Goal: Task Accomplishment & Management: Use online tool/utility

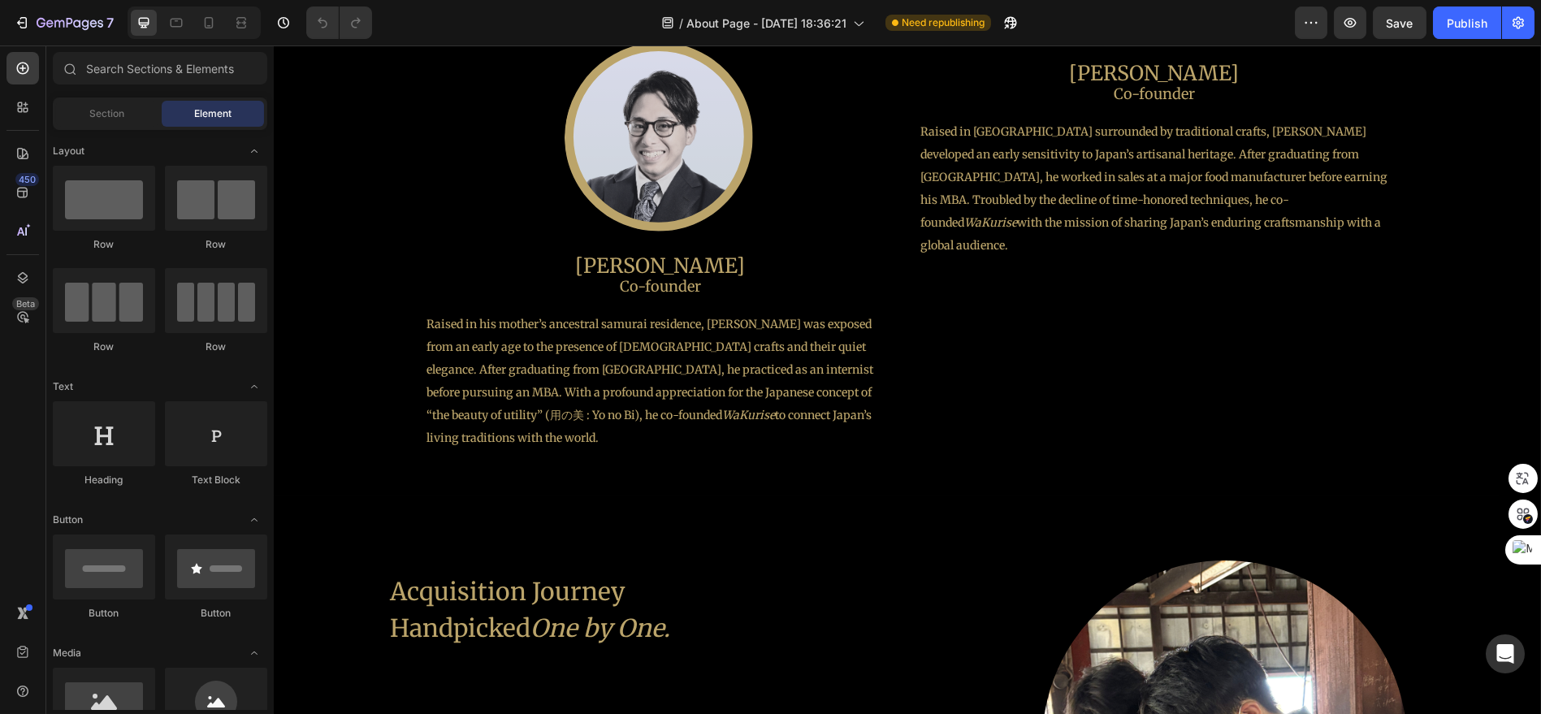
scroll to position [1625, 0]
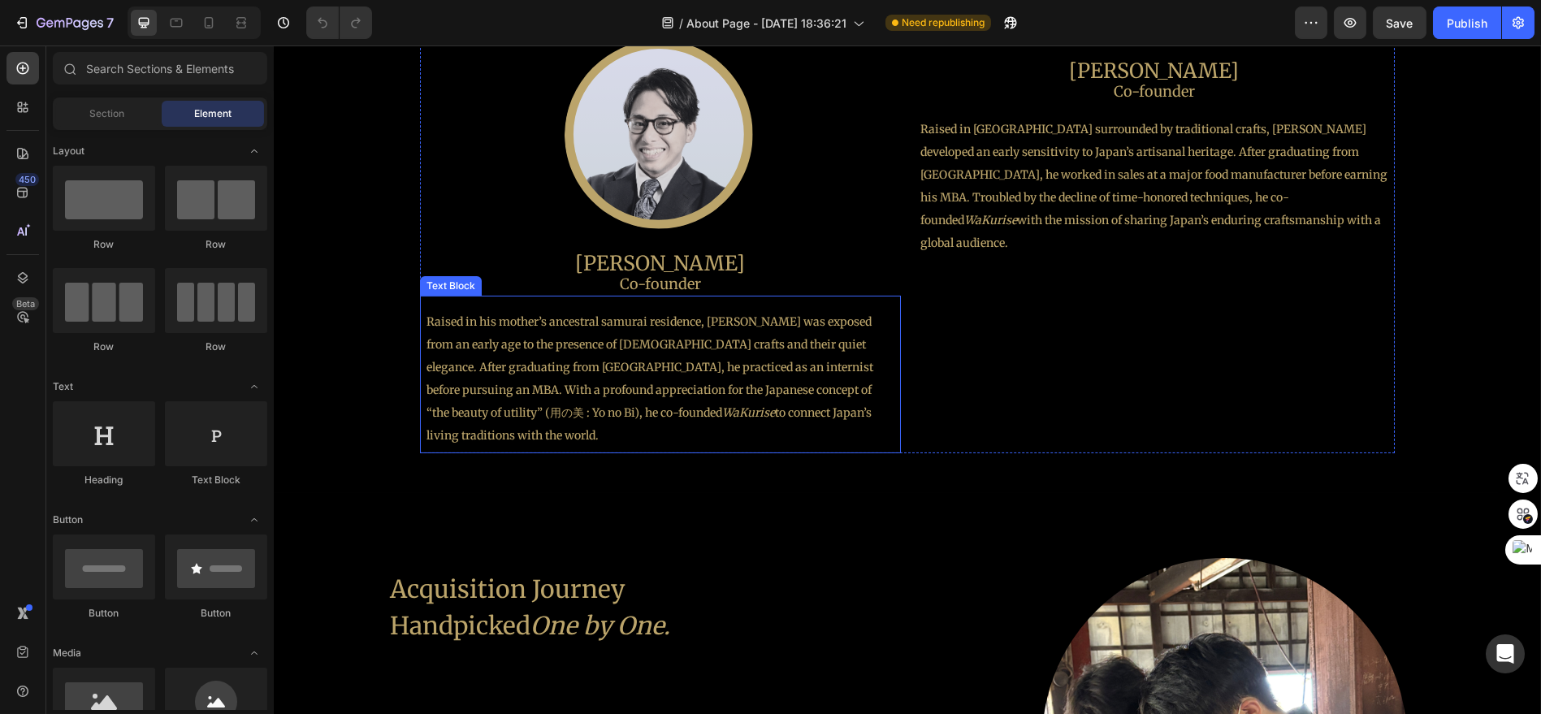
click at [644, 377] on p "Raised in his mother’s ancestral samurai residence, [PERSON_NAME] was exposed f…" at bounding box center [660, 378] width 468 height 136
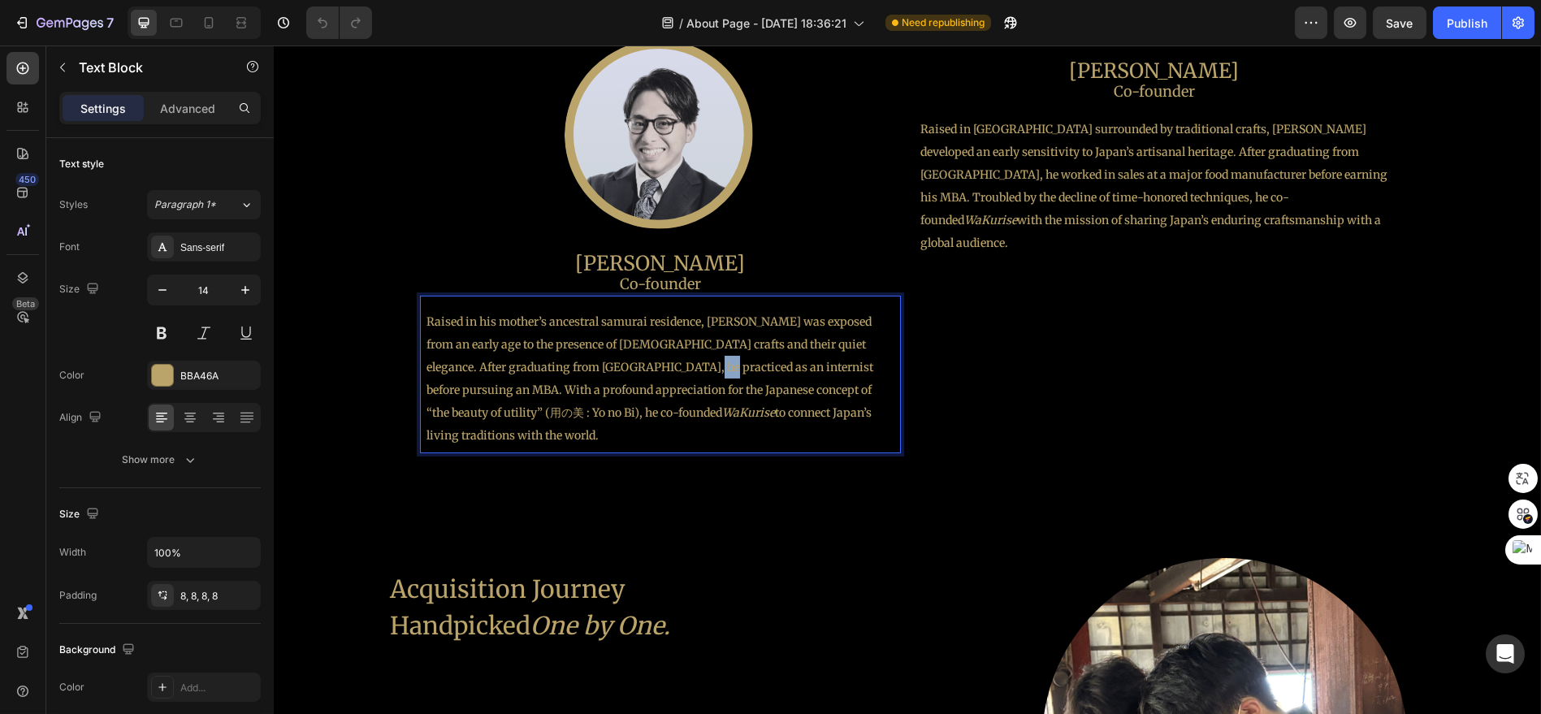
click at [644, 377] on p "Raised in his mother’s ancestral samurai residence, [PERSON_NAME] was exposed f…" at bounding box center [660, 378] width 468 height 136
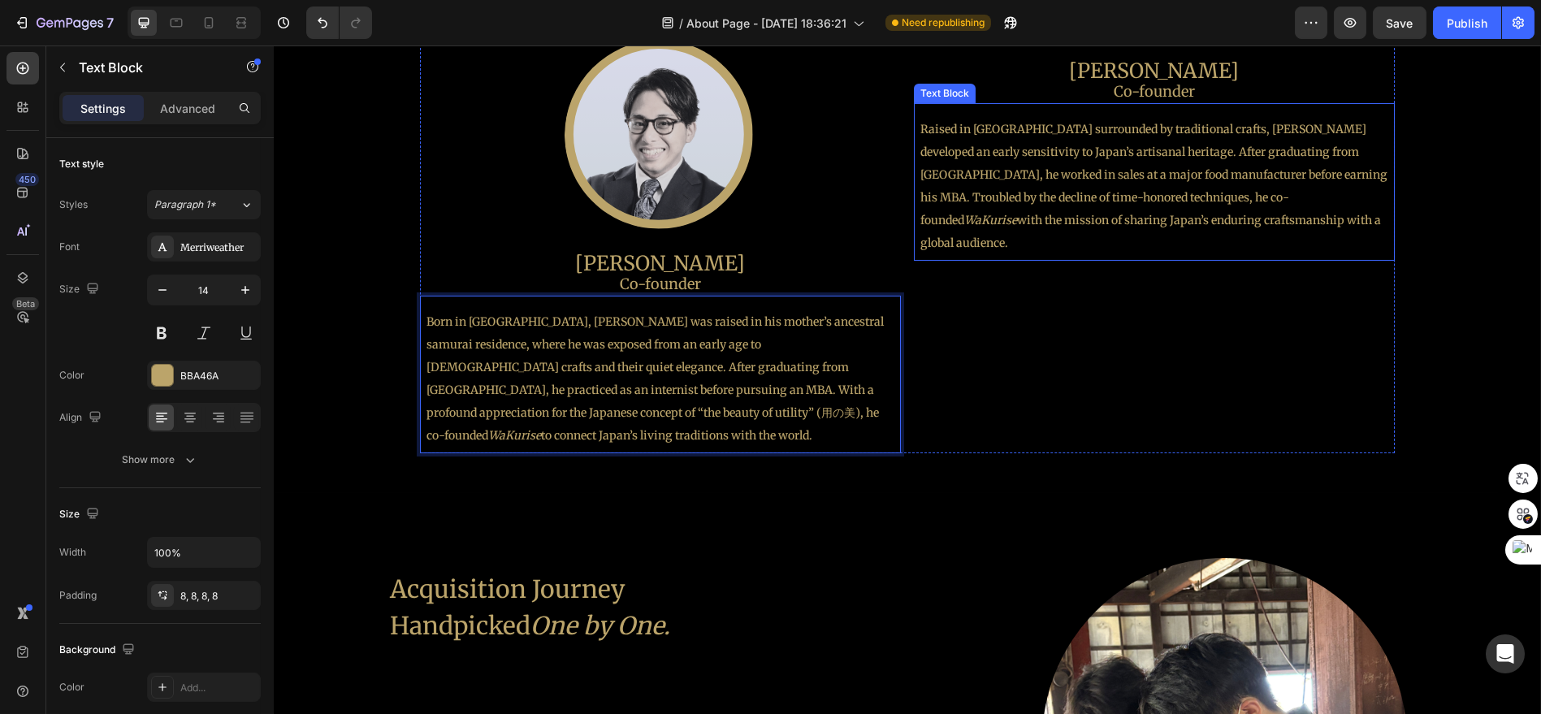
click at [1218, 254] on p "Raised in [GEOGRAPHIC_DATA] surrounded by traditional crafts, [PERSON_NAME] dev…" at bounding box center [1154, 186] width 468 height 136
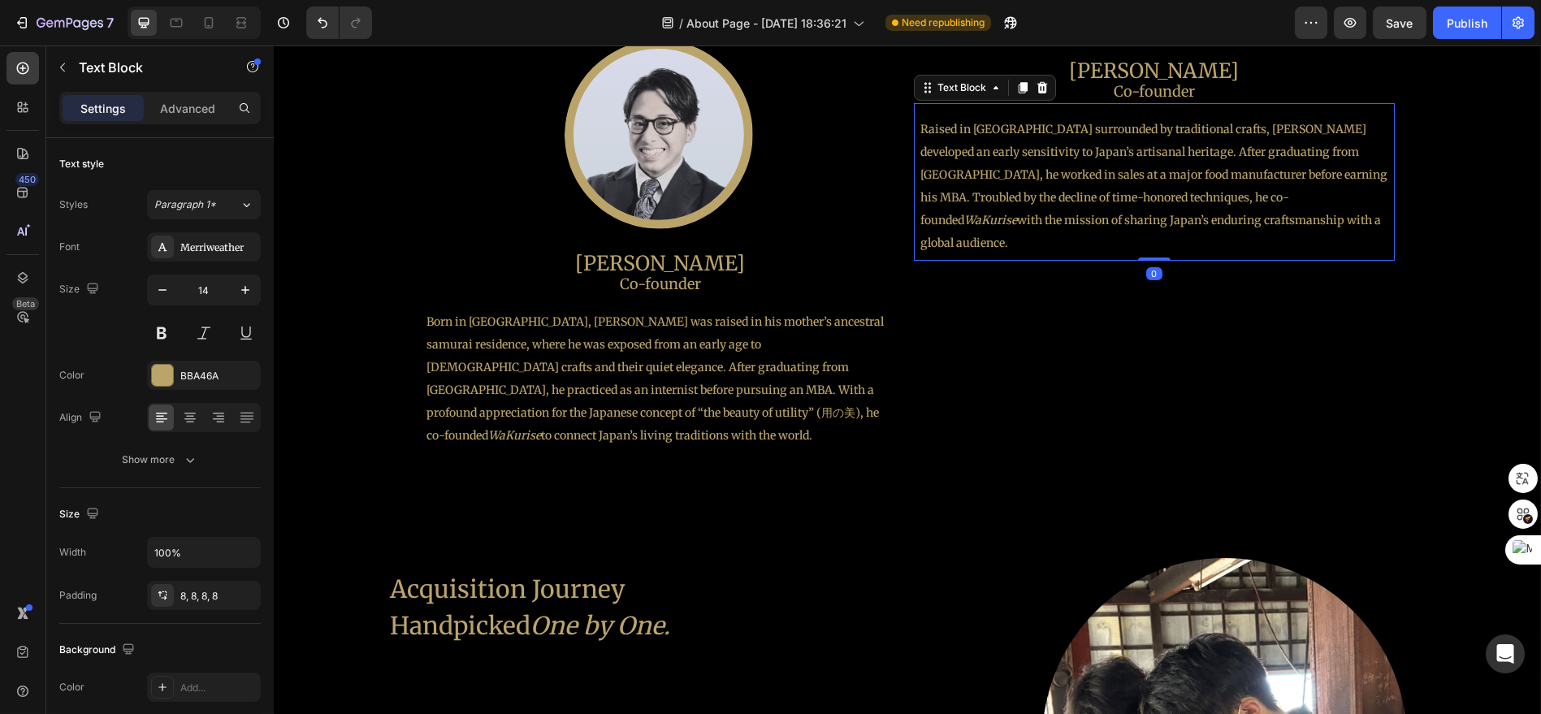
click at [1218, 254] on p "Raised in [GEOGRAPHIC_DATA] surrounded by traditional crafts, [PERSON_NAME] dev…" at bounding box center [1154, 186] width 468 height 136
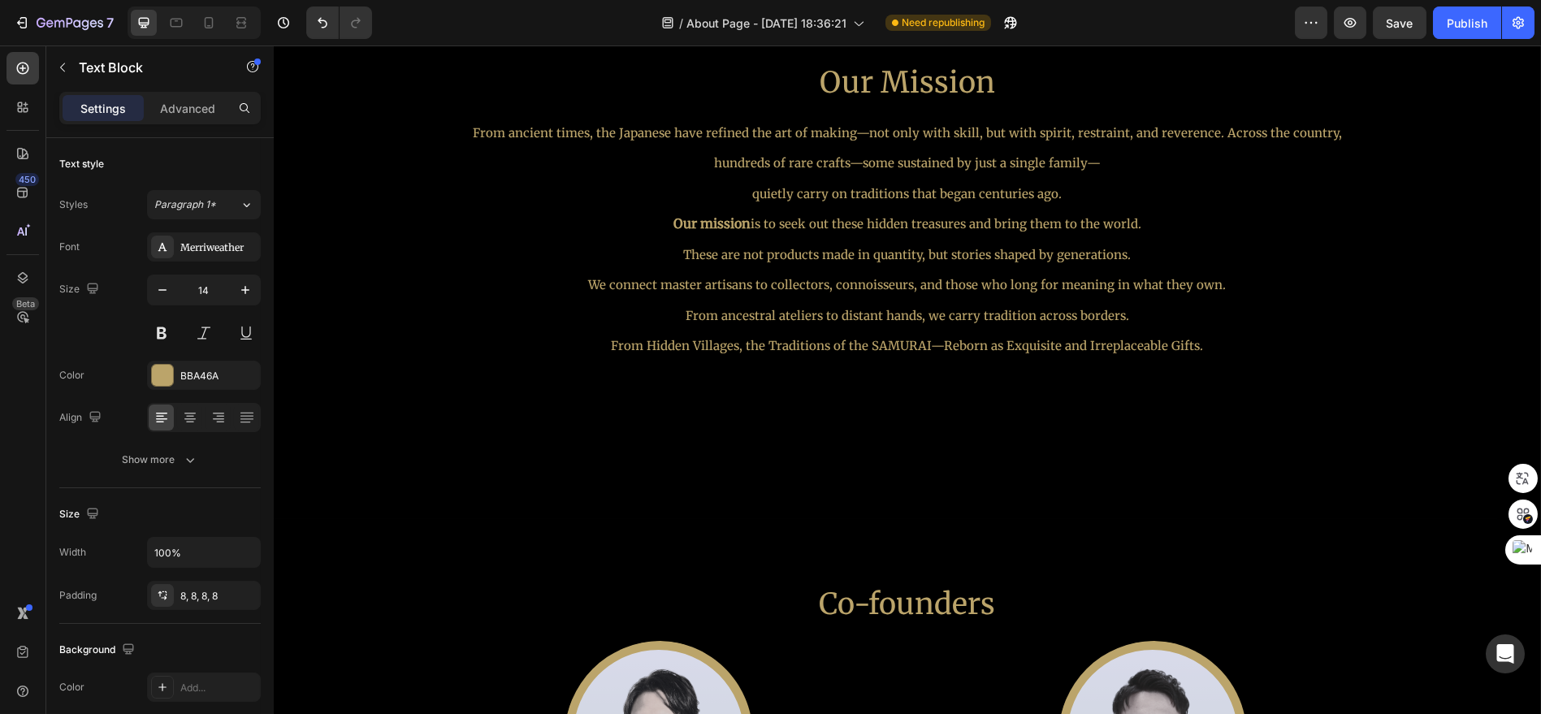
scroll to position [903, 0]
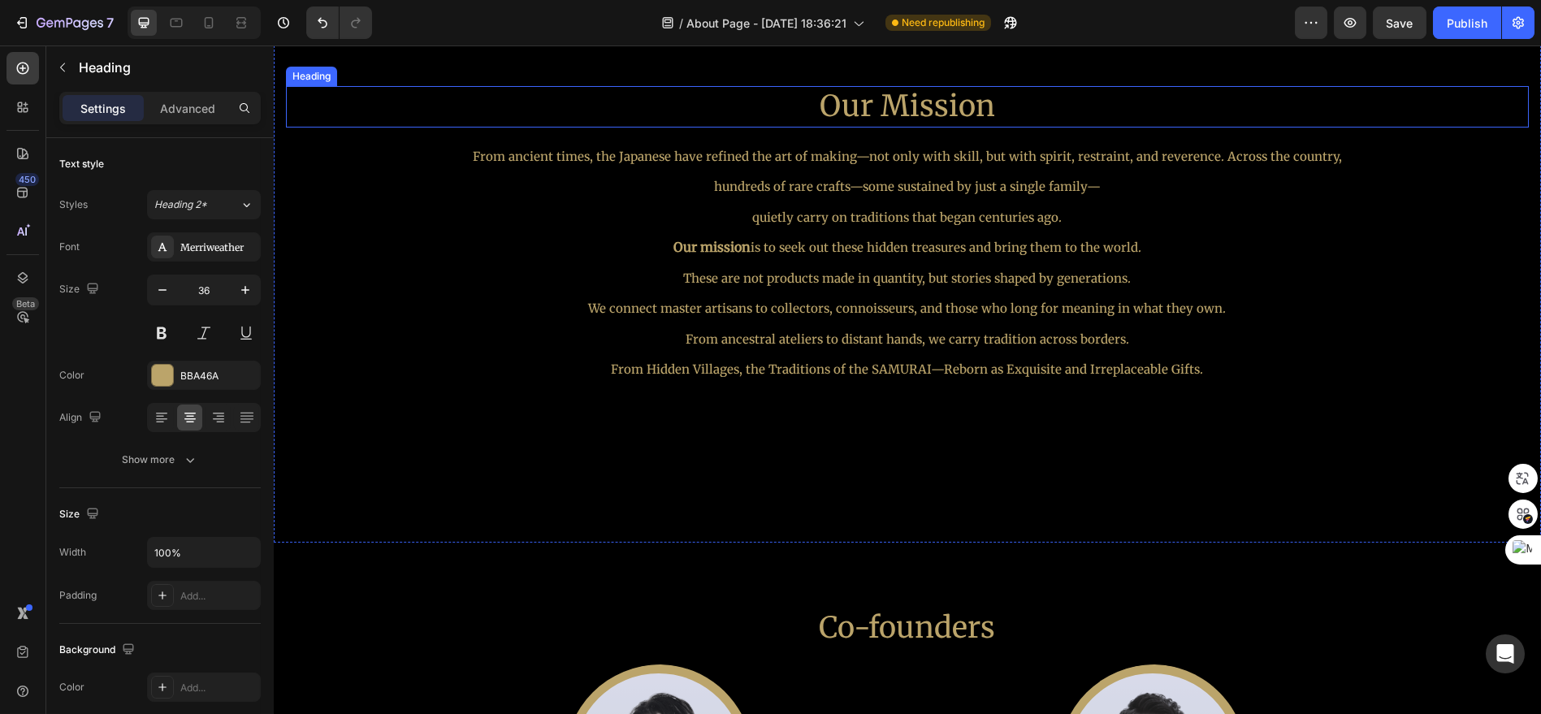
click at [931, 128] on h2 "Our Mission" at bounding box center [907, 106] width 1243 height 41
click at [389, 76] on icon at bounding box center [384, 70] width 9 height 11
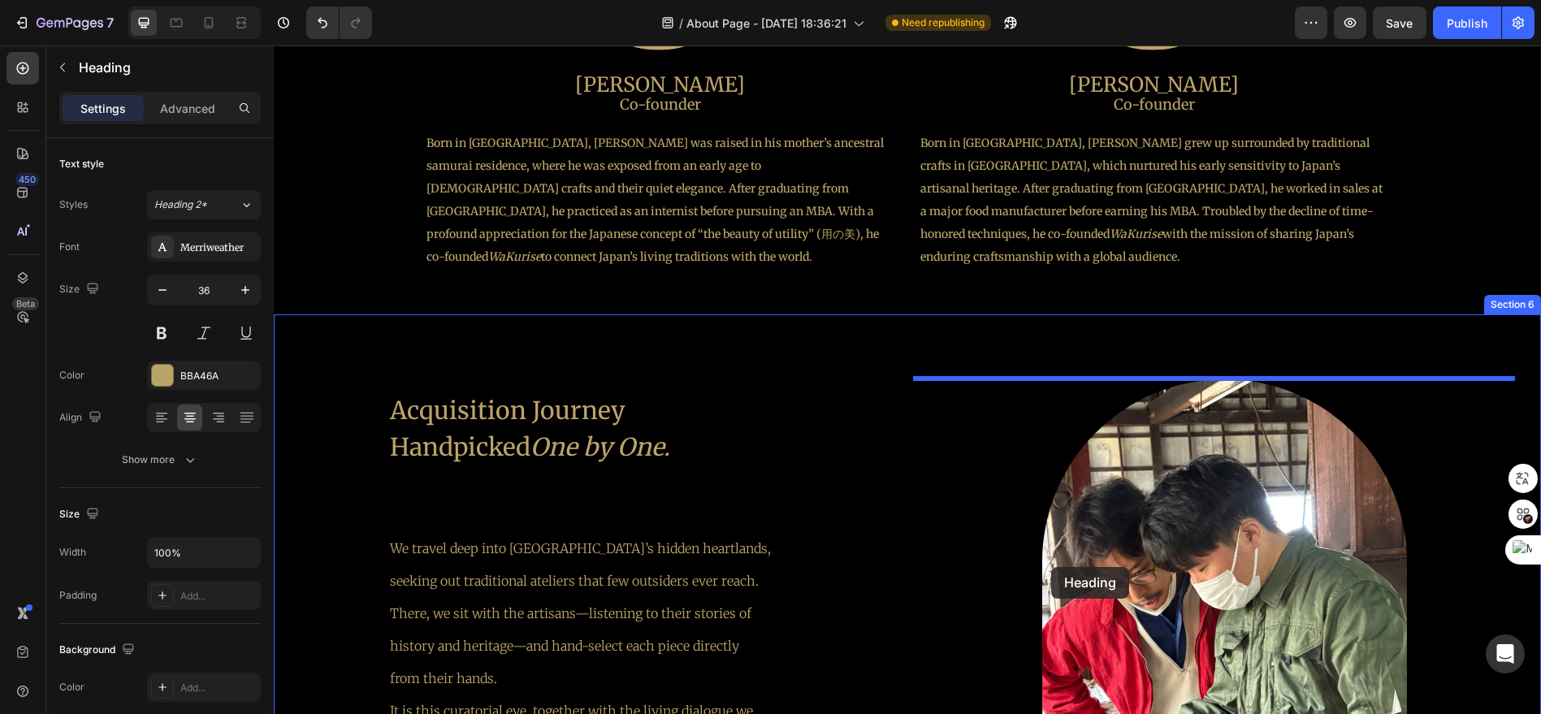
scroll to position [1885, 0]
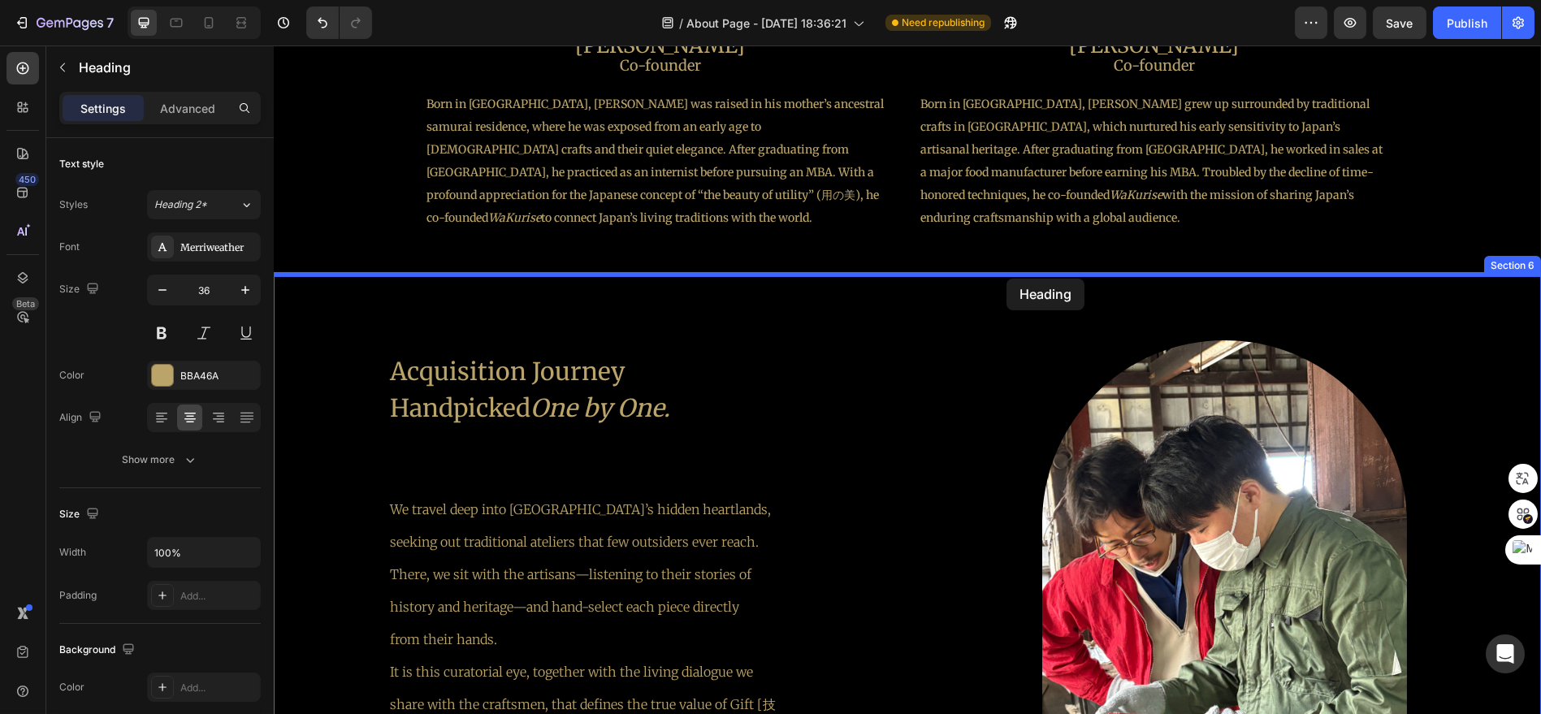
drag, startPoint x: 1029, startPoint y: 245, endPoint x: 1006, endPoint y: 279, distance: 41.0
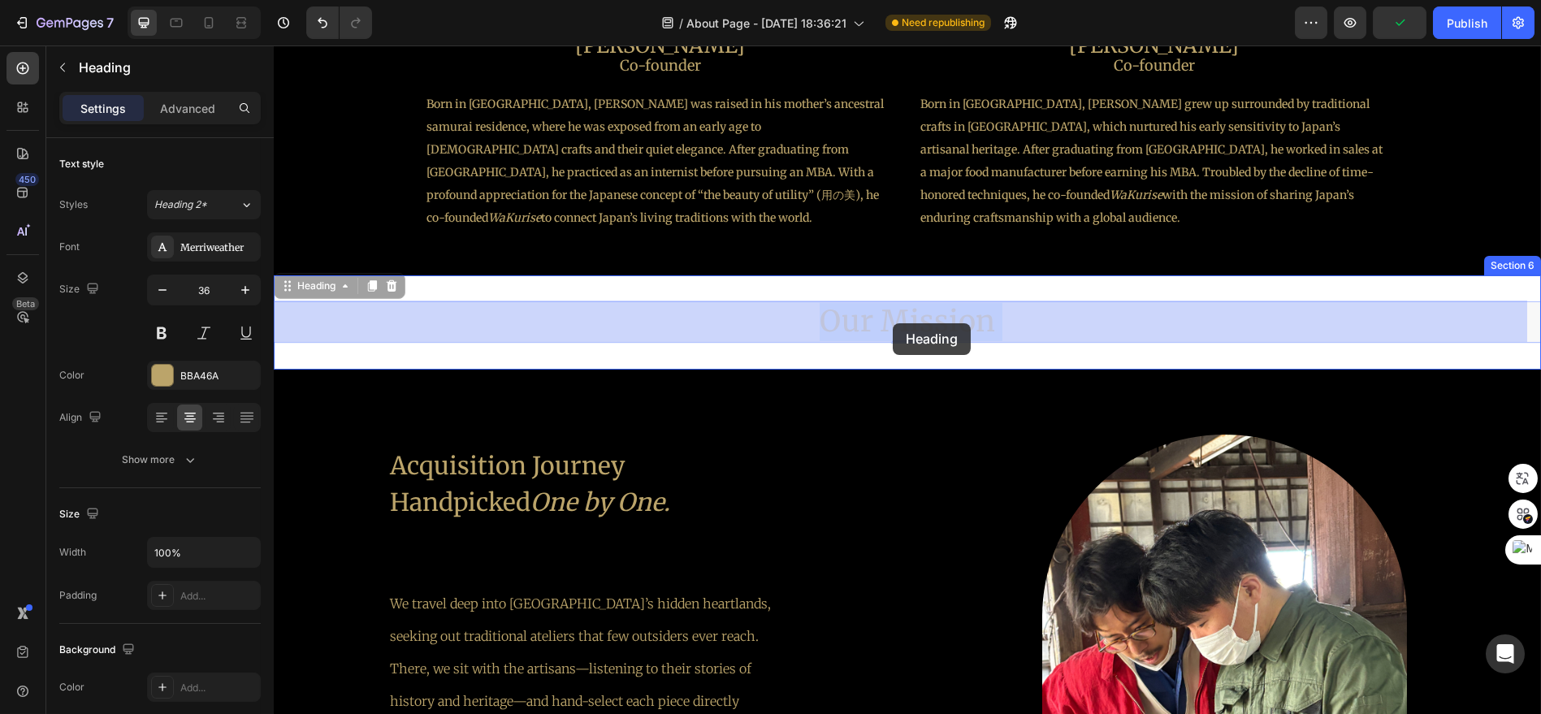
drag, startPoint x: 955, startPoint y: 329, endPoint x: 903, endPoint y: 344, distance: 54.2
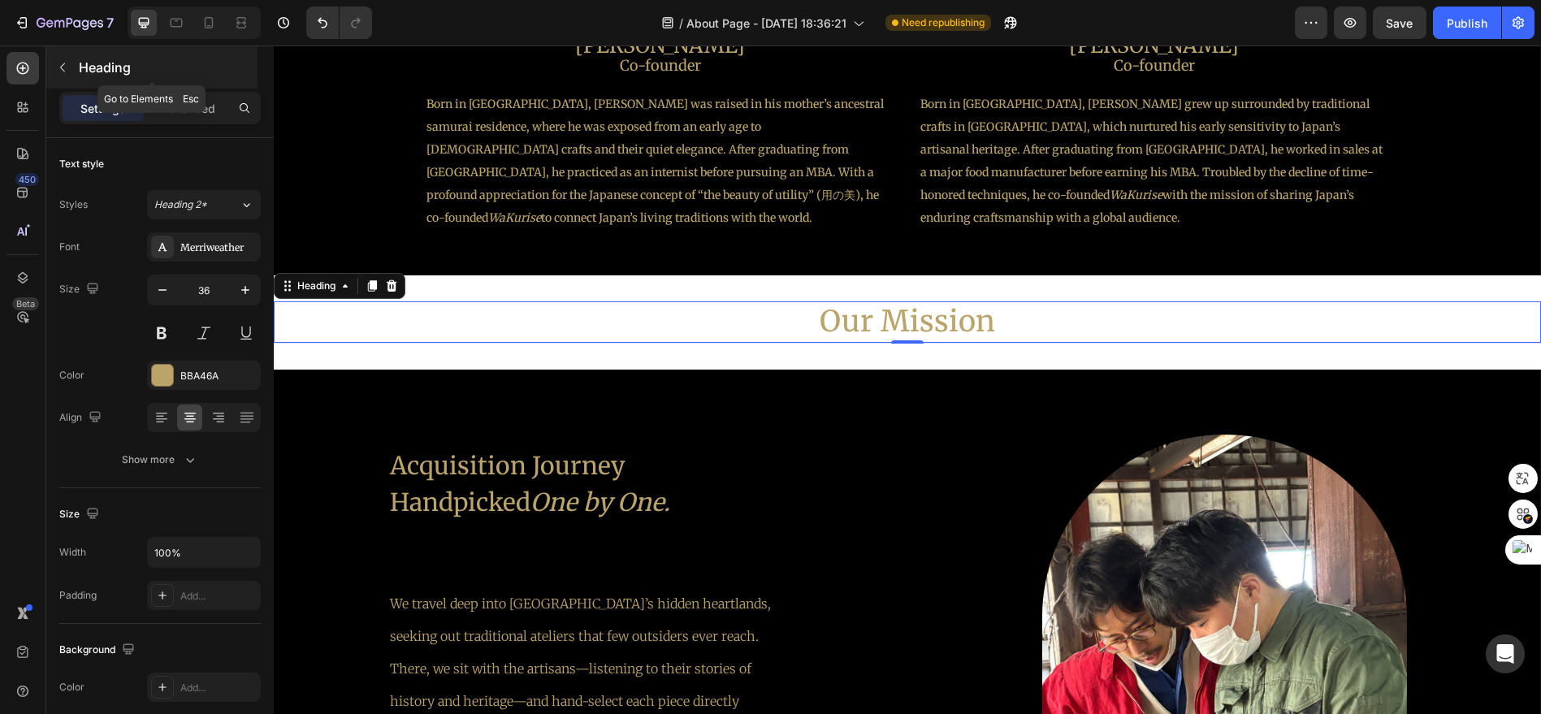
click at [58, 68] on icon "button" at bounding box center [62, 67] width 13 height 13
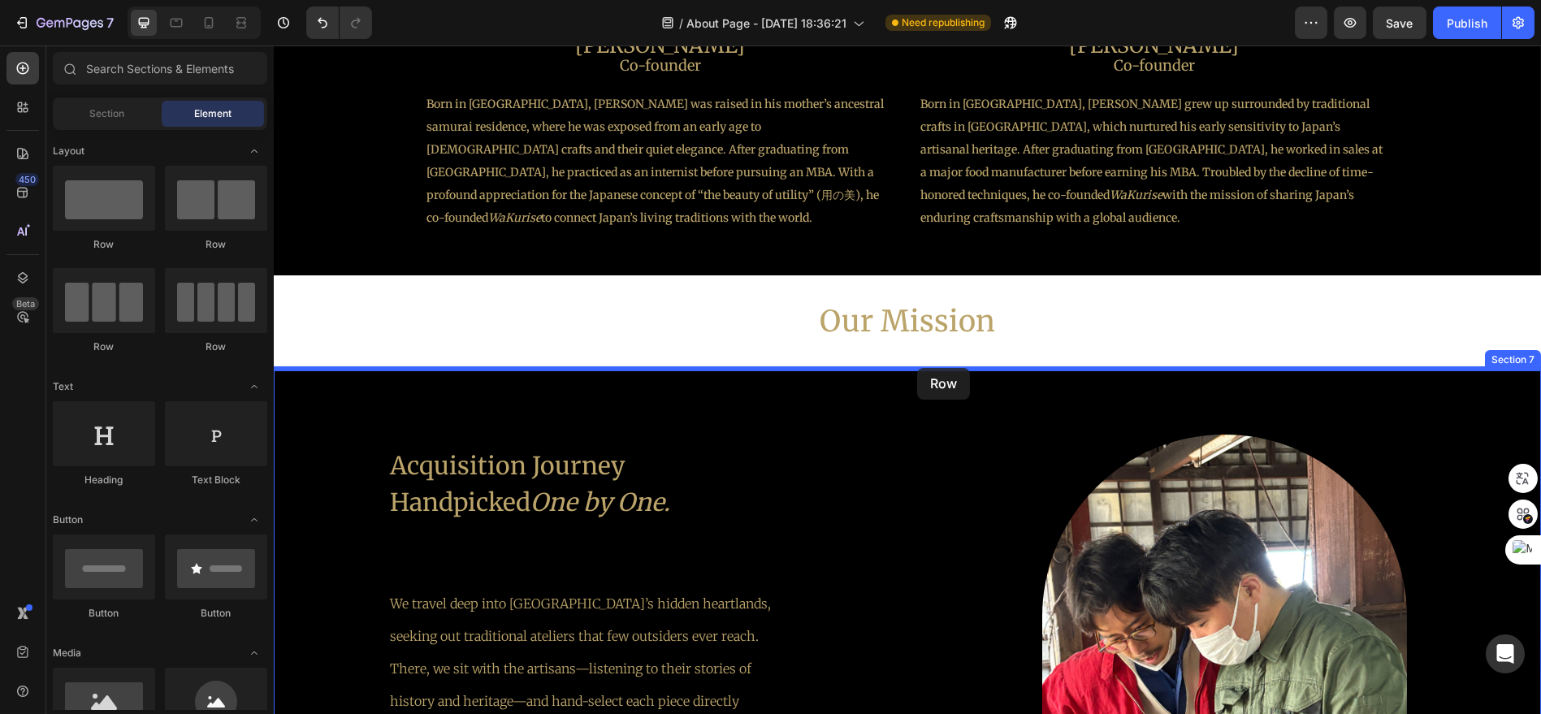
drag, startPoint x: 409, startPoint y: 253, endPoint x: 909, endPoint y: 371, distance: 514.1
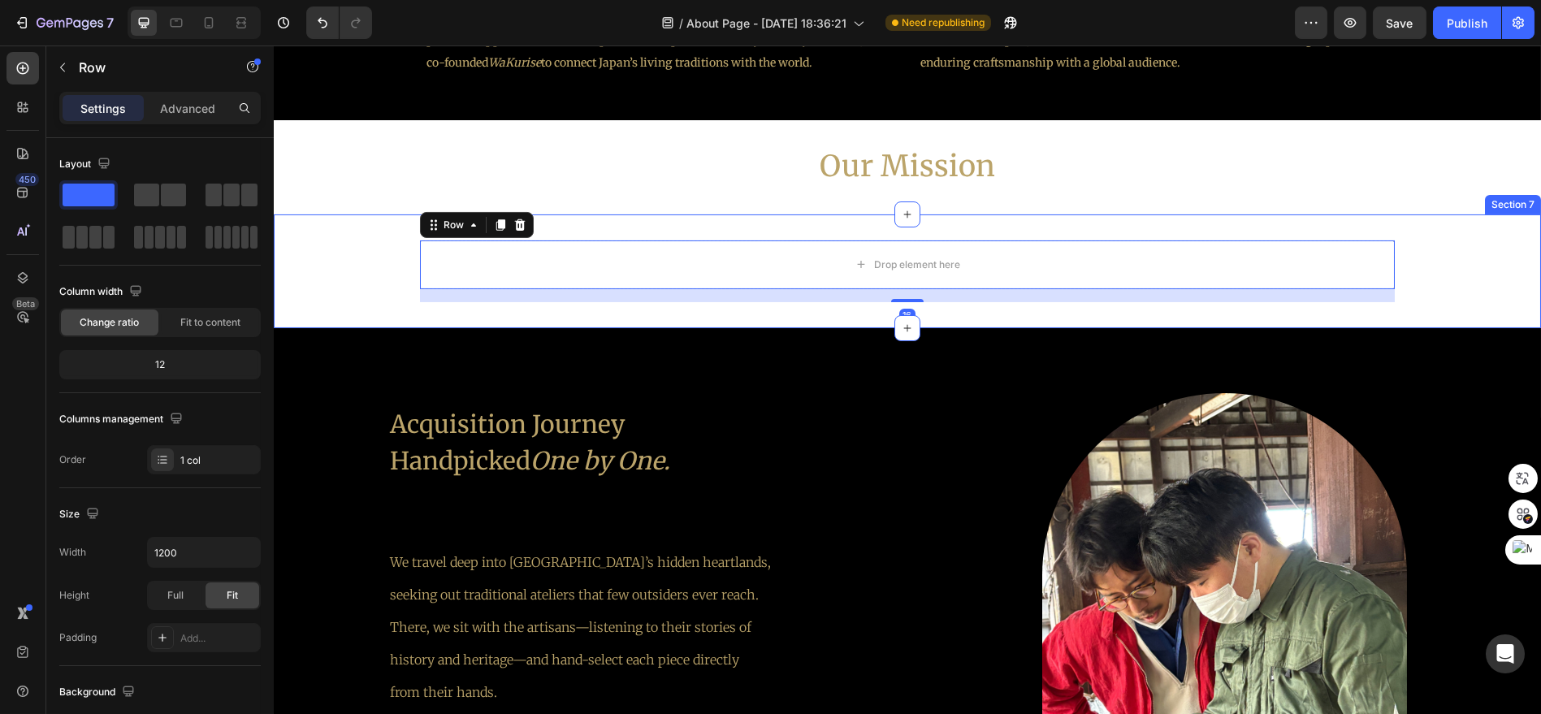
scroll to position [2155, 0]
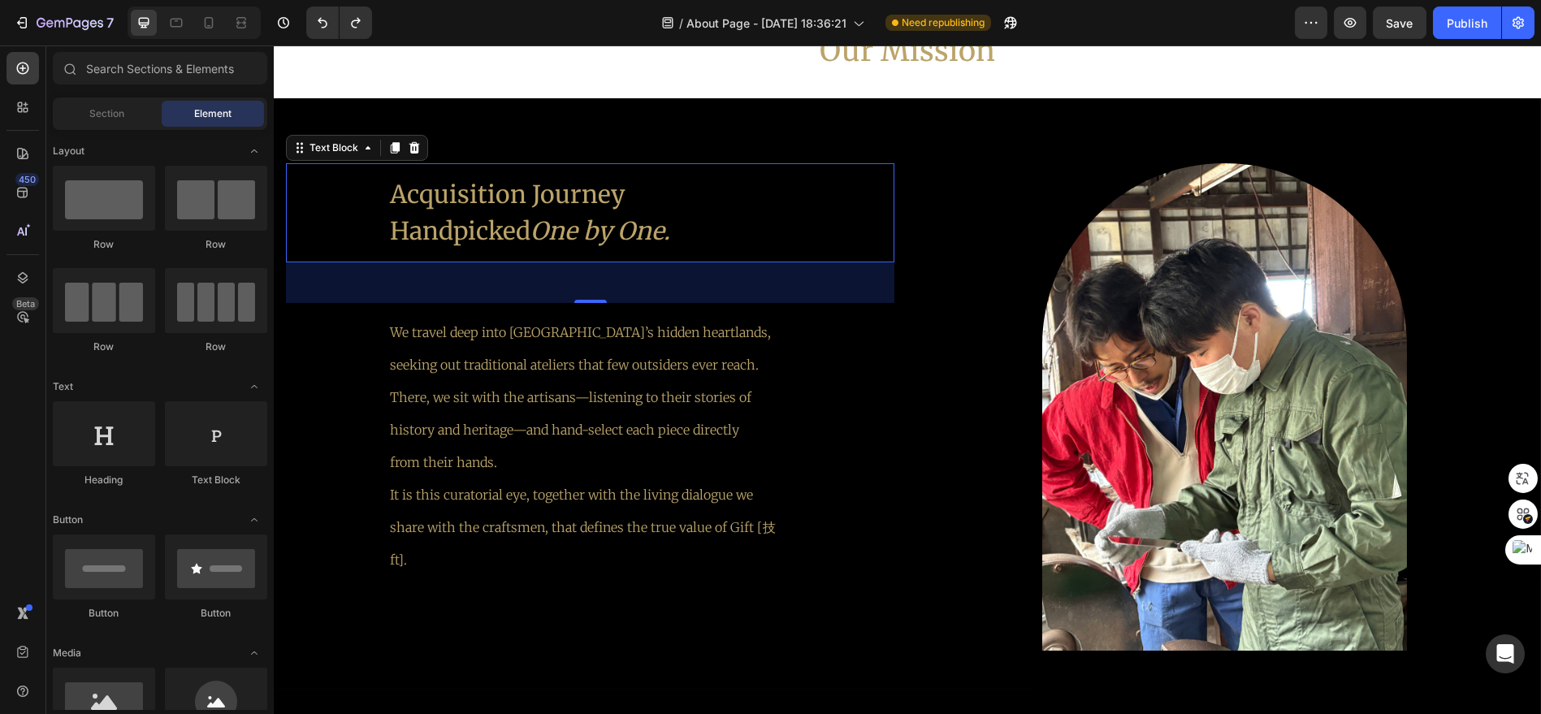
click at [868, 175] on div "Acquisition Journey Handpicked One by One." at bounding box center [590, 212] width 608 height 99
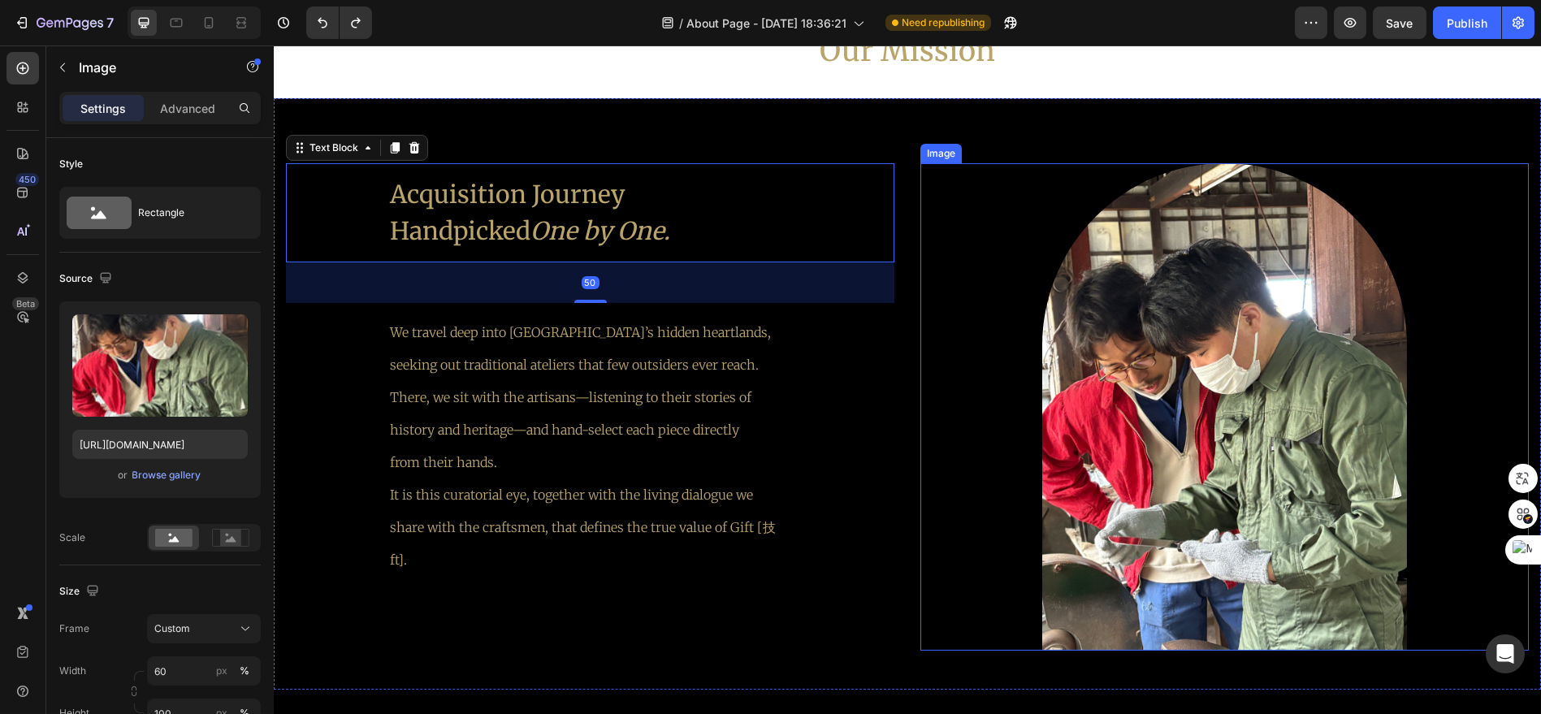
click at [1019, 212] on div at bounding box center [1224, 406] width 608 height 487
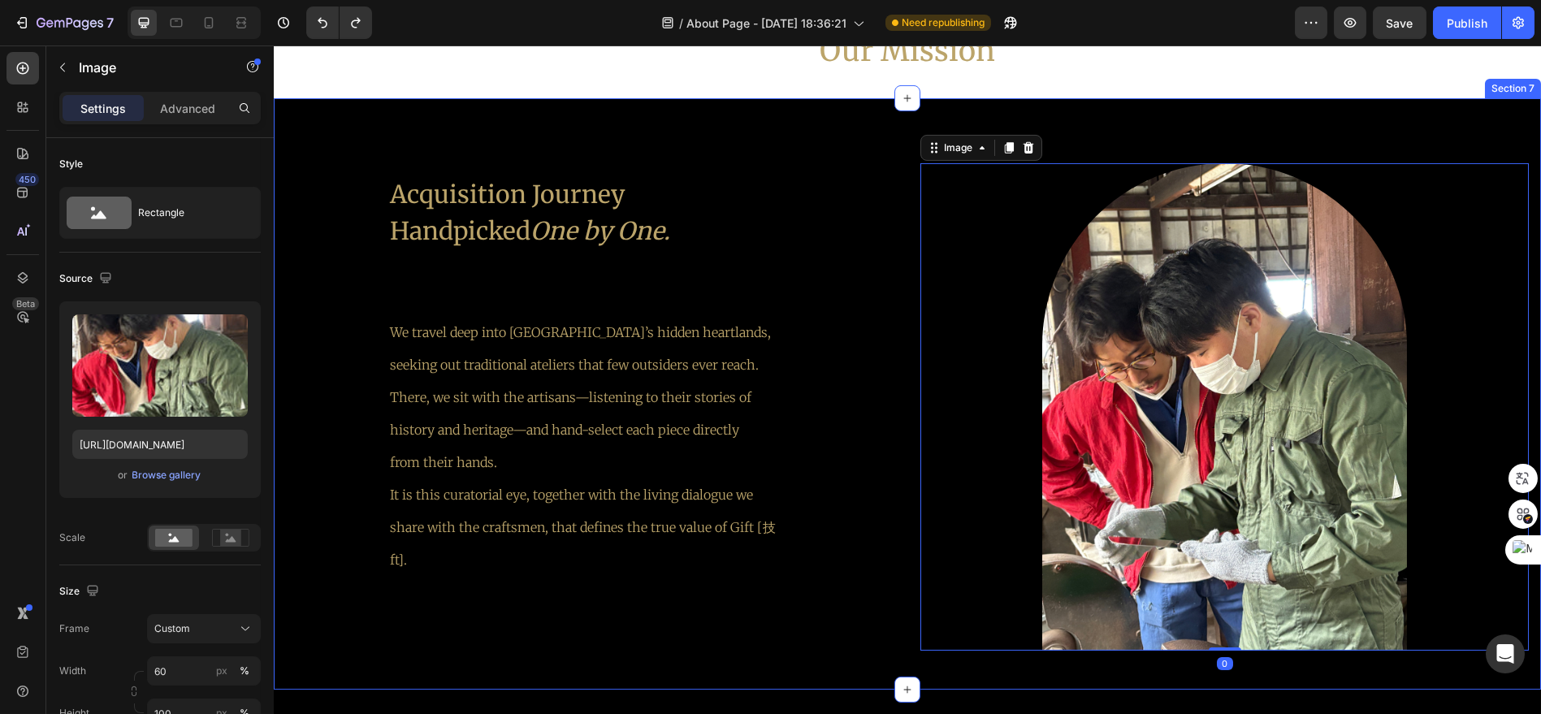
click at [873, 148] on div "Acquisition Journey Handpicked One by One. Text Block We travel deep into [GEOG…" at bounding box center [907, 393] width 1267 height 591
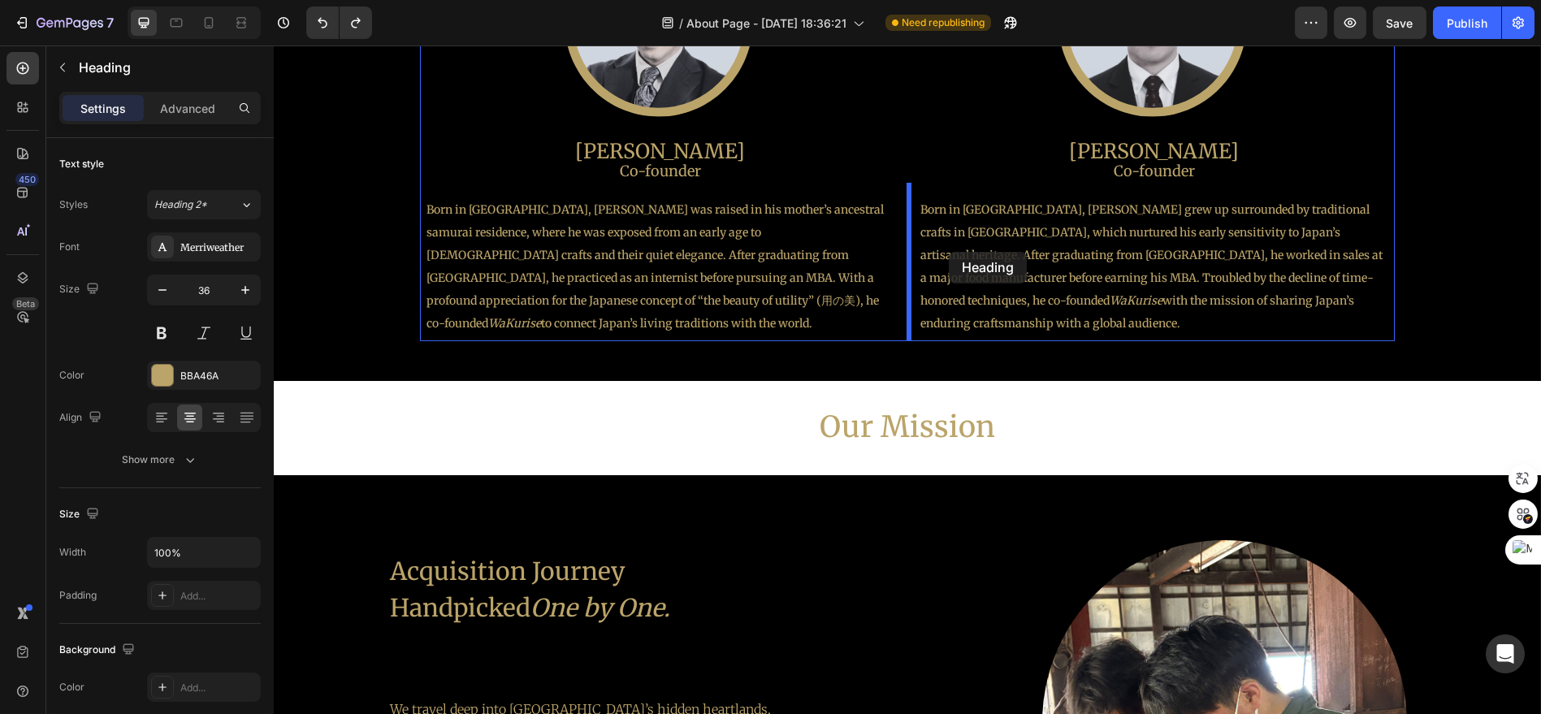
scroll to position [1732, 0]
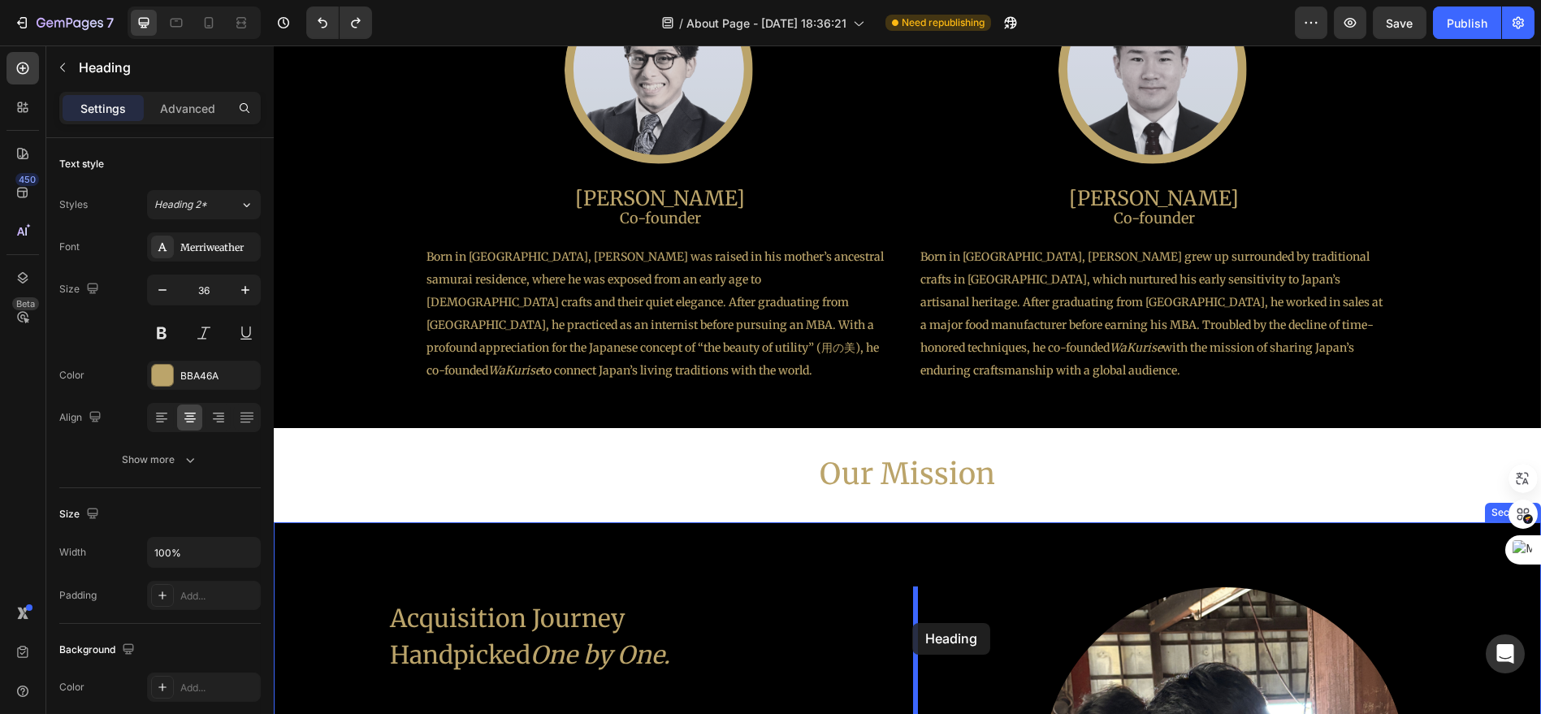
drag, startPoint x: 911, startPoint y: 49, endPoint x: 912, endPoint y: 623, distance: 574.3
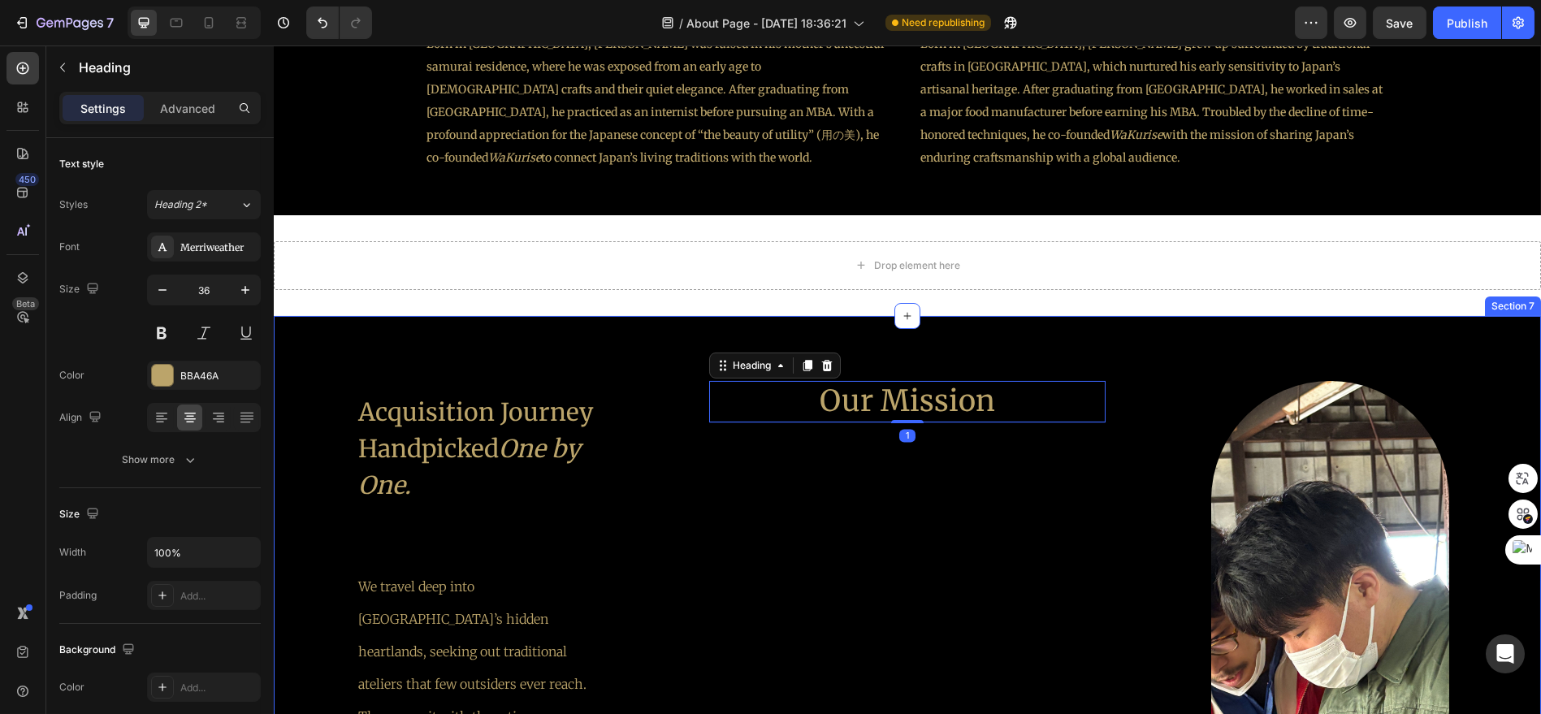
scroll to position [2002, 0]
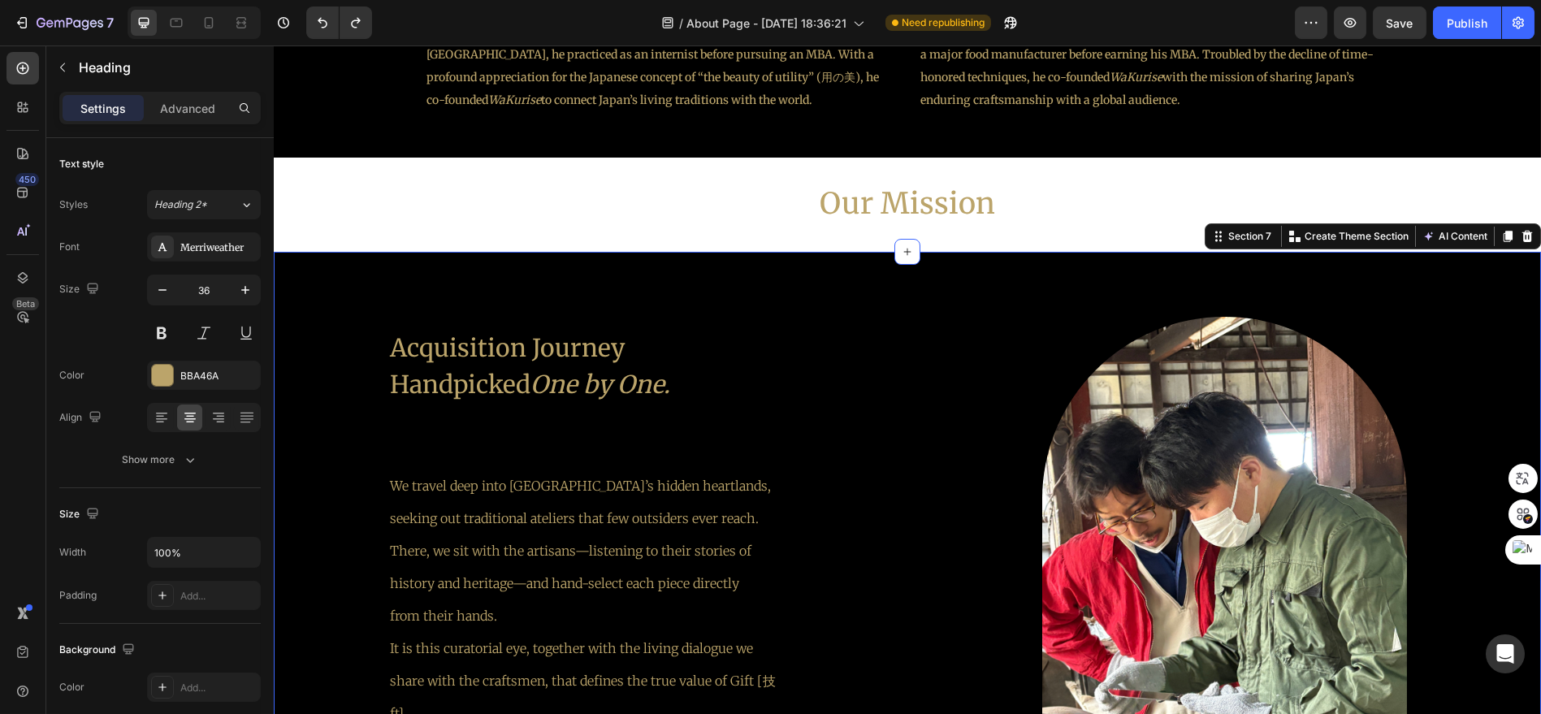
click at [921, 280] on div "Acquisition Journey Handpicked One by One. Text Block We travel deep into [GEOG…" at bounding box center [907, 547] width 1267 height 591
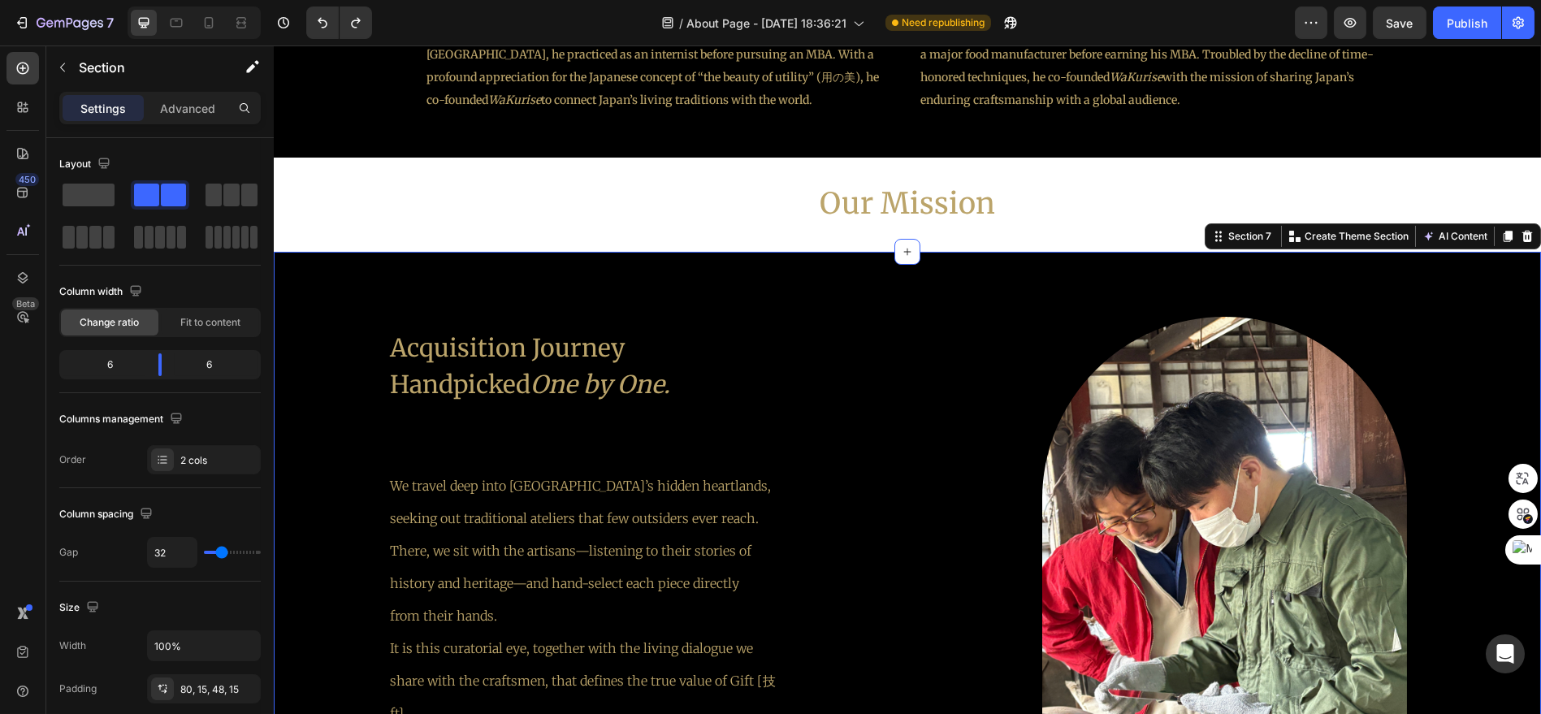
click at [903, 284] on div "Acquisition Journey Handpicked One by One. Text Block We travel deep into [GEOG…" at bounding box center [907, 547] width 1267 height 591
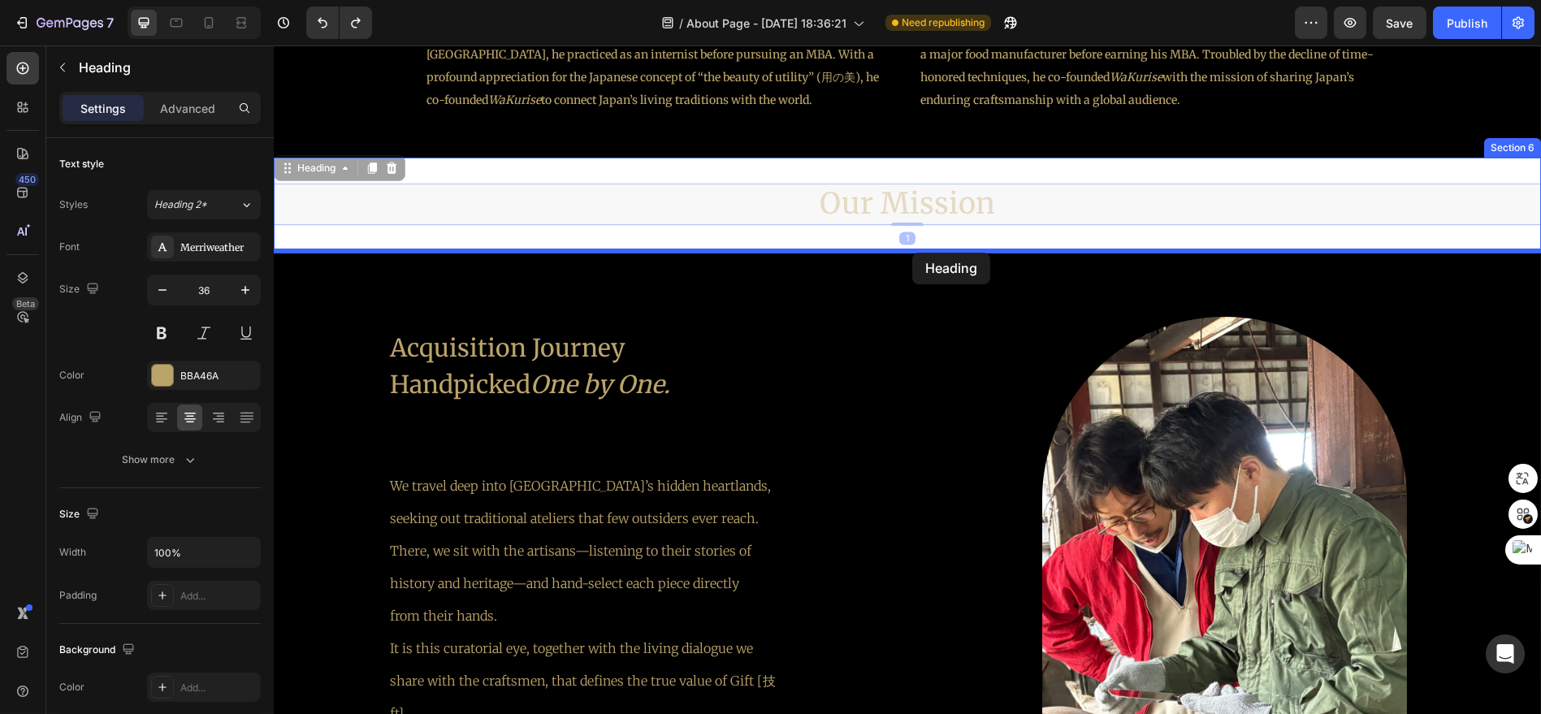
drag, startPoint x: 898, startPoint y: 207, endPoint x: 912, endPoint y: 253, distance: 47.5
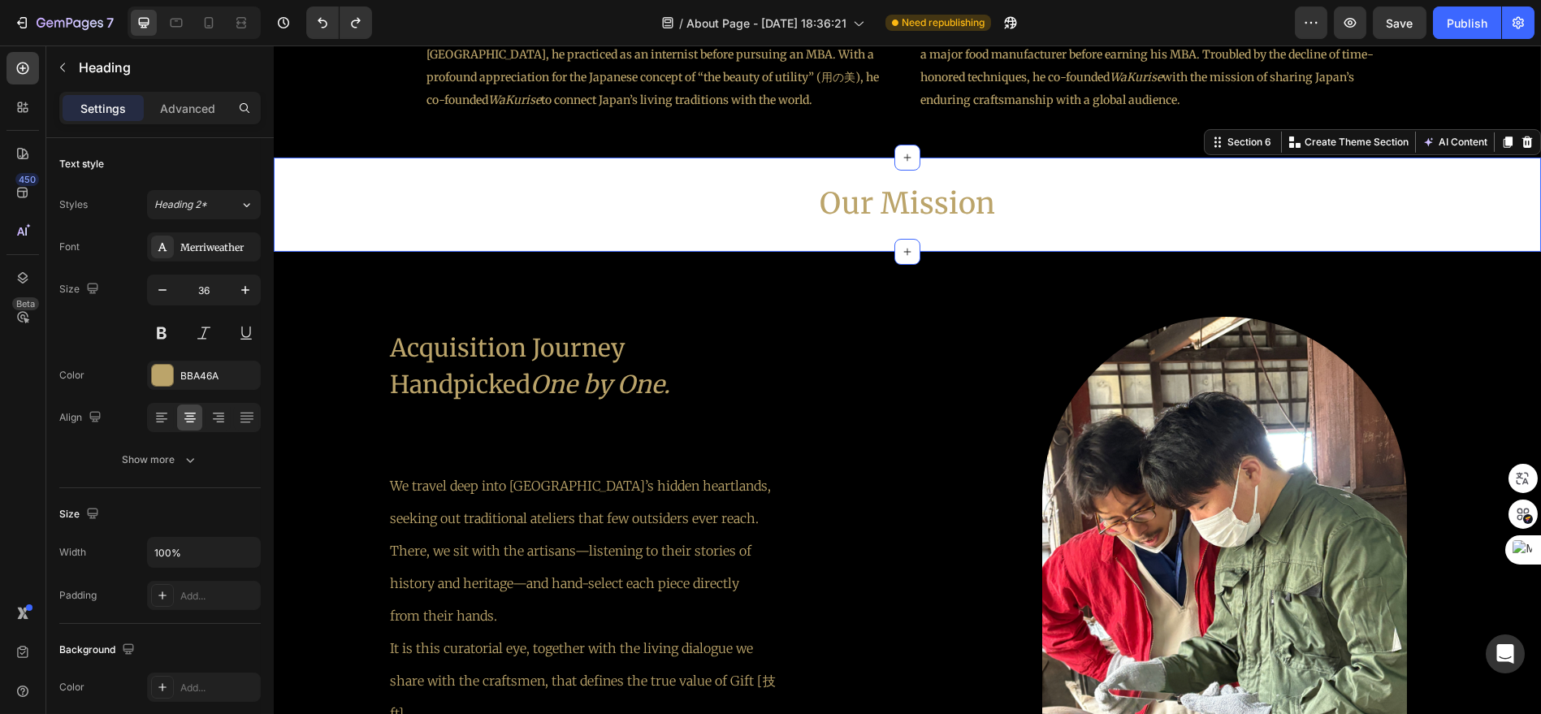
click at [703, 176] on div "Our Mission Heading Section 6 Create Theme Section AI Content Write with GemAI …" at bounding box center [907, 205] width 1267 height 94
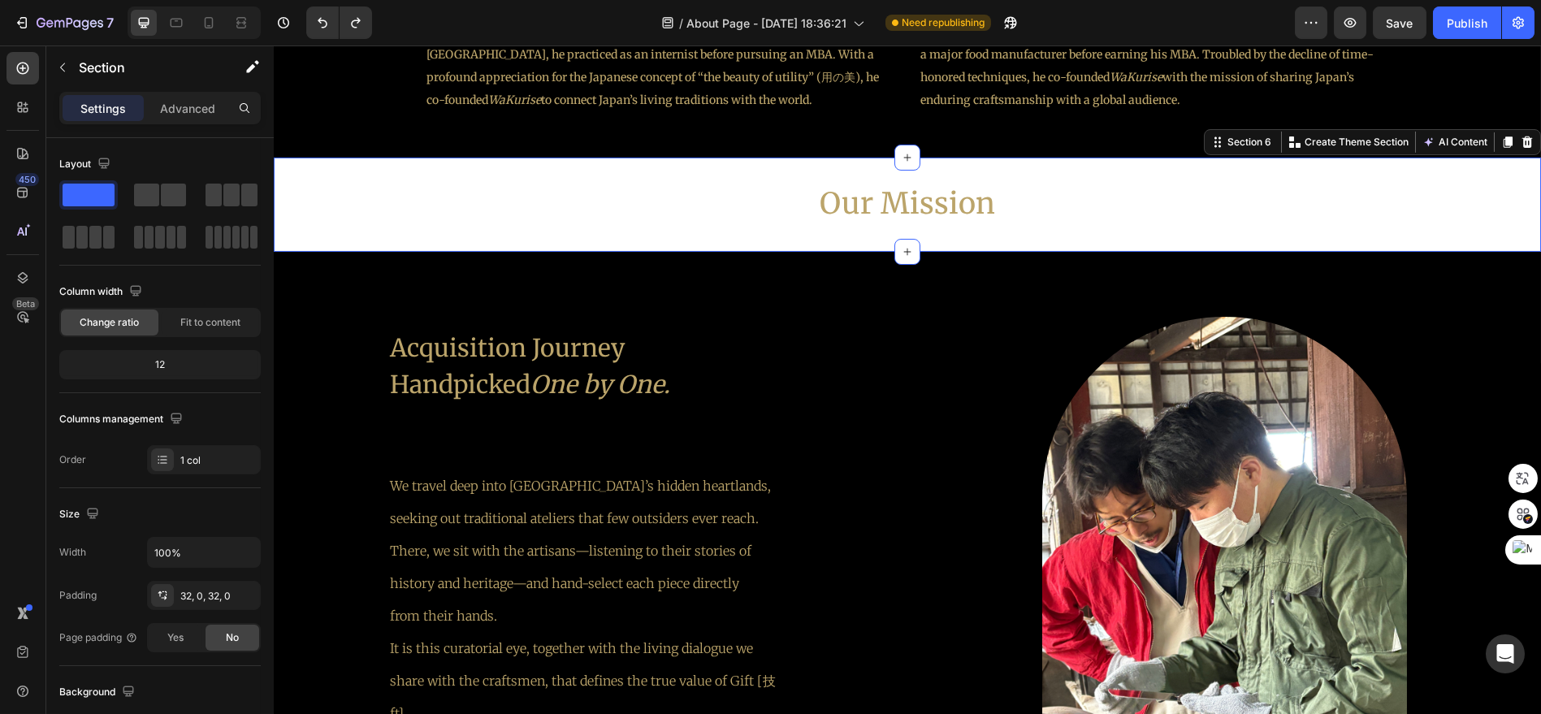
click at [468, 177] on div "Our Mission Heading Section 6 Create Theme Section AI Content Write with GemAI …" at bounding box center [907, 205] width 1267 height 94
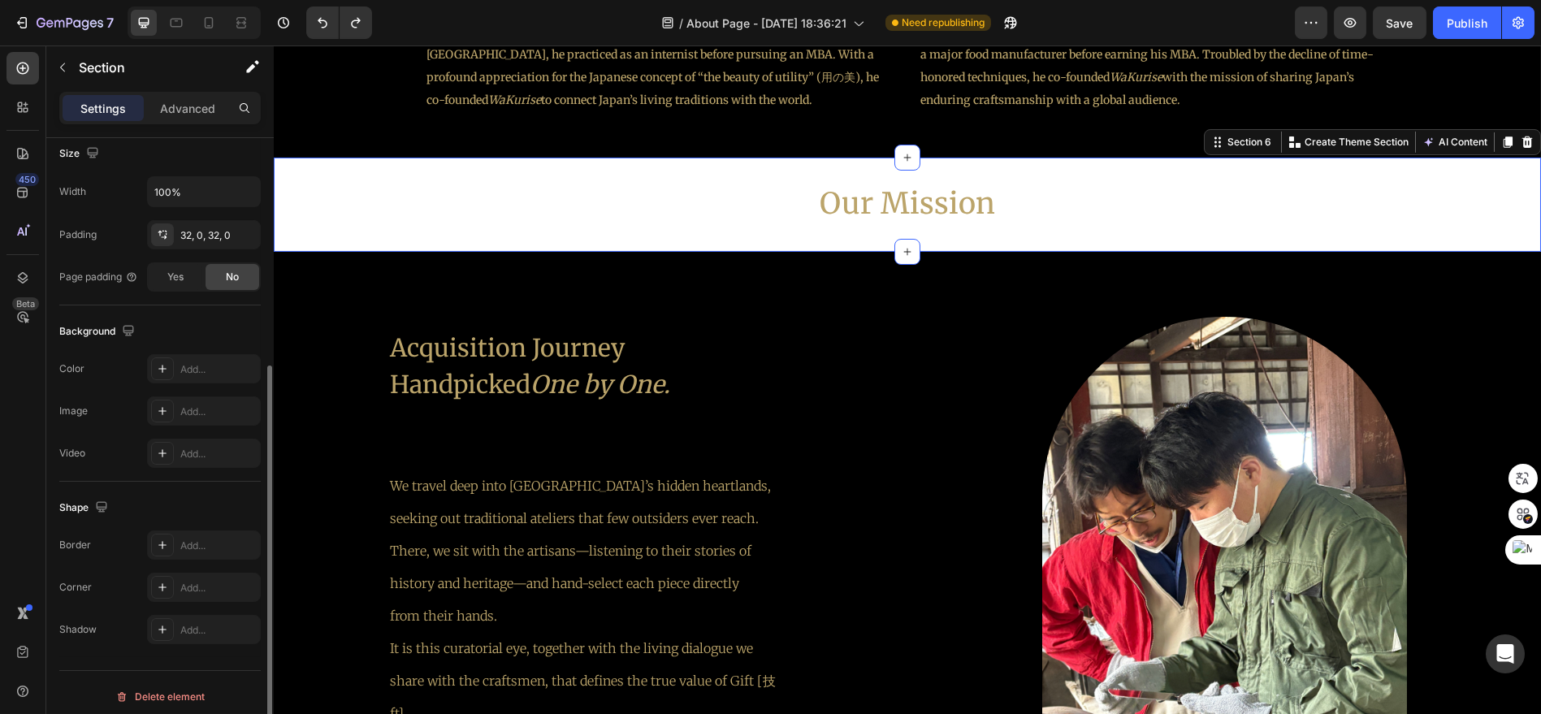
scroll to position [0, 0]
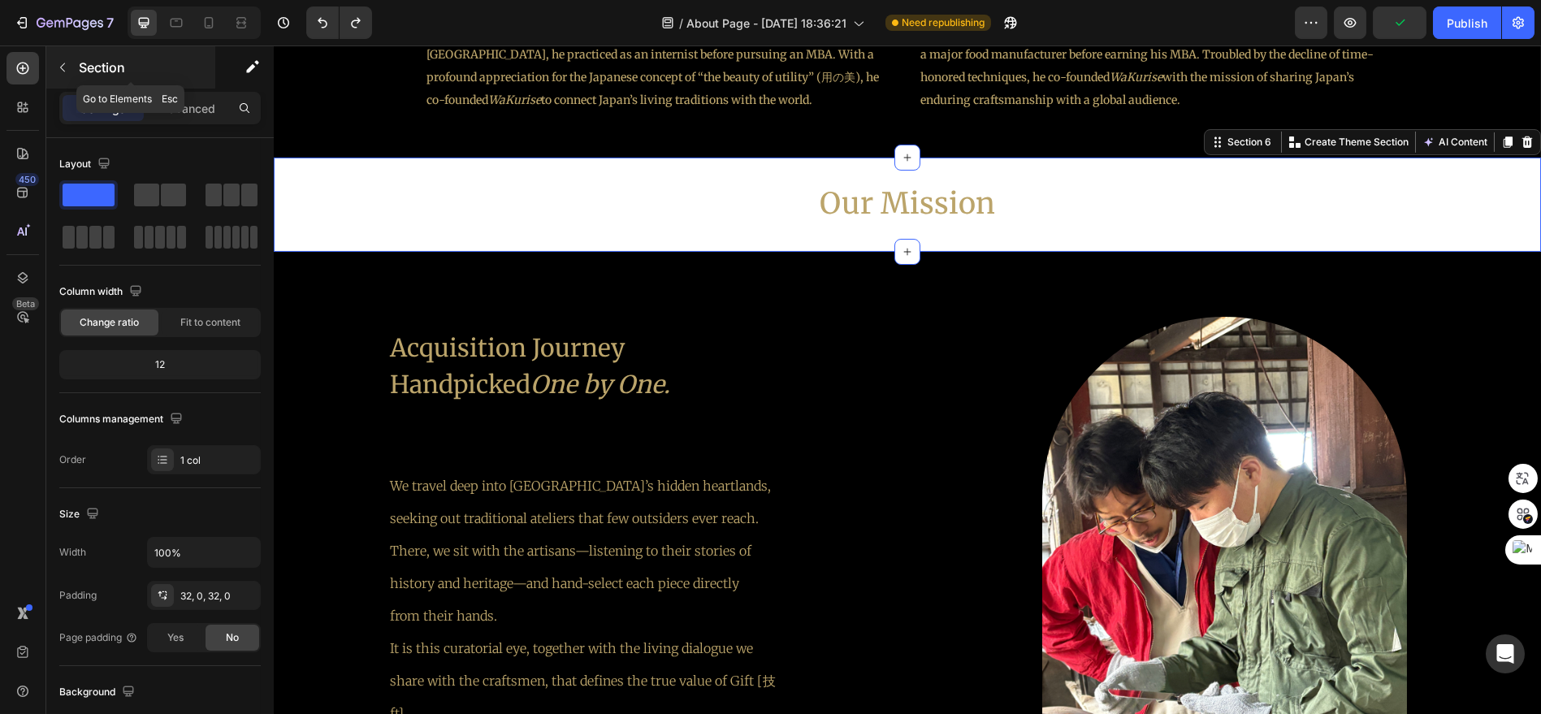
click at [65, 75] on button "button" at bounding box center [63, 67] width 26 height 26
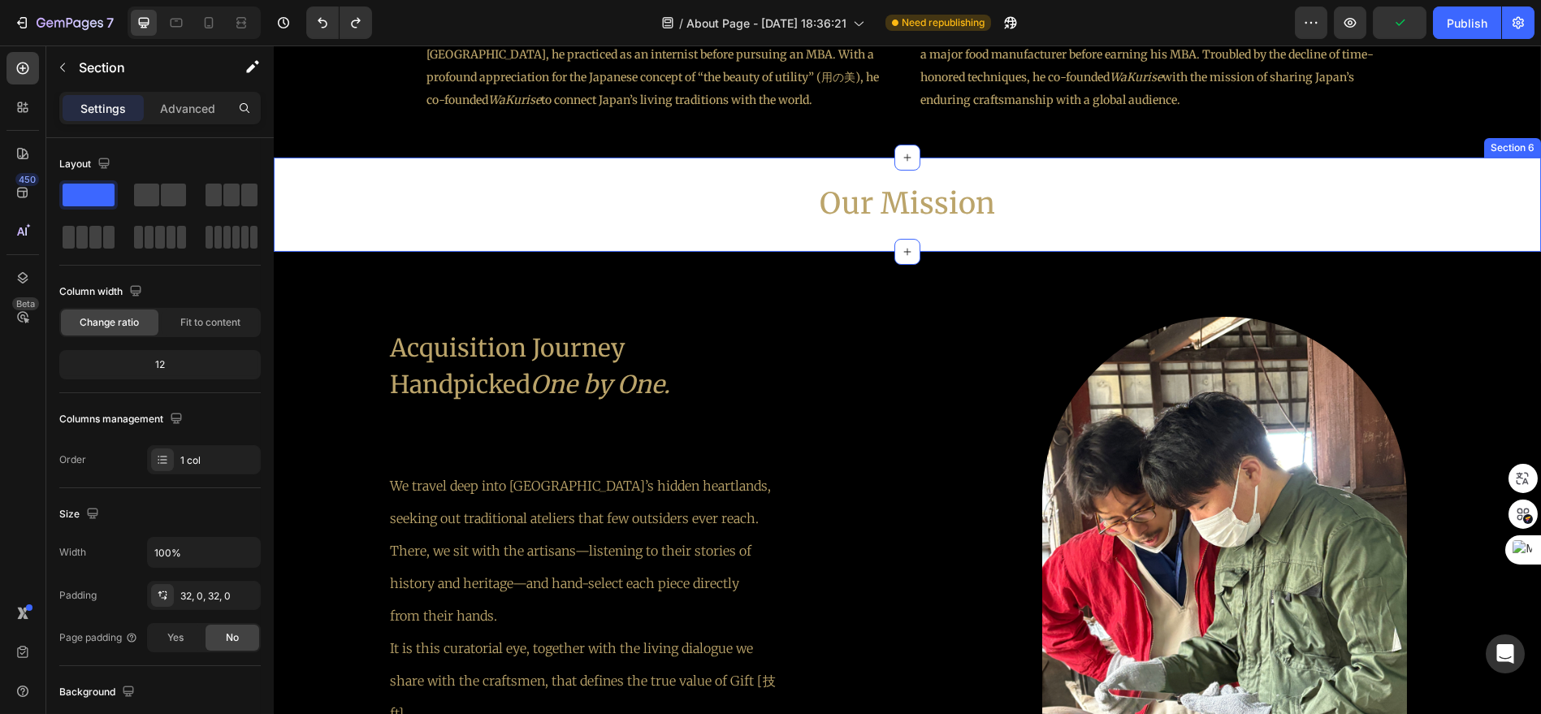
click at [540, 176] on div "Our Mission Heading Section 6" at bounding box center [907, 205] width 1267 height 94
click at [191, 119] on div "Advanced" at bounding box center [187, 108] width 81 height 26
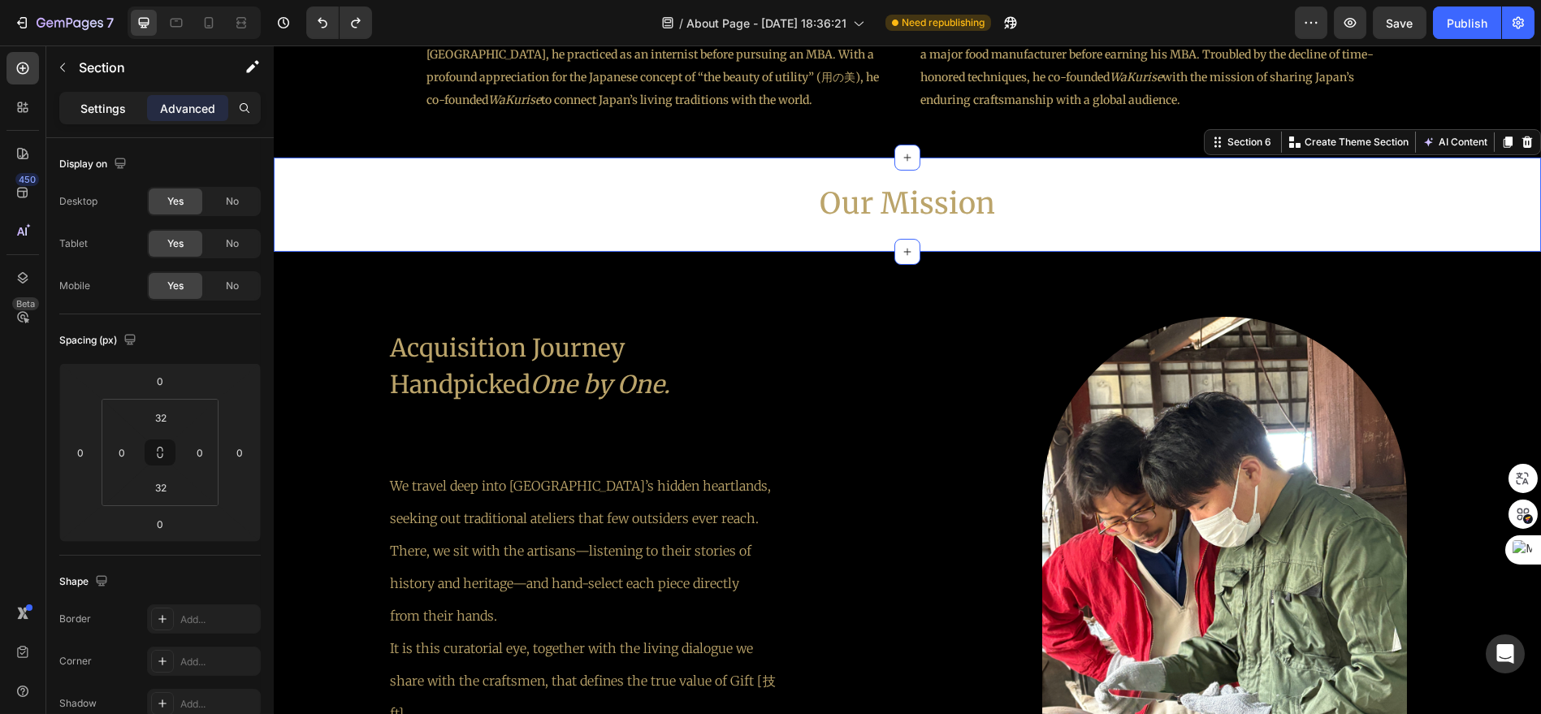
click at [132, 107] on div "Settings" at bounding box center [103, 108] width 81 height 26
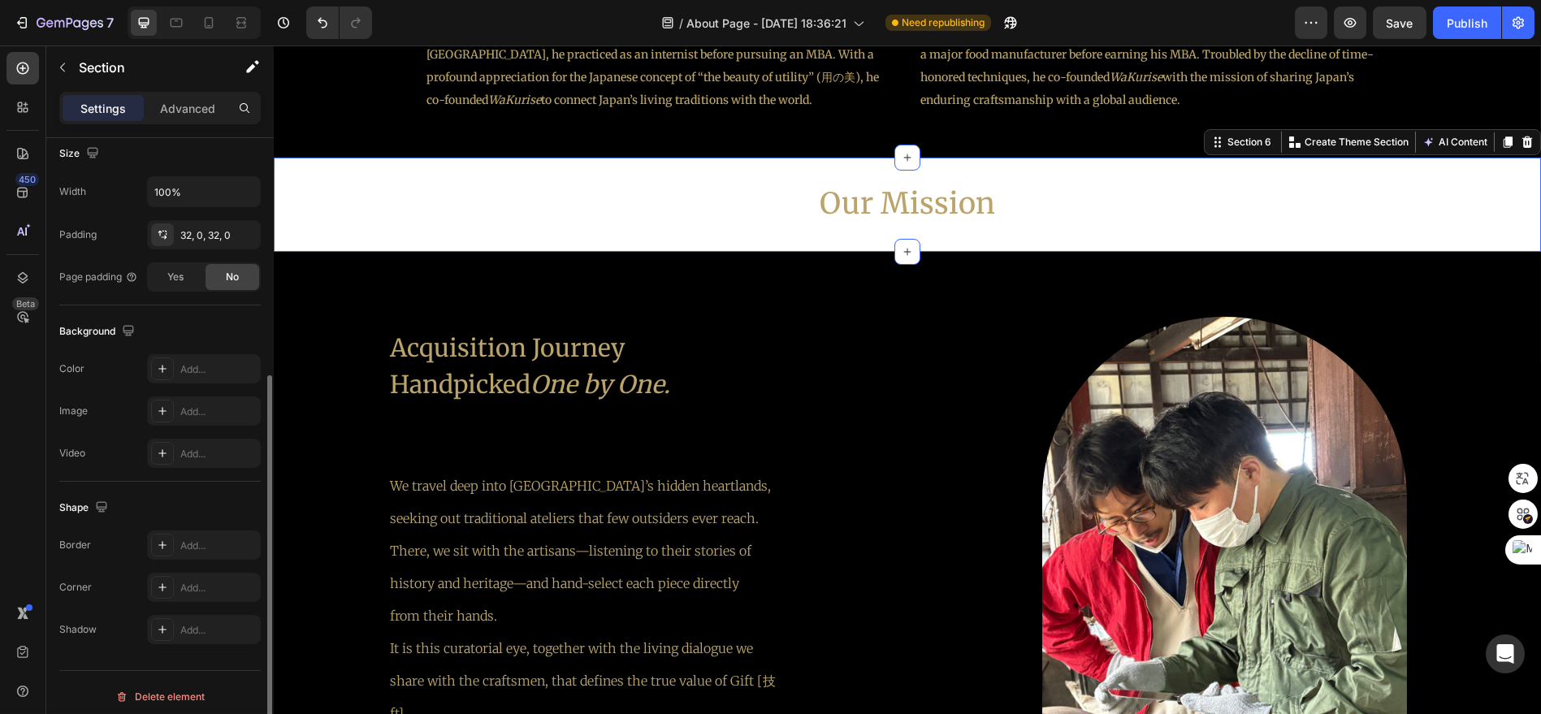
scroll to position [366, 0]
click at [209, 370] on div "Add..." at bounding box center [204, 362] width 114 height 29
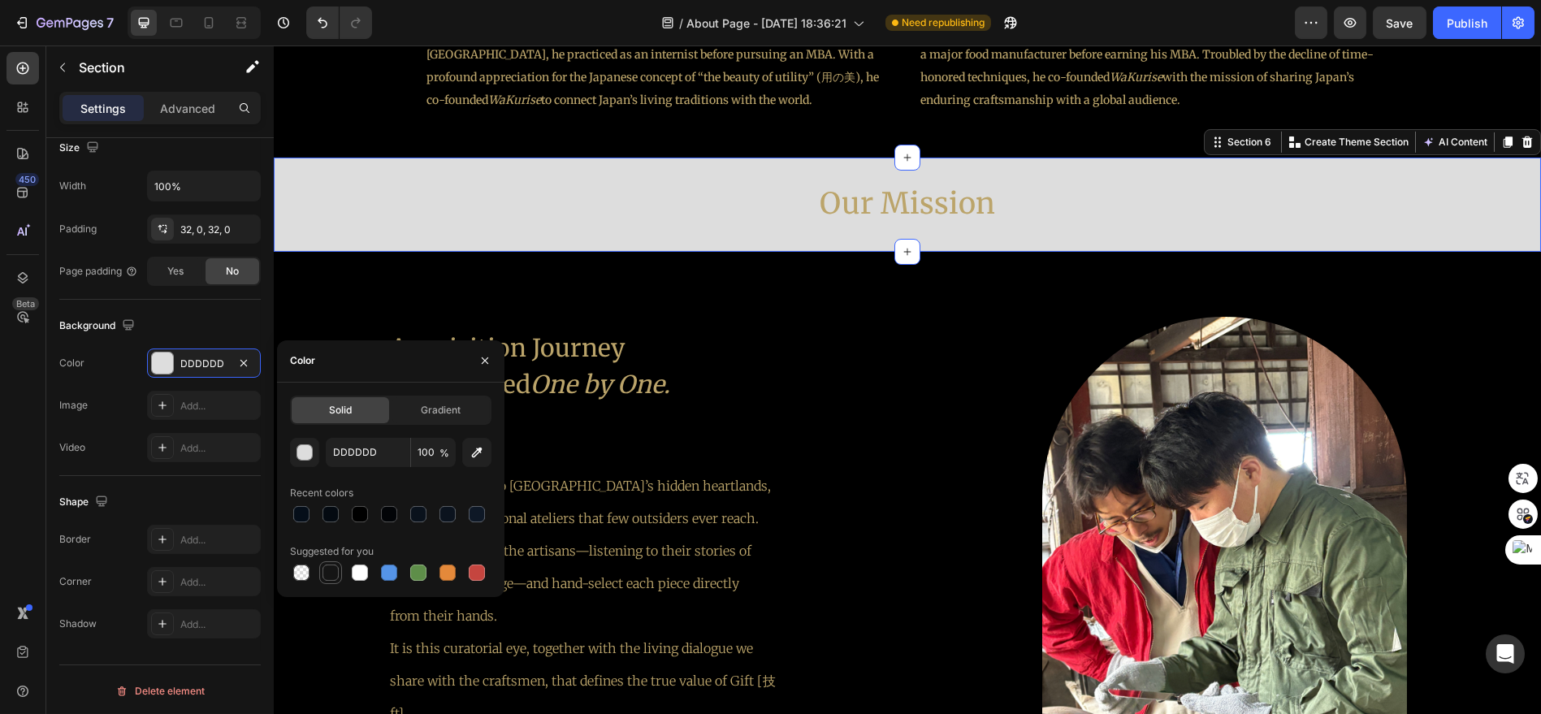
click at [324, 573] on div at bounding box center [331, 573] width 16 height 16
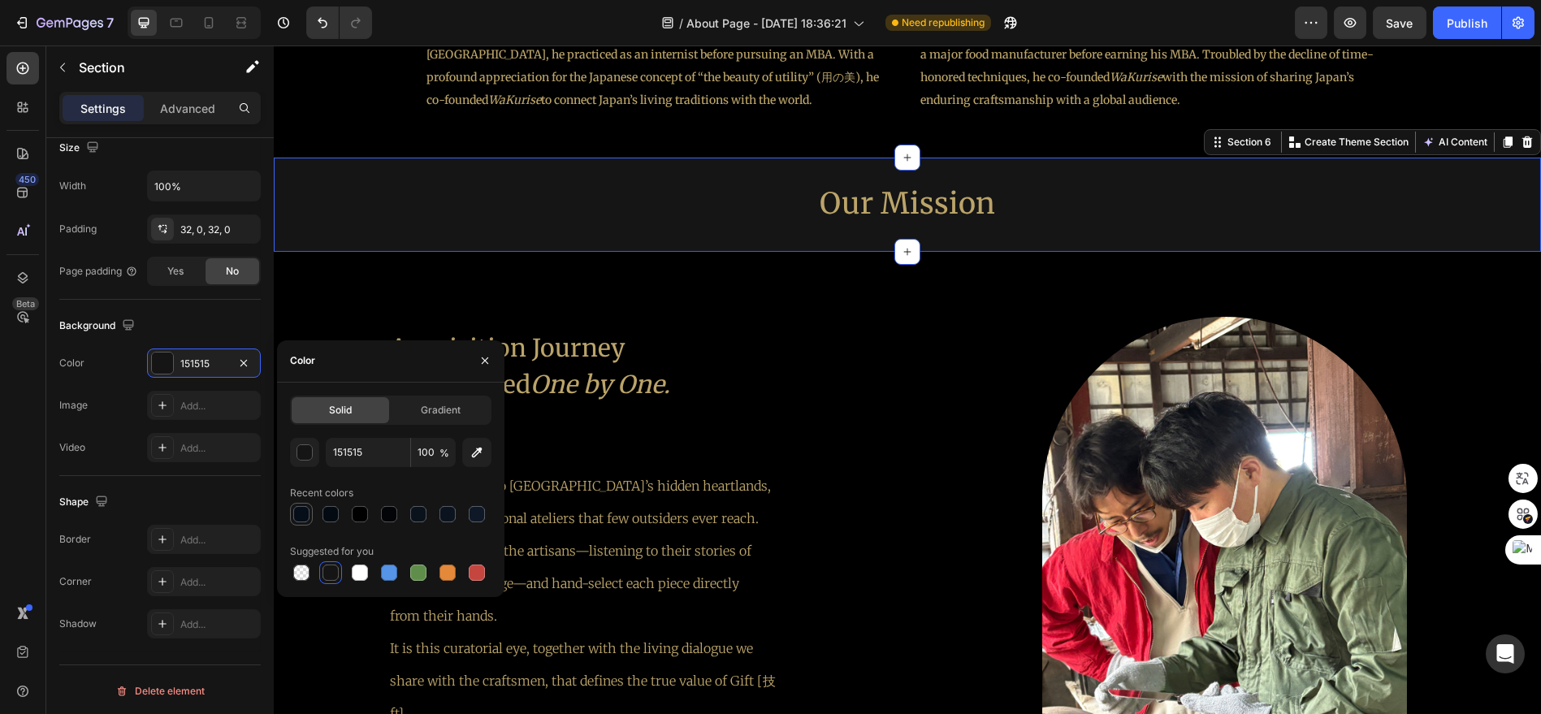
click at [300, 503] on div at bounding box center [301, 514] width 23 height 23
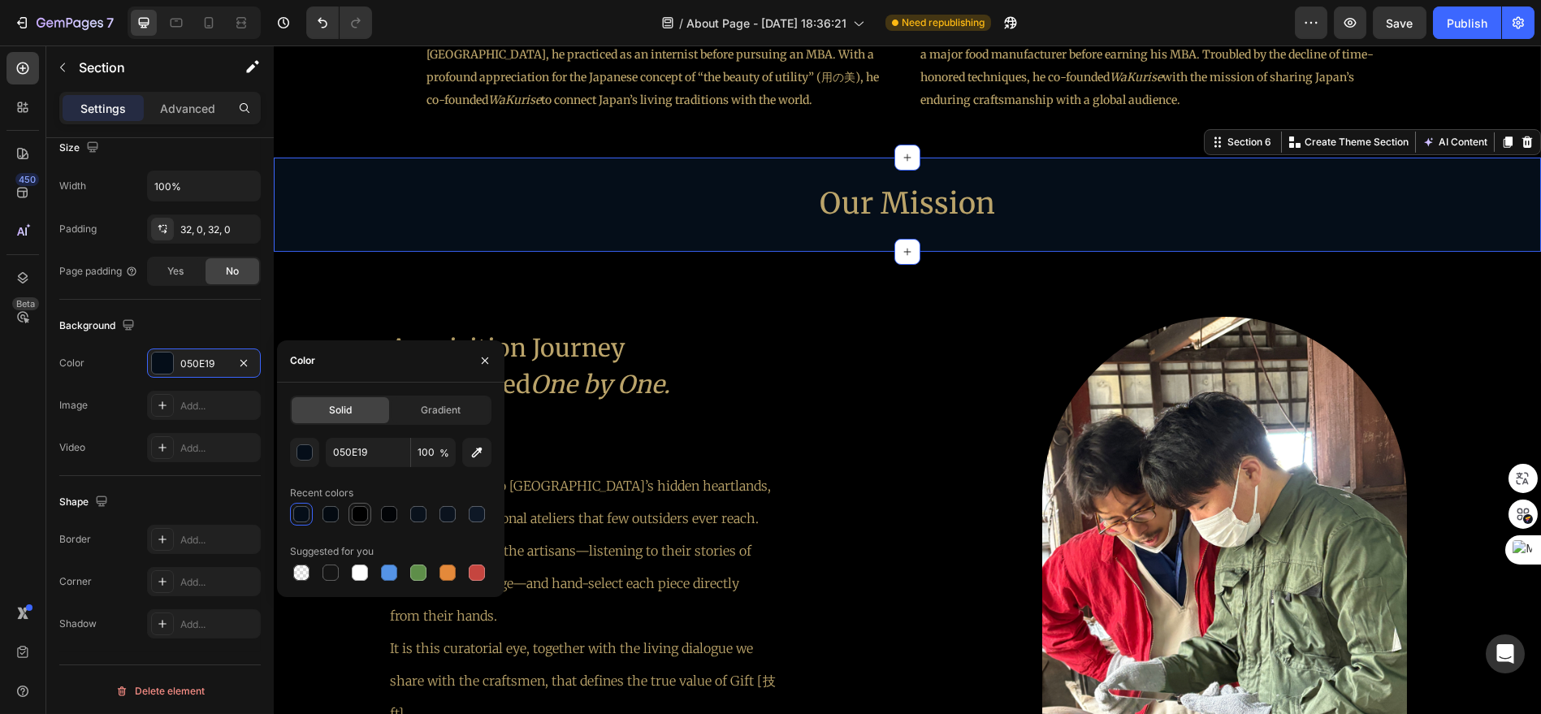
click at [351, 506] on div at bounding box center [359, 513] width 19 height 19
type input "000000"
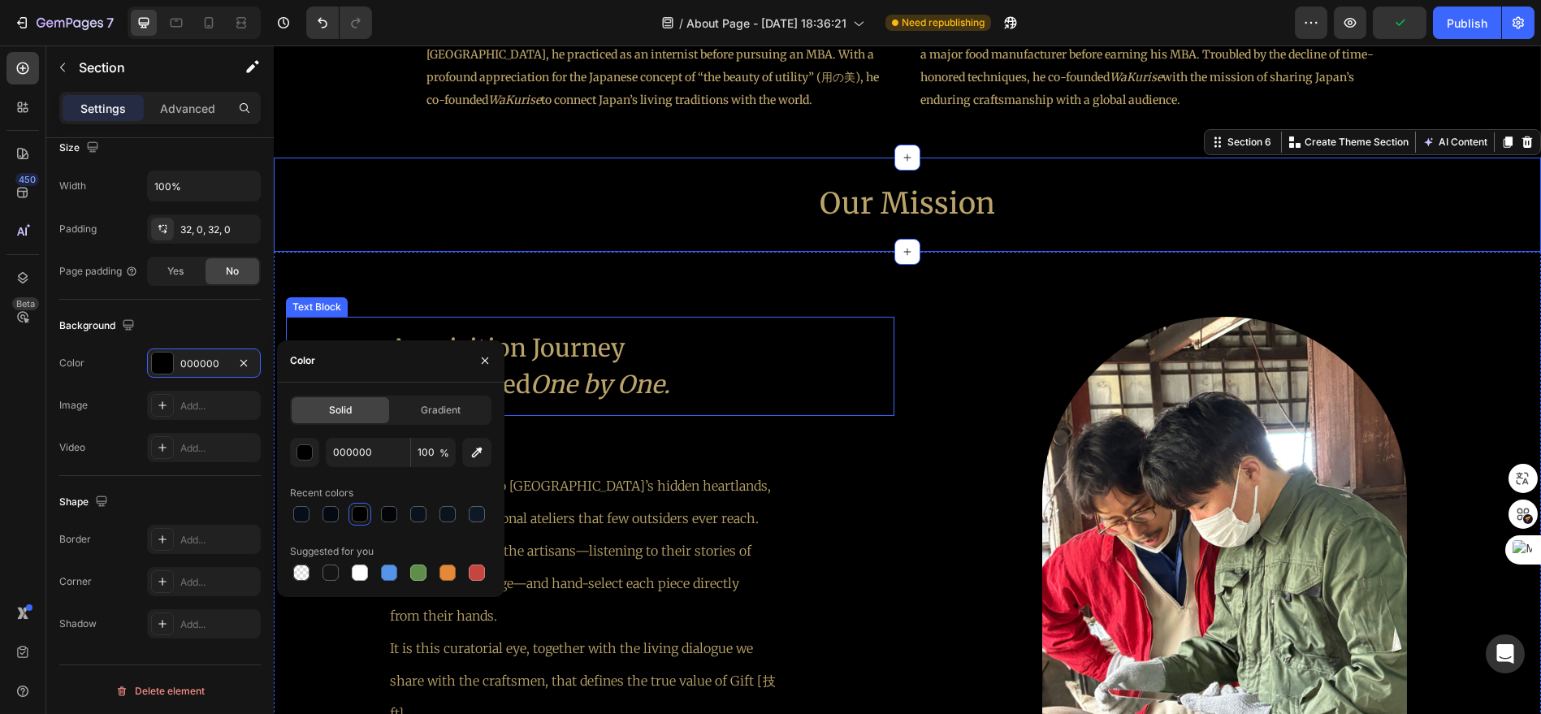
click at [836, 356] on div "Acquisition Journey Handpicked One by One." at bounding box center [590, 366] width 608 height 99
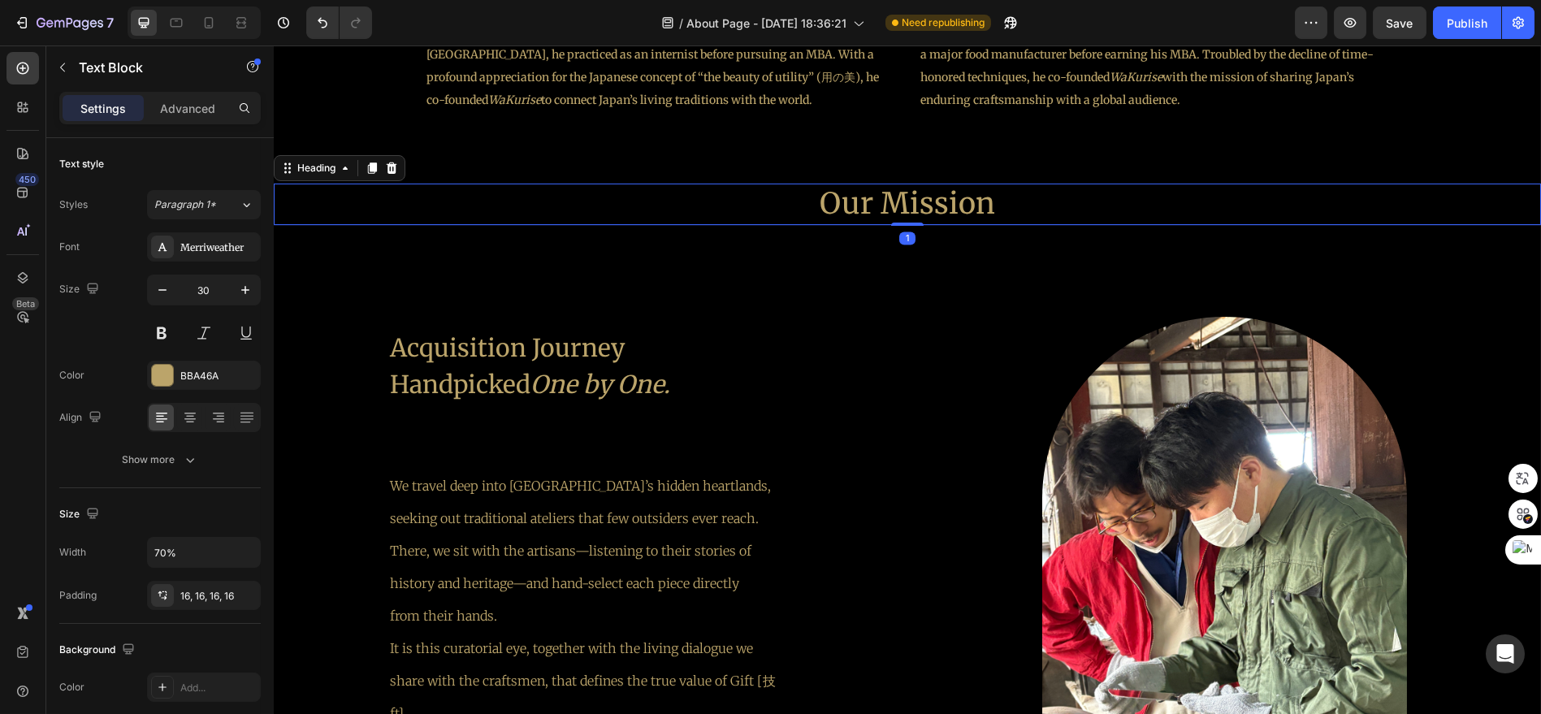
click at [889, 210] on h2 "Our Mission" at bounding box center [907, 204] width 1267 height 41
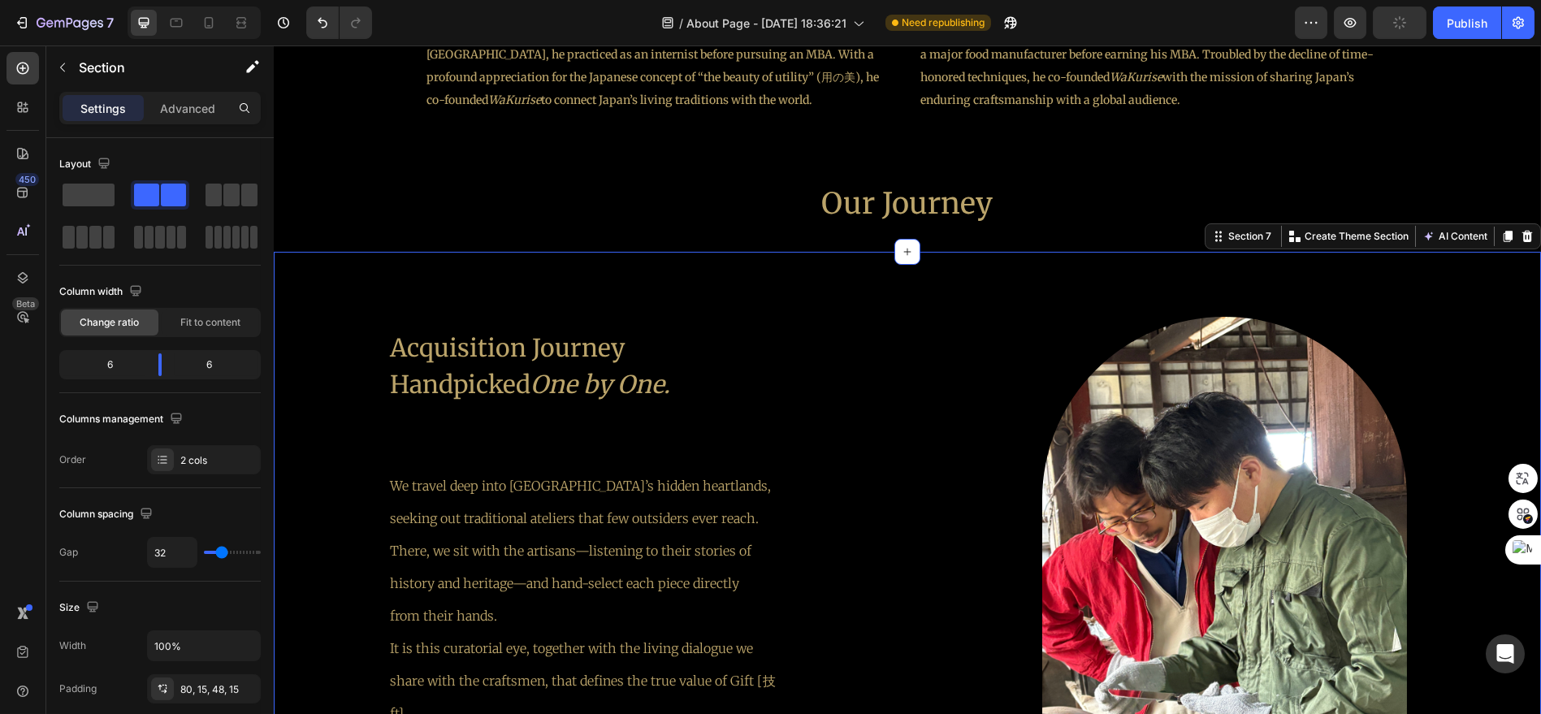
click at [919, 268] on div "Acquisition Journey Handpicked One by One. Text Block We travel deep into [GEOG…" at bounding box center [907, 547] width 1267 height 591
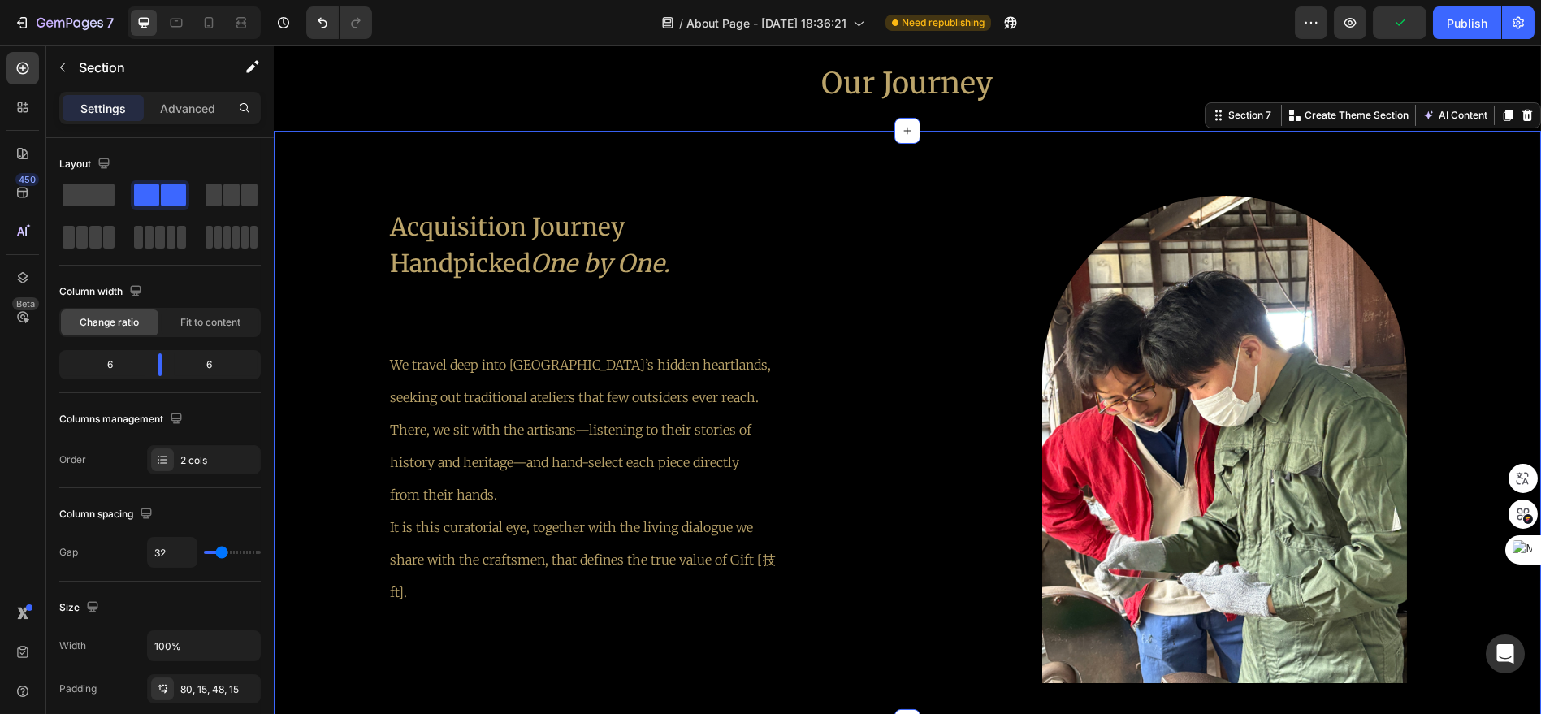
scroll to position [2184, 0]
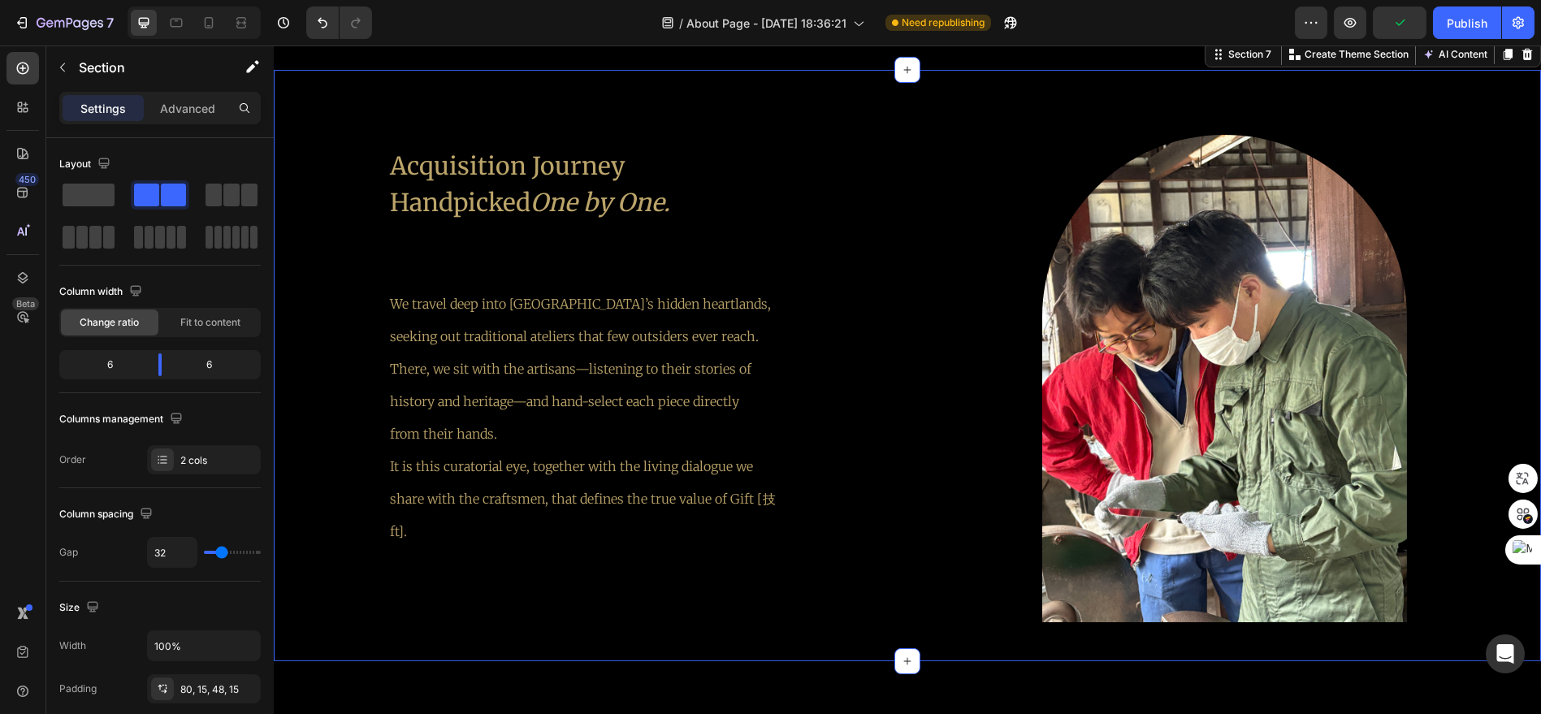
click at [896, 343] on div "Acquisition Journey Handpicked One by One. Text Block We travel deep into [GEOG…" at bounding box center [907, 365] width 1267 height 591
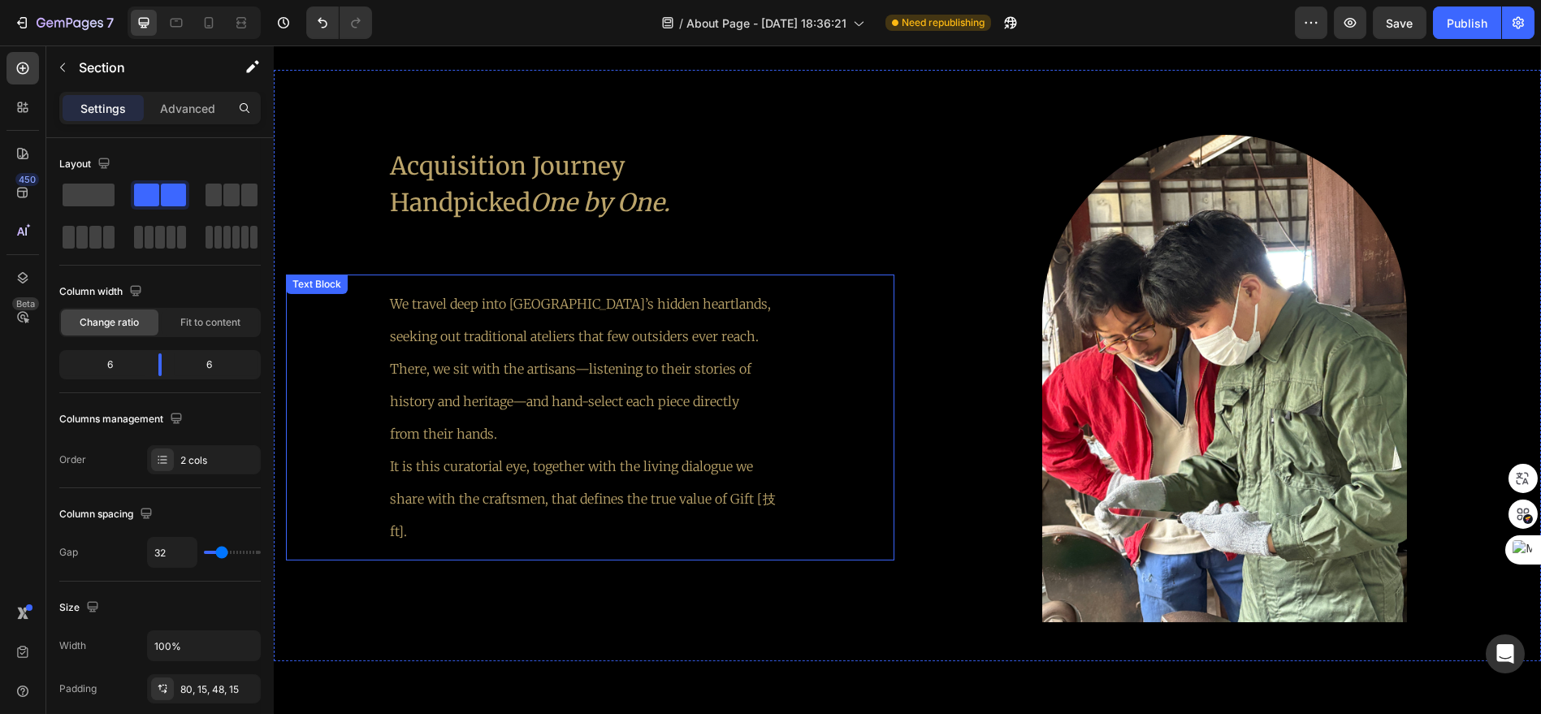
scroll to position [2002, 0]
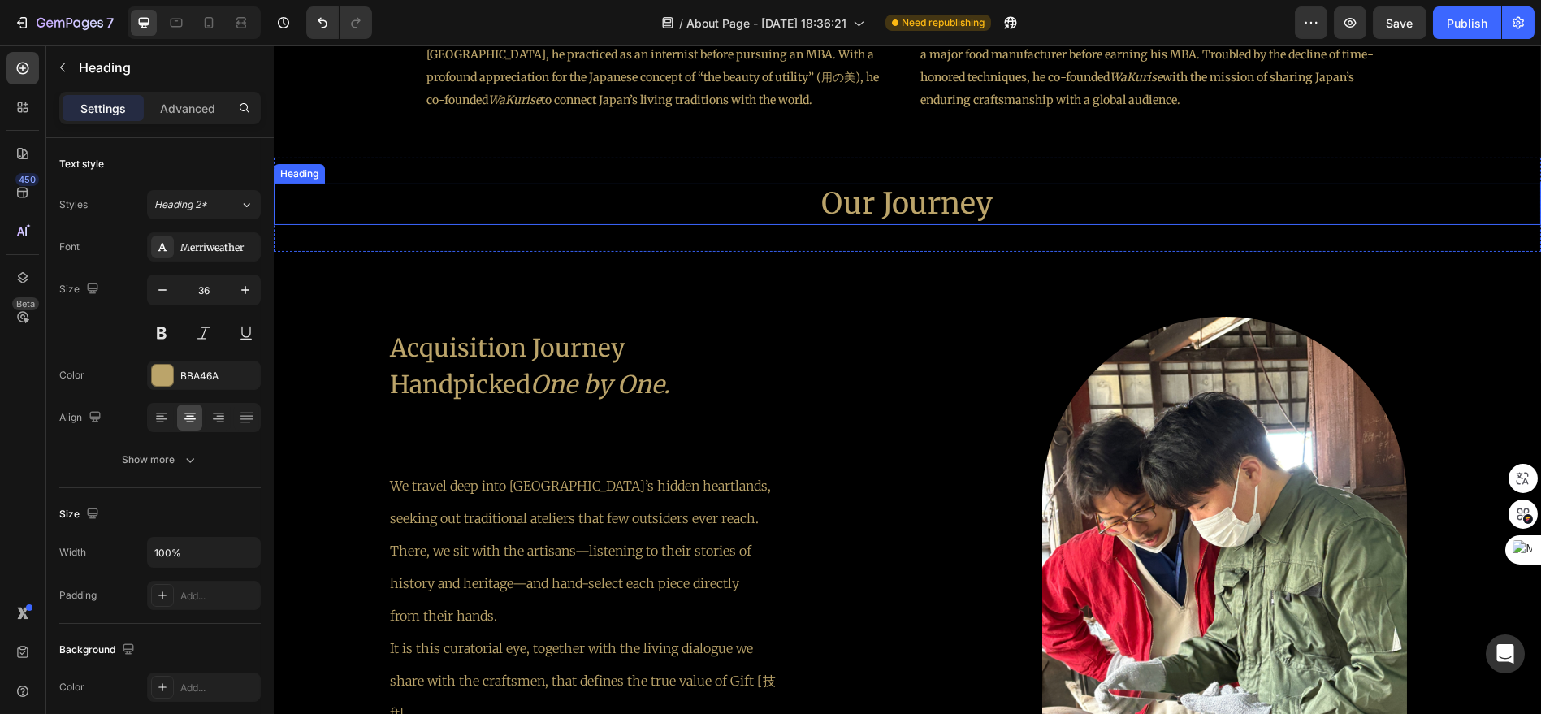
click at [914, 203] on h2 "Our Journey" at bounding box center [907, 204] width 1267 height 41
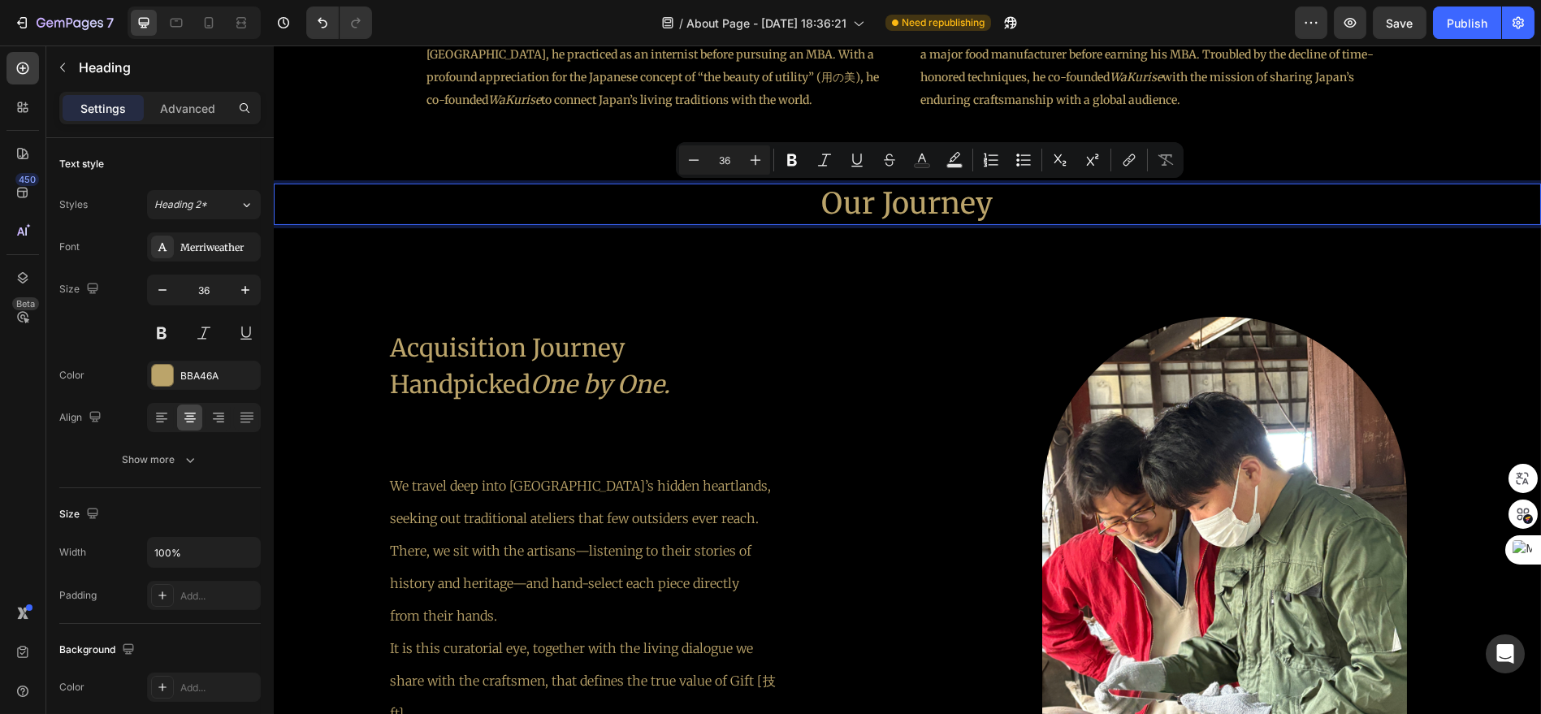
click at [932, 209] on p "Our Journey" at bounding box center [907, 204] width 1264 height 38
click at [1028, 209] on p "Our Journey" at bounding box center [907, 204] width 1264 height 38
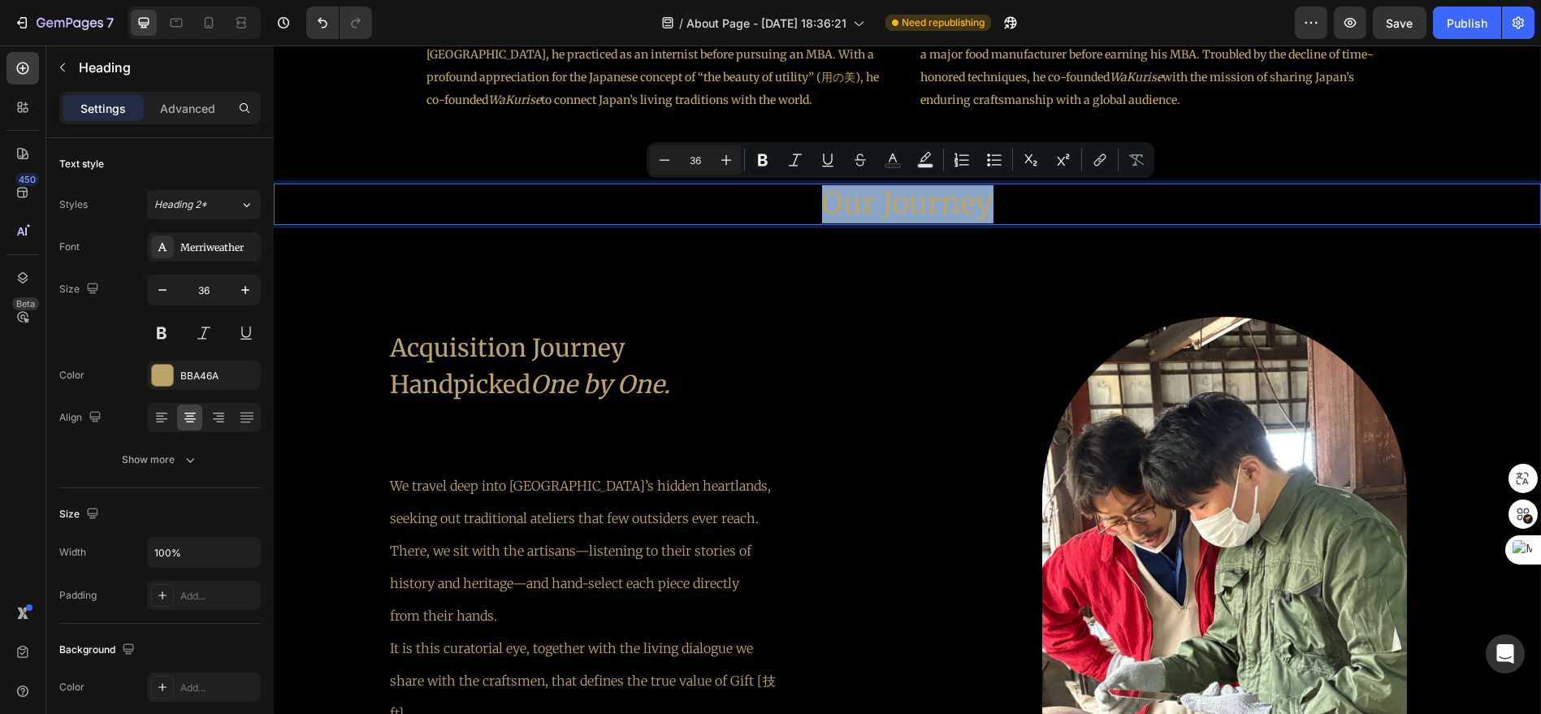
click at [1017, 209] on p "Our Journey" at bounding box center [907, 204] width 1264 height 38
drag, startPoint x: 1017, startPoint y: 209, endPoint x: 812, endPoint y: 204, distance: 205.6
click at [812, 204] on p "Our Journey" at bounding box center [907, 204] width 1264 height 38
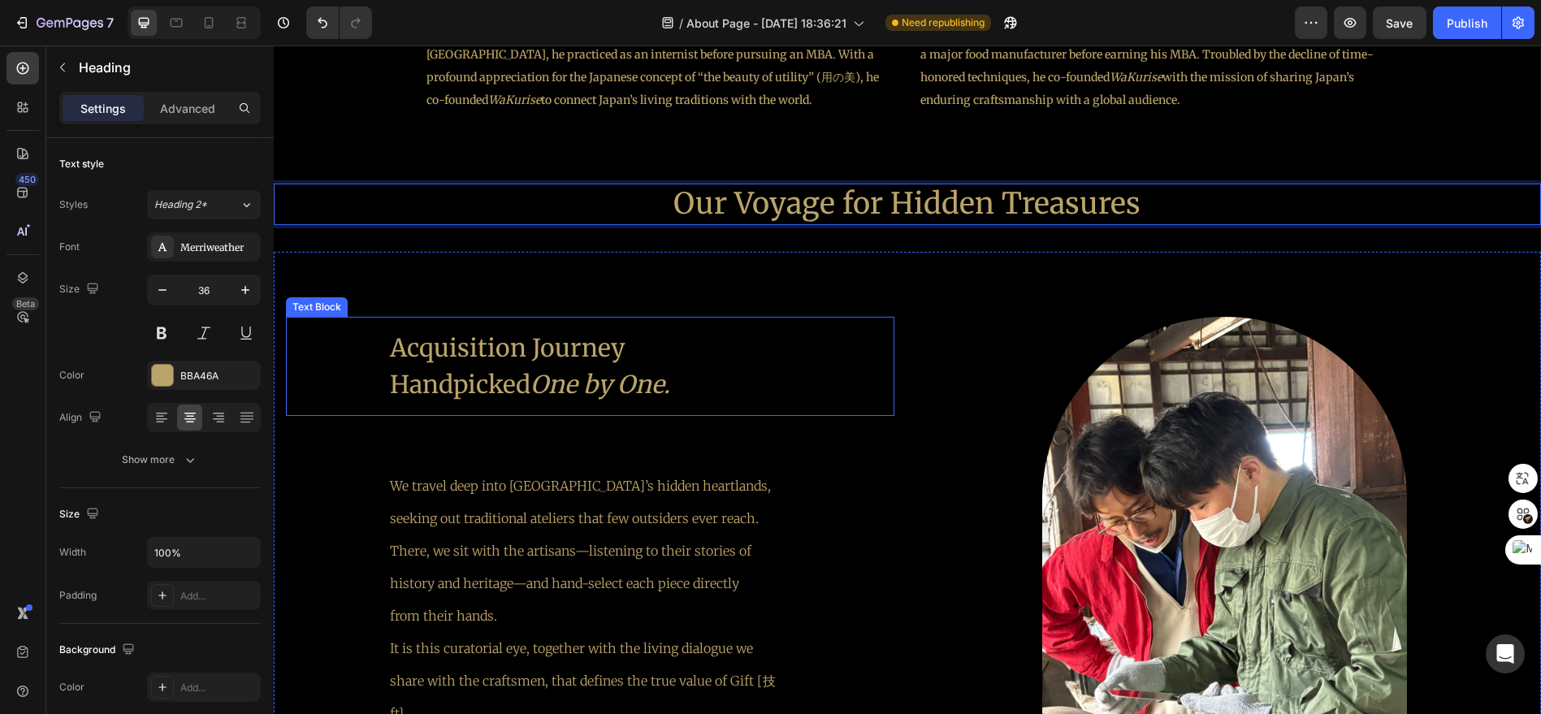
click at [864, 339] on div "Acquisition Journey Handpicked One by One." at bounding box center [590, 366] width 608 height 99
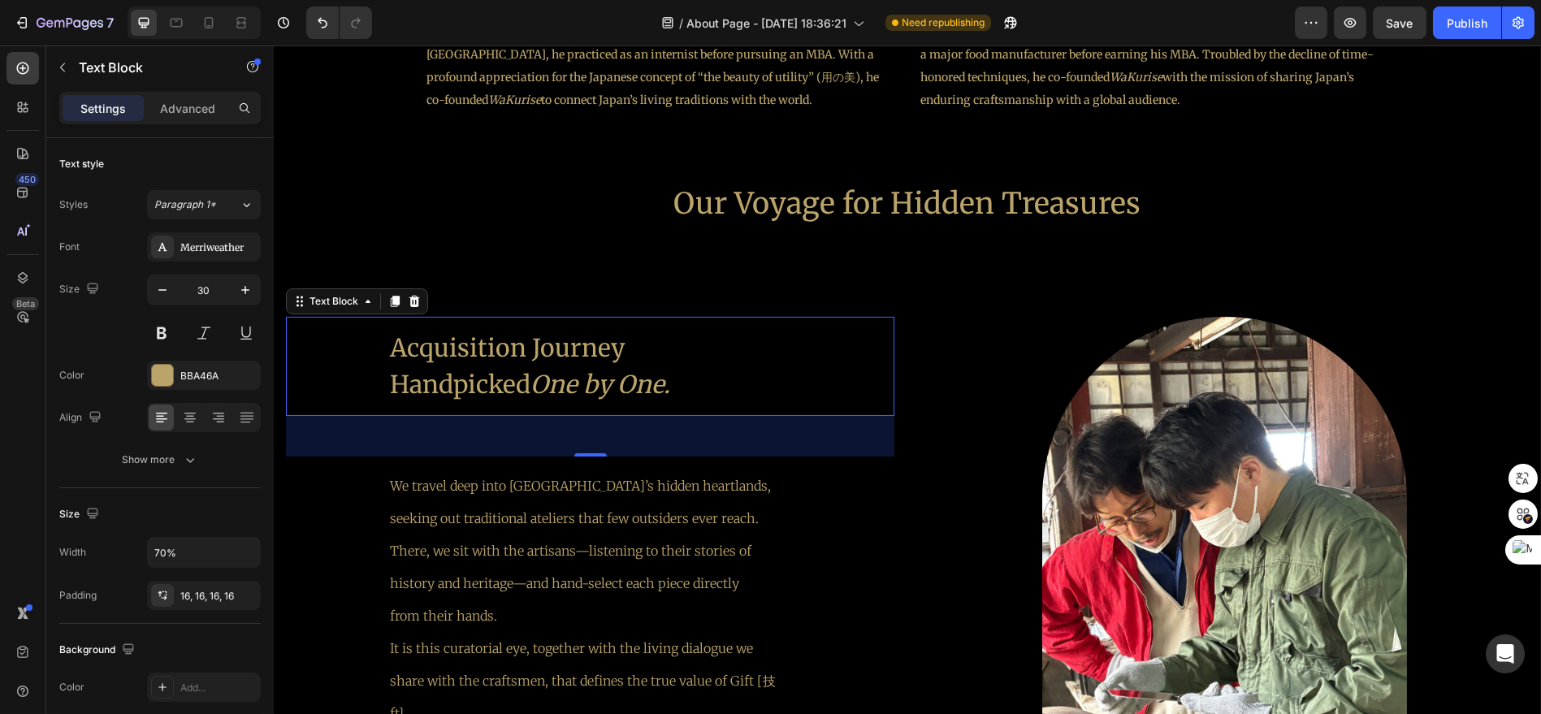
click at [598, 359] on p "Acquisition Journey Handpicked One by One." at bounding box center [590, 366] width 400 height 73
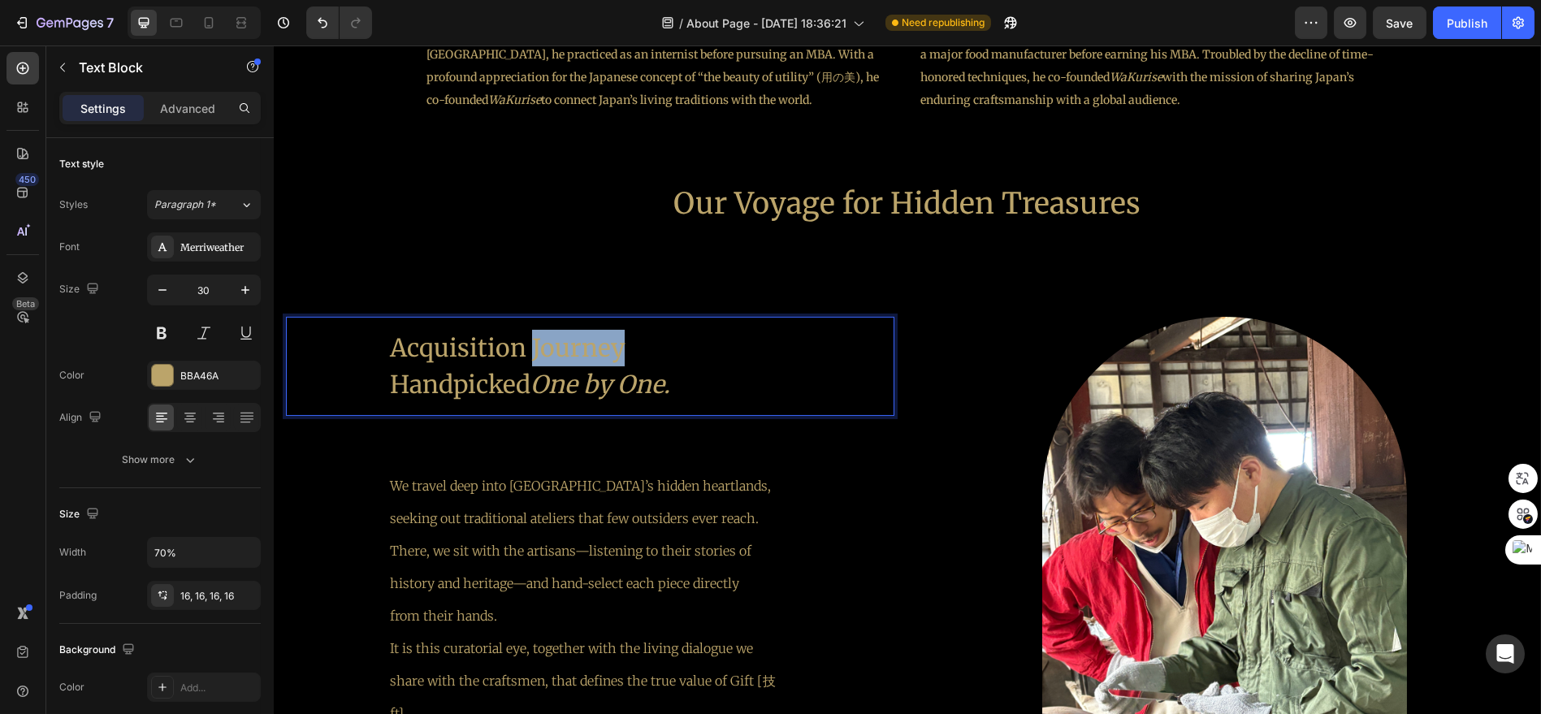
drag, startPoint x: 597, startPoint y: 359, endPoint x: 604, endPoint y: 354, distance: 8.8
click at [599, 358] on p "Acquisition Journey Handpicked One by One." at bounding box center [590, 366] width 400 height 73
click at [618, 350] on p "Acquisition Journey Handpicked One by One." at bounding box center [590, 366] width 400 height 73
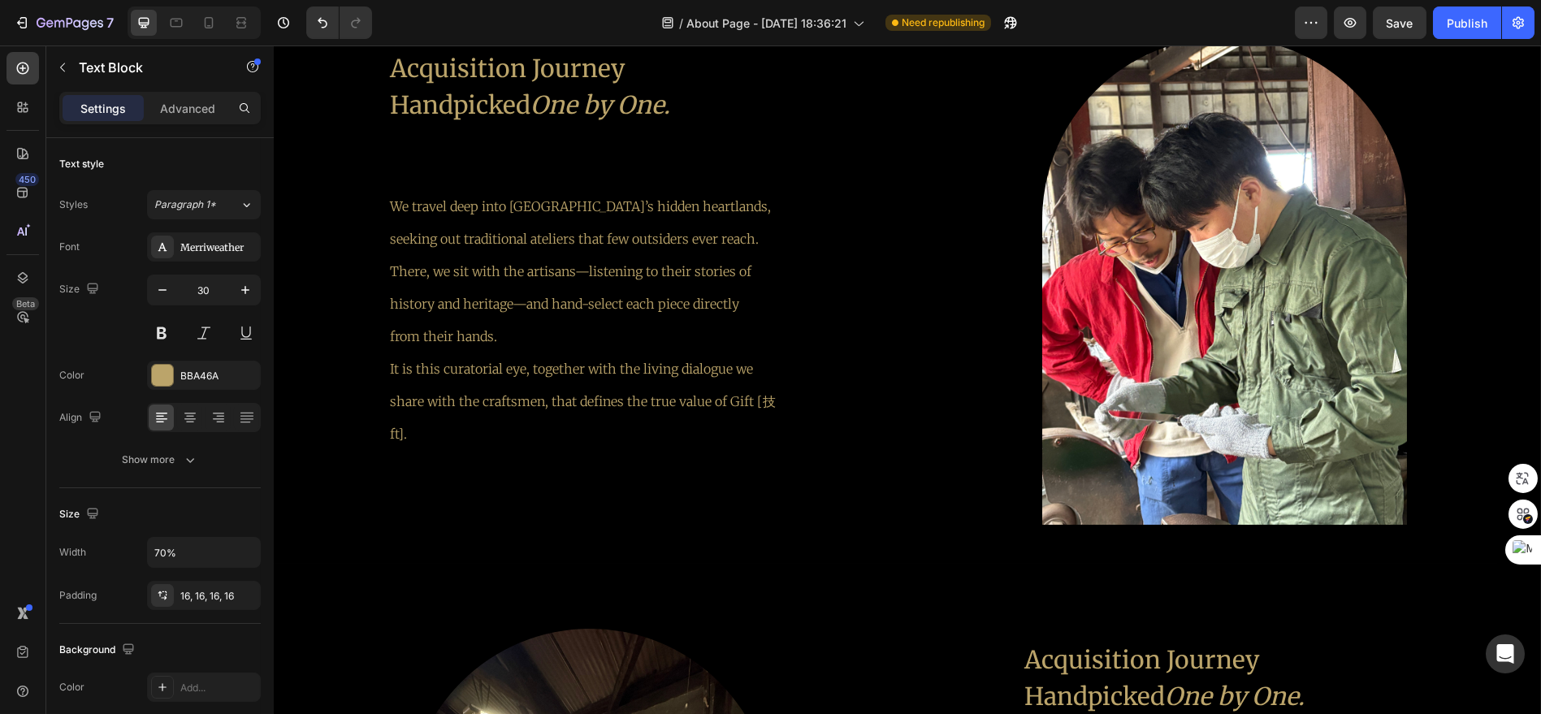
scroll to position [2274, 0]
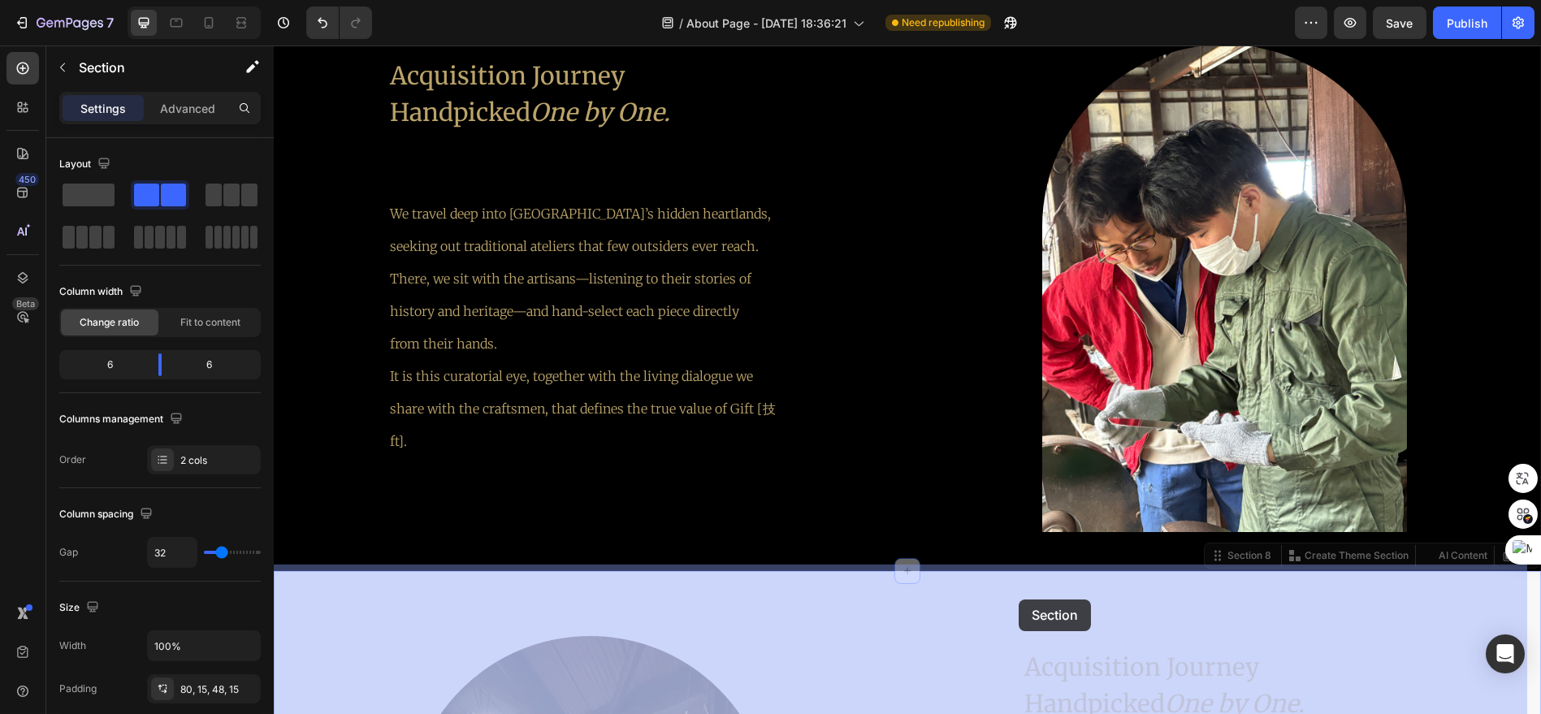
drag, startPoint x: 1046, startPoint y: 599, endPoint x: 1019, endPoint y: 600, distance: 27.6
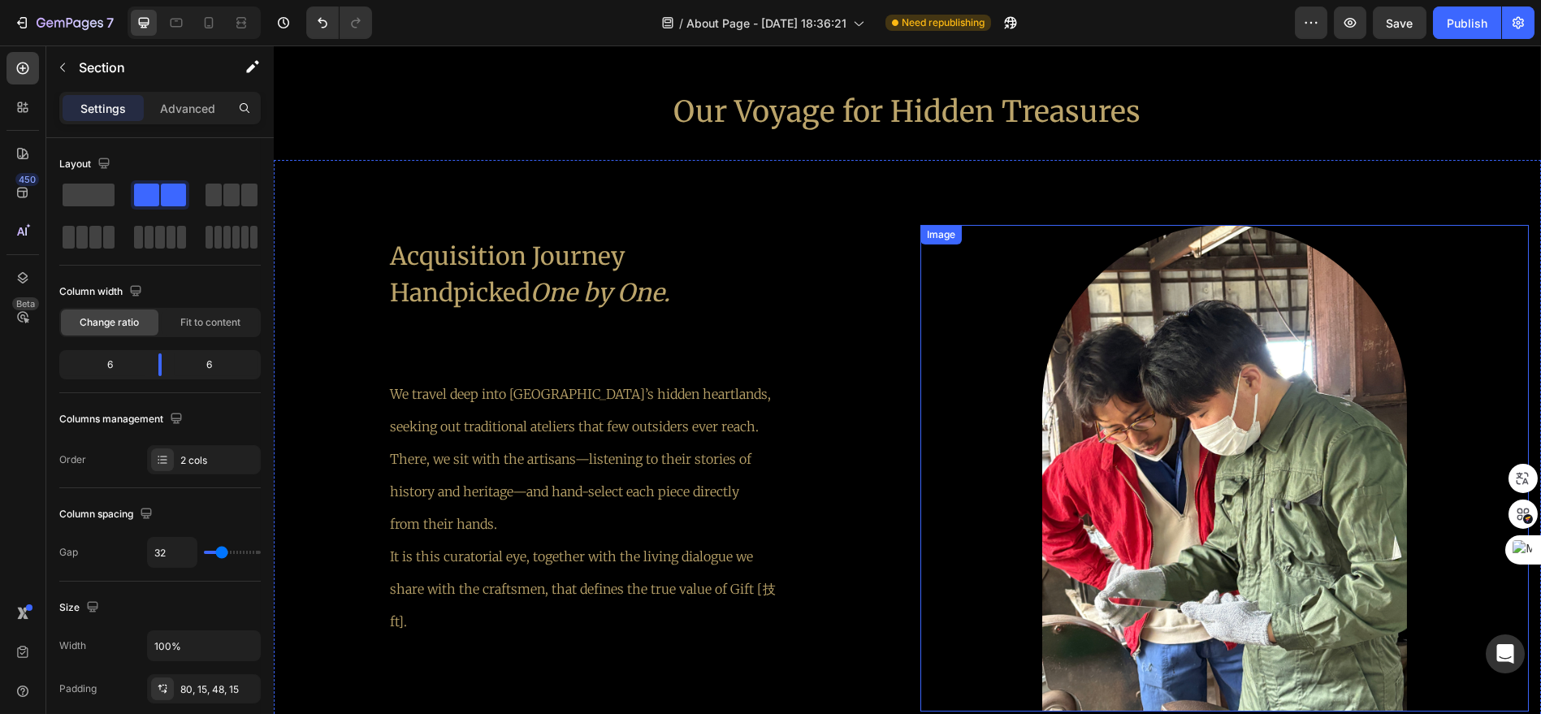
scroll to position [2093, 0]
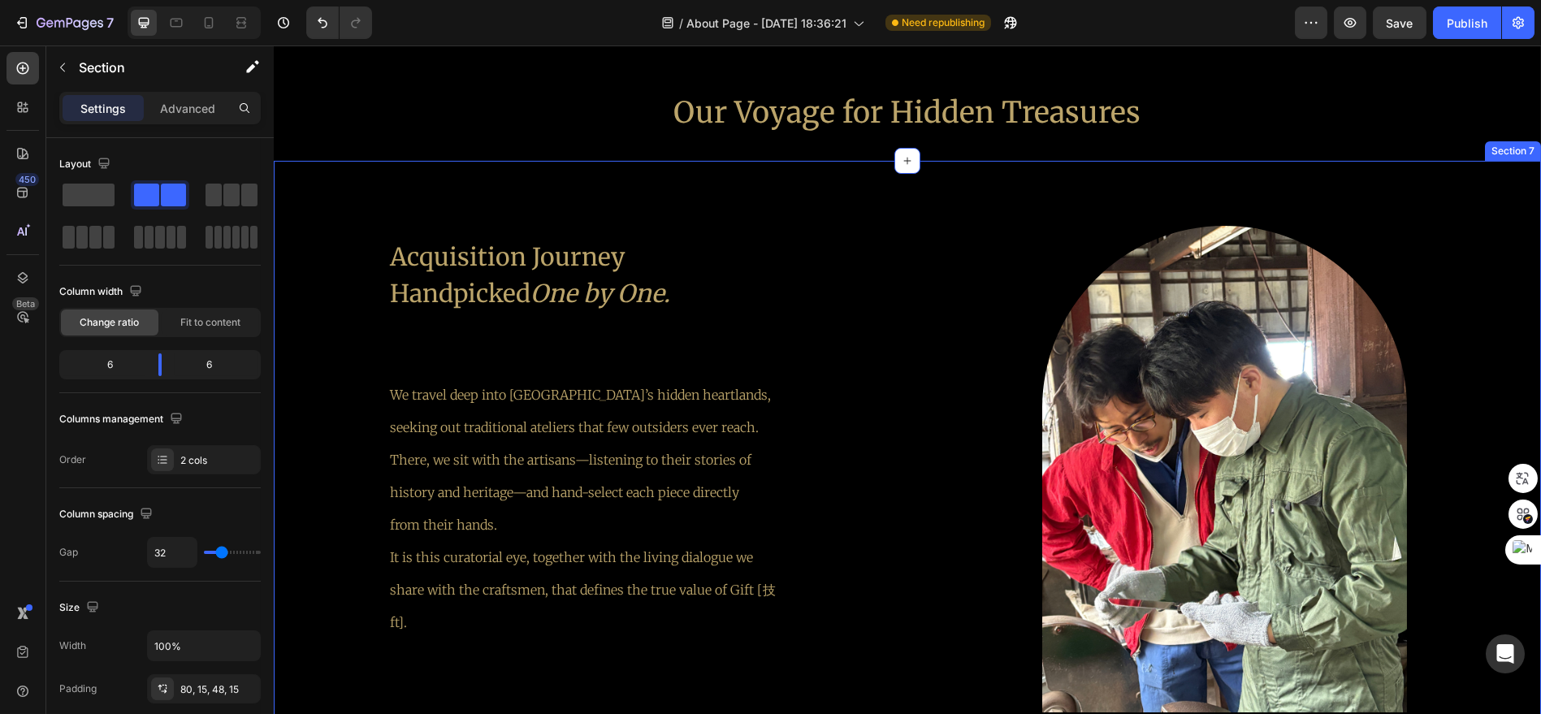
click at [1051, 177] on div "Acquisition Journey Handpicked One by One. Text Block We travel deep into [GEOG…" at bounding box center [907, 456] width 1267 height 591
click at [1282, 201] on div "Acquisition Journey Handpicked One by One. Text Block We travel deep into [GEOG…" at bounding box center [907, 456] width 1267 height 591
click at [1241, 175] on div "Acquisition Journey Handpicked One by One. Text Block We travel deep into [GEOG…" at bounding box center [907, 456] width 1267 height 591
click at [988, 190] on div "Acquisition Journey Handpicked One by One. Text Block We travel deep into [GEOG…" at bounding box center [907, 456] width 1267 height 591
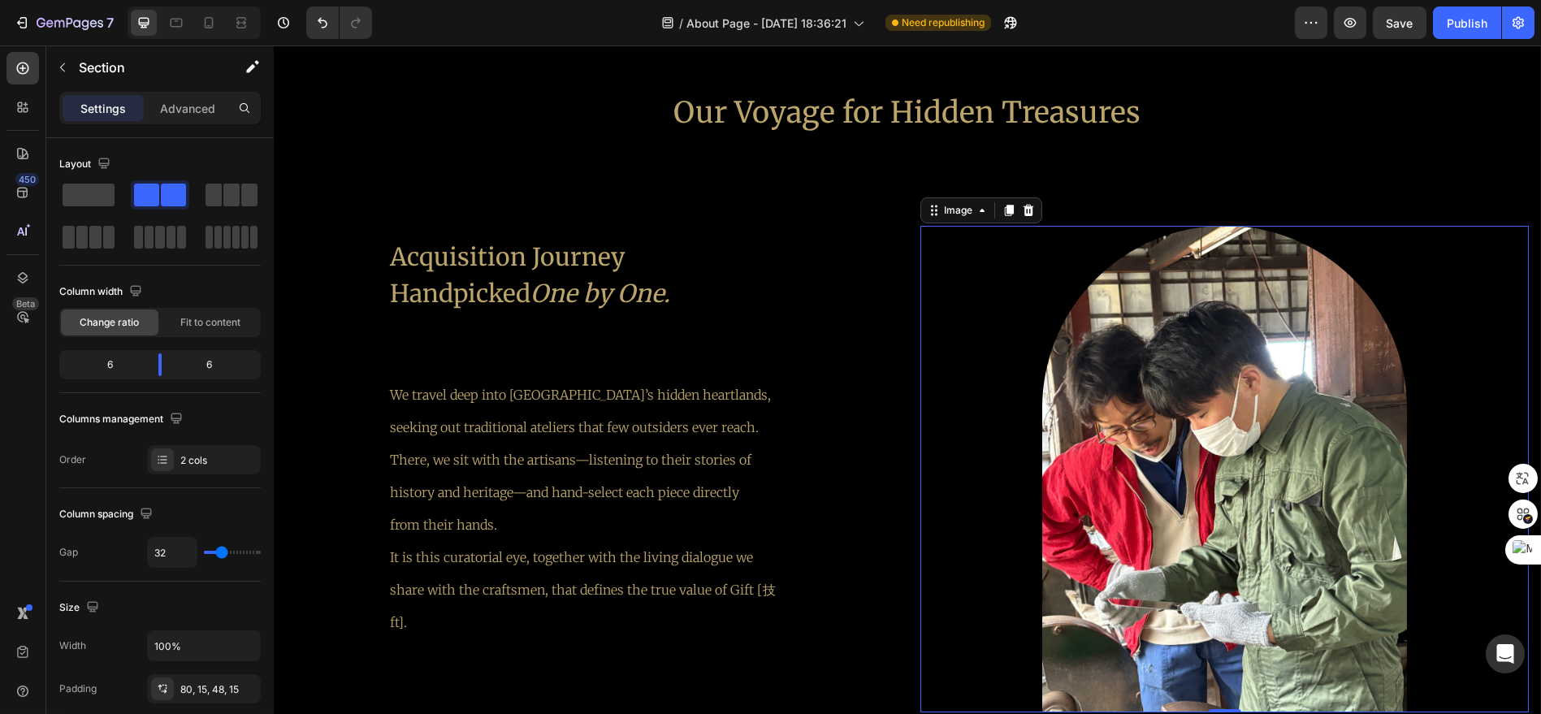
click at [947, 258] on div at bounding box center [1224, 469] width 608 height 487
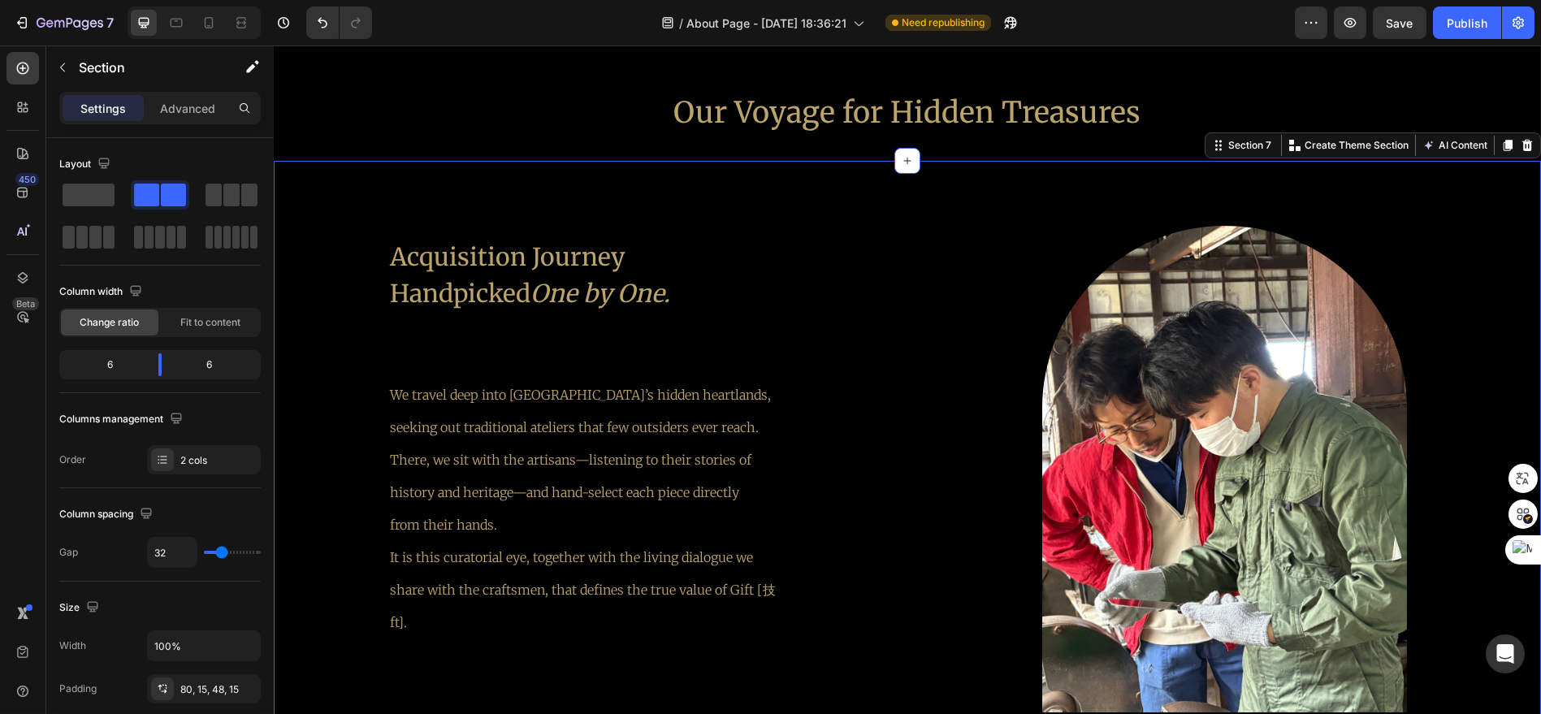
click at [833, 182] on div "Acquisition Journey Handpicked One by One. Text Block We travel deep into [GEOG…" at bounding box center [907, 456] width 1267 height 591
click at [1501, 145] on icon at bounding box center [1507, 145] width 13 height 13
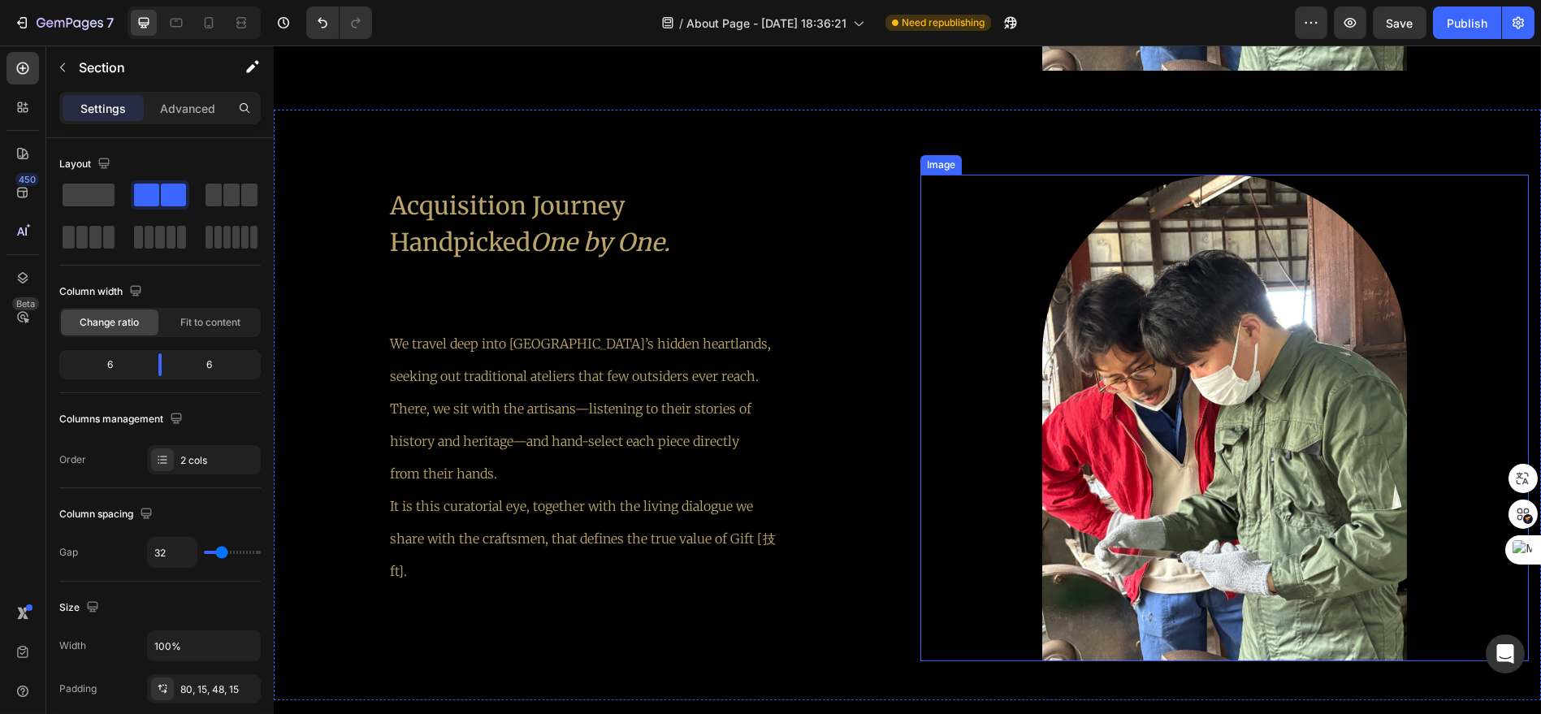
scroll to position [2736, 0]
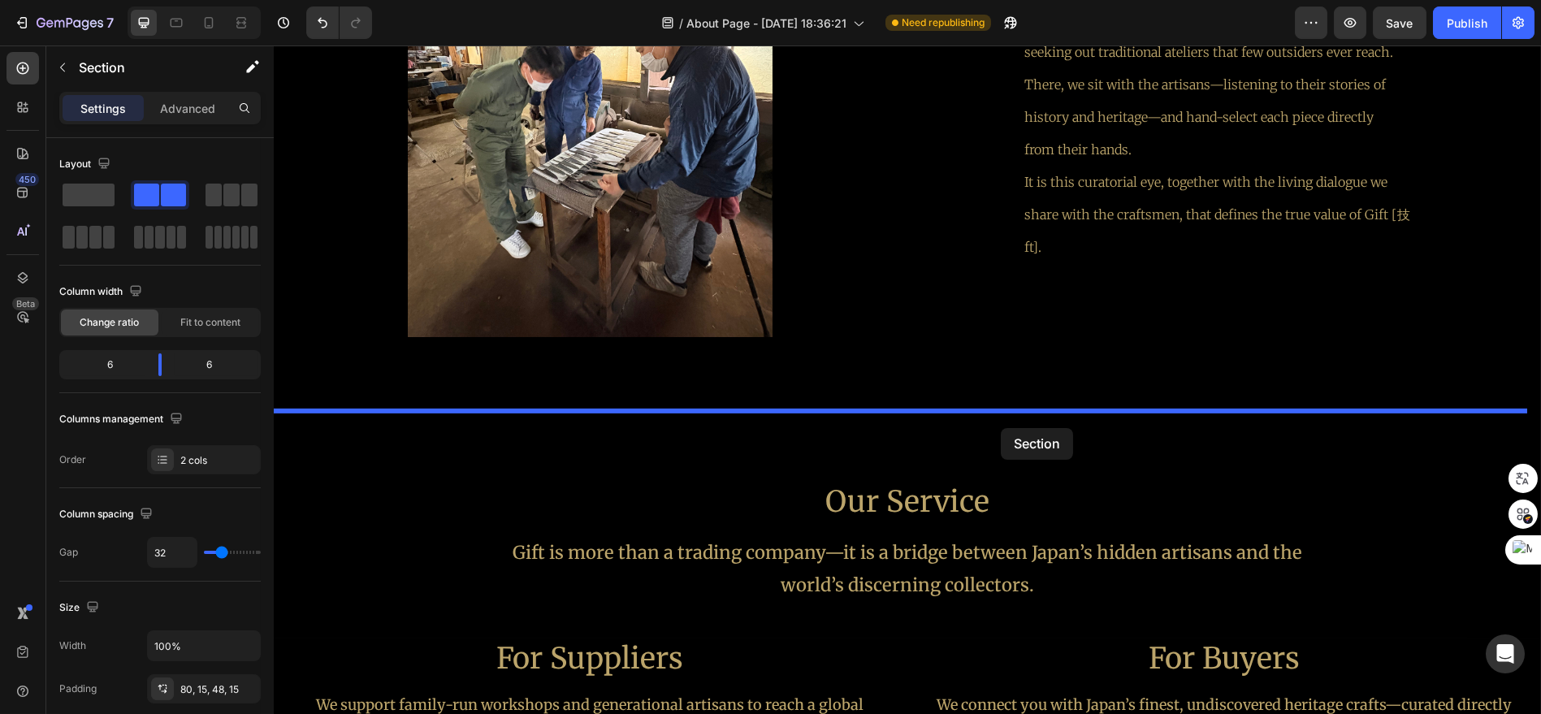
drag, startPoint x: 971, startPoint y: 126, endPoint x: 1001, endPoint y: 428, distance: 303.7
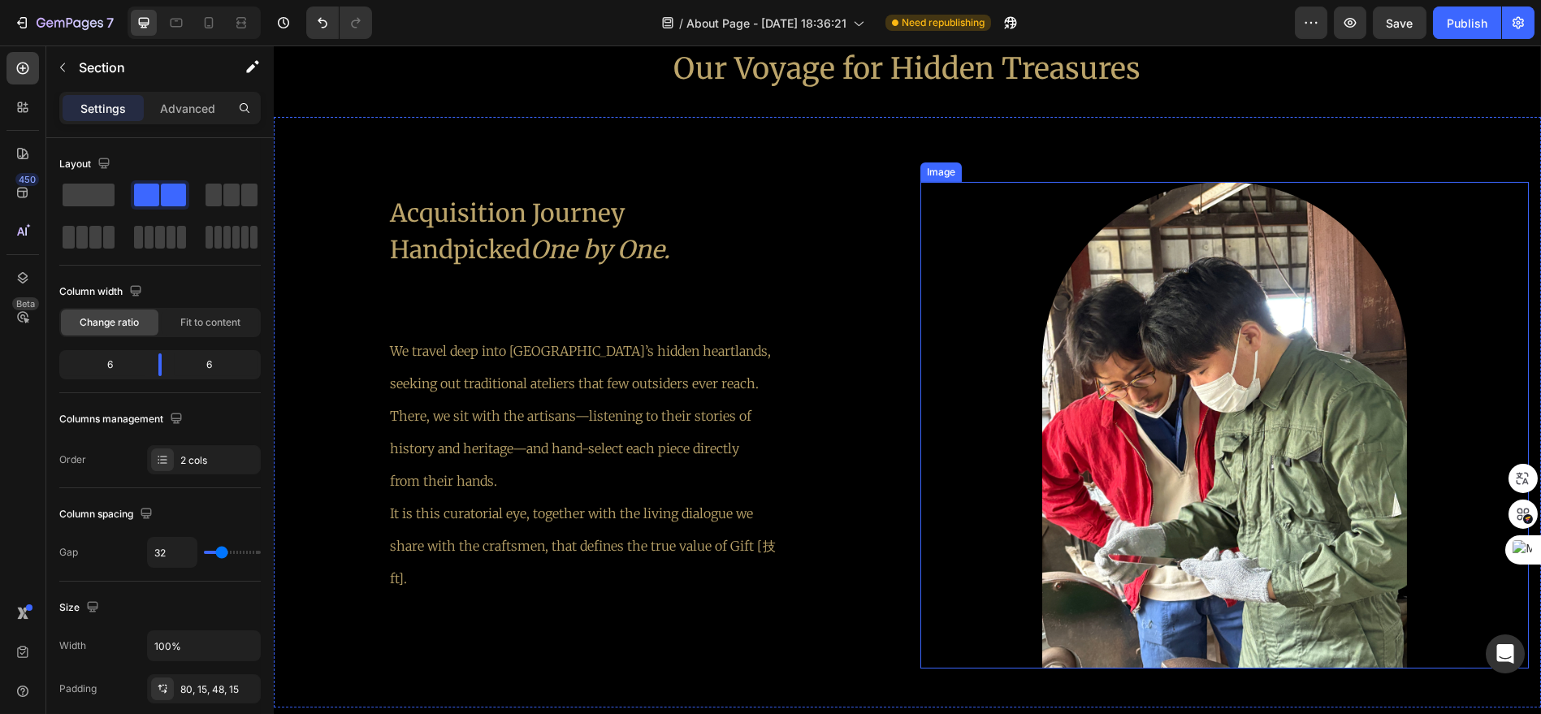
scroll to position [2151, 0]
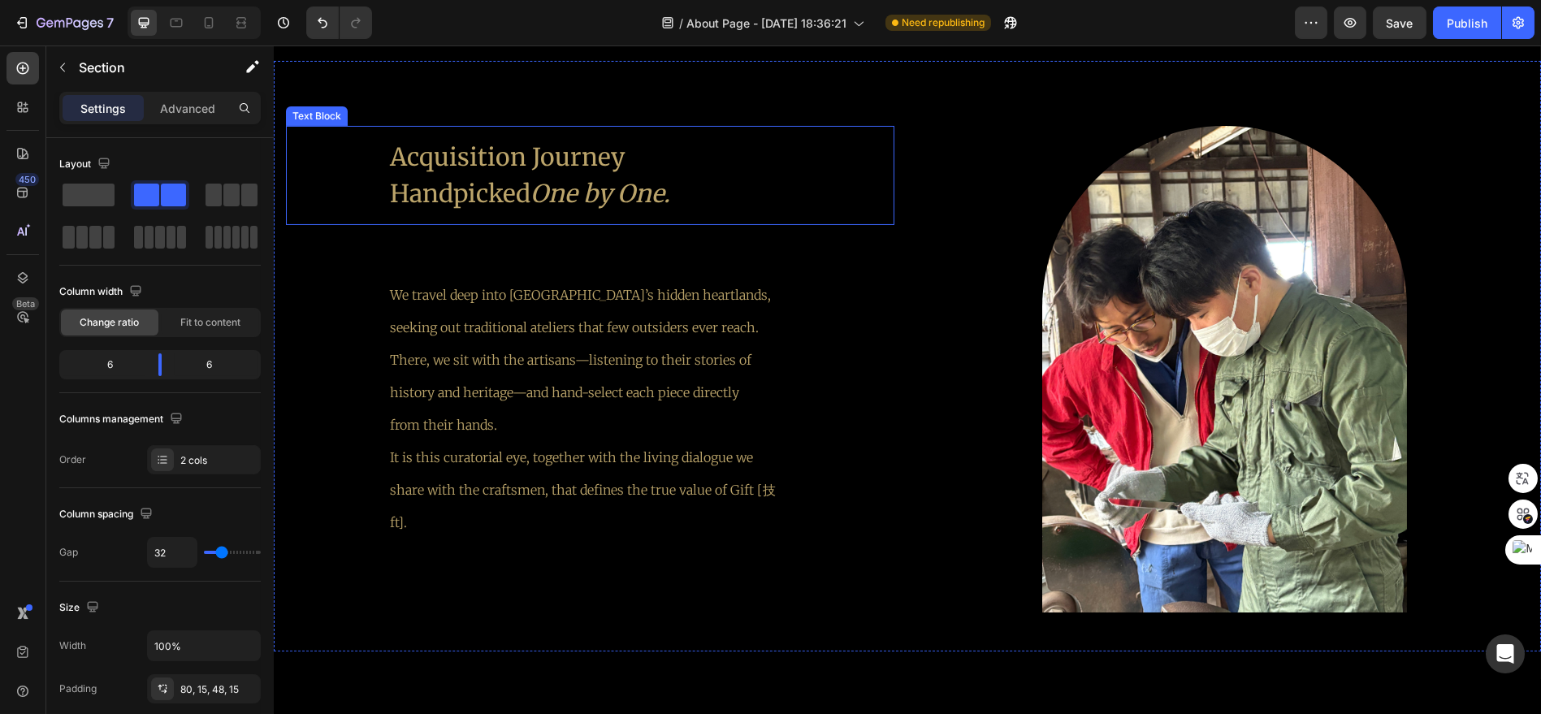
click at [584, 162] on p "Acquisition Journey Handpicked One by One." at bounding box center [590, 175] width 400 height 73
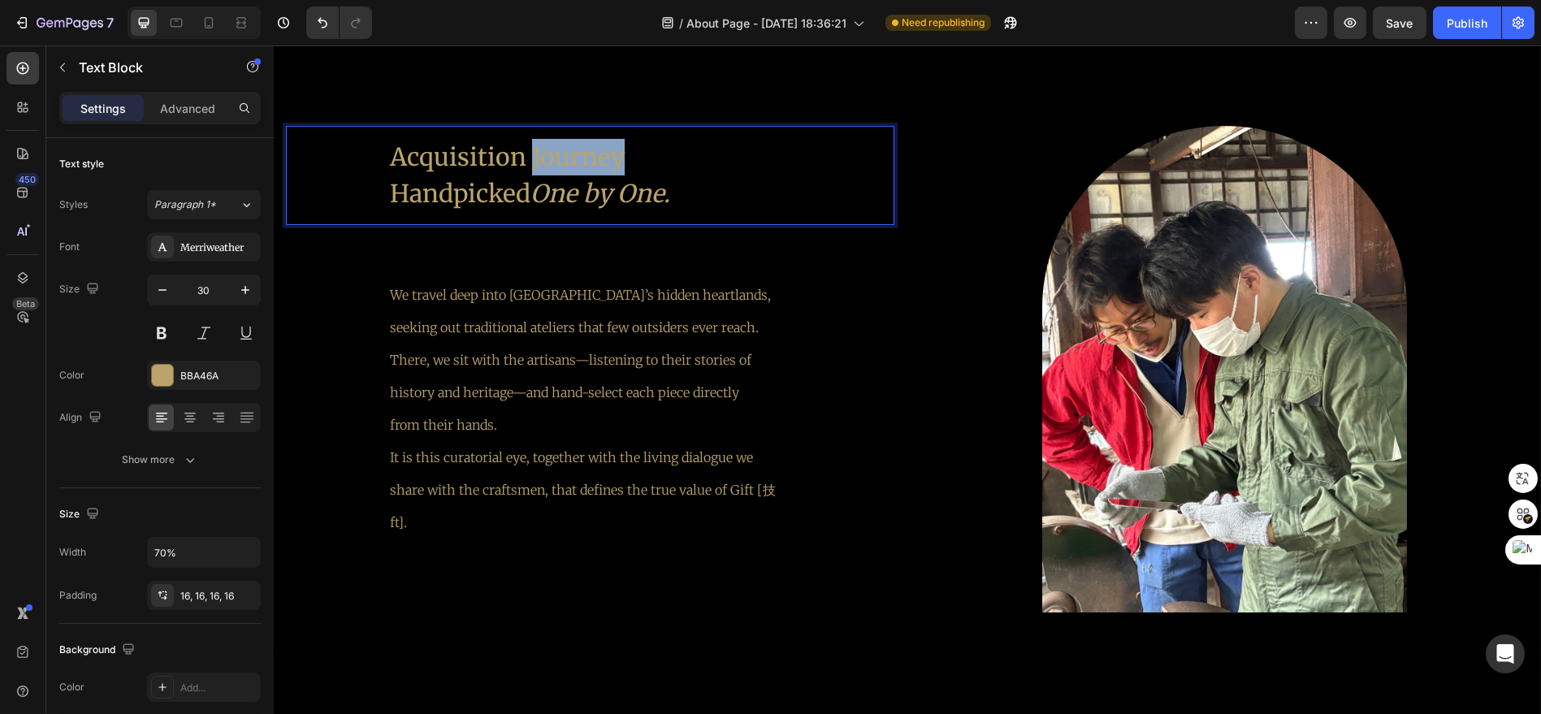
click at [584, 162] on p "Acquisition Journey Handpicked One by One." at bounding box center [590, 175] width 400 height 73
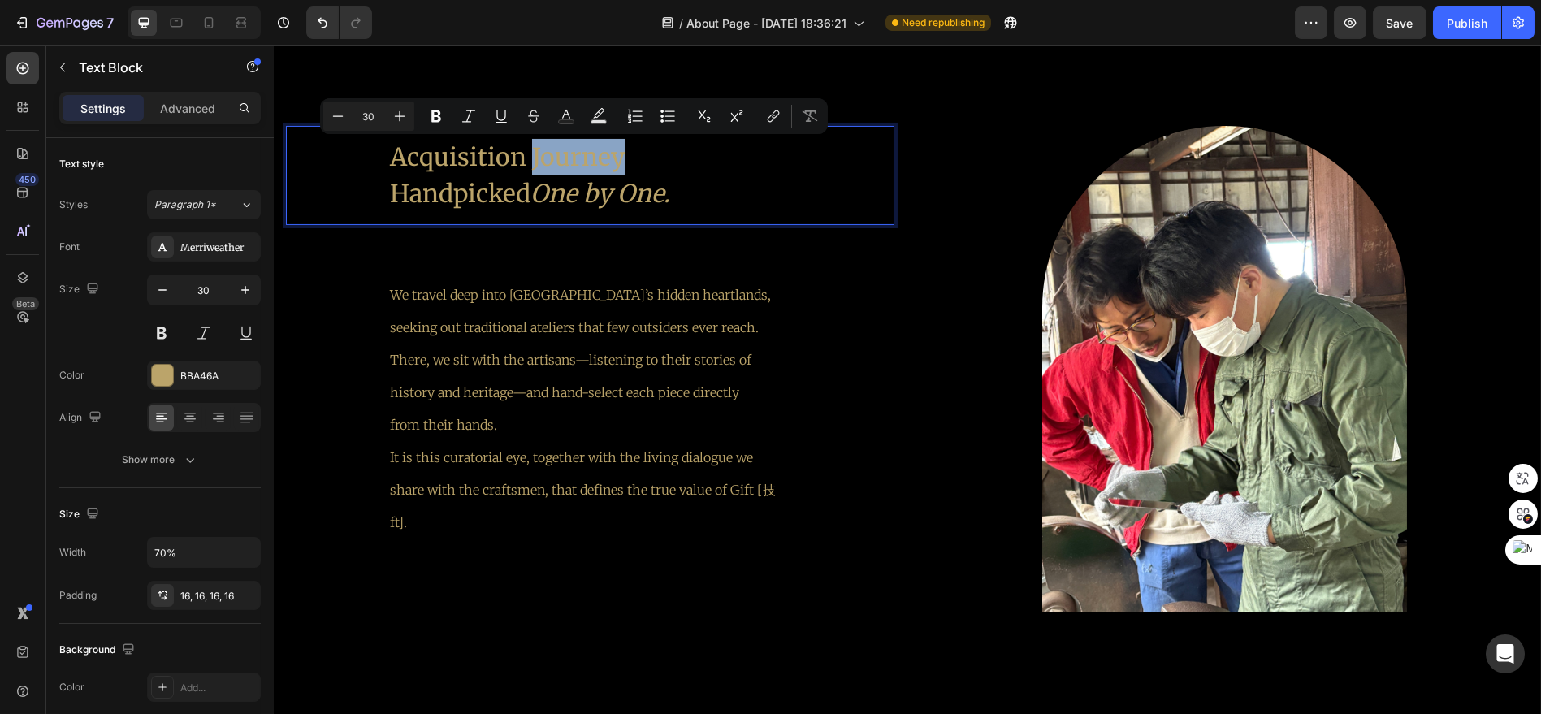
click at [625, 159] on p "Acquisition Journey Handpicked One by One." at bounding box center [590, 175] width 400 height 73
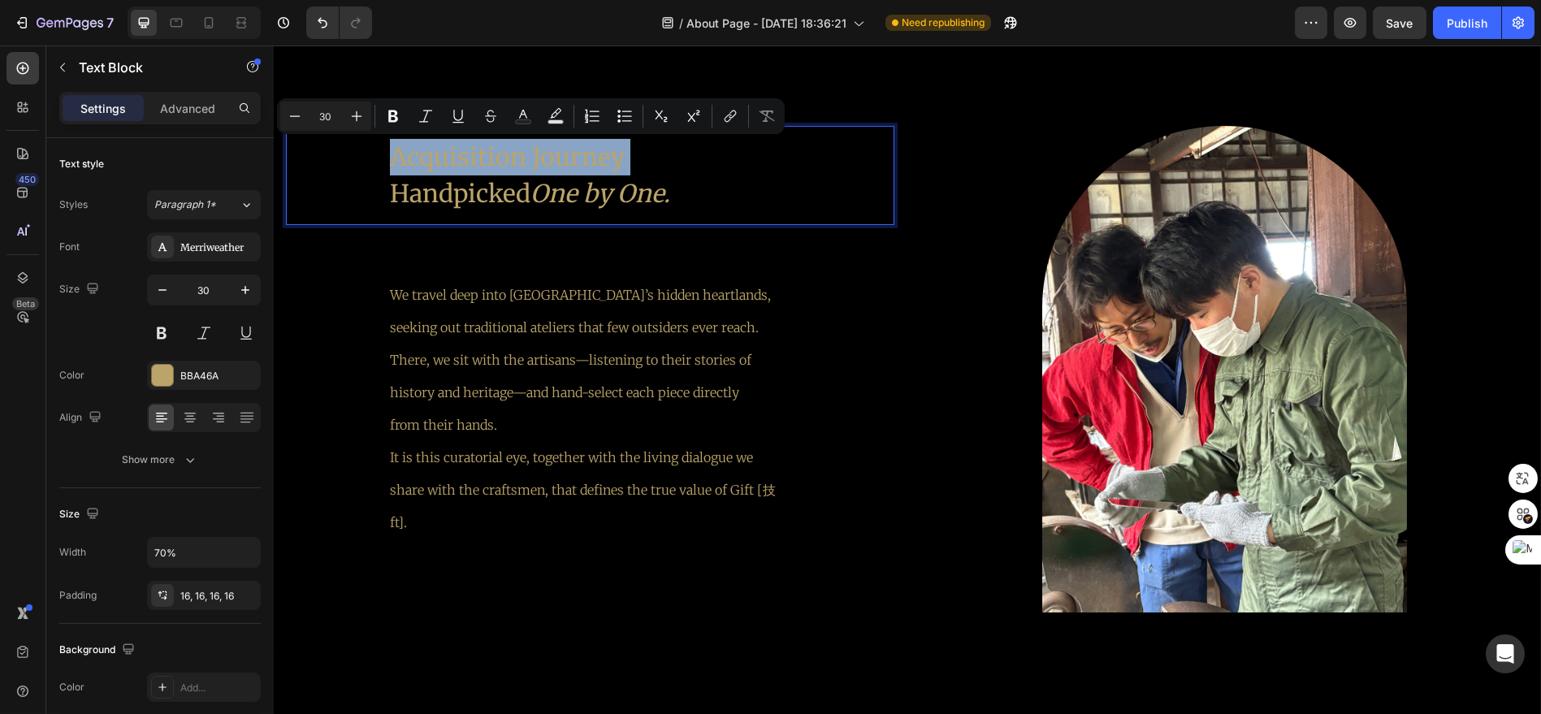
drag, startPoint x: 624, startPoint y: 159, endPoint x: 436, endPoint y: 154, distance: 187.7
click at [436, 154] on p "Acquisition Journey Handpicked One by One." at bounding box center [590, 175] width 400 height 73
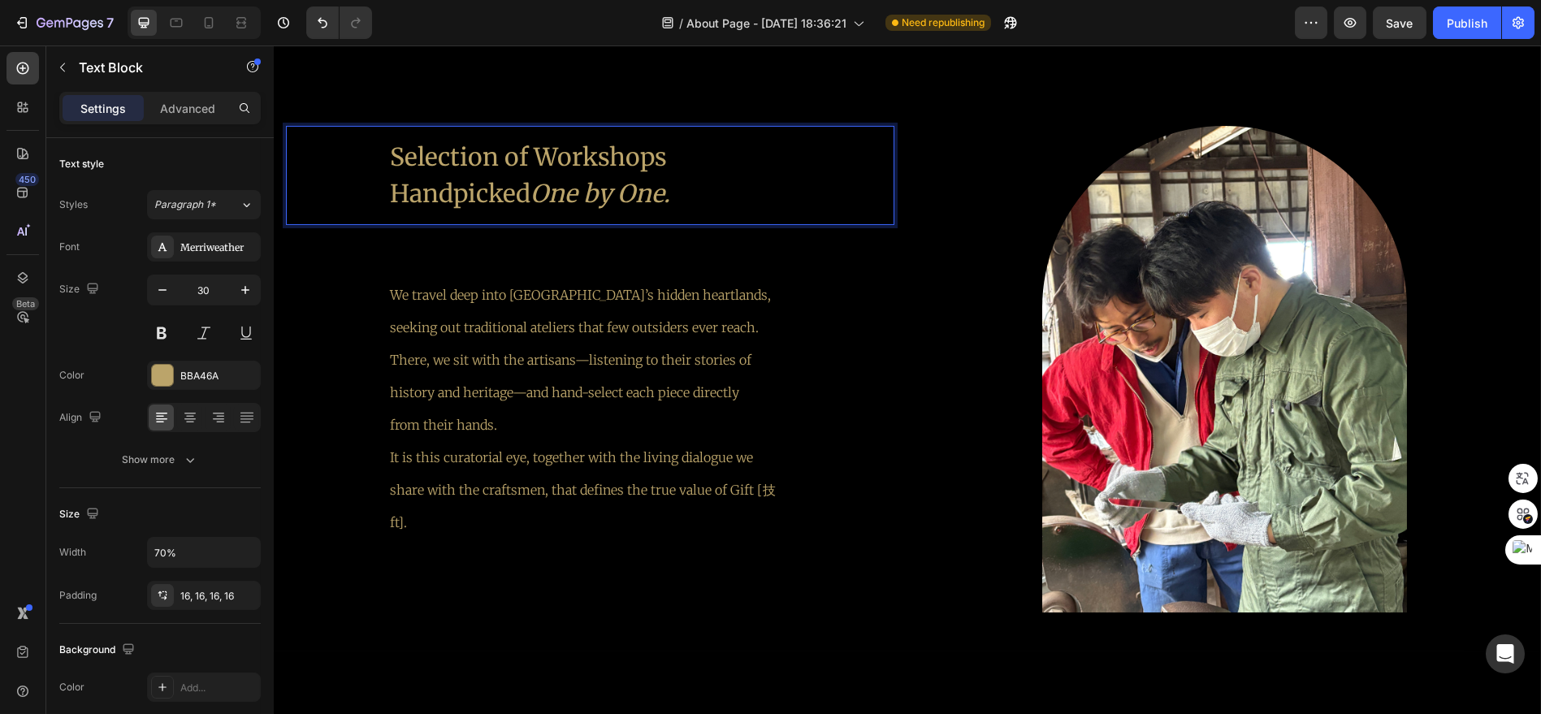
click at [608, 180] on icon "One by One." at bounding box center [600, 193] width 140 height 31
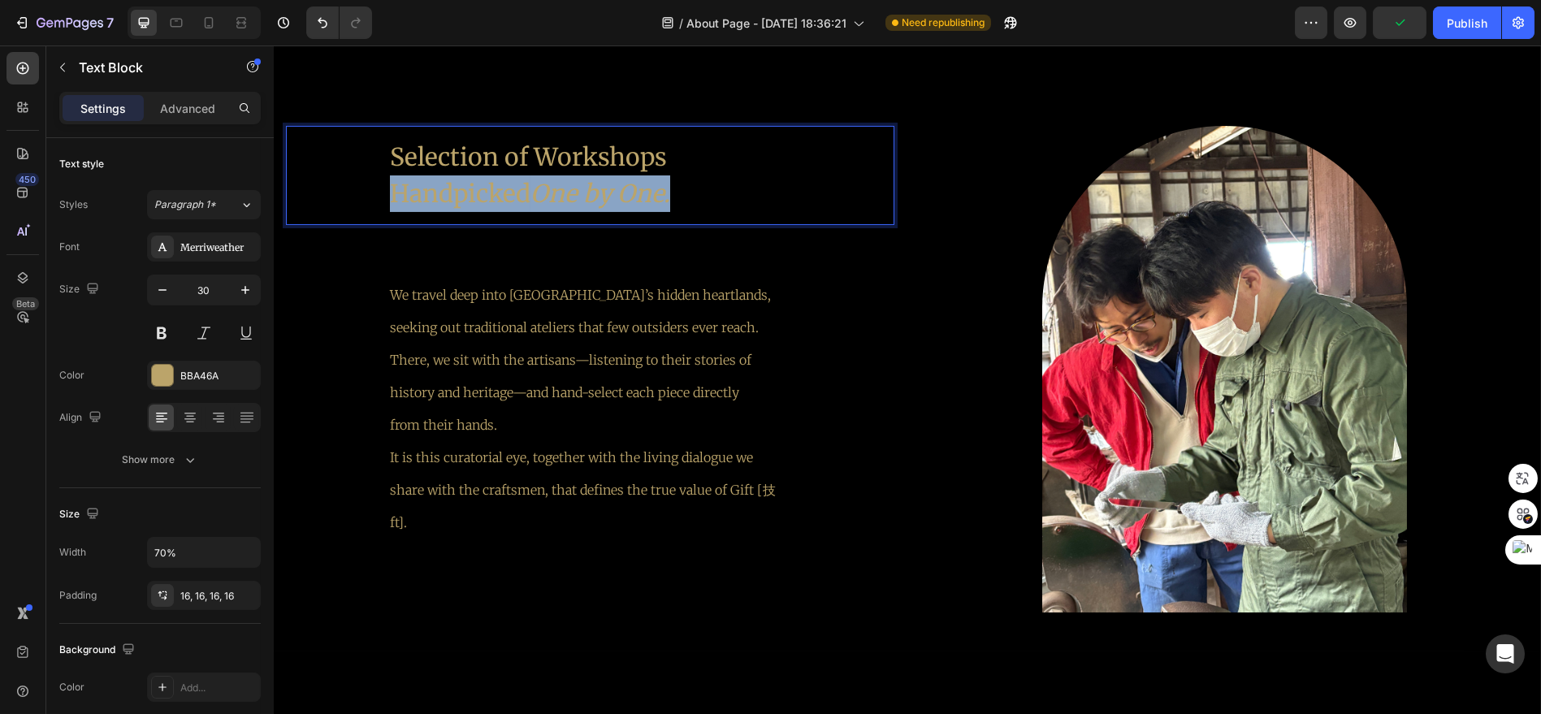
drag, startPoint x: 686, startPoint y: 193, endPoint x: 384, endPoint y: 184, distance: 301.5
click at [384, 184] on div "Selection of Workshops Handpicked One by One." at bounding box center [590, 175] width 426 height 99
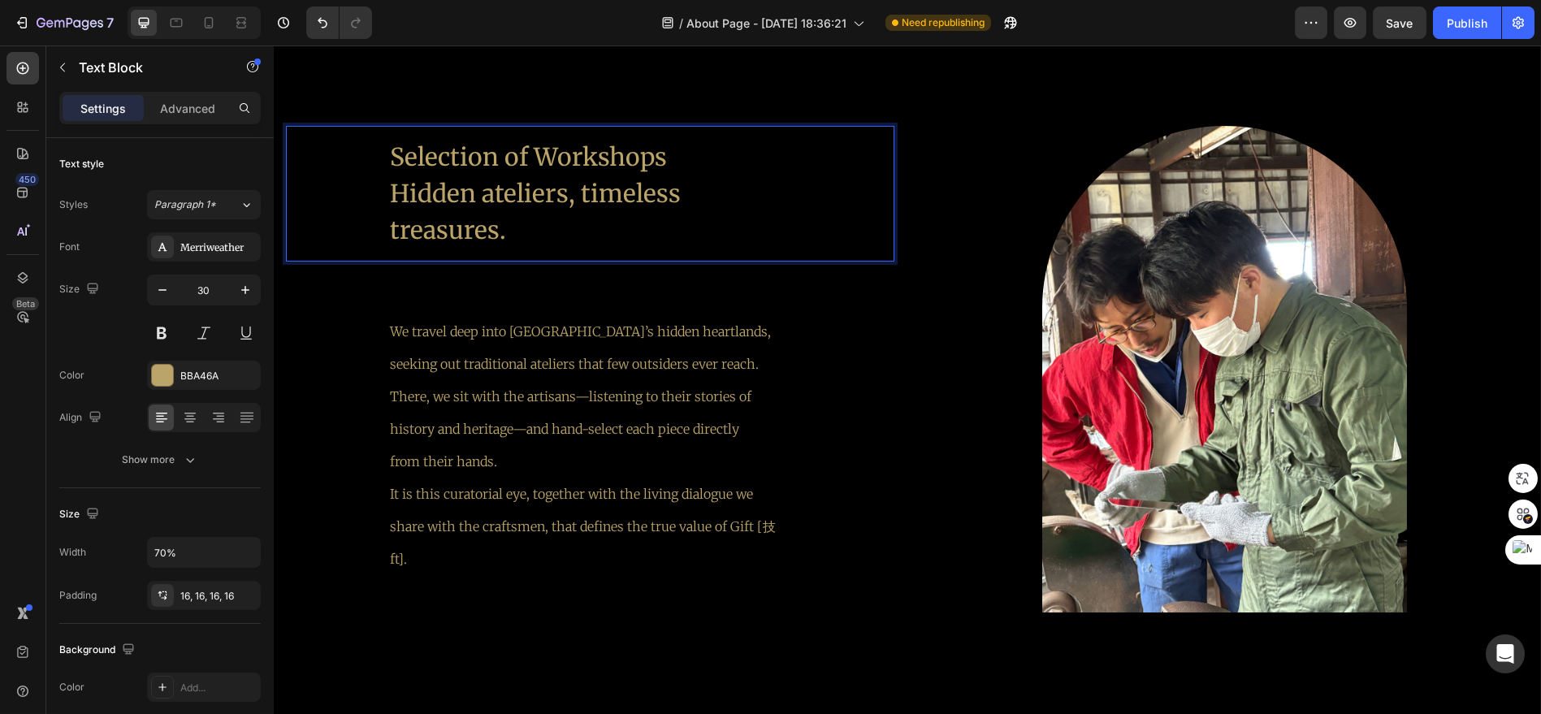
click at [728, 193] on p "Hidden ateliers, timeless treasures." at bounding box center [590, 211] width 400 height 73
click at [239, 548] on icon "button" at bounding box center [245, 552] width 16 height 16
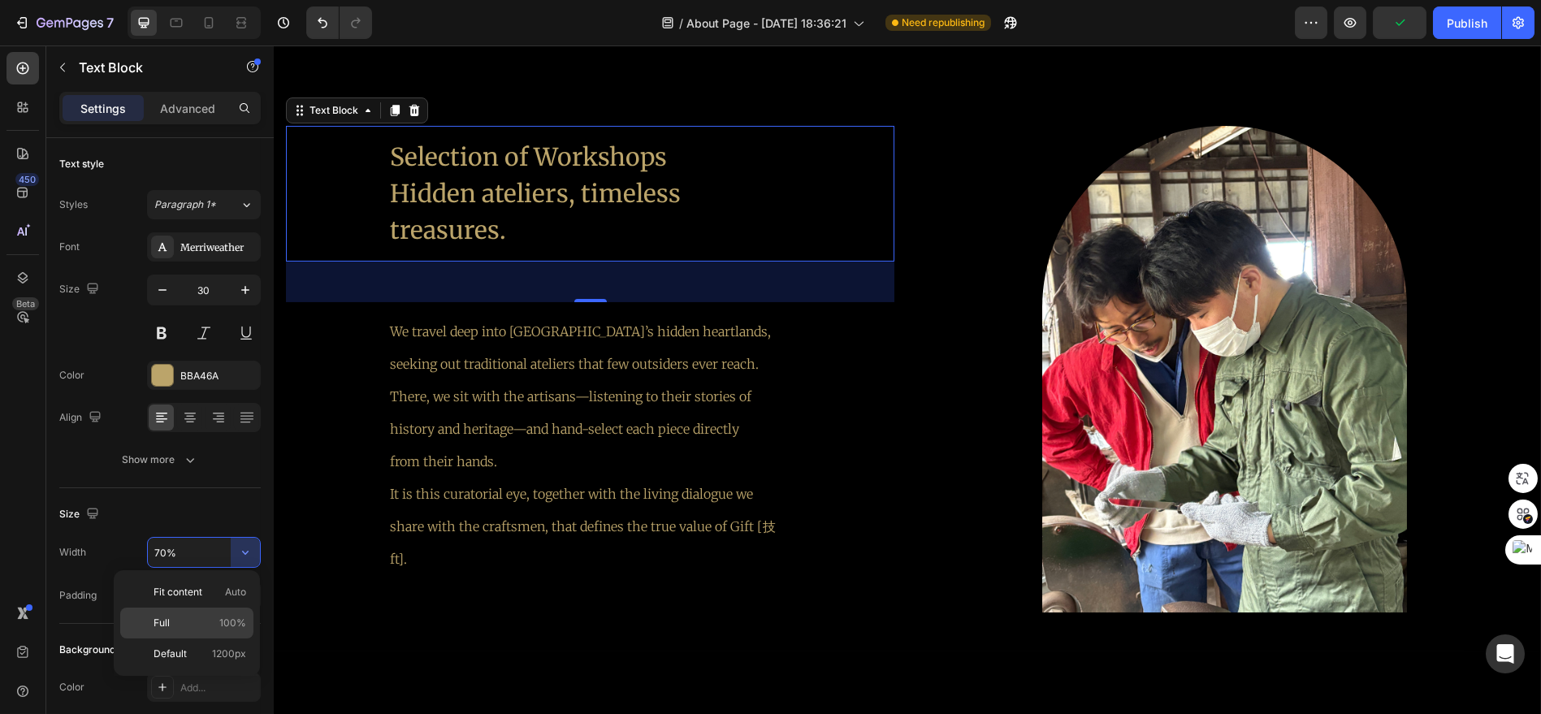
click at [217, 639] on div "Full 100%" at bounding box center [186, 654] width 133 height 31
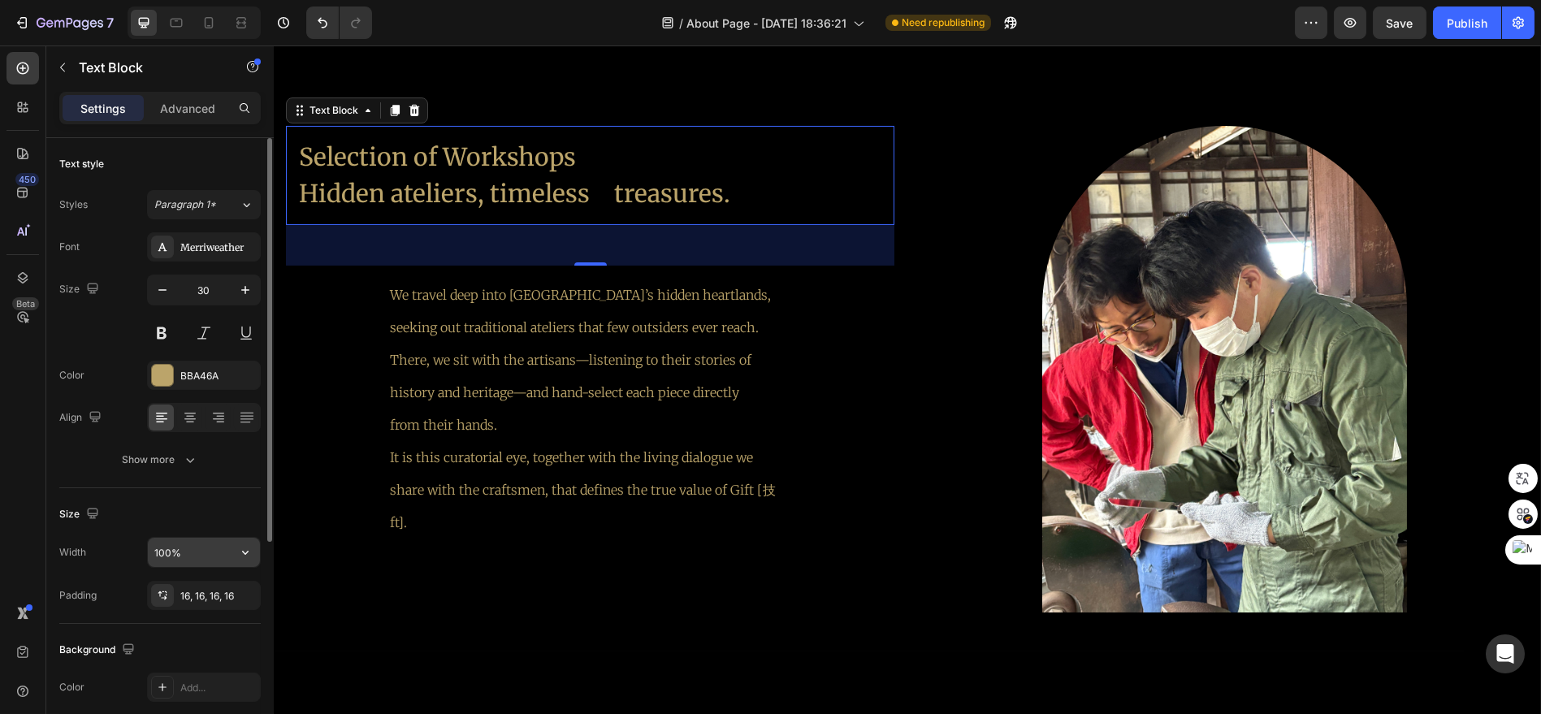
click at [227, 556] on input "100%" at bounding box center [204, 552] width 112 height 29
click at [246, 558] on icon "button" at bounding box center [245, 552] width 16 height 16
click at [203, 556] on input "100%" at bounding box center [204, 552] width 112 height 29
drag, startPoint x: 203, startPoint y: 556, endPoint x: 123, endPoint y: 551, distance: 80.6
click at [123, 551] on div "Width 100%" at bounding box center [159, 552] width 201 height 31
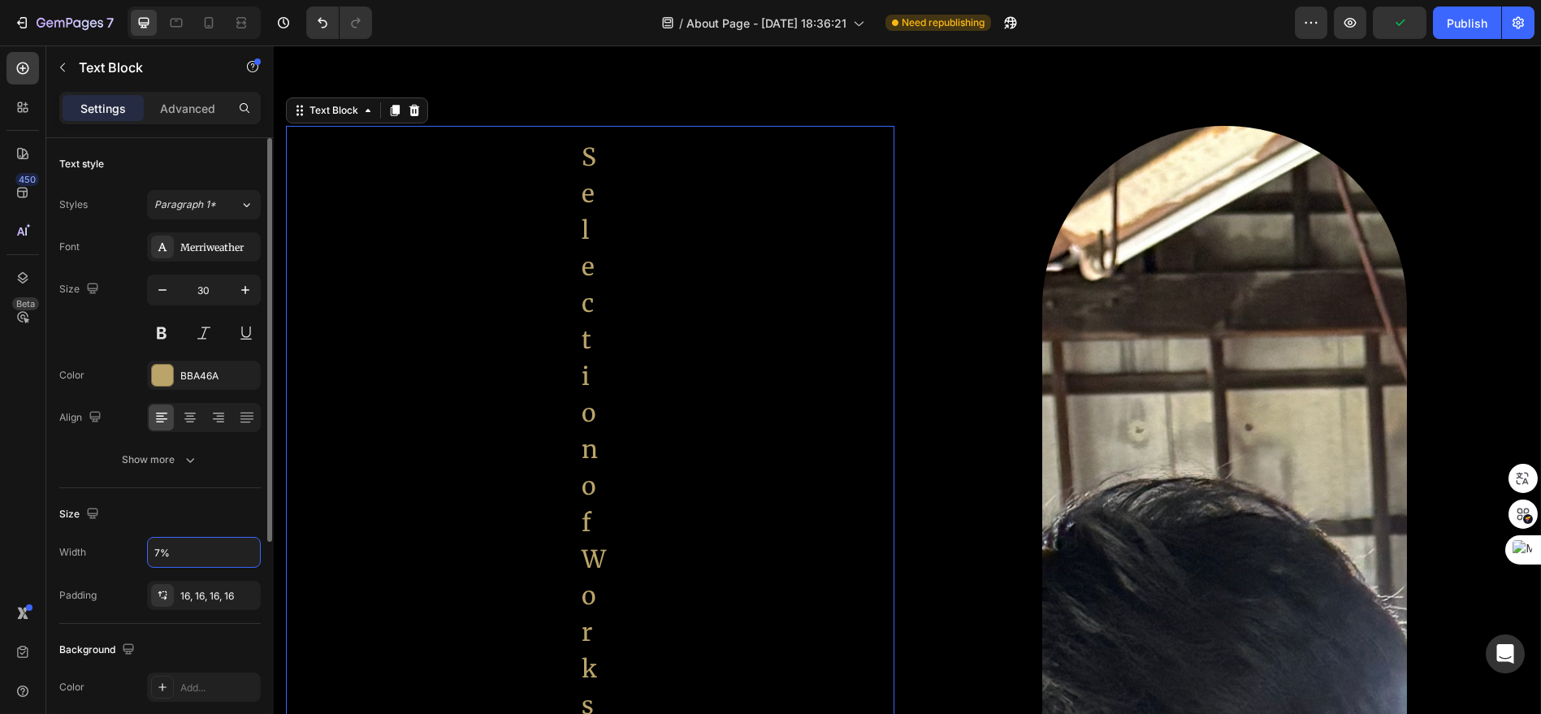
type input "70%"
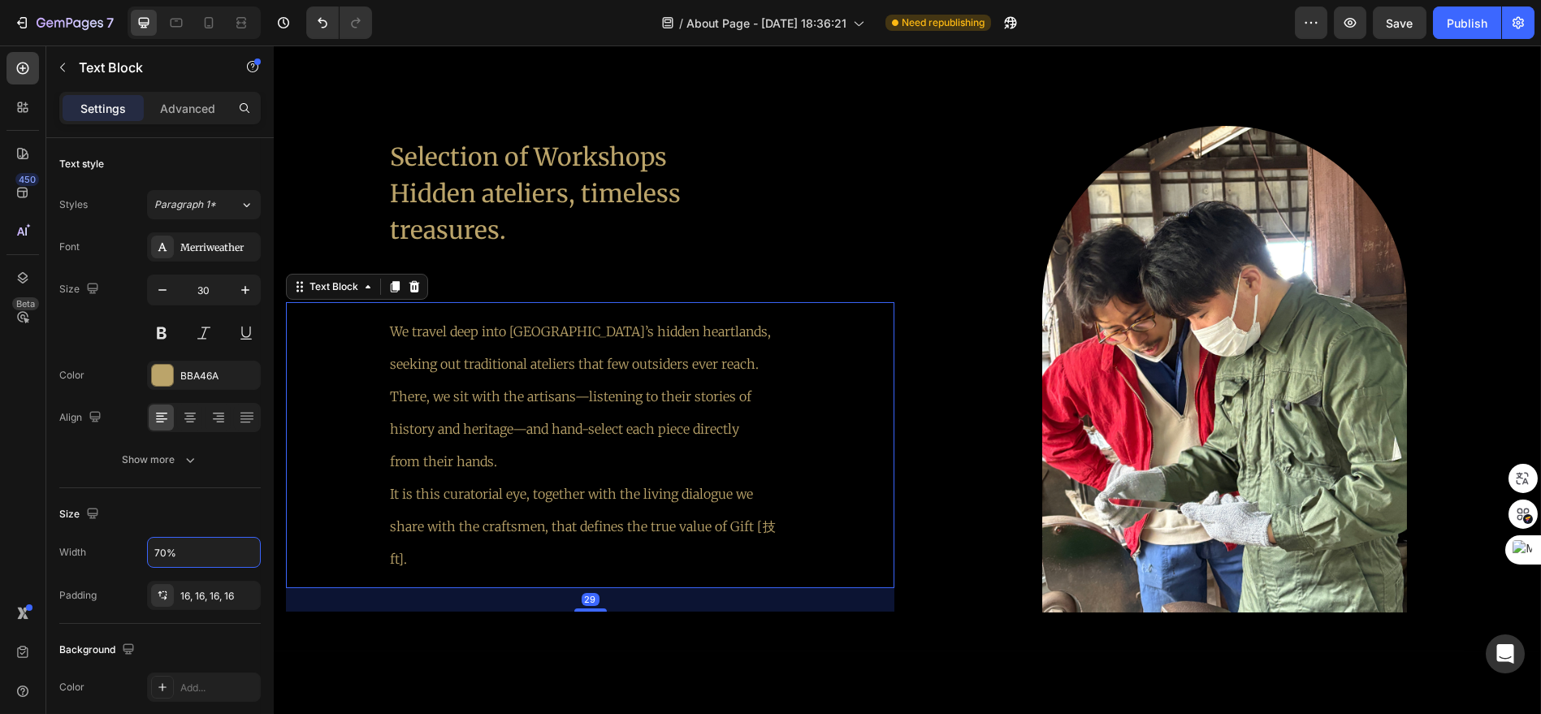
click at [545, 381] on p "We travel deep into [GEOGRAPHIC_DATA]’s hidden heartlands, seeking out traditio…" at bounding box center [590, 380] width 400 height 130
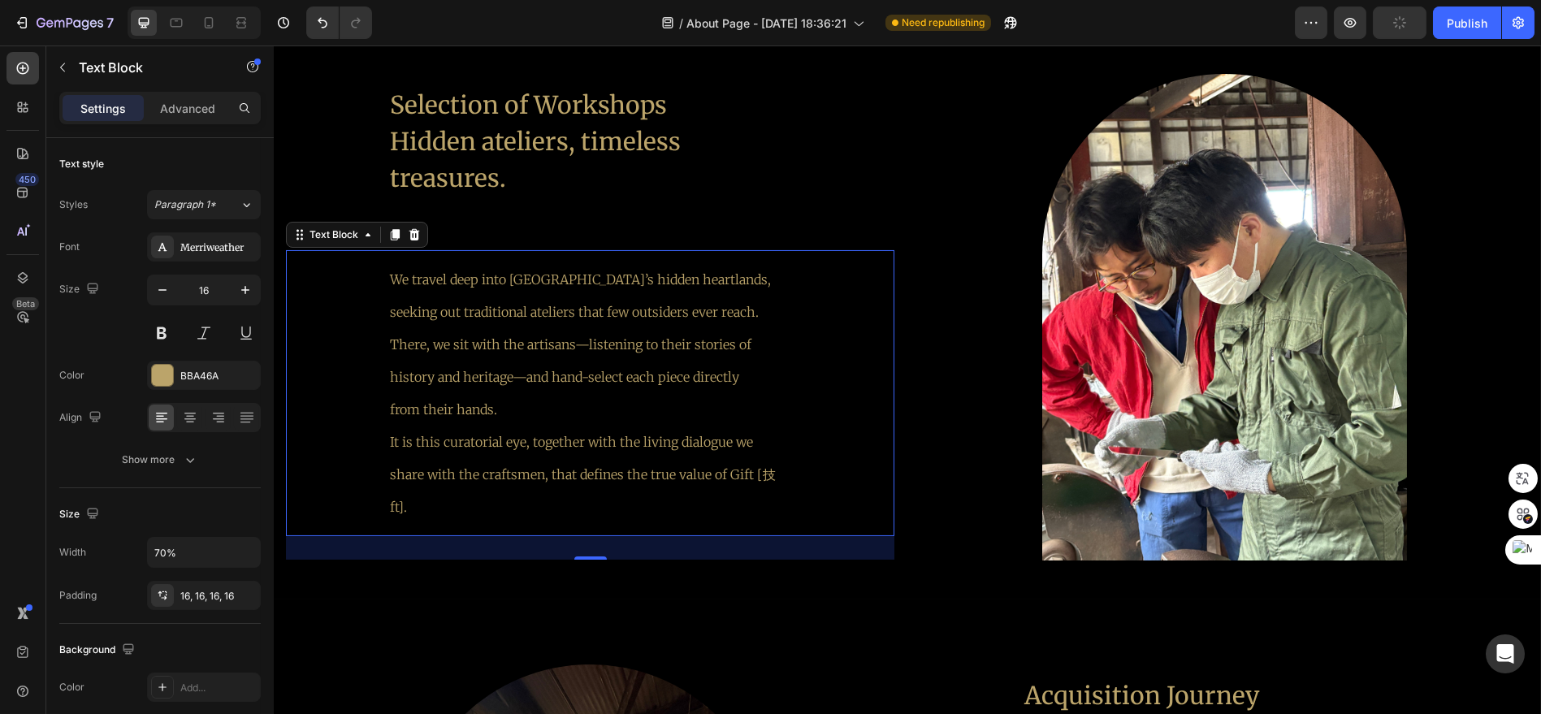
scroll to position [2241, 0]
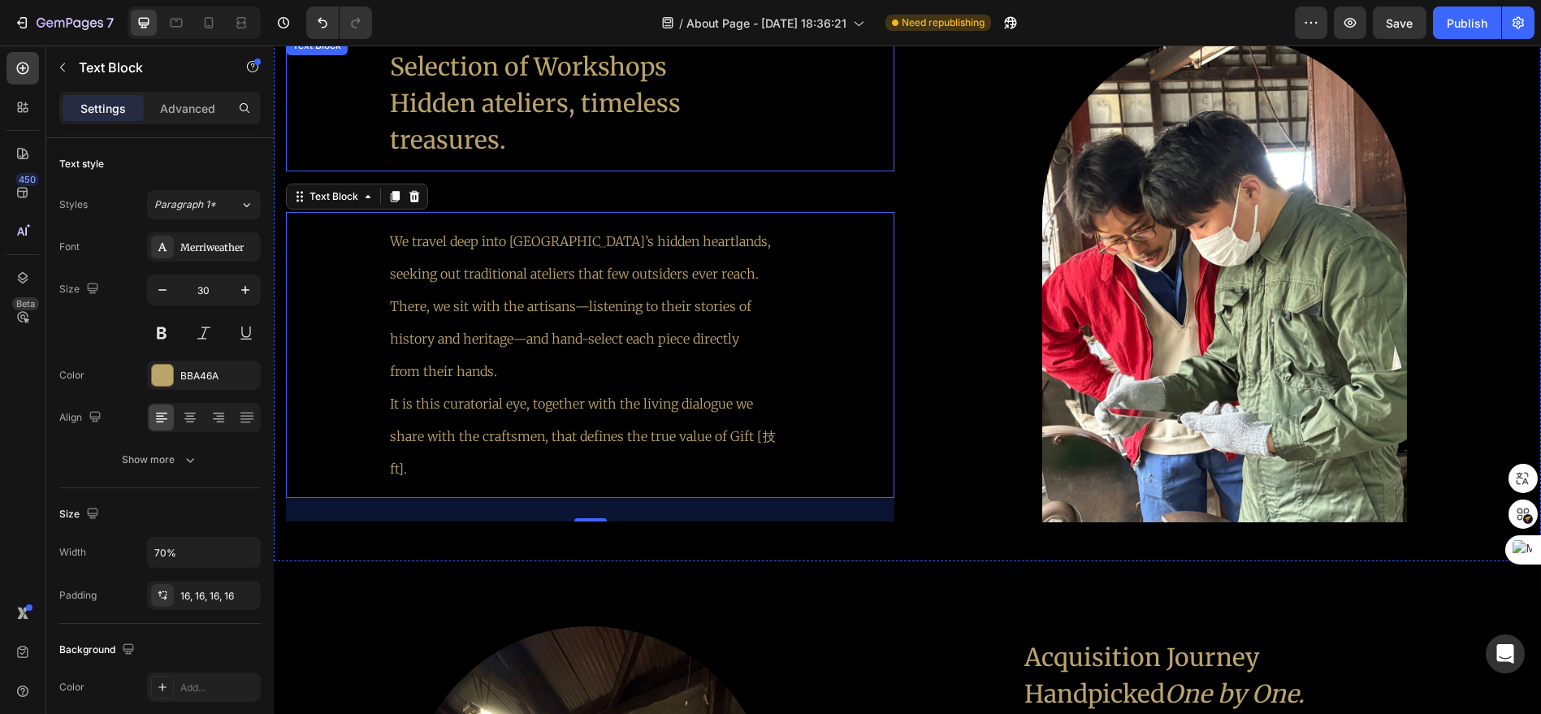
click at [538, 146] on p "Hidden ateliers, timeless　treasures." at bounding box center [590, 121] width 400 height 73
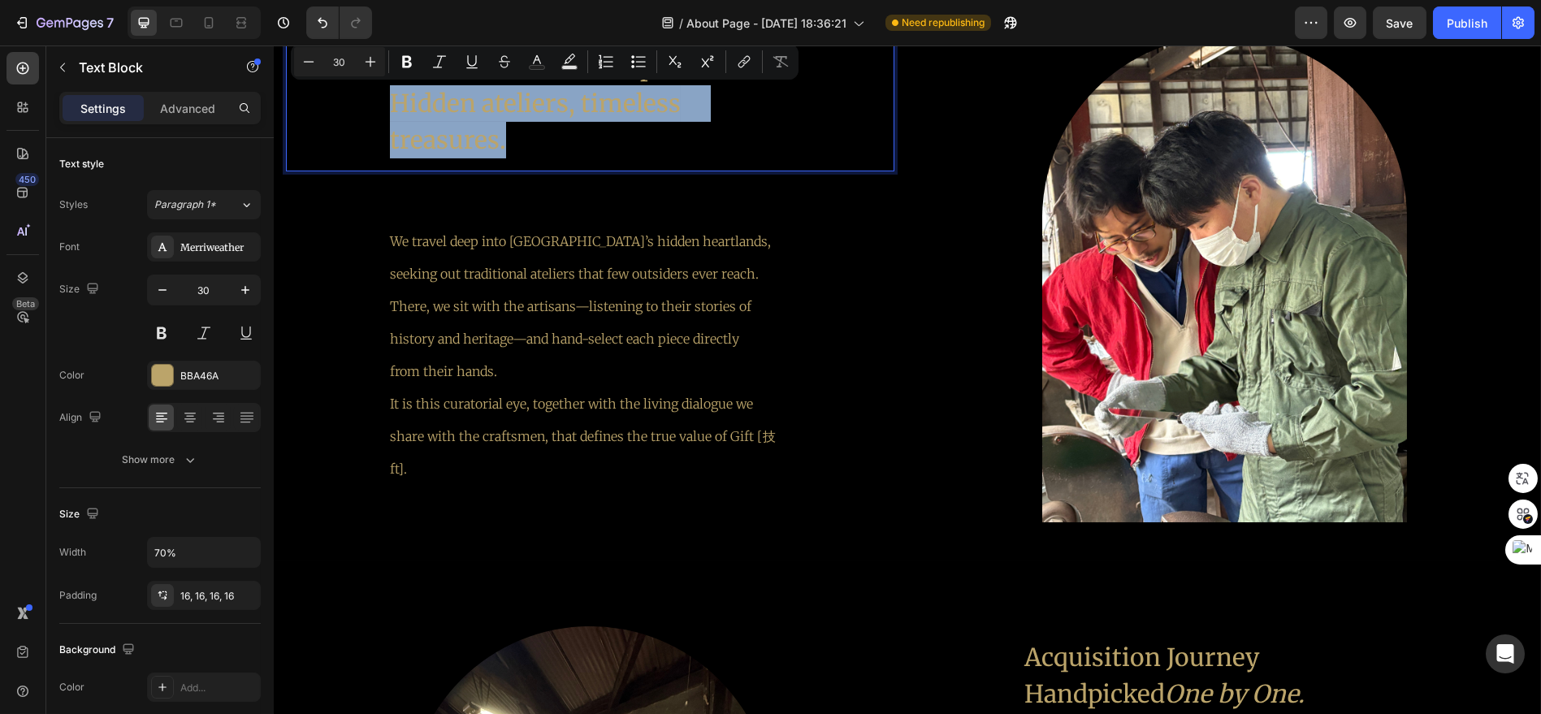
drag, startPoint x: 522, startPoint y: 145, endPoint x: 392, endPoint y: 112, distance: 134.0
click at [392, 112] on p "Hidden ateliers, timeless　treasures." at bounding box center [590, 121] width 400 height 73
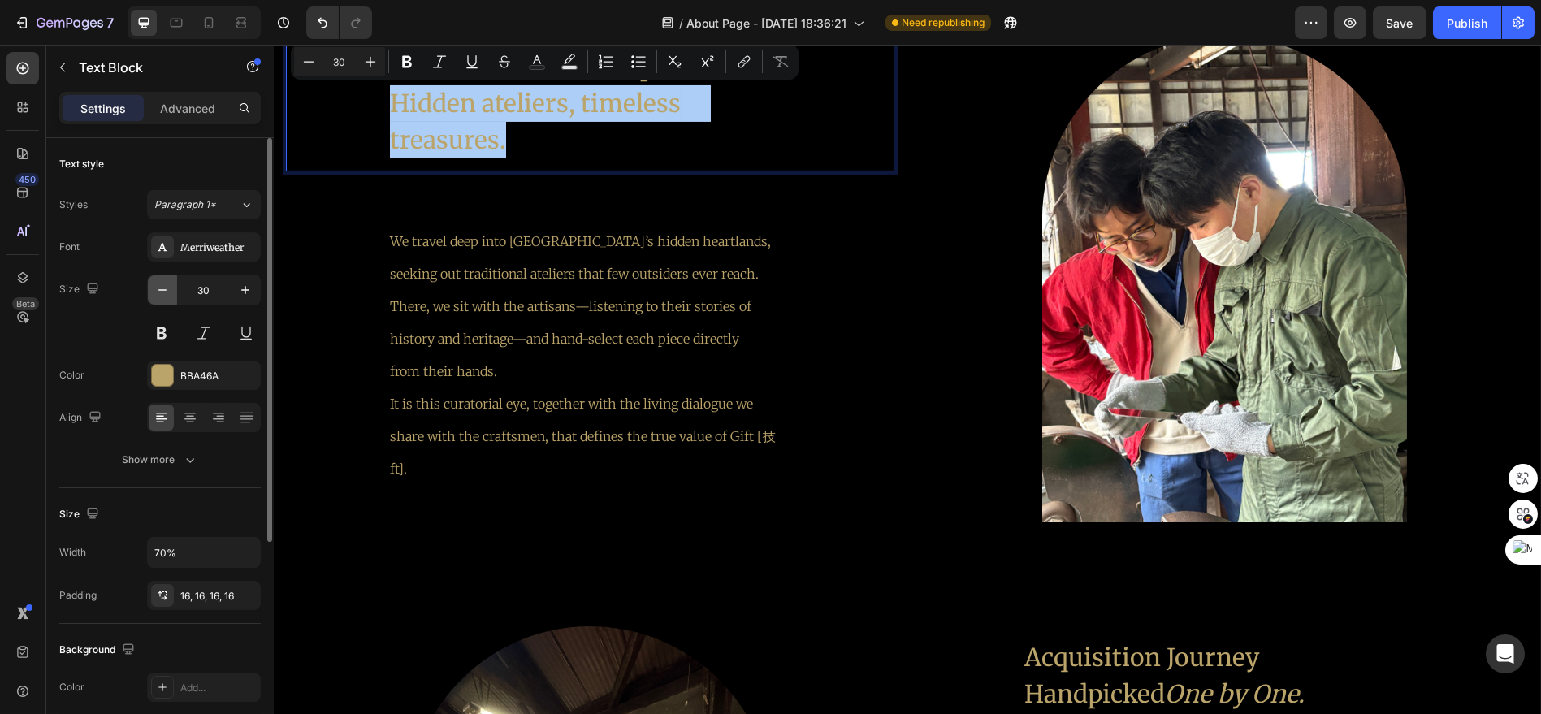
click at [158, 293] on icon "button" at bounding box center [162, 290] width 16 height 16
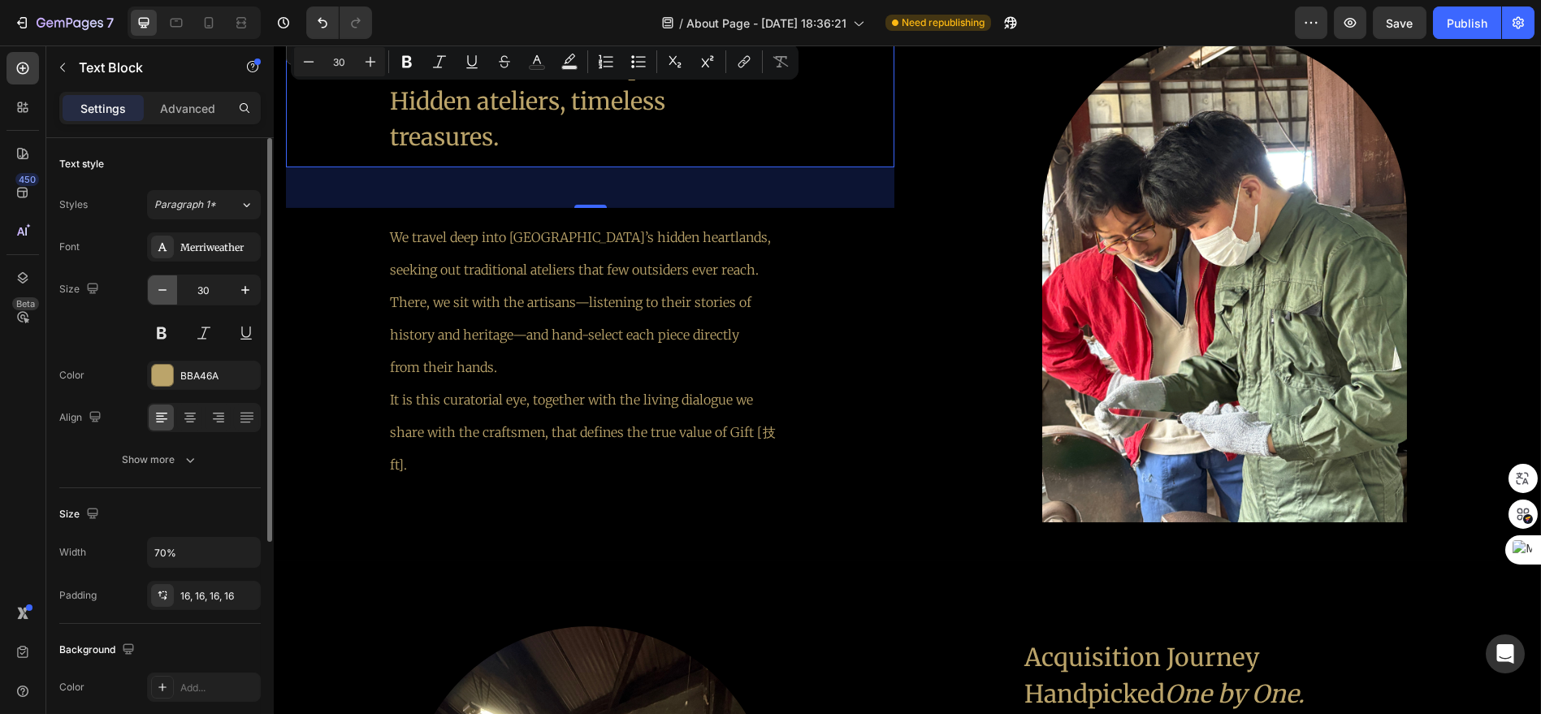
click at [158, 293] on icon "button" at bounding box center [162, 290] width 16 height 16
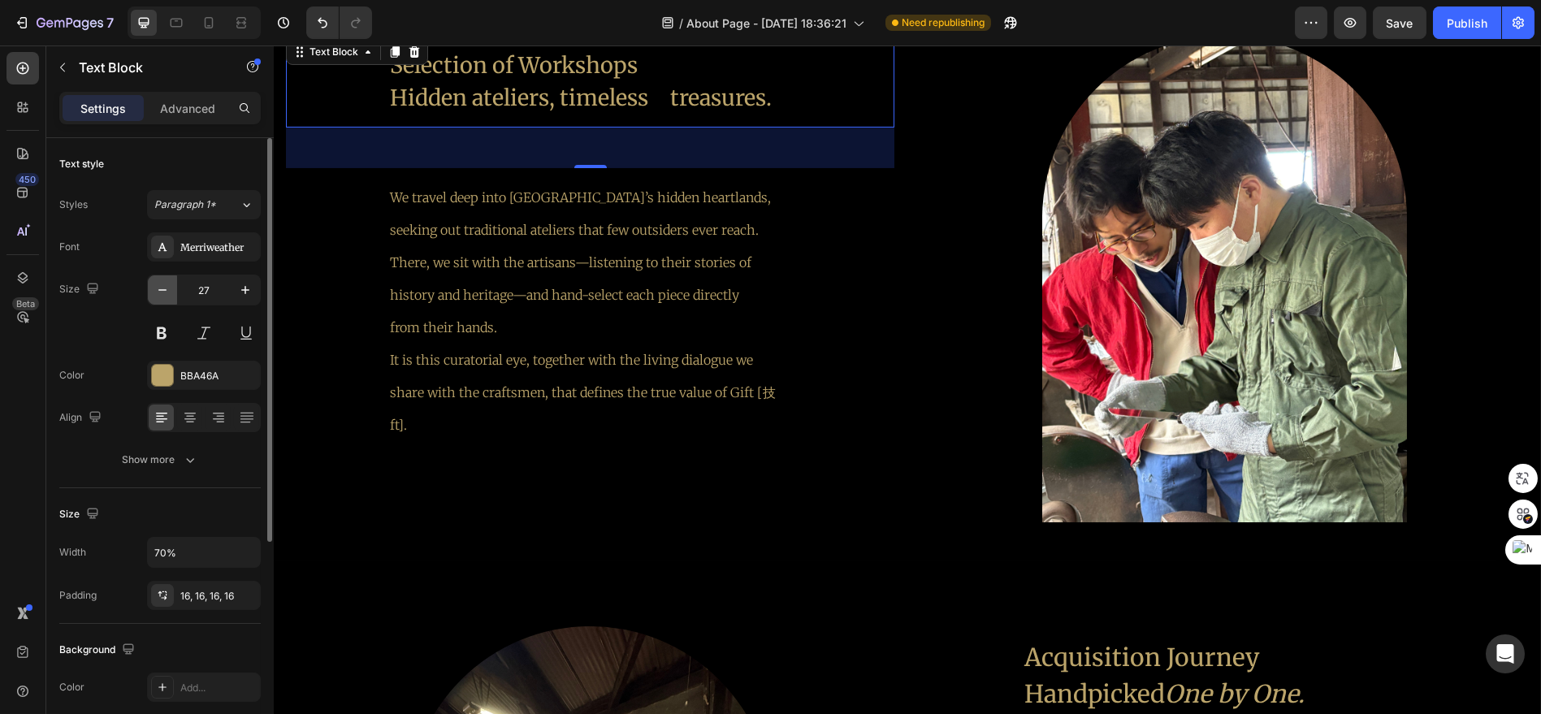
click at [158, 293] on icon "button" at bounding box center [162, 290] width 16 height 16
type input "26"
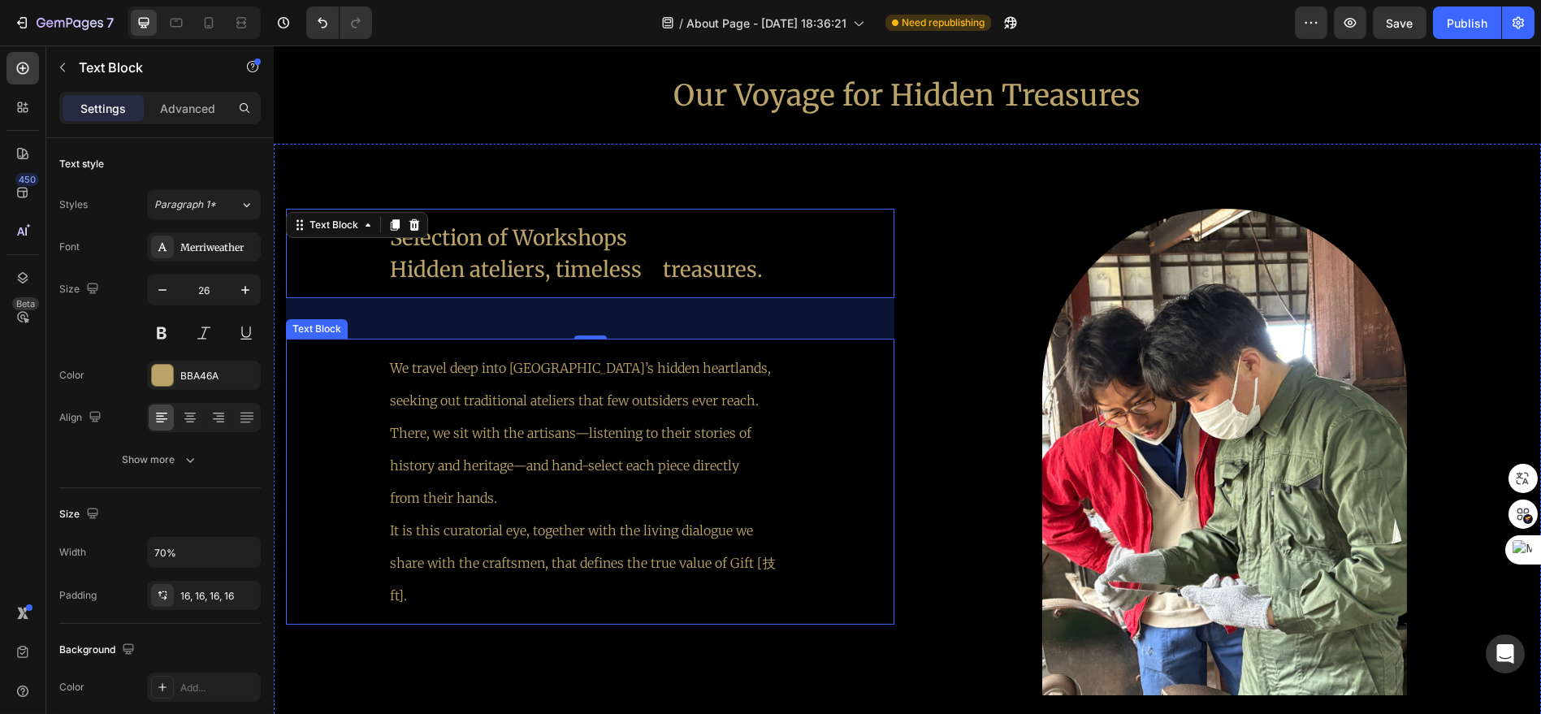
scroll to position [2061, 0]
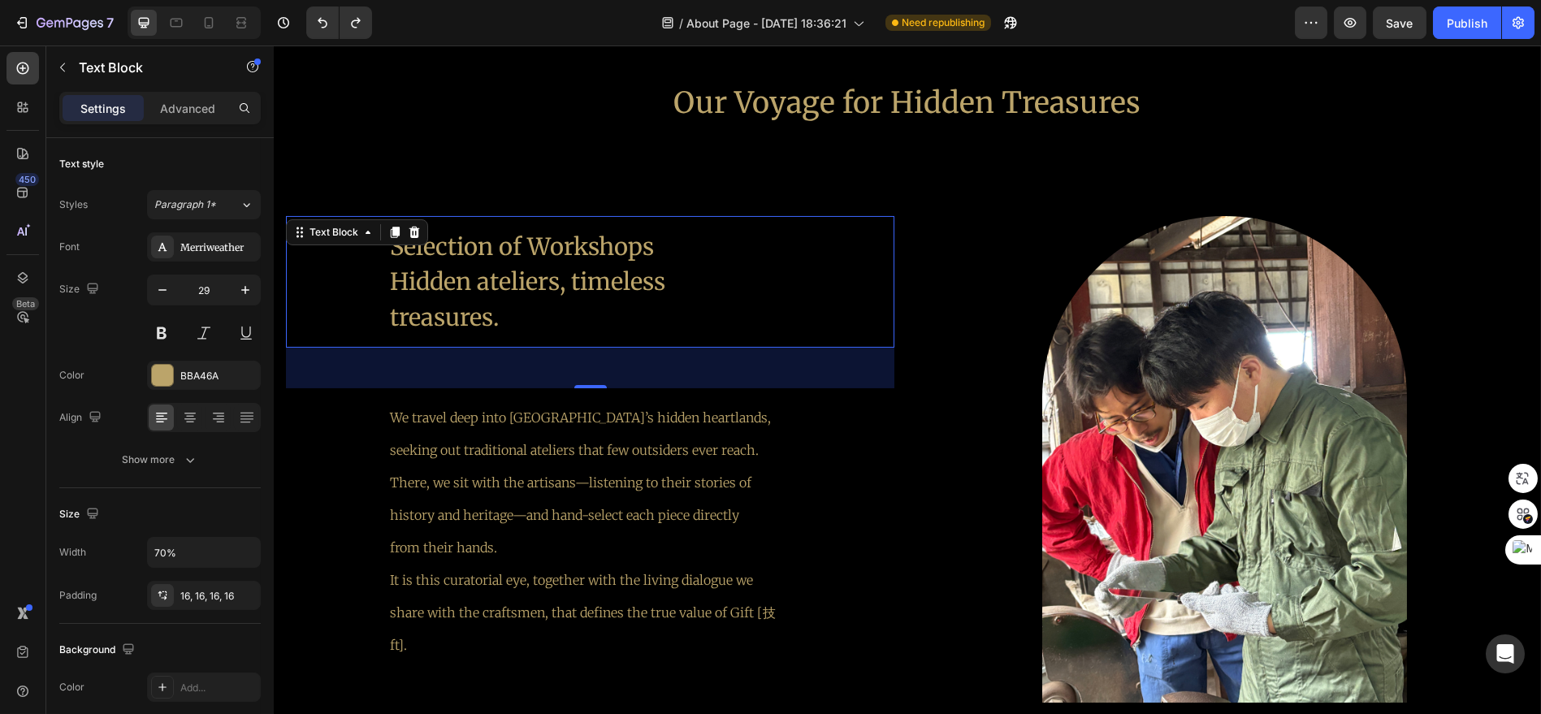
type input "30"
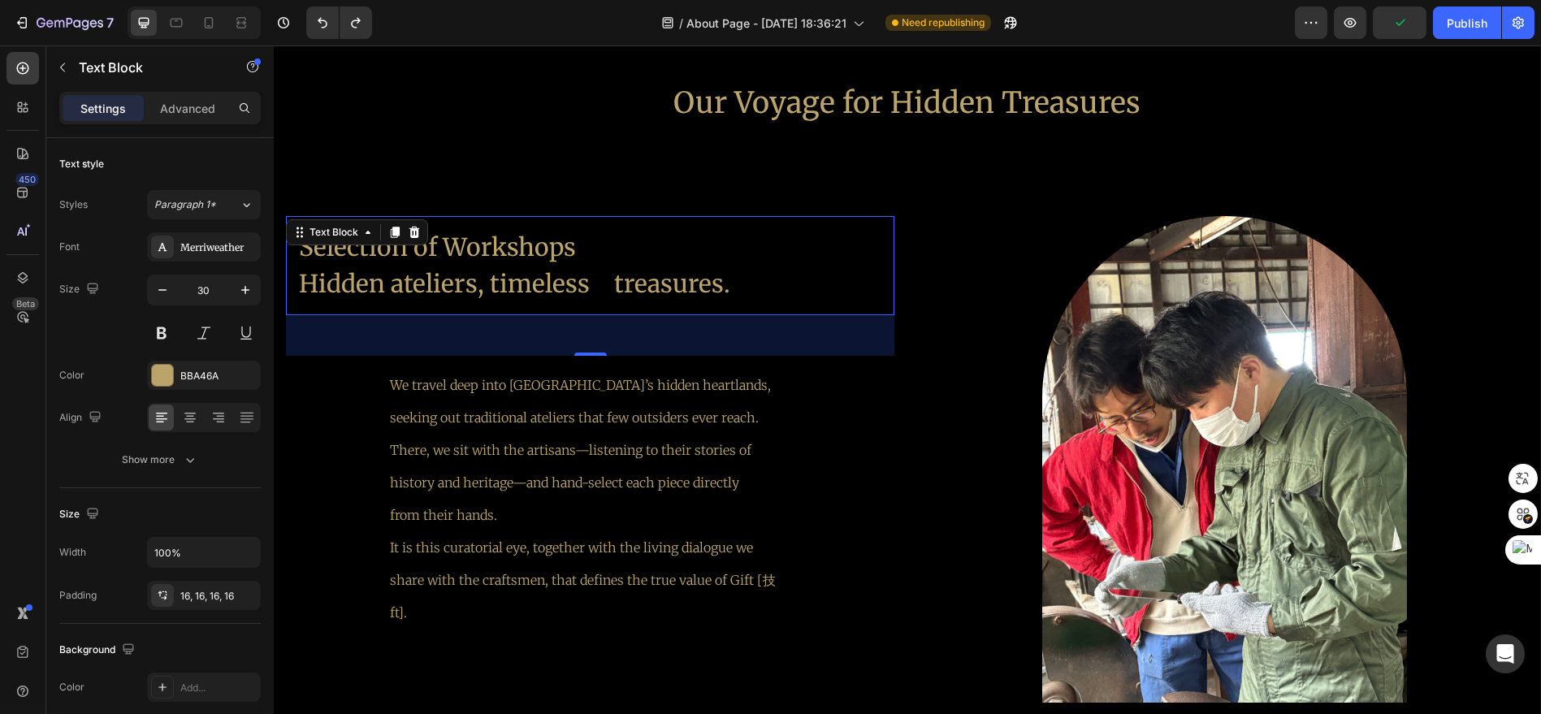
type input "70%"
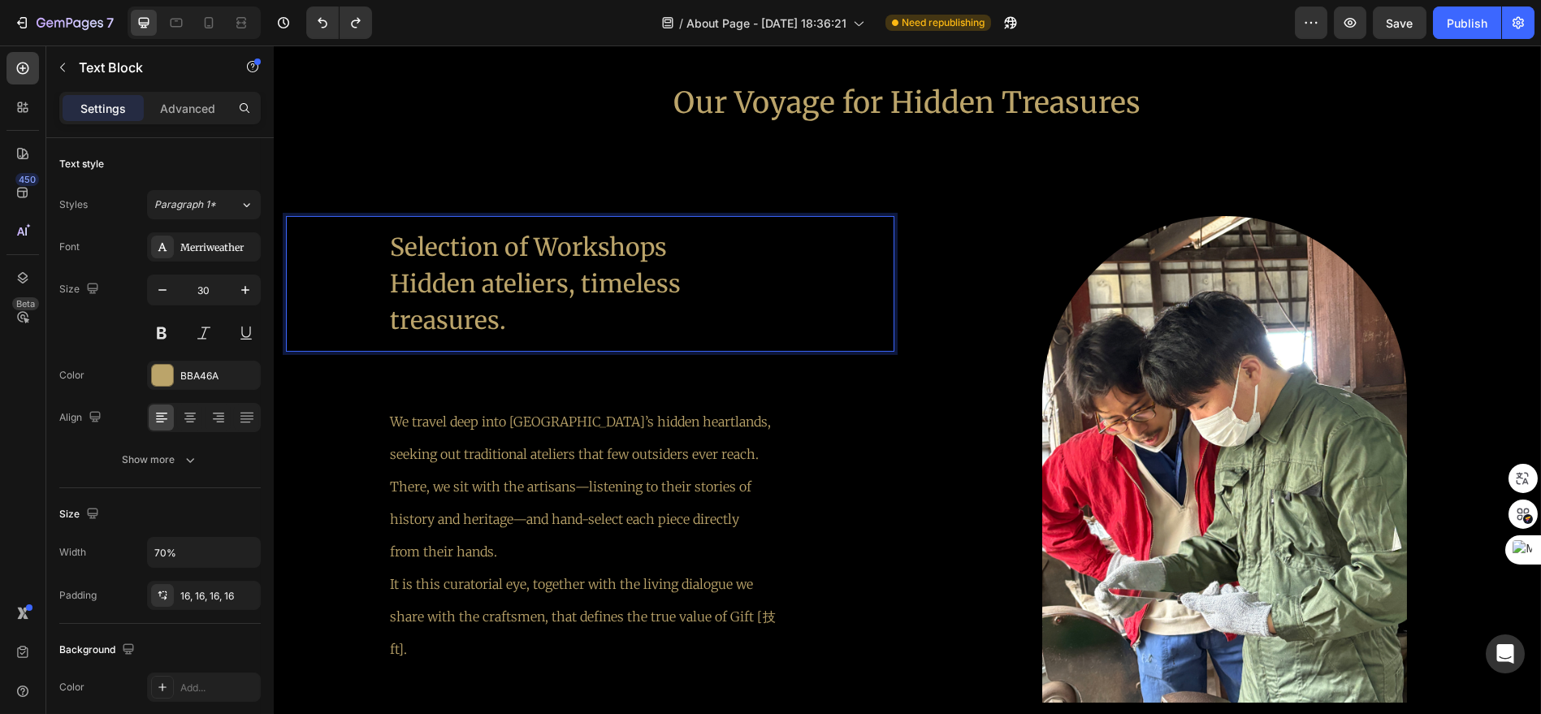
click at [656, 321] on p "Hidden ateliers, timeless　treasures." at bounding box center [590, 302] width 400 height 73
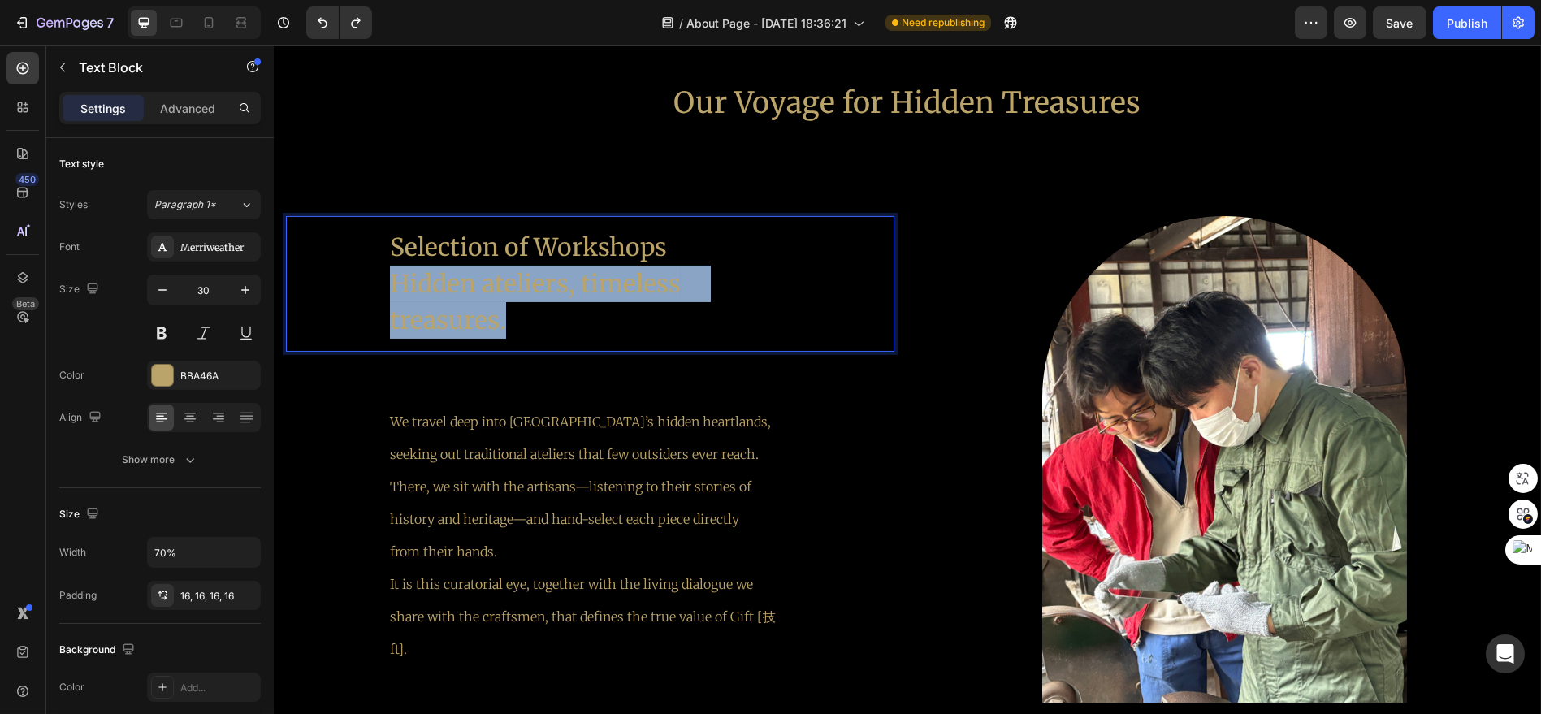
drag, startPoint x: 508, startPoint y: 320, endPoint x: 381, endPoint y: 285, distance: 131.5
click at [381, 285] on div "Selection of Workshops Hidden ateliers, timeless　treasures." at bounding box center [590, 284] width 426 height 136
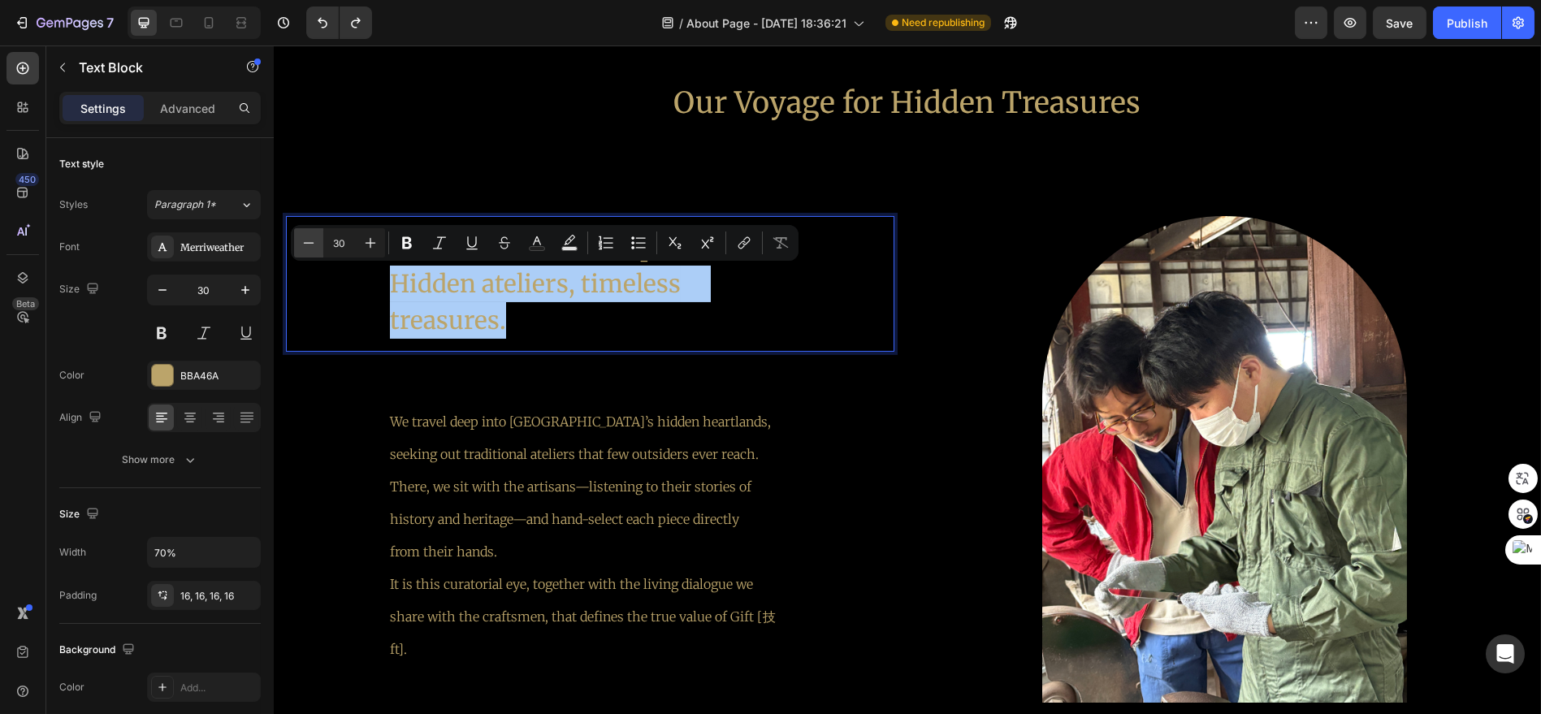
click at [310, 242] on icon "Editor contextual toolbar" at bounding box center [309, 242] width 11 height 1
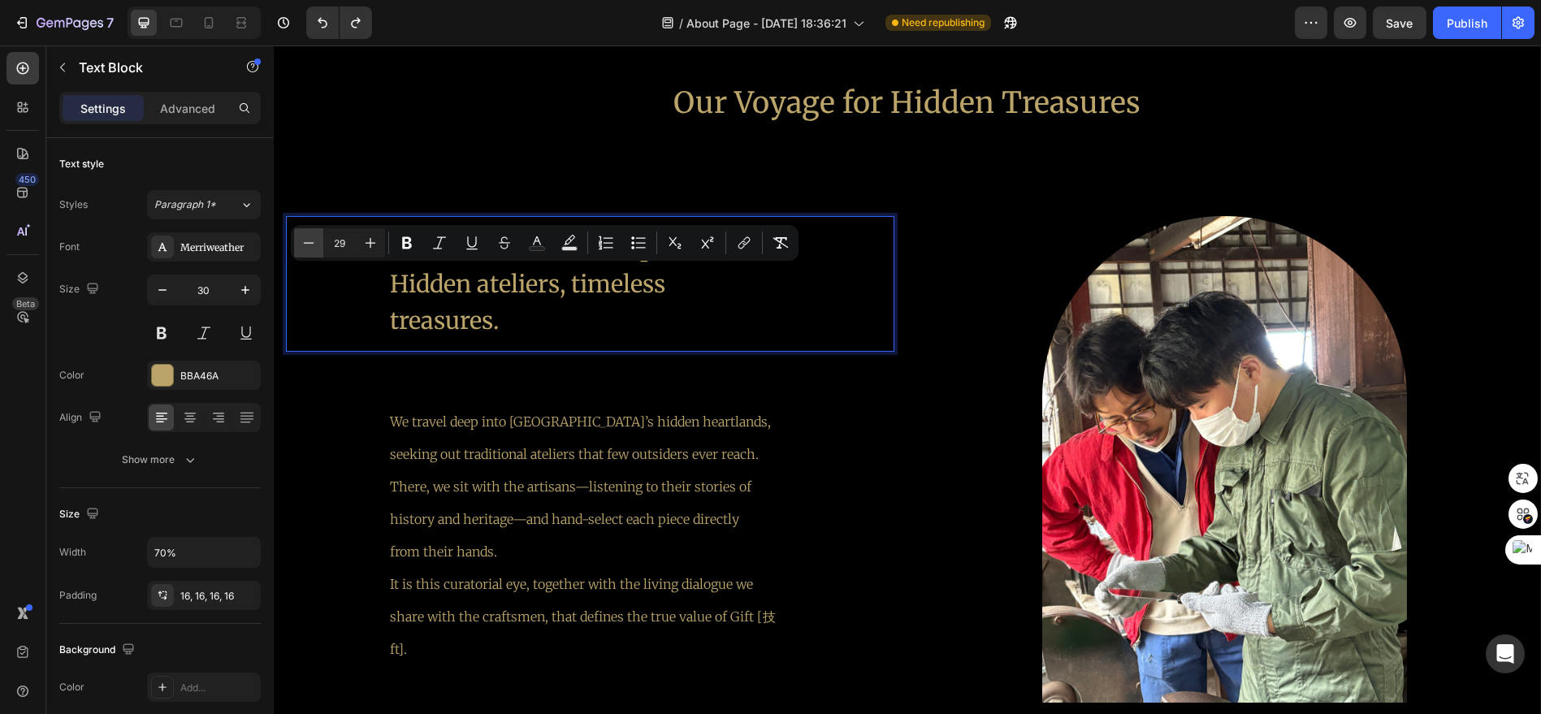
click at [310, 242] on icon "Editor contextual toolbar" at bounding box center [309, 242] width 11 height 1
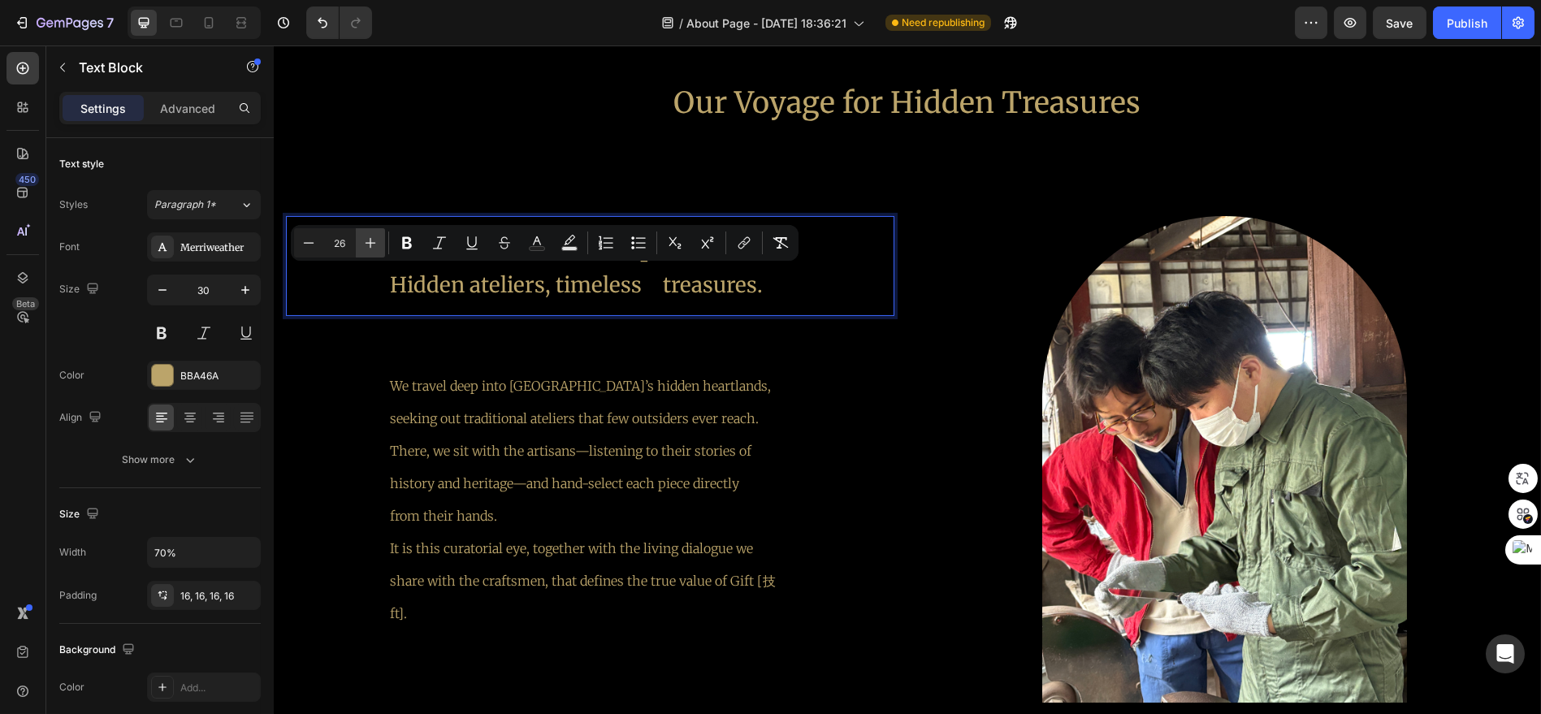
click at [367, 242] on icon "Editor contextual toolbar" at bounding box center [370, 243] width 16 height 16
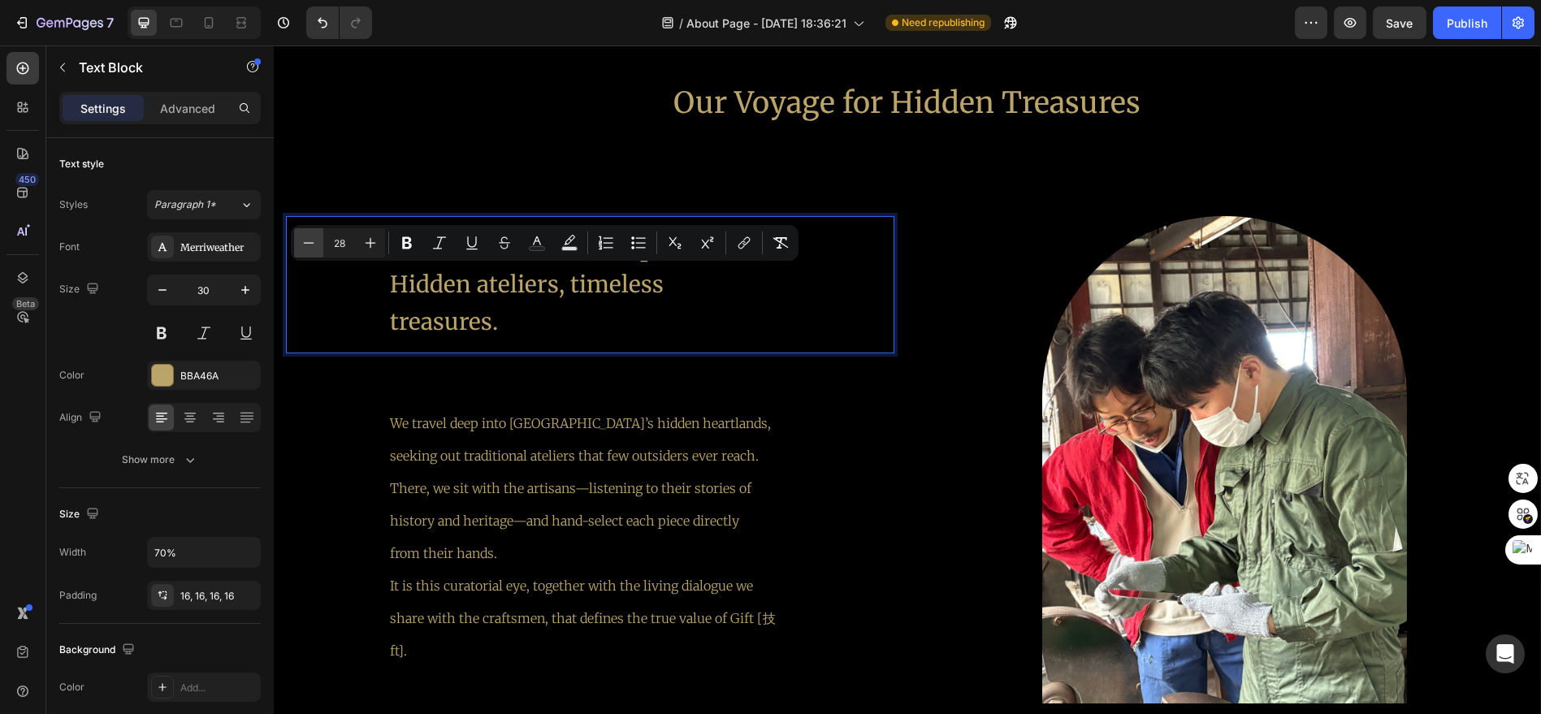
click at [314, 240] on icon "Editor contextual toolbar" at bounding box center [309, 243] width 16 height 16
type input "27"
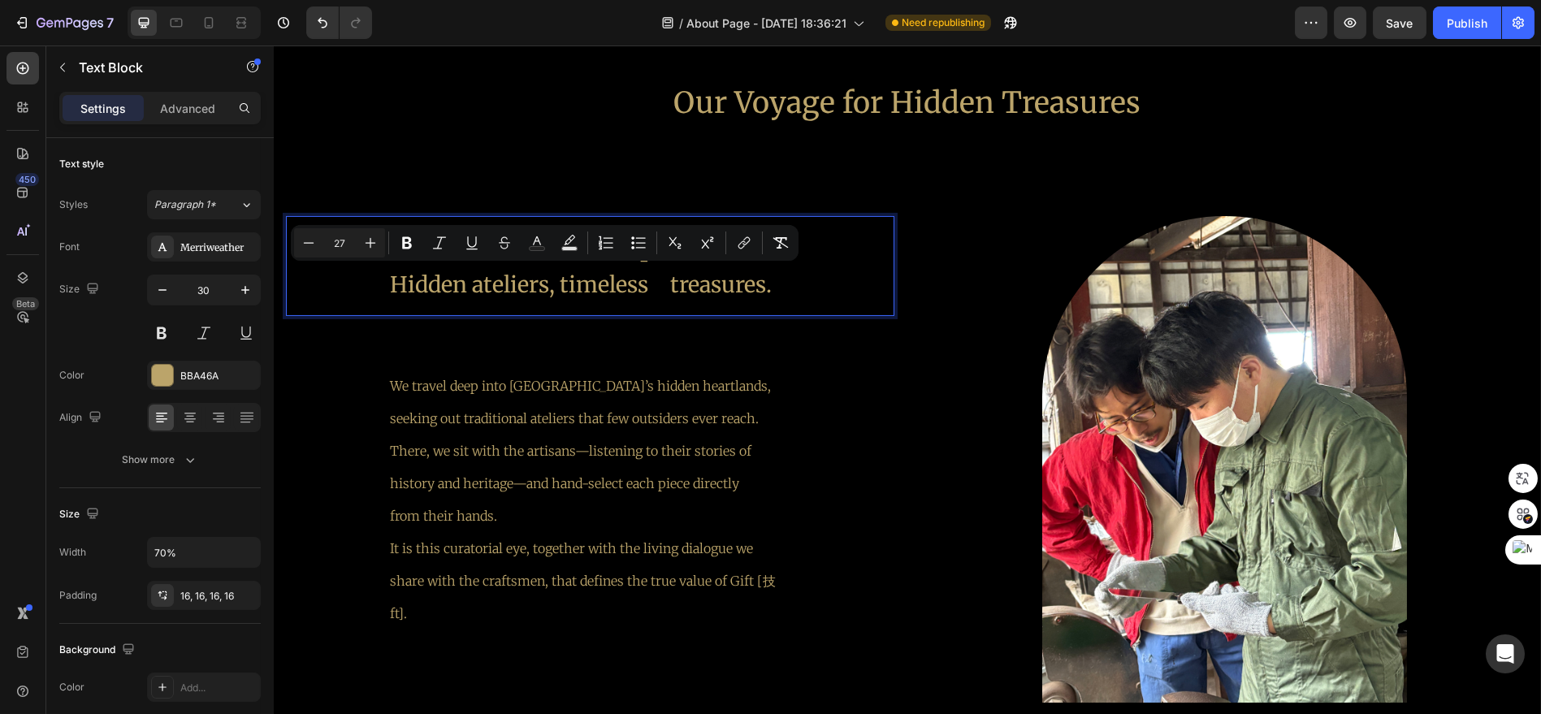
click at [609, 345] on div "Selection of Workshops Hidden ateliers, timeless　treasures. Text Block 50 We tr…" at bounding box center [590, 459] width 608 height 487
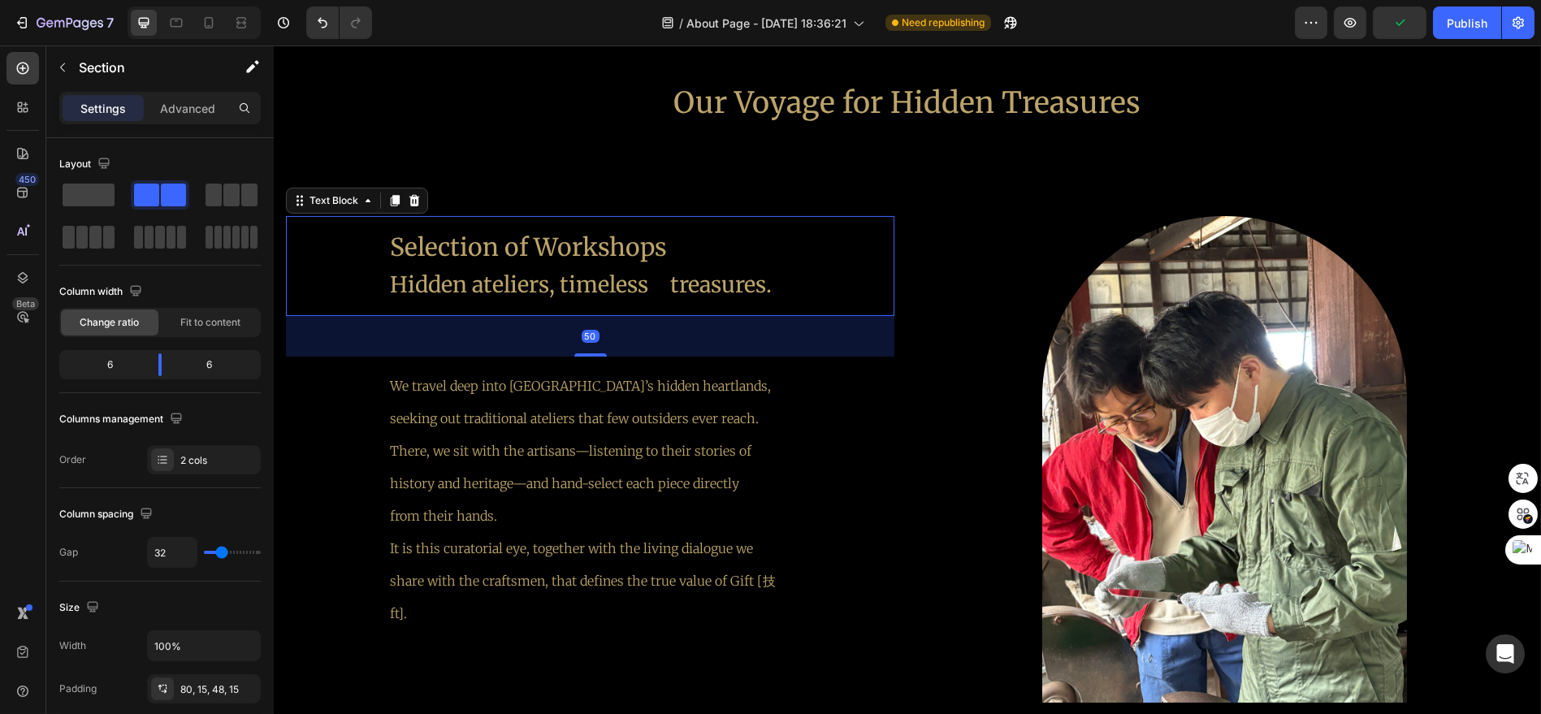
click at [751, 288] on span "Hidden ateliers, timeless　treasures." at bounding box center [581, 285] width 382 height 28
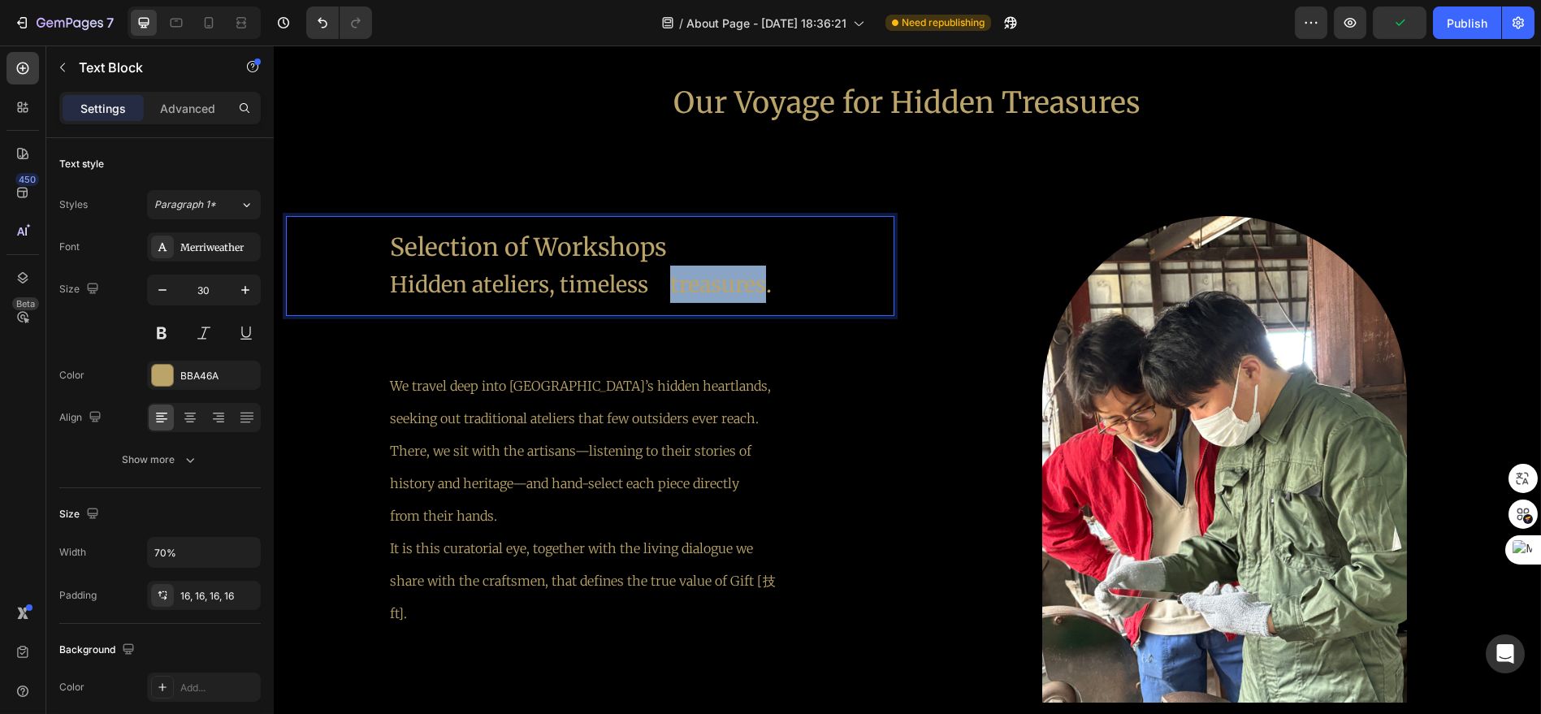
click at [673, 283] on span "Hidden ateliers, timeless　treasures." at bounding box center [581, 285] width 382 height 28
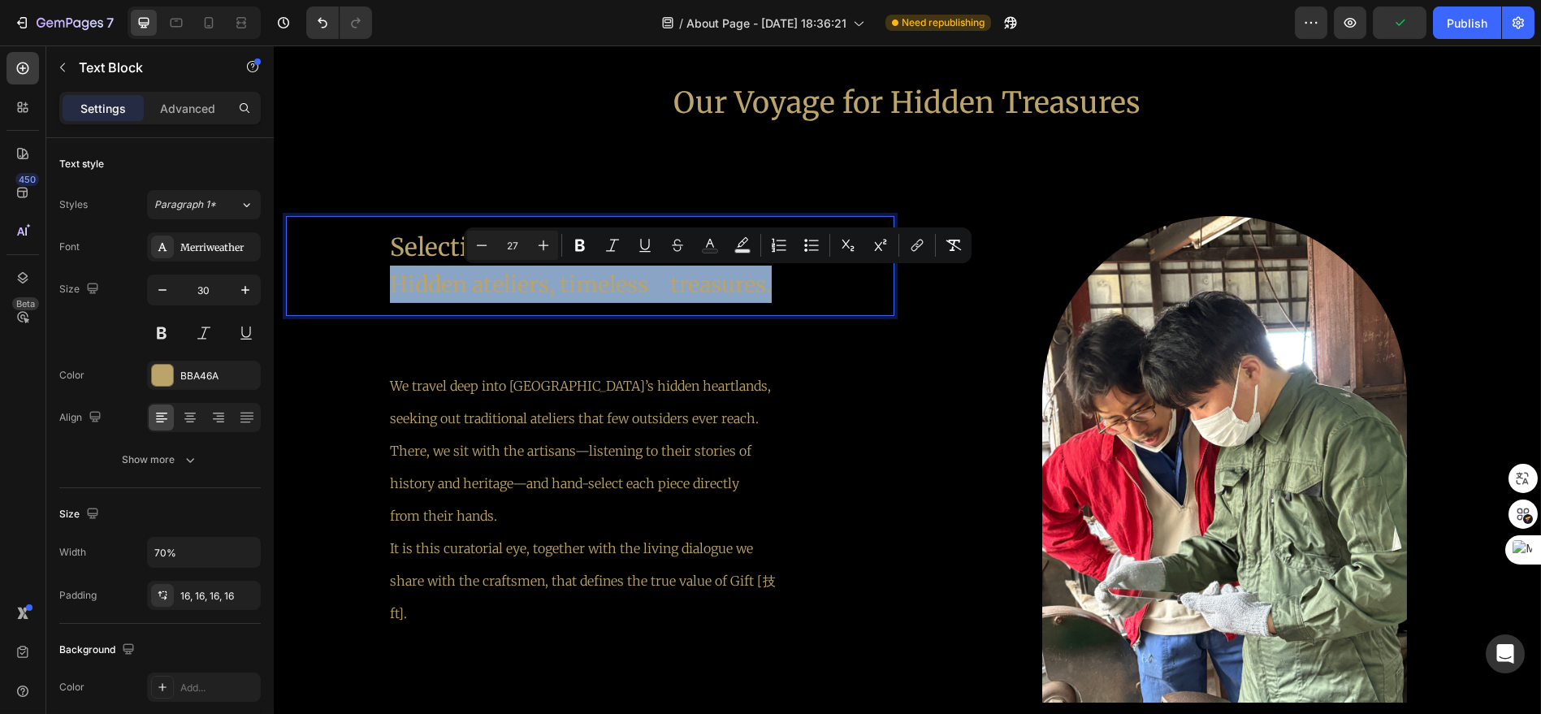
click at [673, 282] on span "Hidden ateliers, timeless　treasures." at bounding box center [581, 285] width 382 height 28
click at [675, 282] on span "Hidden ateliers, timeless　treasures." at bounding box center [581, 285] width 382 height 28
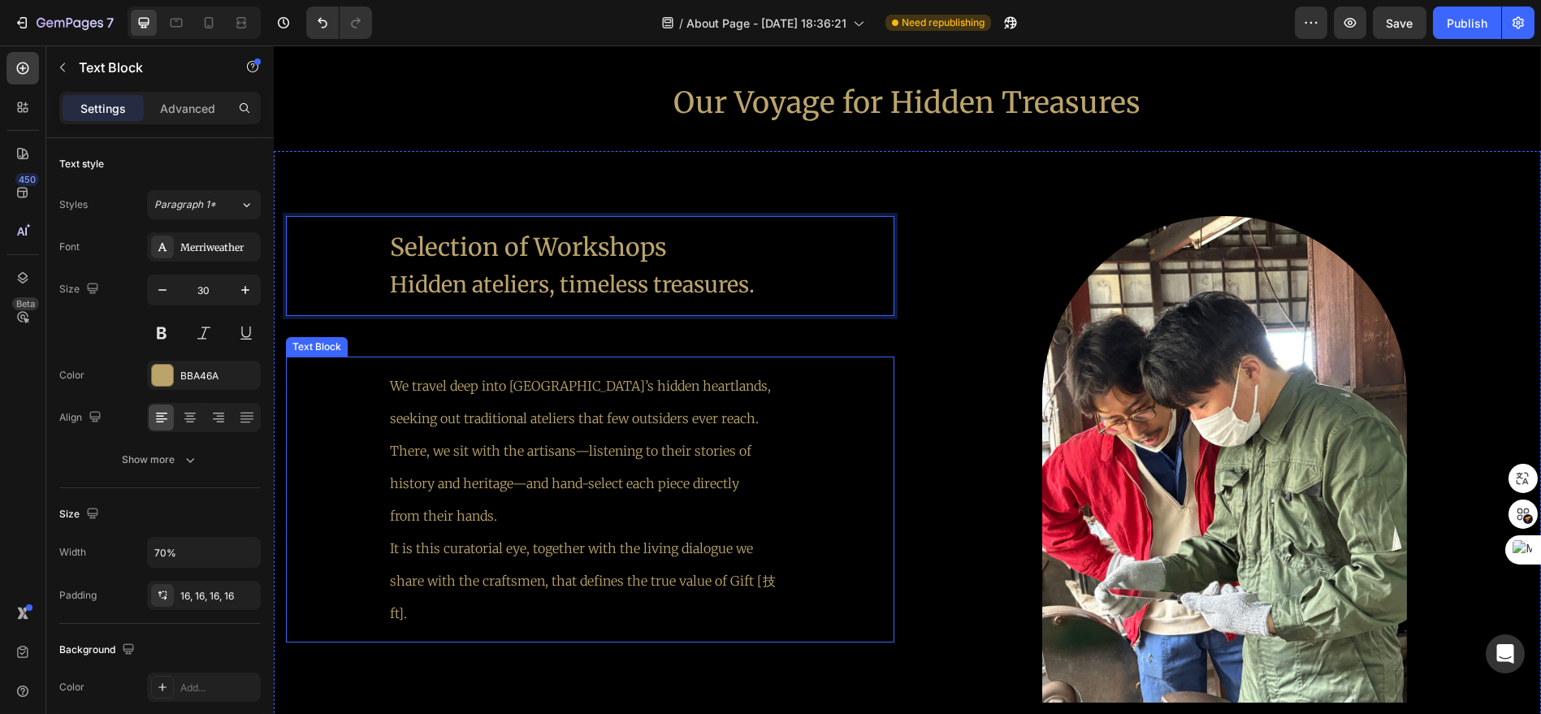
click at [798, 370] on div "We travel deep into [GEOGRAPHIC_DATA]’s hidden heartlands, seeking out traditio…" at bounding box center [590, 500] width 608 height 286
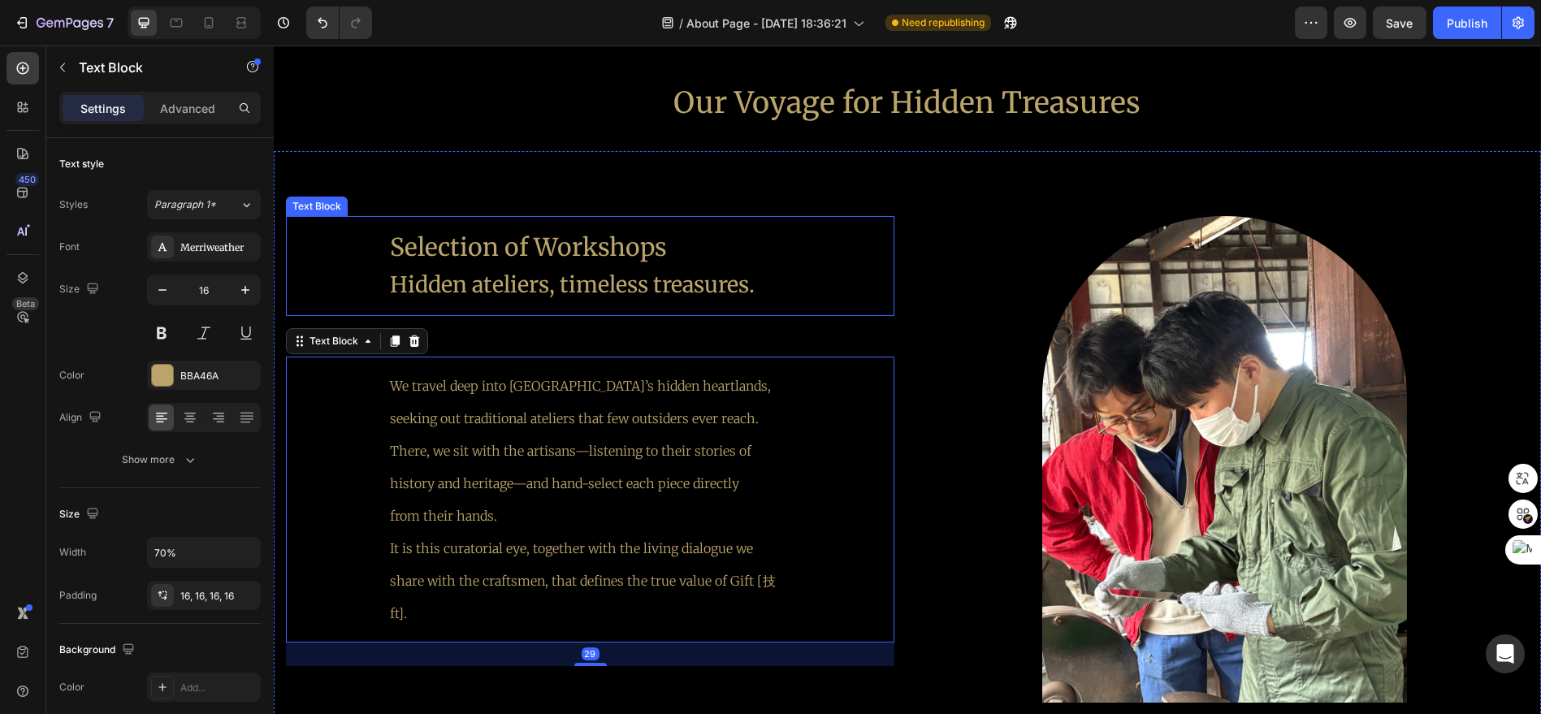
click at [810, 286] on div "Selection of Workshops Hidden ateliers, timeless treasures." at bounding box center [590, 266] width 608 height 100
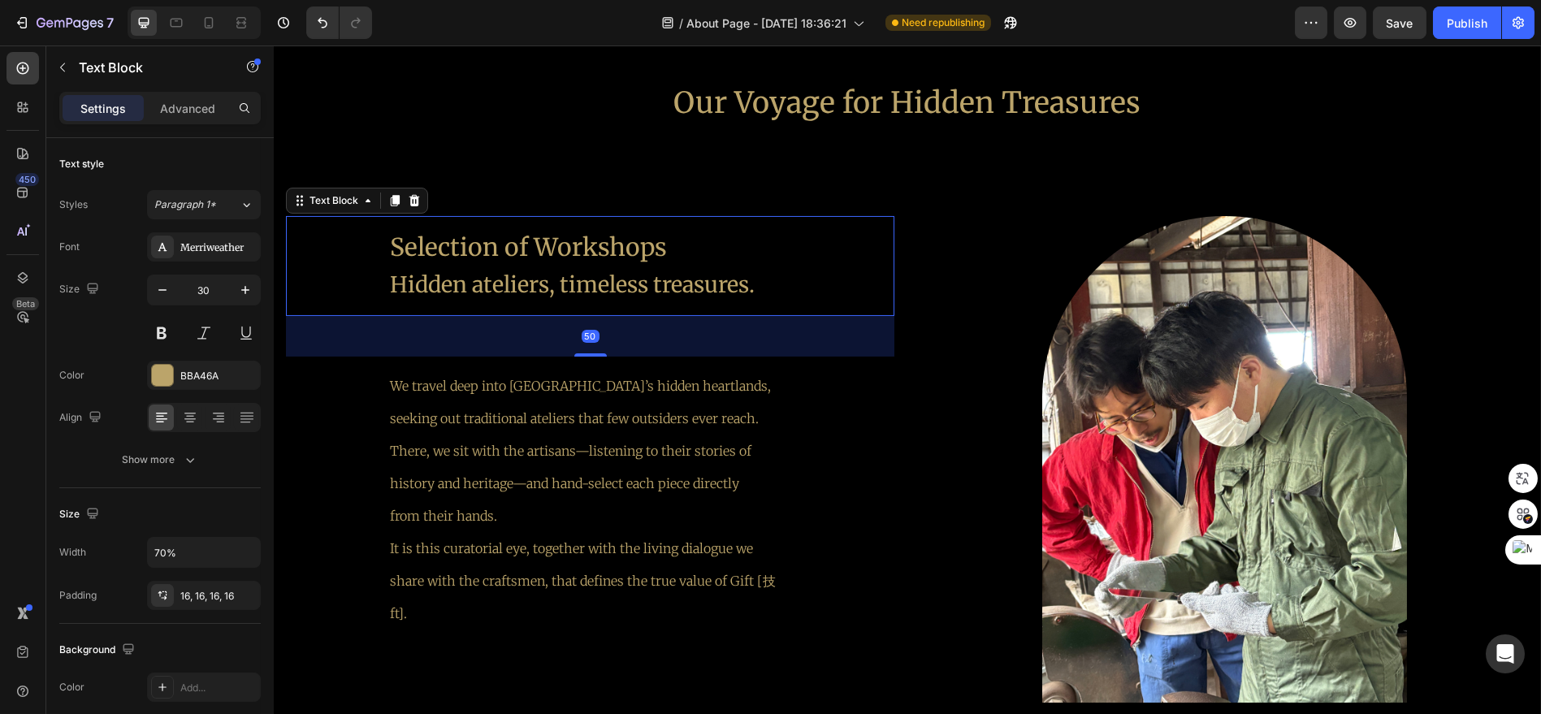
click at [805, 285] on div "Selection of Workshops Hidden ateliers, timeless treasures." at bounding box center [590, 266] width 608 height 100
click at [787, 284] on div "Selection of Workshops Hidden ateliers, timeless treasures." at bounding box center [590, 266] width 426 height 100
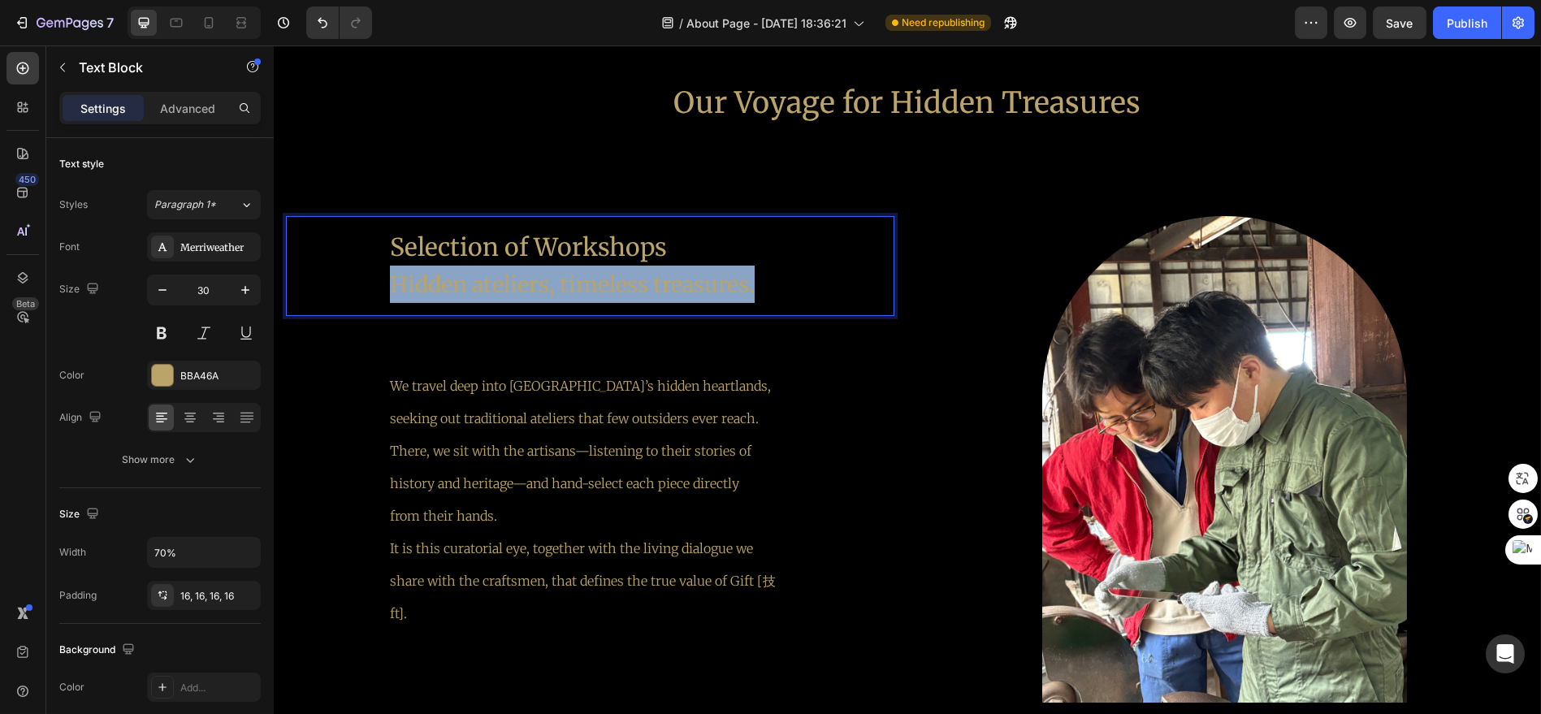
drag, startPoint x: 773, startPoint y: 281, endPoint x: 392, endPoint y: 301, distance: 382.3
click at [392, 301] on p "Hidden ateliers, timeless treasures." at bounding box center [590, 284] width 400 height 37
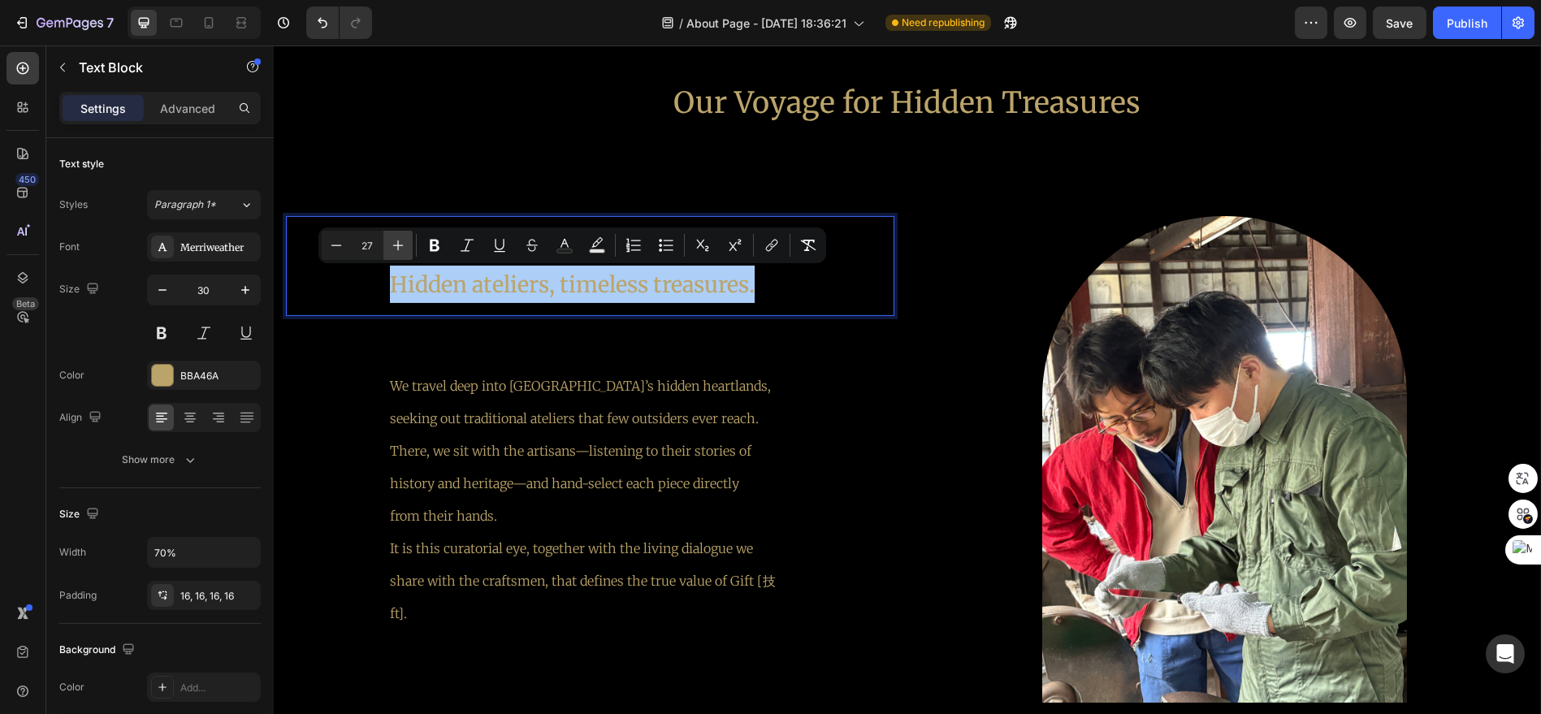
click at [401, 245] on icon "Editor contextual toolbar" at bounding box center [398, 245] width 11 height 11
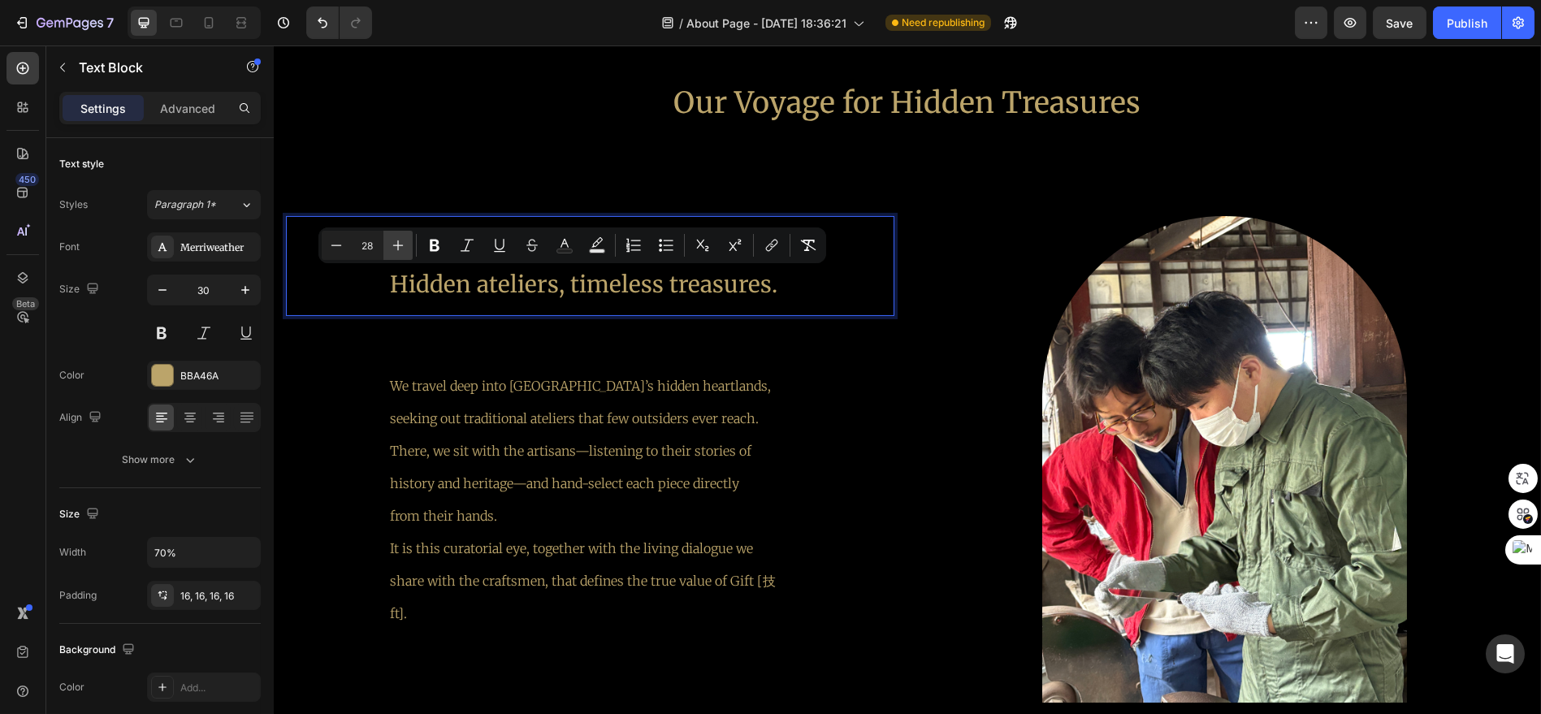
click at [401, 245] on icon "Editor contextual toolbar" at bounding box center [398, 245] width 11 height 11
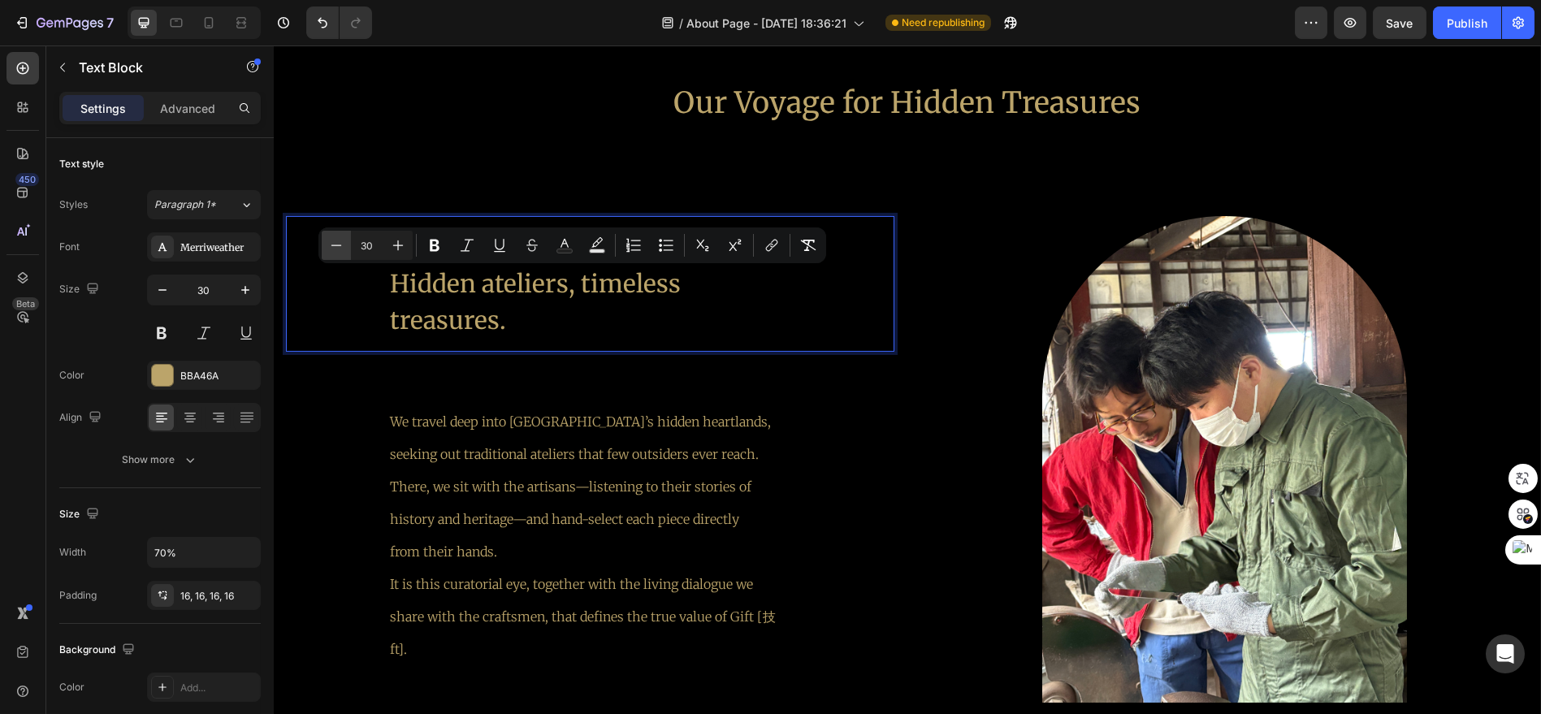
click at [344, 248] on button "Minus" at bounding box center [336, 245] width 29 height 29
type input "29"
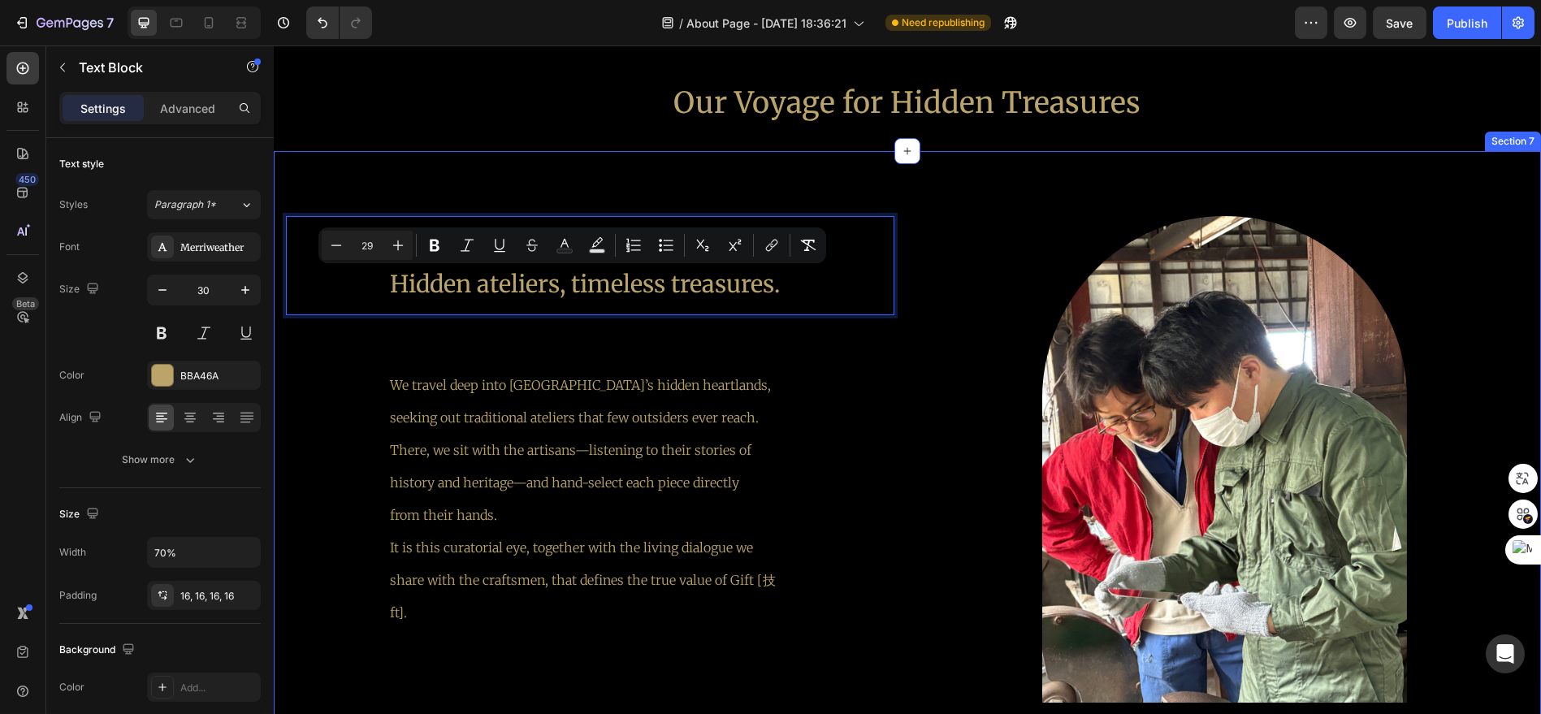
click at [562, 349] on div "Selection of Workshops Hidden ateliers, timeless treasures. Text Block 50 We tr…" at bounding box center [590, 459] width 608 height 487
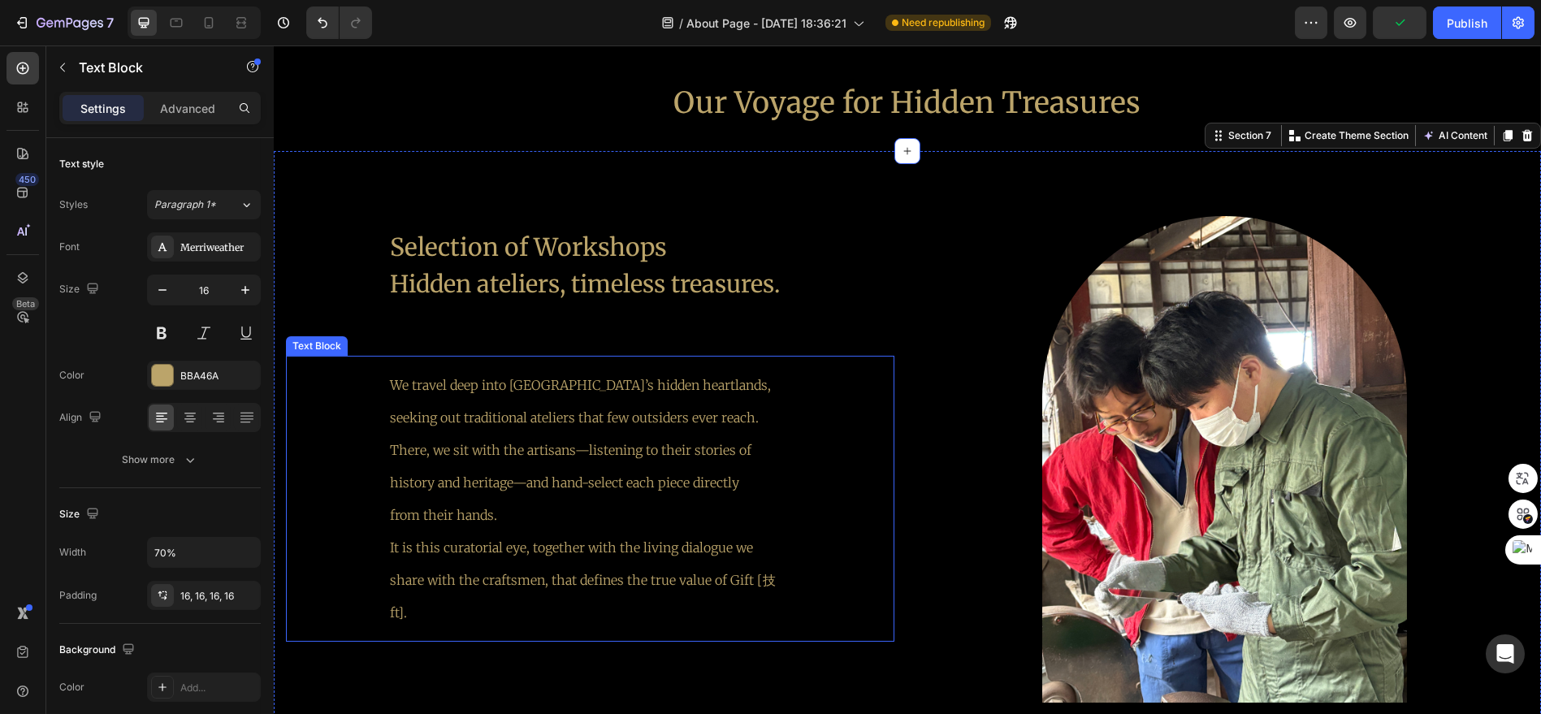
click at [729, 513] on p "from their hands. It is this curatorial eye, together with the living dialogue …" at bounding box center [590, 564] width 400 height 130
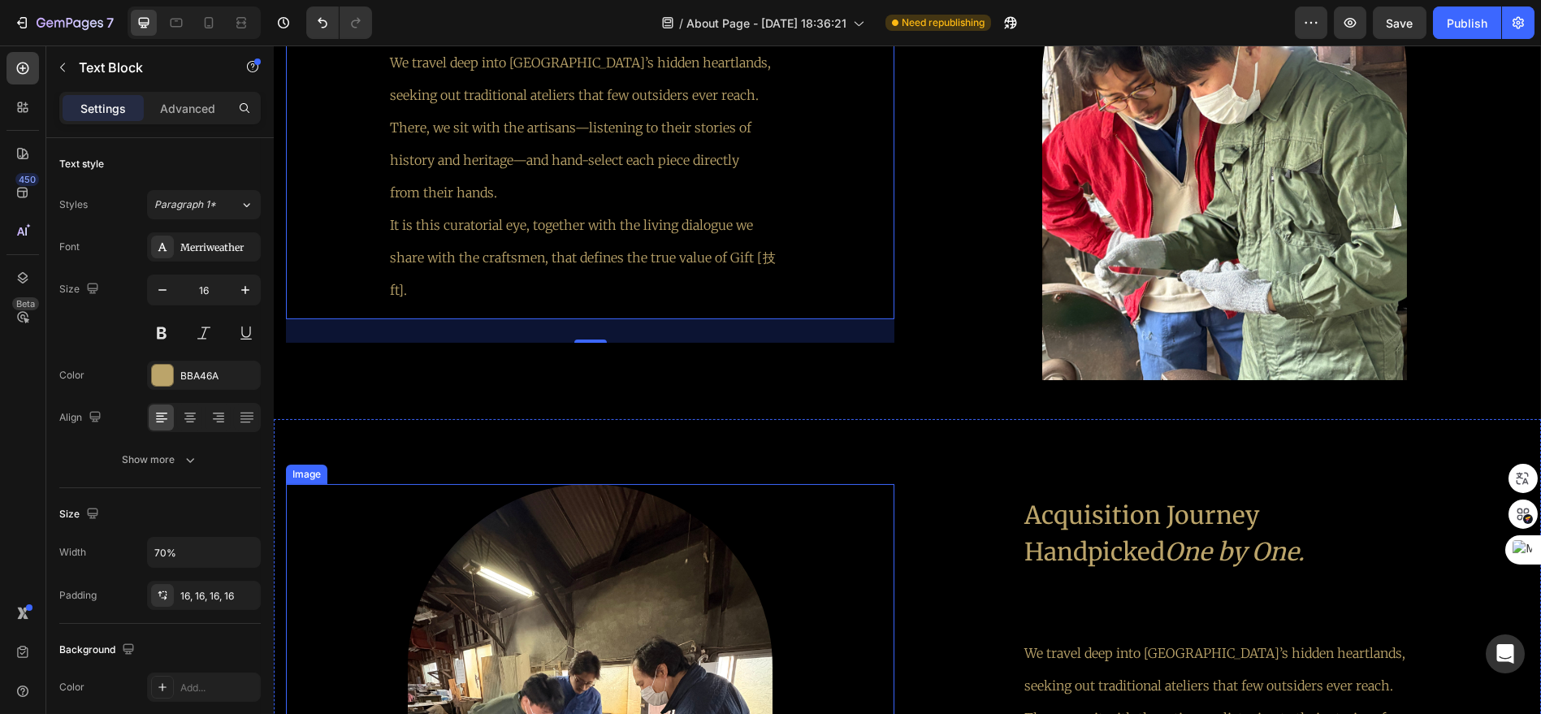
scroll to position [2151, 0]
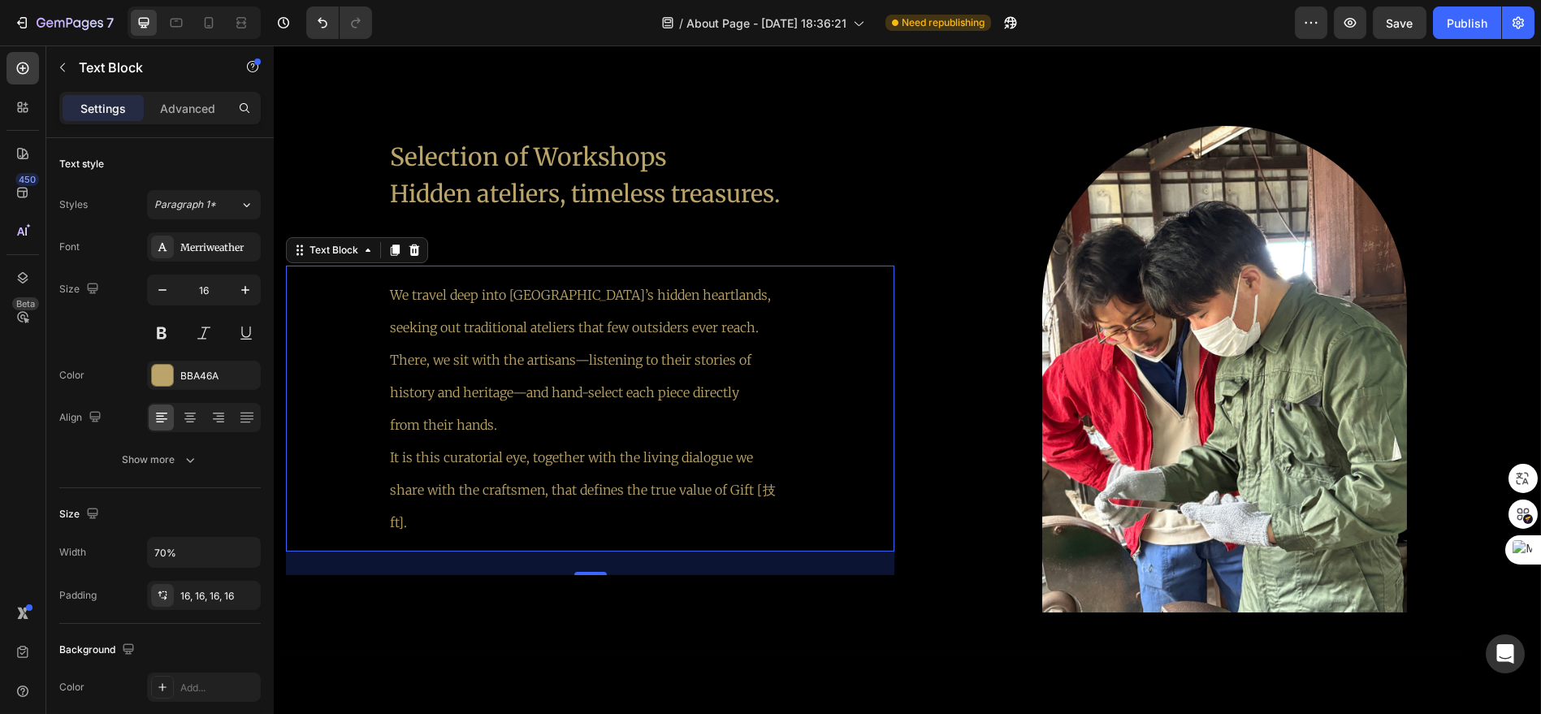
click at [512, 468] on p "from their hands. It is this curatorial eye, together with the living dialogue …" at bounding box center [590, 474] width 400 height 130
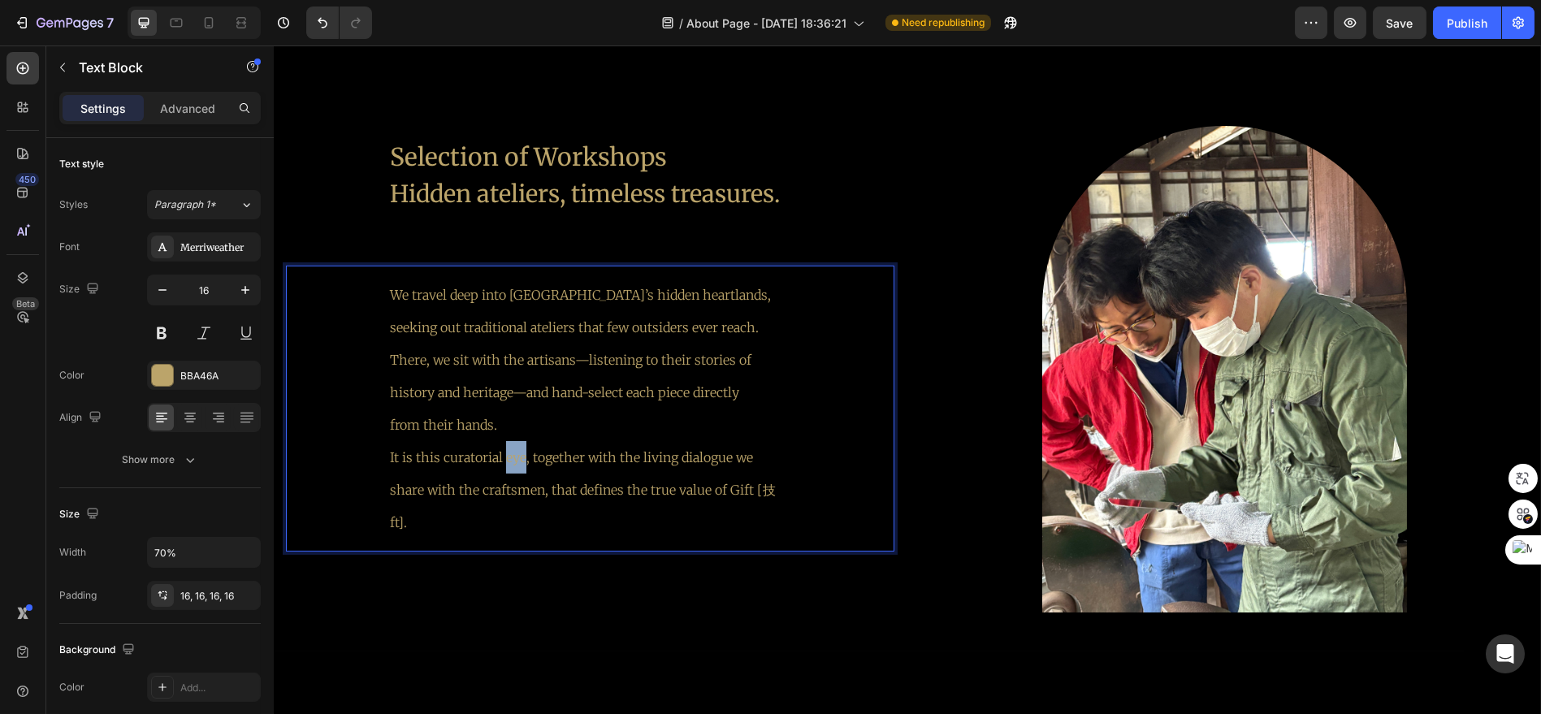
click at [512, 468] on p "from their hands. It is this curatorial eye, together with the living dialogue …" at bounding box center [590, 474] width 400 height 130
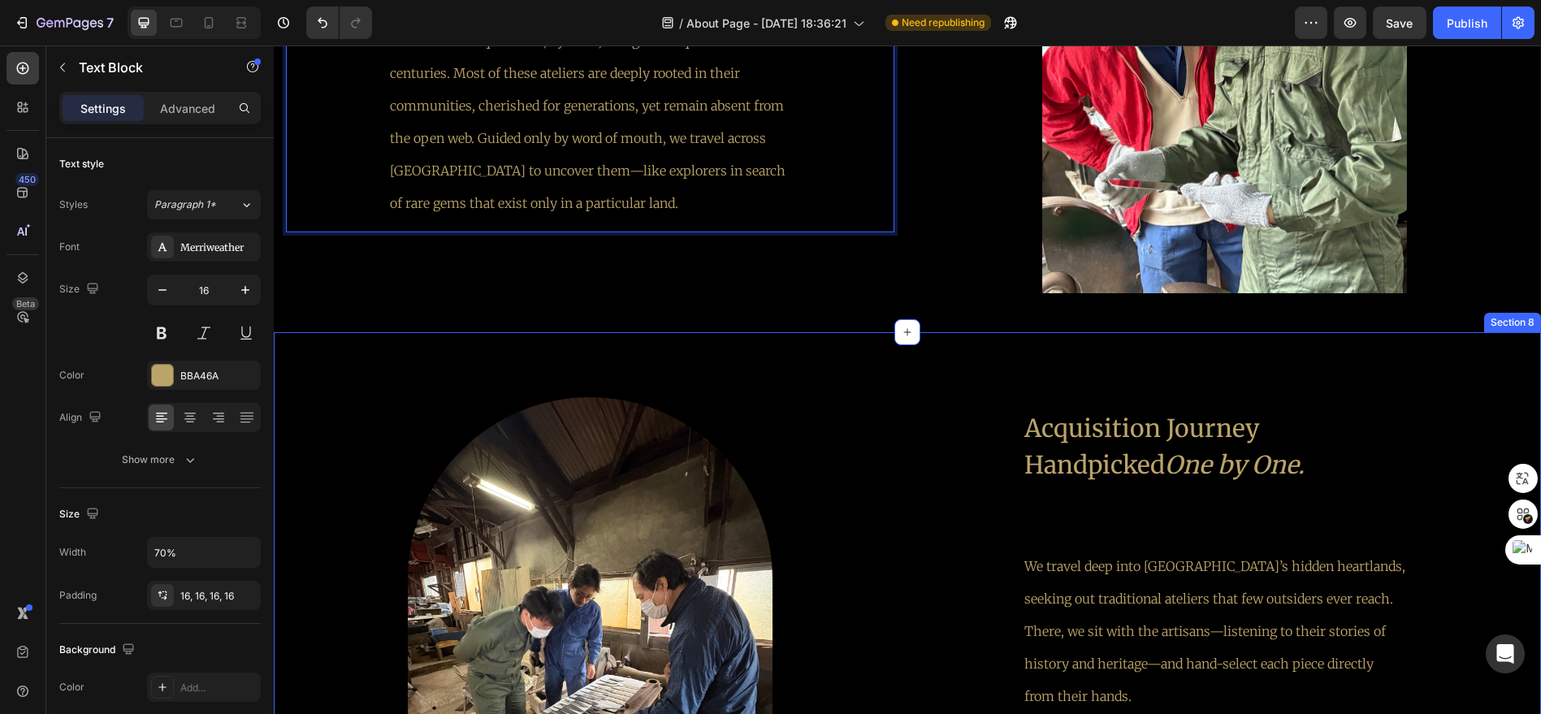
scroll to position [2602, 0]
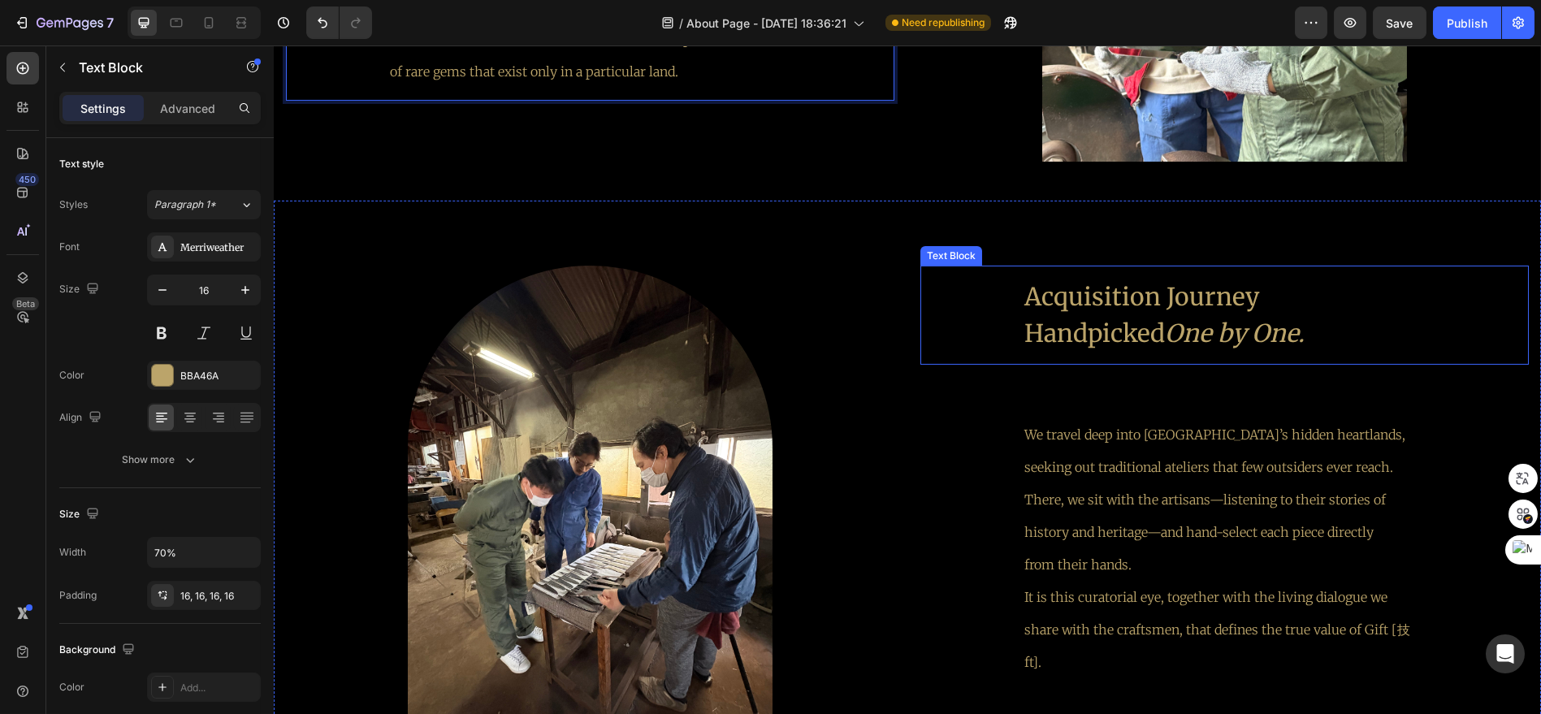
click at [1157, 322] on p "Acquisition Journey Handpicked One by One." at bounding box center [1224, 315] width 400 height 73
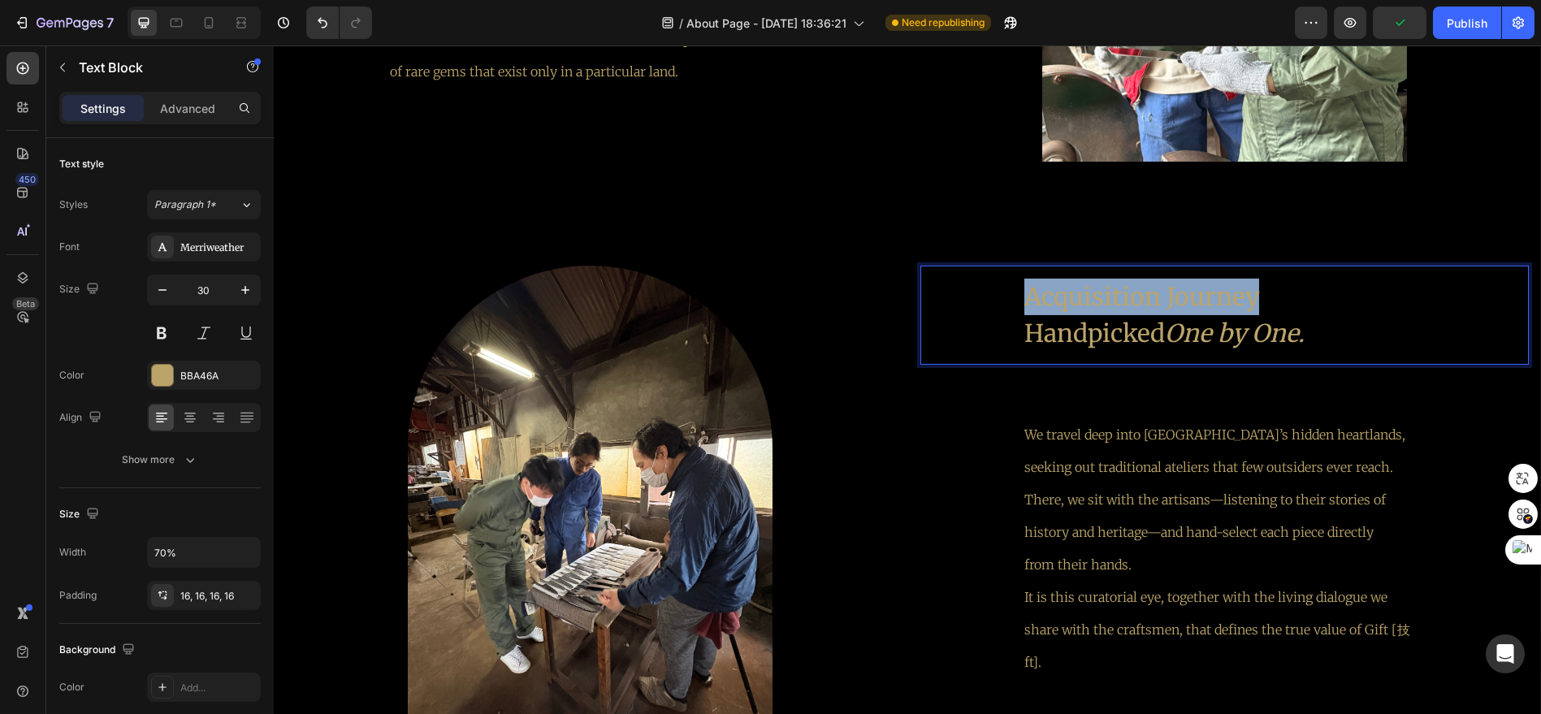
drag, startPoint x: 1247, startPoint y: 294, endPoint x: 1003, endPoint y: 295, distance: 243.7
click at [1011, 295] on div "Acquisition Journey Handpicked One by One." at bounding box center [1224, 315] width 426 height 99
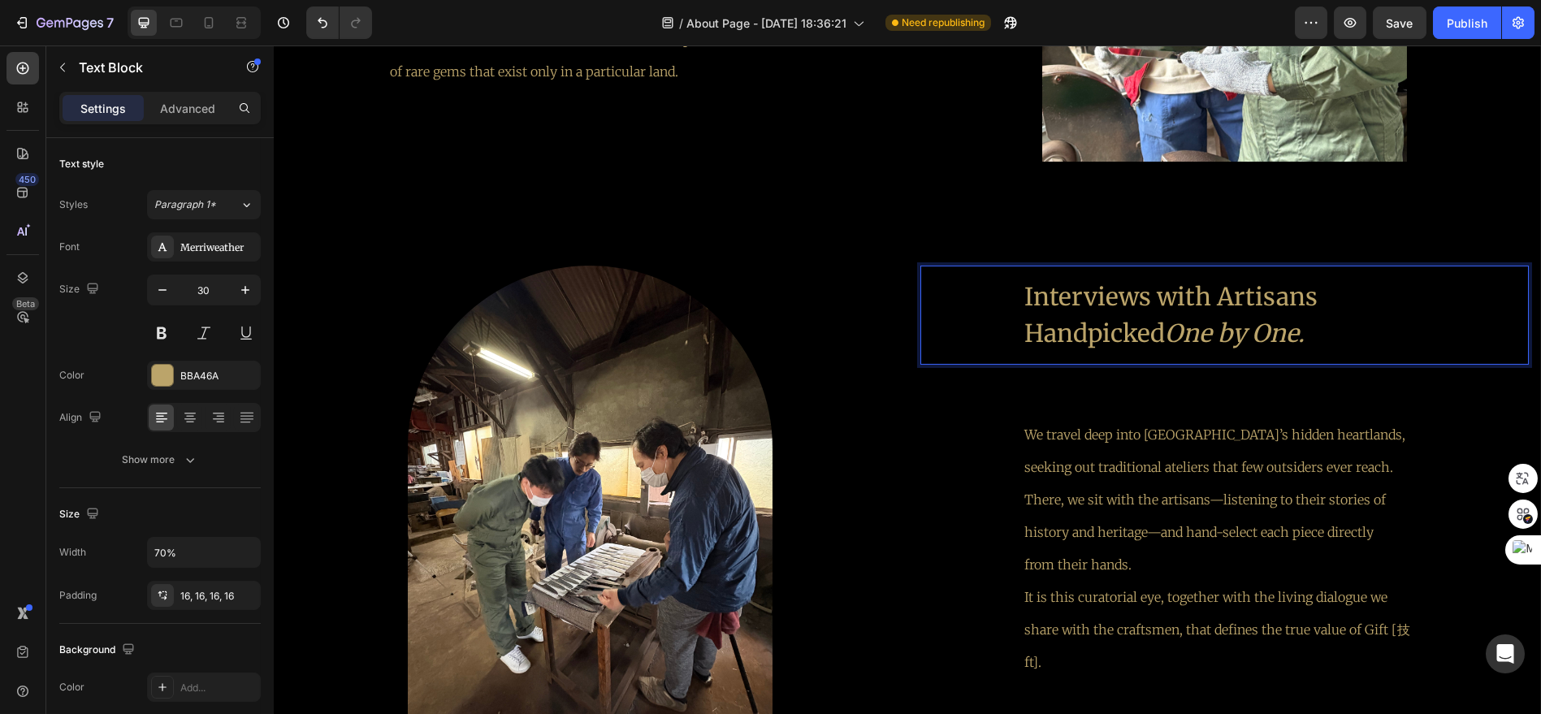
click at [1263, 326] on icon "One by One." at bounding box center [1235, 333] width 140 height 31
click at [1309, 331] on p "Interviews with Artisans Handpicked One by One." at bounding box center [1224, 315] width 400 height 73
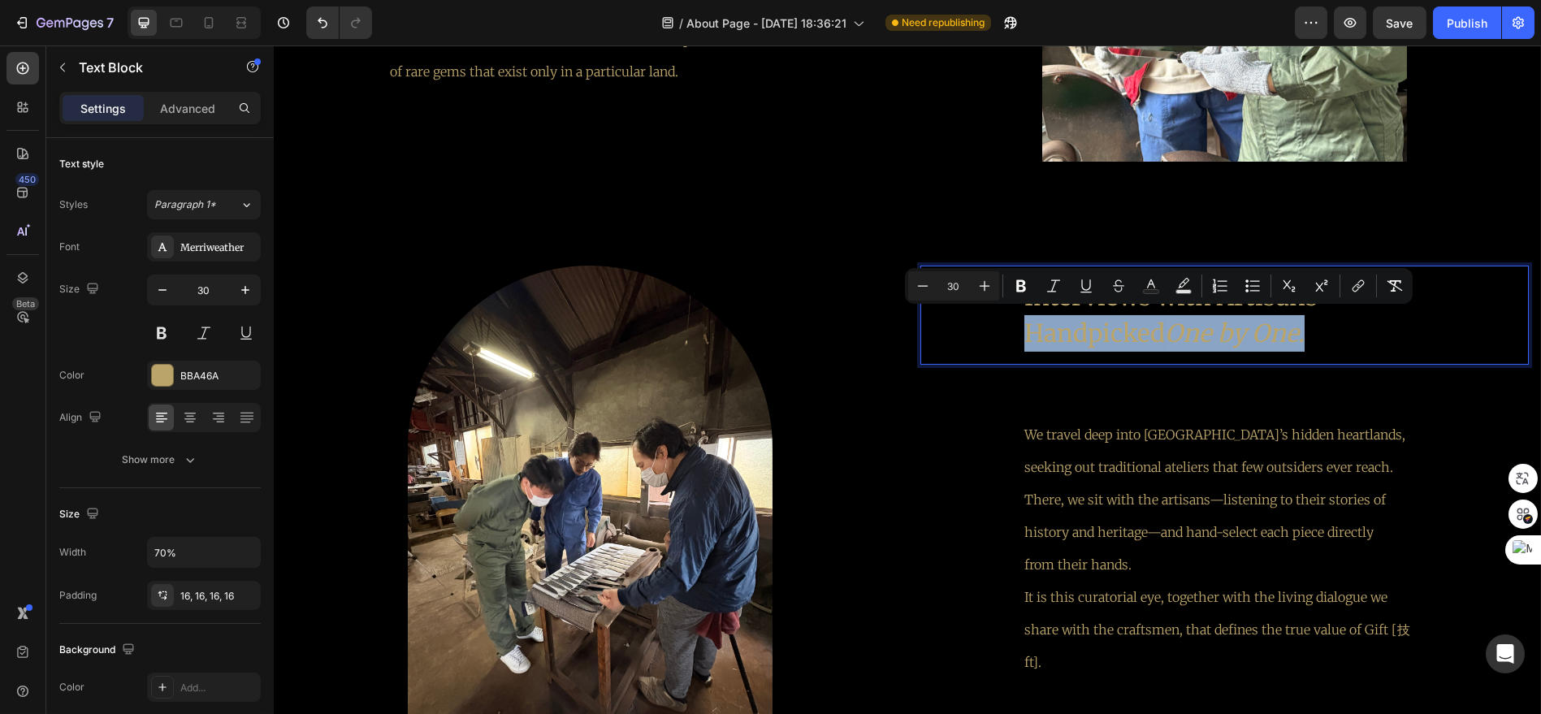
drag, startPoint x: 1309, startPoint y: 331, endPoint x: 1005, endPoint y: 328, distance: 304.6
click at [1011, 328] on div "Interviews with Artisans Handpicked One by One." at bounding box center [1224, 315] width 426 height 99
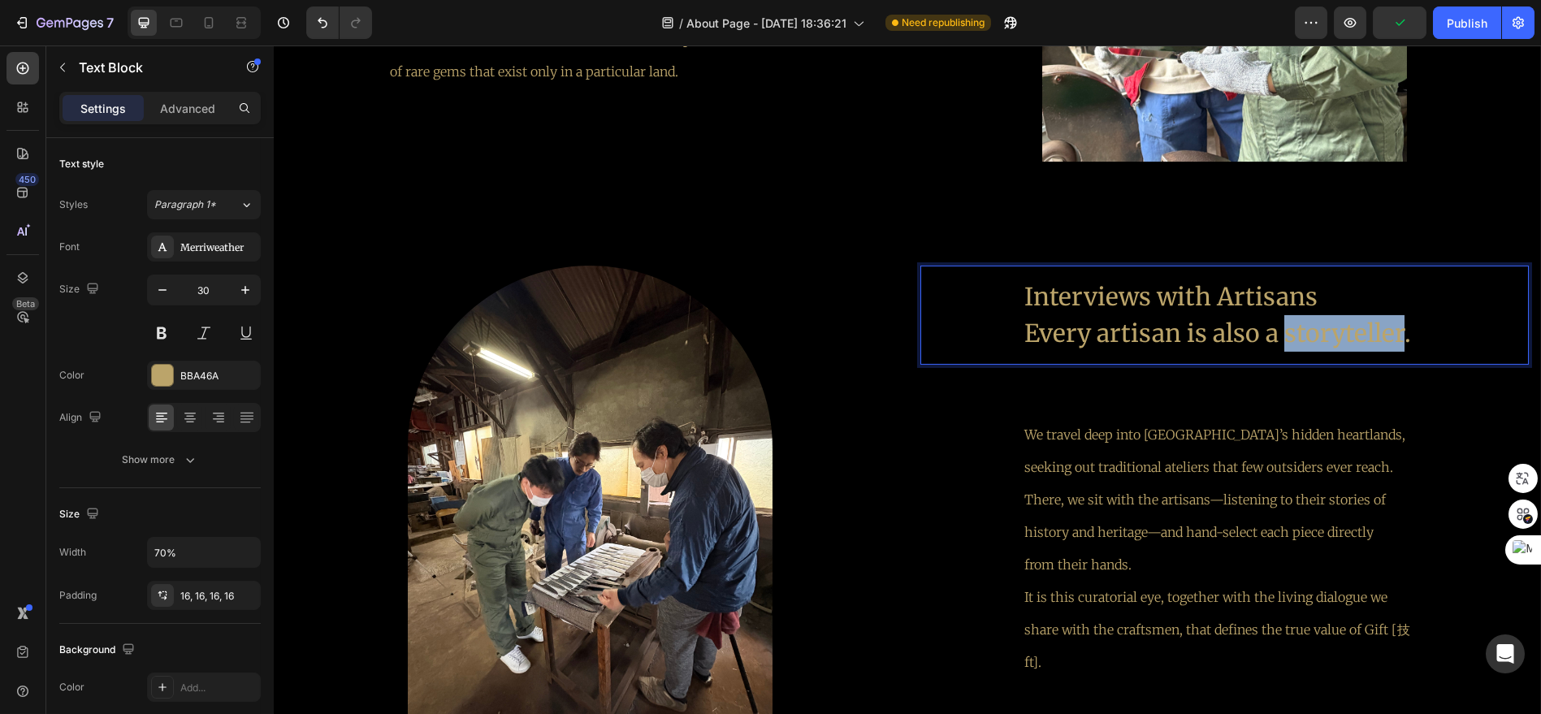
drag, startPoint x: 1396, startPoint y: 331, endPoint x: 1279, endPoint y: 333, distance: 117.8
click at [1279, 333] on p "Interviews with Artisans Every artisan is also a storyteller." at bounding box center [1224, 315] width 400 height 73
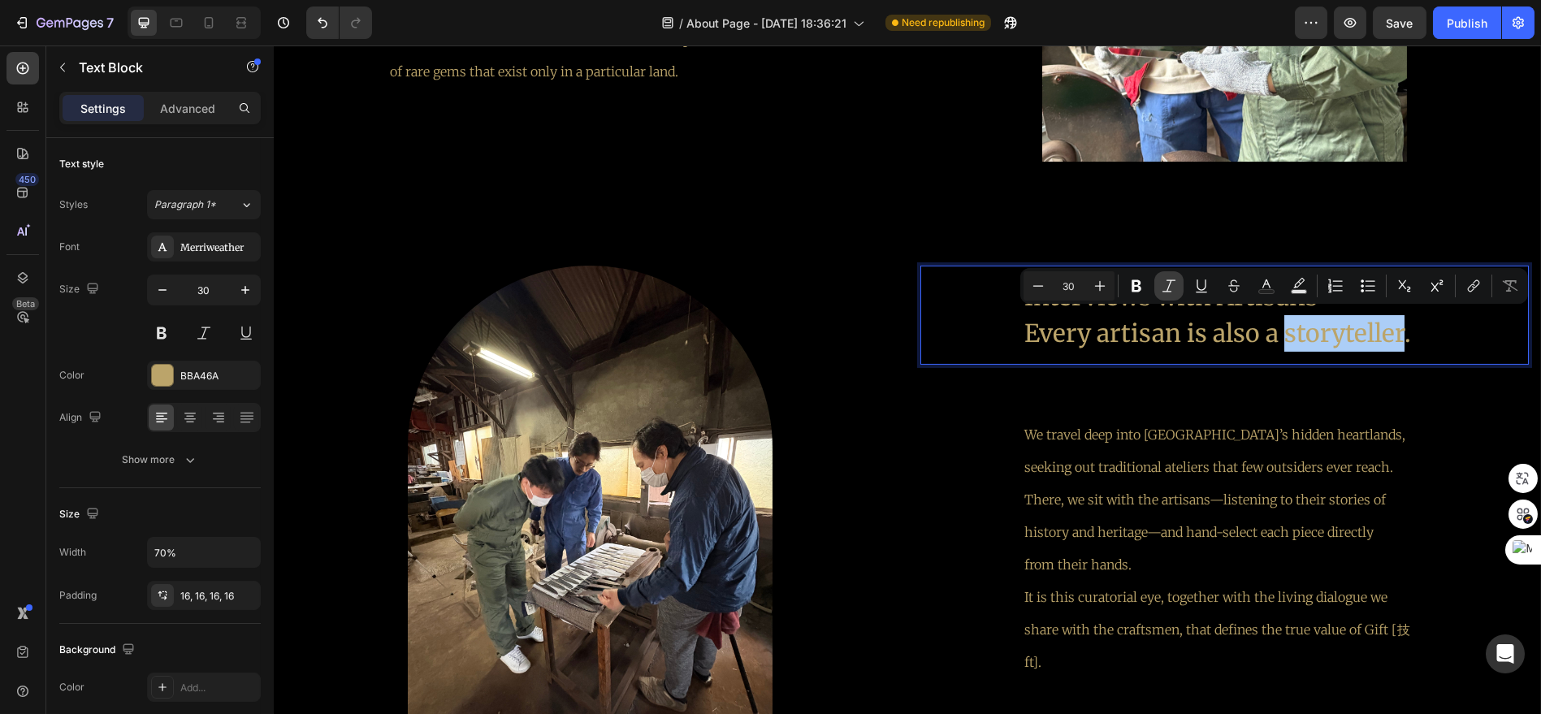
click at [1170, 289] on icon "Editor contextual toolbar" at bounding box center [1169, 286] width 16 height 16
drag, startPoint x: 1116, startPoint y: 327, endPoint x: 1085, endPoint y: 327, distance: 30.9
click at [1117, 327] on p "Interviews with Artisans Every artisan is also a storyteller ." at bounding box center [1224, 315] width 400 height 73
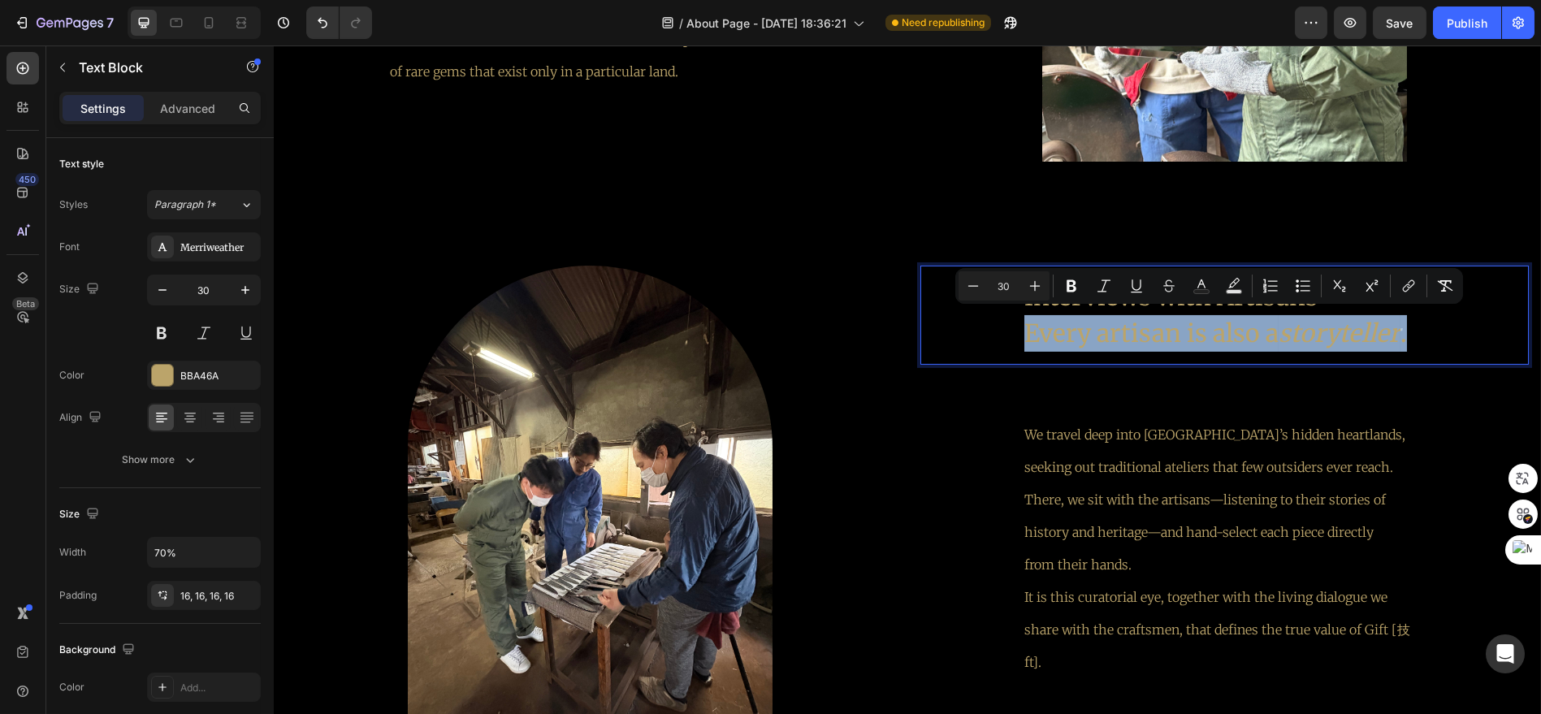
drag, startPoint x: 1021, startPoint y: 327, endPoint x: 1413, endPoint y: 325, distance: 391.6
click at [1413, 325] on div "Interviews with Artisans Every artisan is also a storyteller ." at bounding box center [1224, 315] width 426 height 99
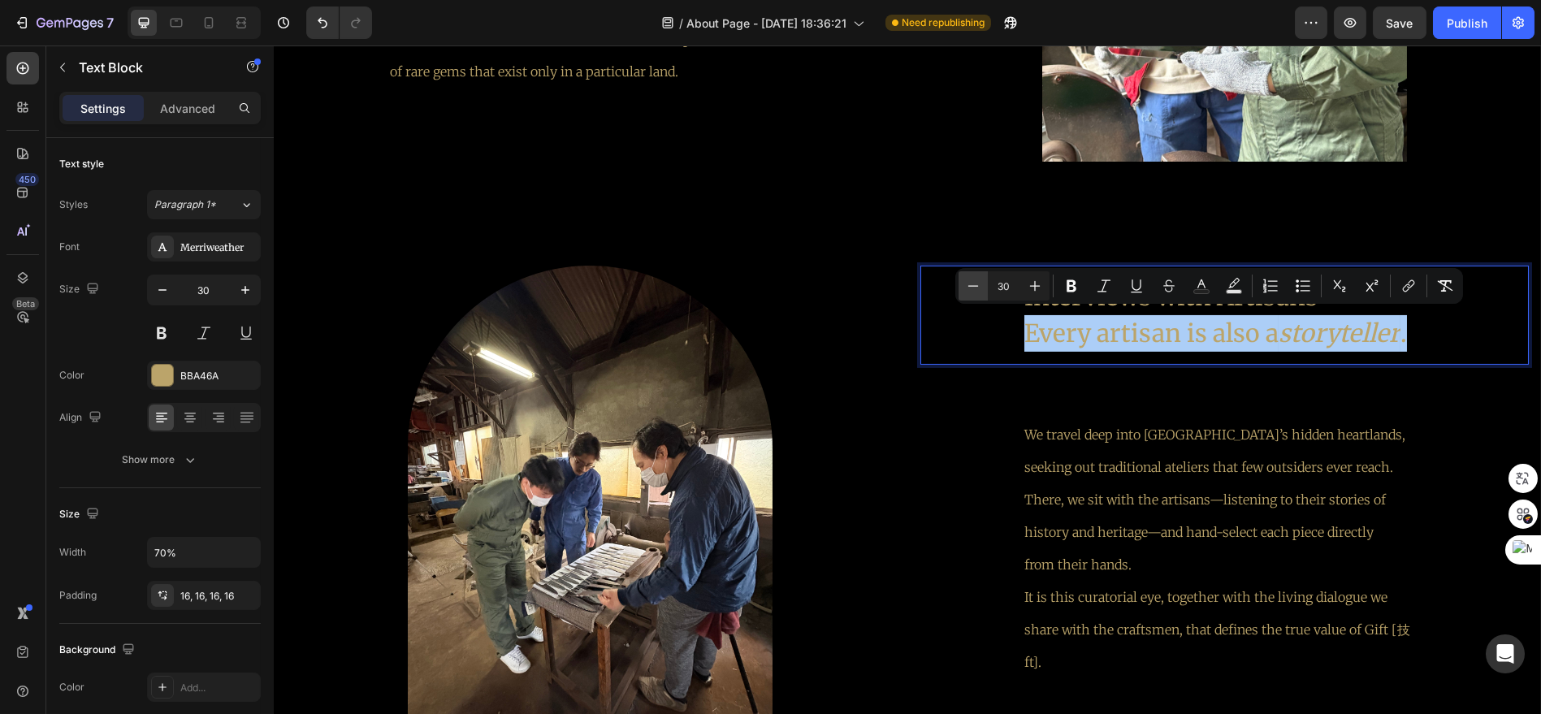
click at [967, 293] on button "Minus" at bounding box center [973, 285] width 29 height 29
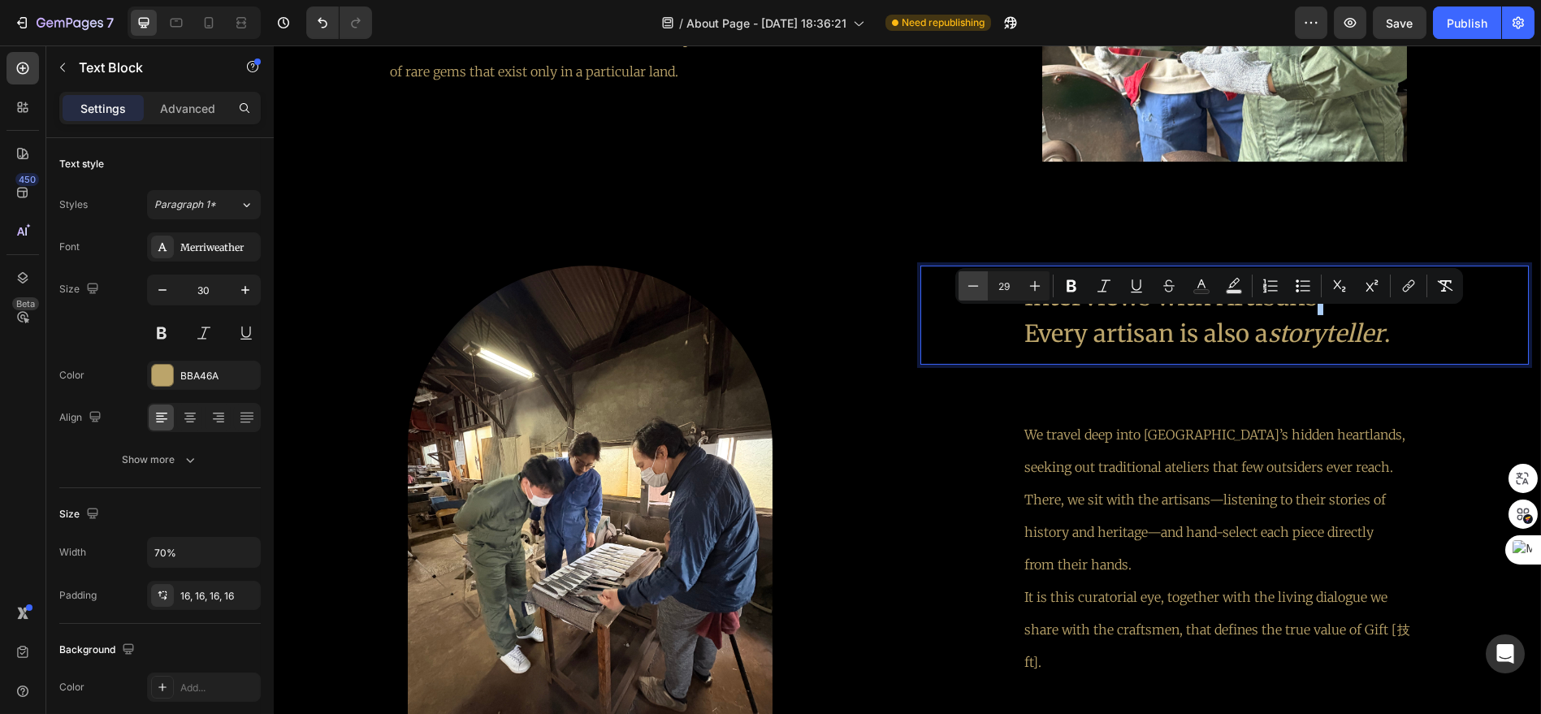
click at [967, 293] on icon "Editor contextual toolbar" at bounding box center [973, 286] width 16 height 16
type input "28"
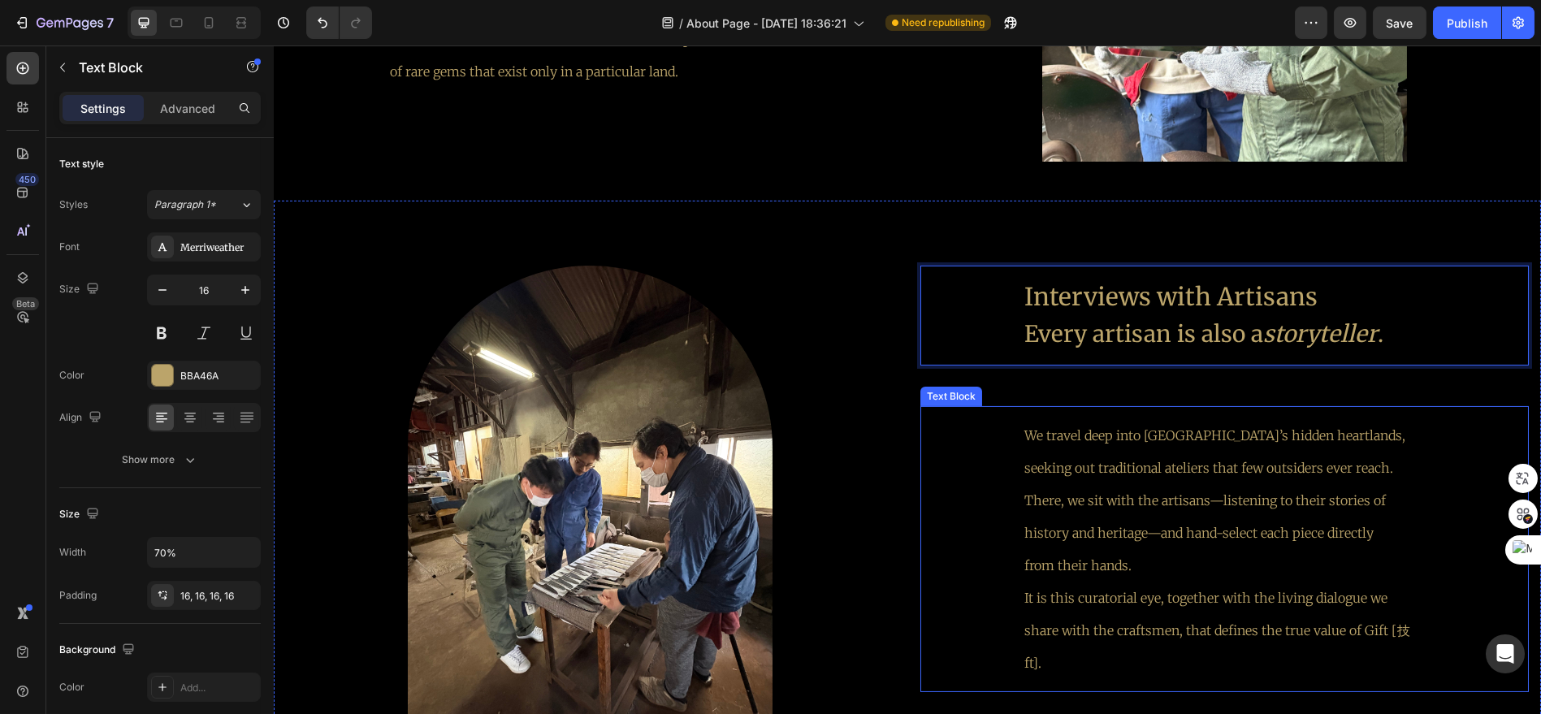
click at [1272, 456] on p "We travel deep into [GEOGRAPHIC_DATA]’s hidden heartlands, seeking out traditio…" at bounding box center [1224, 484] width 400 height 130
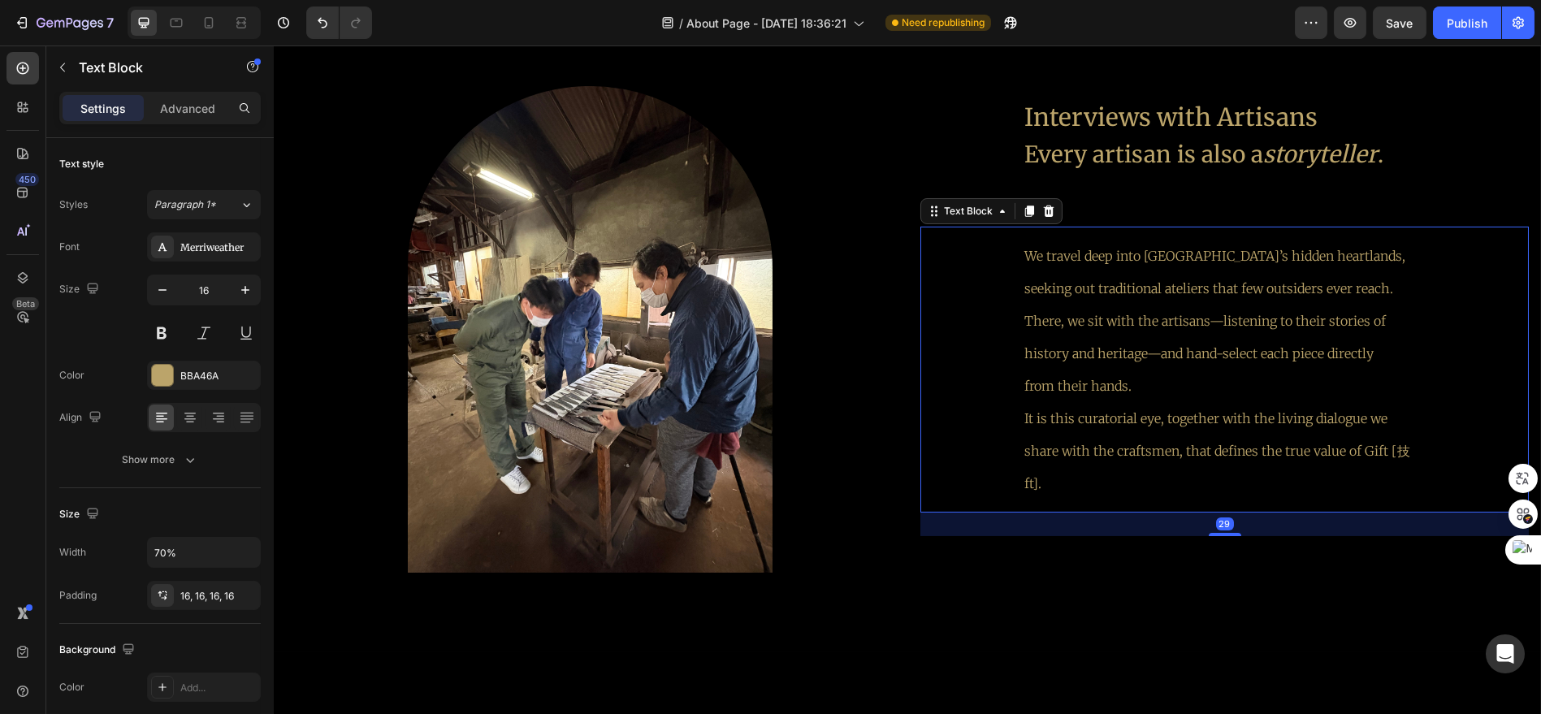
scroll to position [2782, 0]
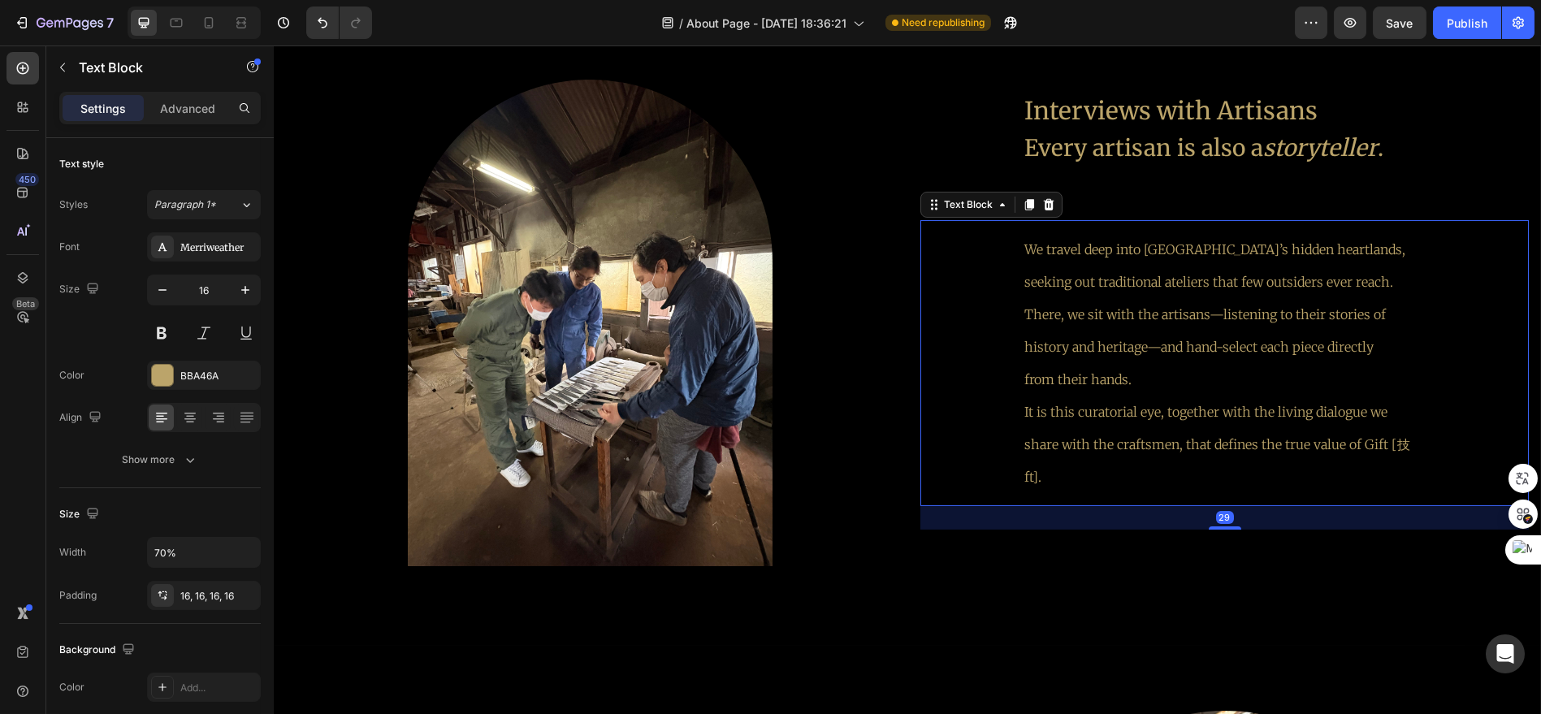
click at [1102, 470] on p "from their hands. It is this curatorial eye, together with the living dialogue …" at bounding box center [1224, 428] width 400 height 130
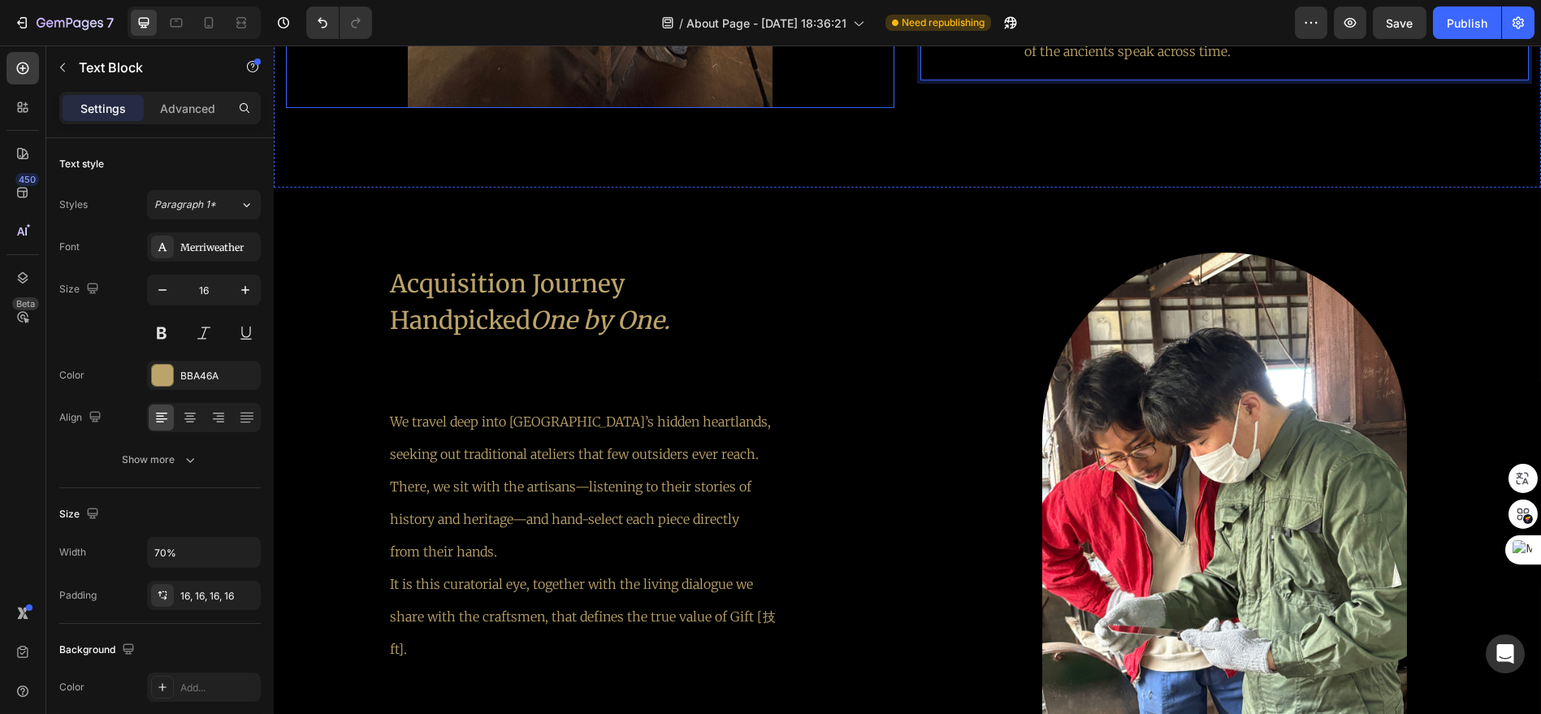
scroll to position [3324, 0]
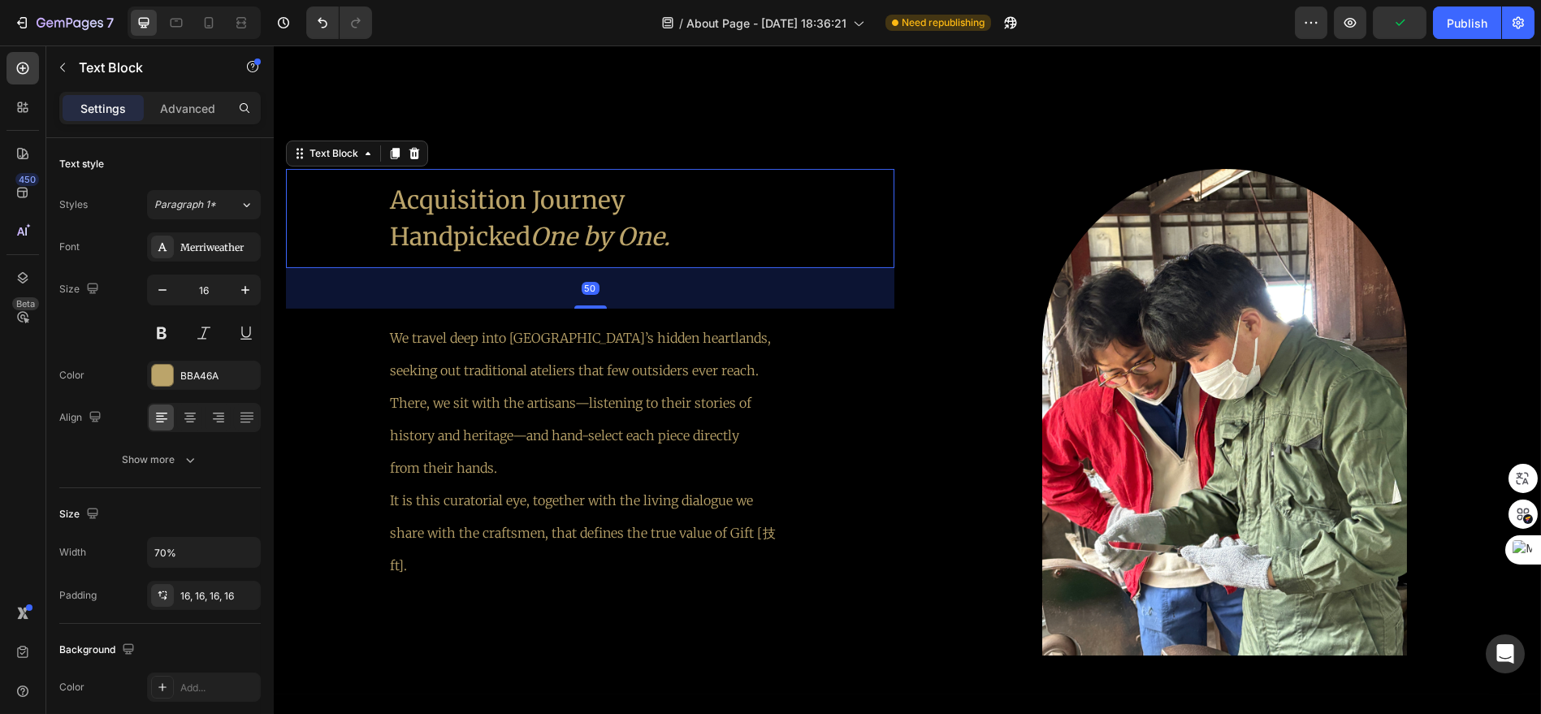
click at [461, 214] on p "Acquisition Journey Handpicked One by One." at bounding box center [590, 218] width 400 height 73
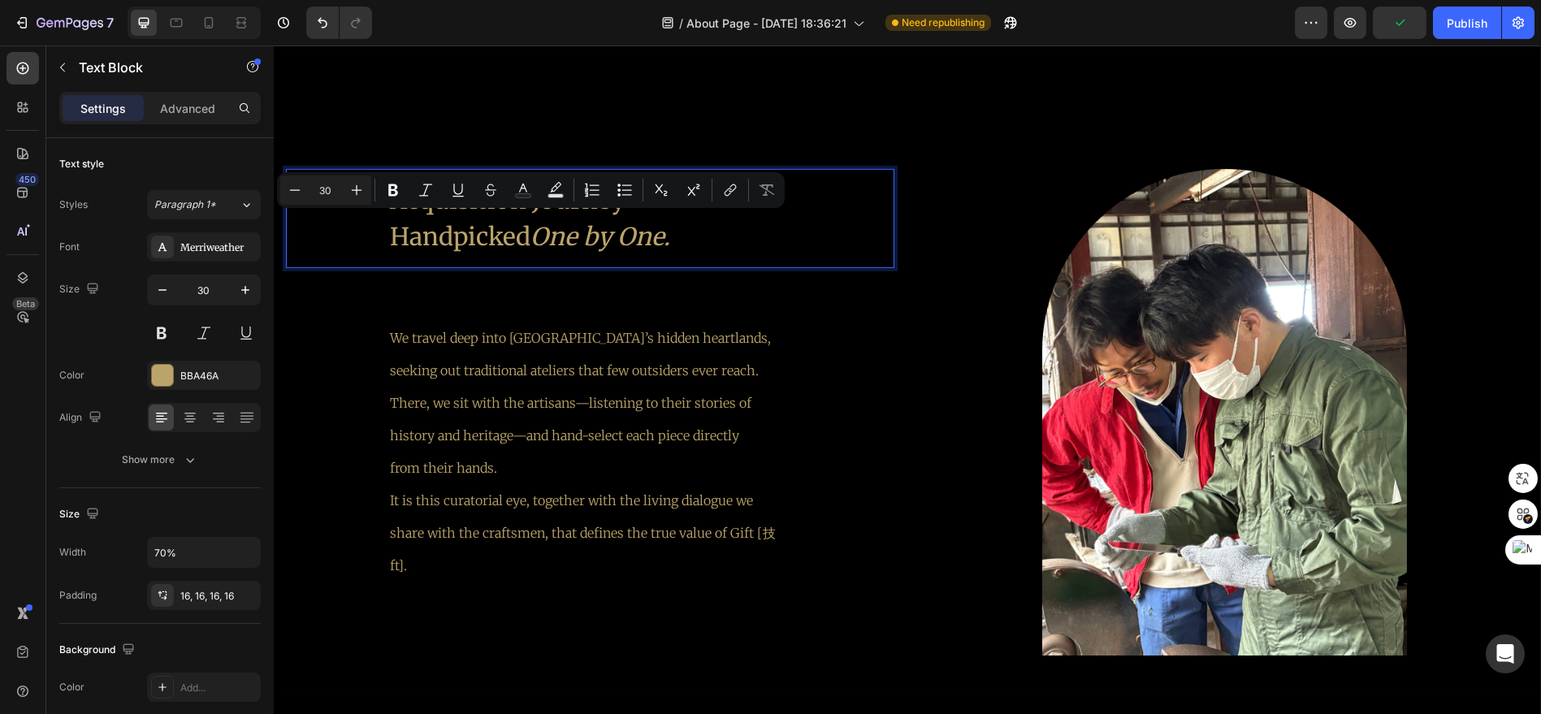
click at [401, 221] on p "Acquisition Journey Handpicked One by One." at bounding box center [590, 218] width 400 height 73
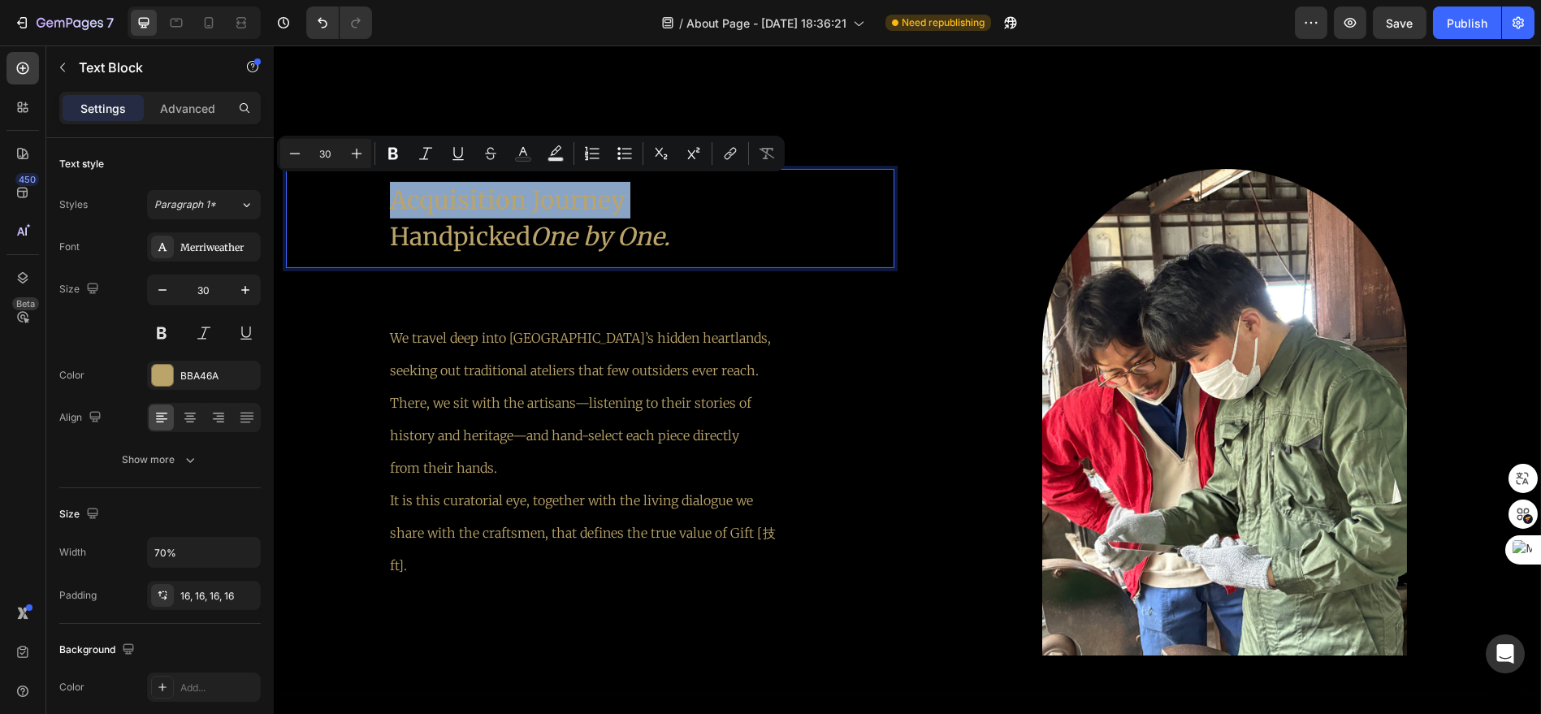
drag, startPoint x: 388, startPoint y: 227, endPoint x: 391, endPoint y: 201, distance: 26.9
click at [391, 201] on p "Acquisition Journey Handpicked One by One." at bounding box center [590, 218] width 400 height 73
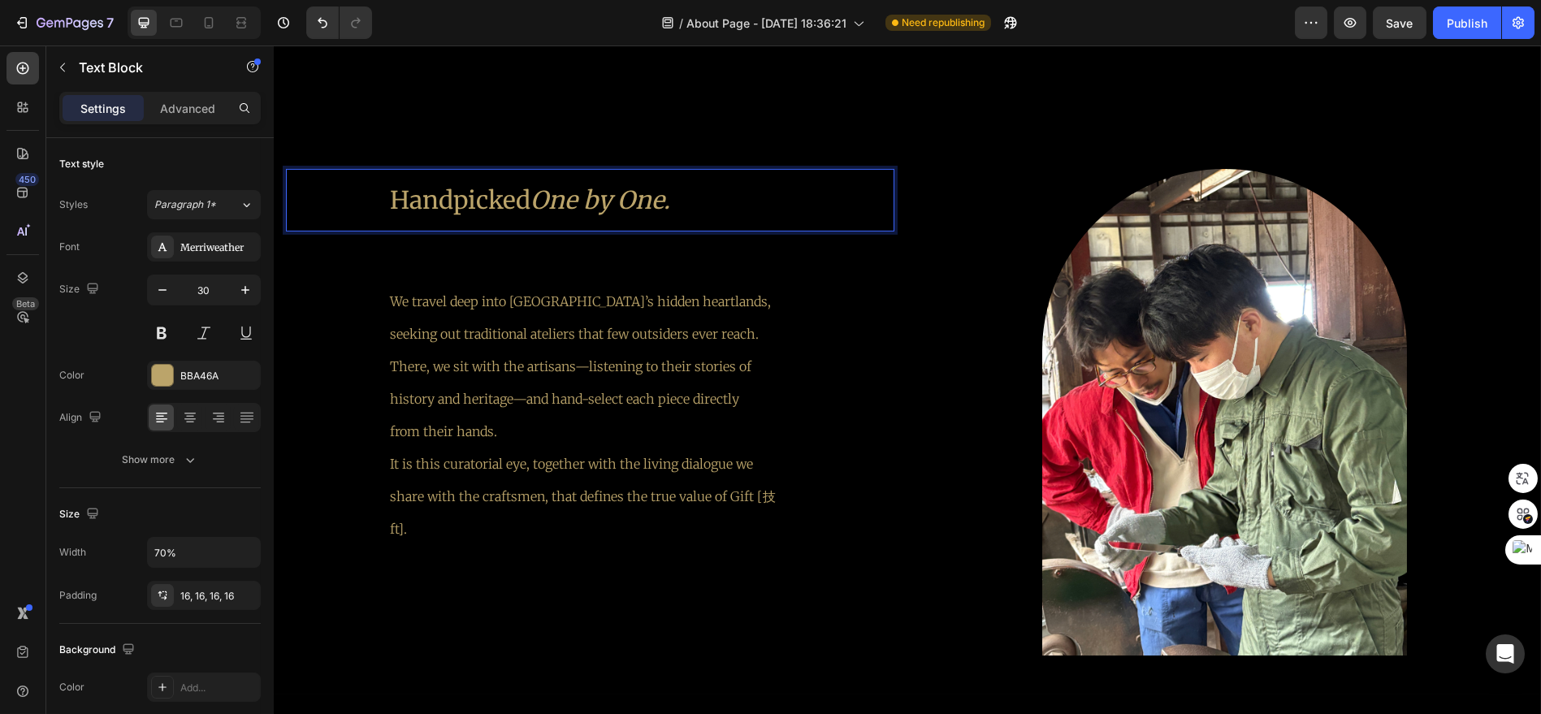
click at [711, 195] on p "Handpicked One by One." at bounding box center [590, 200] width 400 height 37
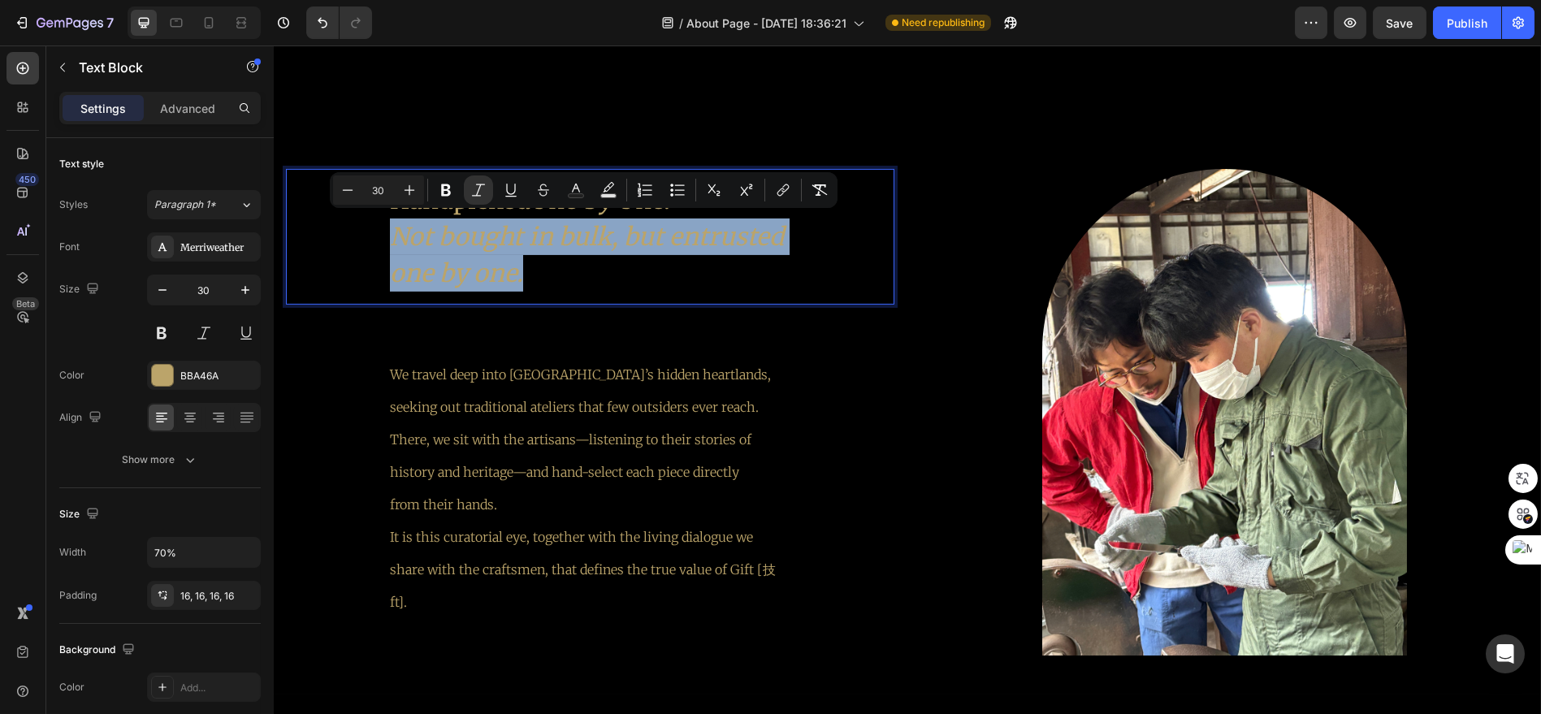
drag, startPoint x: 534, startPoint y: 269, endPoint x: 376, endPoint y: 230, distance: 162.3
click at [377, 230] on div "Handpicked One by One. Not bought in bulk, but entrusted one by one." at bounding box center [590, 237] width 426 height 136
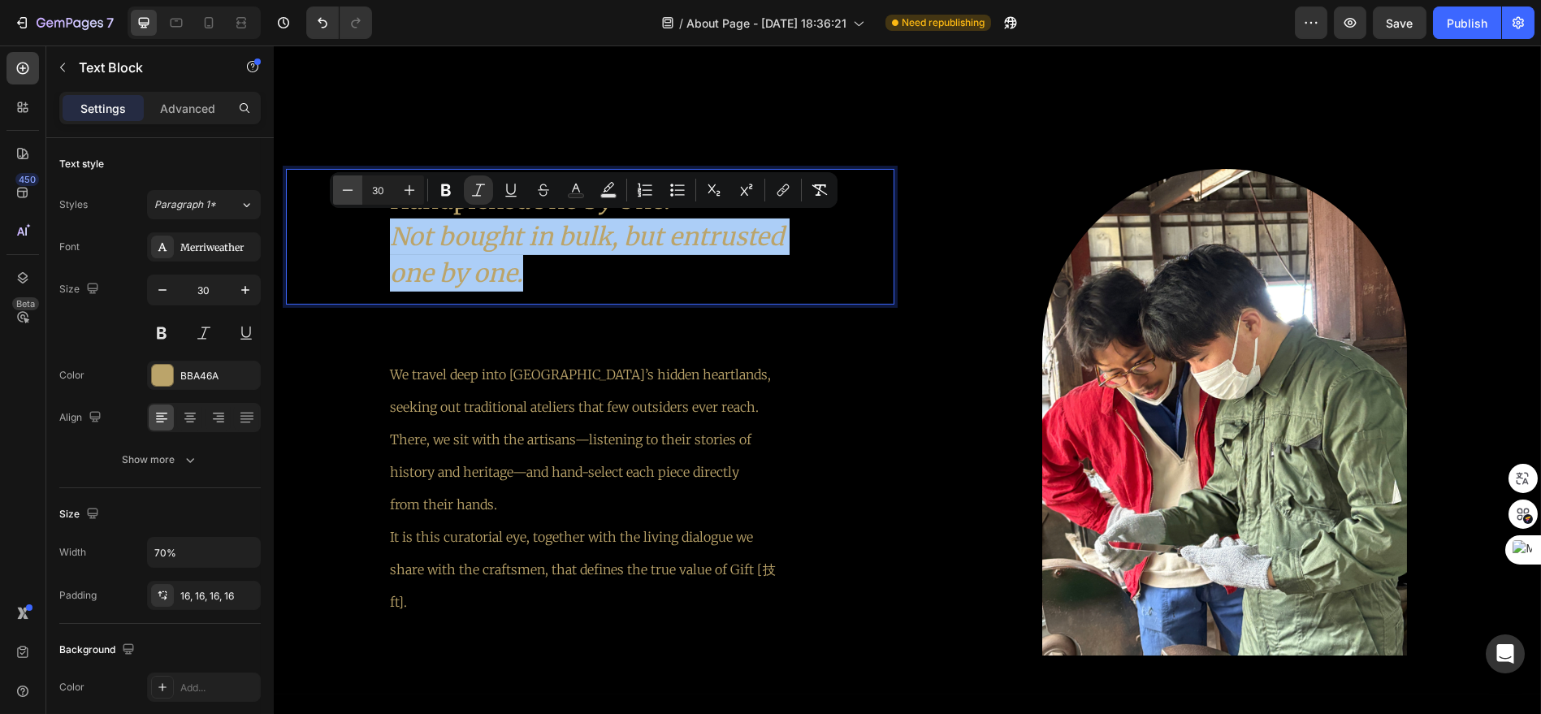
click at [350, 200] on button "Minus" at bounding box center [347, 189] width 29 height 29
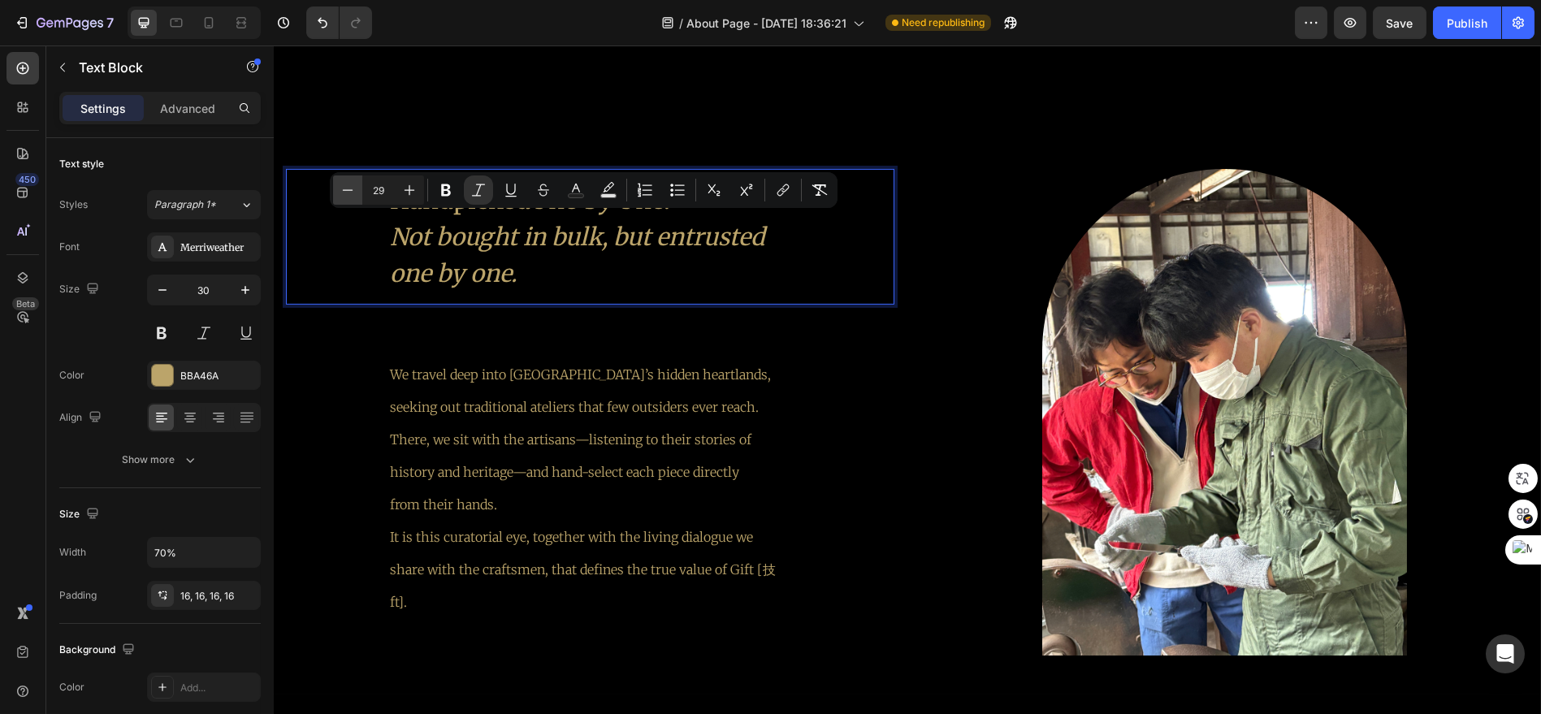
click at [350, 200] on button "Minus" at bounding box center [347, 189] width 29 height 29
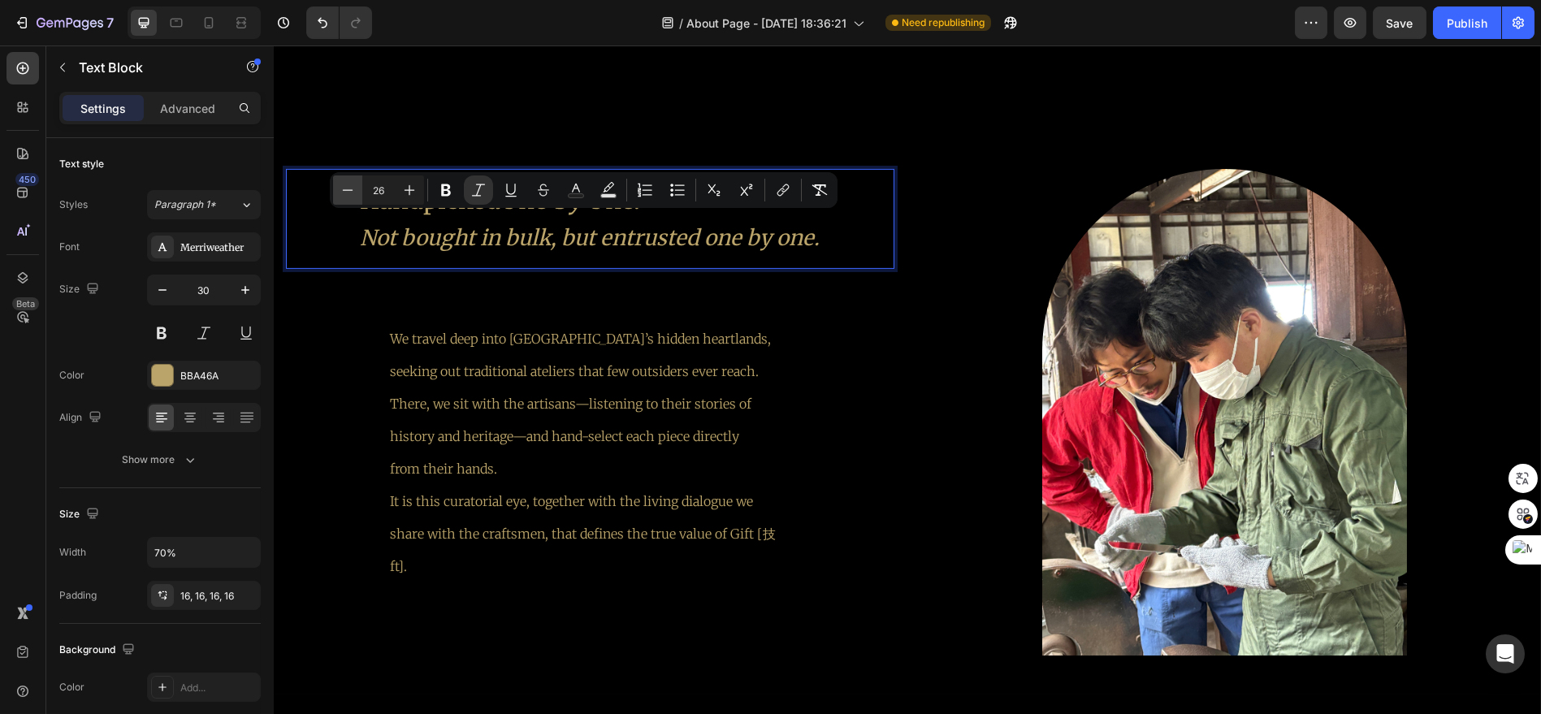
click at [351, 201] on button "Minus" at bounding box center [347, 189] width 29 height 29
click at [410, 196] on icon "Editor contextual toolbar" at bounding box center [409, 190] width 16 height 16
type input "26"
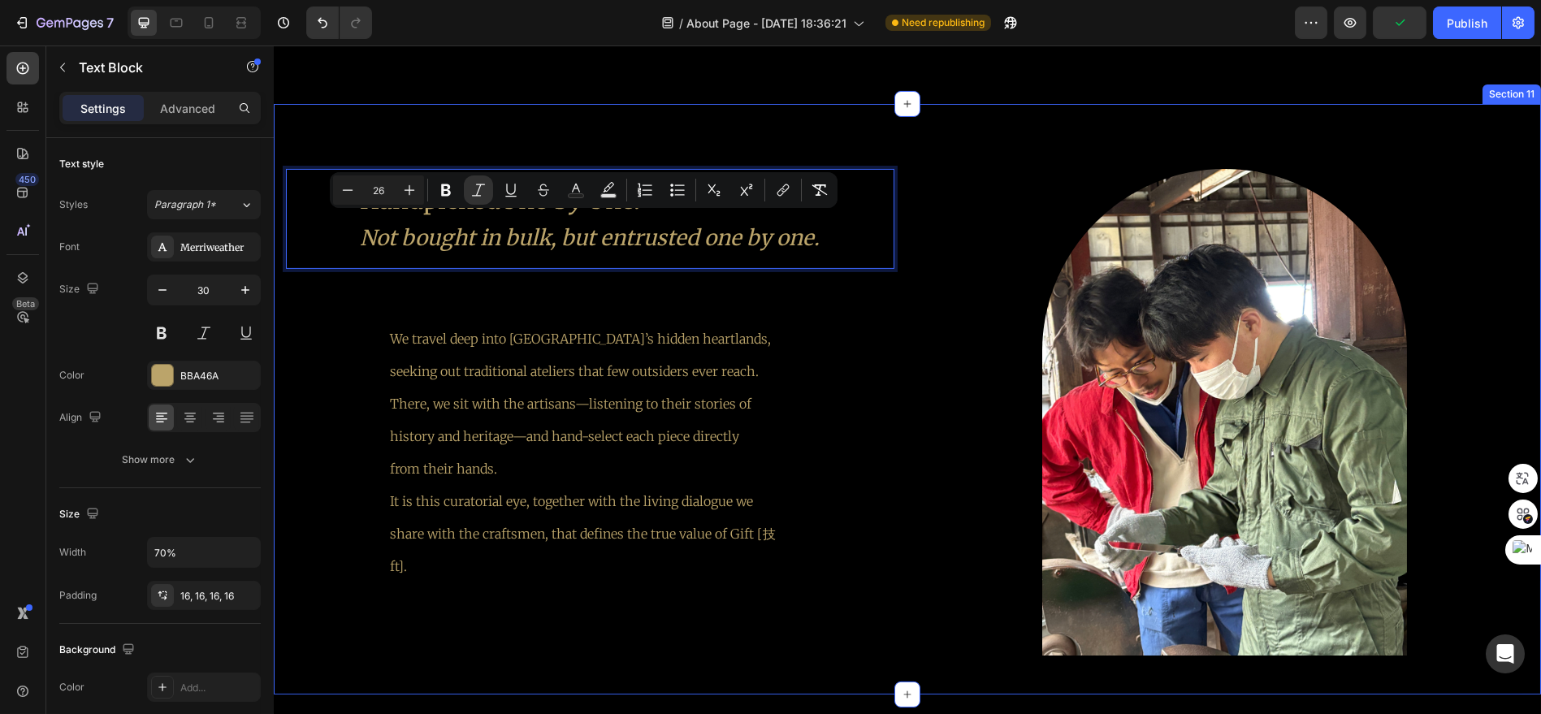
click at [644, 292] on div "Handpicked One by One. Not bought in bulk, but entrusted one by one. Text Block…" at bounding box center [590, 412] width 608 height 487
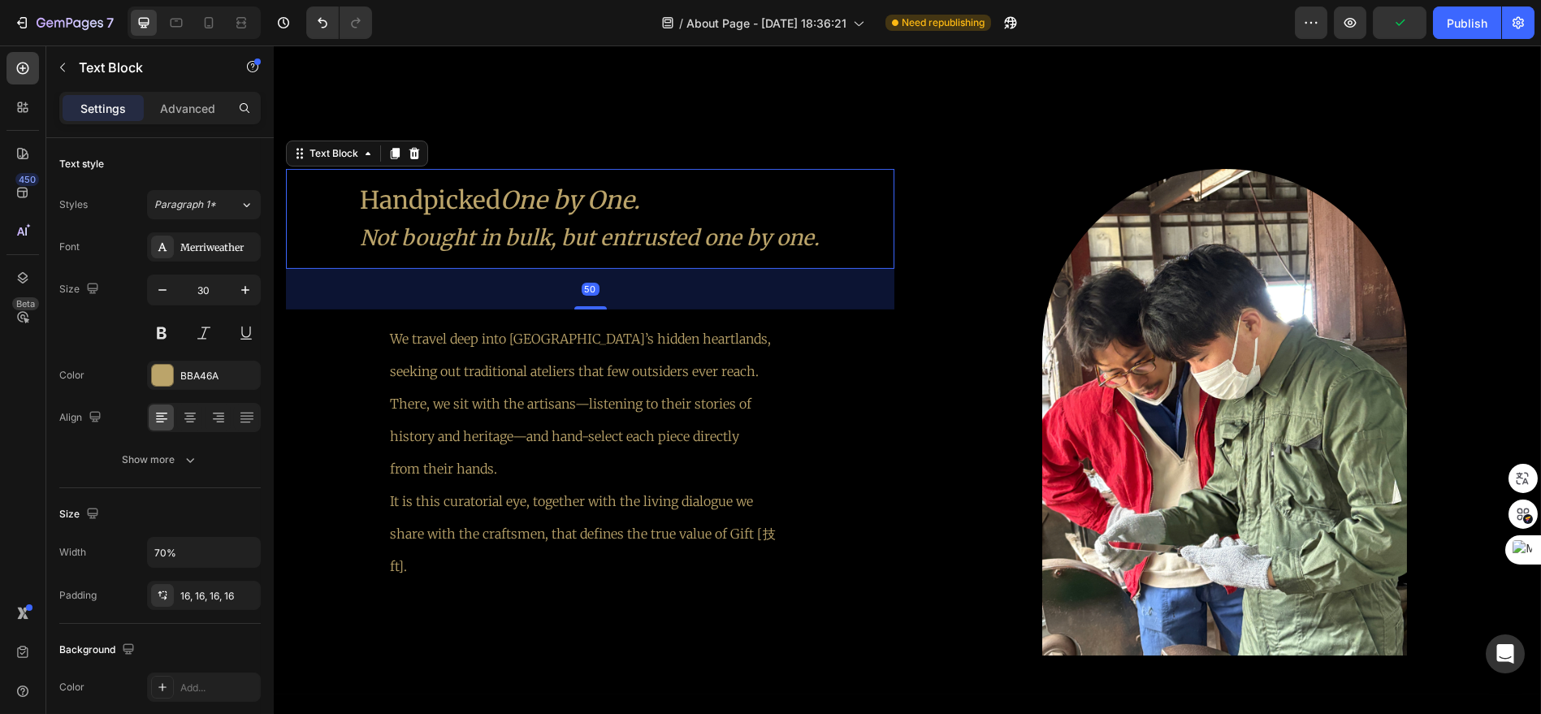
click at [667, 230] on icon "Not bought in bulk, but entrusted one by one." at bounding box center [591, 237] width 460 height 27
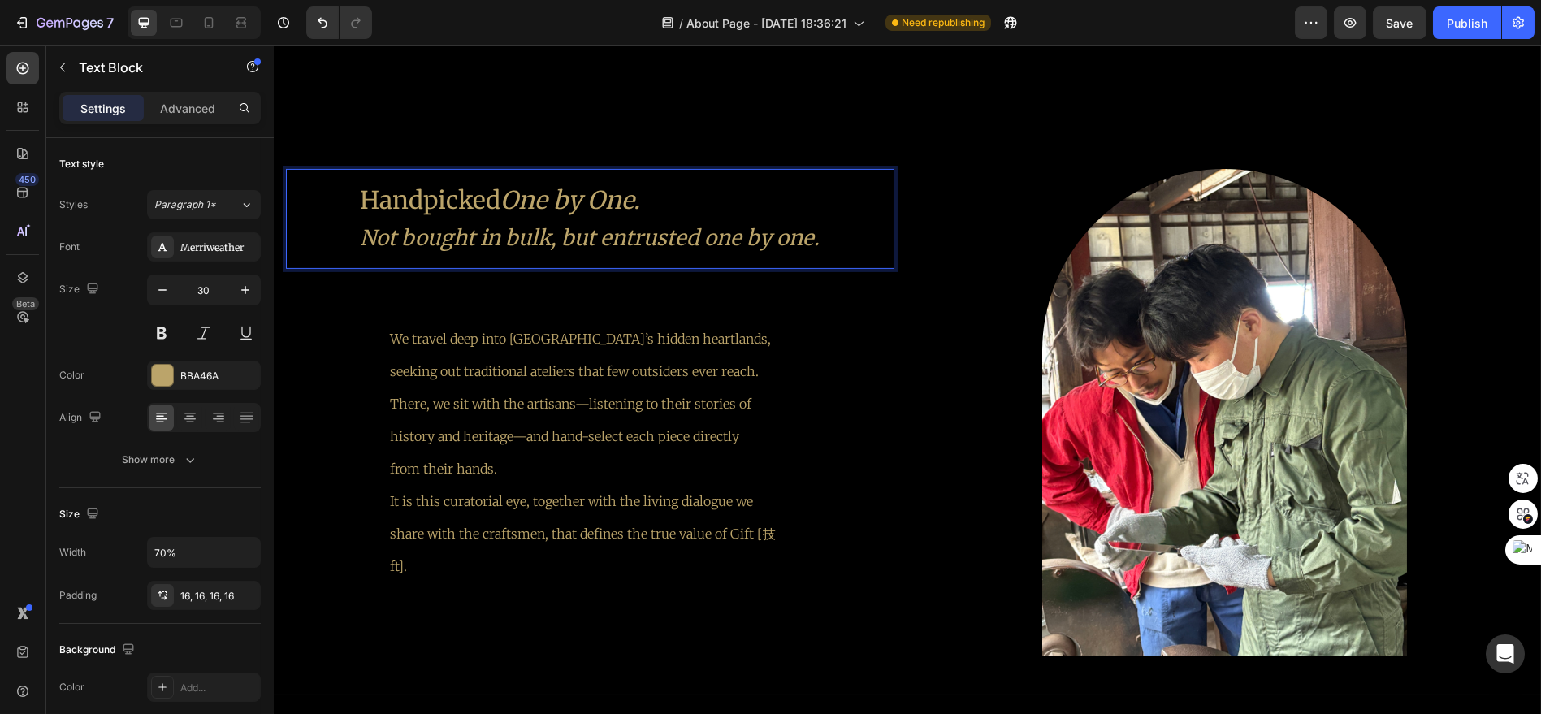
click at [825, 232] on div "Handpicked One by One. Not bought in bulk, but entrusted one by one." at bounding box center [591, 219] width 486 height 100
click at [789, 232] on icon "Not bought in bulk, but entrusted one by one." at bounding box center [591, 237] width 460 height 27
click at [694, 228] on icon "Not bought in bulk, but entrusted One by One." at bounding box center [590, 237] width 466 height 27
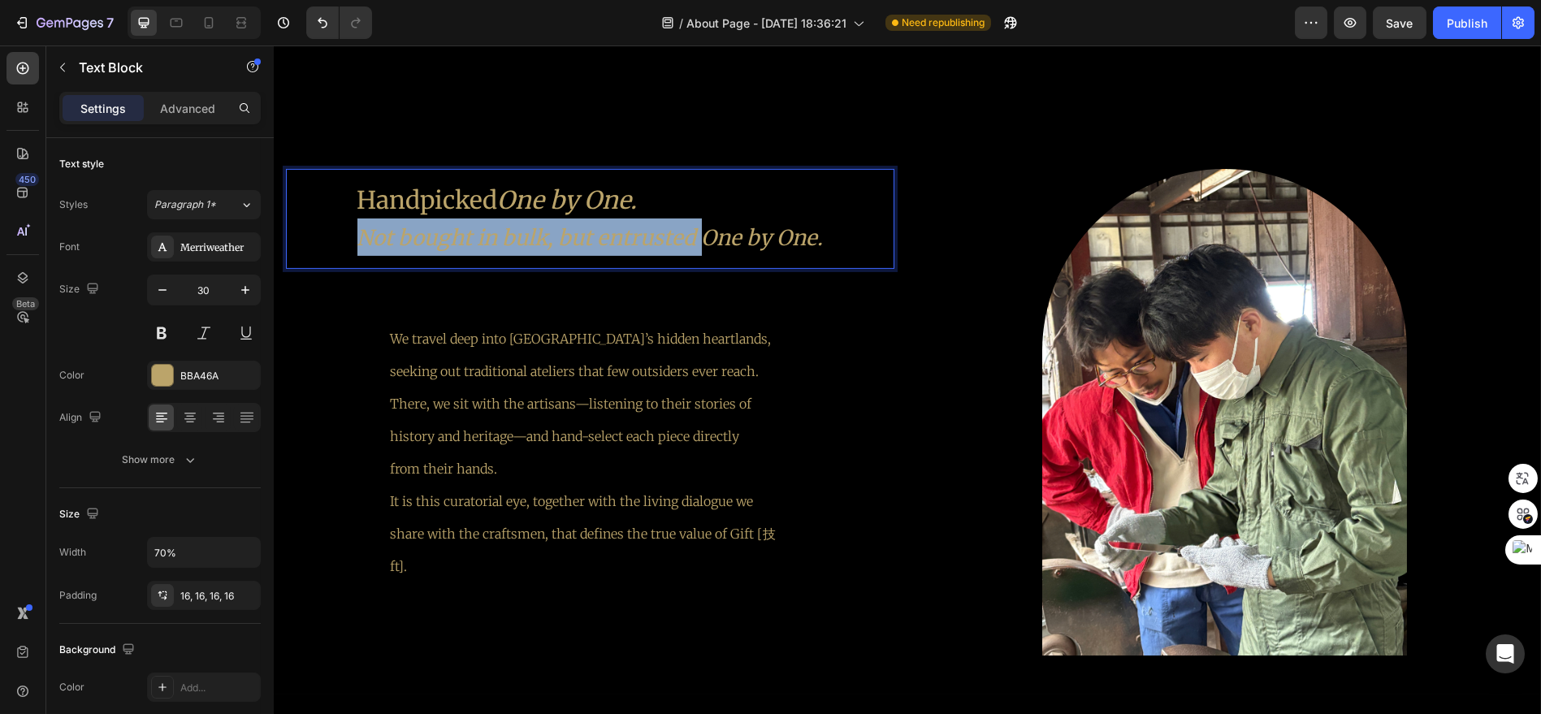
drag, startPoint x: 699, startPoint y: 231, endPoint x: 348, endPoint y: 240, distance: 351.9
click at [348, 240] on div "Handpicked One by One. Not bought in bulk, but entrusted One by One." at bounding box center [590, 219] width 492 height 100
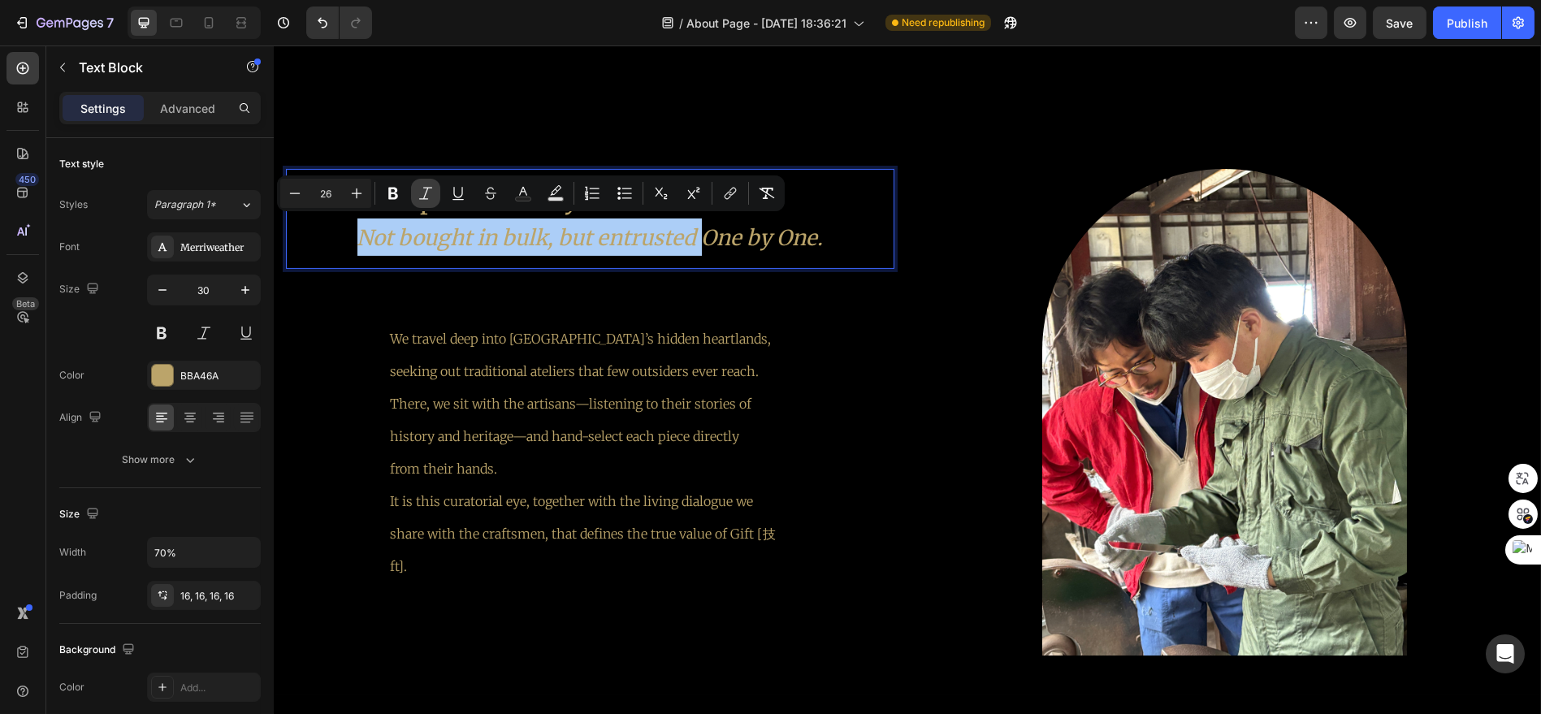
click at [431, 195] on icon "Editor contextual toolbar" at bounding box center [426, 193] width 16 height 16
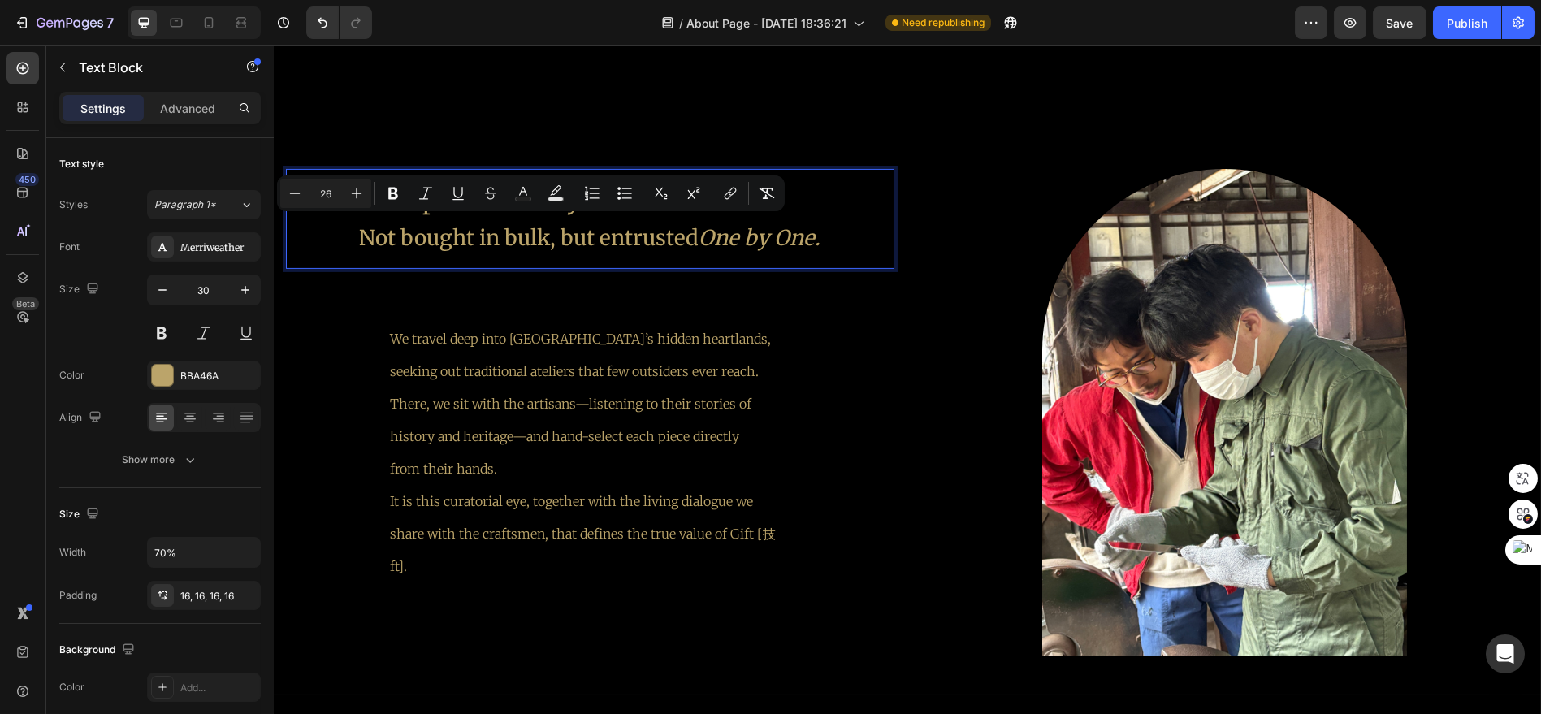
click at [791, 261] on div "Handpicked One by One. Not bought in bulk, but entrusted One by One." at bounding box center [590, 219] width 487 height 100
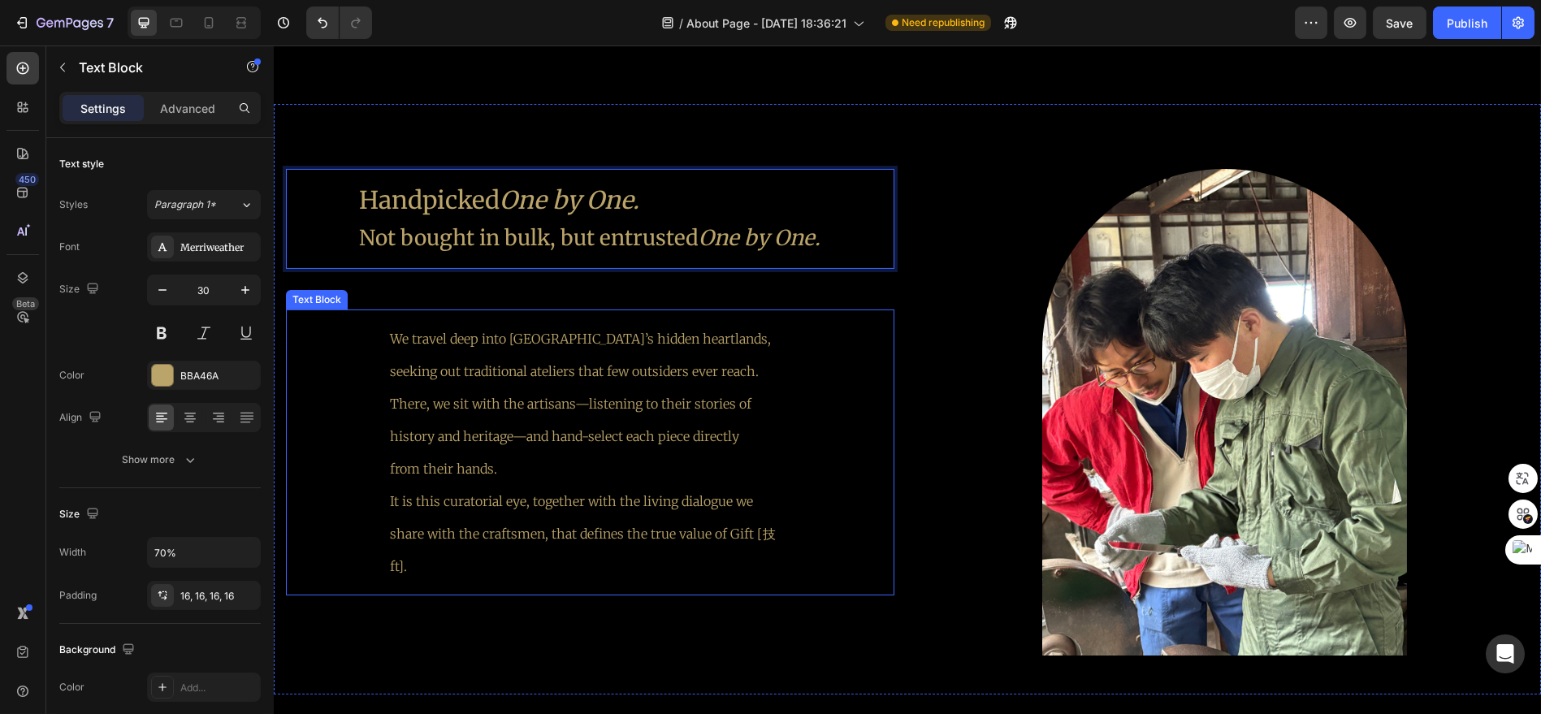
scroll to position [3414, 0]
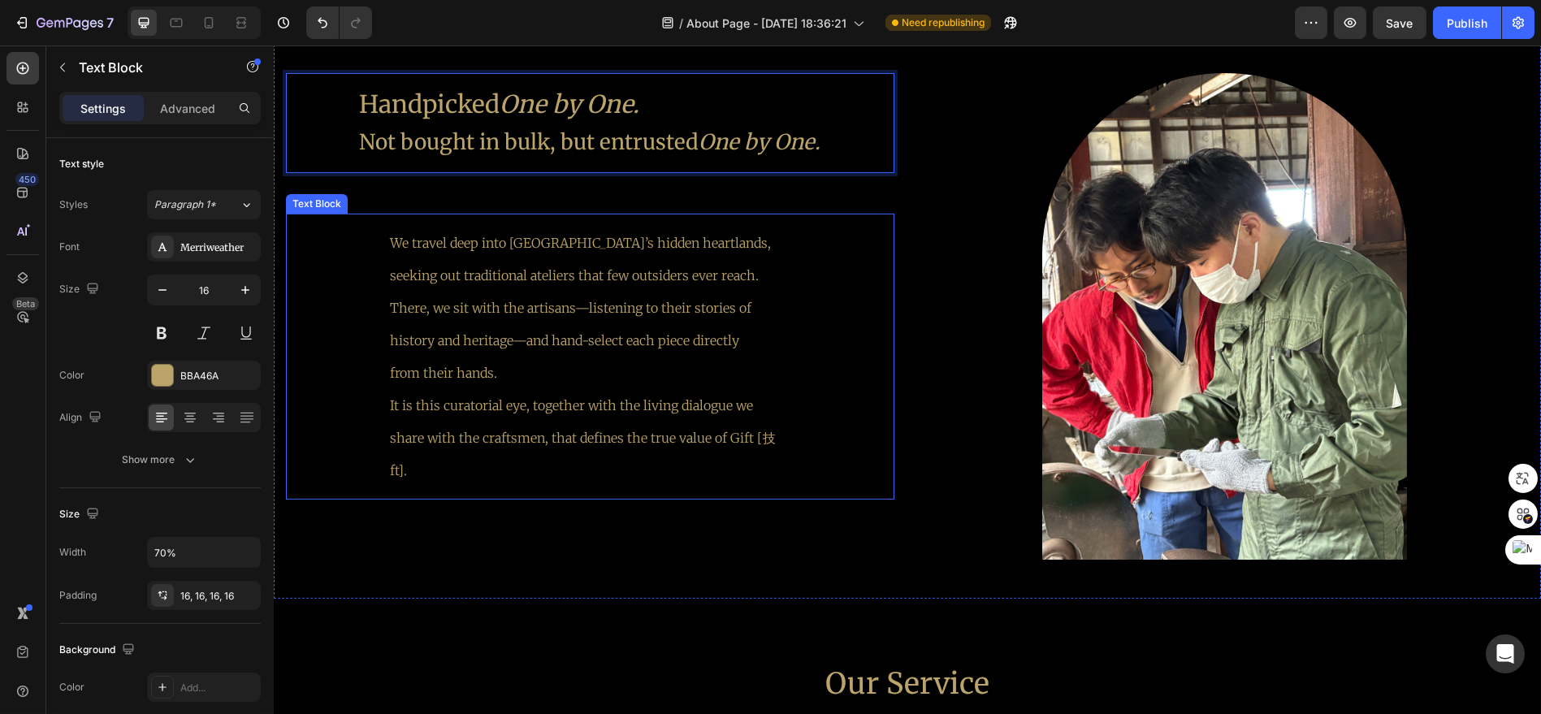
click at [513, 361] on p "from their hands. It is this curatorial eye, together with the living dialogue …" at bounding box center [590, 422] width 400 height 130
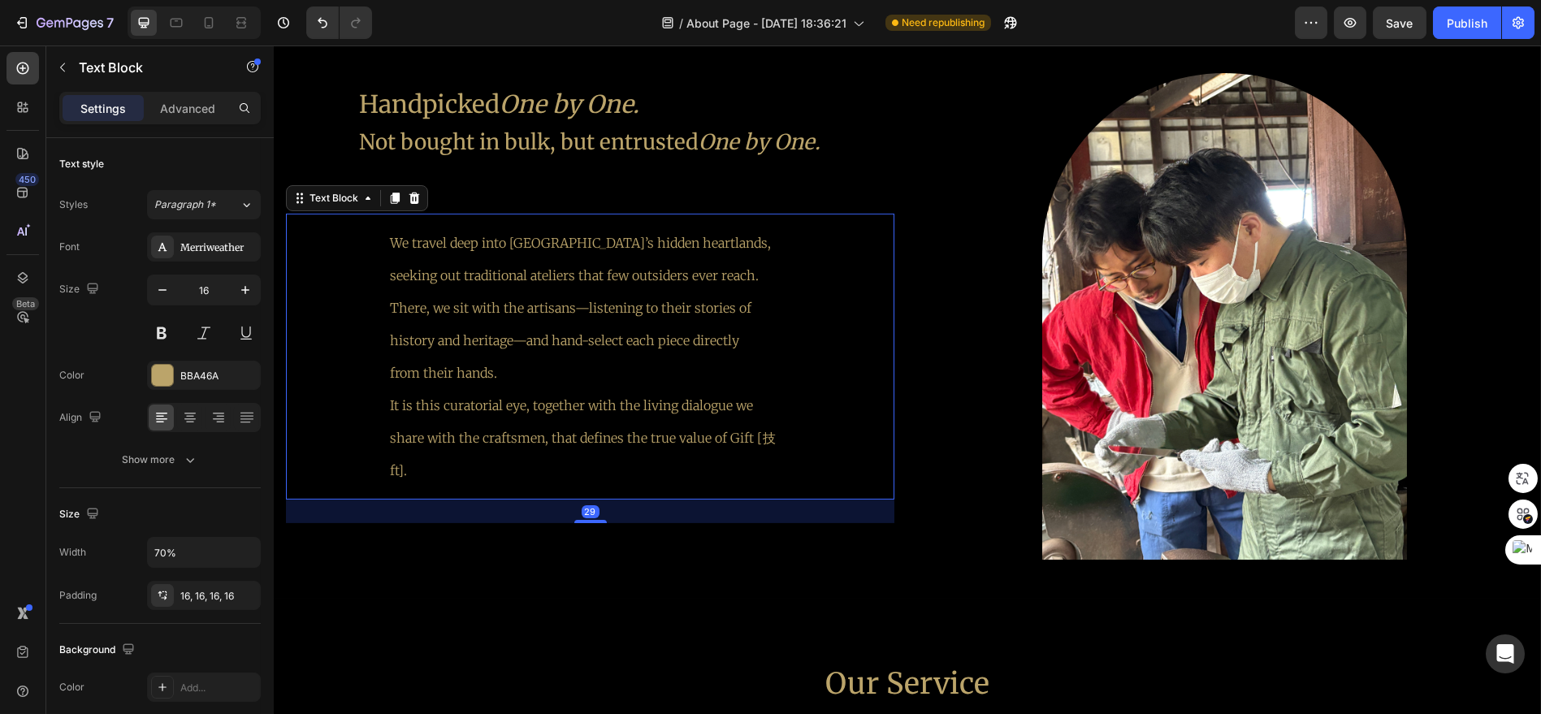
click at [513, 361] on p "from their hands. It is this curatorial eye, together with the living dialogue …" at bounding box center [590, 422] width 400 height 130
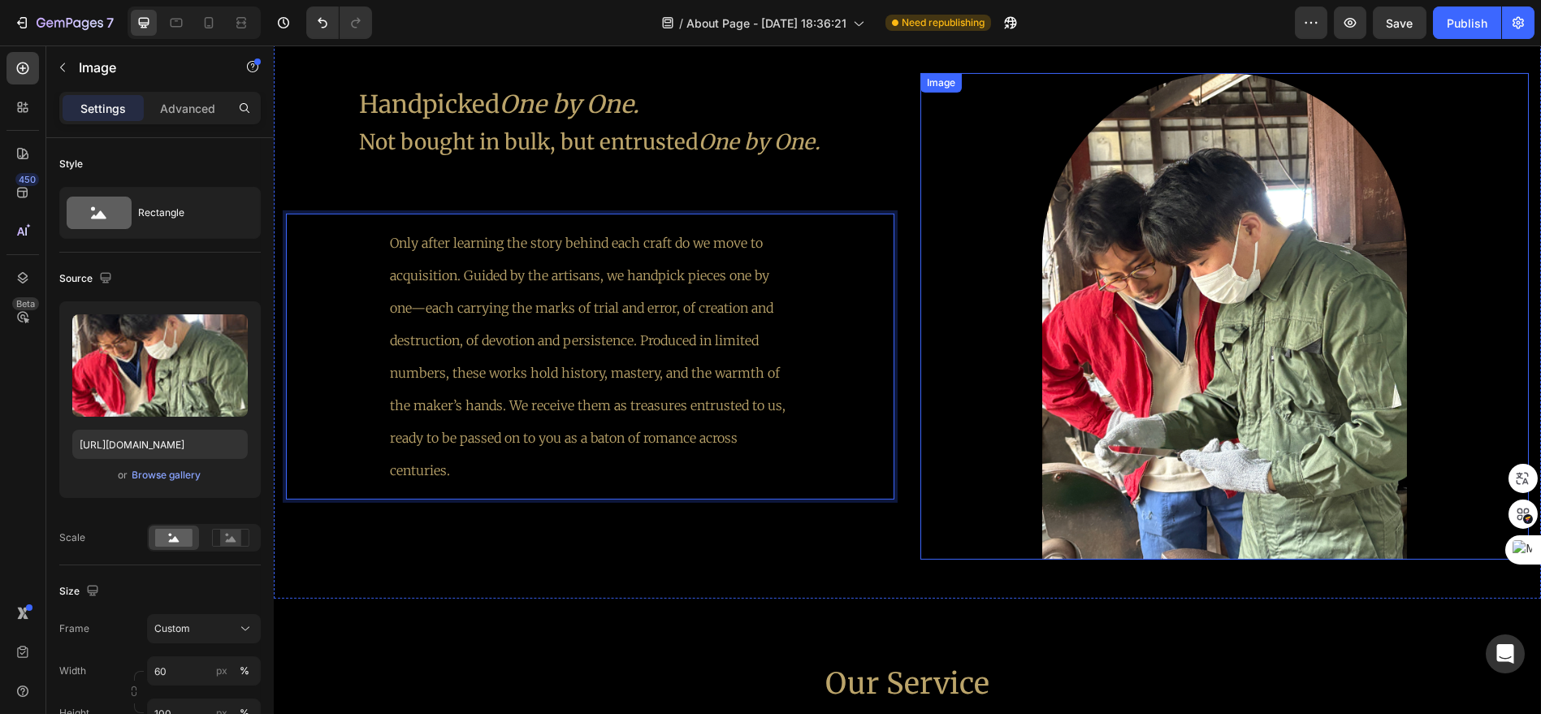
click at [928, 431] on div at bounding box center [1224, 316] width 608 height 487
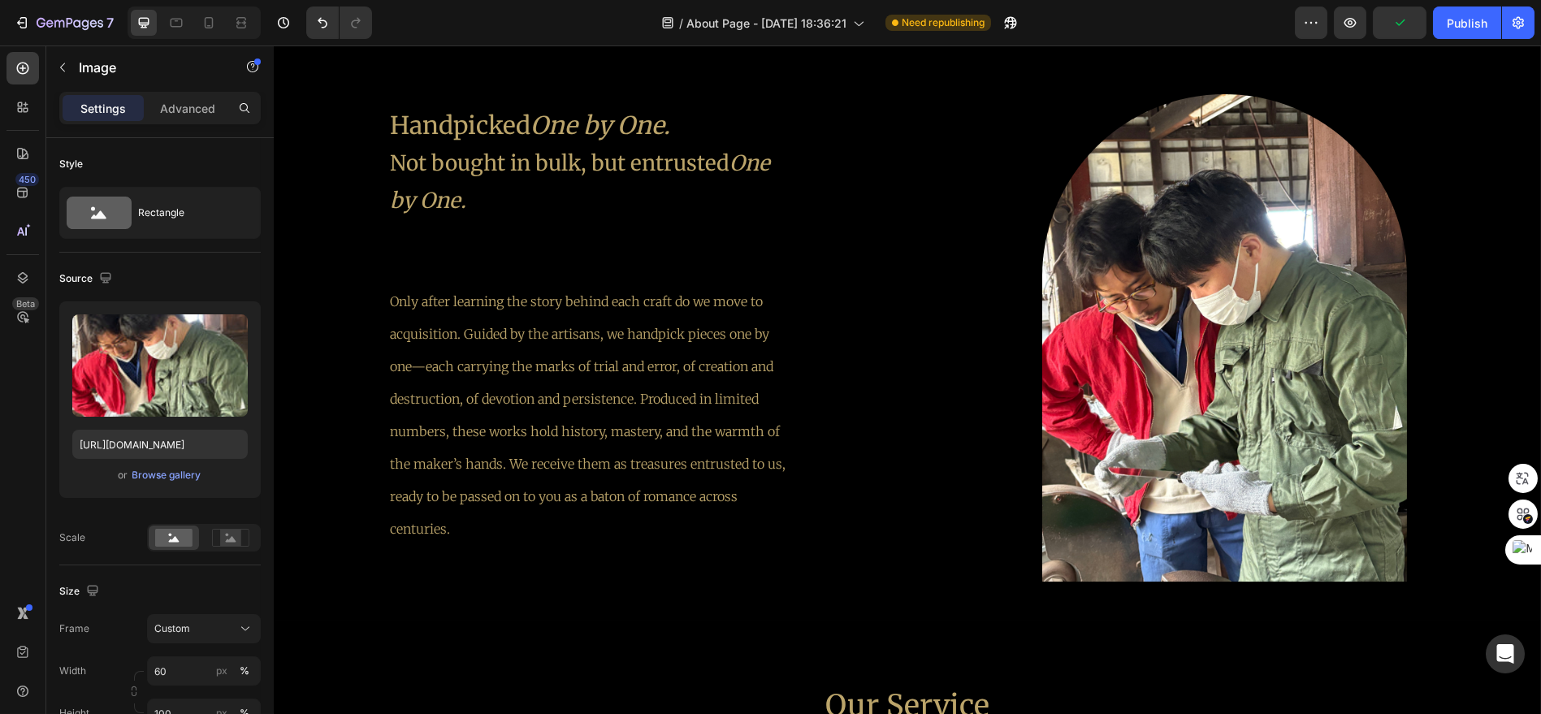
scroll to position [3324, 0]
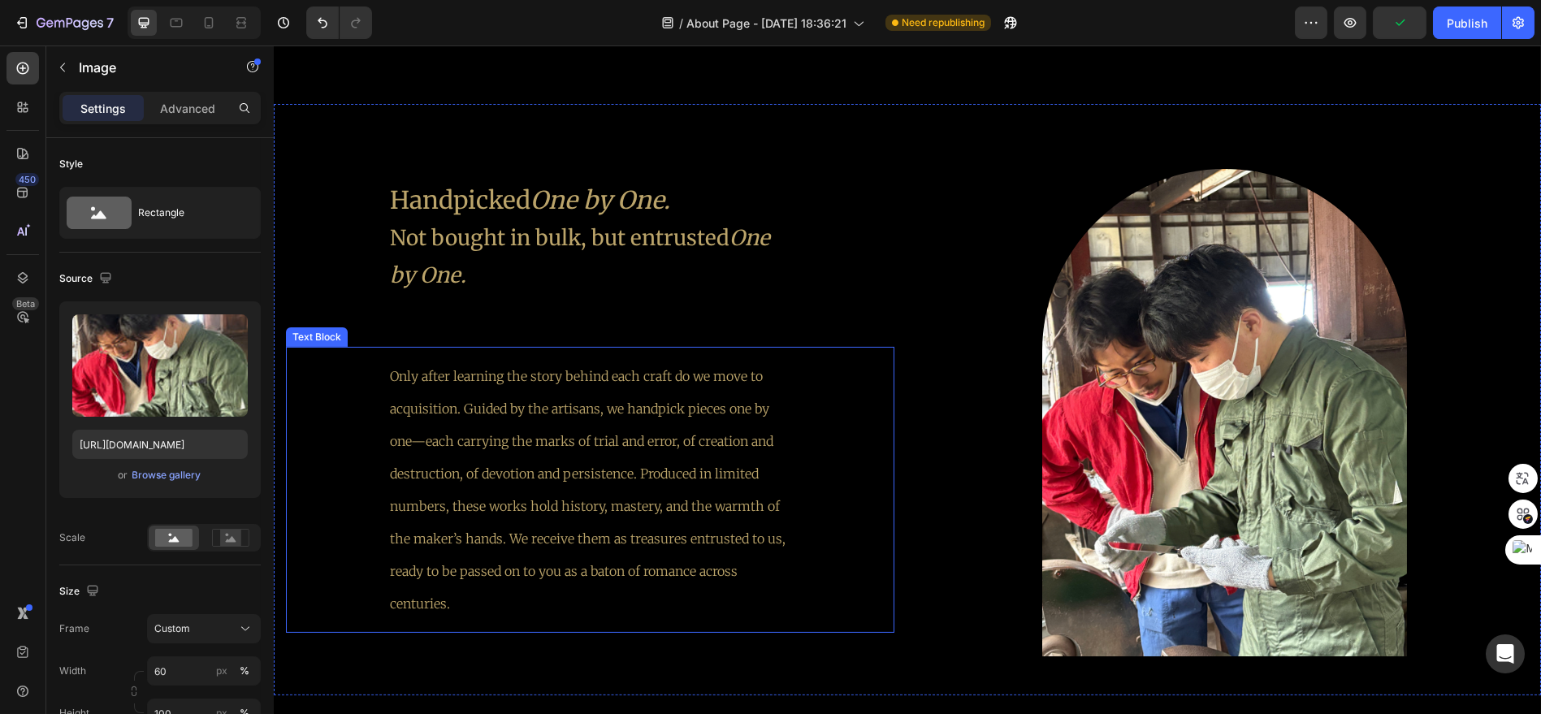
click at [920, 383] on div at bounding box center [1224, 412] width 608 height 487
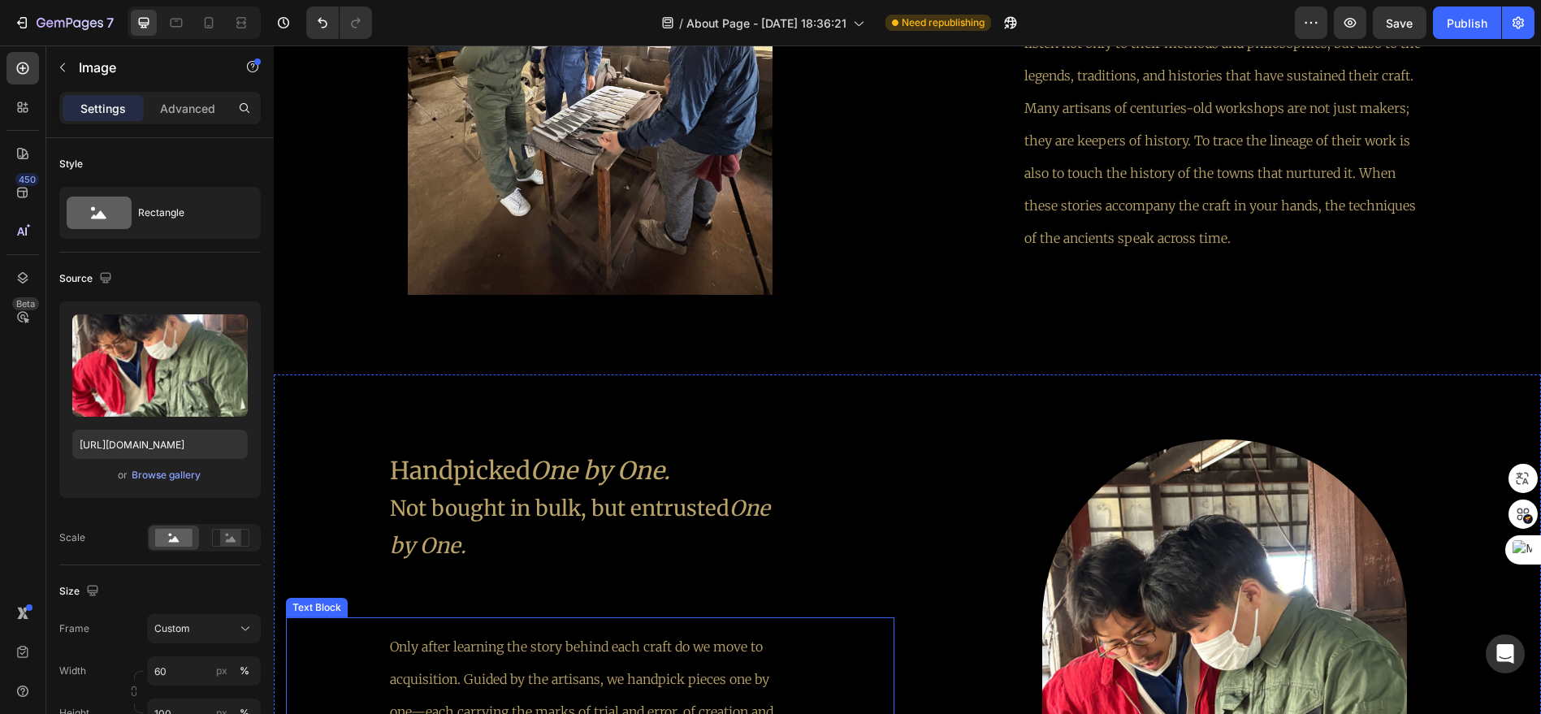
scroll to position [2873, 0]
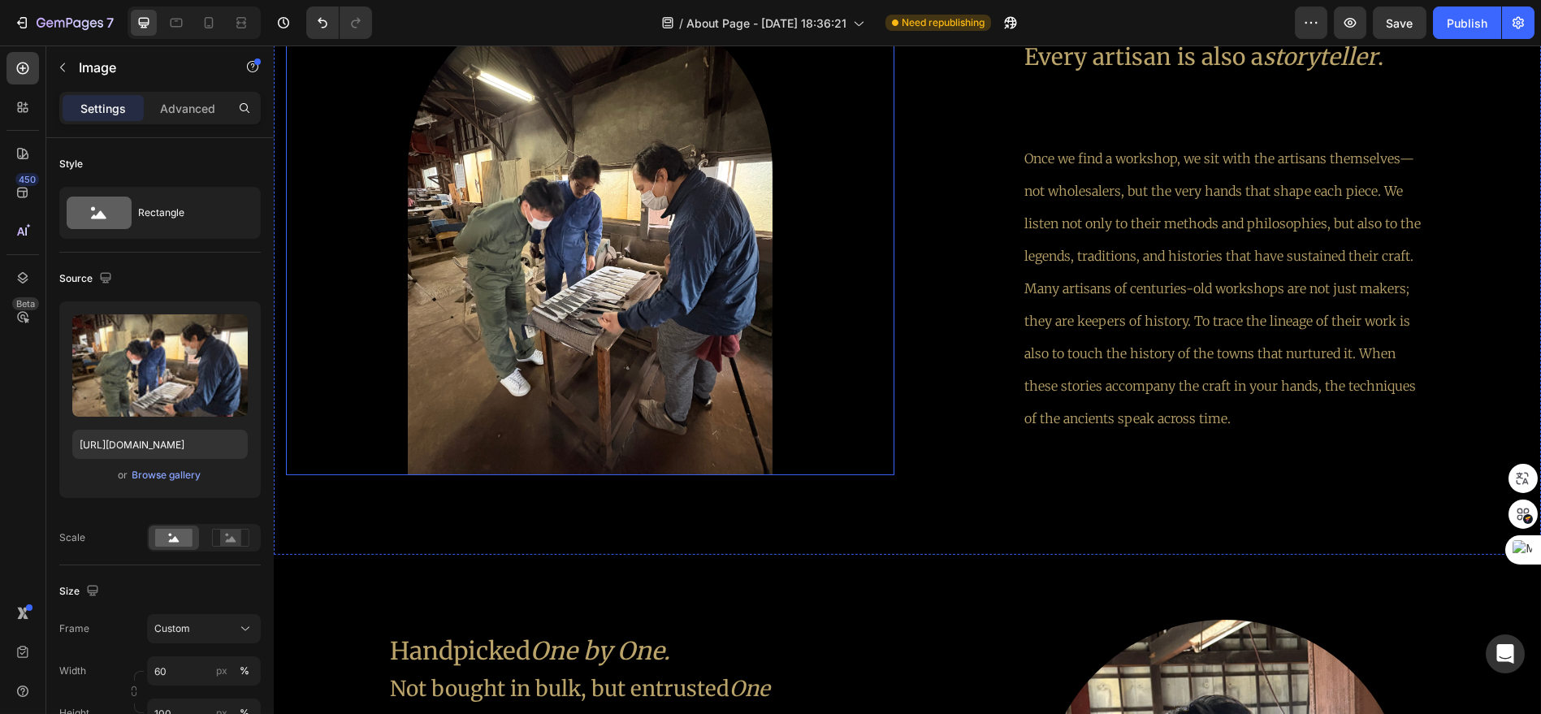
click at [643, 322] on img at bounding box center [590, 232] width 365 height 487
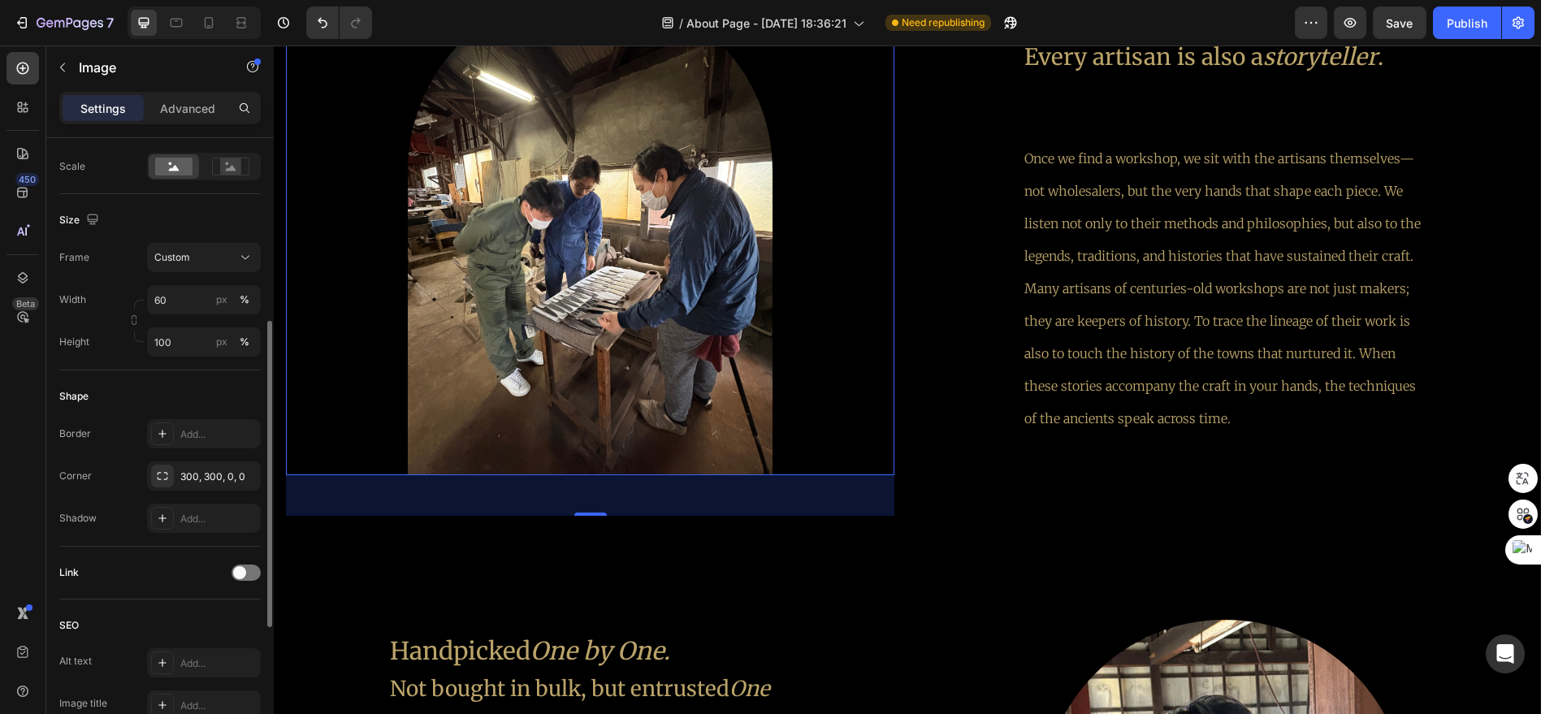
scroll to position [281, 0]
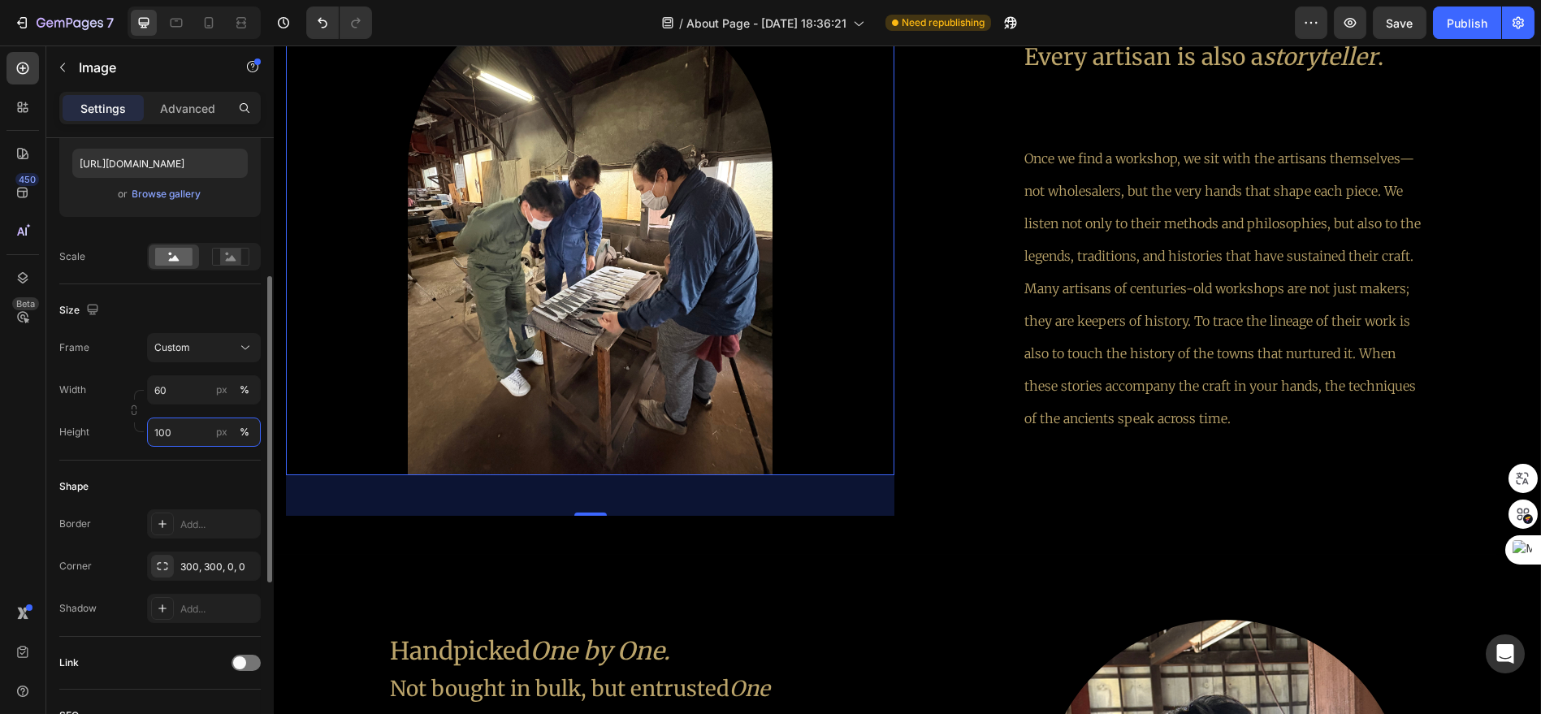
click at [183, 436] on input "100" at bounding box center [204, 432] width 114 height 29
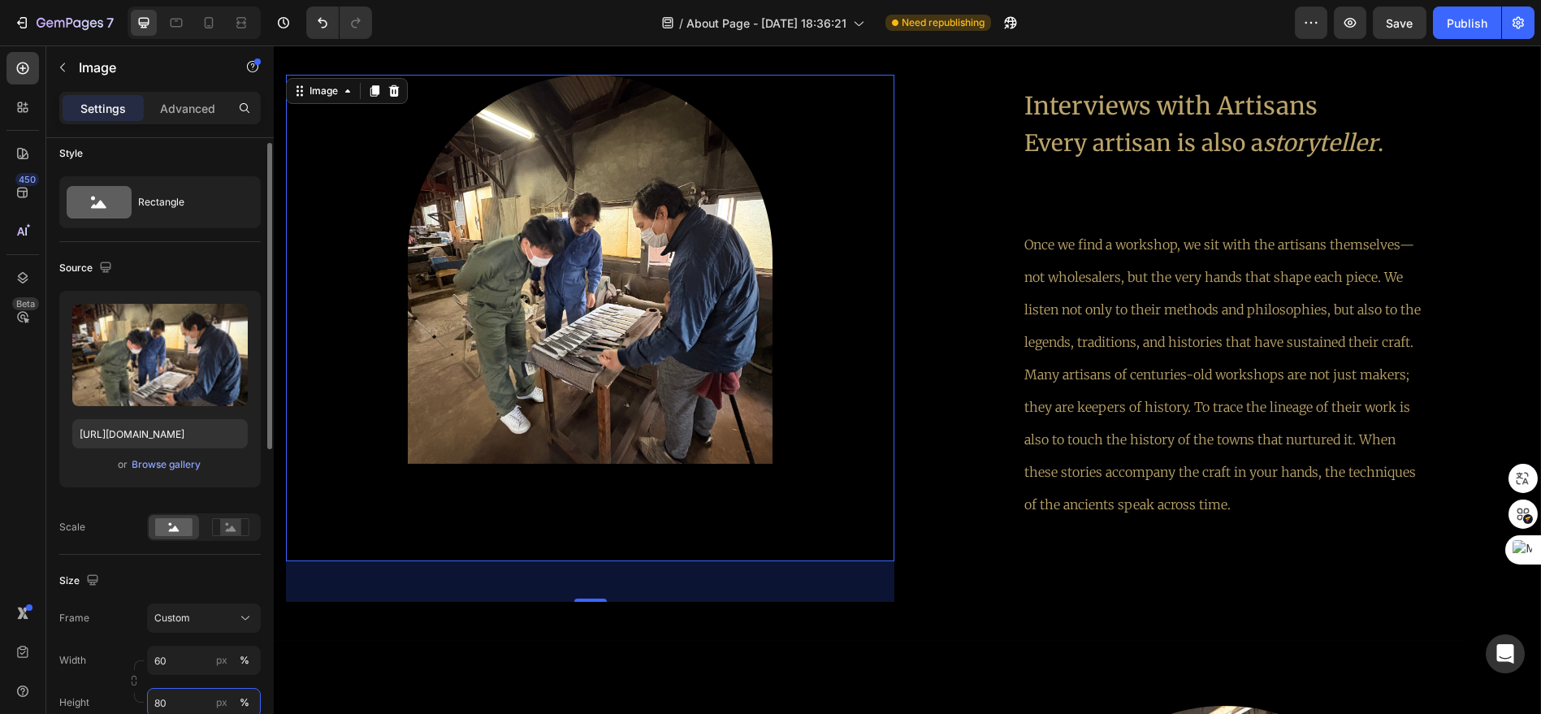
scroll to position [2782, 0]
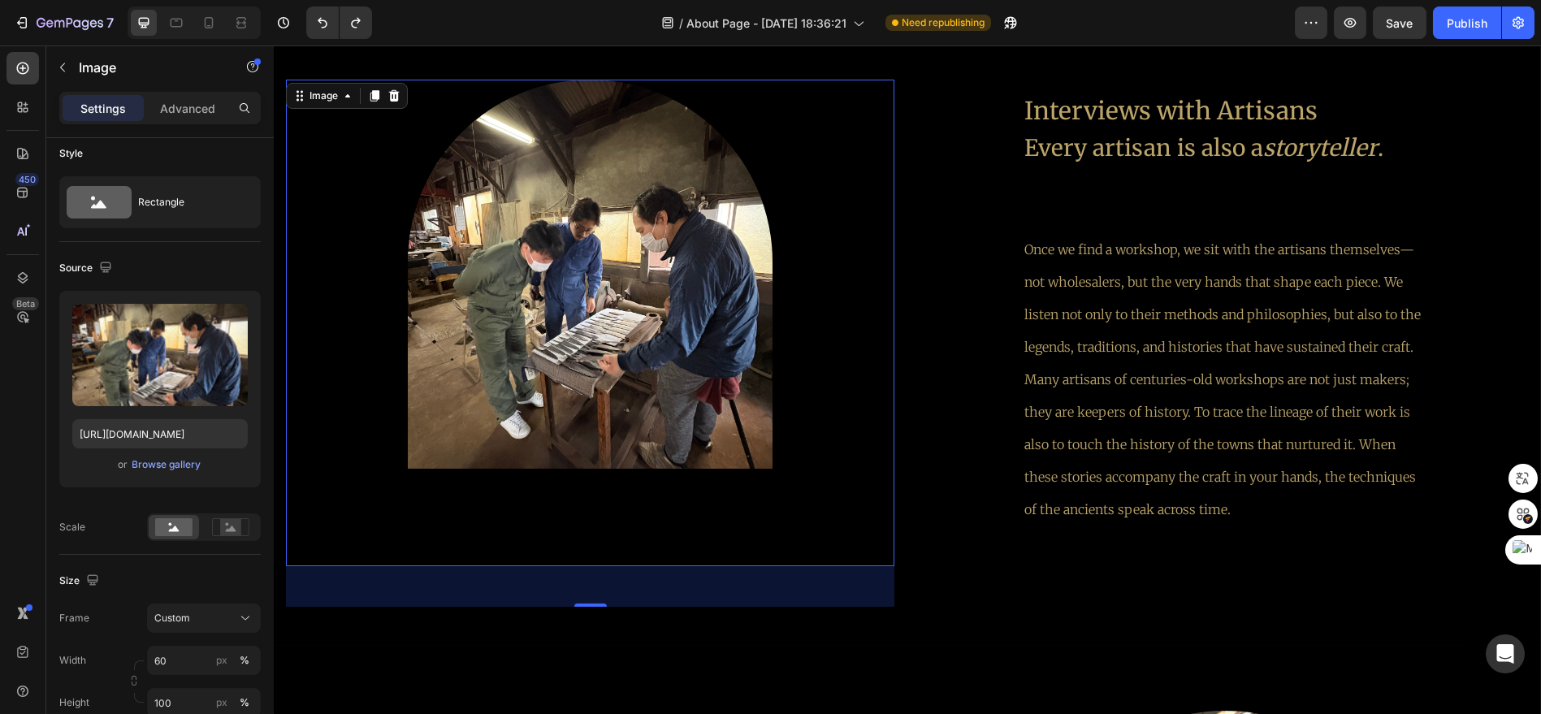
click at [591, 409] on img at bounding box center [590, 274] width 365 height 389
click at [314, 29] on icon "Undo/Redo" at bounding box center [322, 23] width 16 height 16
click at [318, 28] on icon "Undo/Redo" at bounding box center [322, 23] width 16 height 16
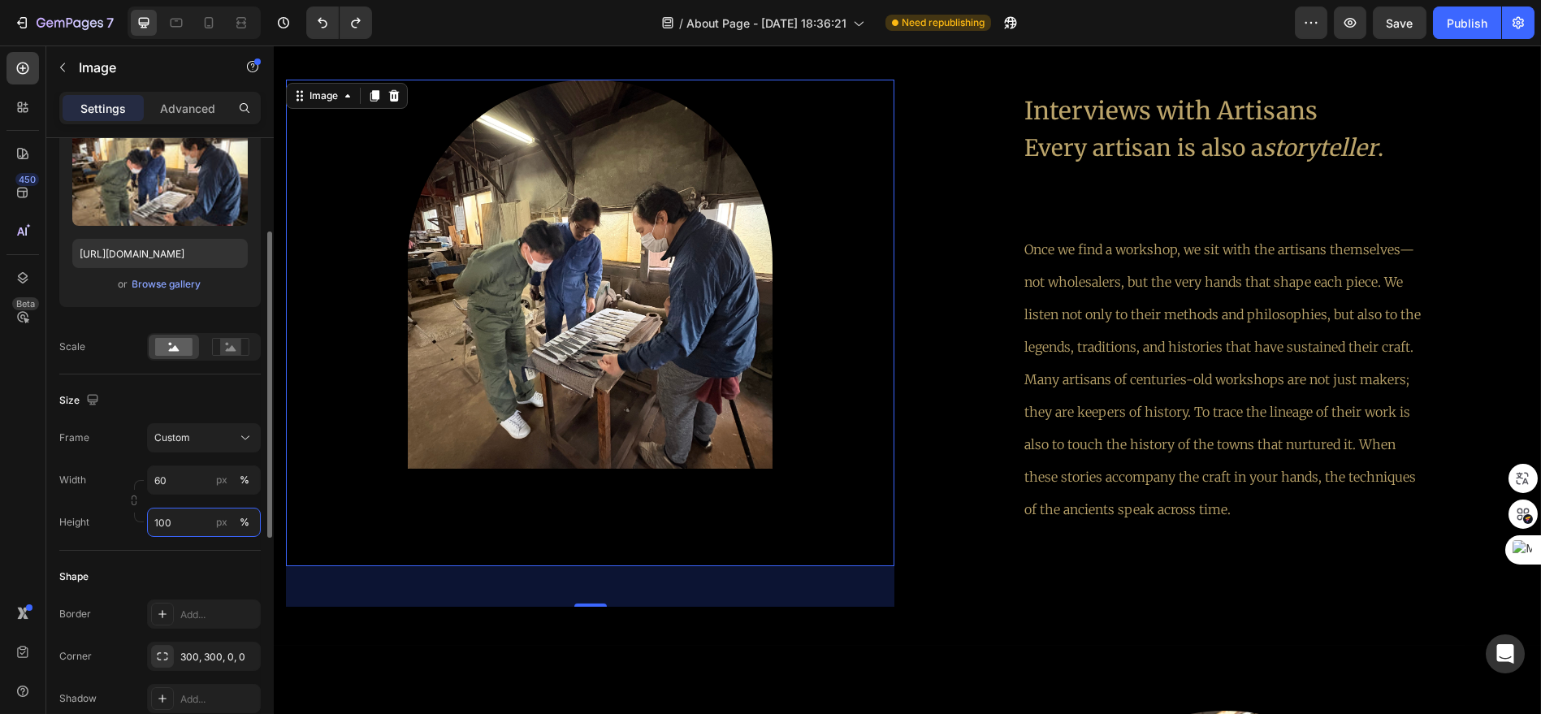
click at [195, 512] on input "100" at bounding box center [204, 522] width 114 height 29
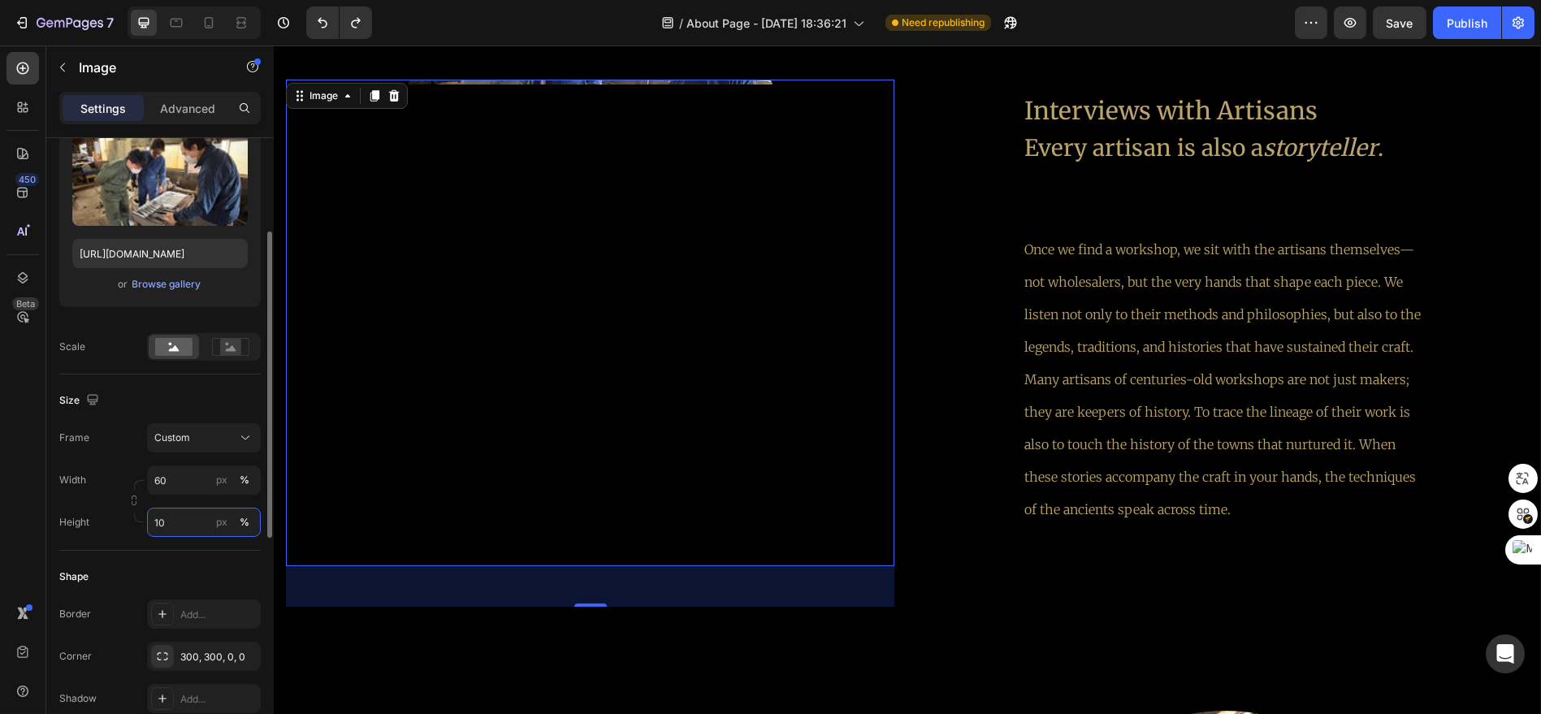
type input "100"
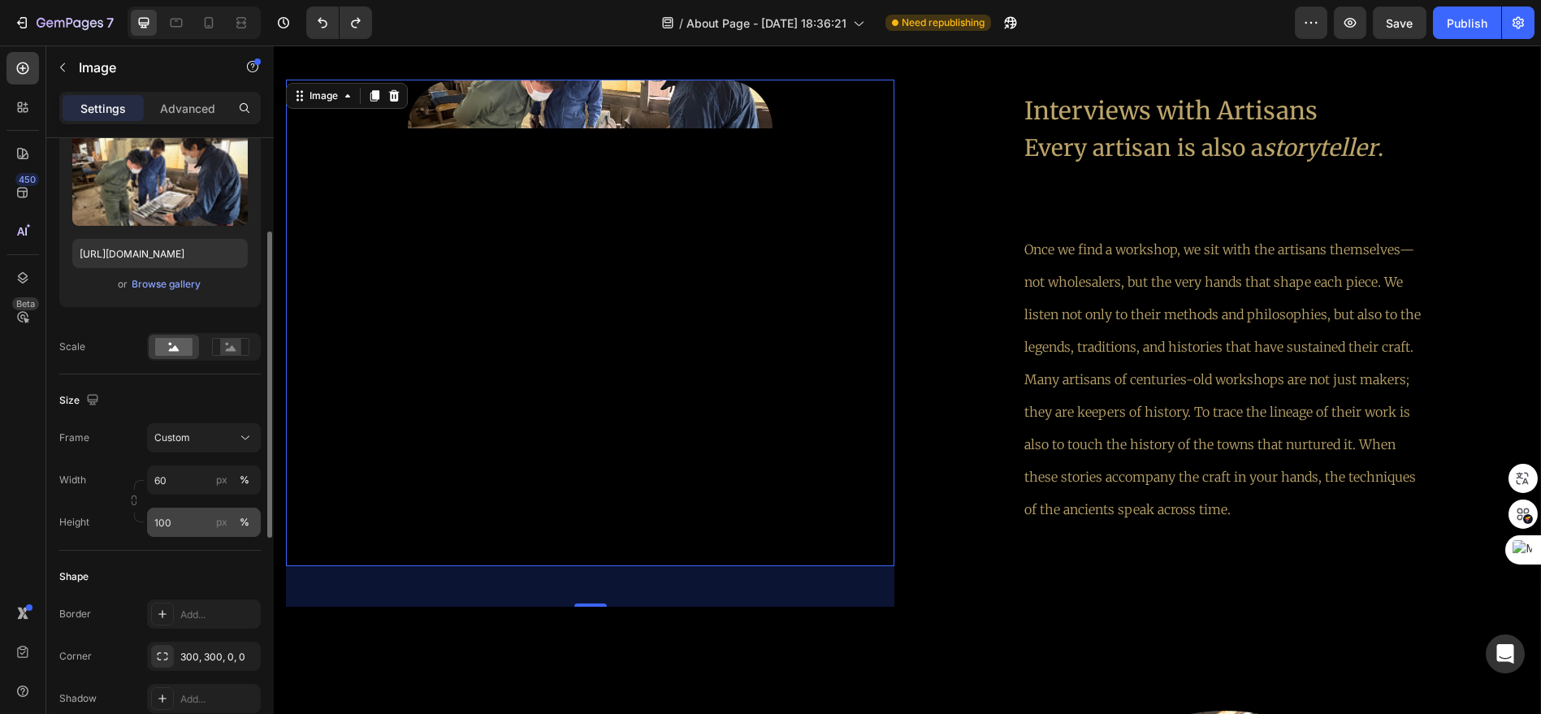
click at [247, 518] on div "%" at bounding box center [245, 522] width 10 height 15
click at [240, 543] on div "Size Frame Custom Width 60 px % Height 100 px %" at bounding box center [159, 462] width 201 height 176
click at [180, 479] on input "60" at bounding box center [204, 479] width 114 height 29
click at [221, 513] on span "100%" at bounding box center [234, 517] width 27 height 15
type input "100"
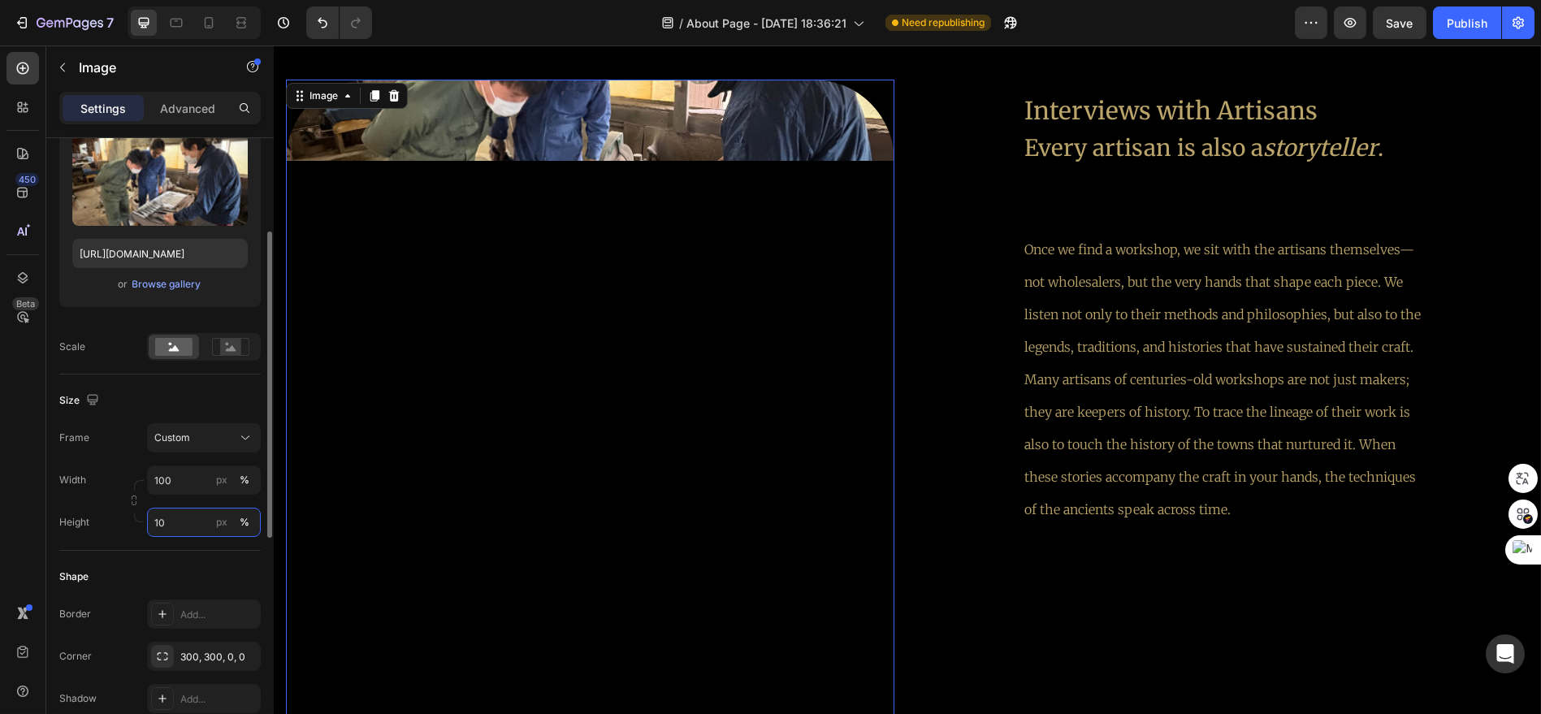
click at [201, 517] on input "10" at bounding box center [204, 522] width 114 height 29
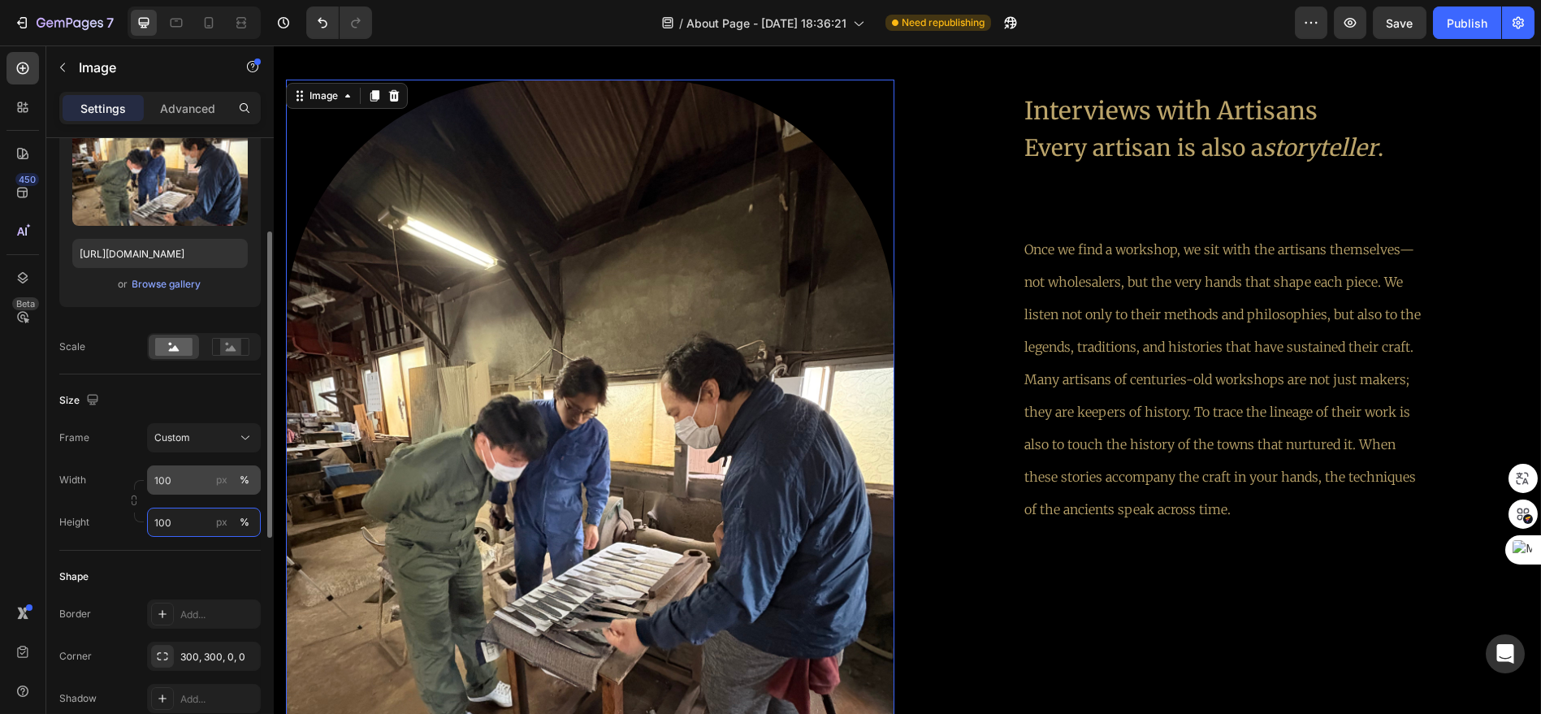
type input "100"
click at [206, 477] on input "100" at bounding box center [204, 479] width 114 height 29
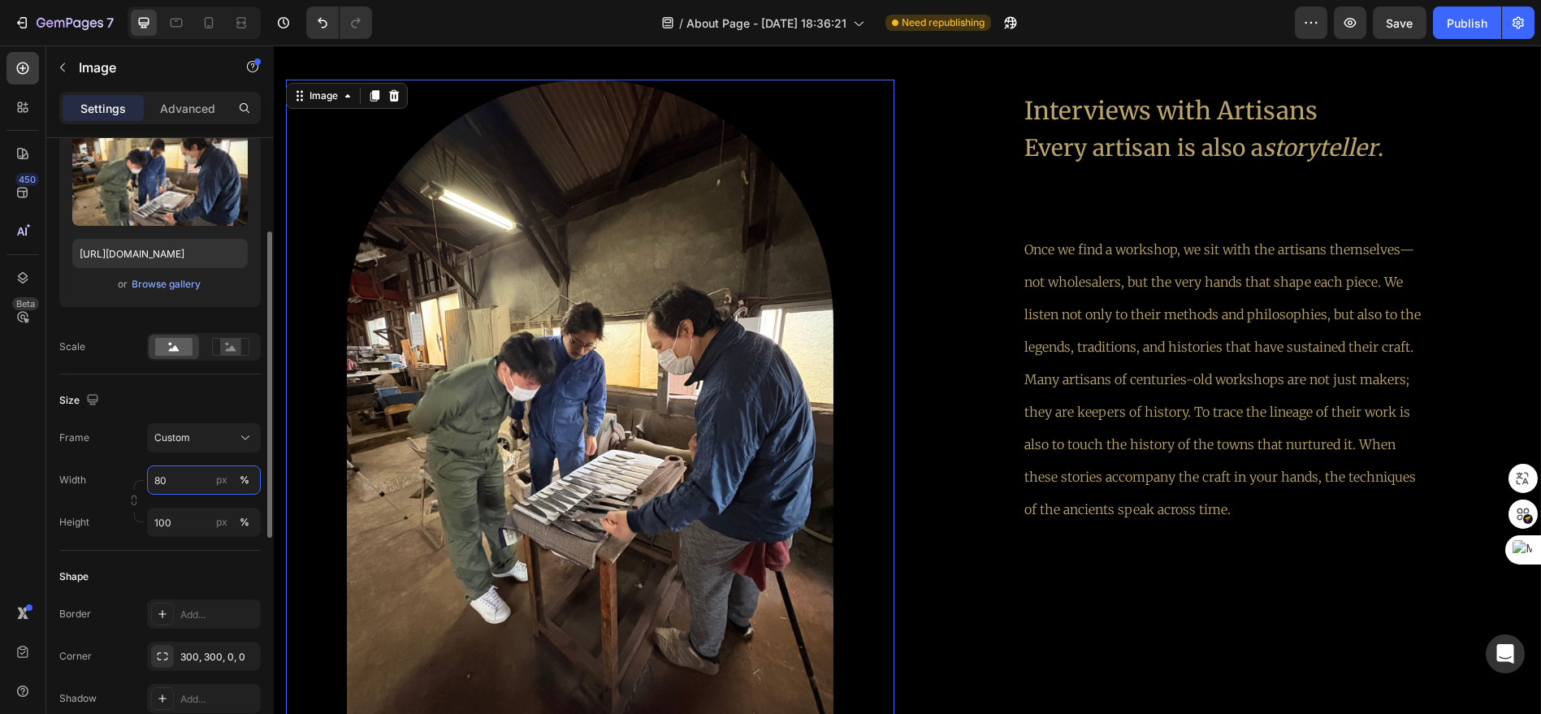
click at [206, 476] on input "80" at bounding box center [204, 479] width 114 height 29
type input "8"
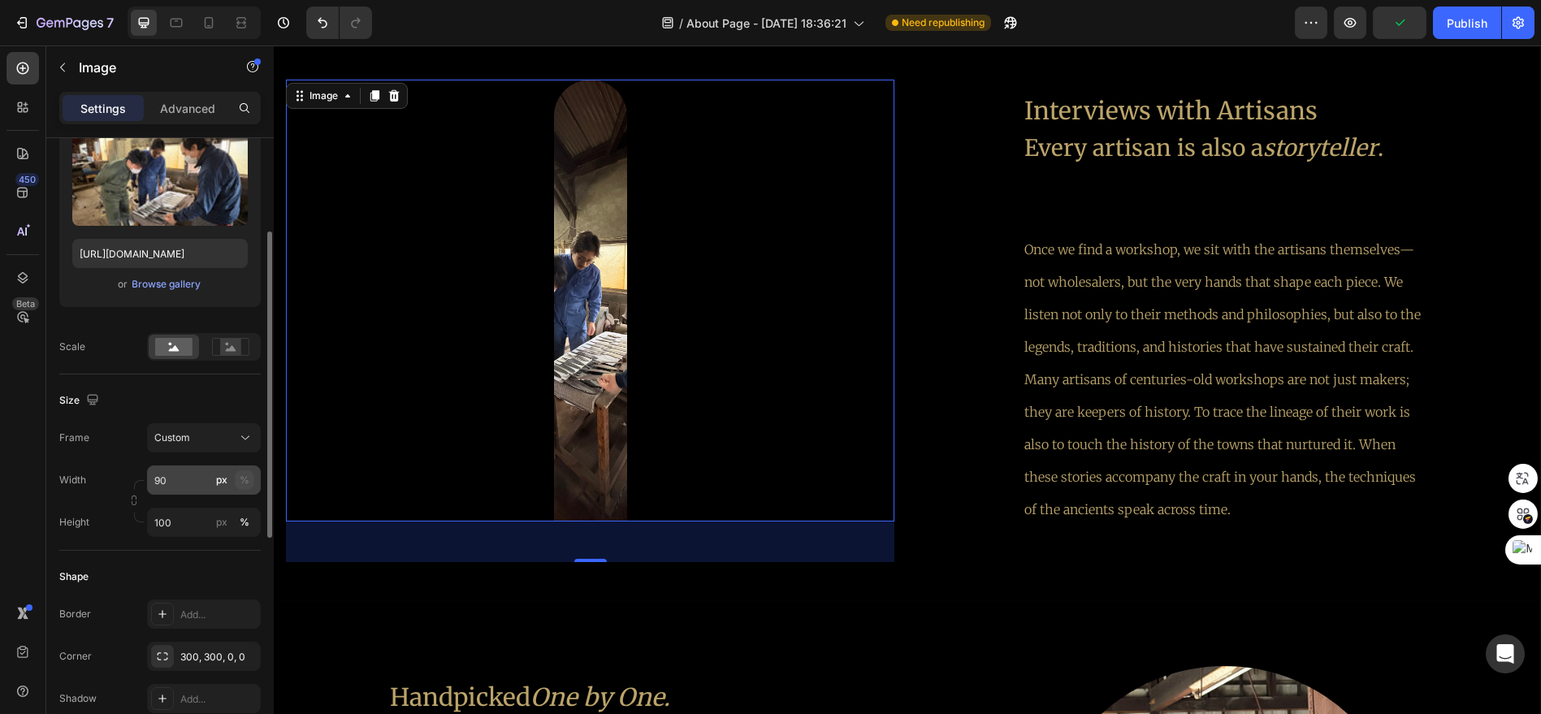
click at [245, 479] on div "%" at bounding box center [245, 480] width 10 height 15
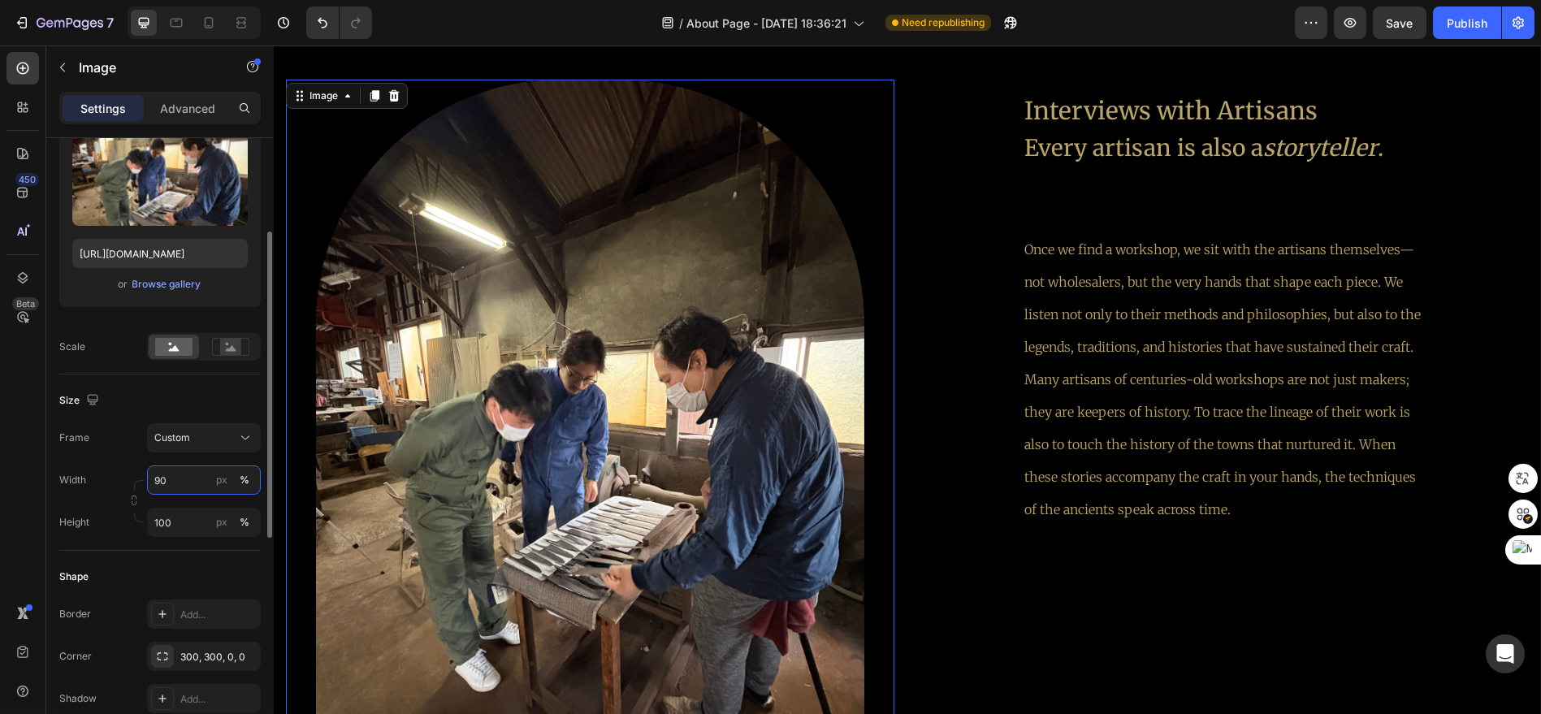
click at [185, 483] on input "90" at bounding box center [204, 479] width 114 height 29
type input "9"
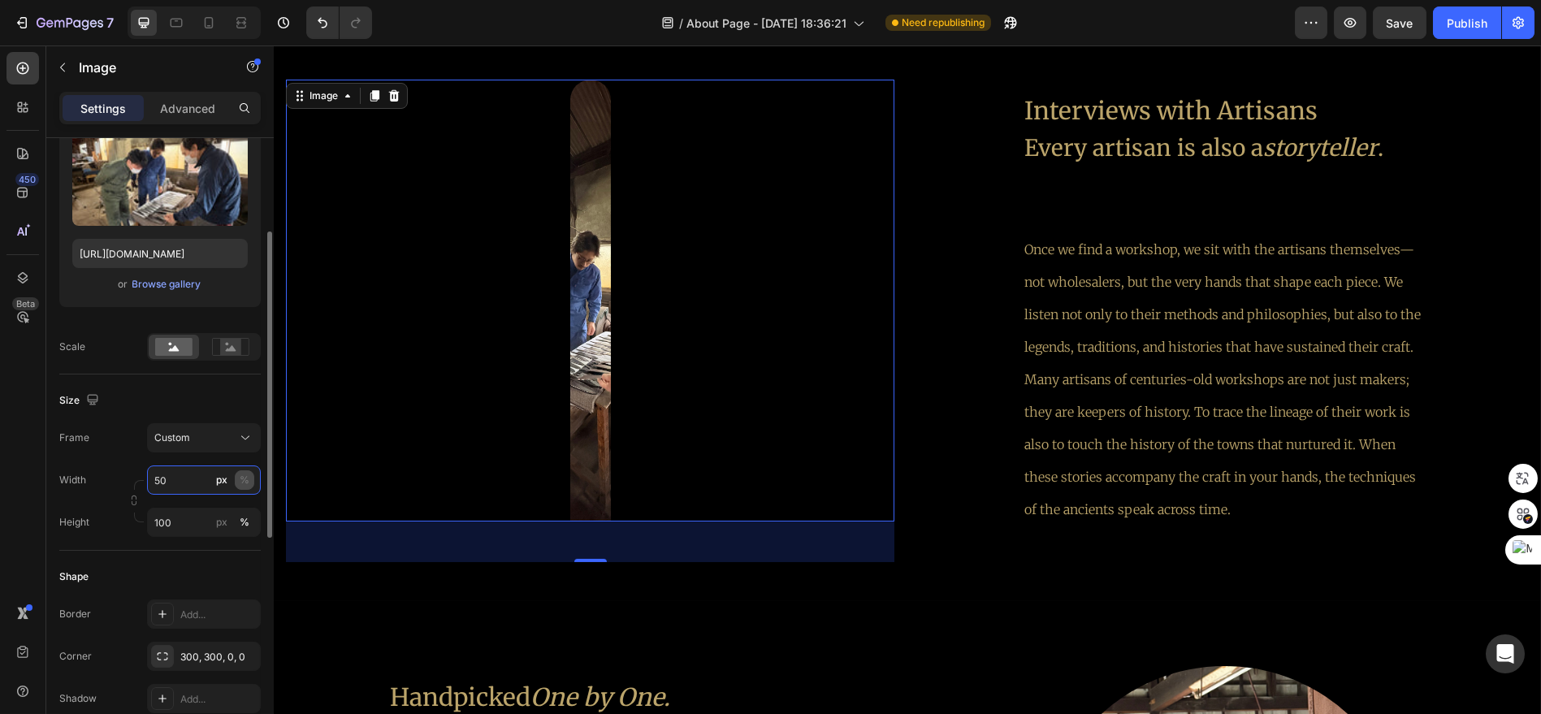
type input "50"
click at [244, 483] on div "%" at bounding box center [245, 480] width 10 height 15
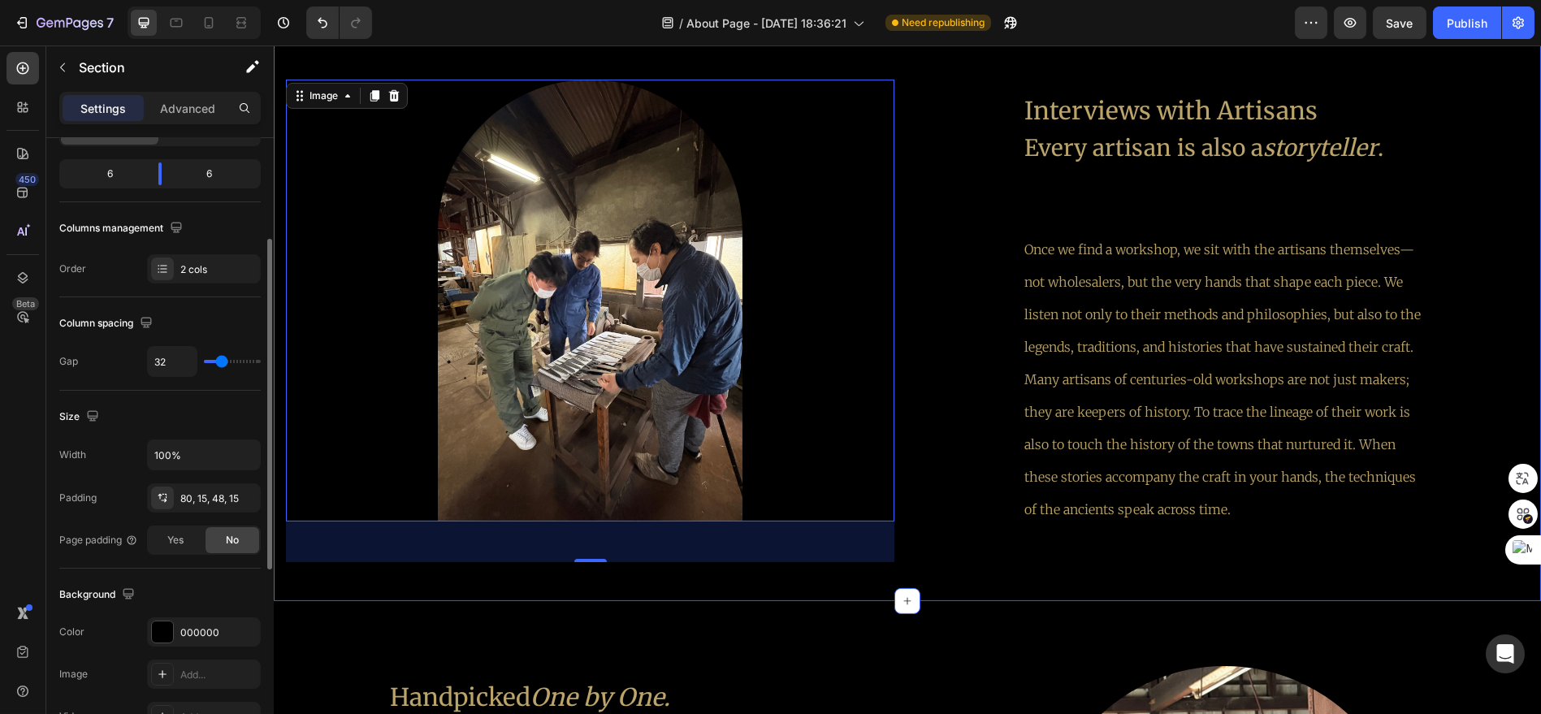
click at [951, 574] on div "Image 50 Interviews with Artisans Every artisan is also a storyteller . Text Bl…" at bounding box center [907, 308] width 1267 height 587
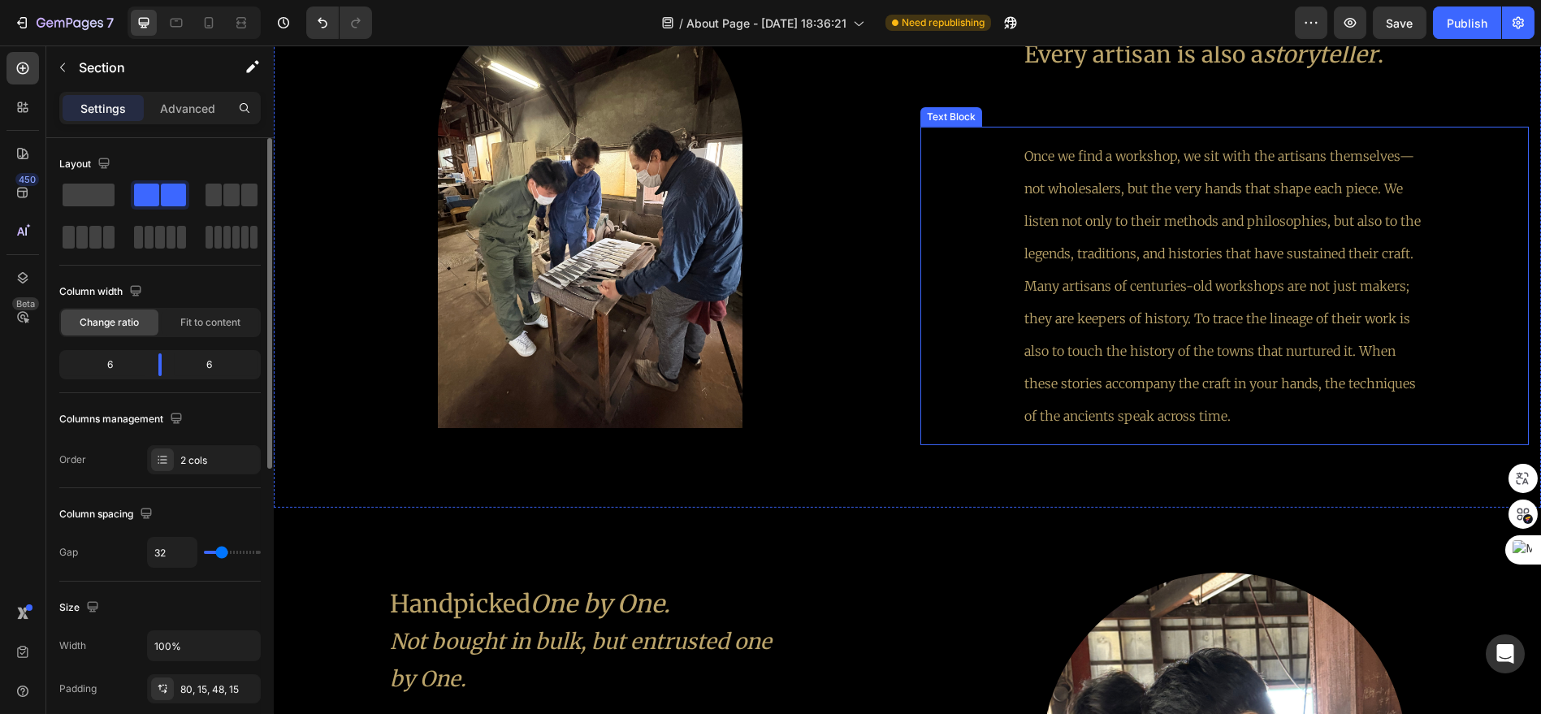
scroll to position [2873, 0]
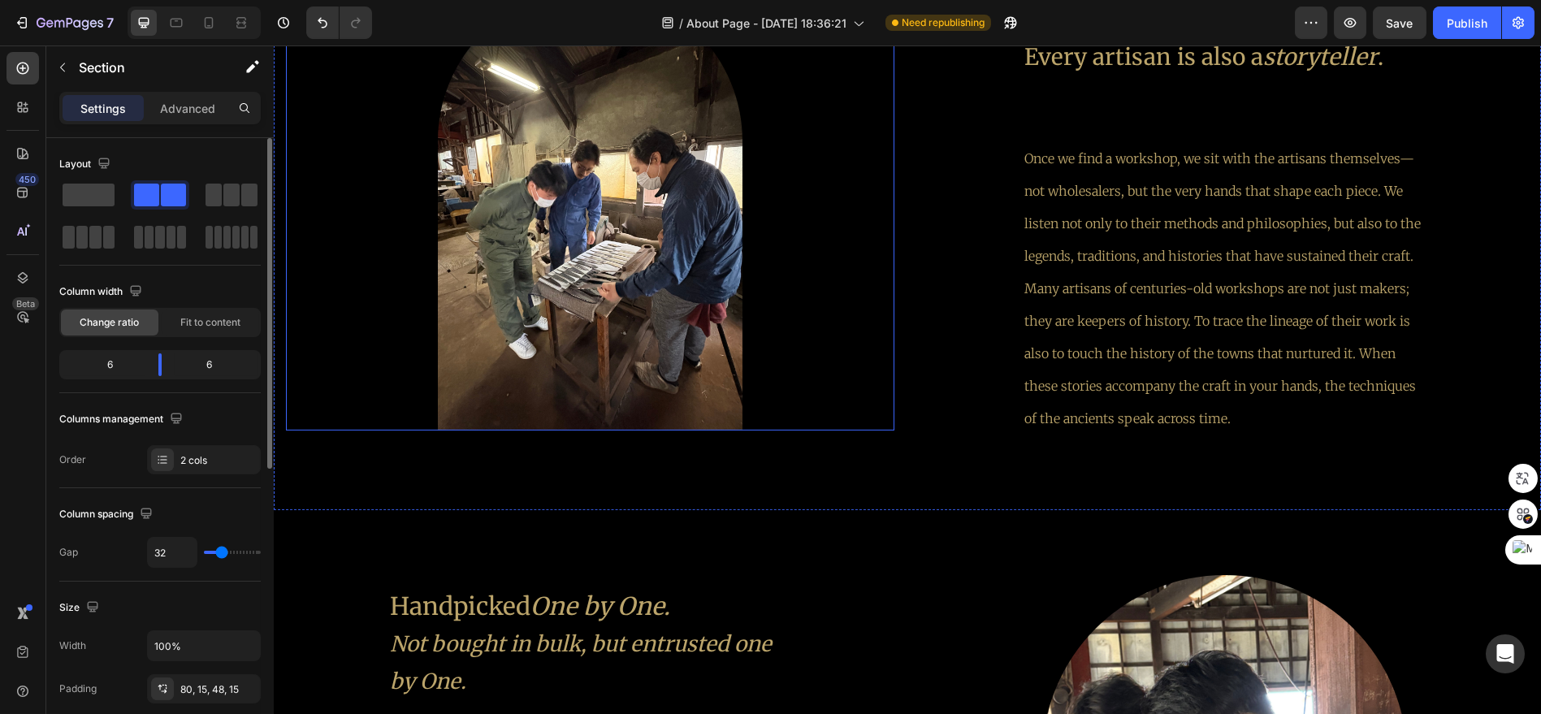
click at [627, 305] on img at bounding box center [590, 210] width 305 height 442
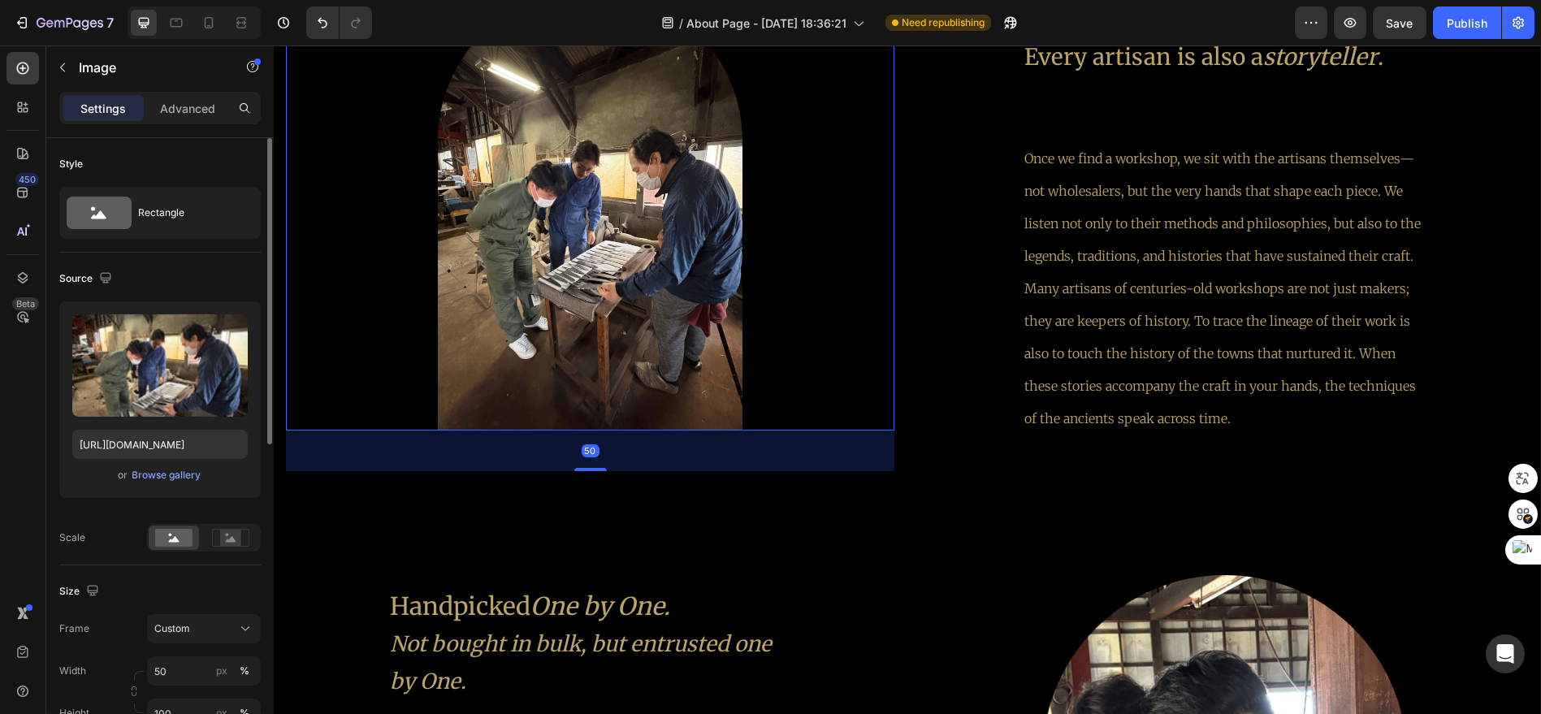
scroll to position [90, 0]
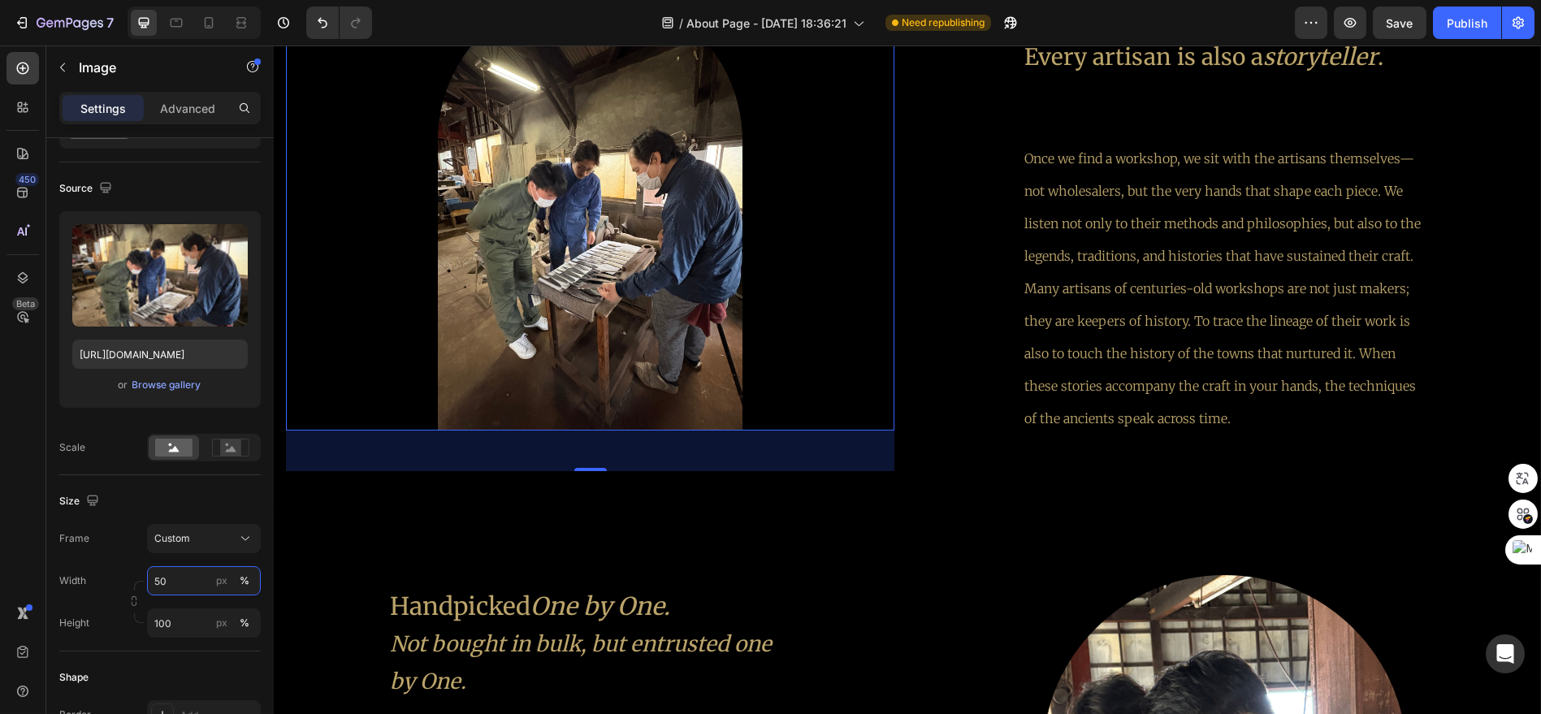
click at [193, 577] on input "50" at bounding box center [204, 580] width 114 height 29
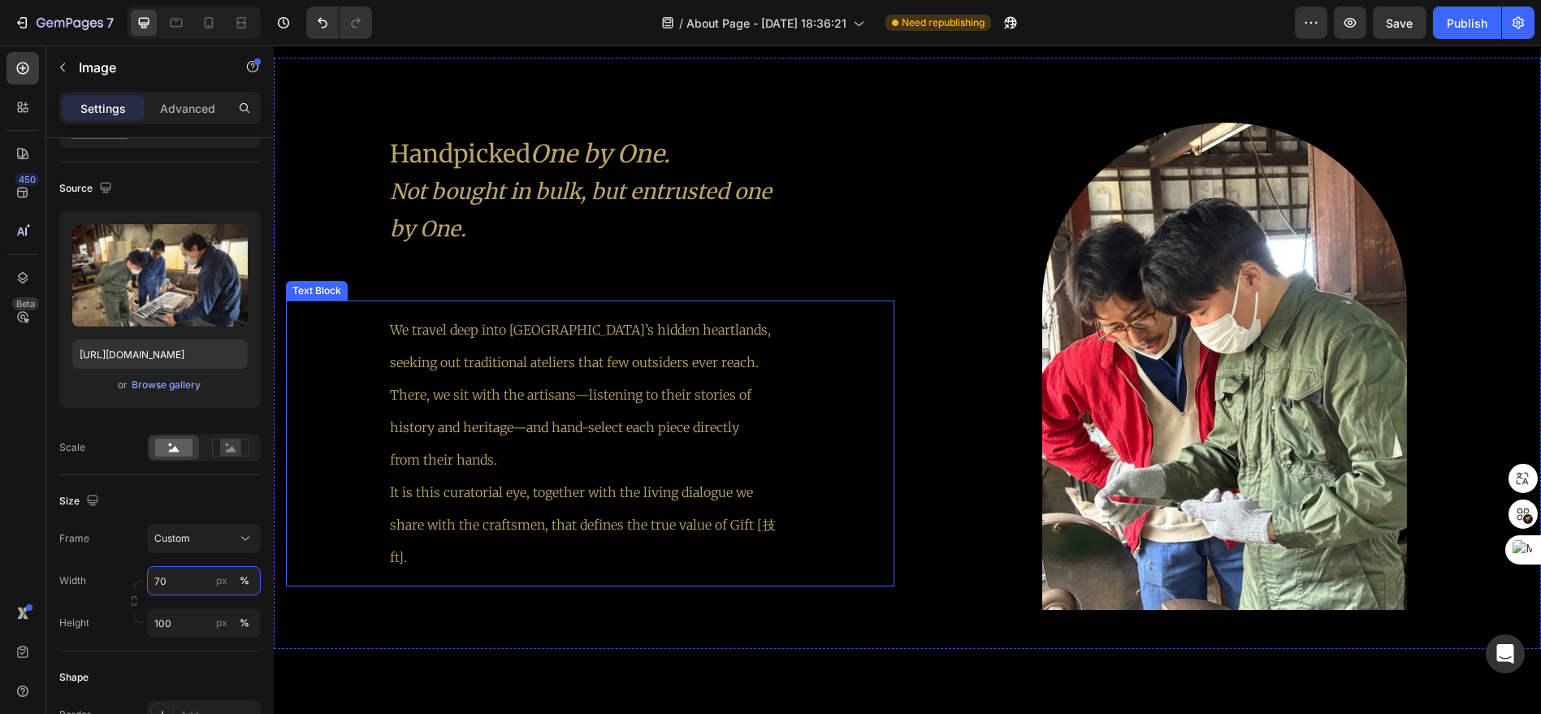
scroll to position [3414, 0]
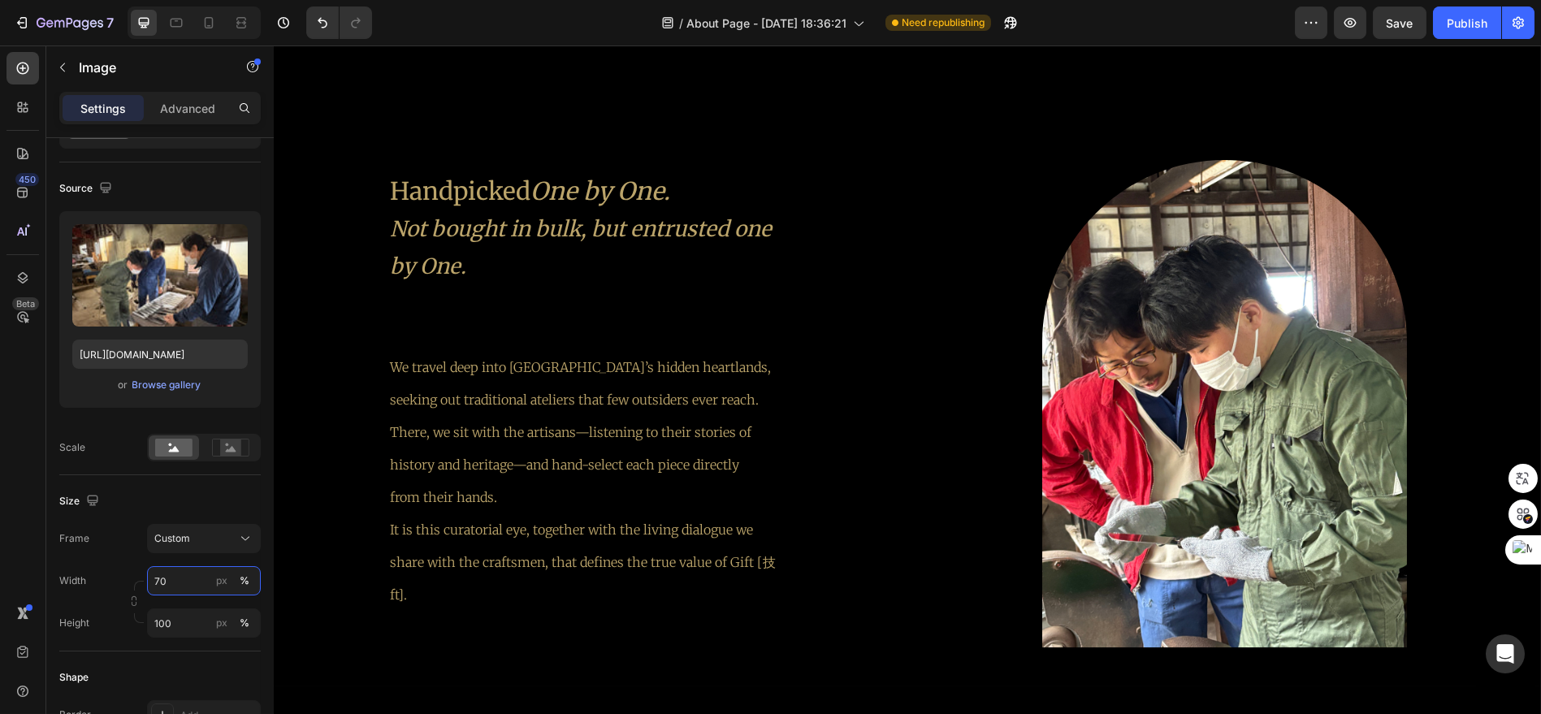
type input "70"
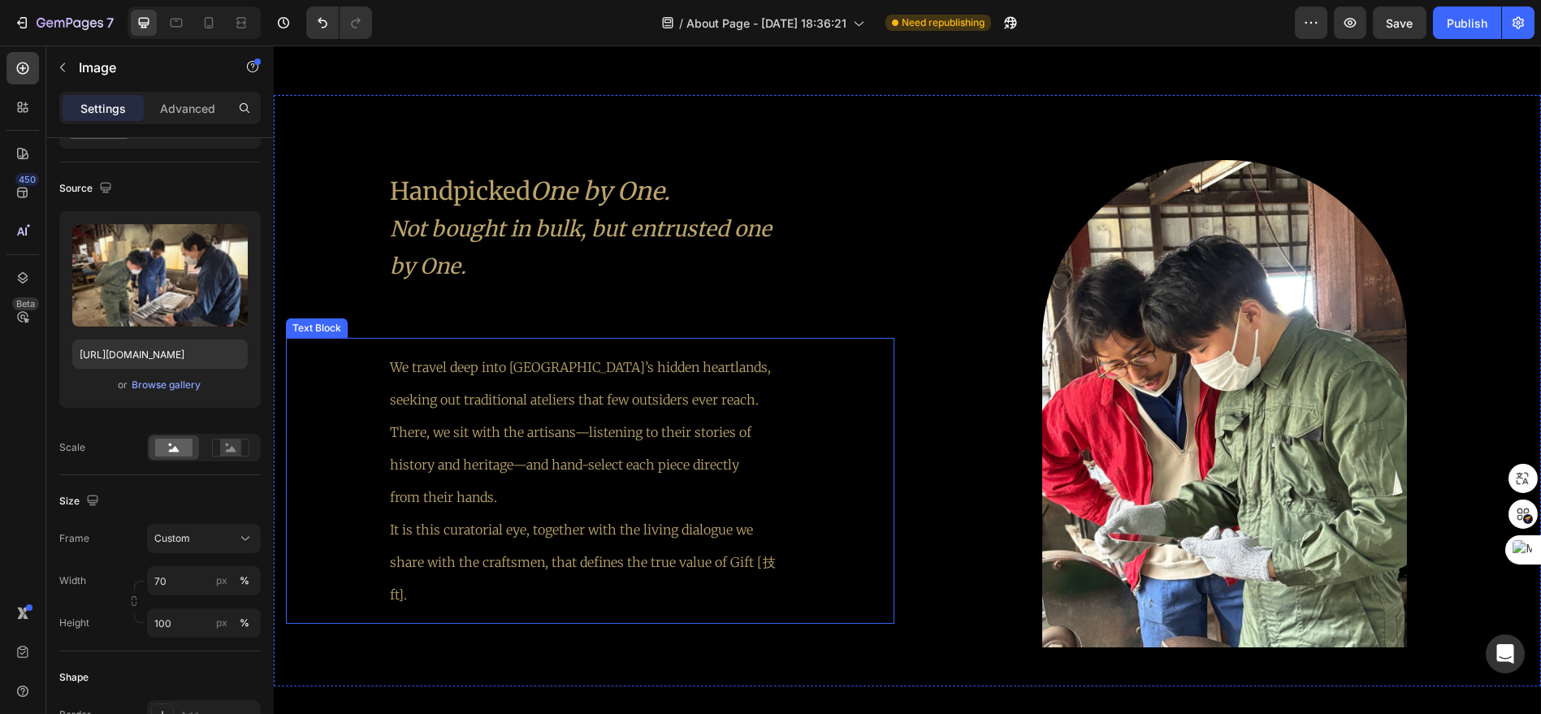
click at [576, 481] on p "from their hands. It is this curatorial eye, together with the living dialogue …" at bounding box center [590, 546] width 400 height 130
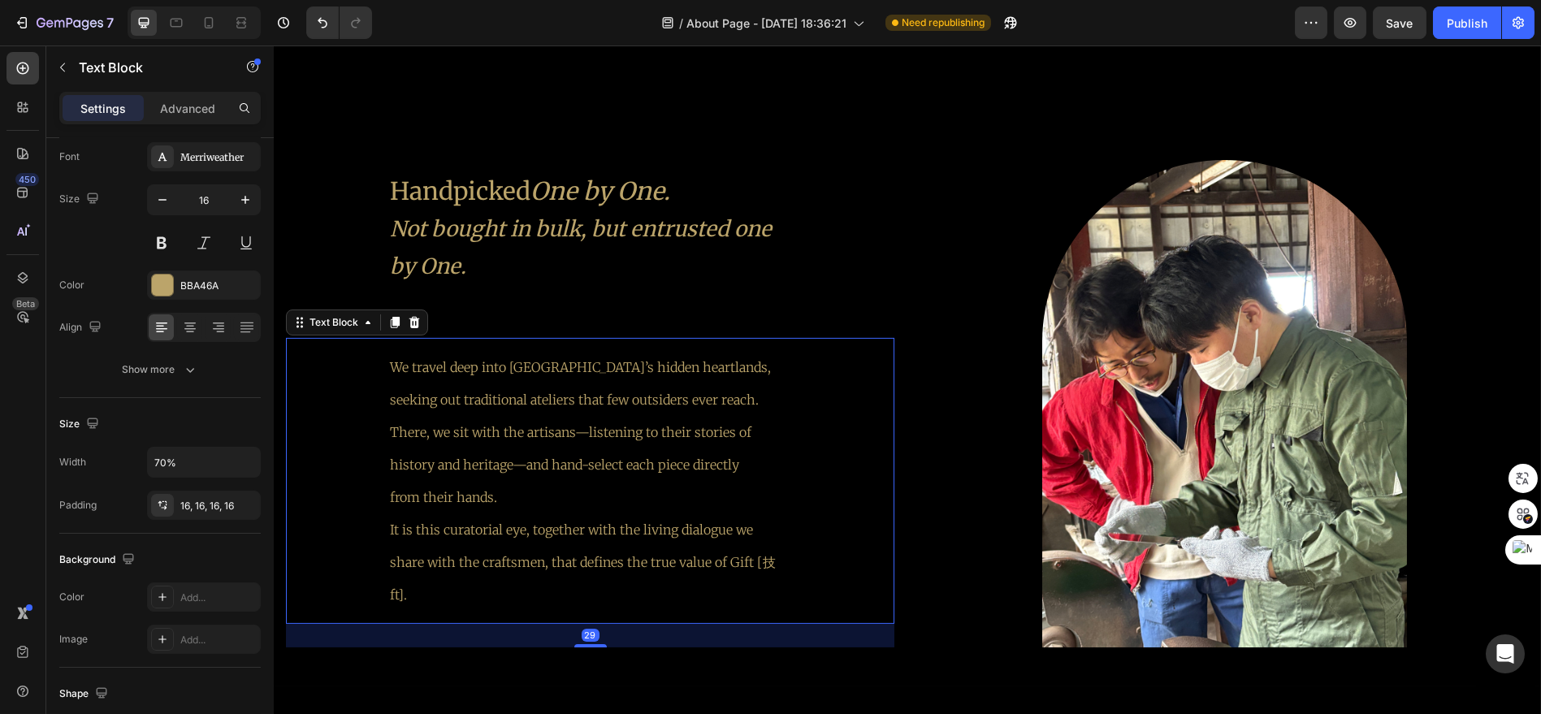
scroll to position [0, 0]
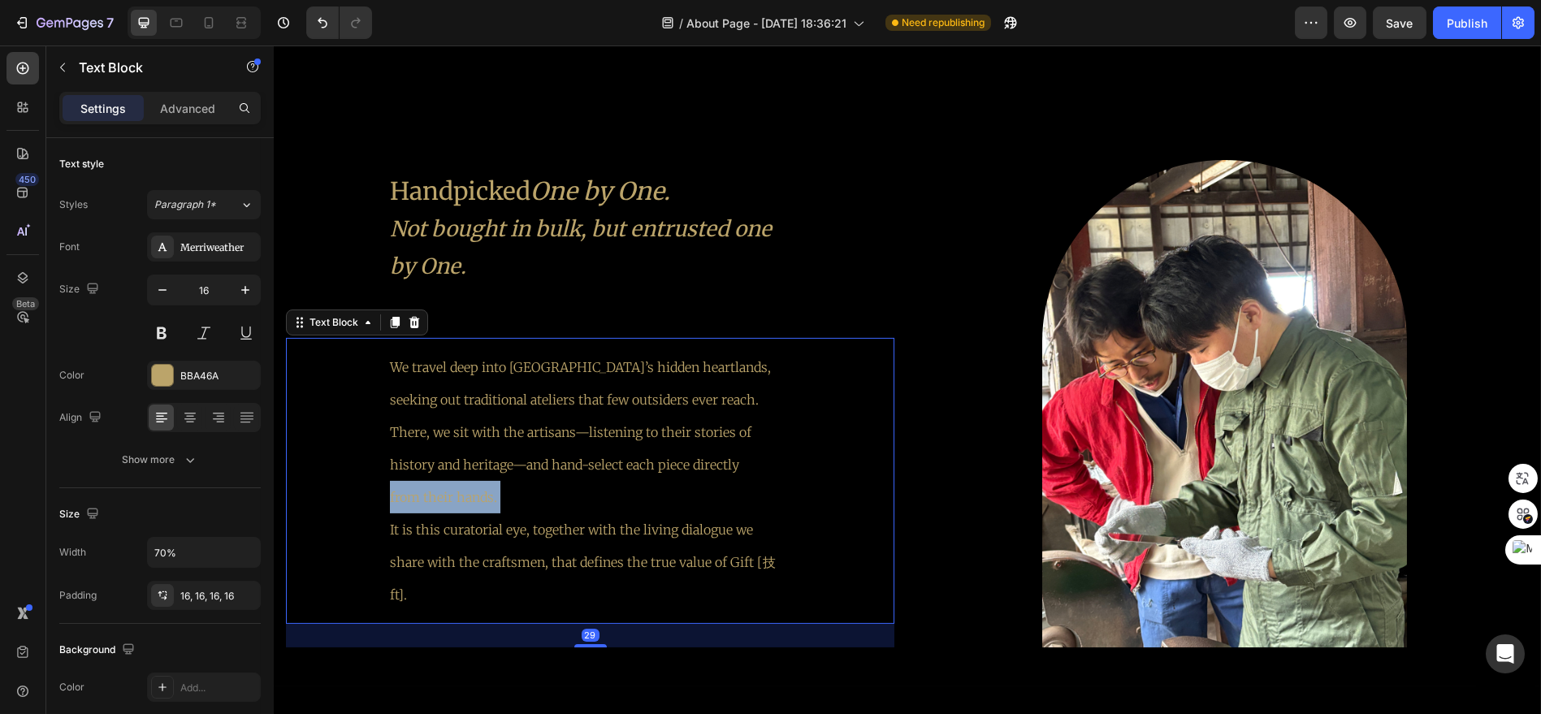
click at [576, 481] on p "from their hands. It is this curatorial eye, together with the living dialogue …" at bounding box center [590, 546] width 400 height 130
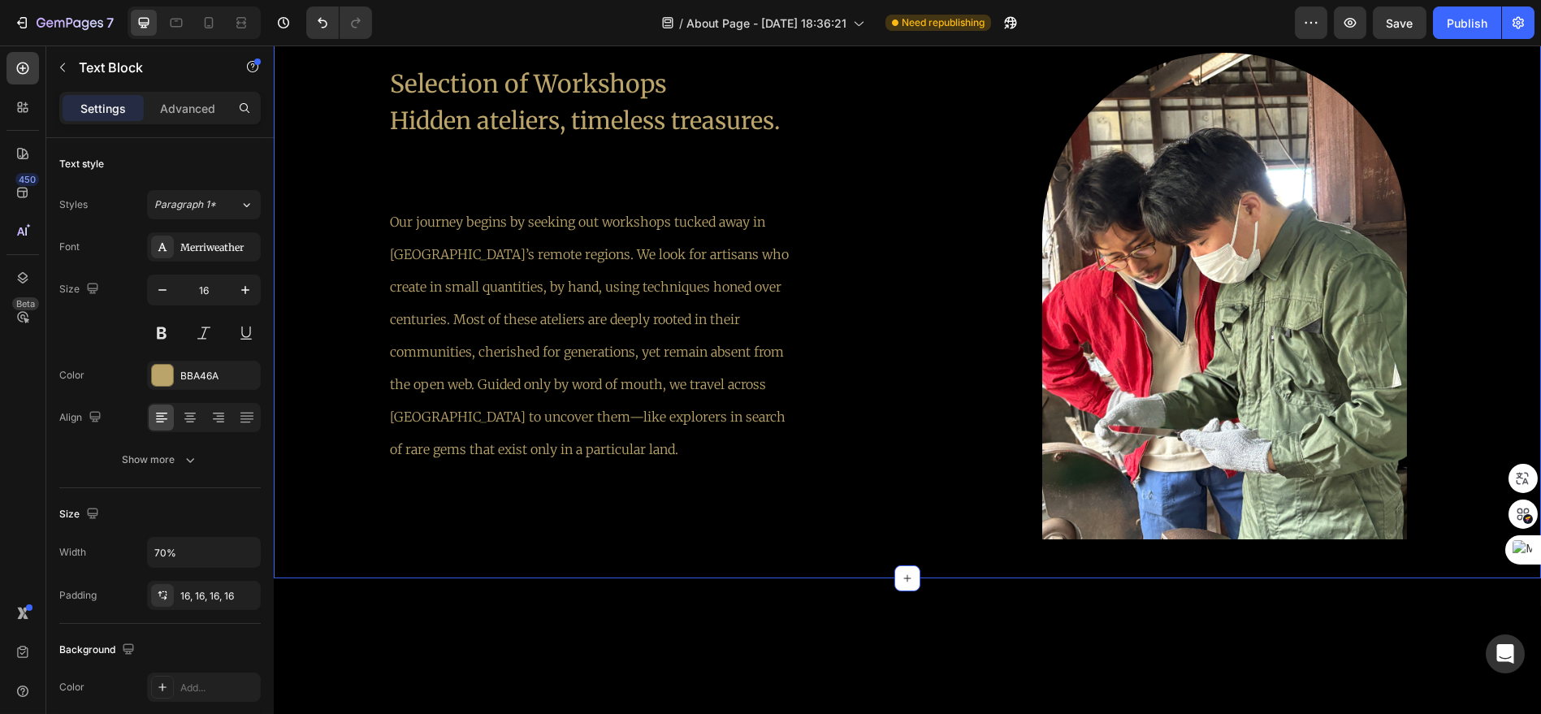
scroll to position [2241, 0]
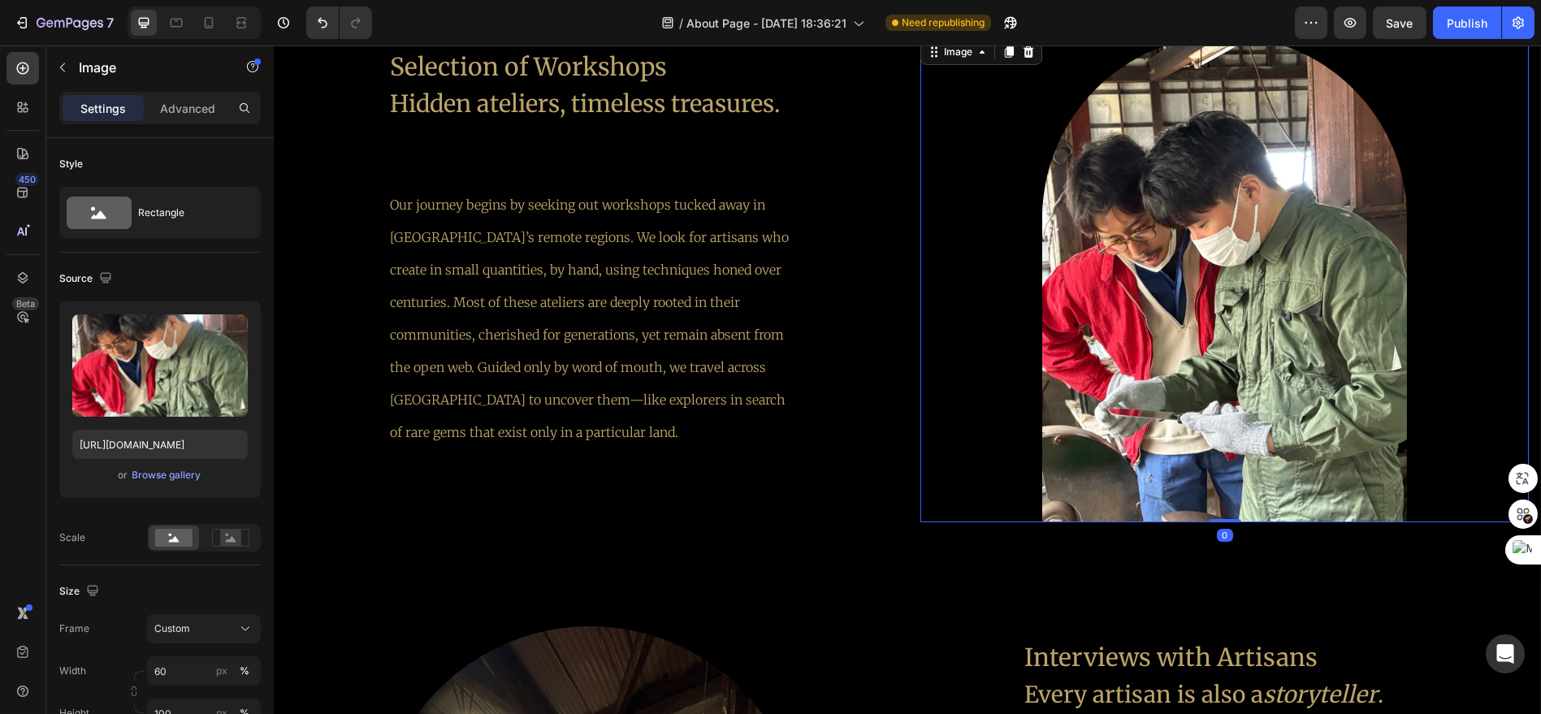
click at [1345, 323] on img at bounding box center [1224, 279] width 365 height 487
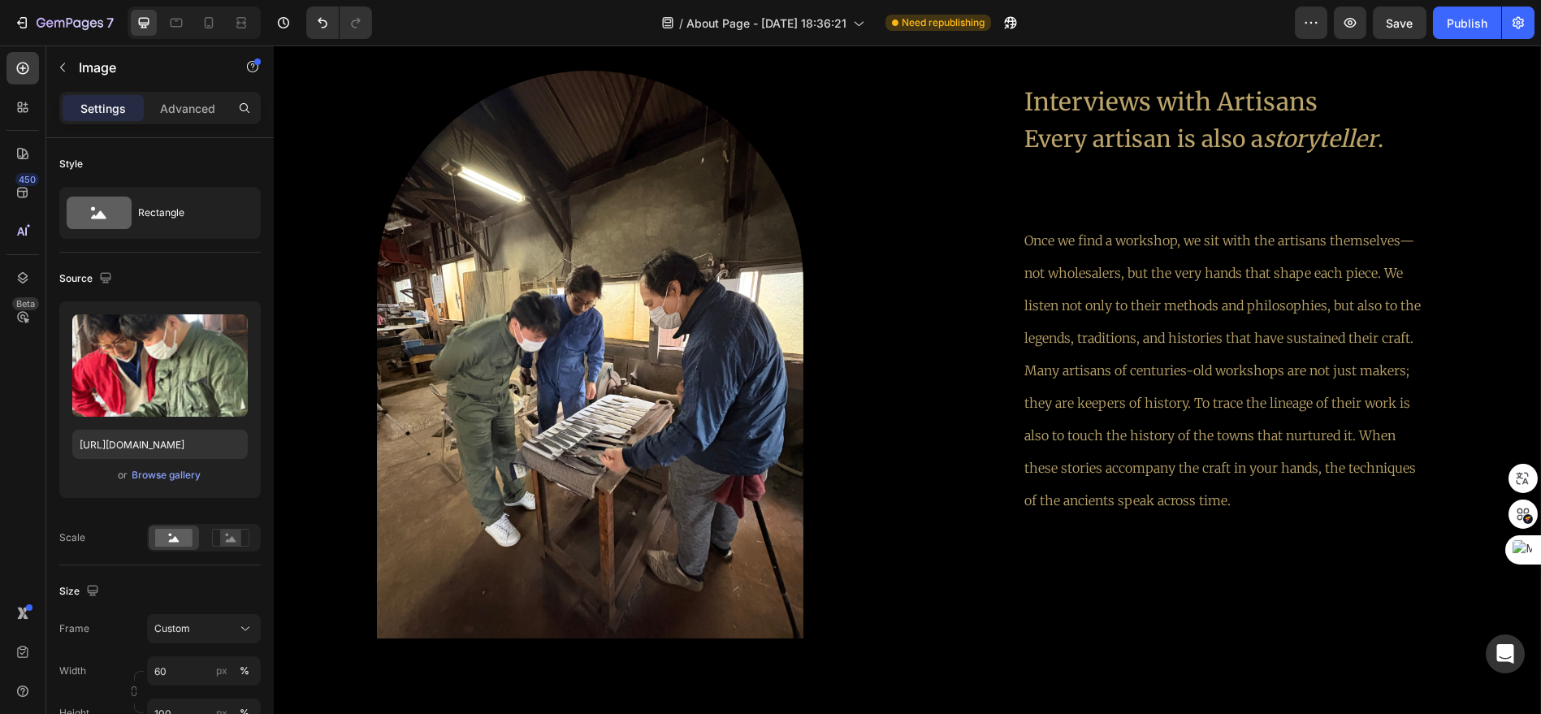
scroll to position [2782, 0]
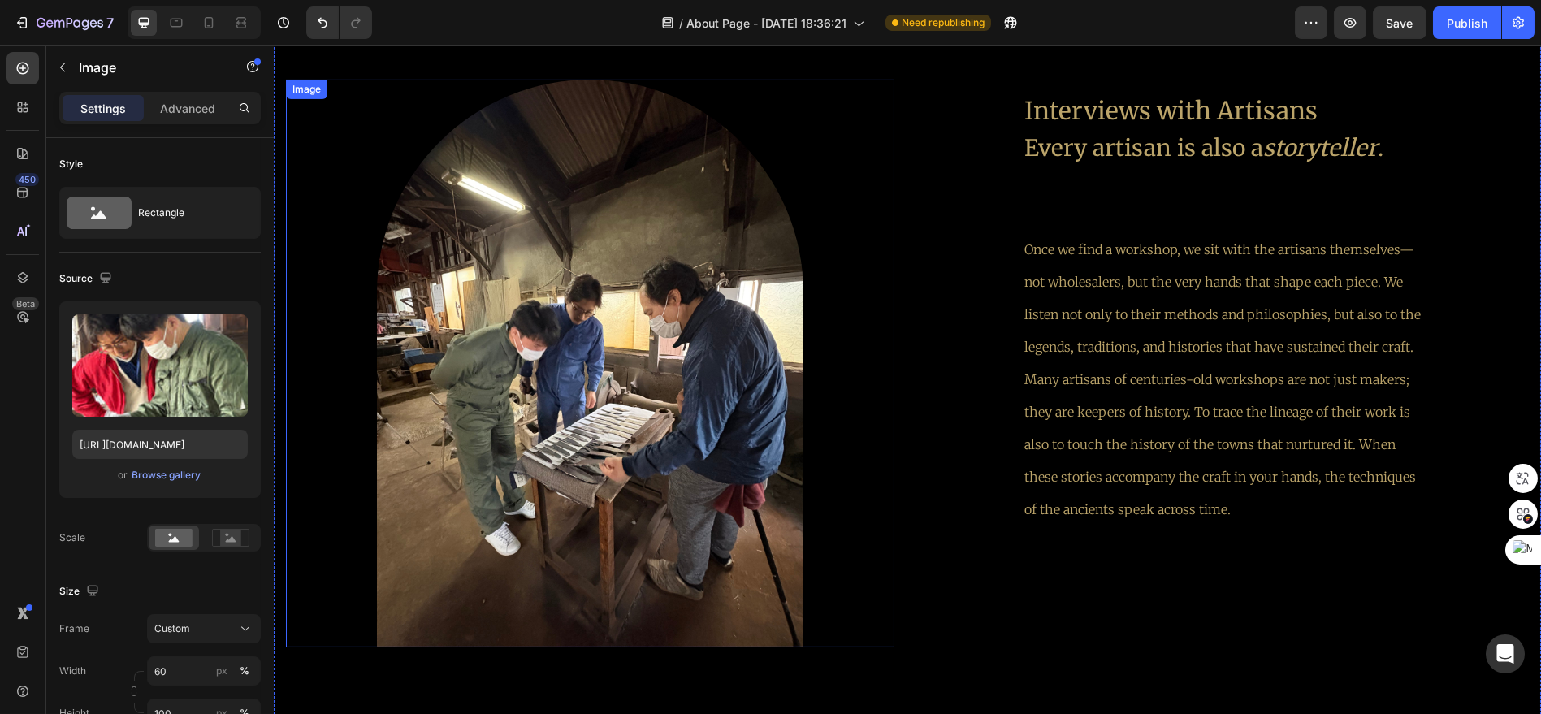
click at [848, 214] on div at bounding box center [590, 364] width 608 height 568
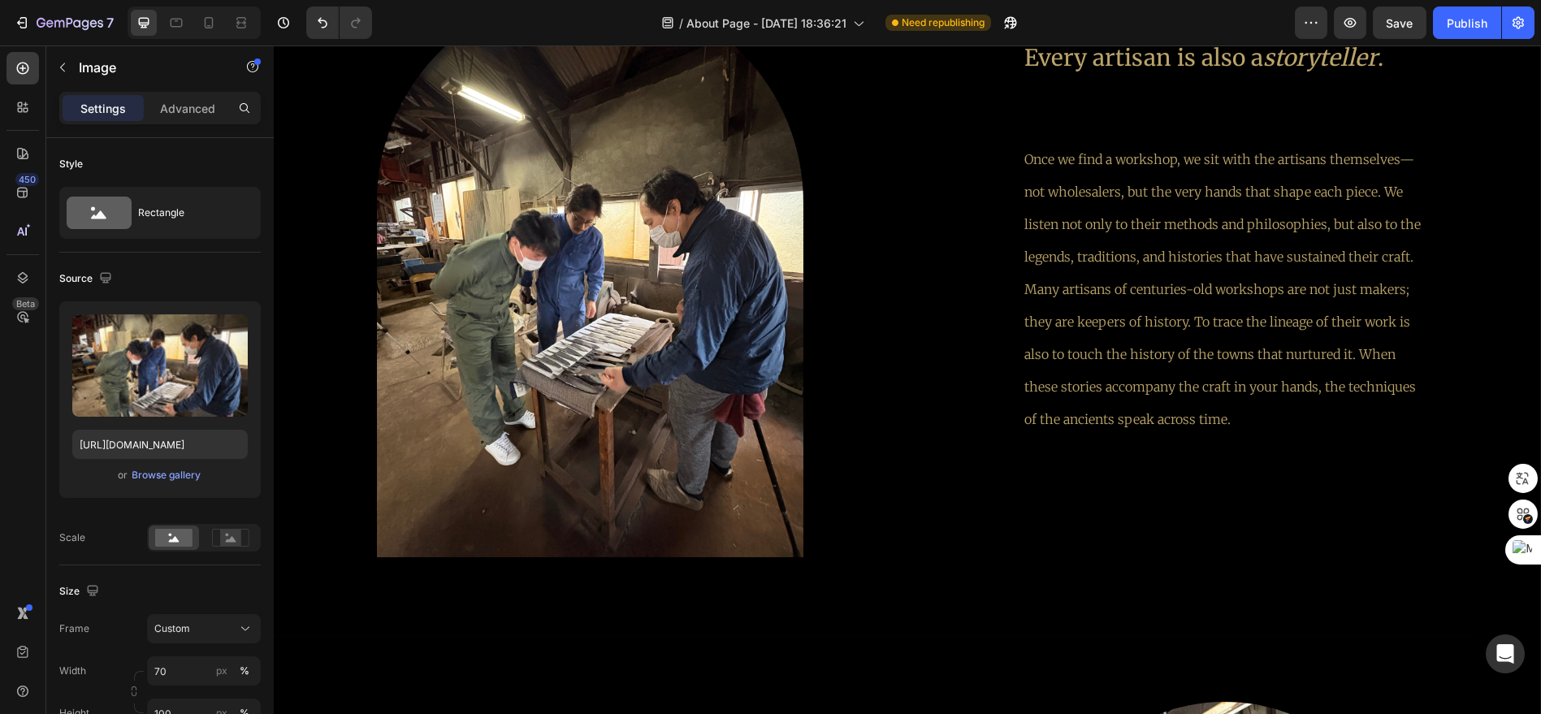
scroll to position [2873, 0]
click at [563, 225] on img at bounding box center [590, 273] width 426 height 568
click at [664, 266] on img at bounding box center [590, 273] width 426 height 568
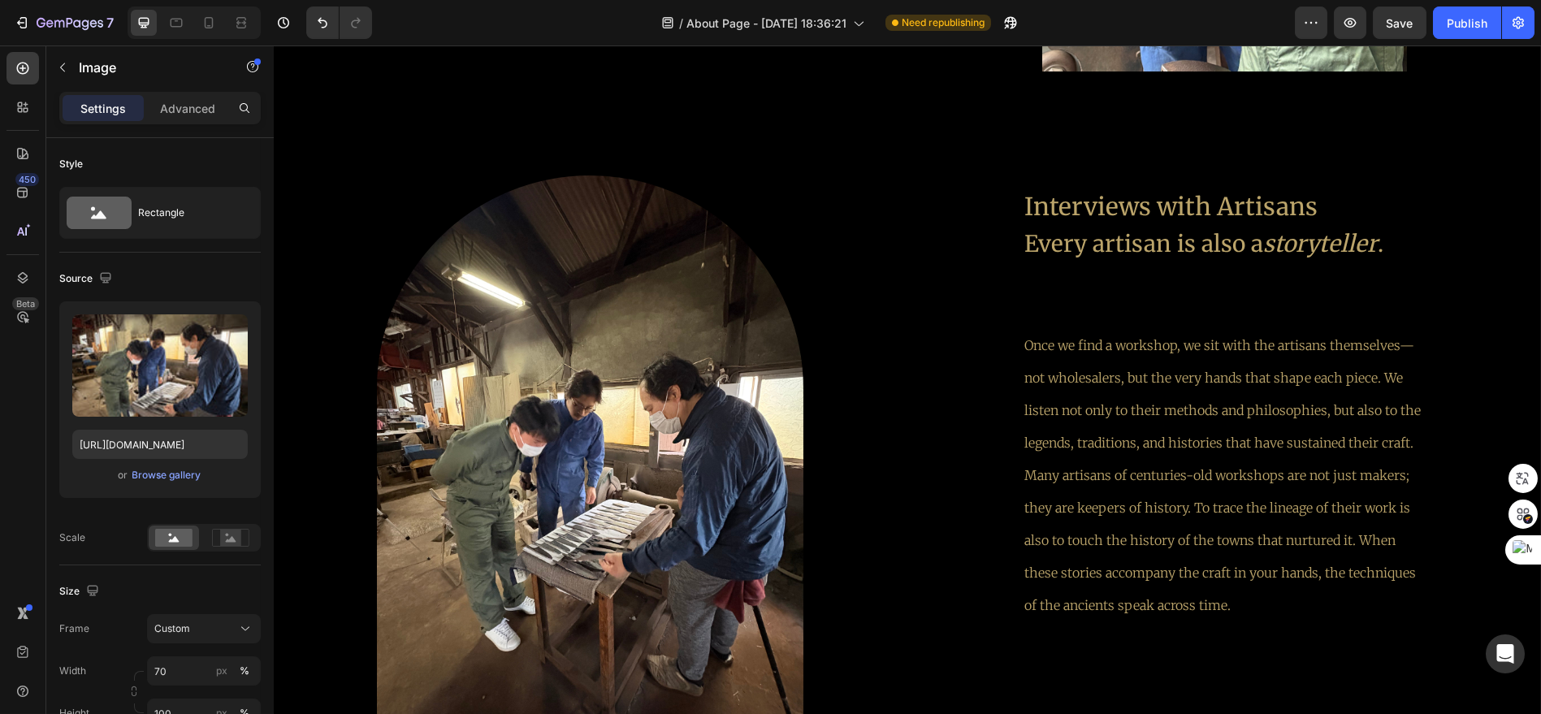
scroll to position [2692, 0]
click at [704, 305] on img at bounding box center [590, 459] width 426 height 568
click at [866, 317] on div at bounding box center [590, 459] width 608 height 568
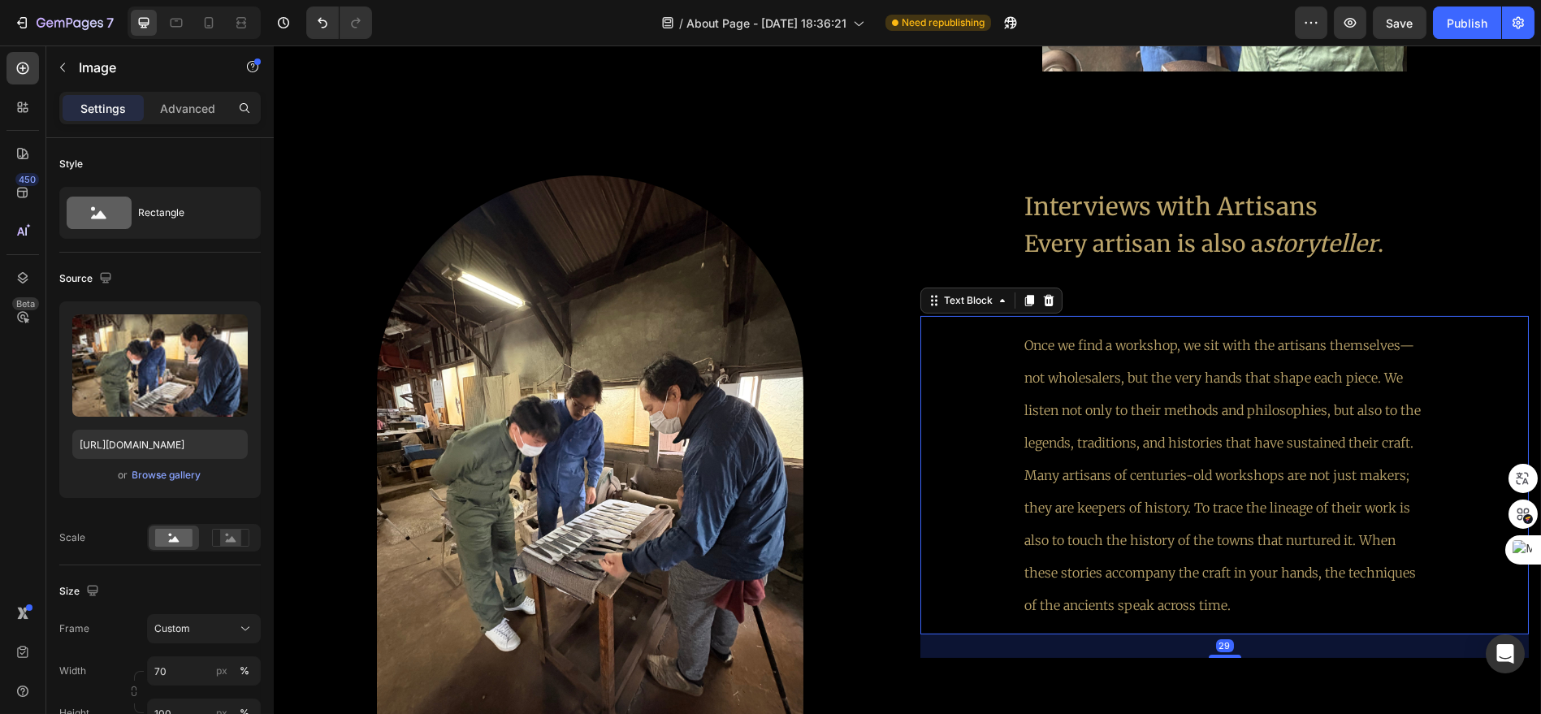
click at [1145, 342] on p "Once we find a workshop, we sit with the artisans themselves—not wholesalers, b…" at bounding box center [1224, 475] width 400 height 292
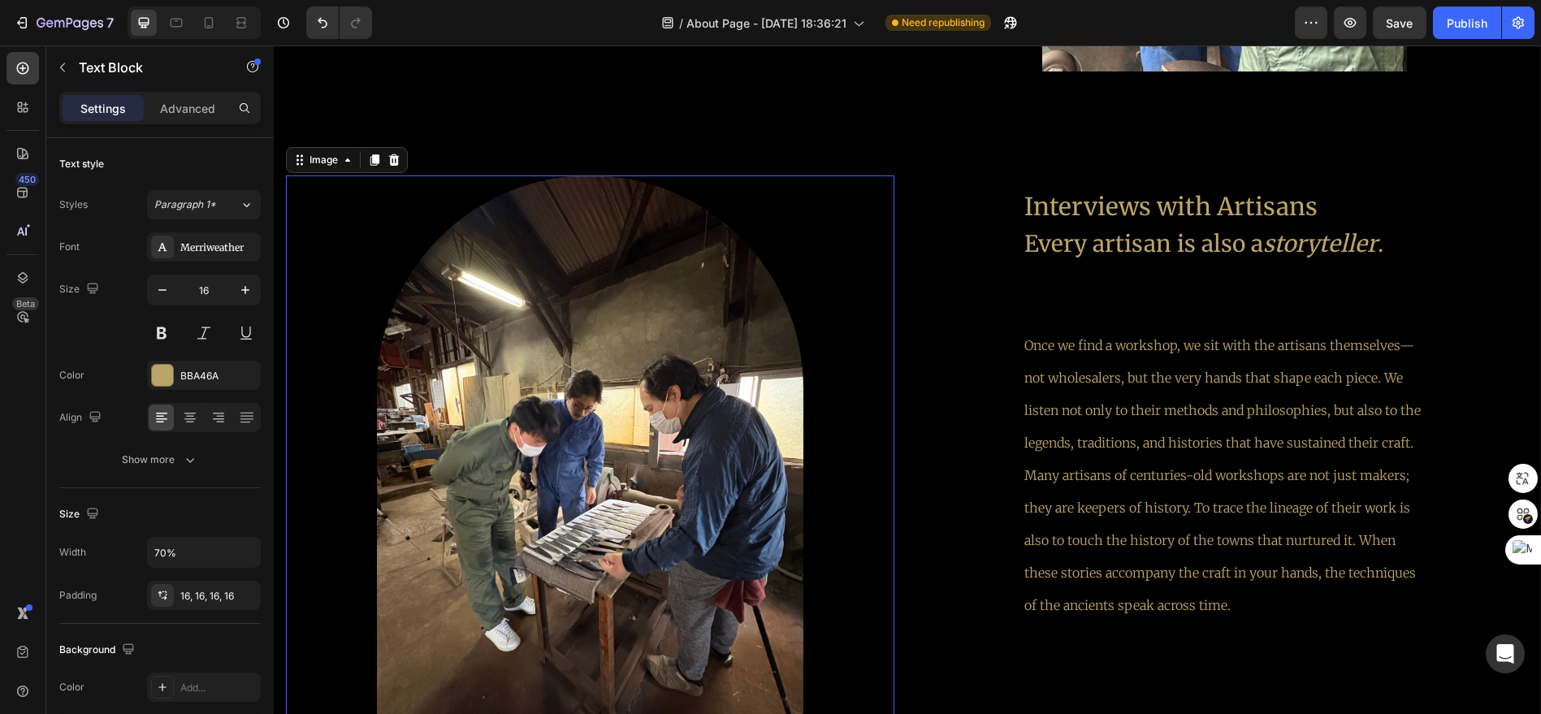
click at [805, 345] on div at bounding box center [590, 459] width 608 height 568
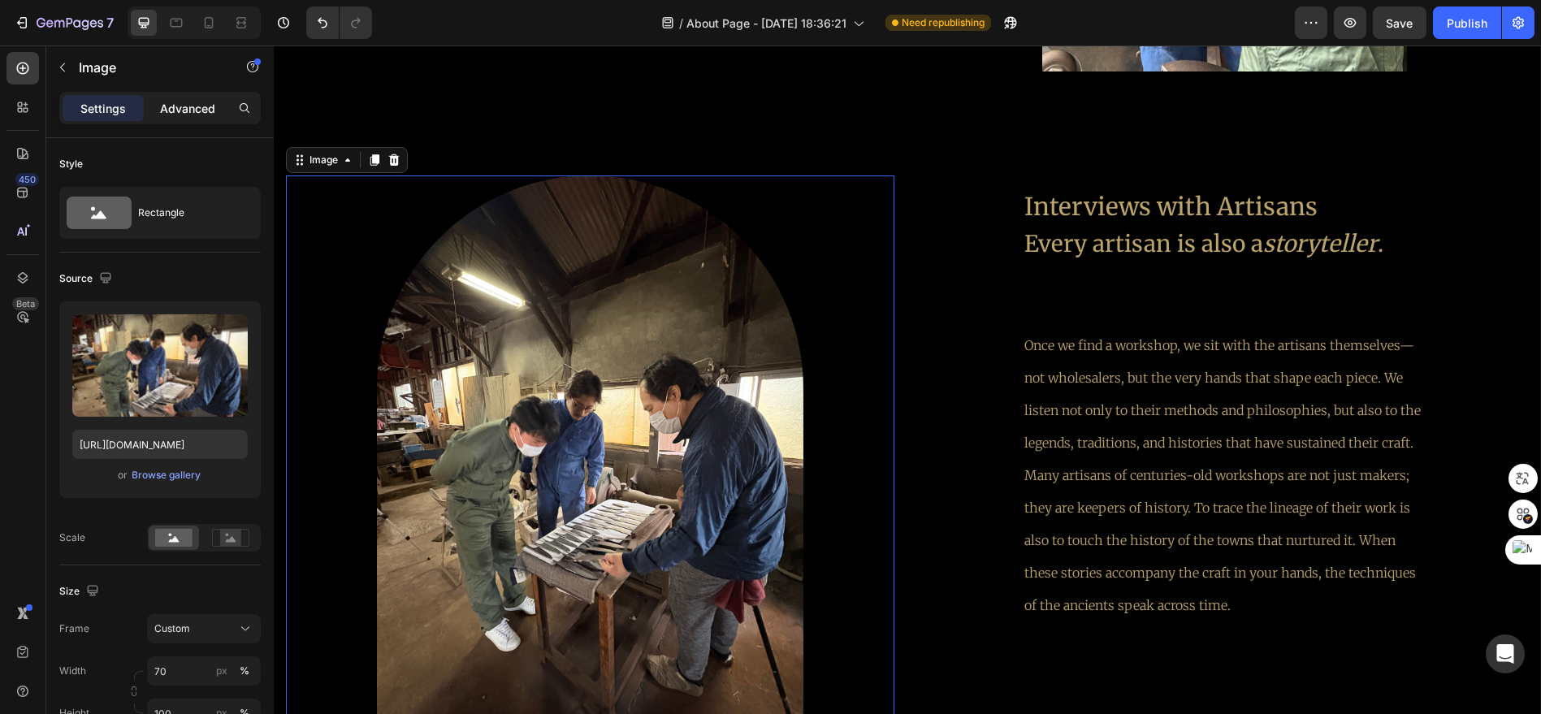
click at [200, 120] on div "Advanced" at bounding box center [187, 108] width 81 height 26
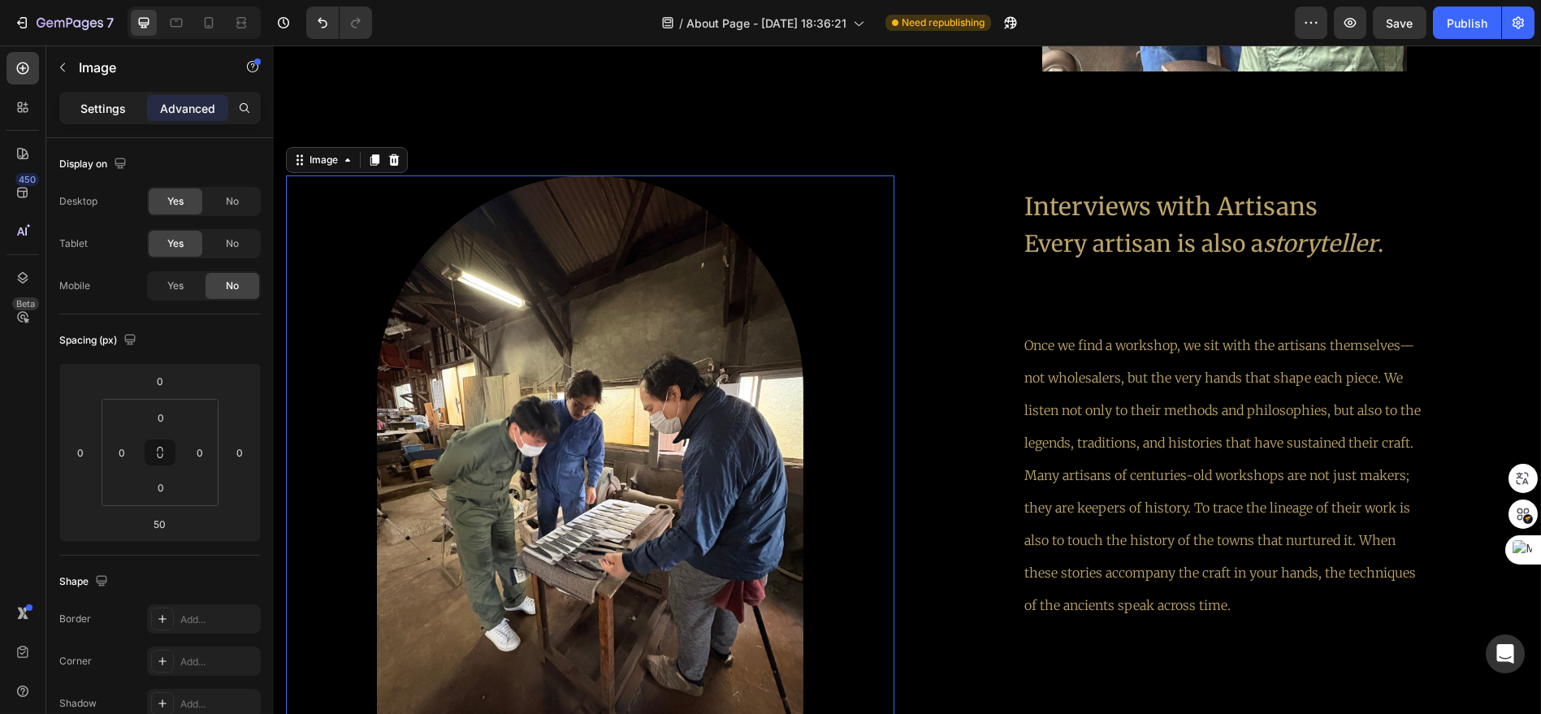
click at [113, 115] on p "Settings" at bounding box center [102, 108] width 45 height 17
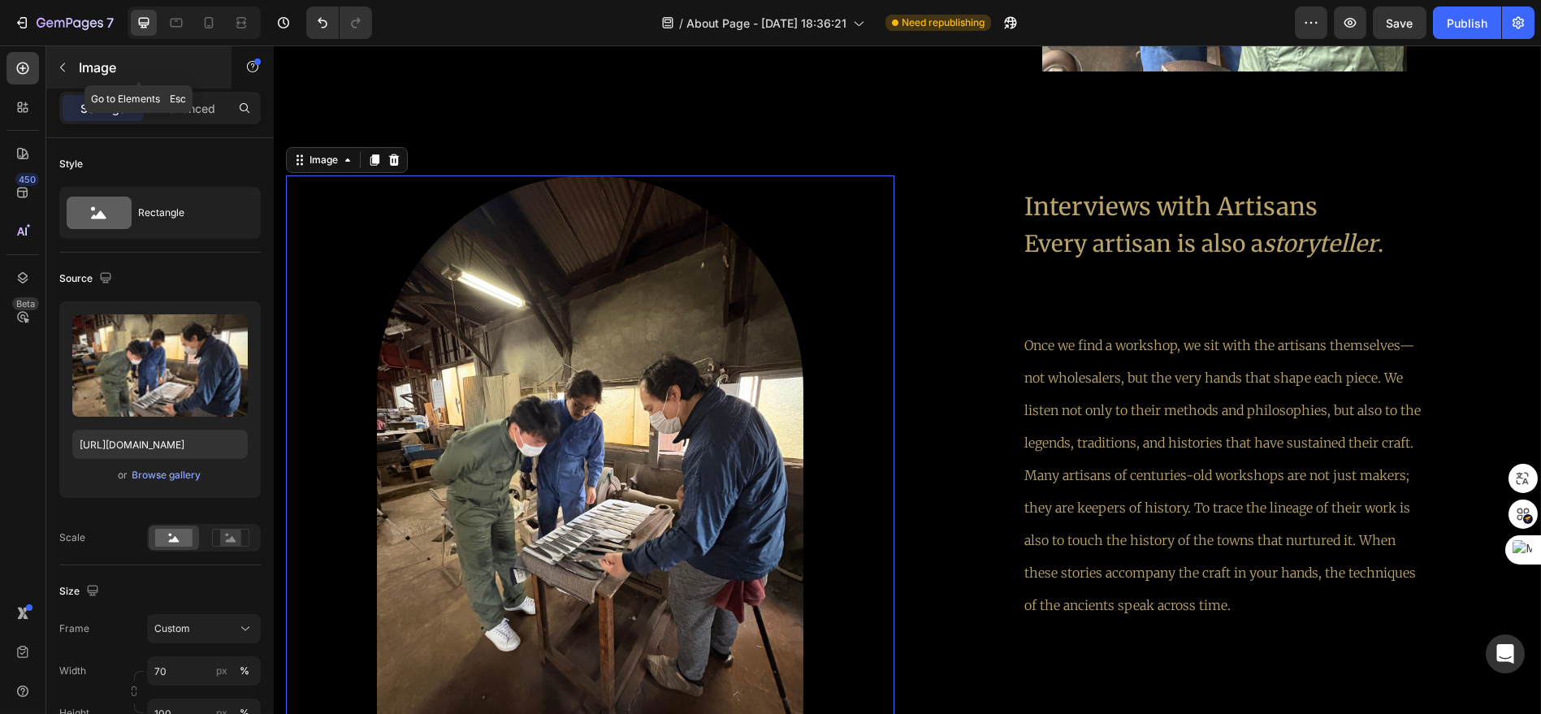
click at [67, 73] on icon "button" at bounding box center [62, 67] width 13 height 13
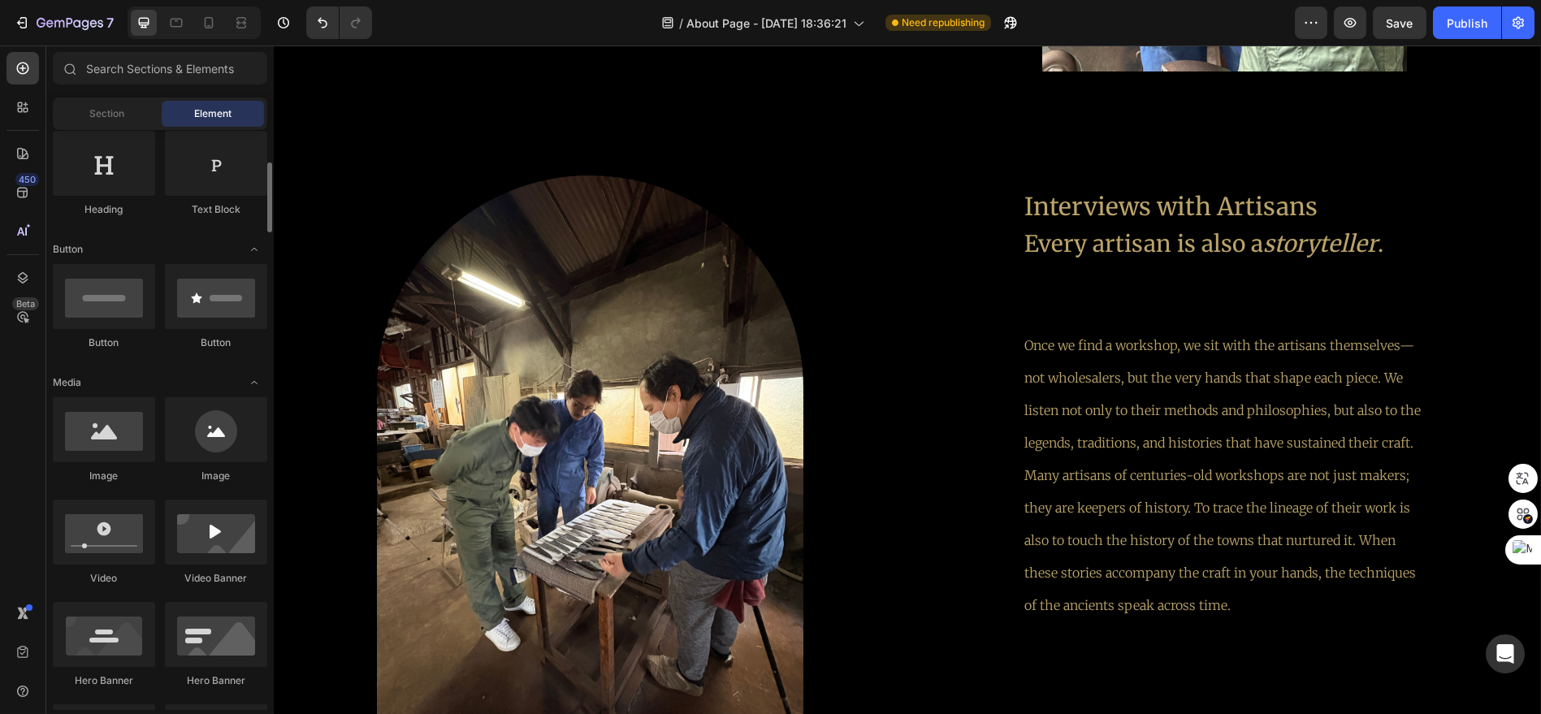
scroll to position [361, 0]
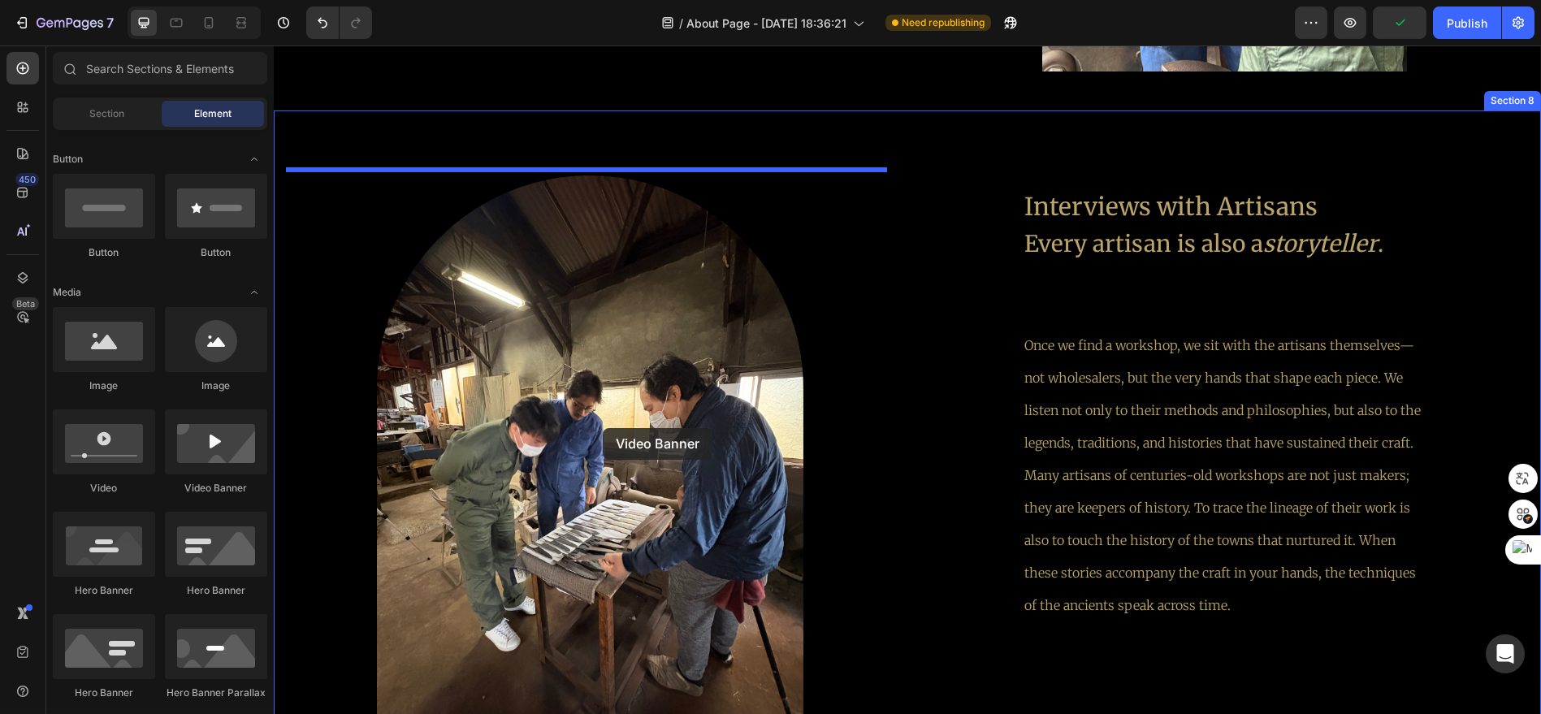
drag, startPoint x: 471, startPoint y: 501, endPoint x: 603, endPoint y: 428, distance: 150.5
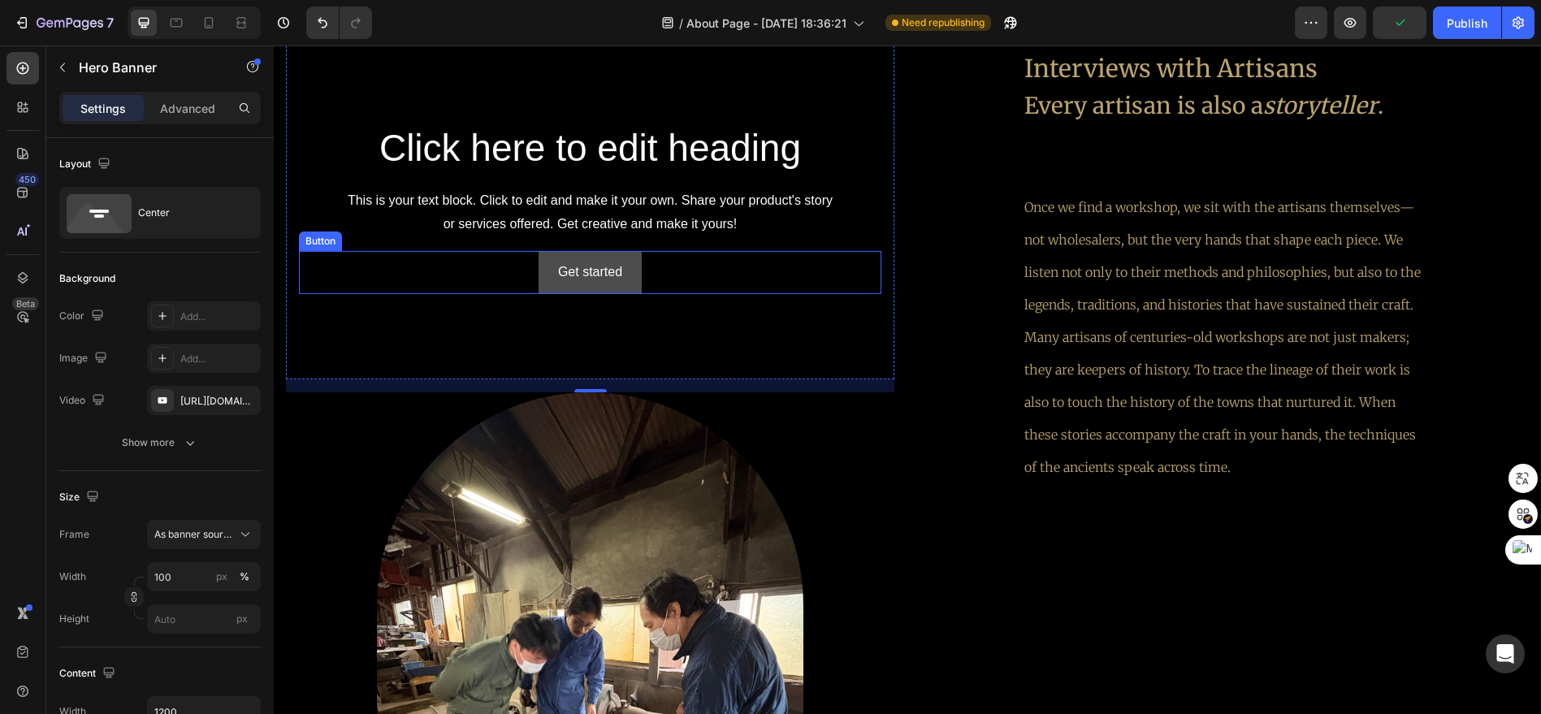
scroll to position [2782, 0]
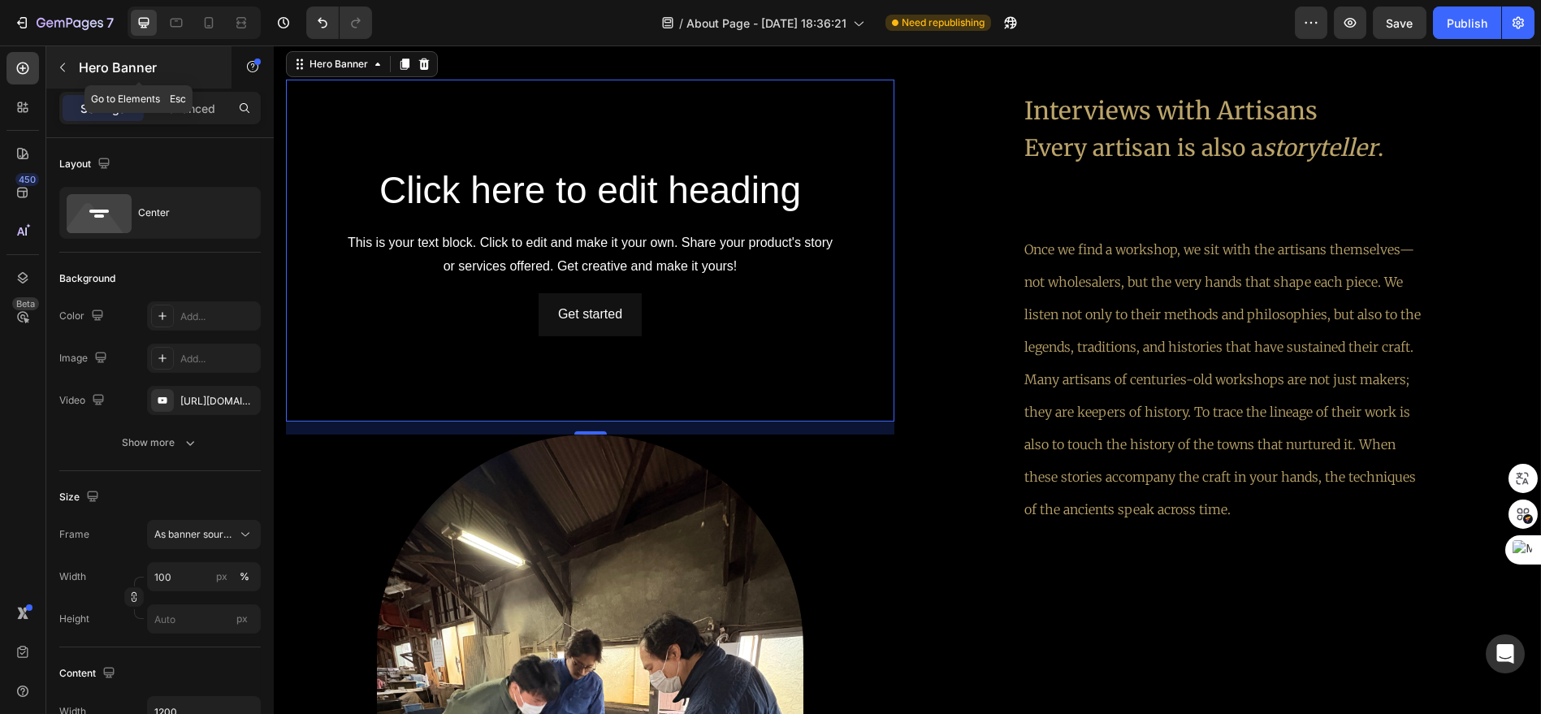
click at [69, 69] on button "button" at bounding box center [63, 67] width 26 height 26
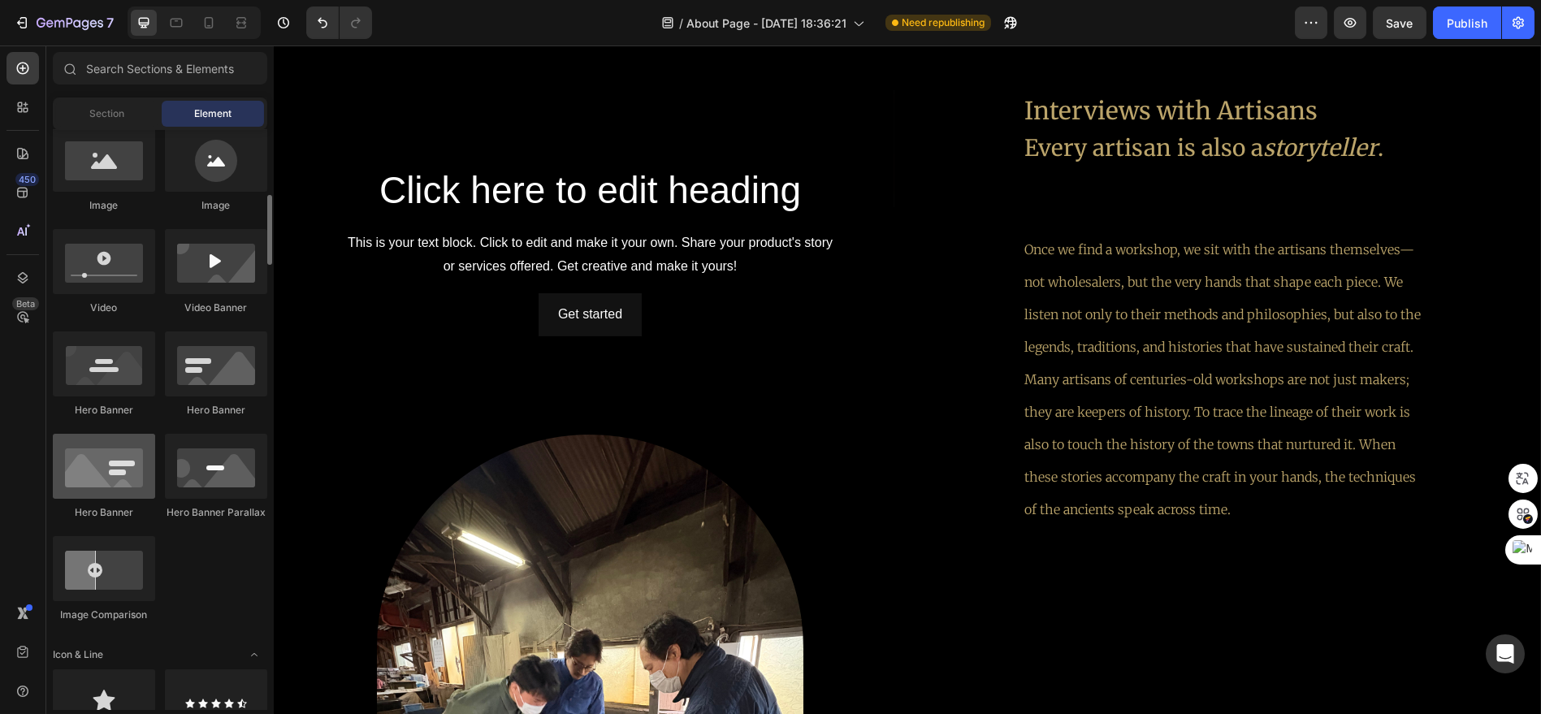
scroll to position [451, 0]
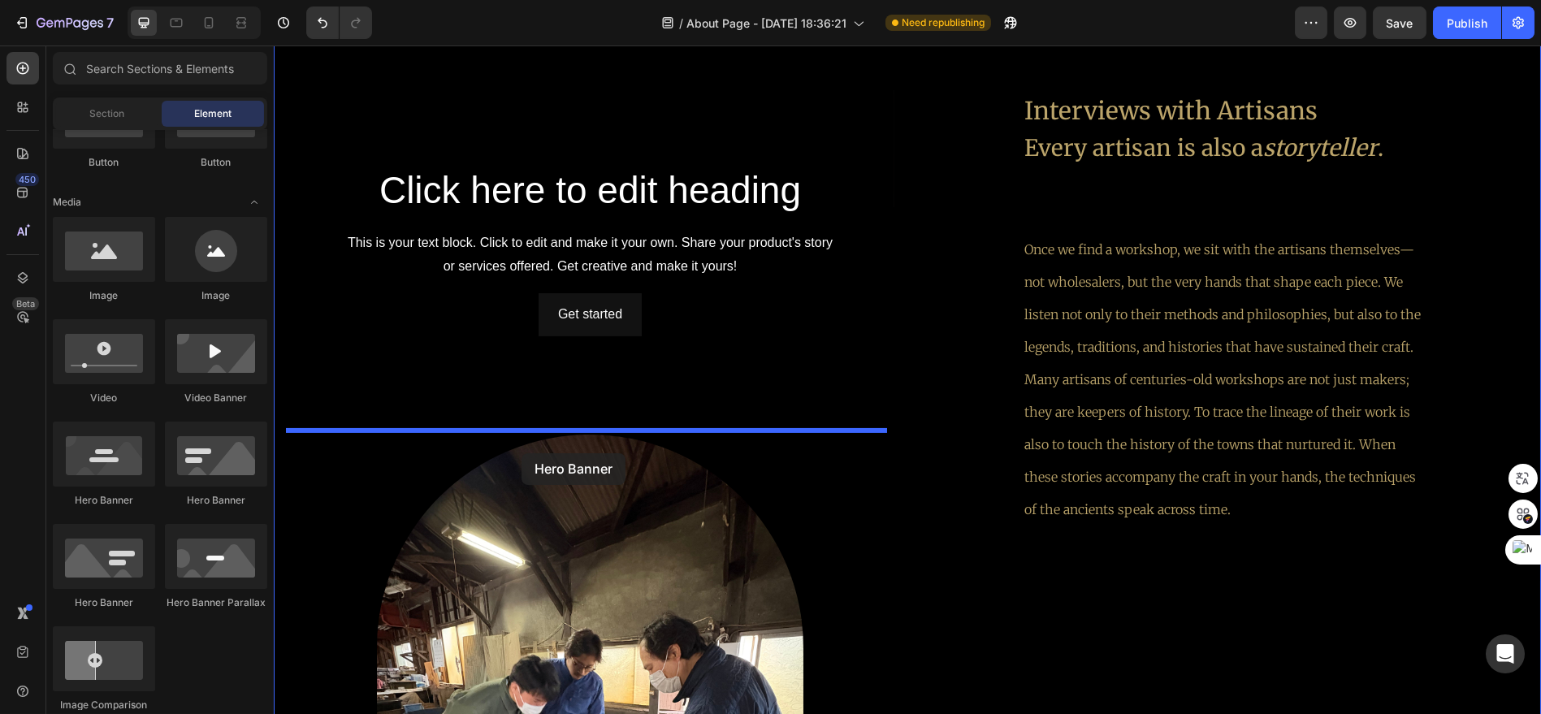
drag, startPoint x: 380, startPoint y: 501, endPoint x: 522, endPoint y: 453, distance: 149.3
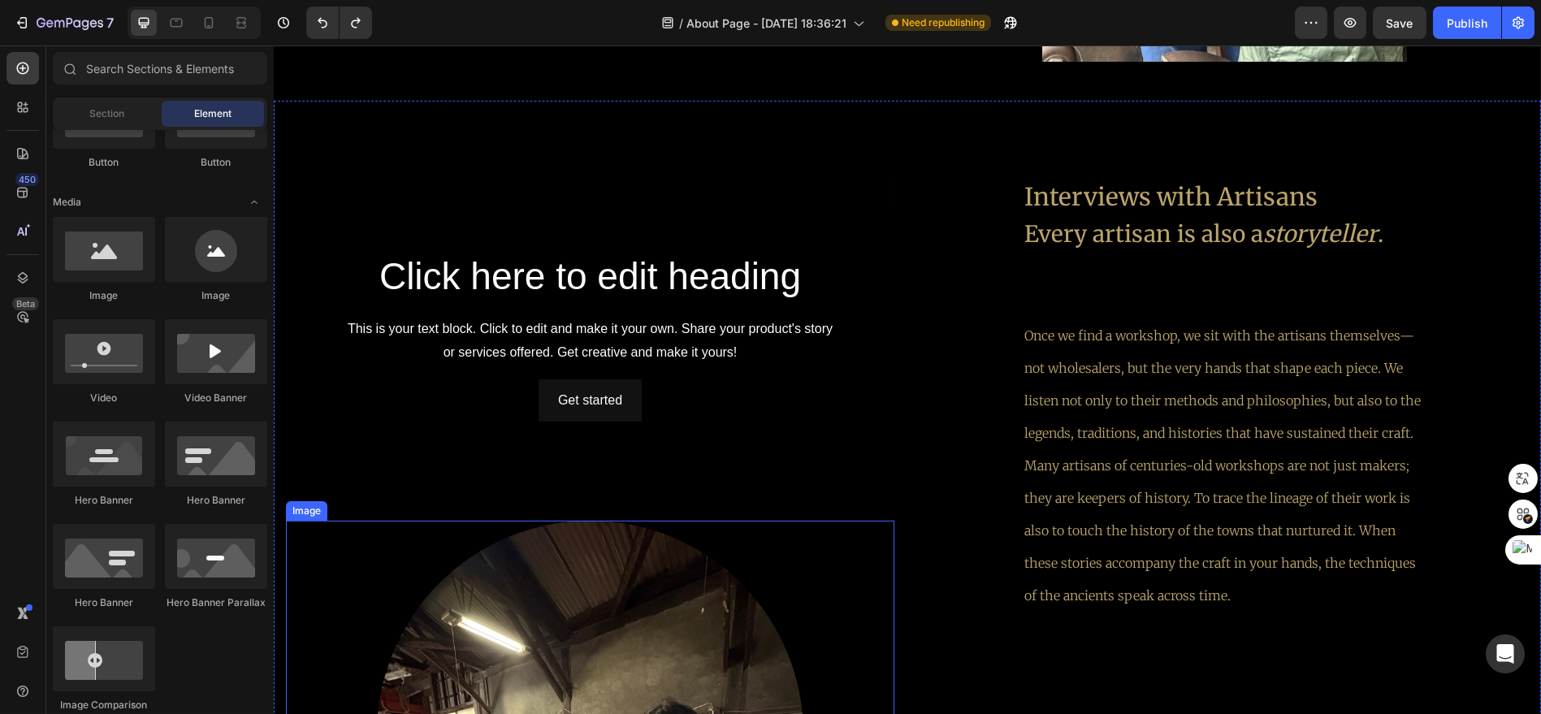
scroll to position [2734, 0]
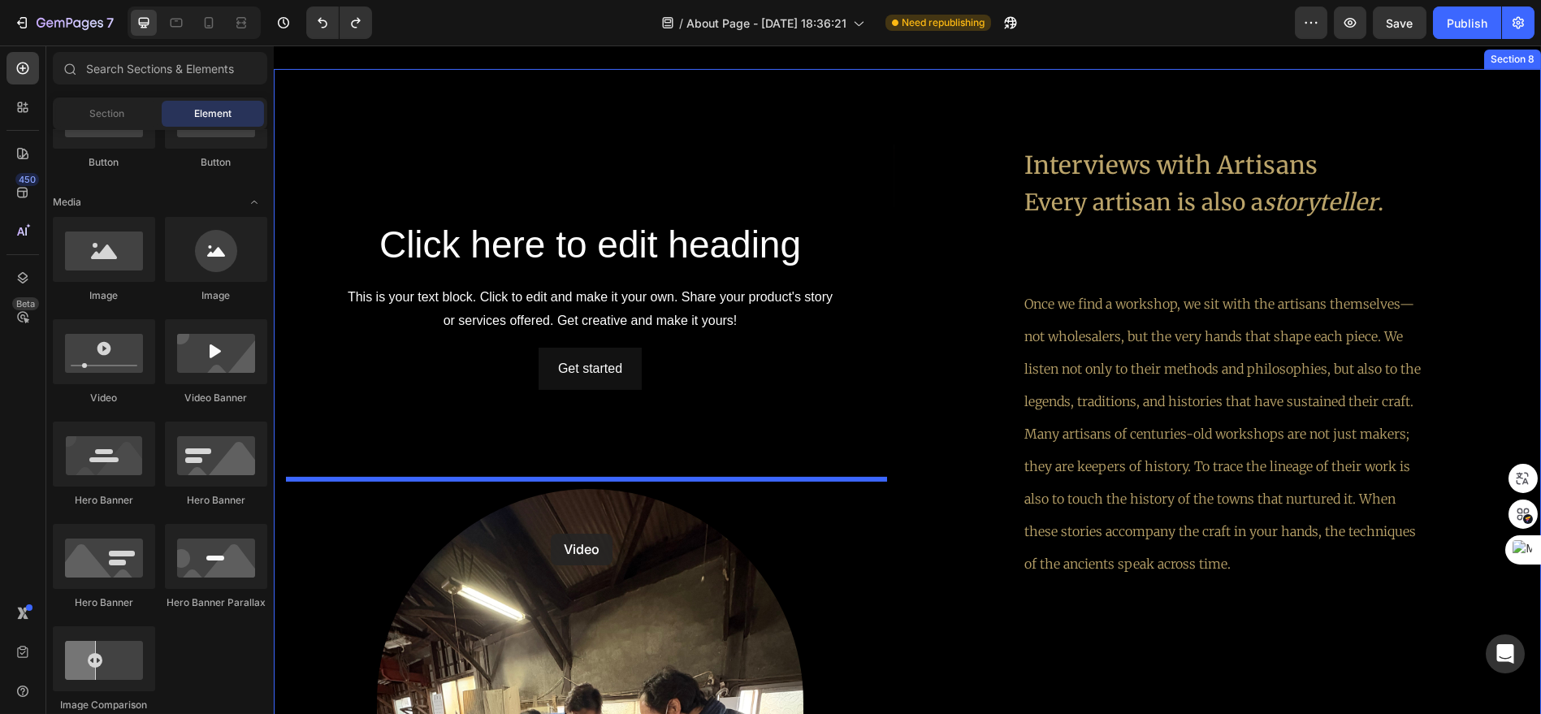
drag, startPoint x: 380, startPoint y: 405, endPoint x: 551, endPoint y: 534, distance: 214.0
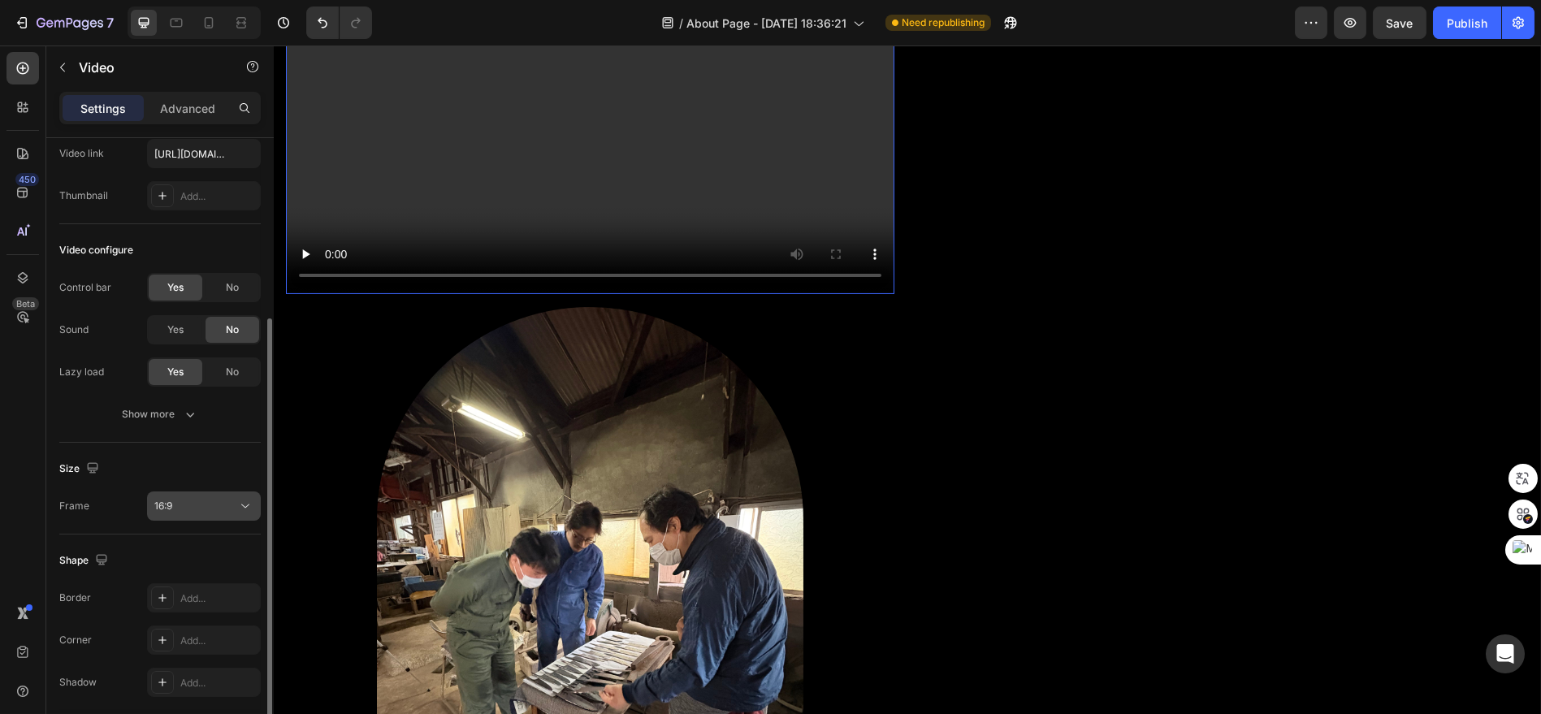
scroll to position [149, 0]
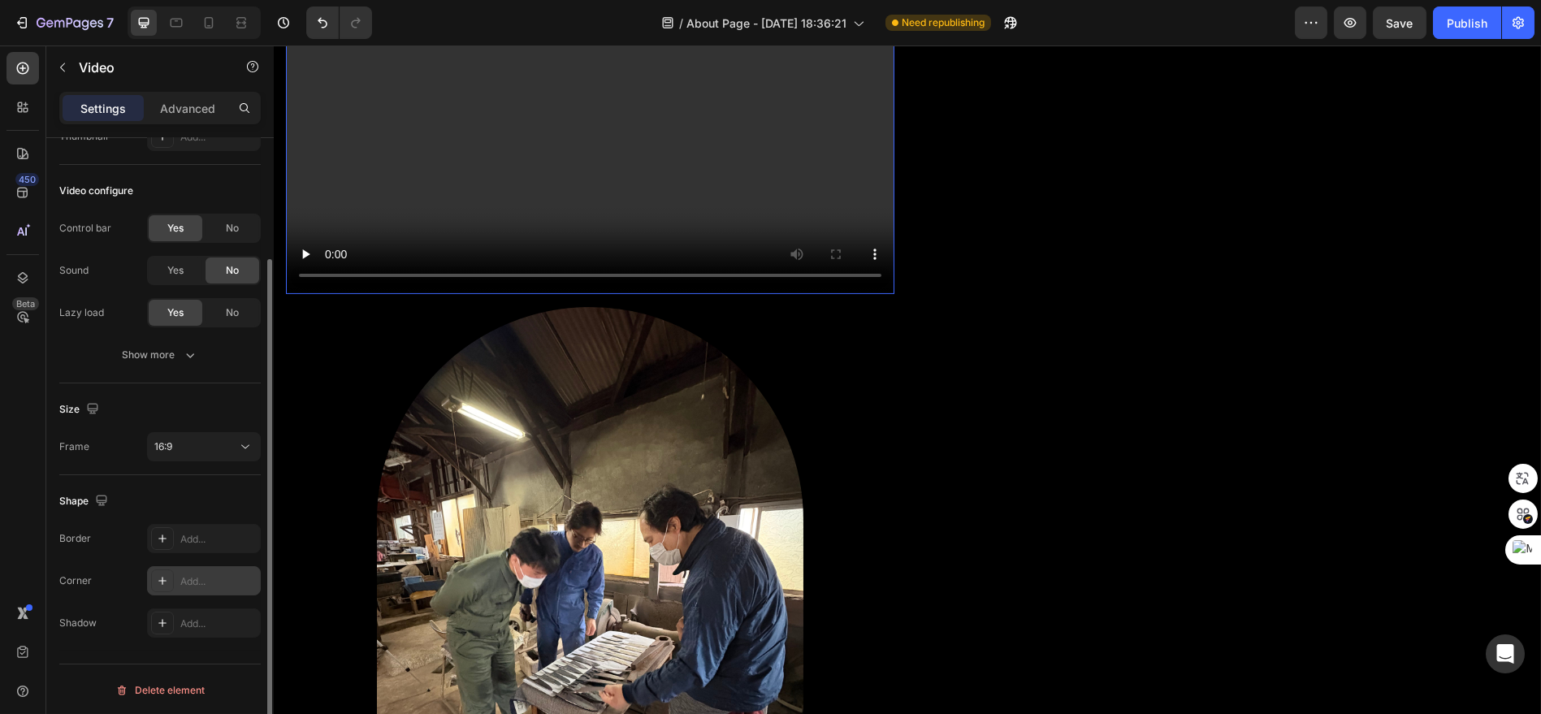
click at [167, 574] on icon at bounding box center [162, 580] width 13 height 13
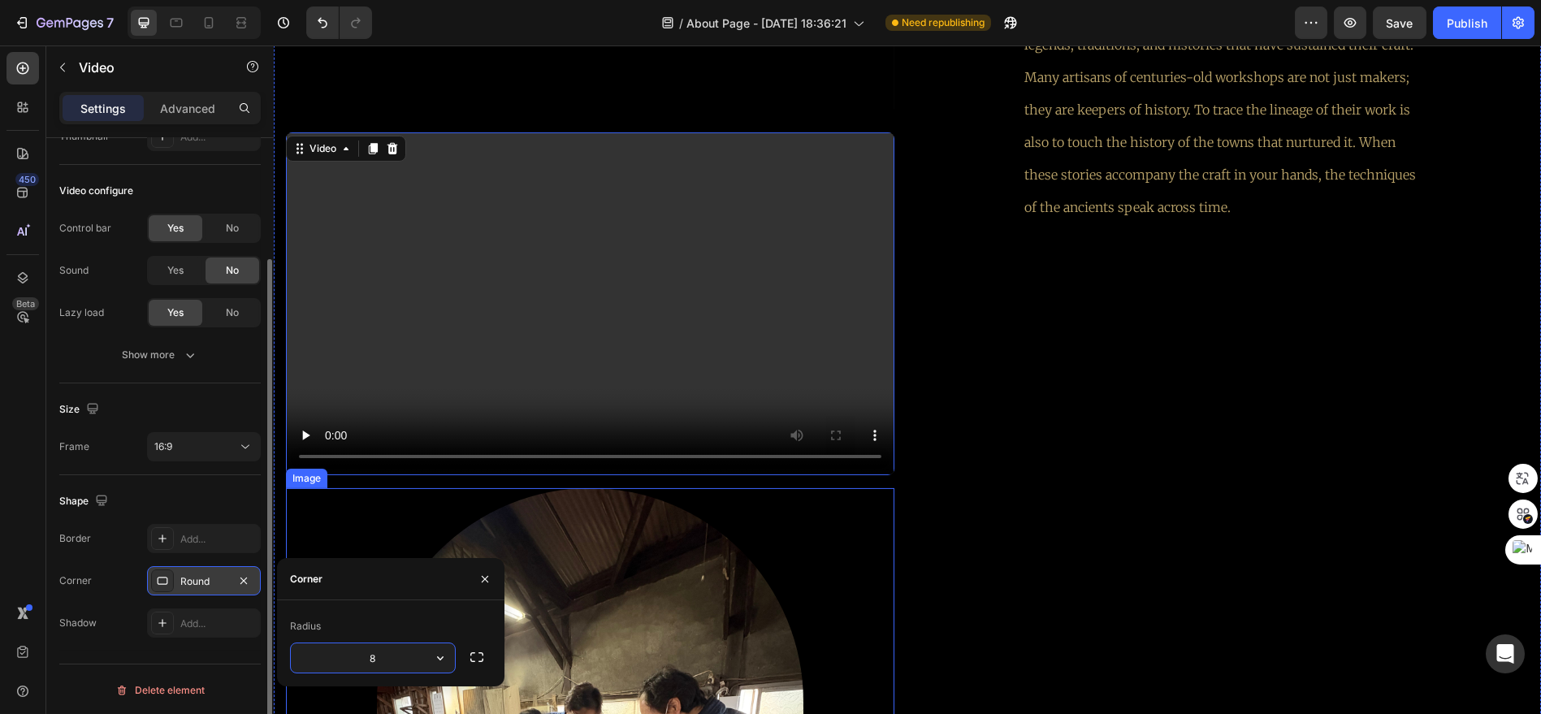
scroll to position [3085, 0]
click at [470, 651] on icon "button" at bounding box center [477, 657] width 16 height 16
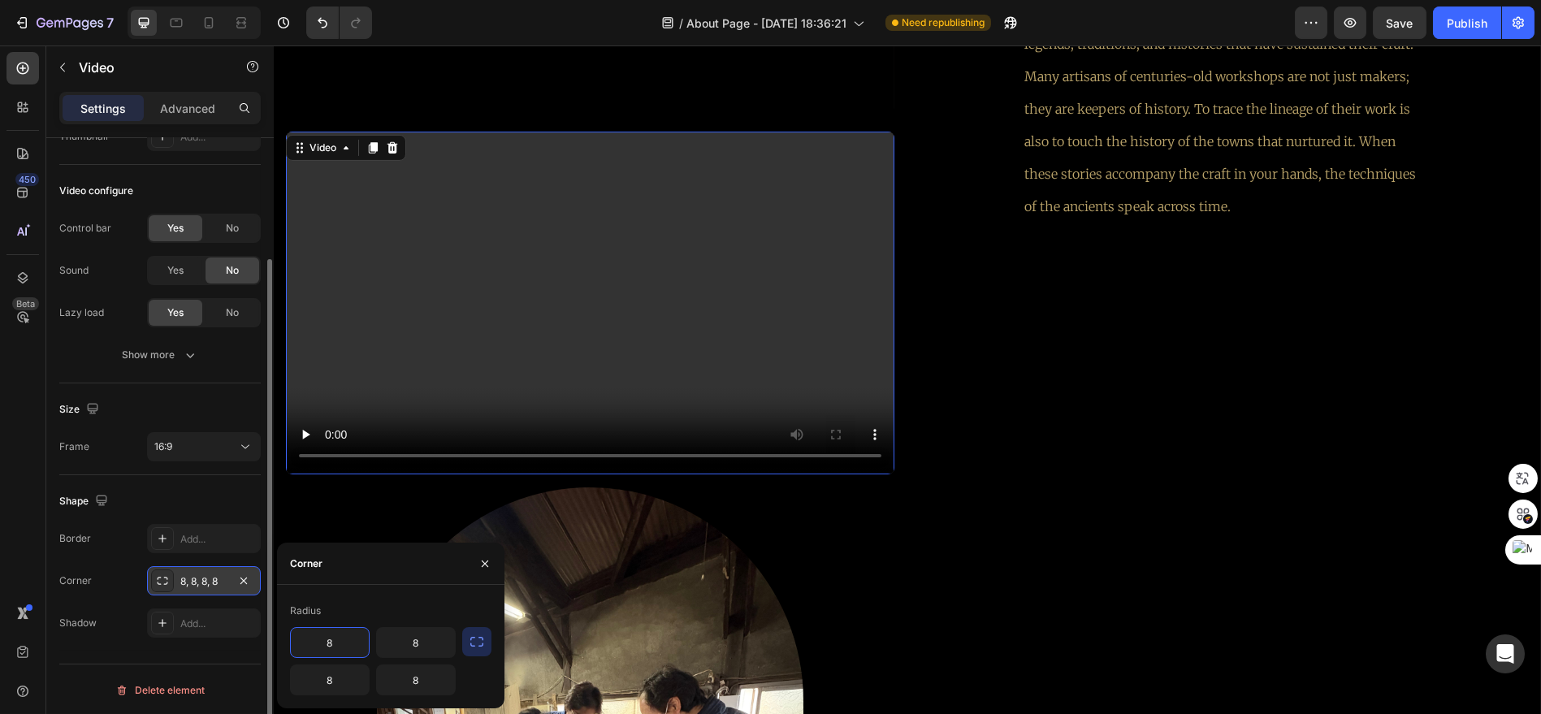
click at [345, 648] on input "8" at bounding box center [330, 642] width 78 height 29
drag, startPoint x: 345, startPoint y: 646, endPoint x: 318, endPoint y: 648, distance: 26.9
click at [318, 648] on input "8" at bounding box center [330, 642] width 78 height 29
drag, startPoint x: 341, startPoint y: 649, endPoint x: 320, endPoint y: 646, distance: 21.4
click at [320, 646] on input "16" at bounding box center [330, 642] width 78 height 29
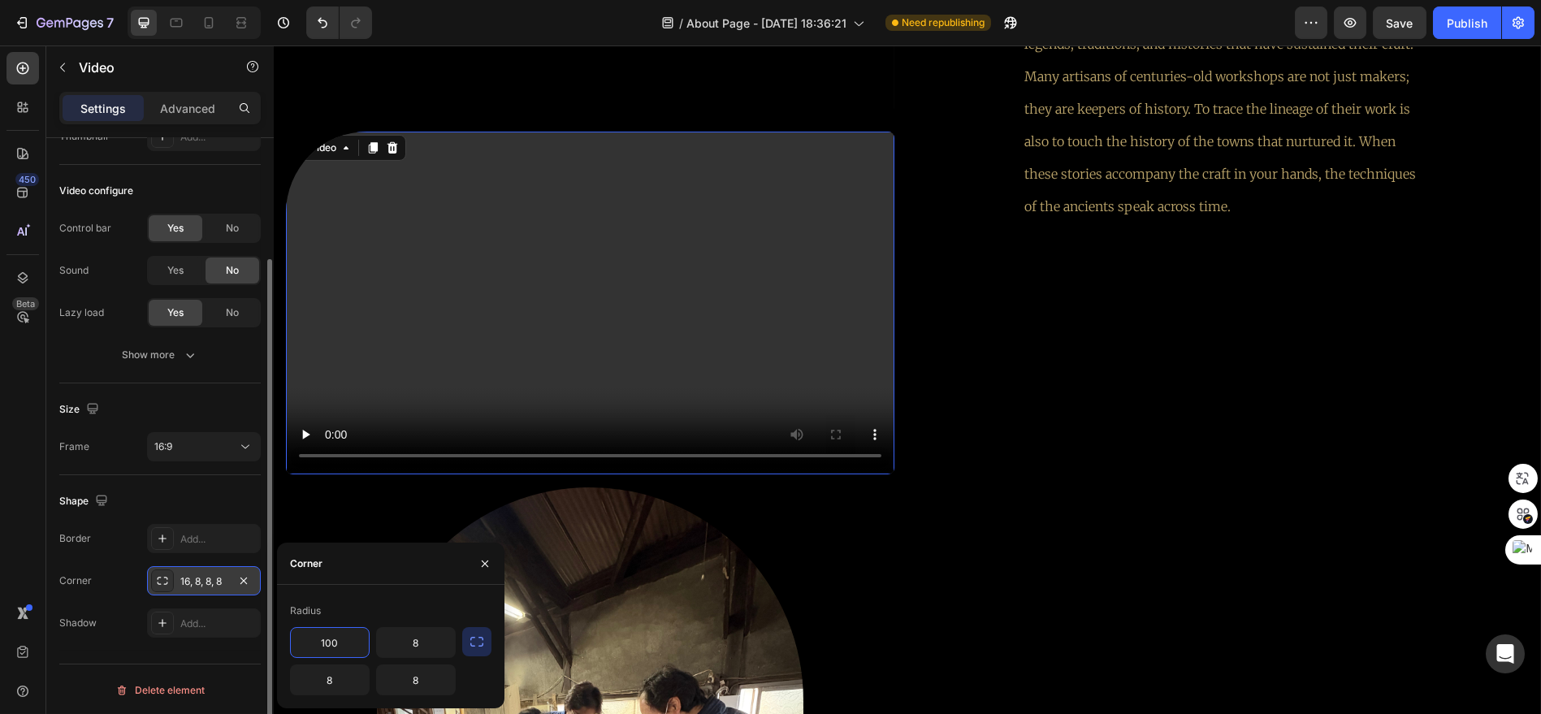
type input "100"
click at [230, 613] on div "Add..." at bounding box center [204, 622] width 114 height 29
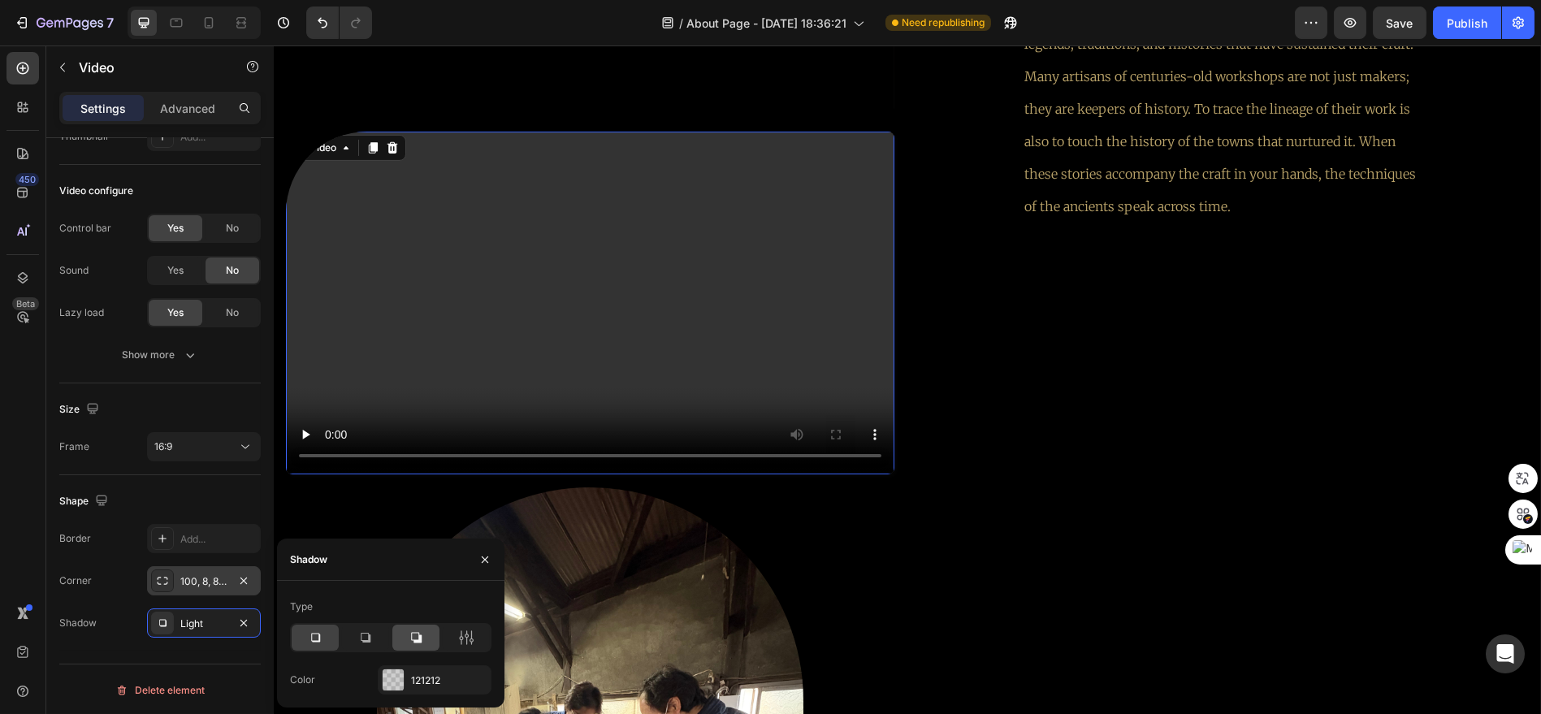
click at [426, 646] on div at bounding box center [415, 638] width 47 height 26
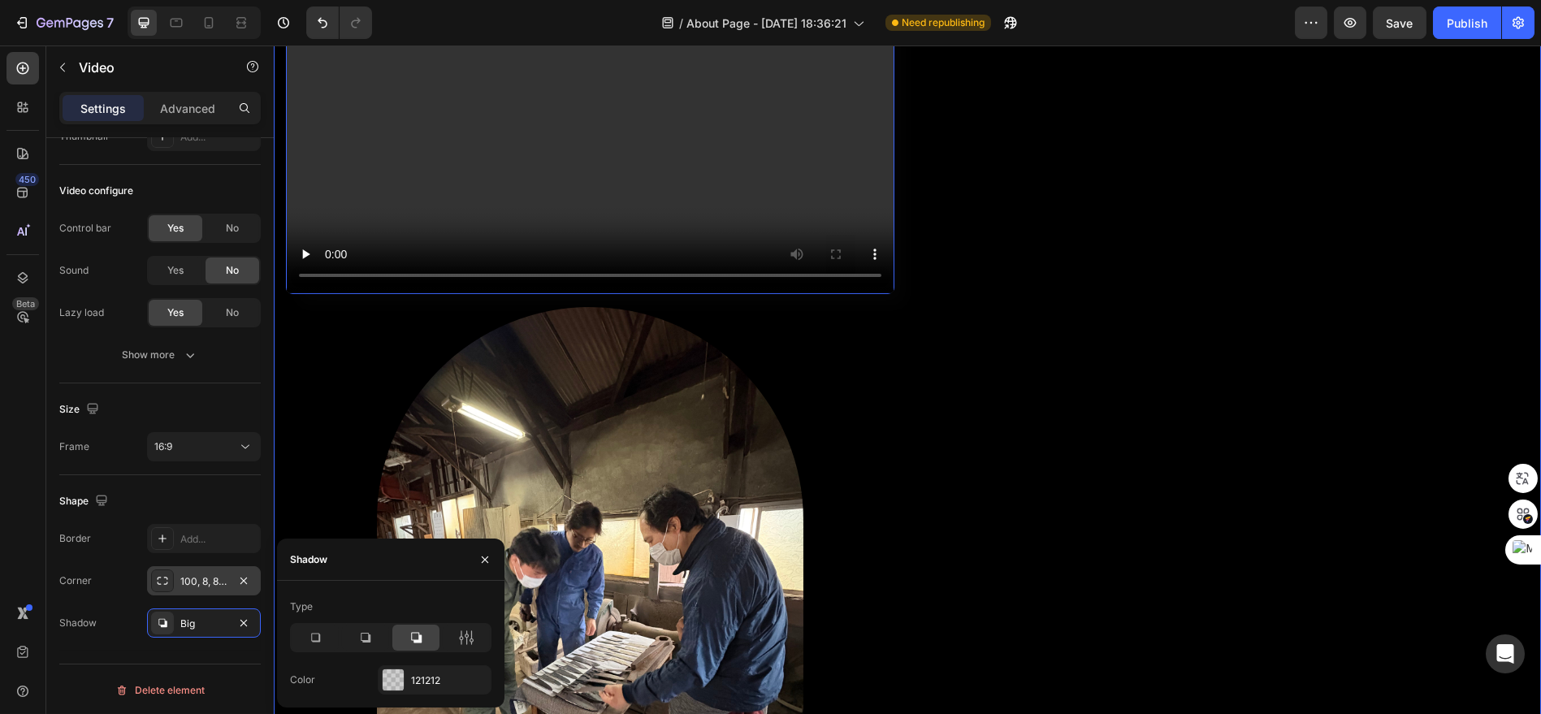
scroll to position [3175, 0]
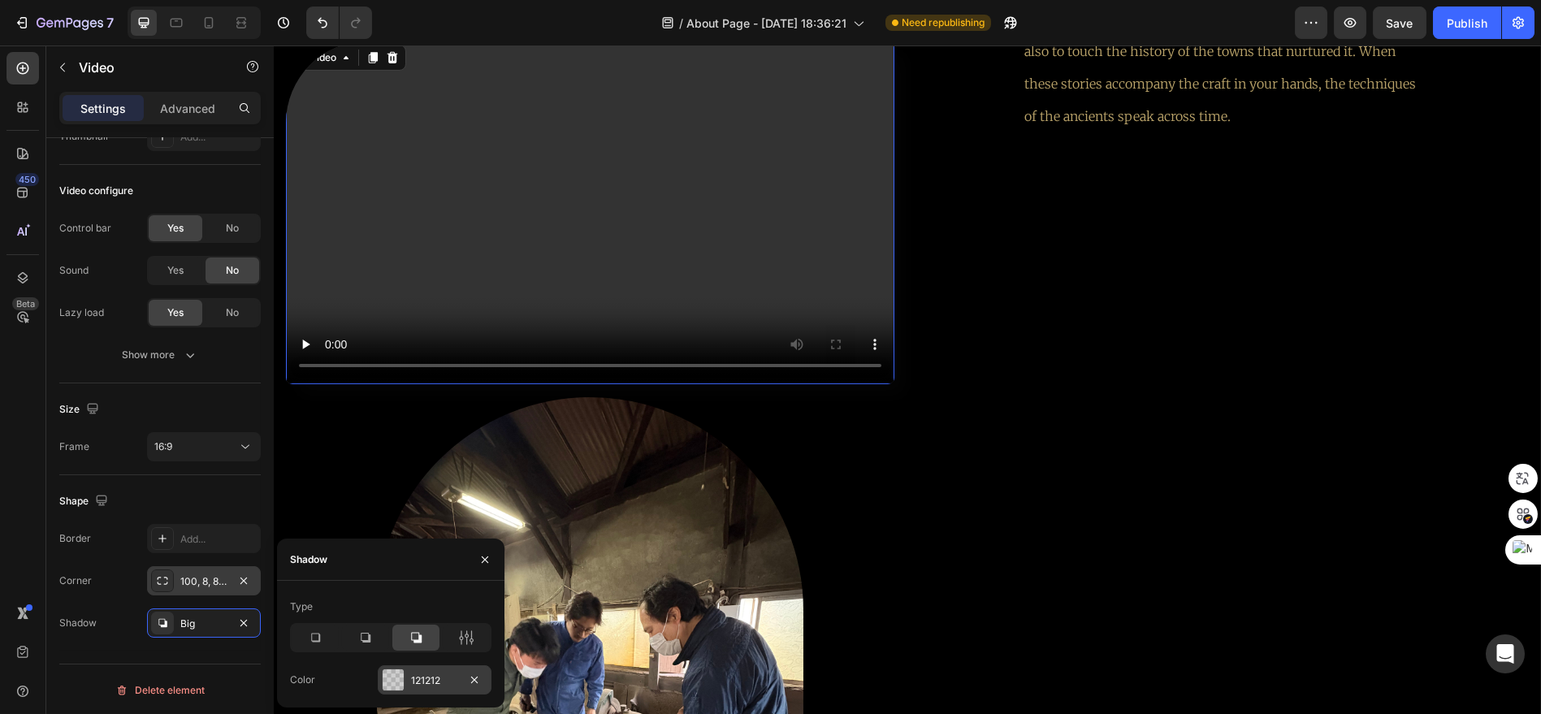
click at [383, 677] on div at bounding box center [393, 679] width 21 height 21
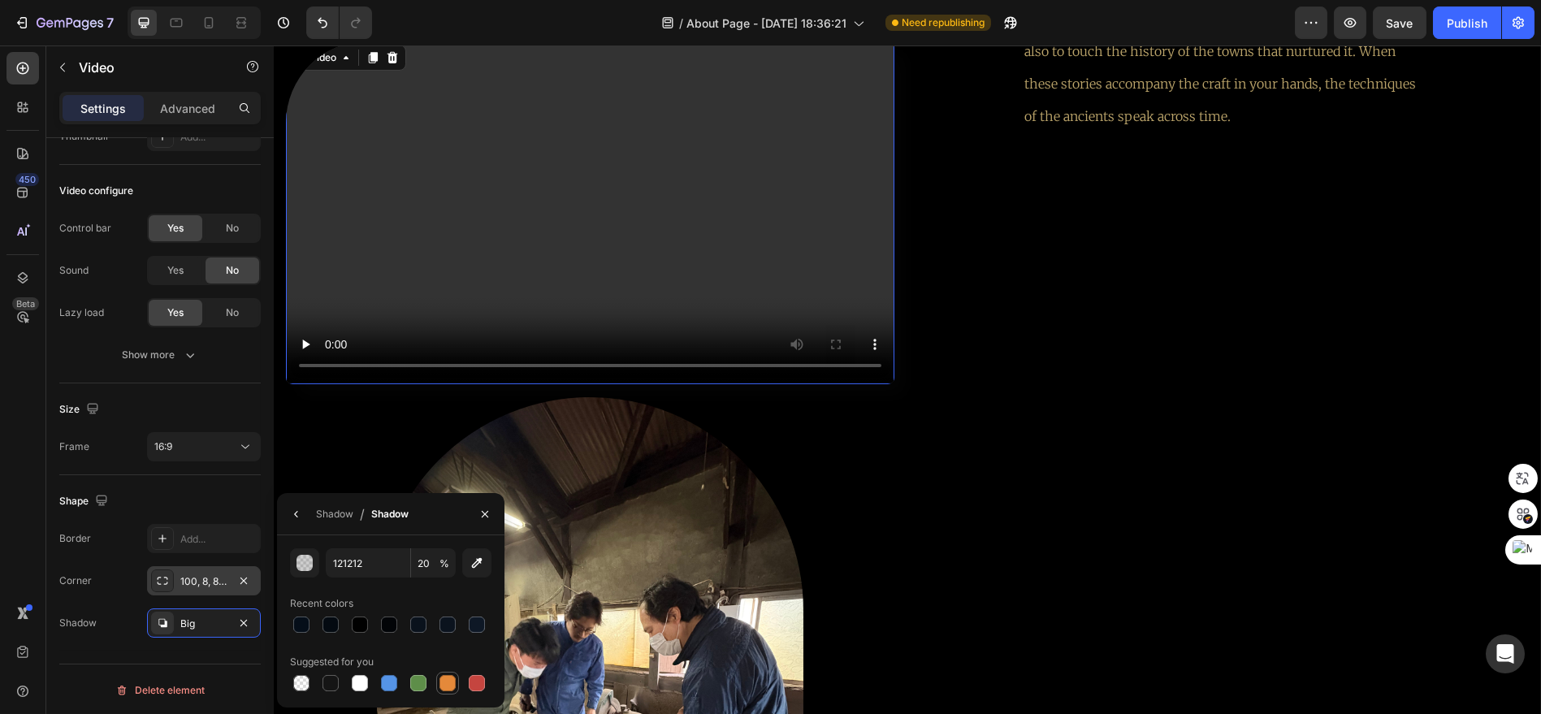
click at [445, 680] on div at bounding box center [447, 683] width 16 height 16
type input "E4893A"
type input "100"
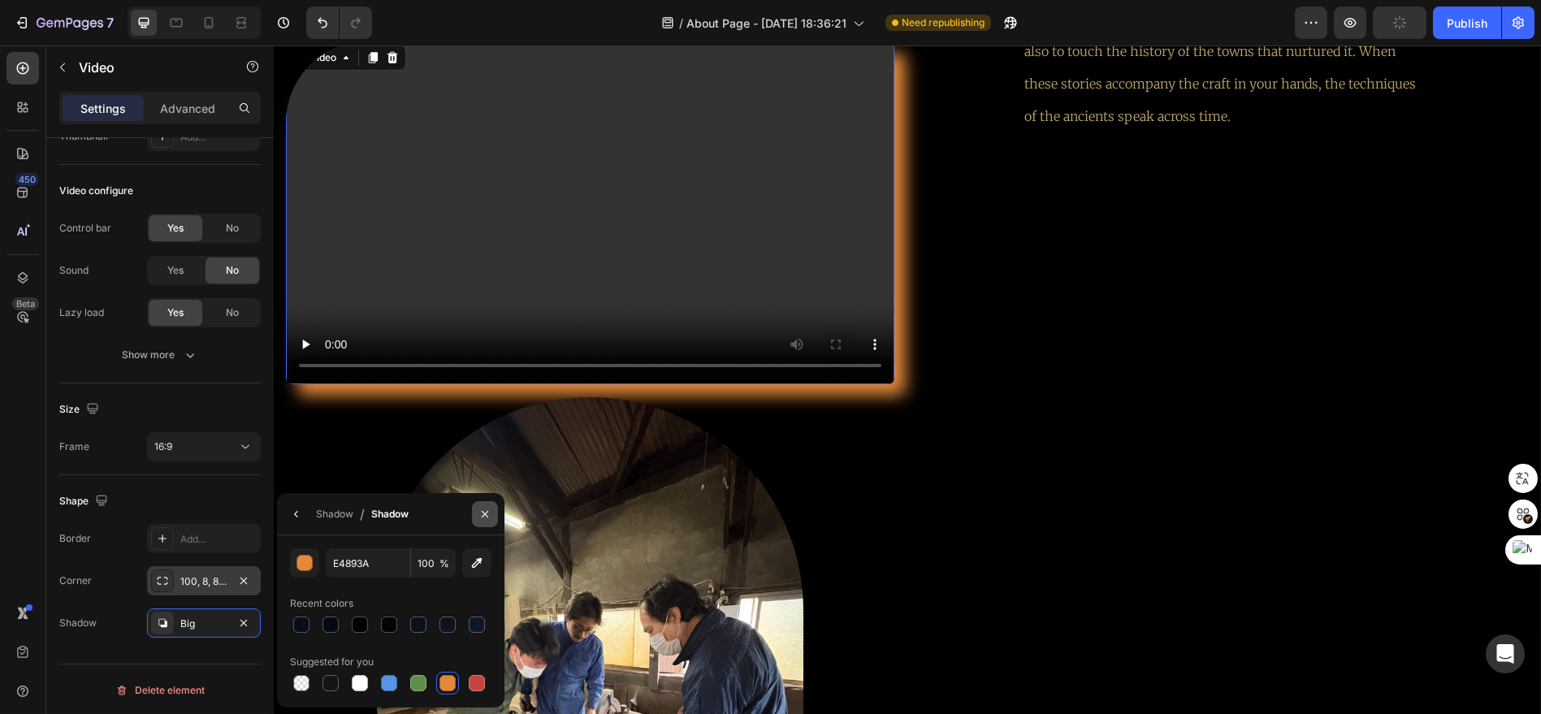
click at [484, 521] on button "button" at bounding box center [485, 514] width 26 height 26
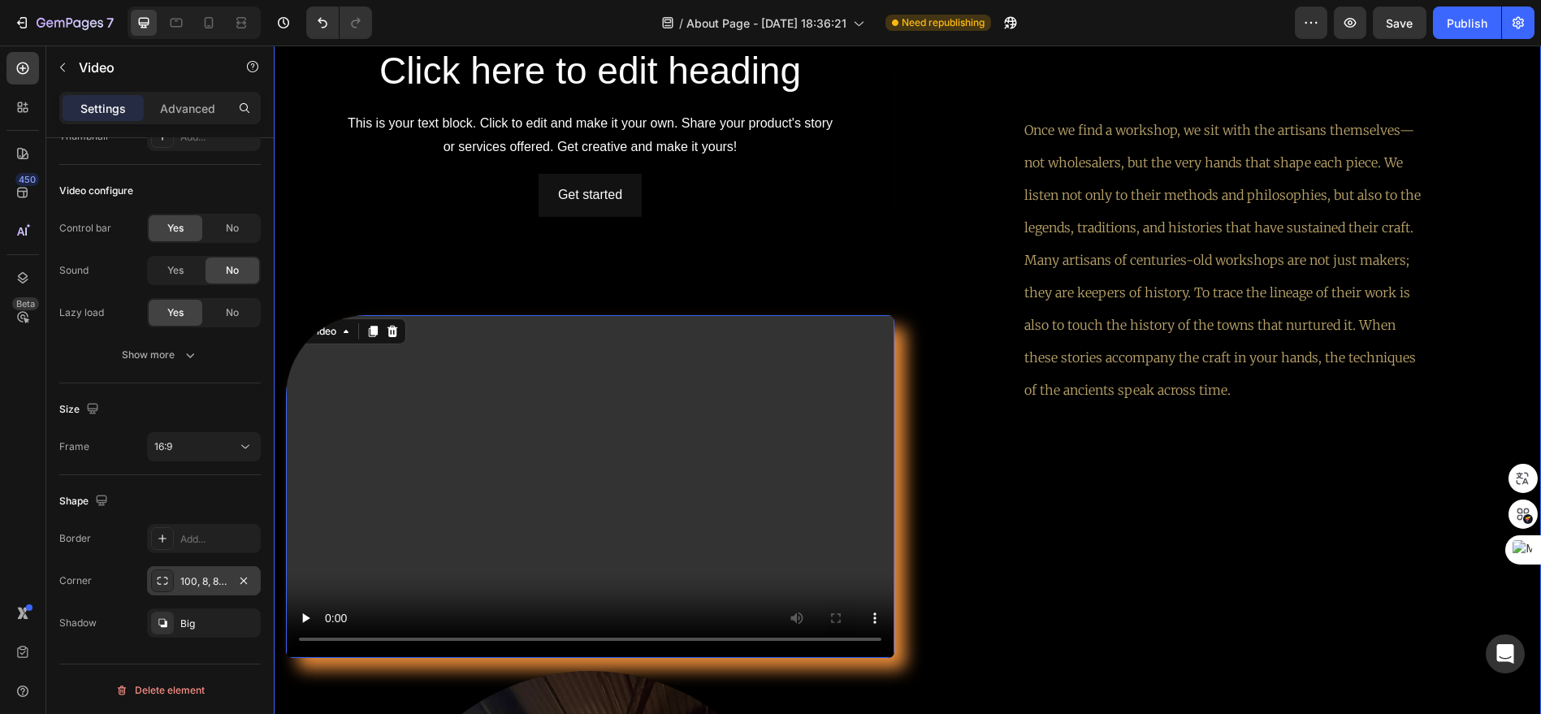
scroll to position [2905, 0]
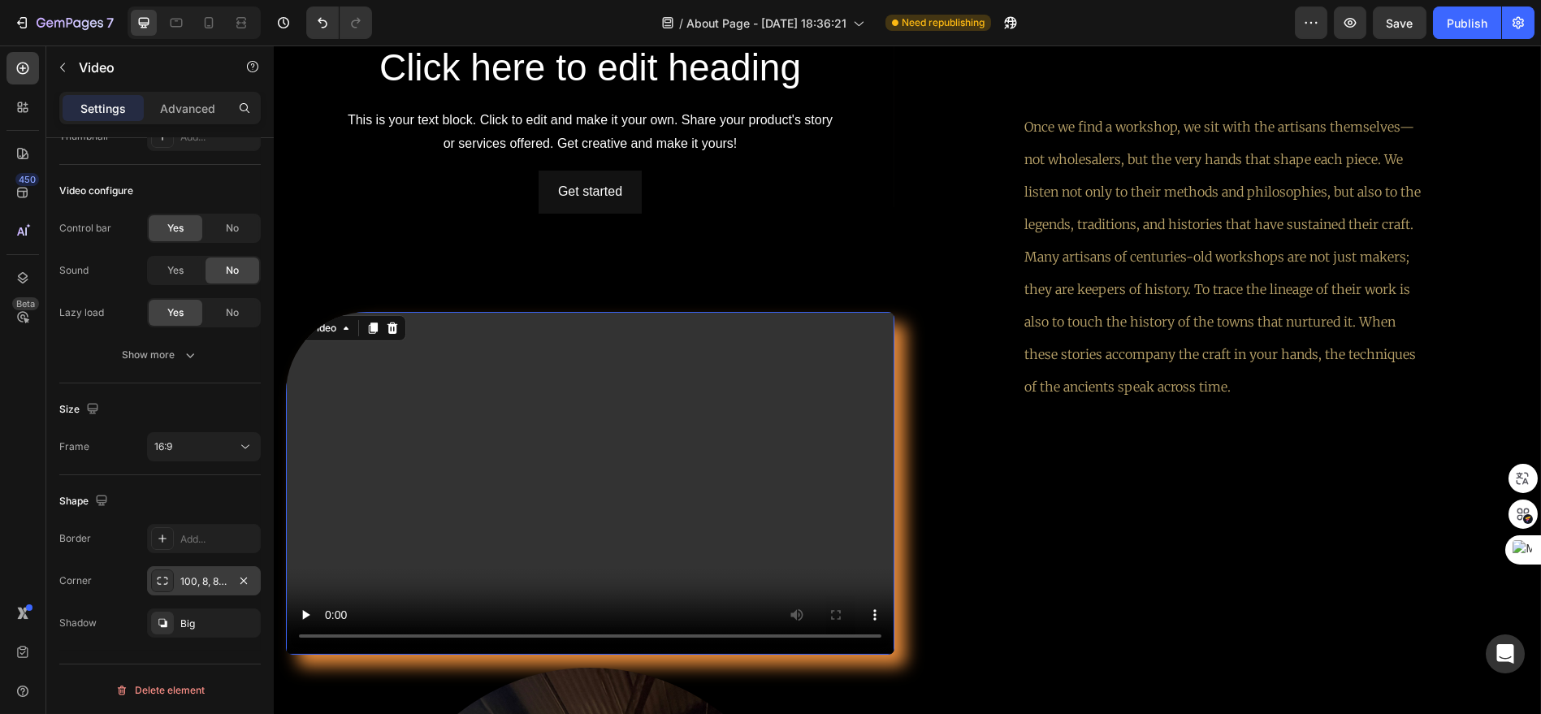
click at [738, 450] on video at bounding box center [590, 483] width 608 height 342
click at [234, 455] on button "16:9" at bounding box center [204, 446] width 114 height 29
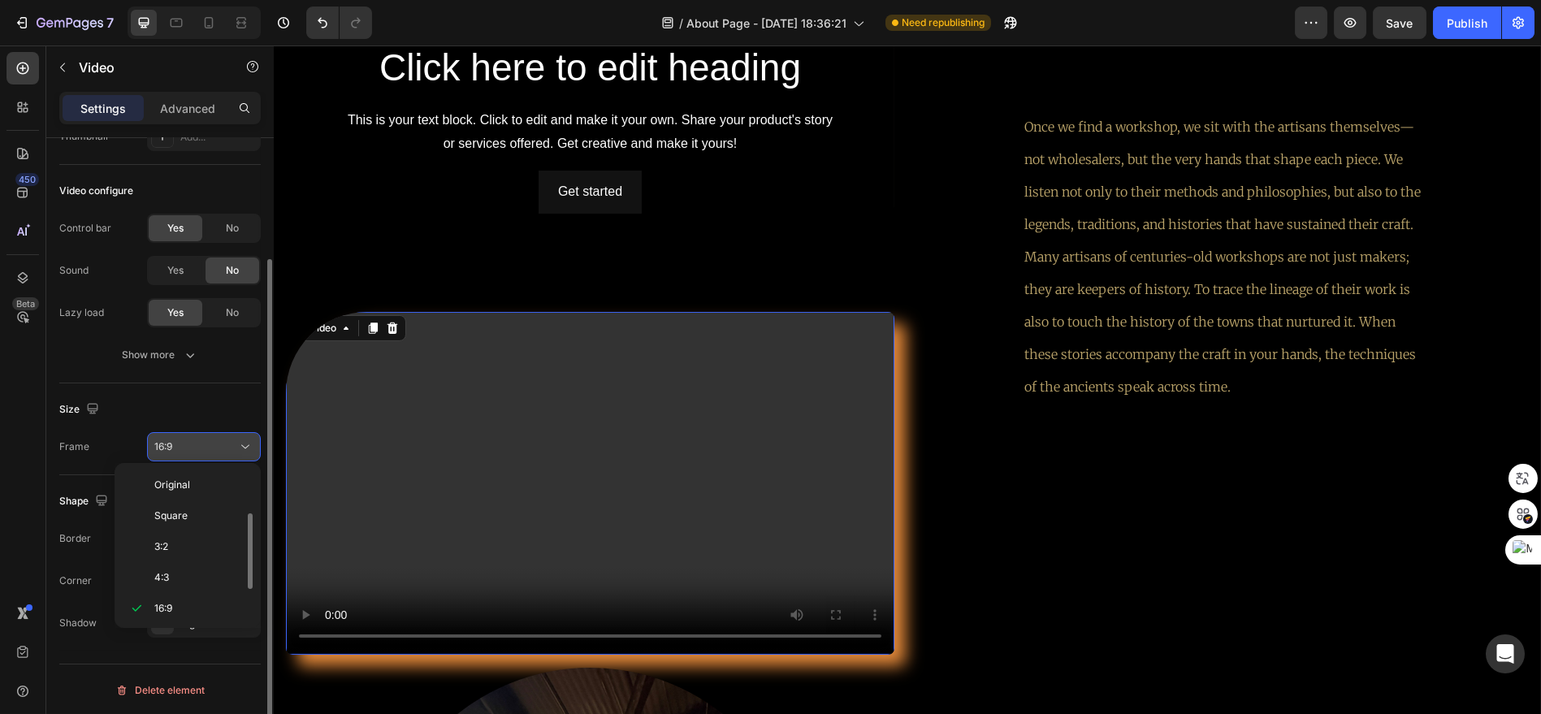
scroll to position [29, 0]
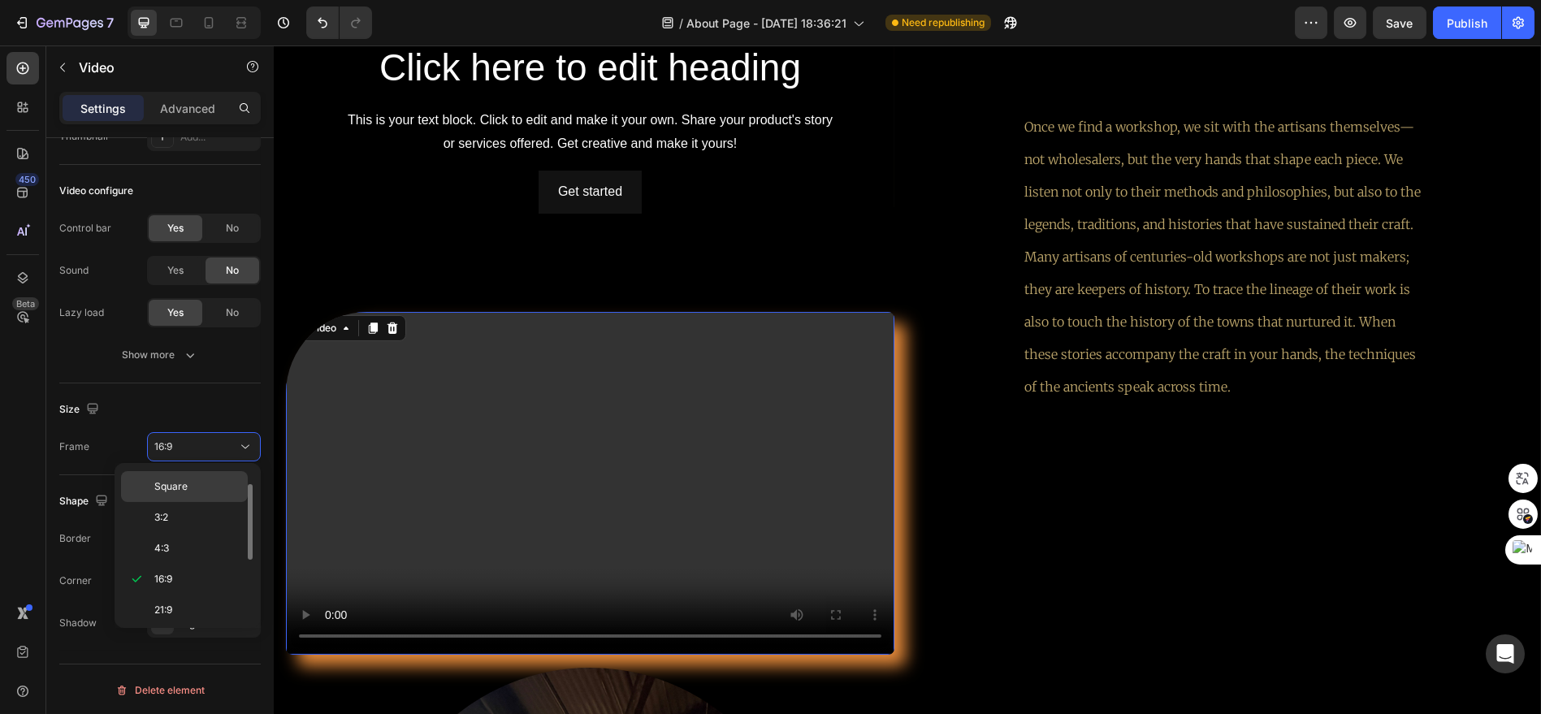
click at [229, 502] on div "Square" at bounding box center [184, 517] width 127 height 31
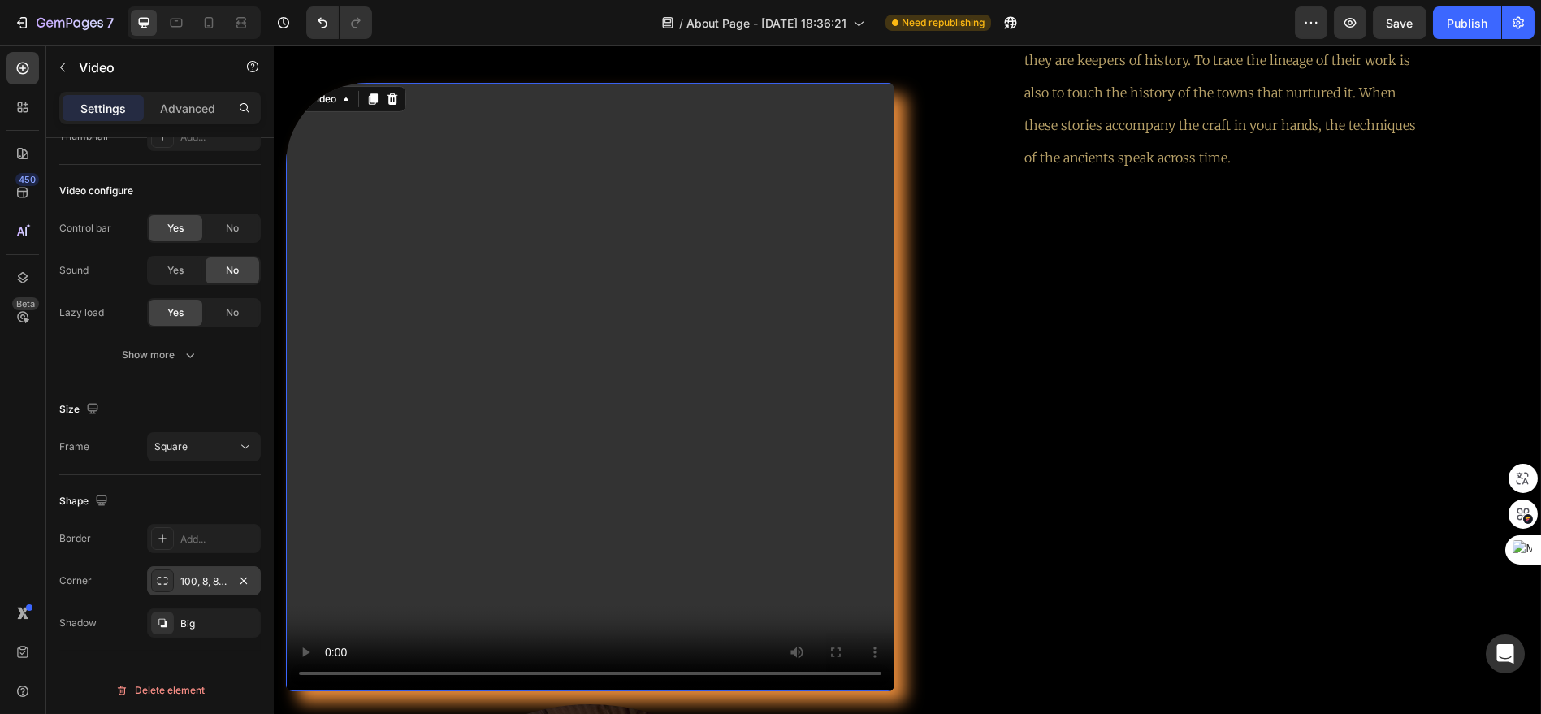
scroll to position [3085, 0]
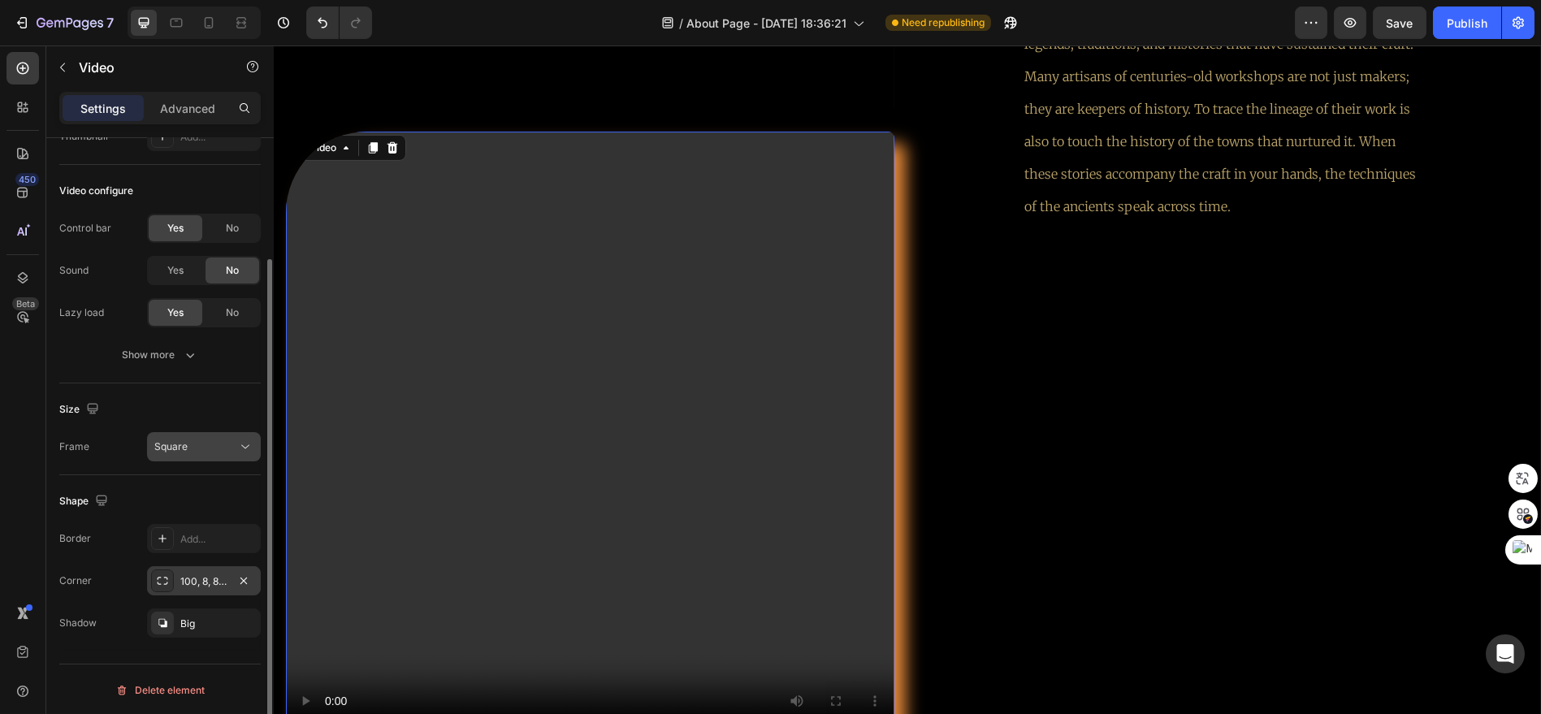
click at [245, 450] on icon at bounding box center [245, 447] width 16 height 16
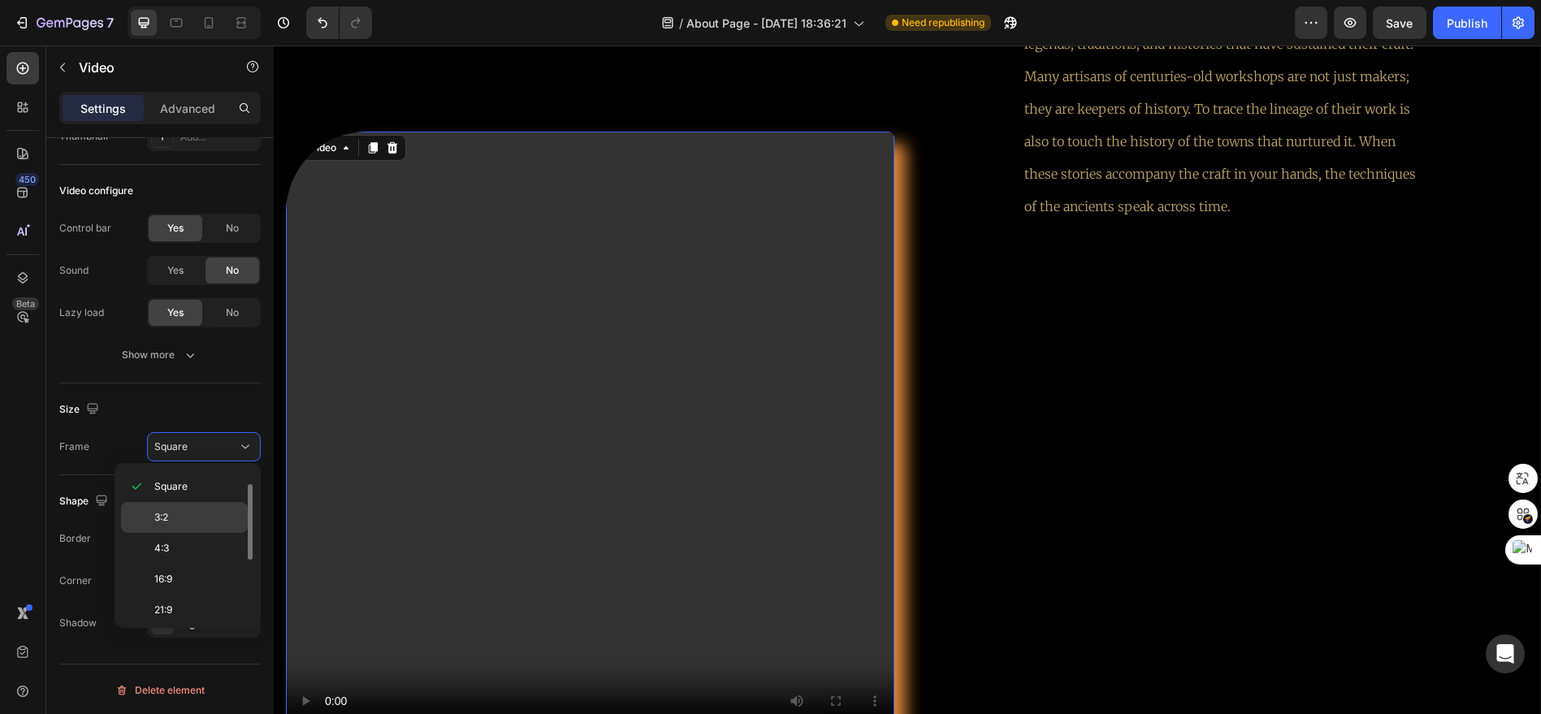
click at [225, 513] on p "3:2" at bounding box center [197, 517] width 86 height 15
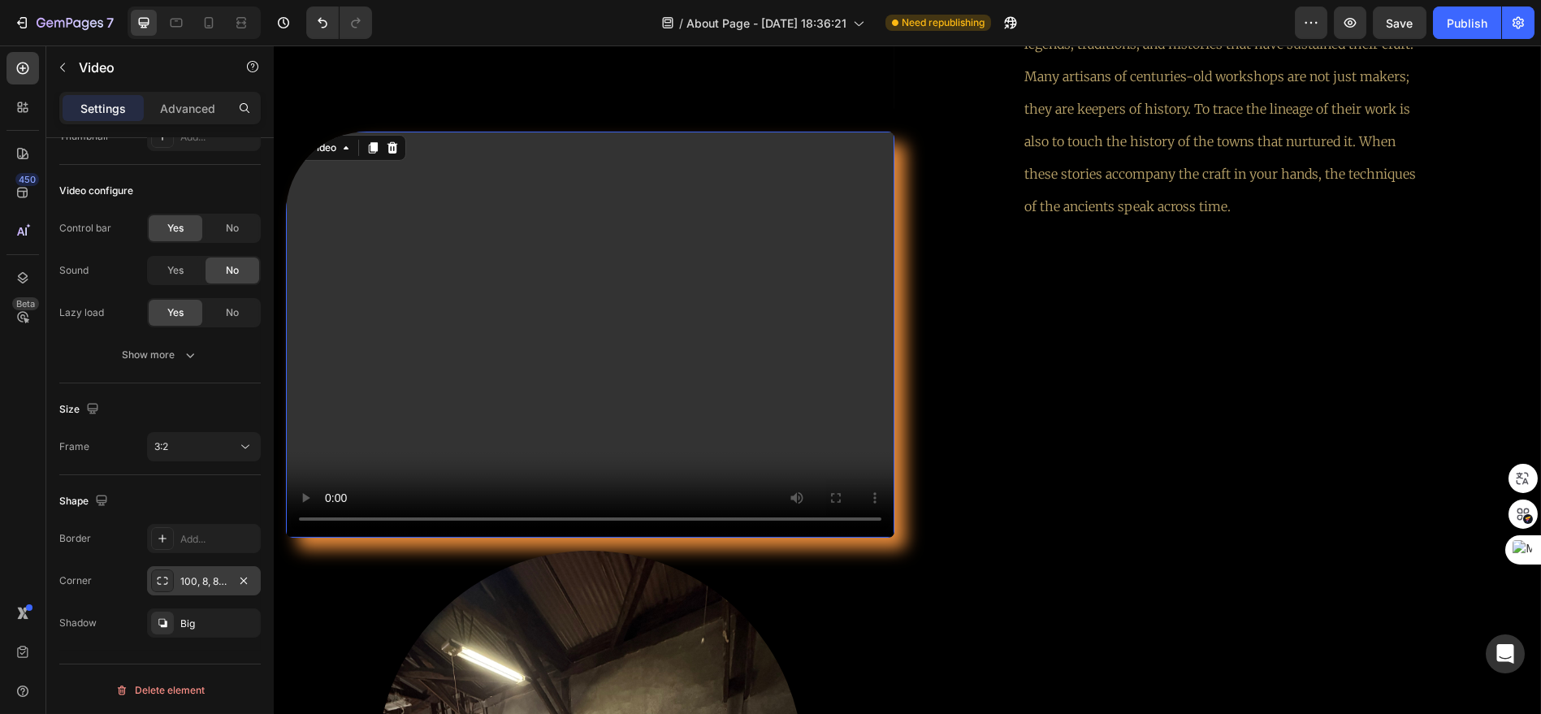
drag, startPoint x: 248, startPoint y: 453, endPoint x: 239, endPoint y: 464, distance: 13.8
click at [245, 454] on button "3:2" at bounding box center [204, 446] width 114 height 29
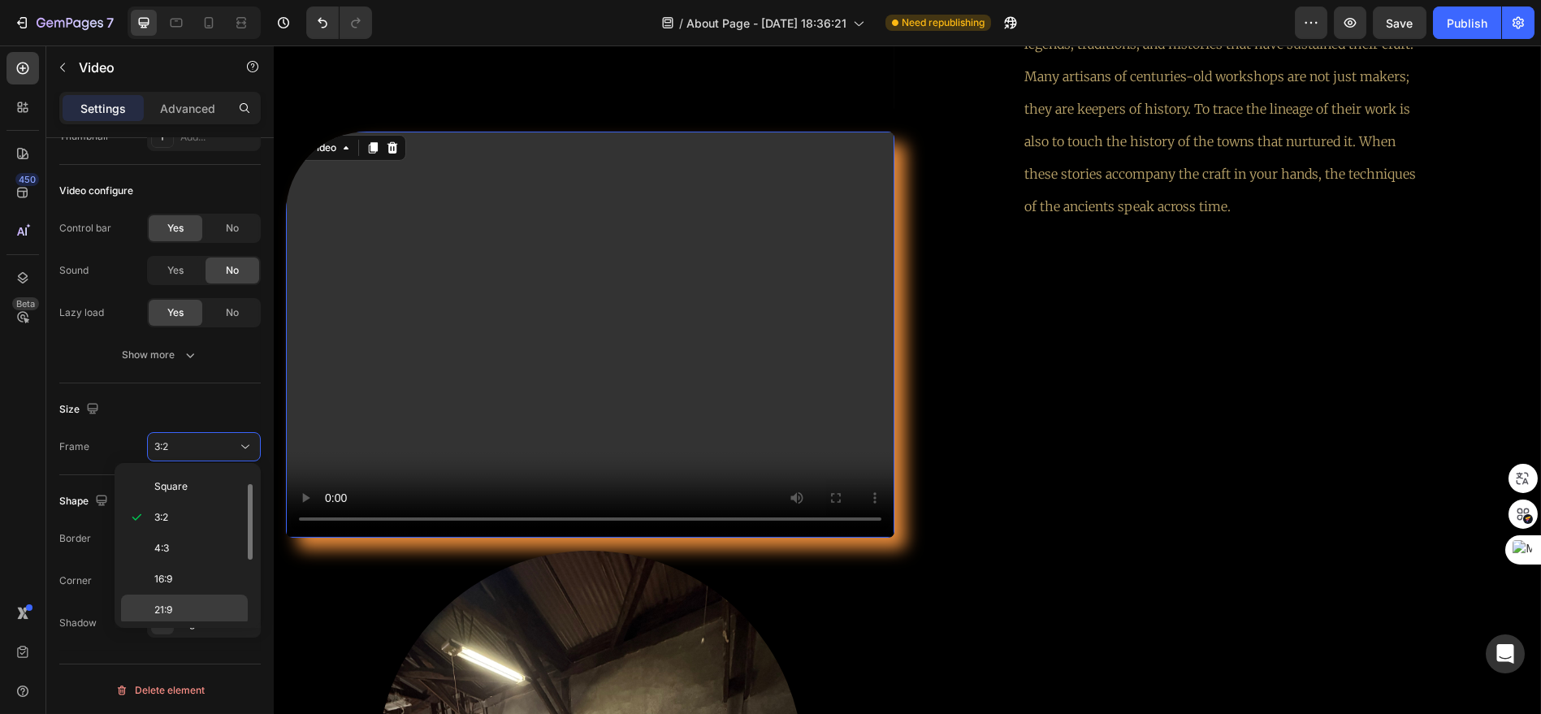
click at [229, 603] on p "21:9" at bounding box center [197, 610] width 86 height 15
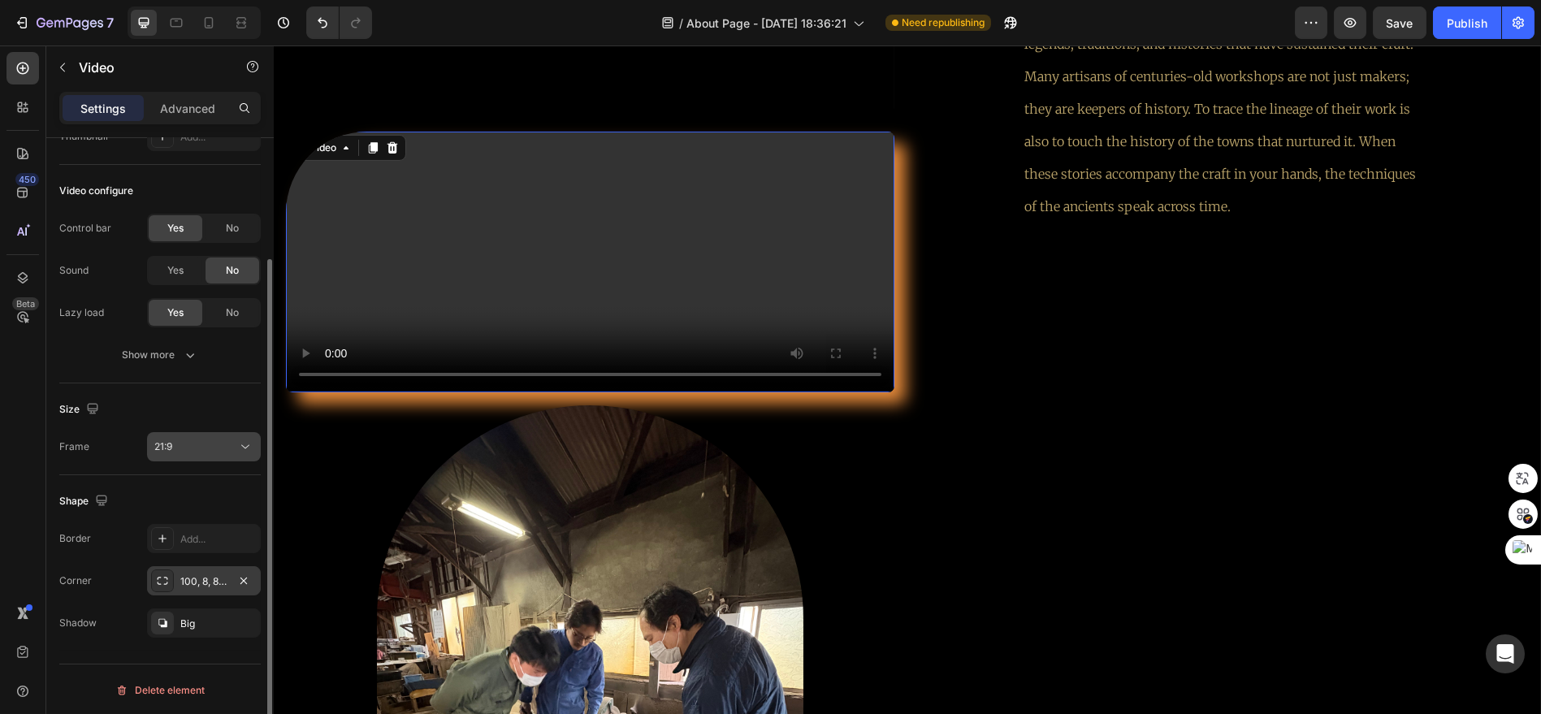
click at [243, 448] on icon at bounding box center [245, 447] width 16 height 16
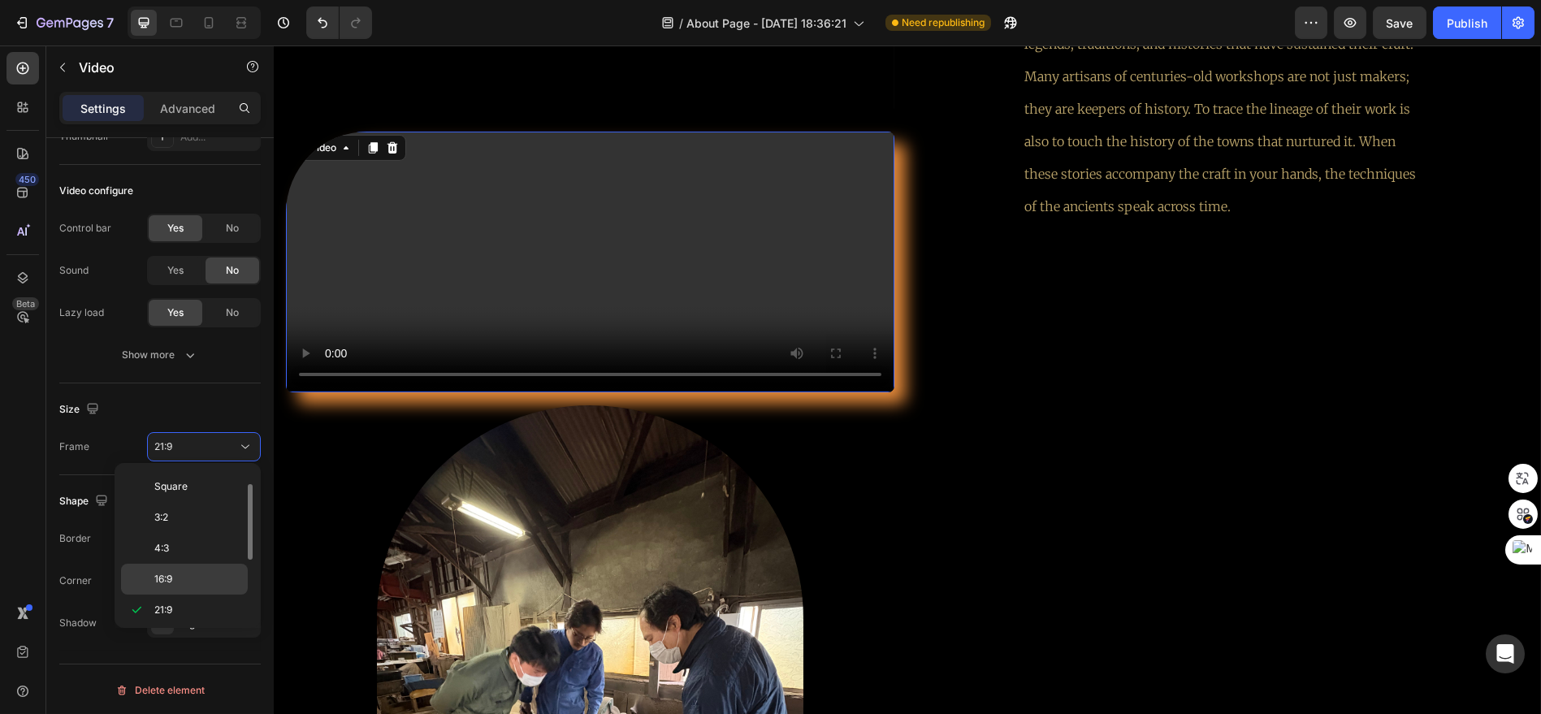
click at [231, 567] on div "16:9" at bounding box center [184, 579] width 127 height 31
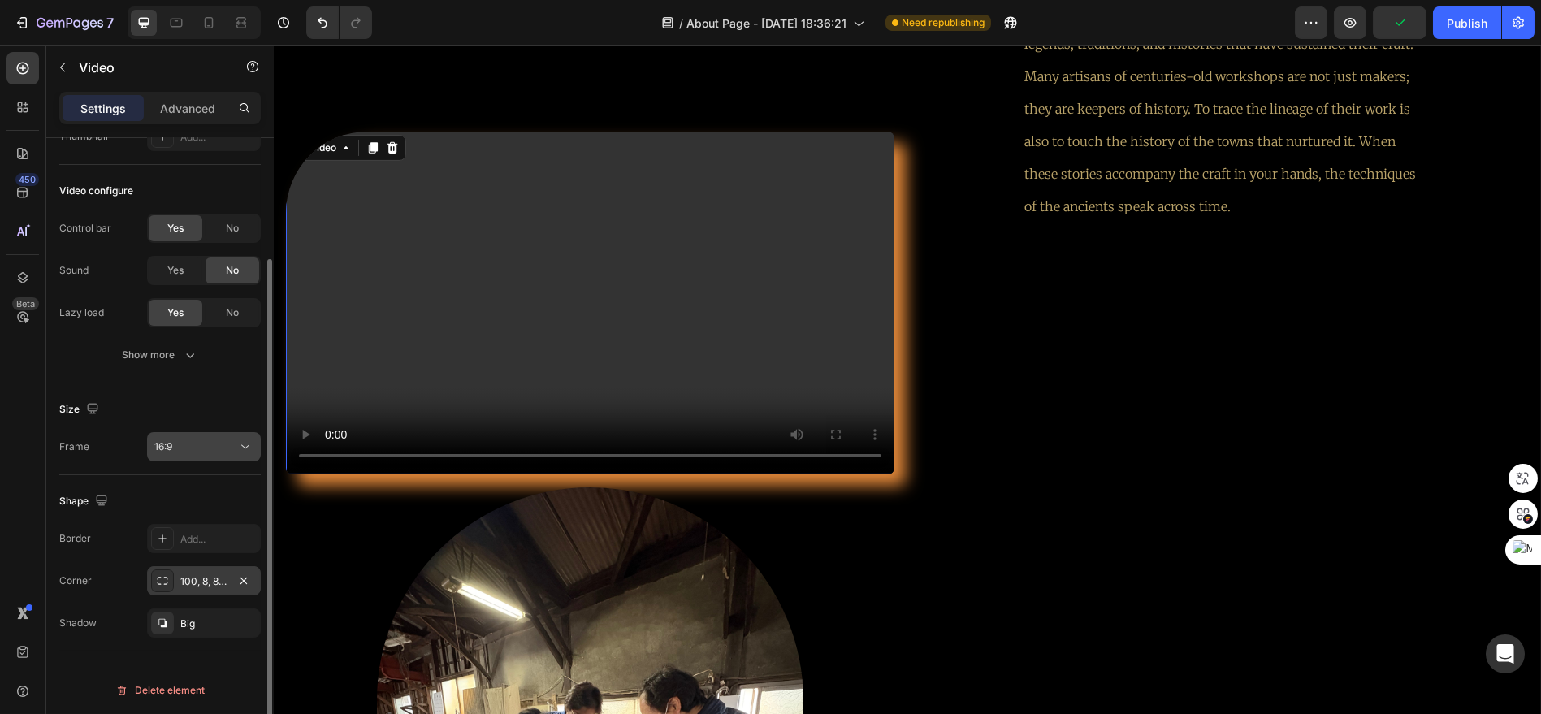
click at [232, 448] on div "16:9" at bounding box center [195, 446] width 83 height 15
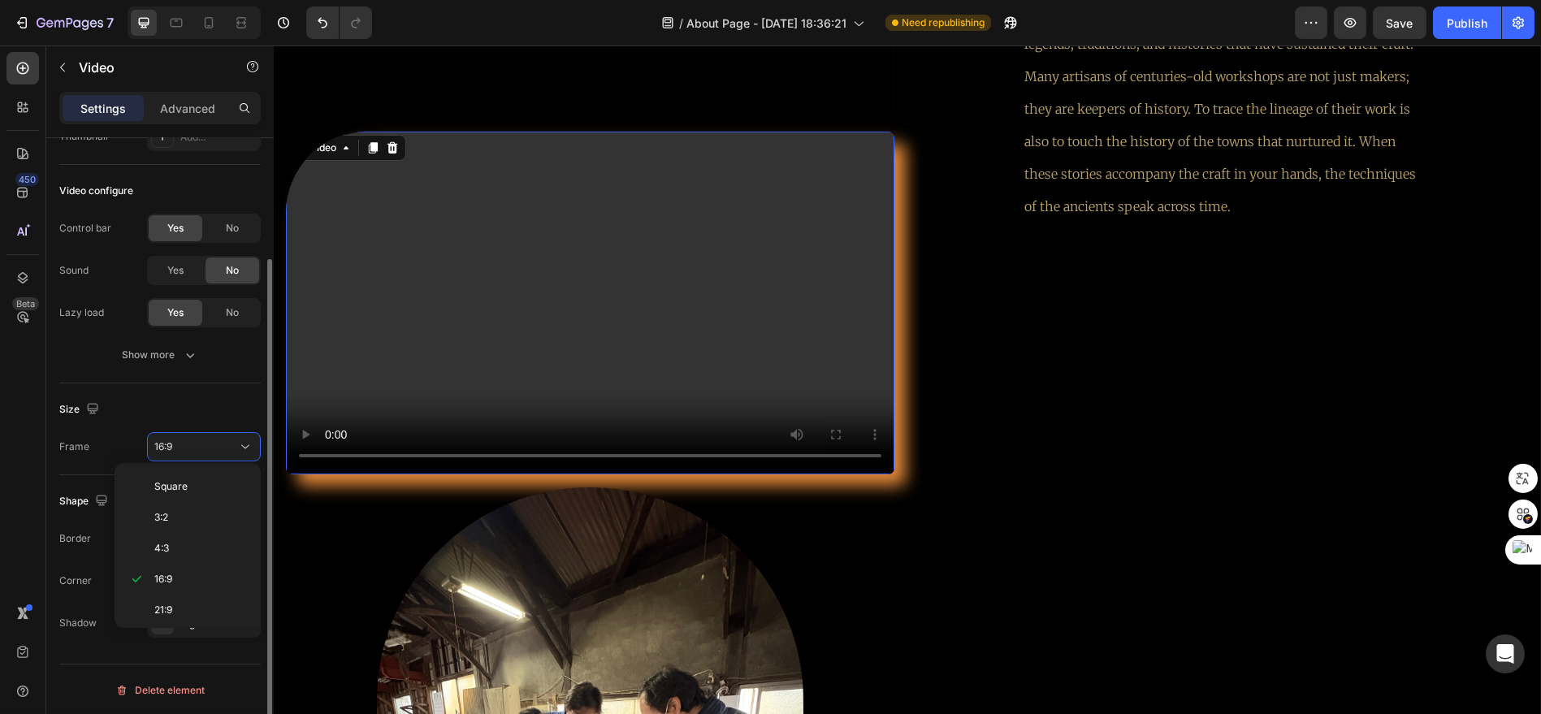
click at [236, 393] on div "Size Frame 16:9" at bounding box center [159, 429] width 201 height 92
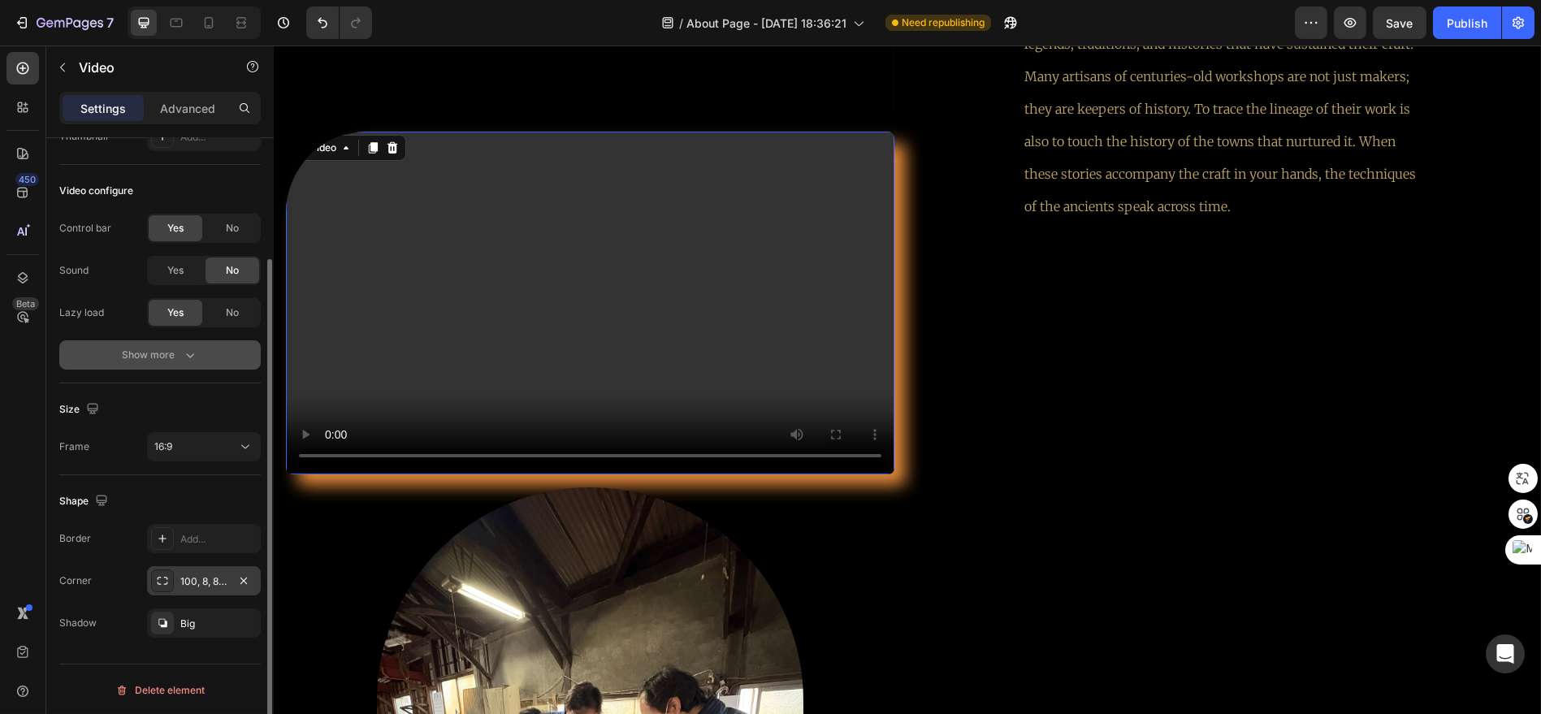
click at [188, 356] on icon "button" at bounding box center [190, 355] width 16 height 16
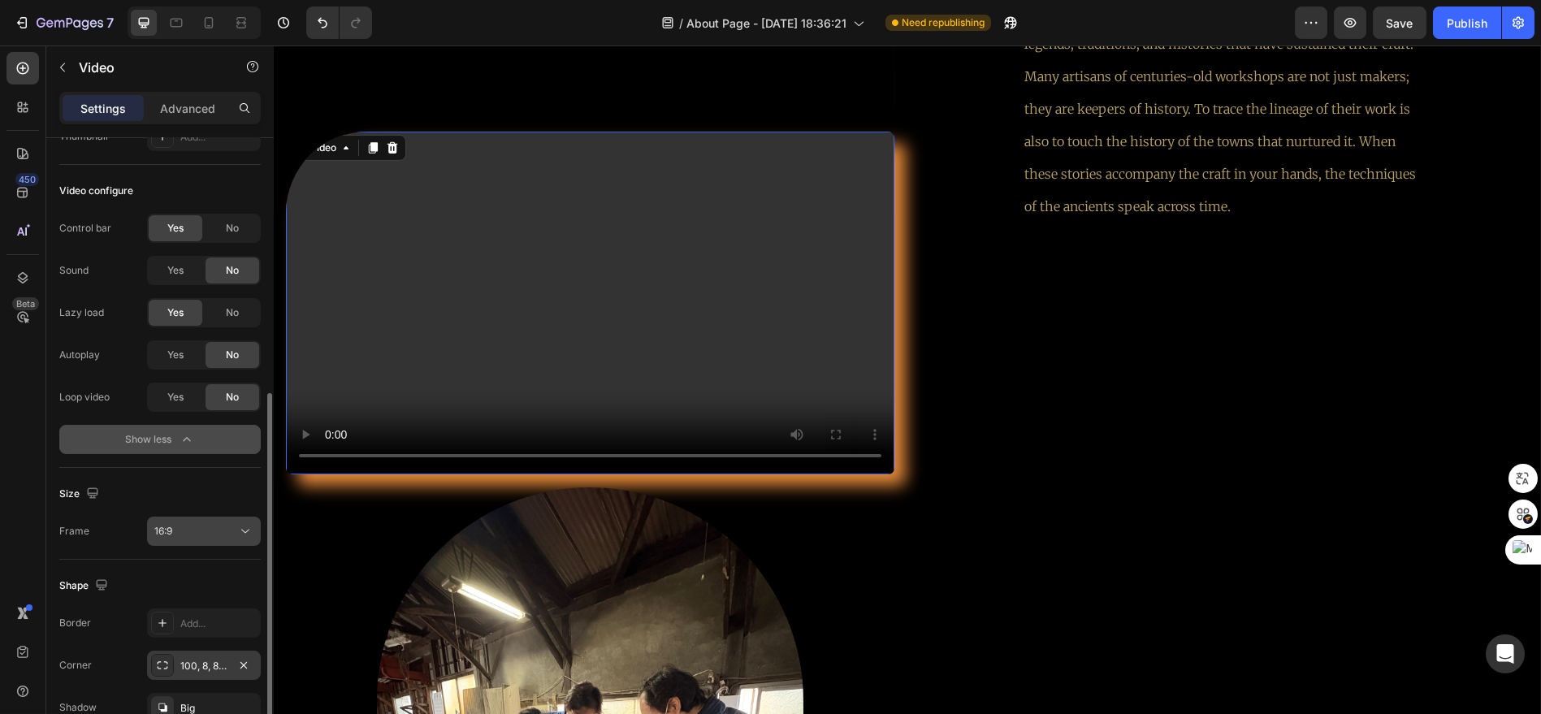
scroll to position [234, 0]
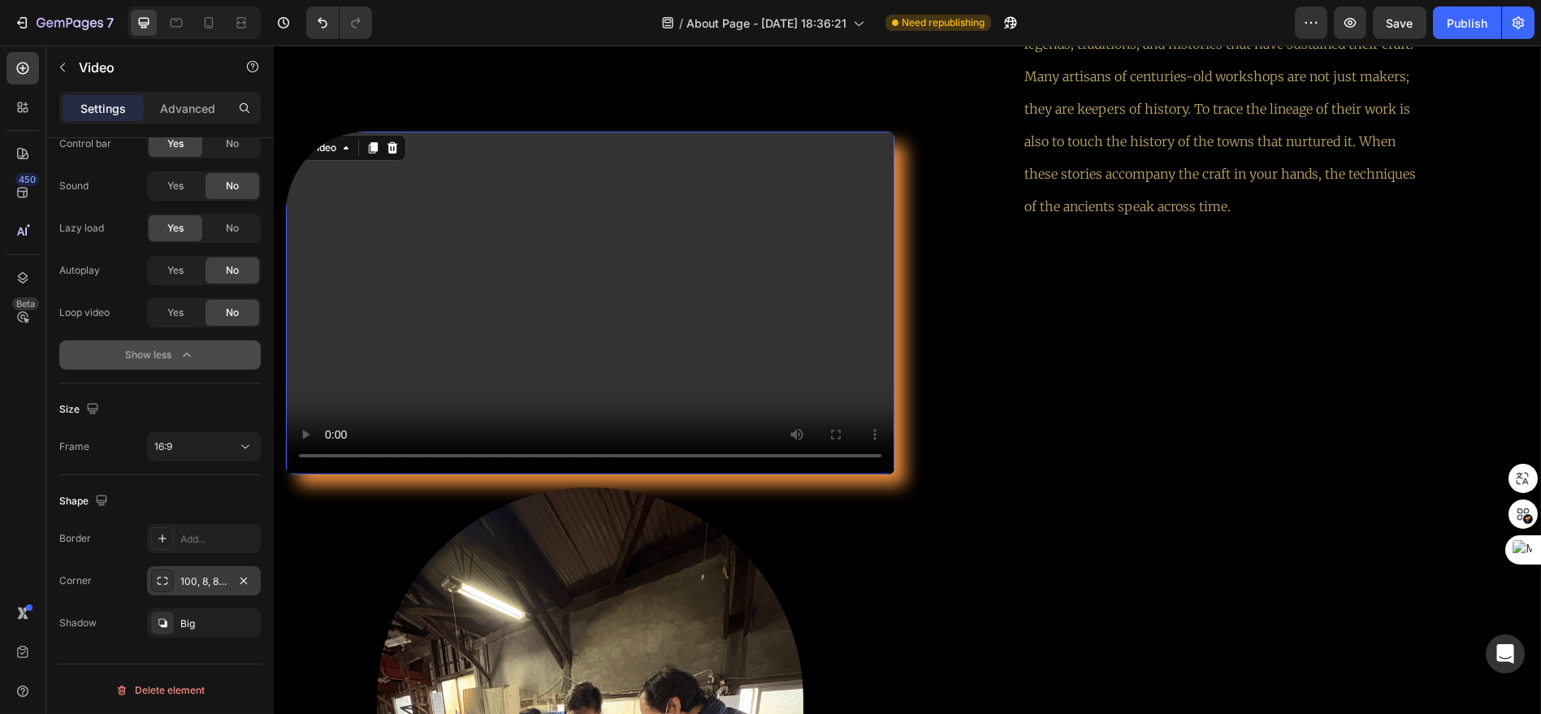
click at [192, 356] on icon "button" at bounding box center [187, 355] width 16 height 16
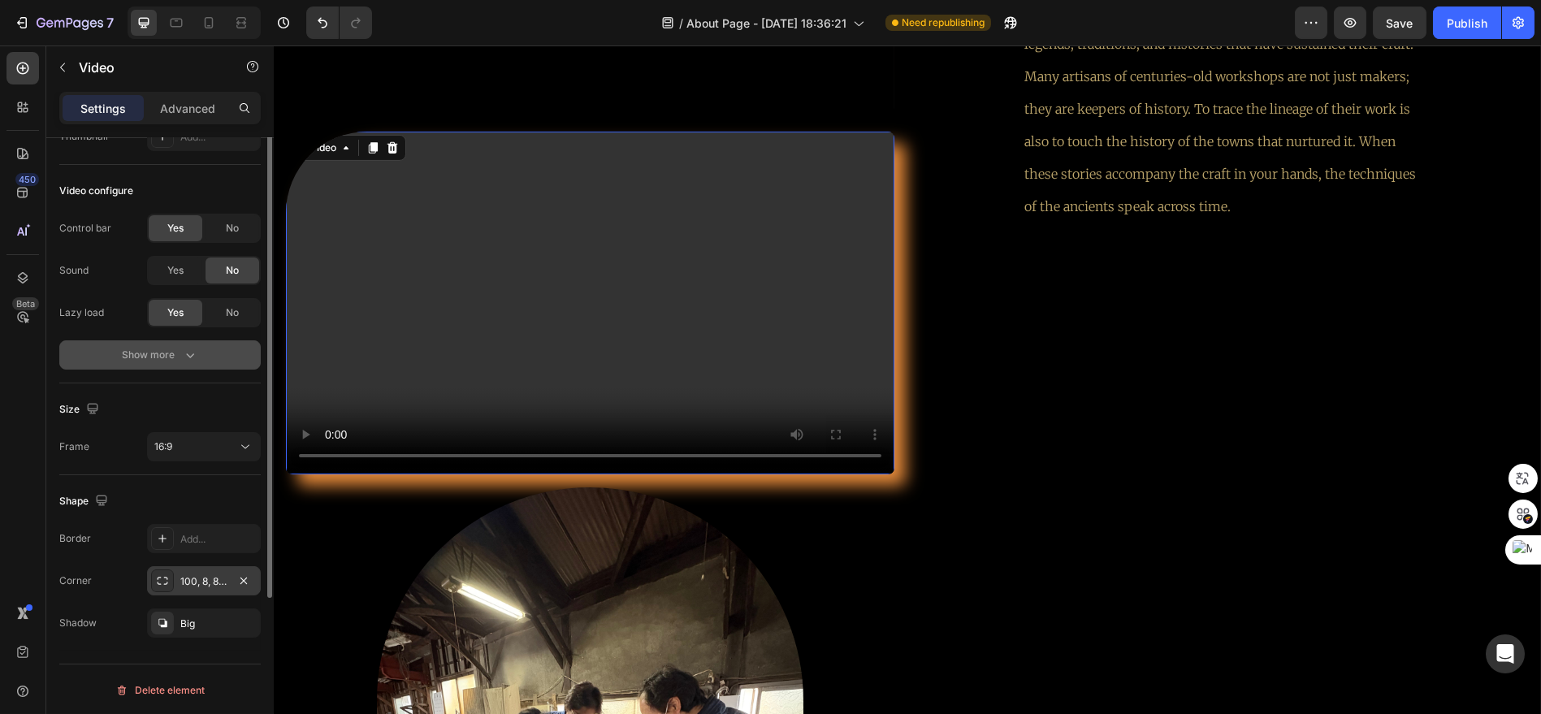
scroll to position [0, 0]
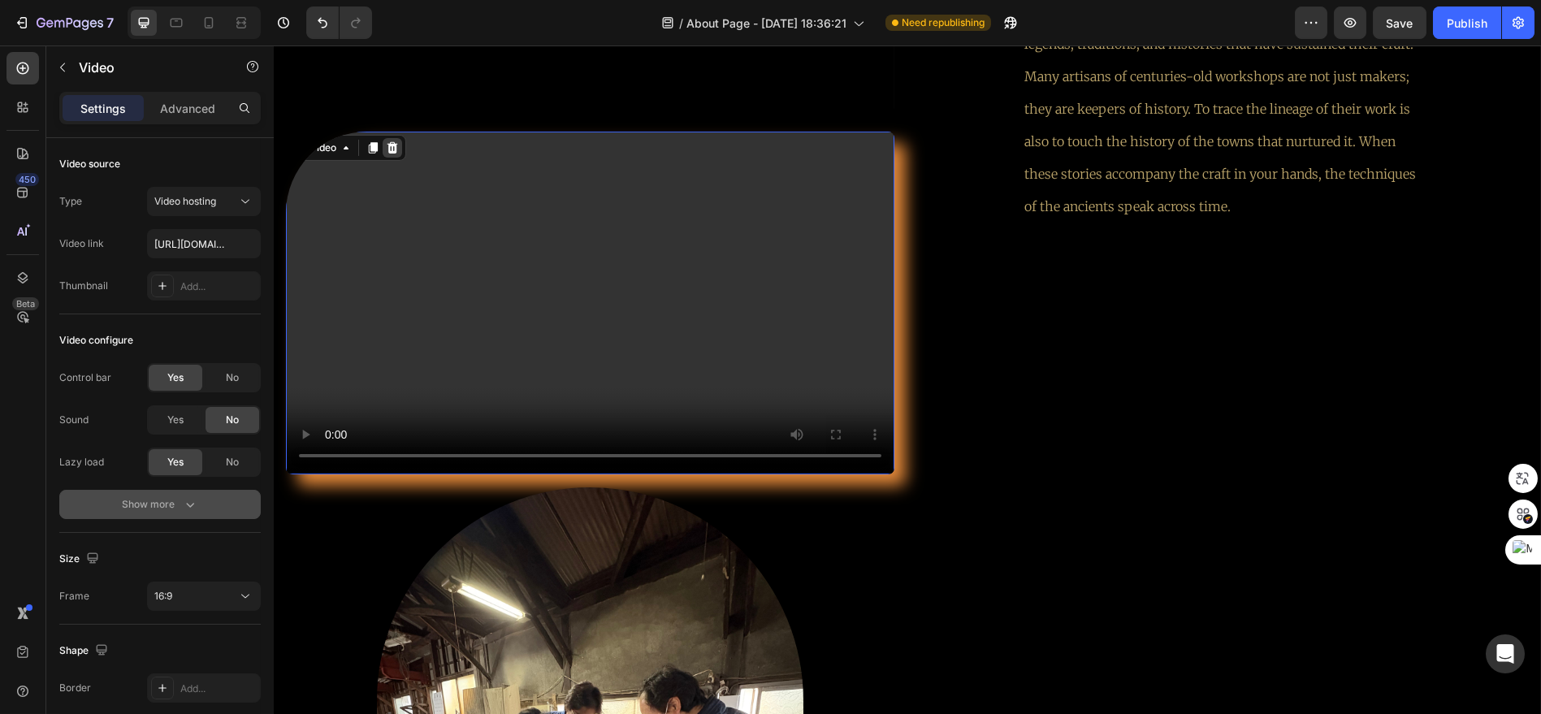
click at [391, 142] on icon at bounding box center [392, 147] width 13 height 13
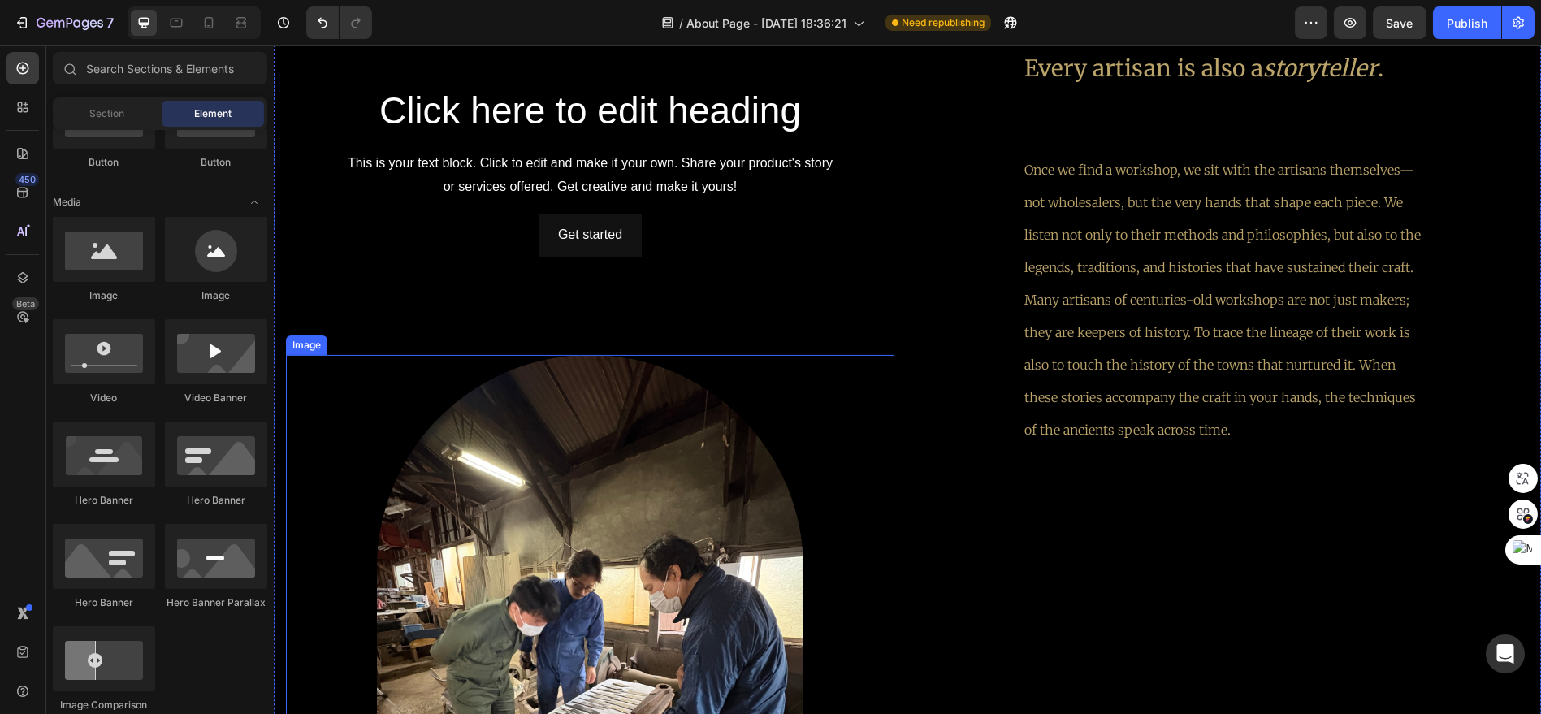
scroll to position [2815, 0]
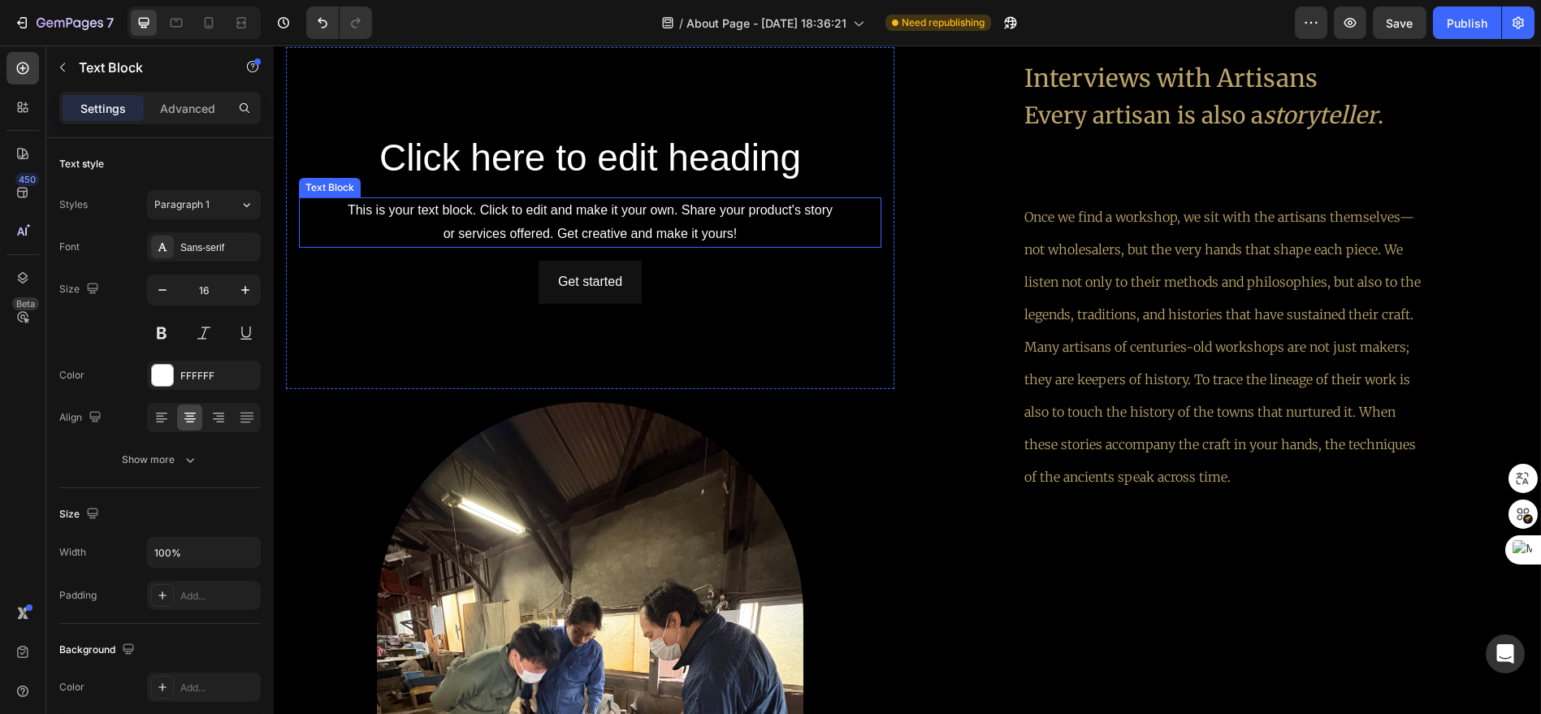
click at [651, 243] on div "This is your text block. Click to edit and make it your own. Share your product…" at bounding box center [590, 222] width 582 height 50
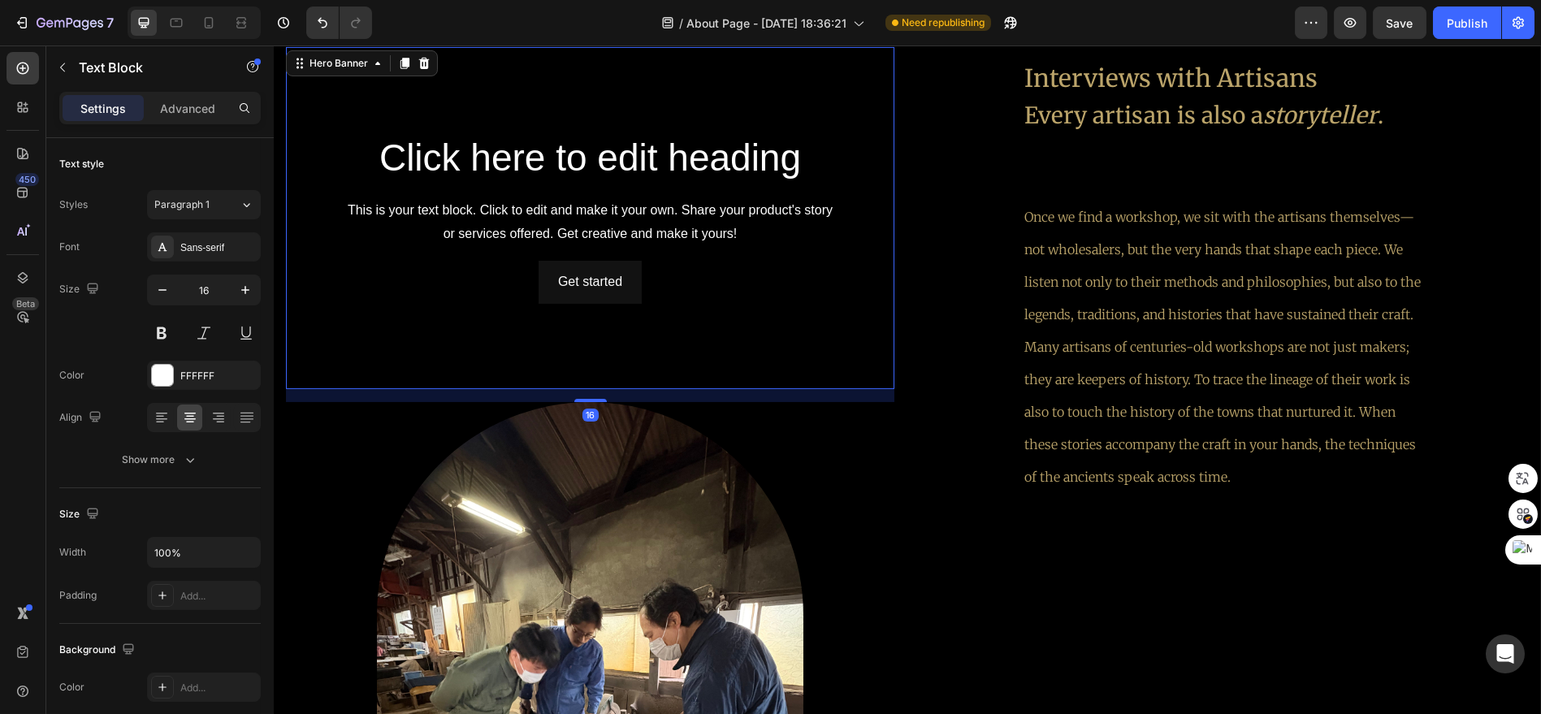
drag, startPoint x: 387, startPoint y: 332, endPoint x: 429, endPoint y: 249, distance: 93.7
click at [387, 331] on div "Background Image" at bounding box center [590, 218] width 608 height 342
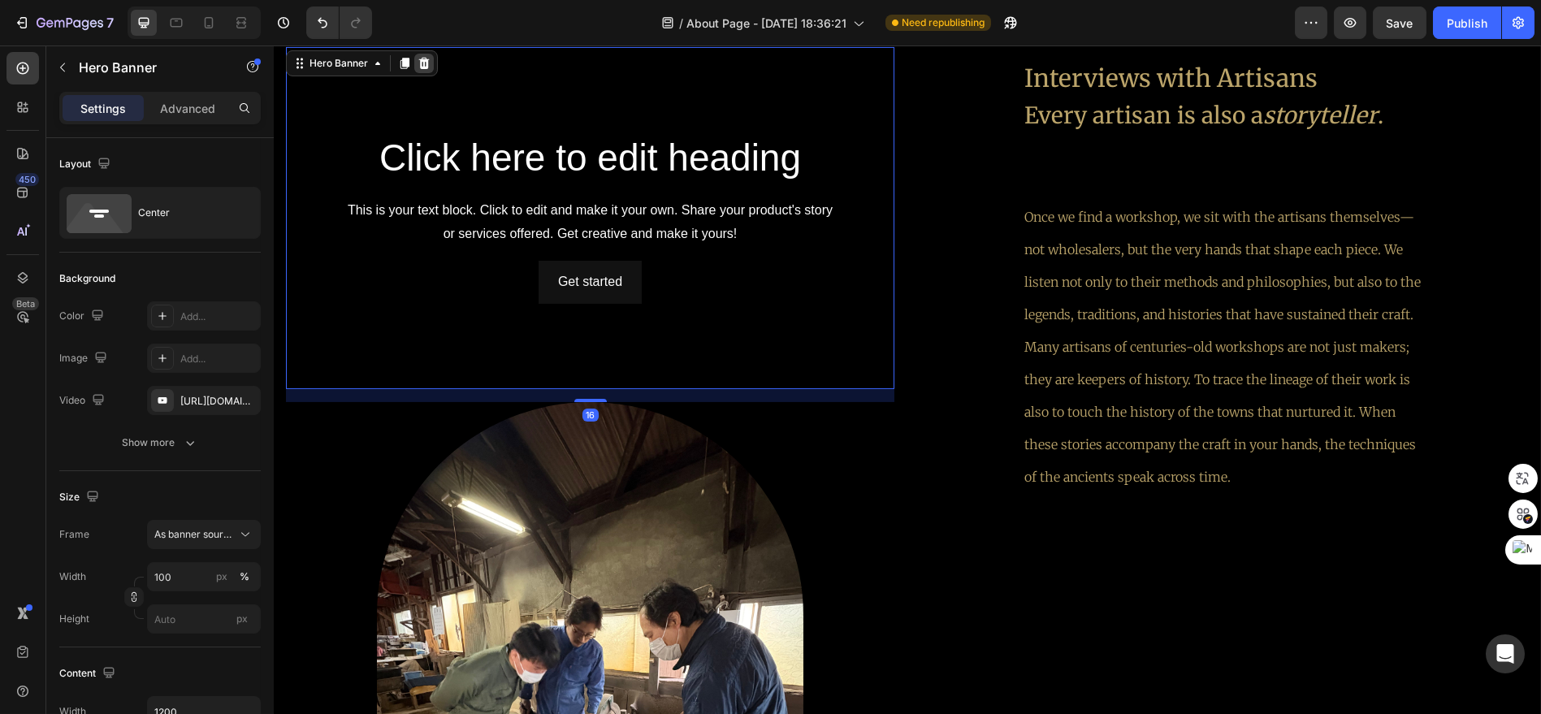
click at [414, 61] on div at bounding box center [423, 63] width 19 height 19
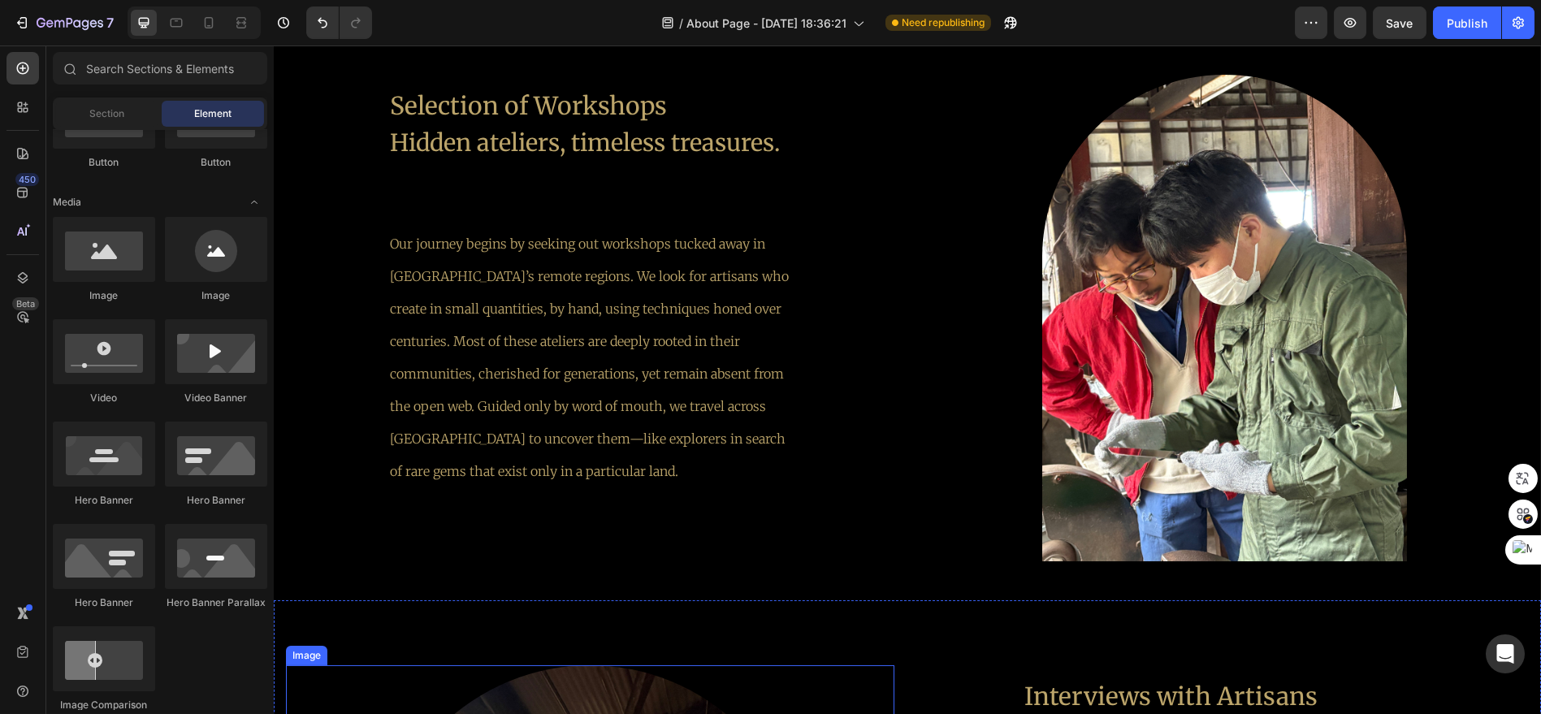
scroll to position [2193, 0]
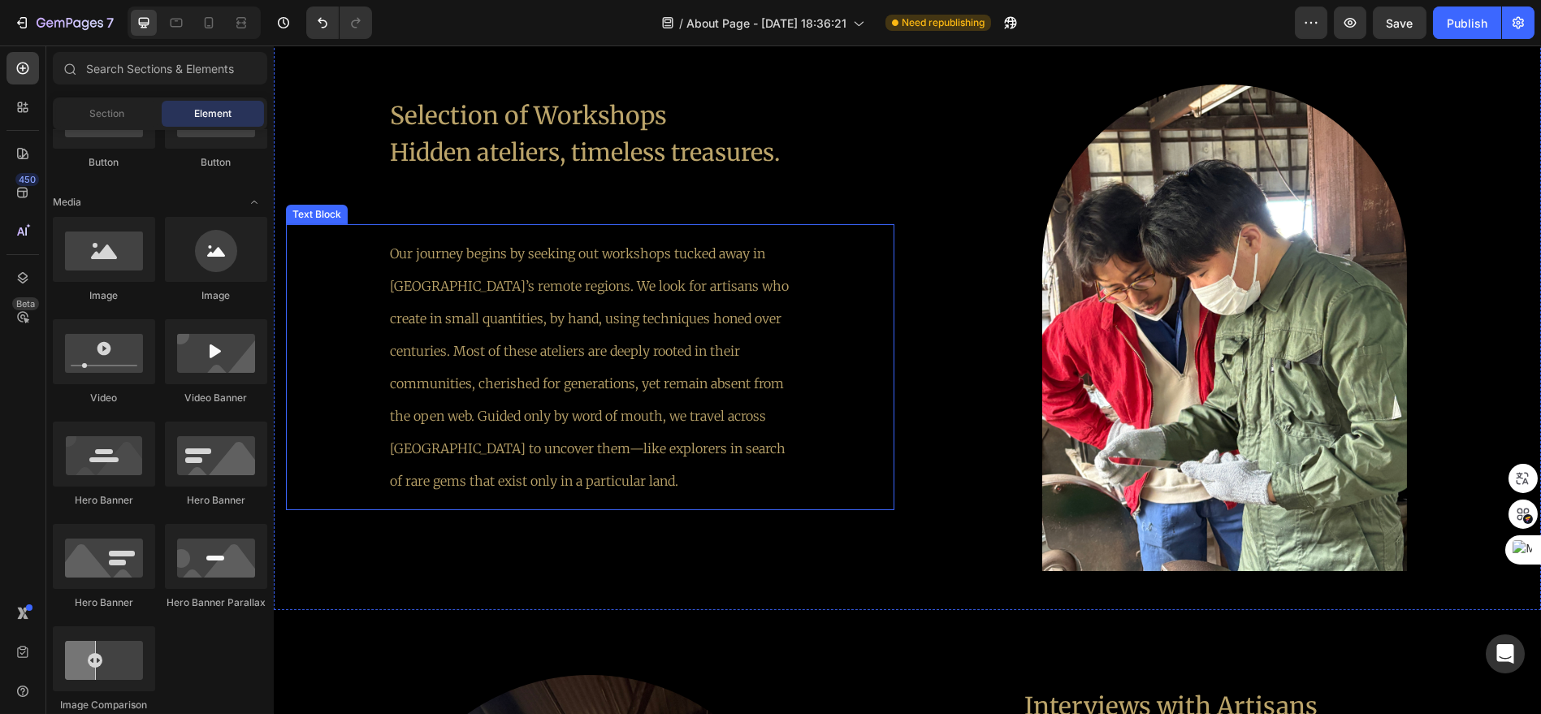
drag, startPoint x: 641, startPoint y: 266, endPoint x: 677, endPoint y: 266, distance: 36.6
click at [641, 266] on p "Our journey begins by seeking out workshops tucked away in [GEOGRAPHIC_DATA]’s …" at bounding box center [590, 367] width 400 height 260
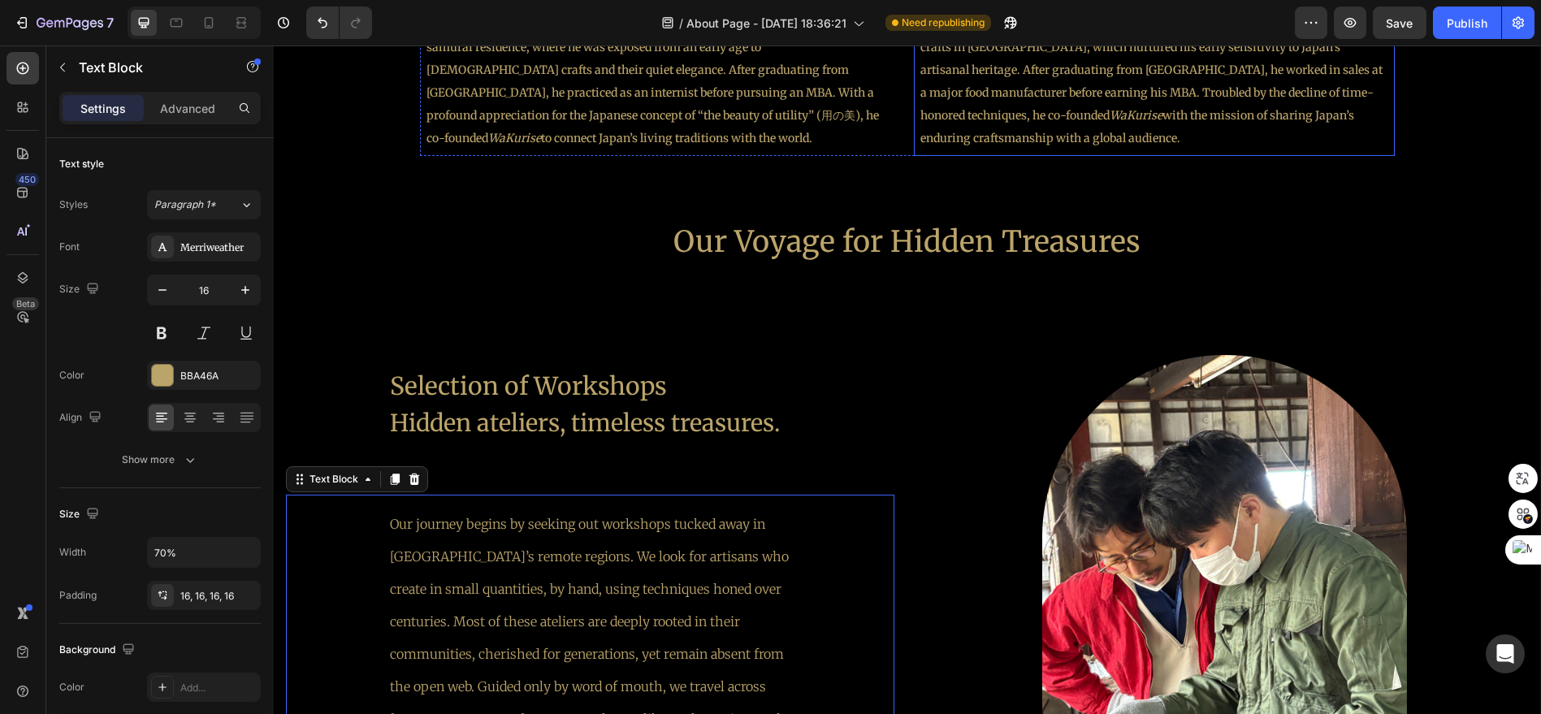
scroll to position [2283, 0]
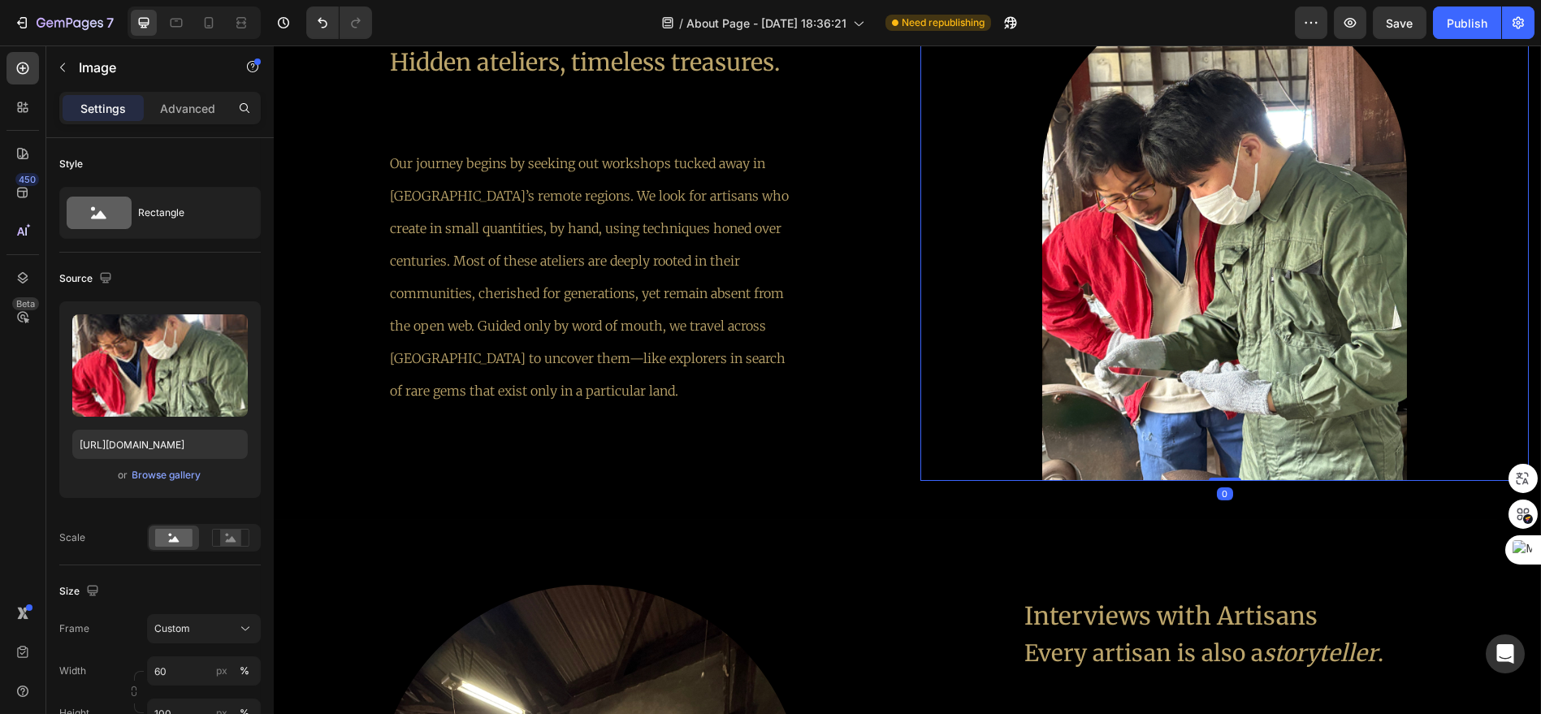
click at [1255, 327] on img at bounding box center [1224, 237] width 365 height 487
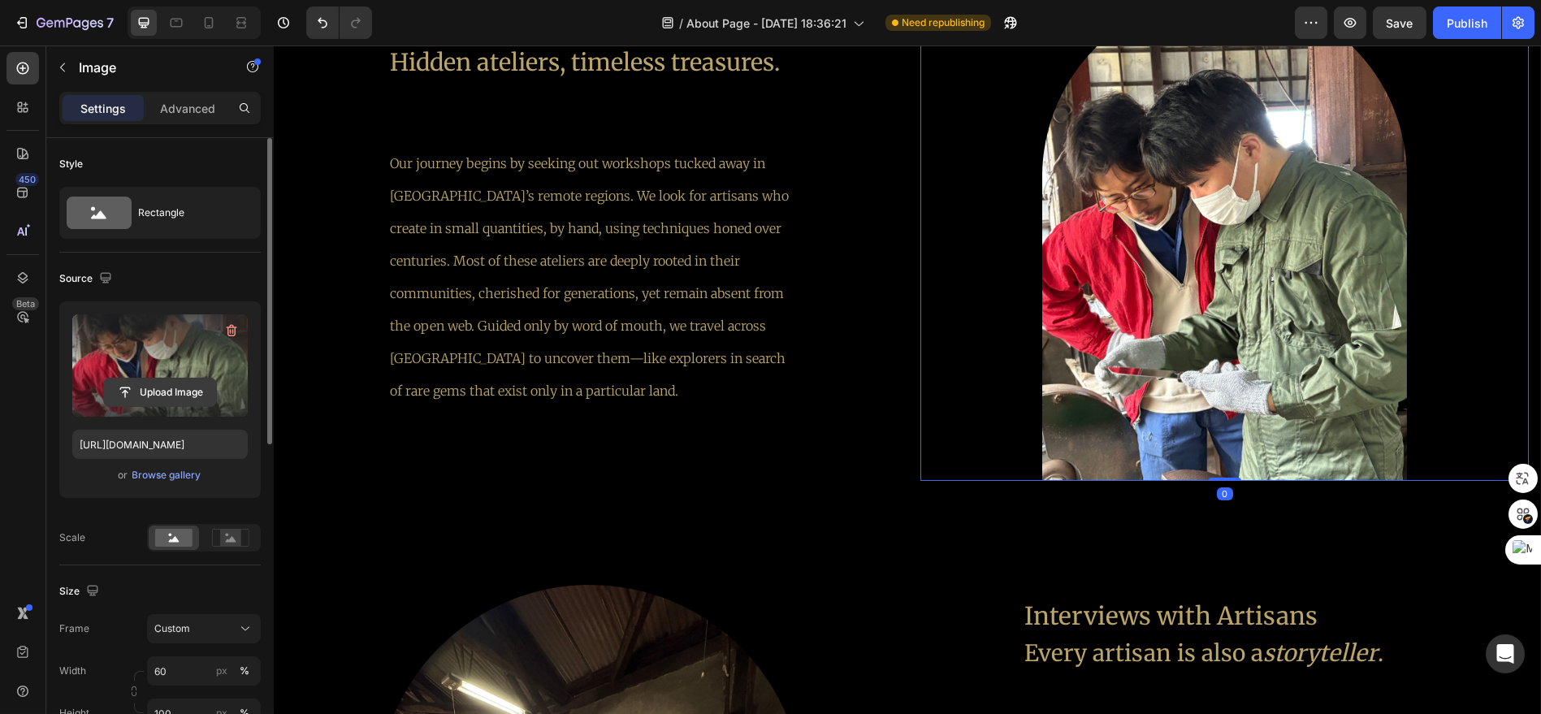
click at [170, 383] on input "file" at bounding box center [160, 393] width 112 height 28
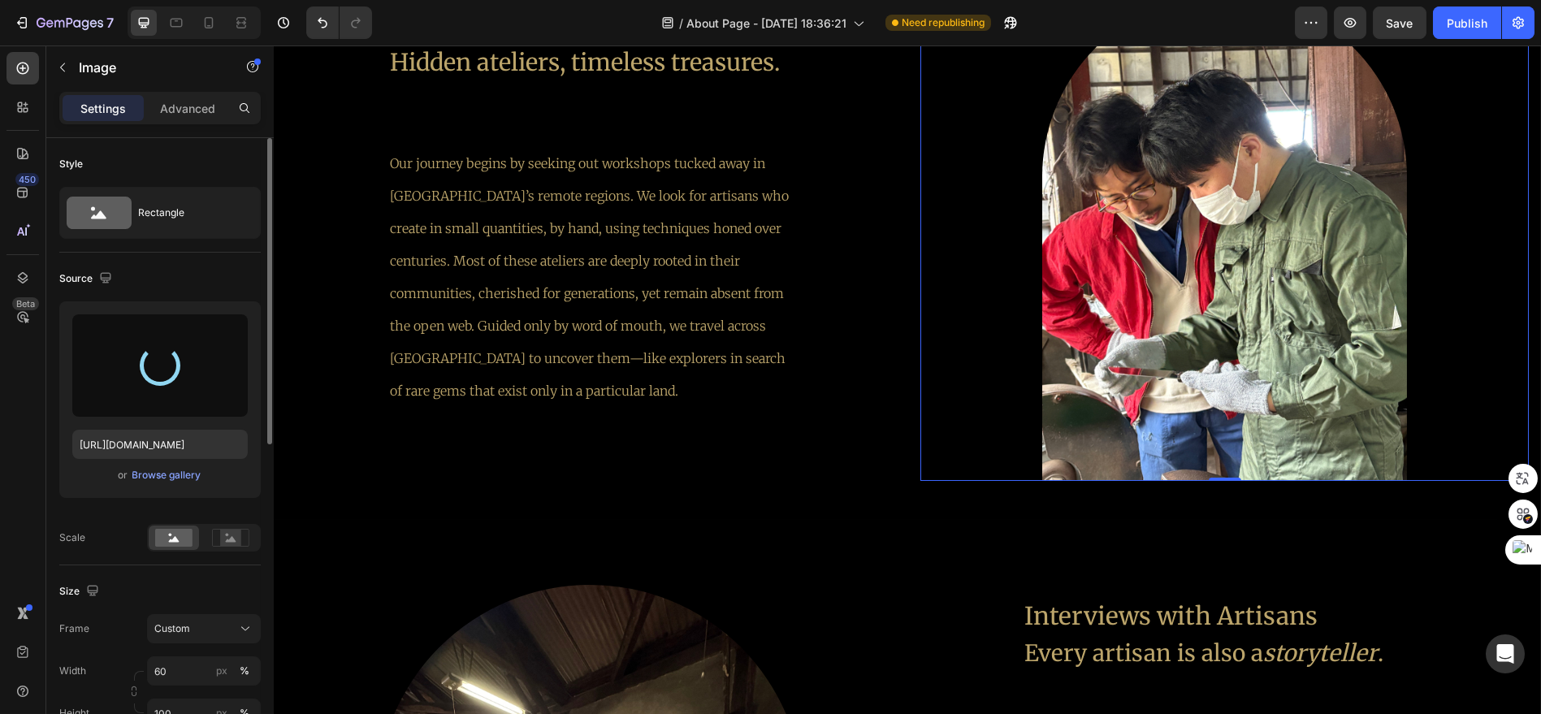
type input "[URL][DOMAIN_NAME]"
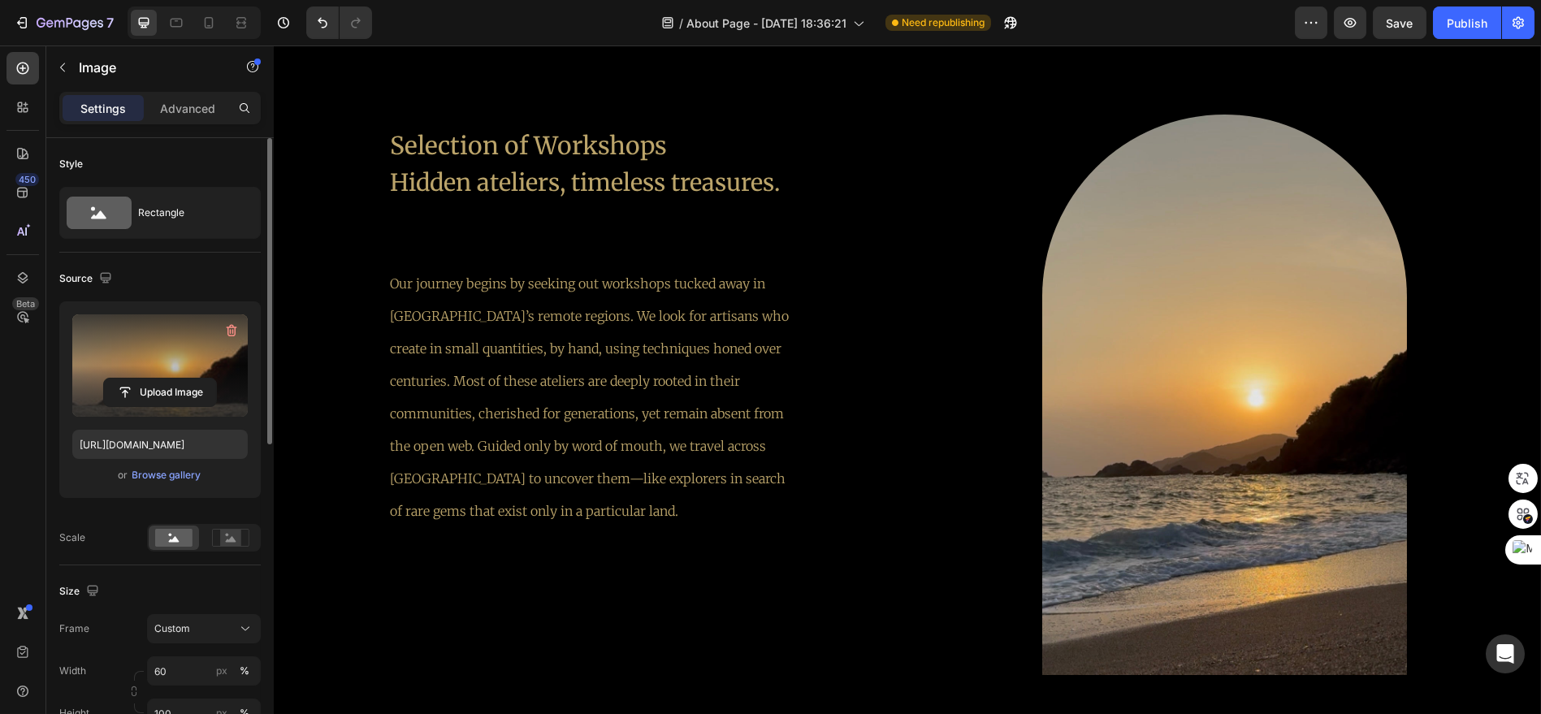
scroll to position [2102, 0]
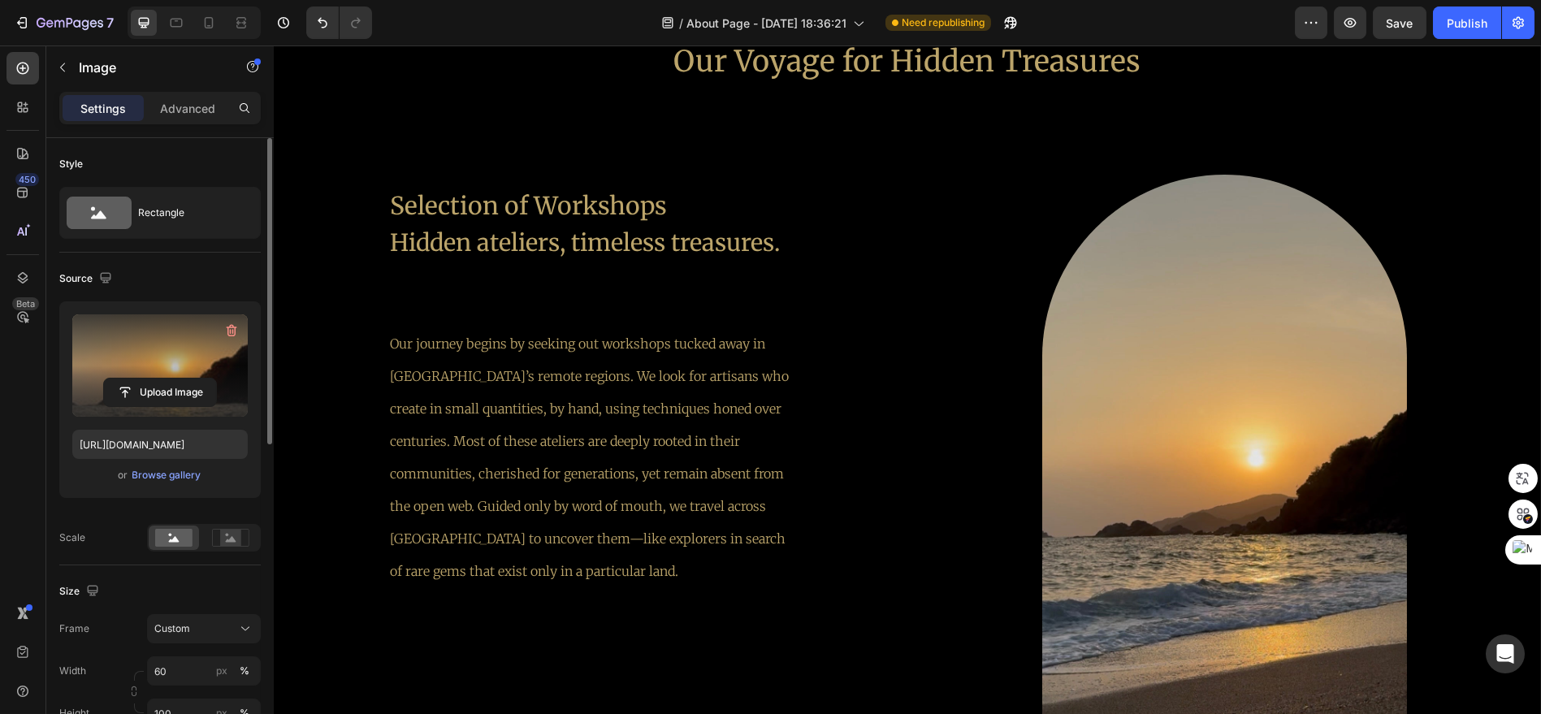
click at [1293, 409] on img at bounding box center [1224, 455] width 365 height 561
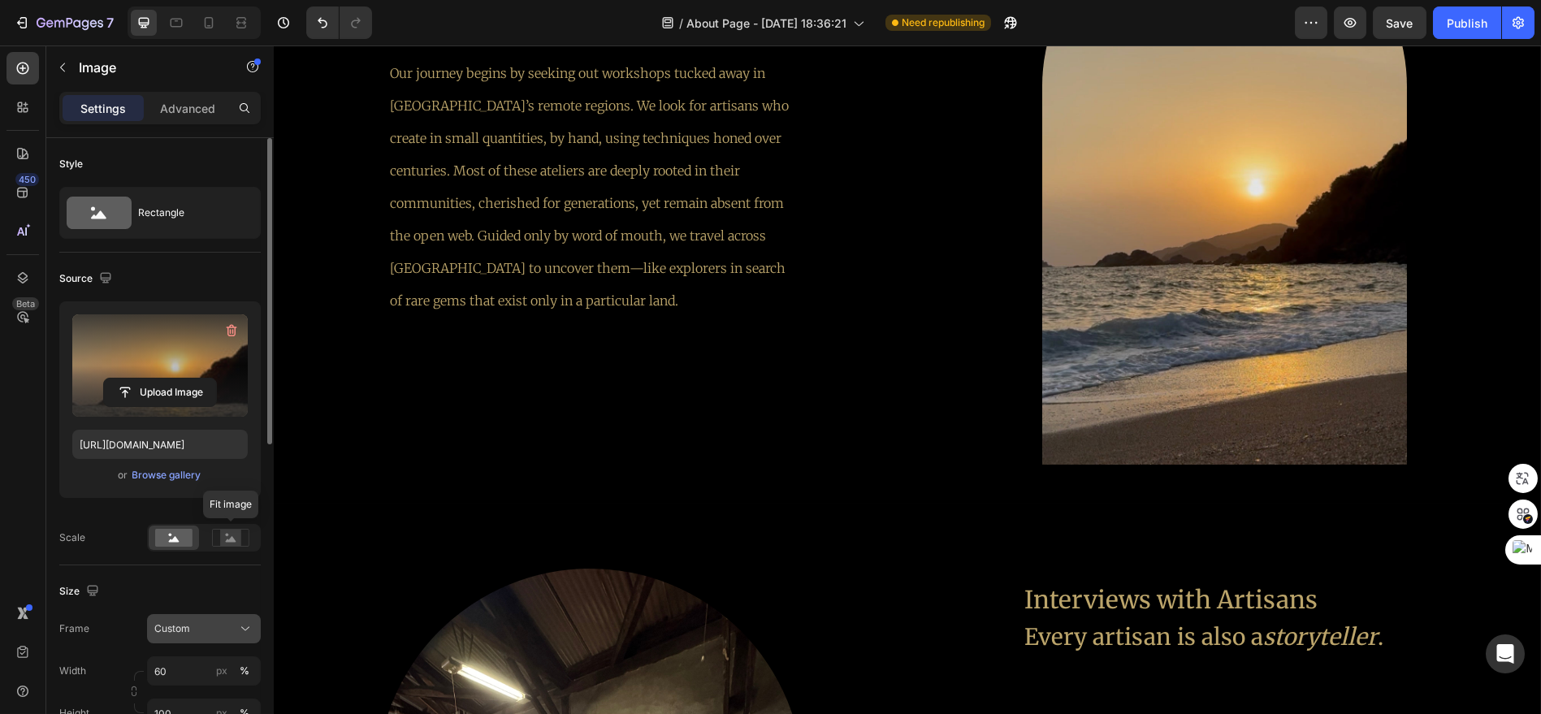
scroll to position [90, 0]
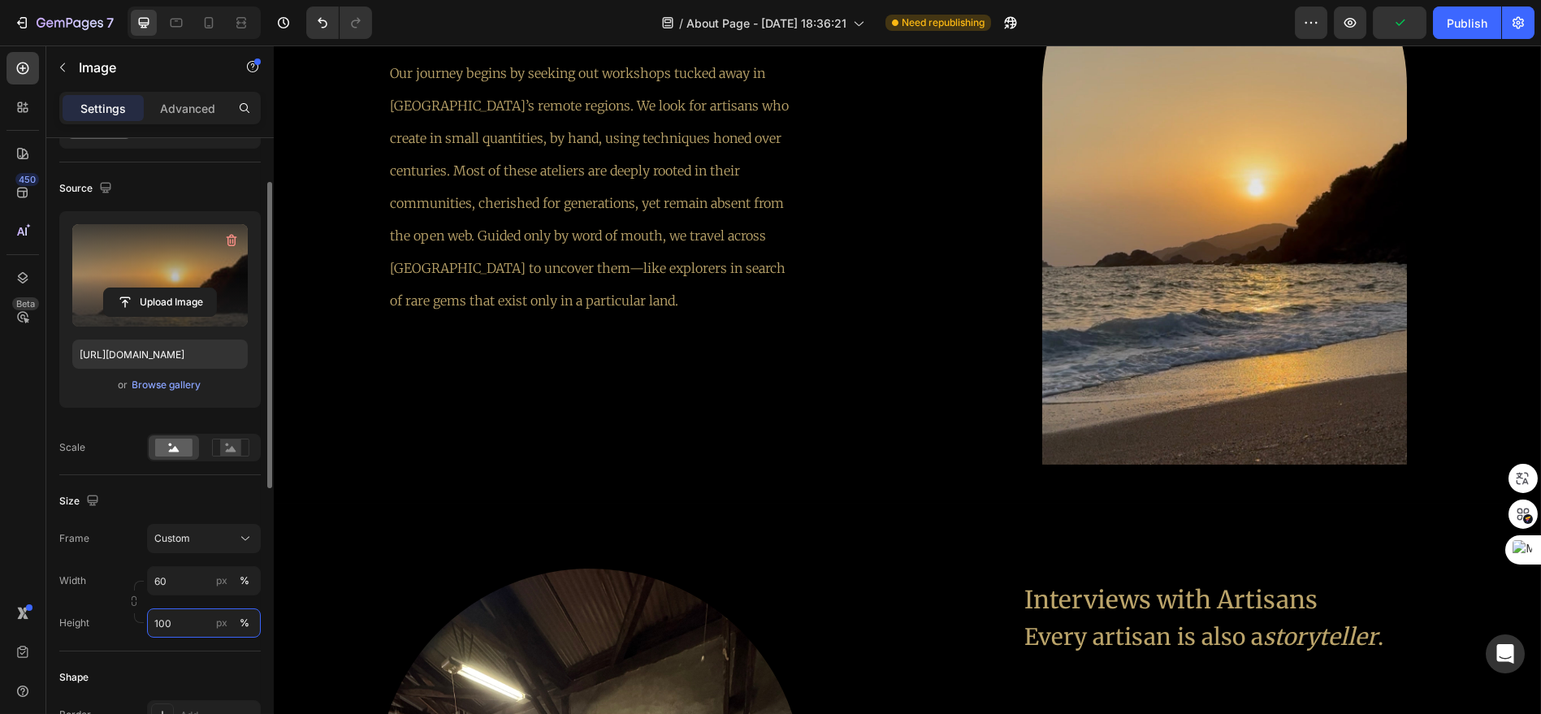
click at [176, 617] on input "100" at bounding box center [204, 622] width 114 height 29
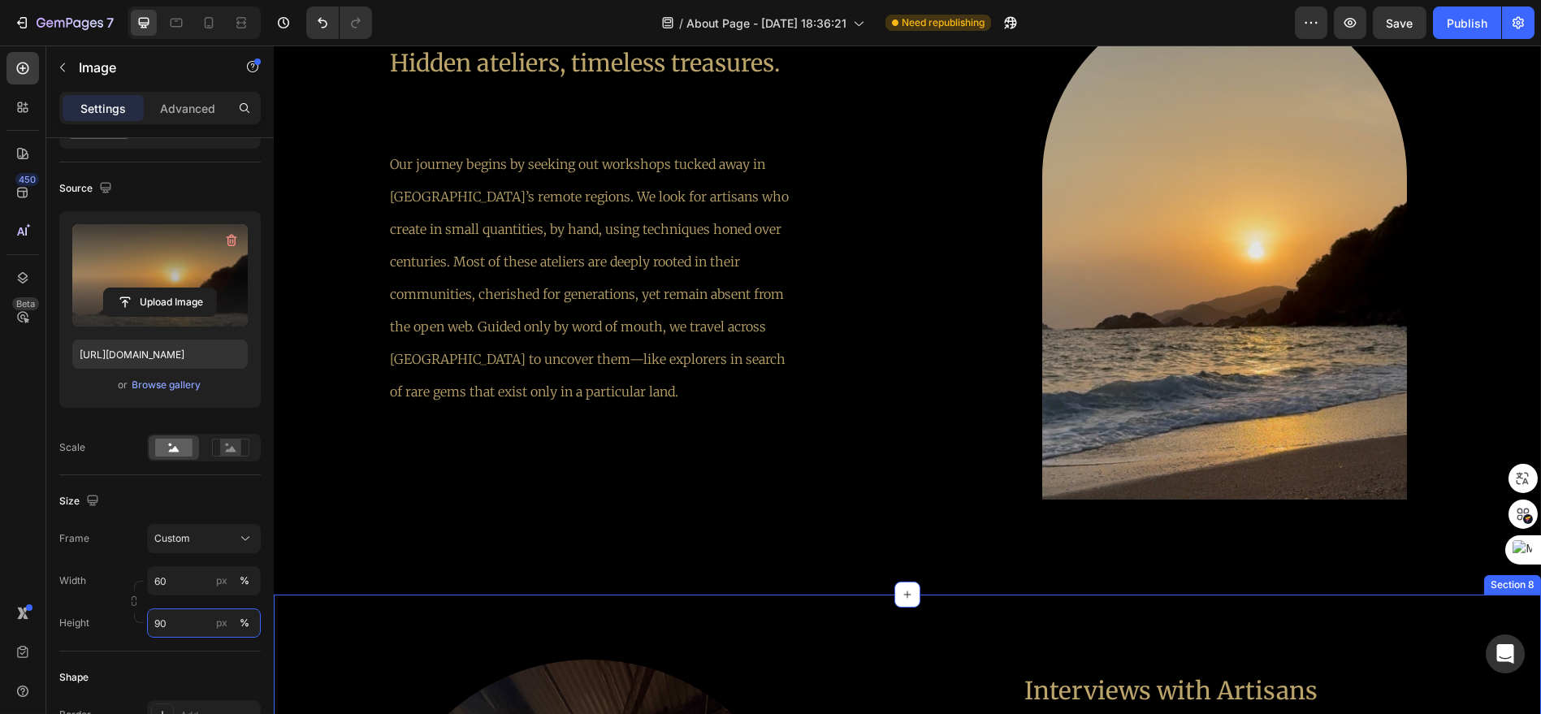
scroll to position [2283, 0]
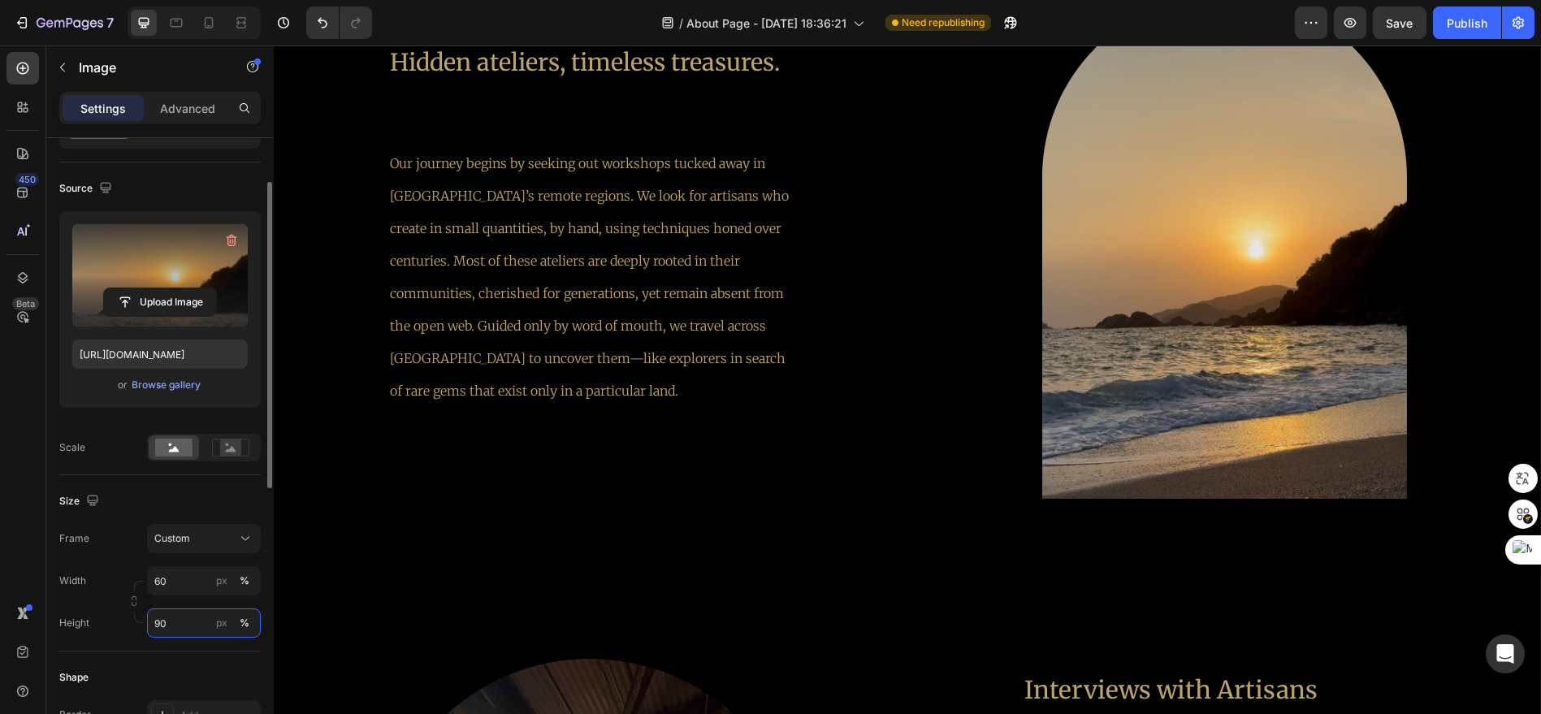
drag, startPoint x: 195, startPoint y: 626, endPoint x: 136, endPoint y: 620, distance: 59.6
click at [136, 620] on div "Width 60 px % Height 90 px %" at bounding box center [159, 601] width 201 height 71
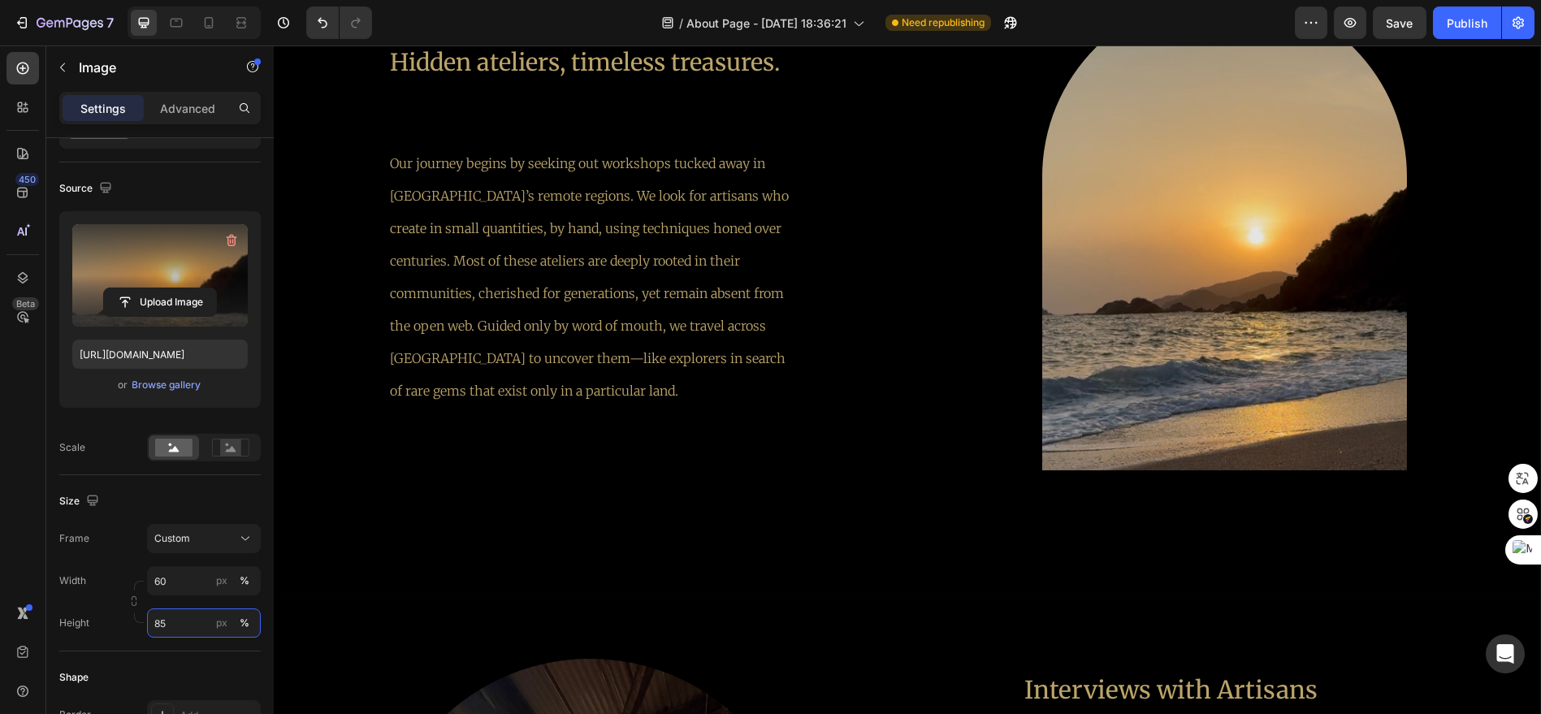
type input "85"
click at [1204, 498] on div at bounding box center [1224, 274] width 608 height 561
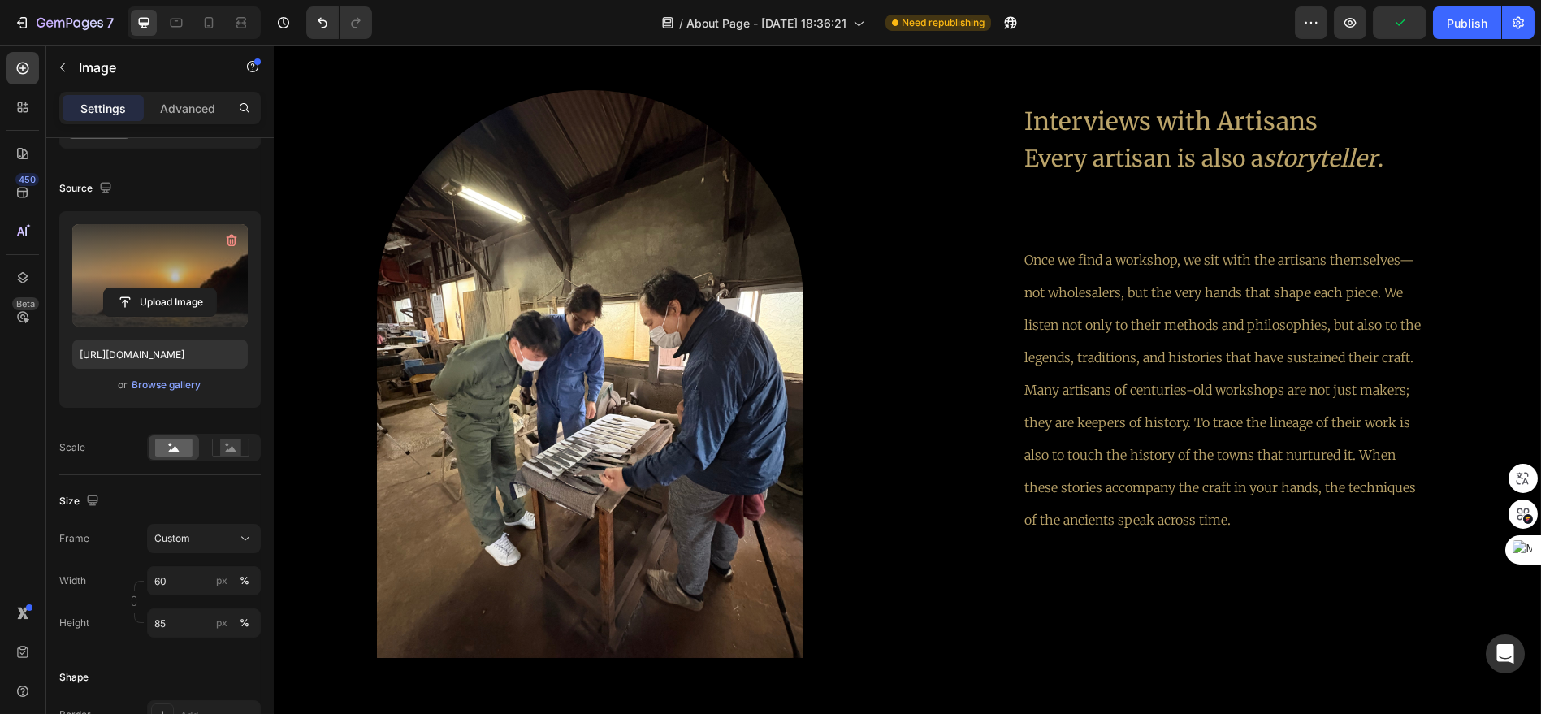
scroll to position [2825, 0]
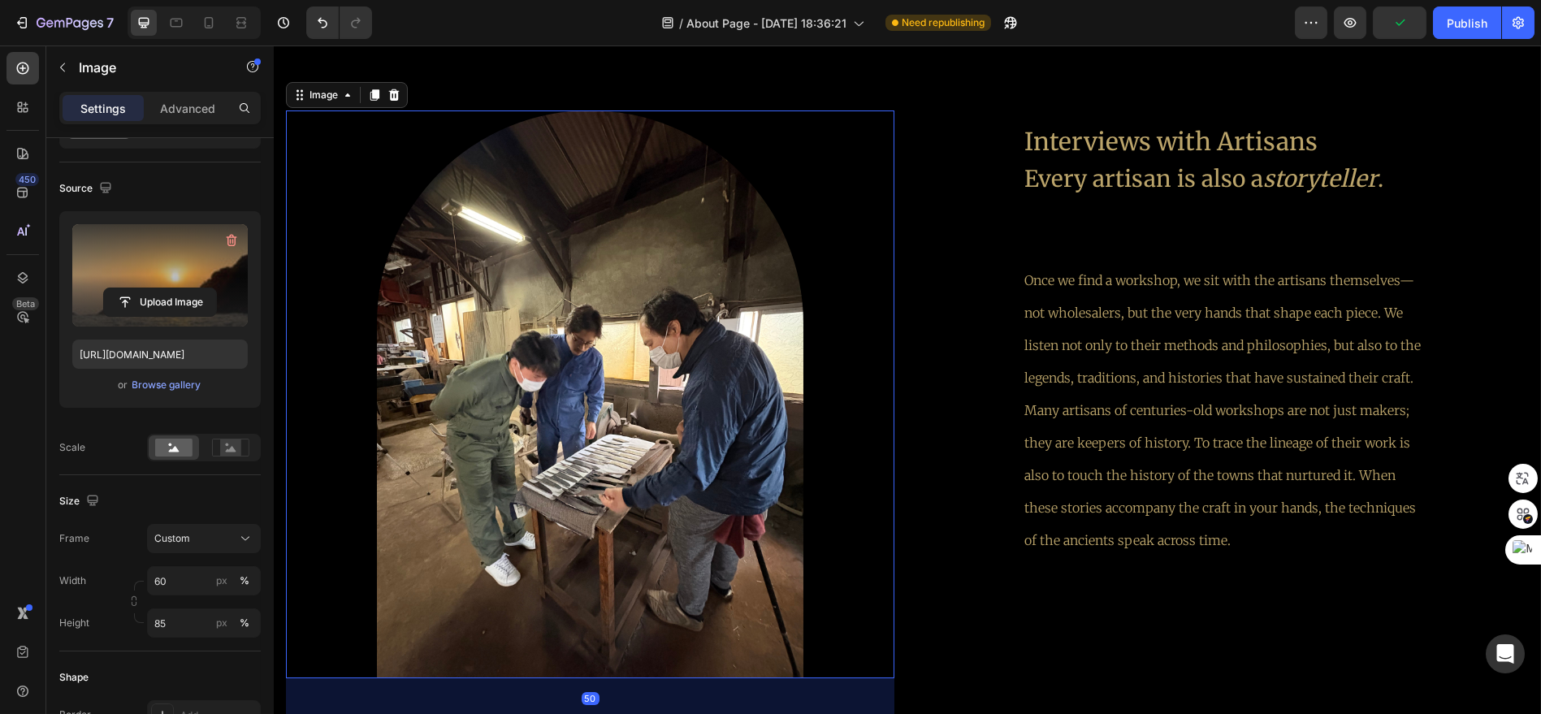
click at [554, 470] on img at bounding box center [590, 394] width 426 height 568
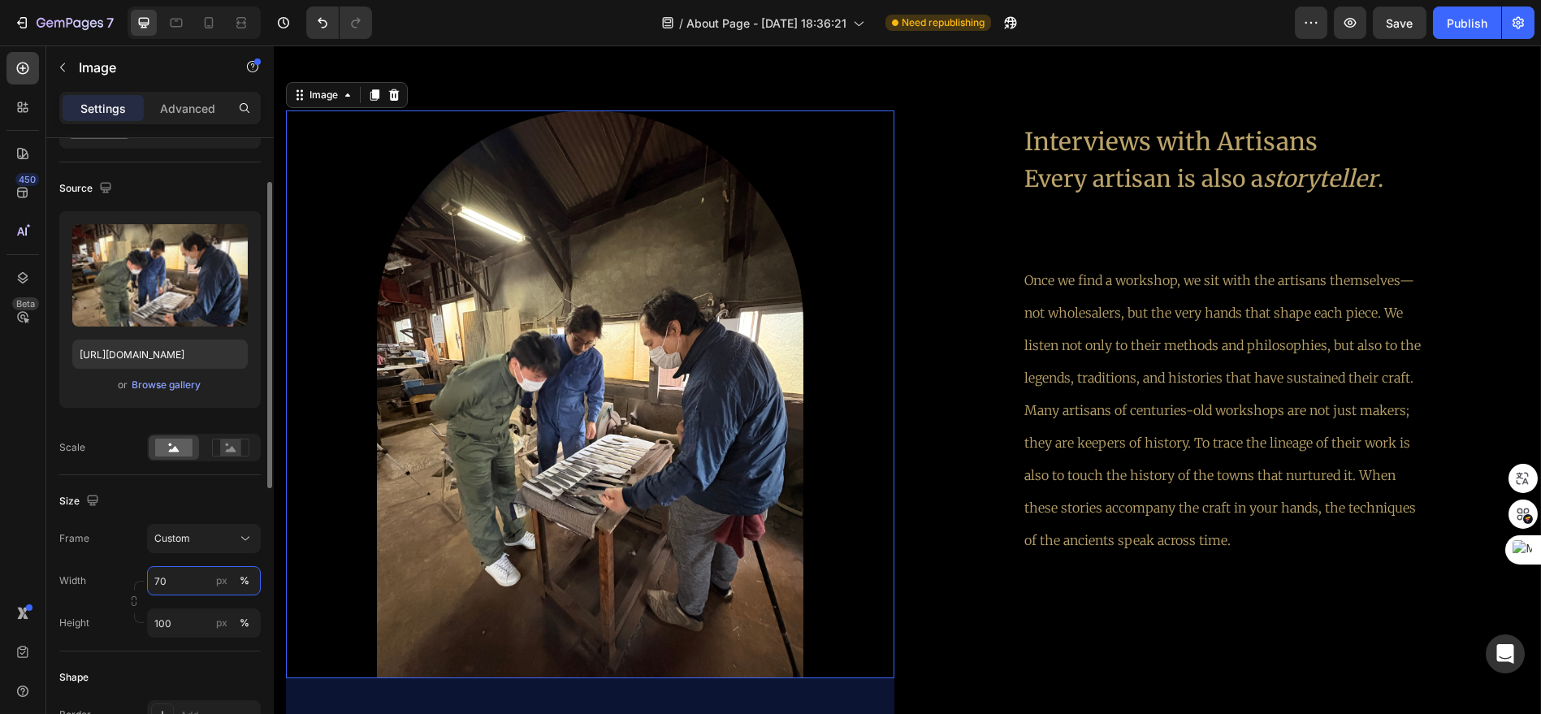
click at [180, 587] on input "70" at bounding box center [204, 580] width 114 height 29
type input "60"
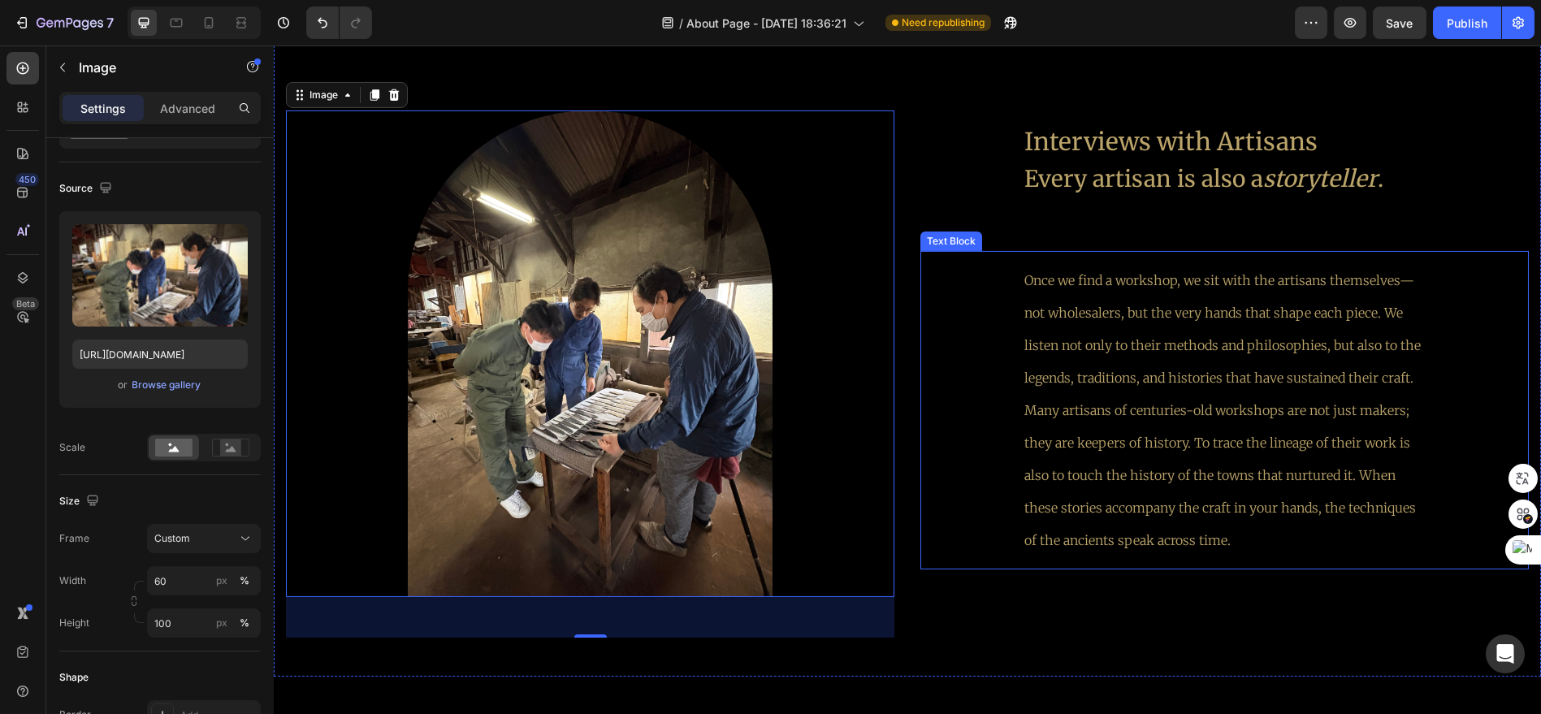
click at [1033, 556] on p "Once we find a workshop, we sit with the artisans themselves—not wholesalers, b…" at bounding box center [1224, 410] width 400 height 292
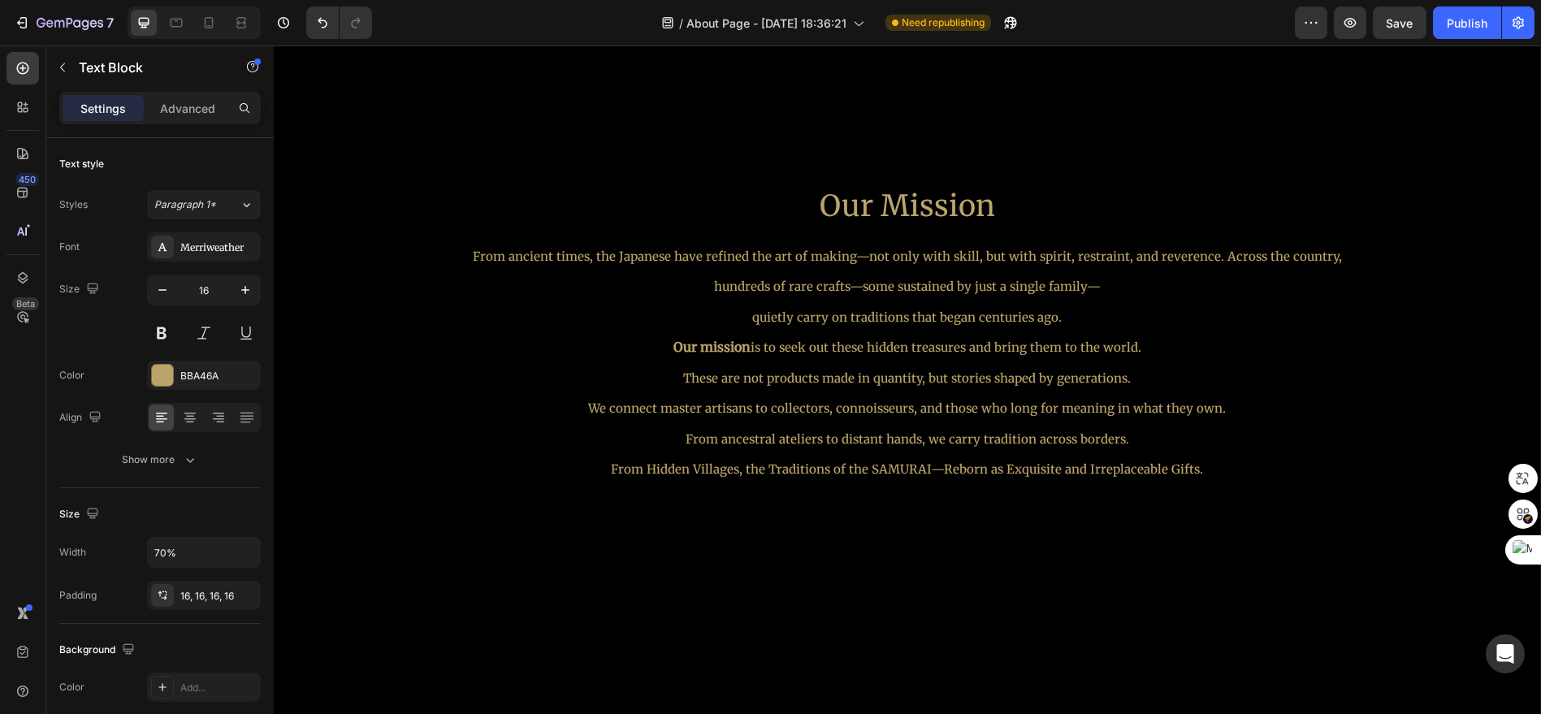
scroll to position [748, 0]
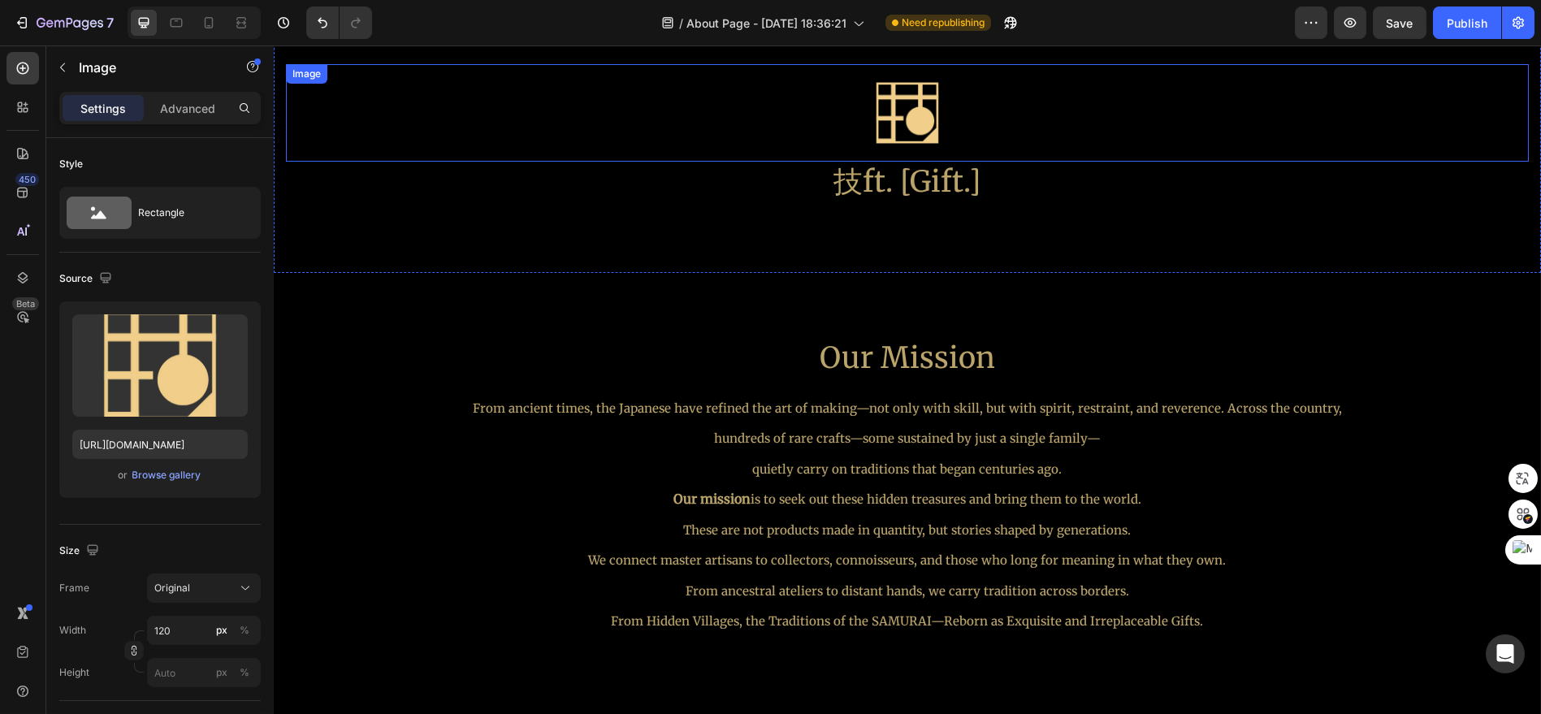
click at [993, 125] on div at bounding box center [907, 112] width 1243 height 97
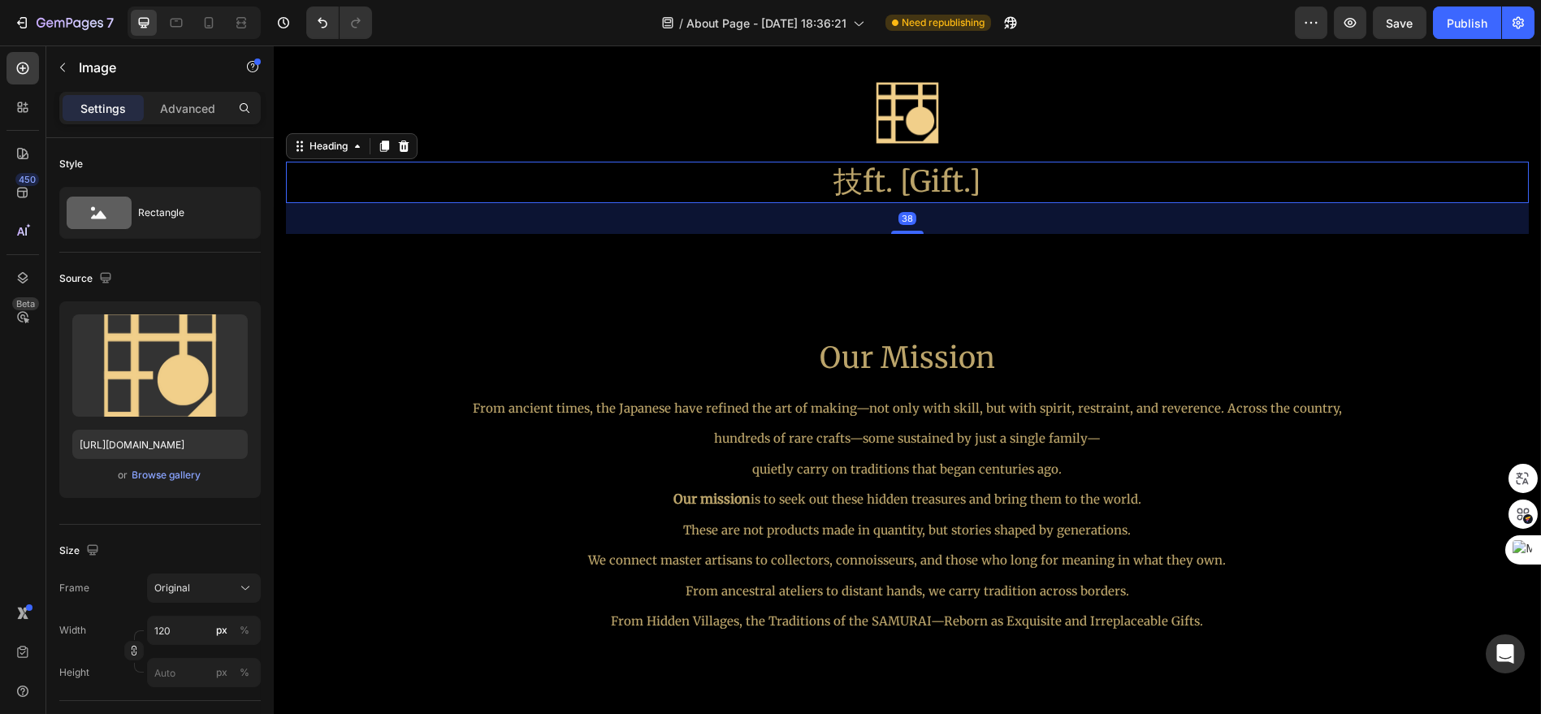
click at [914, 182] on h2 "技ft. [Gift.]" at bounding box center [907, 182] width 1243 height 41
click at [921, 123] on img at bounding box center [907, 112] width 97 height 97
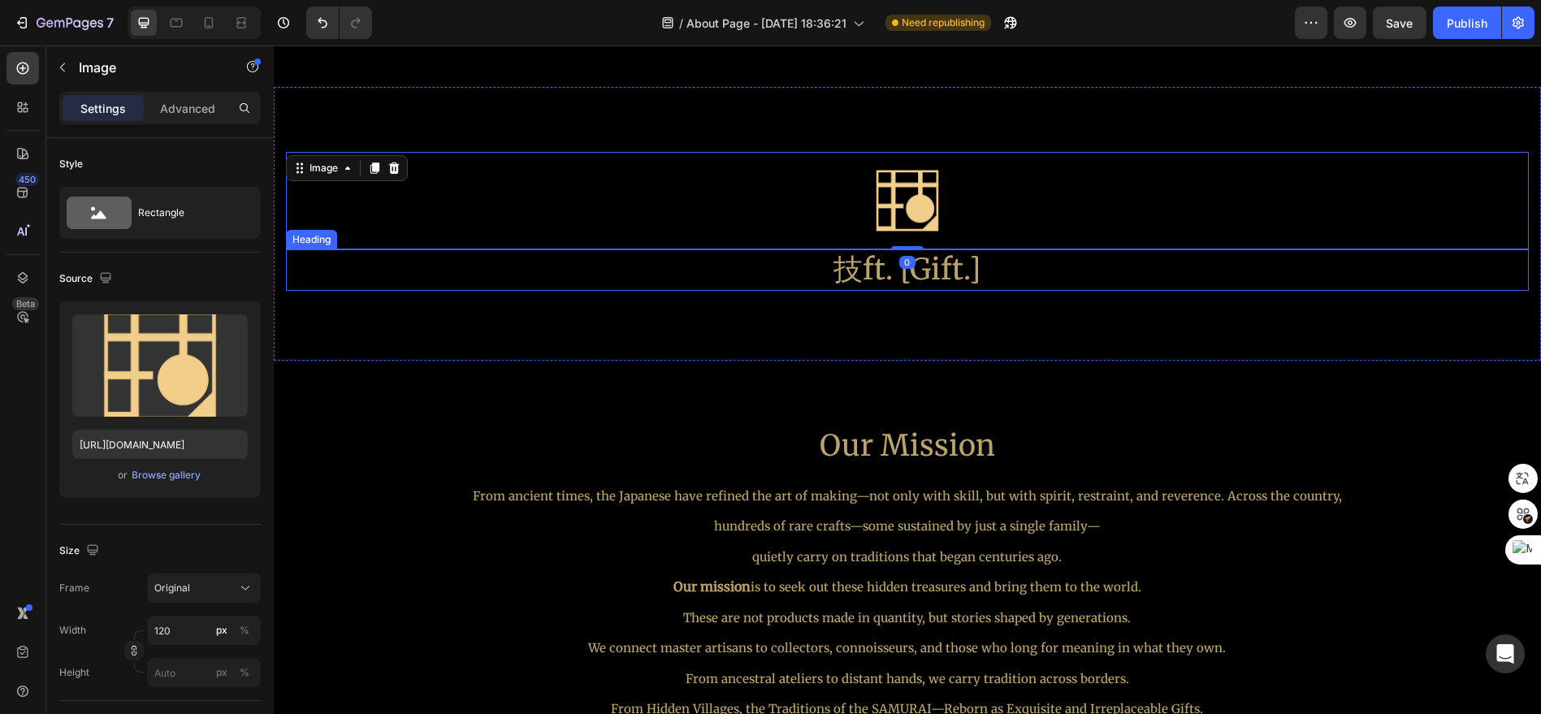
scroll to position [658, 0]
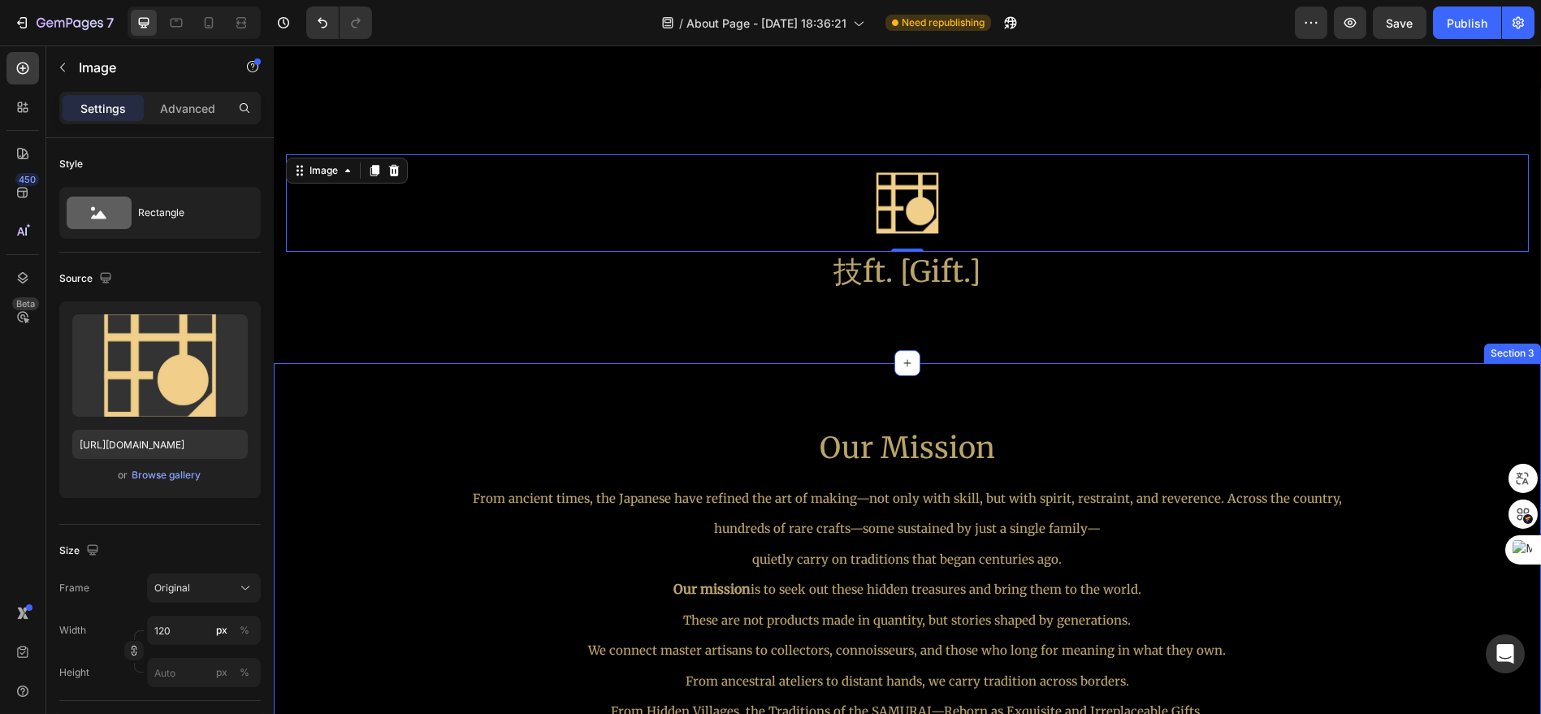
click at [1030, 374] on div "Our Mission Heading From ancient times, the Japanese have refined the art of ma…" at bounding box center [907, 624] width 1267 height 522
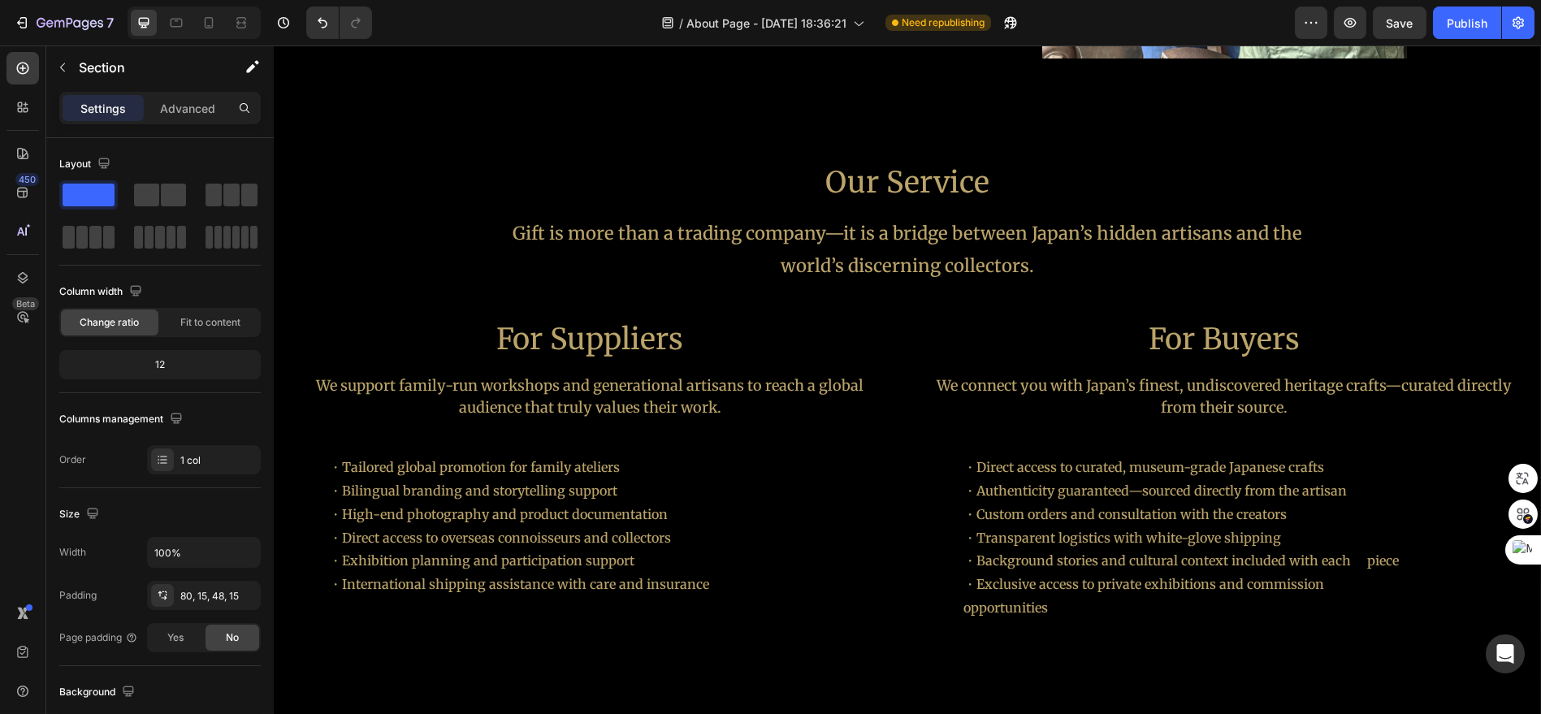
scroll to position [3998, 0]
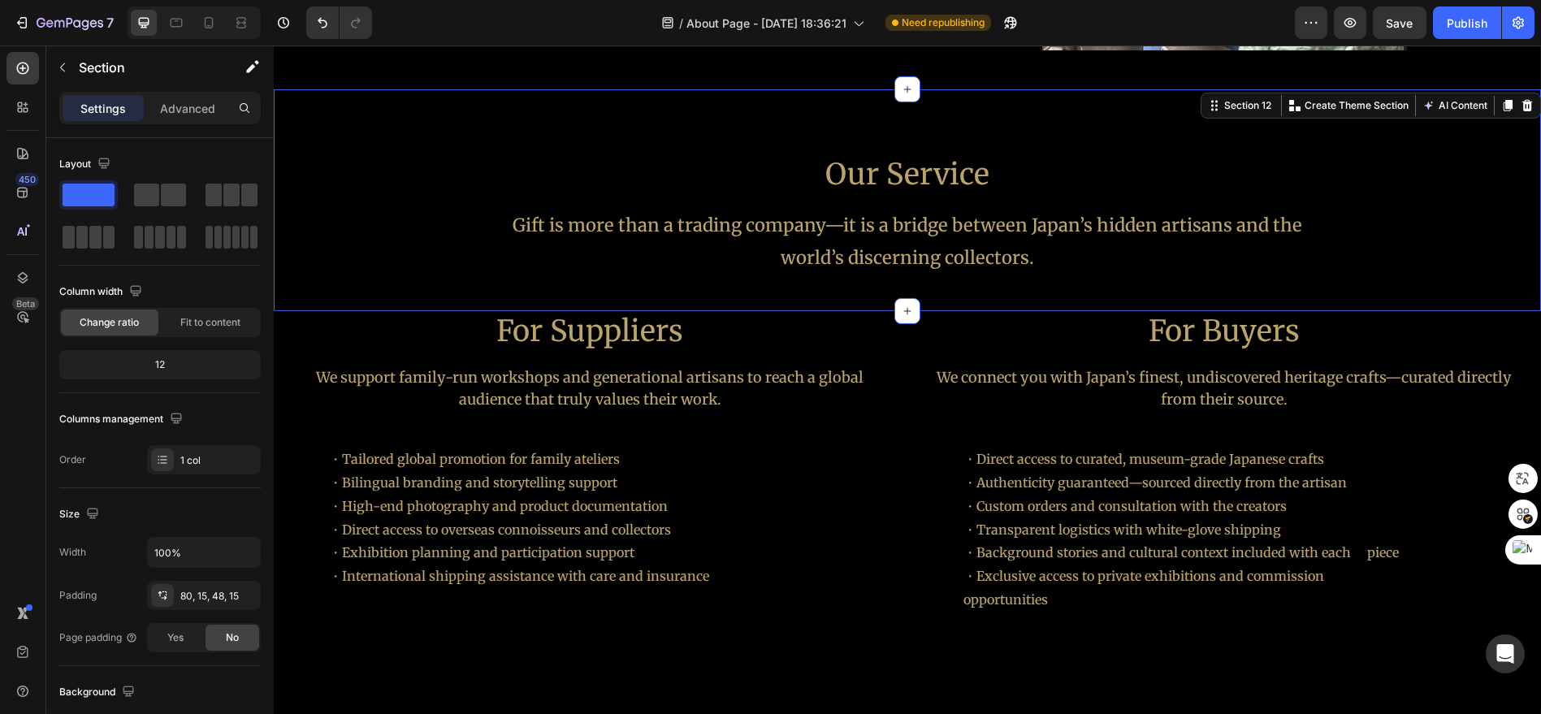
click at [972, 111] on div "Our Service Heading Gift is more than a trading company—it is a bridge between …" at bounding box center [907, 200] width 1267 height 222
click at [187, 102] on p "Advanced" at bounding box center [187, 108] width 55 height 17
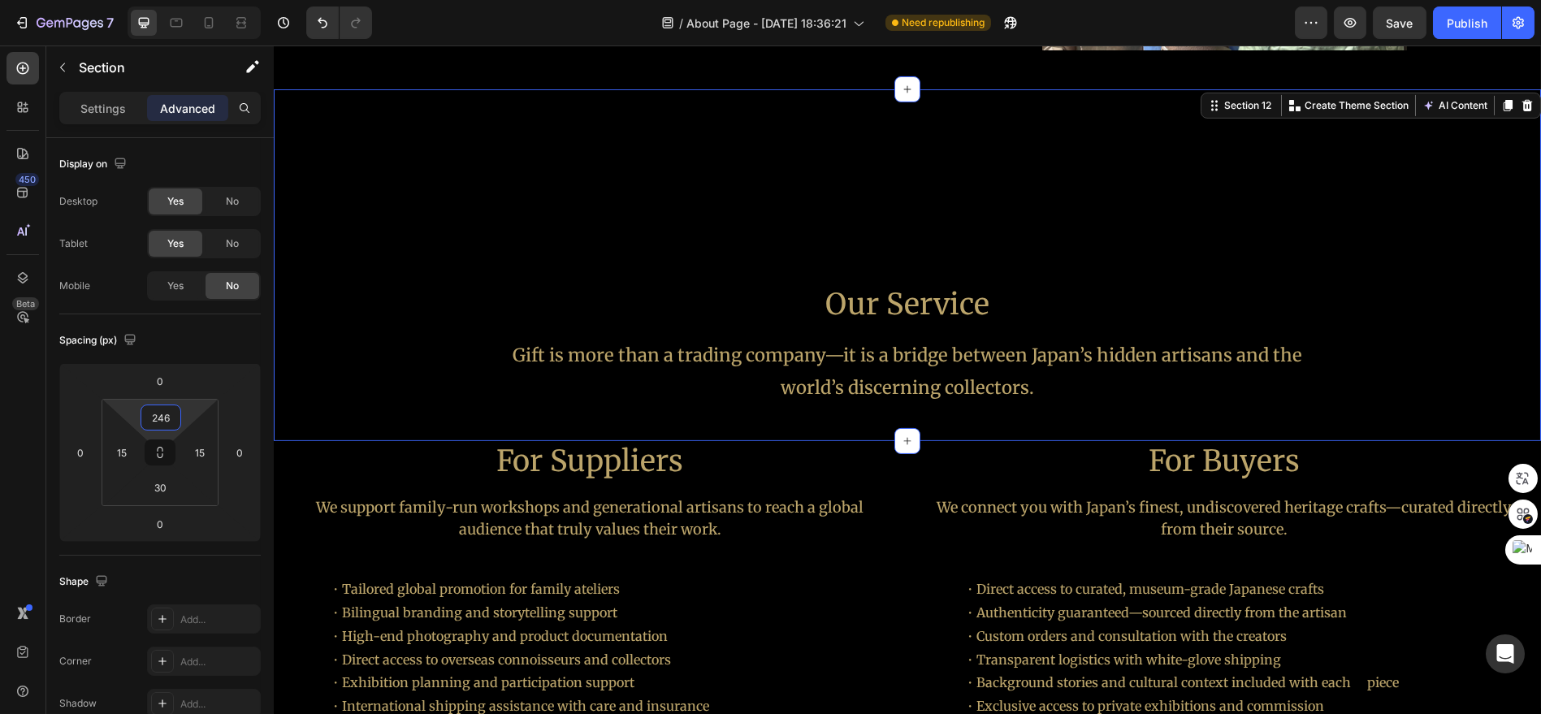
type input "250"
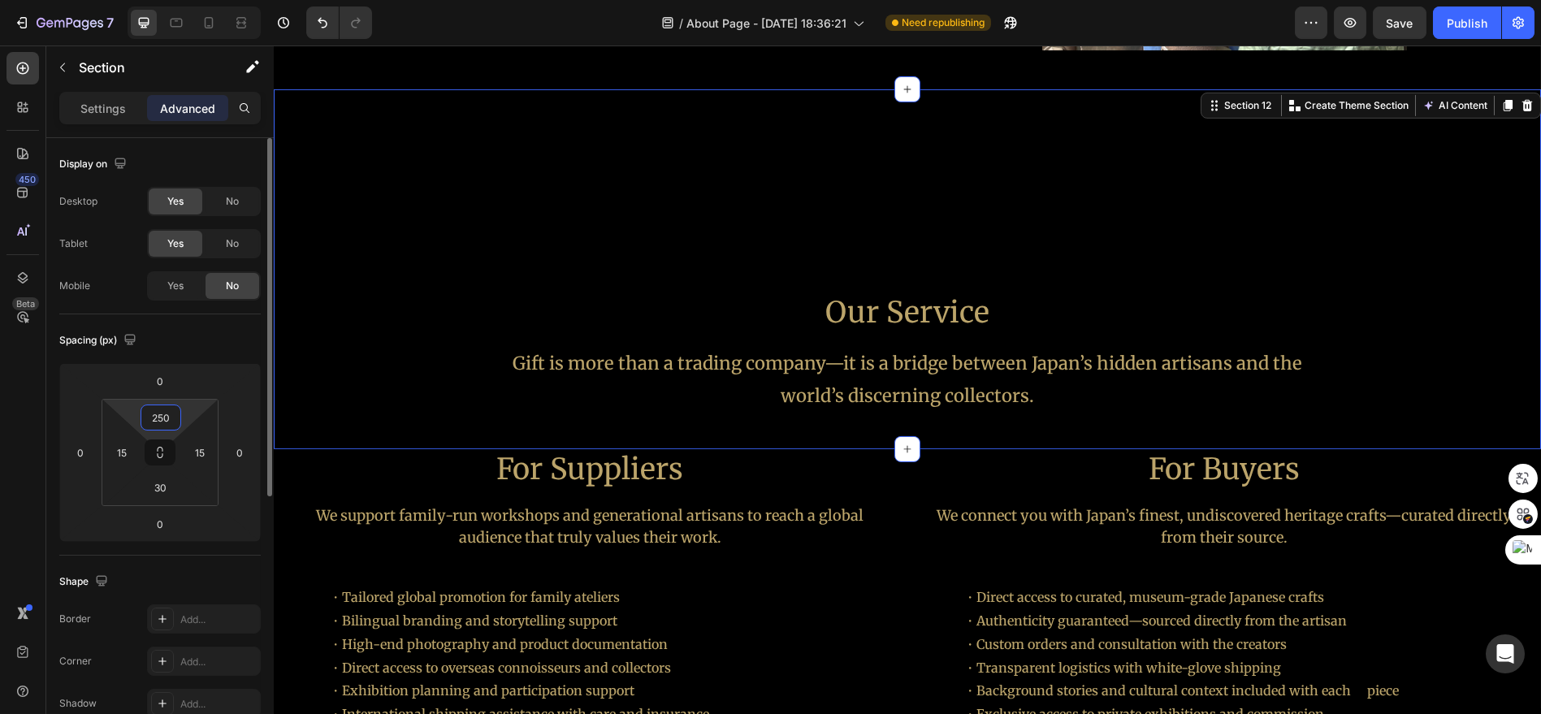
drag, startPoint x: 189, startPoint y: 421, endPoint x: 218, endPoint y: 344, distance: 81.5
click at [204, 0] on html "7 Version history / About Page - [DATE] 18:36:21 Need republishing Preview Save…" at bounding box center [770, 0] width 1541 height 0
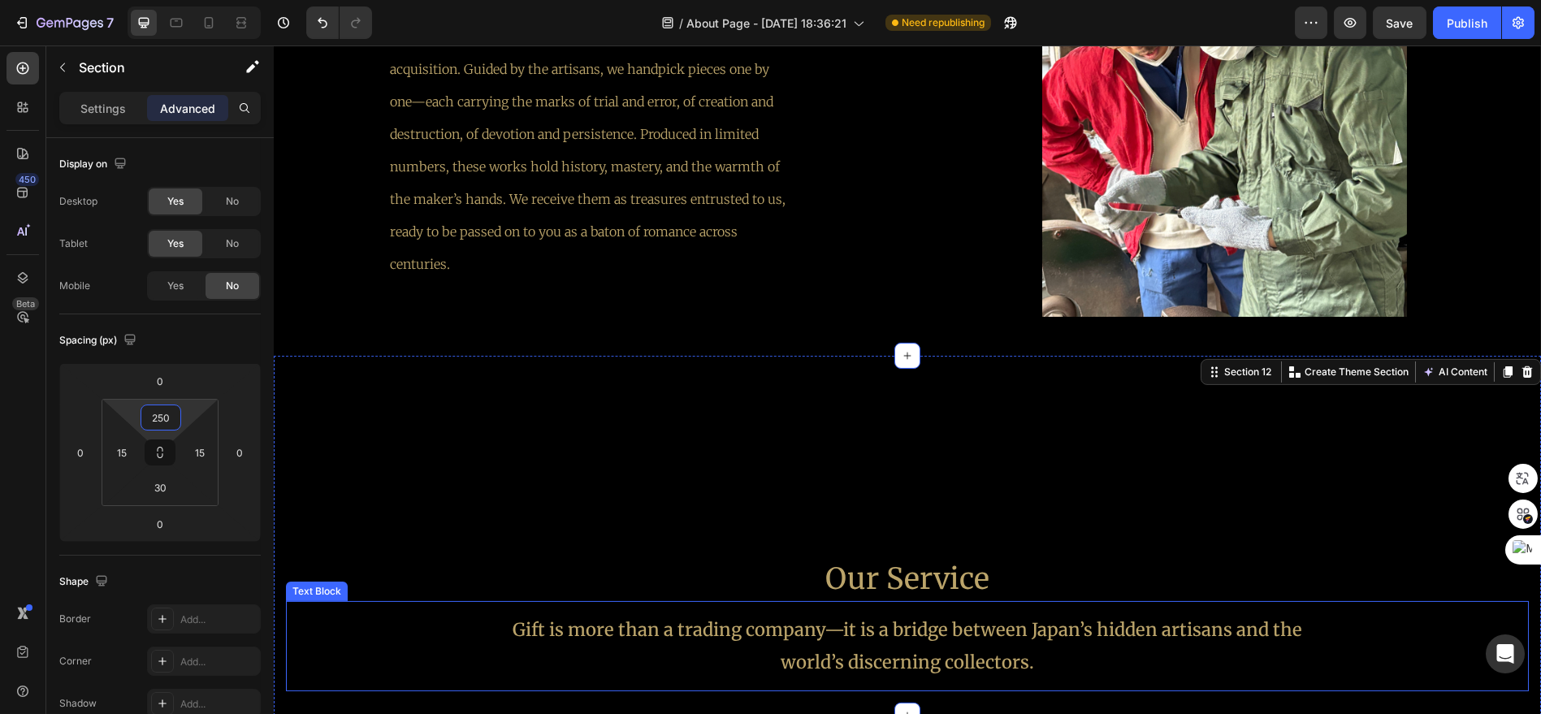
scroll to position [3727, 0]
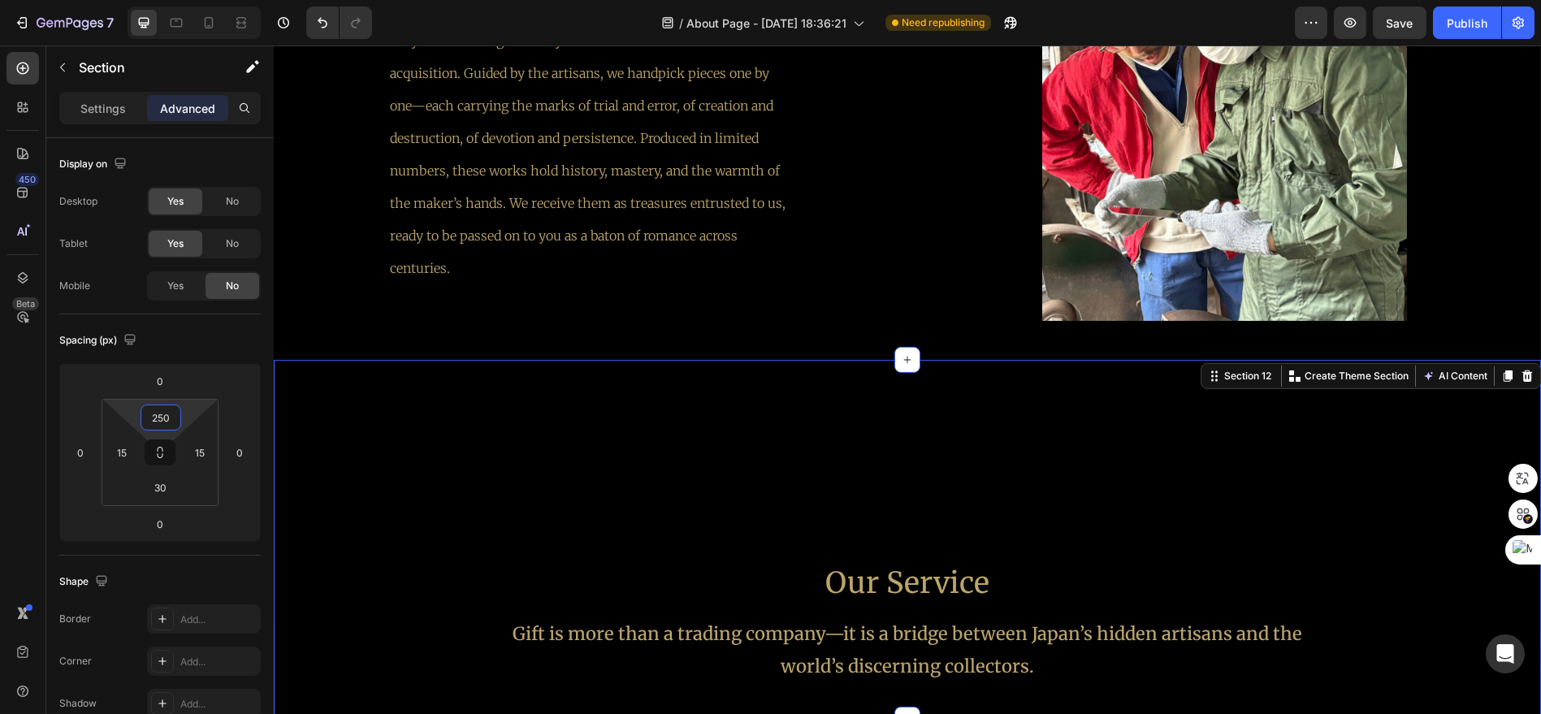
click at [974, 373] on div "Our Service Heading Gift is more than a trading company—it is a bridge between …" at bounding box center [907, 540] width 1267 height 360
click at [1016, 454] on div "Our Service Heading Gift is more than a trading company—it is a bridge between …" at bounding box center [907, 540] width 1267 height 360
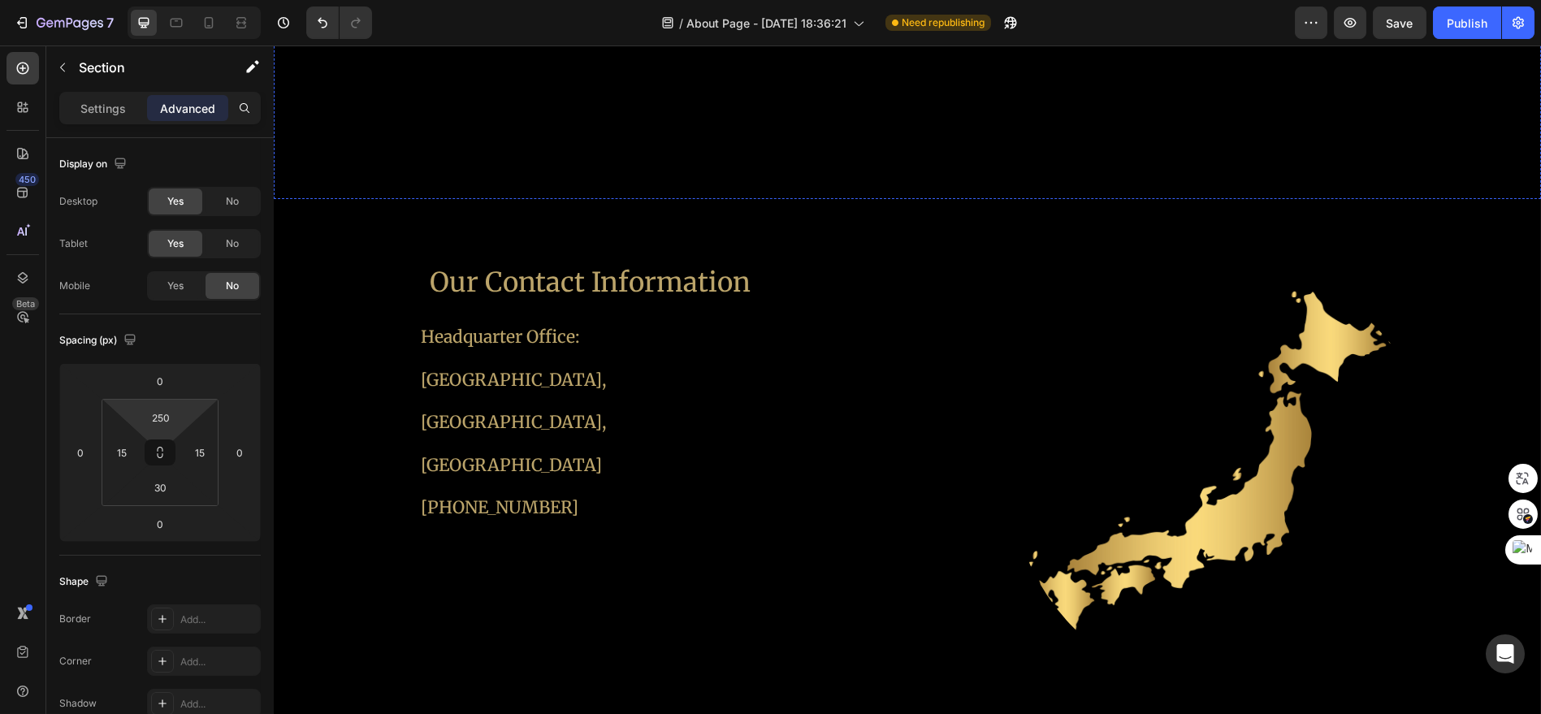
scroll to position [4810, 0]
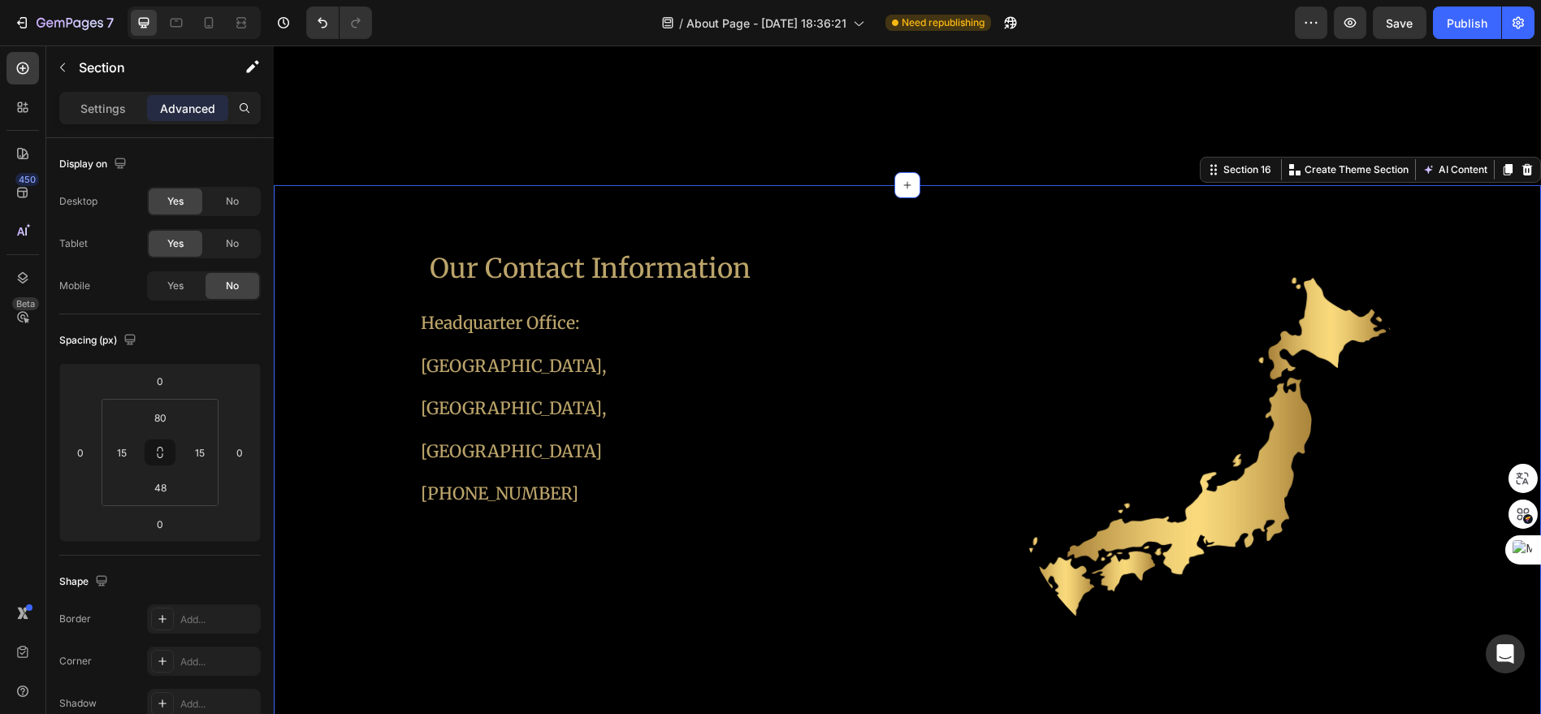
click at [984, 216] on div "Our Contact Information Heading Headquarter Office: [GEOGRAPHIC_DATA] [PHONE_NU…" at bounding box center [907, 467] width 1267 height 564
type input "80"
click at [195, 0] on html "7 Version history / About Page - [DATE] 18:36:21 Need republishing Preview Save…" at bounding box center [770, 0] width 1541 height 0
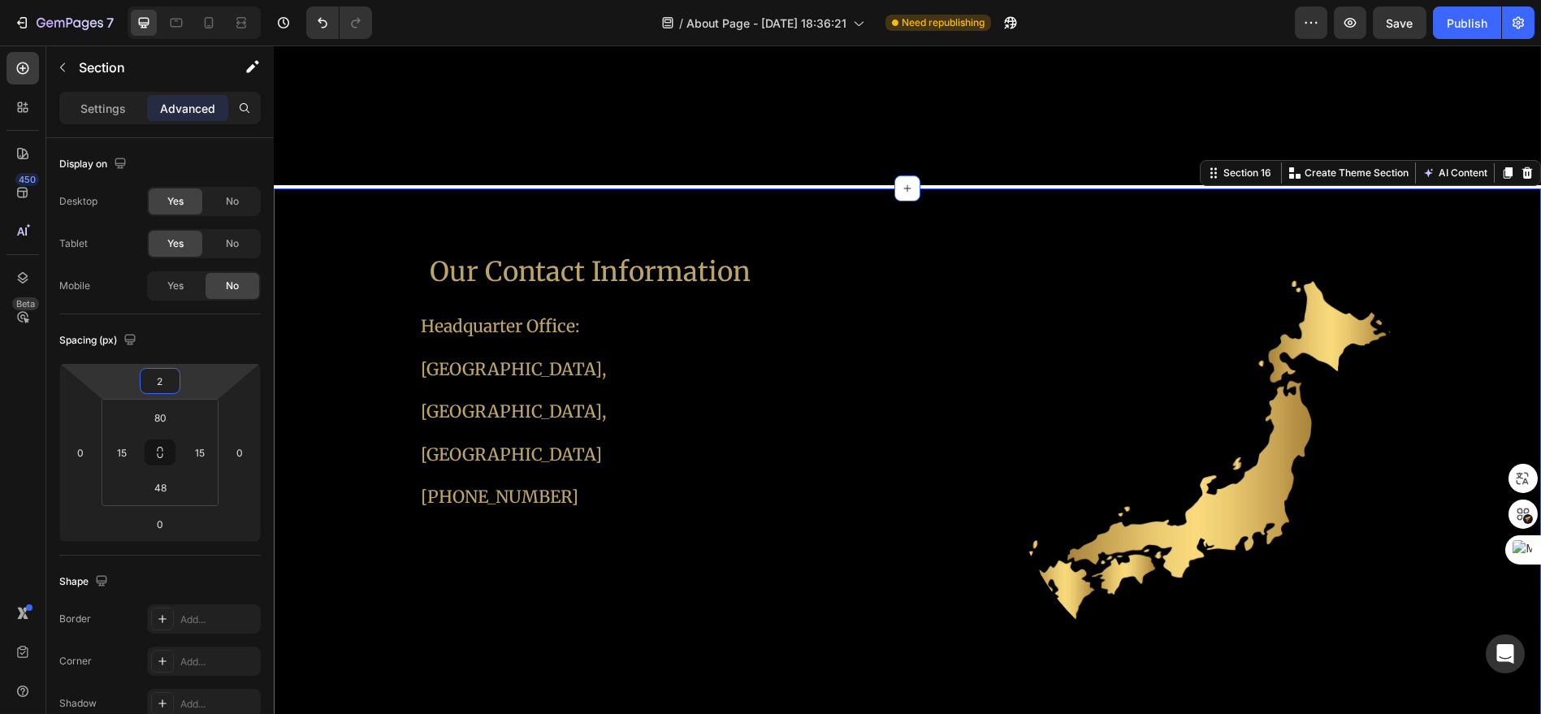
type input "0"
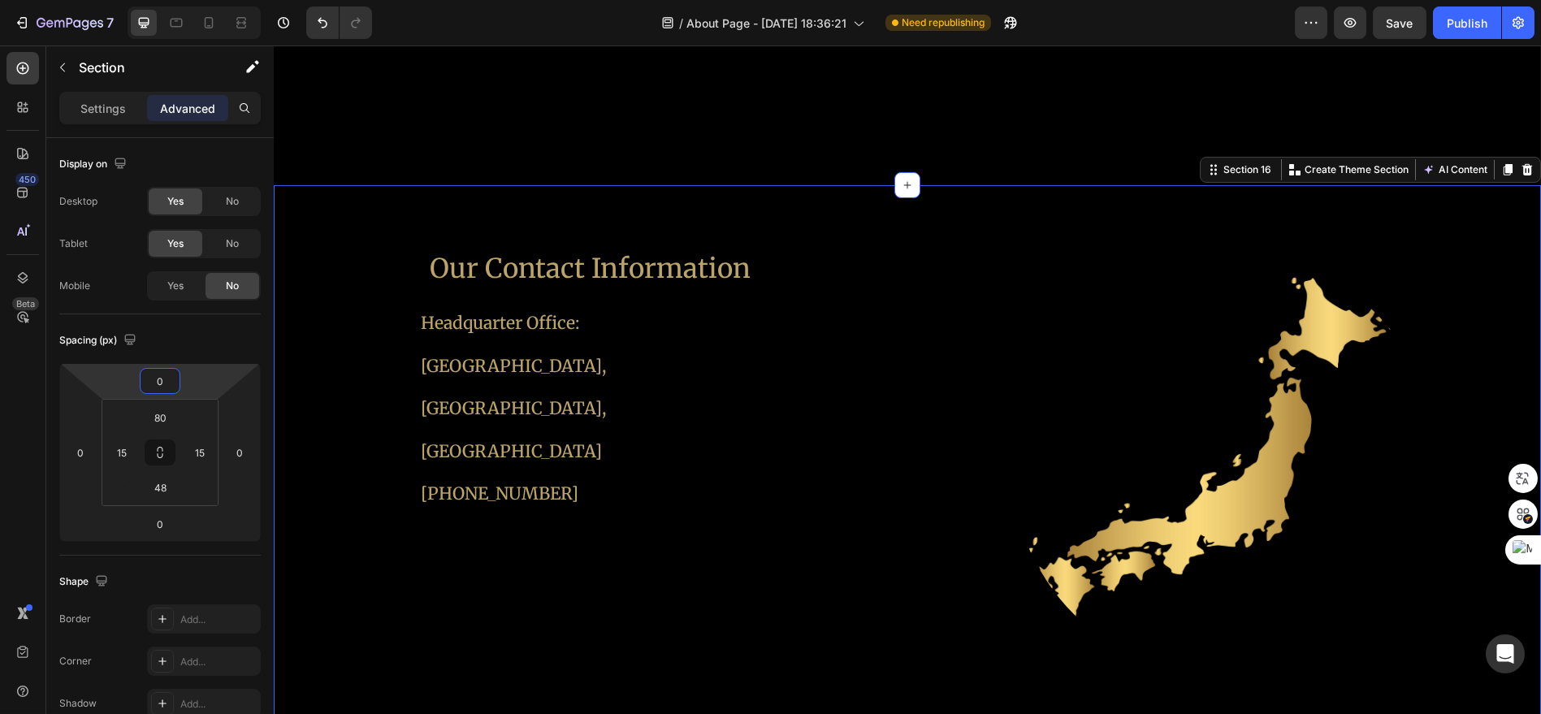
click at [213, 0] on html "7 Version history / About Page - [DATE] 18:36:21 Need republishing Preview Save…" at bounding box center [770, 0] width 1541 height 0
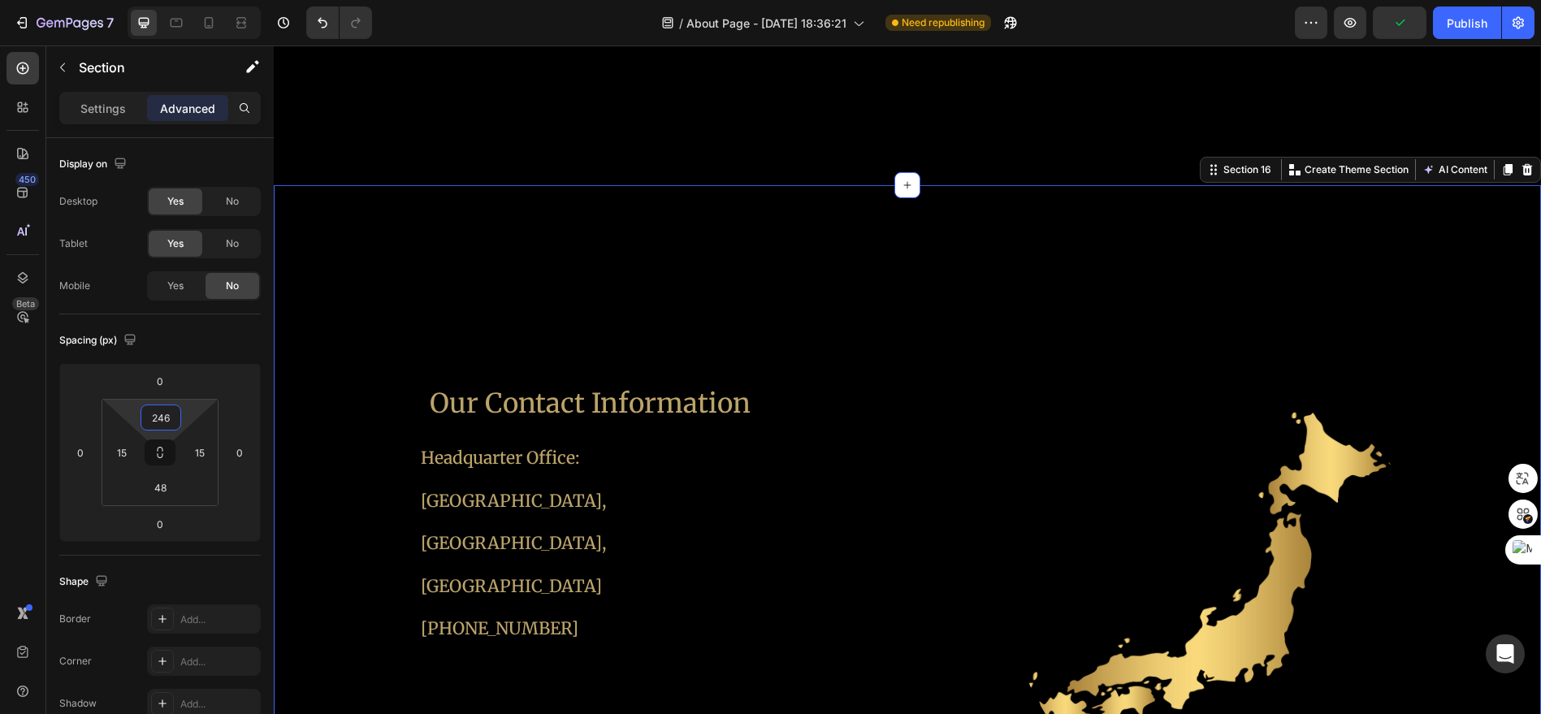
type input "250"
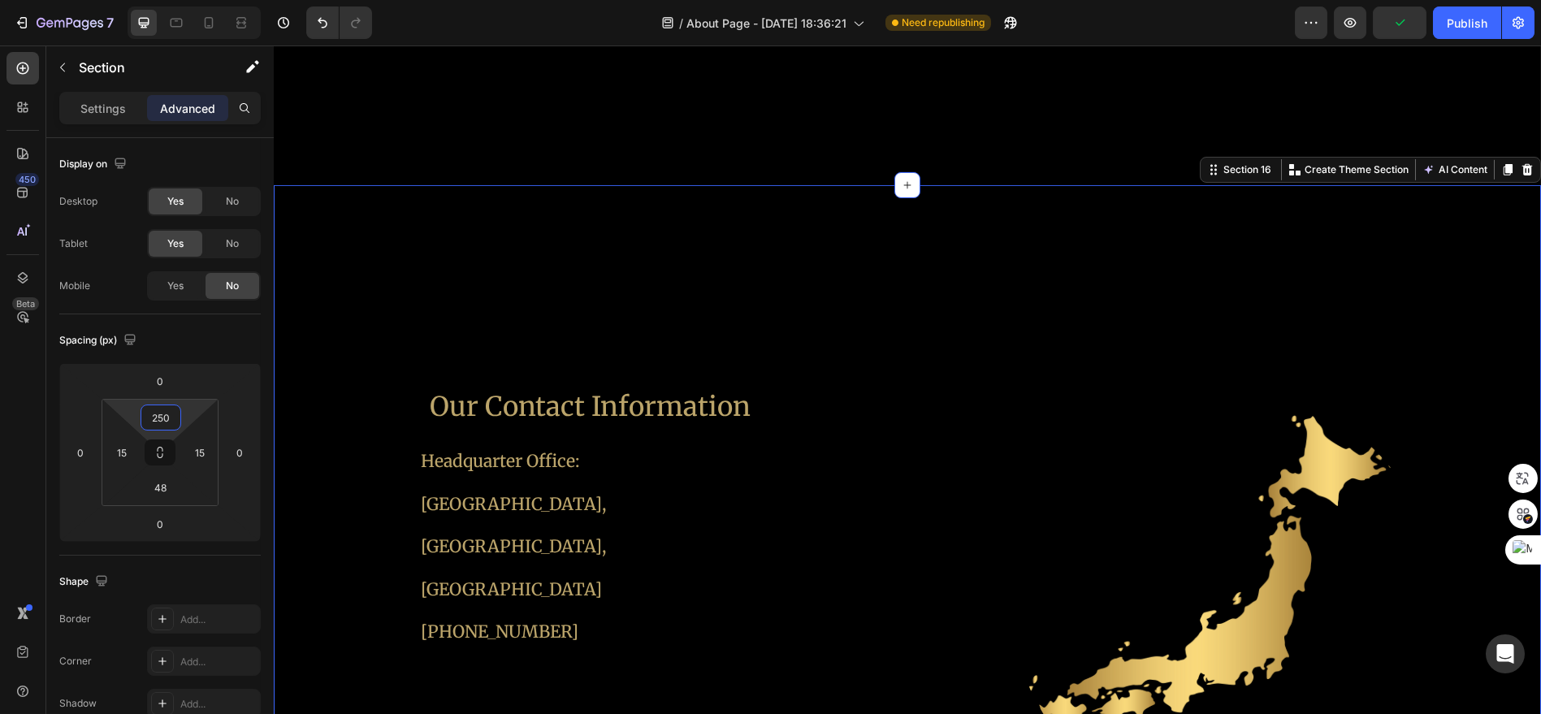
drag, startPoint x: 193, startPoint y: 417, endPoint x: 209, endPoint y: 340, distance: 78.7
click at [209, 0] on html "7 Version history / About Page - [DATE] 18:36:21 Need republishing Preview Publ…" at bounding box center [770, 0] width 1541 height 0
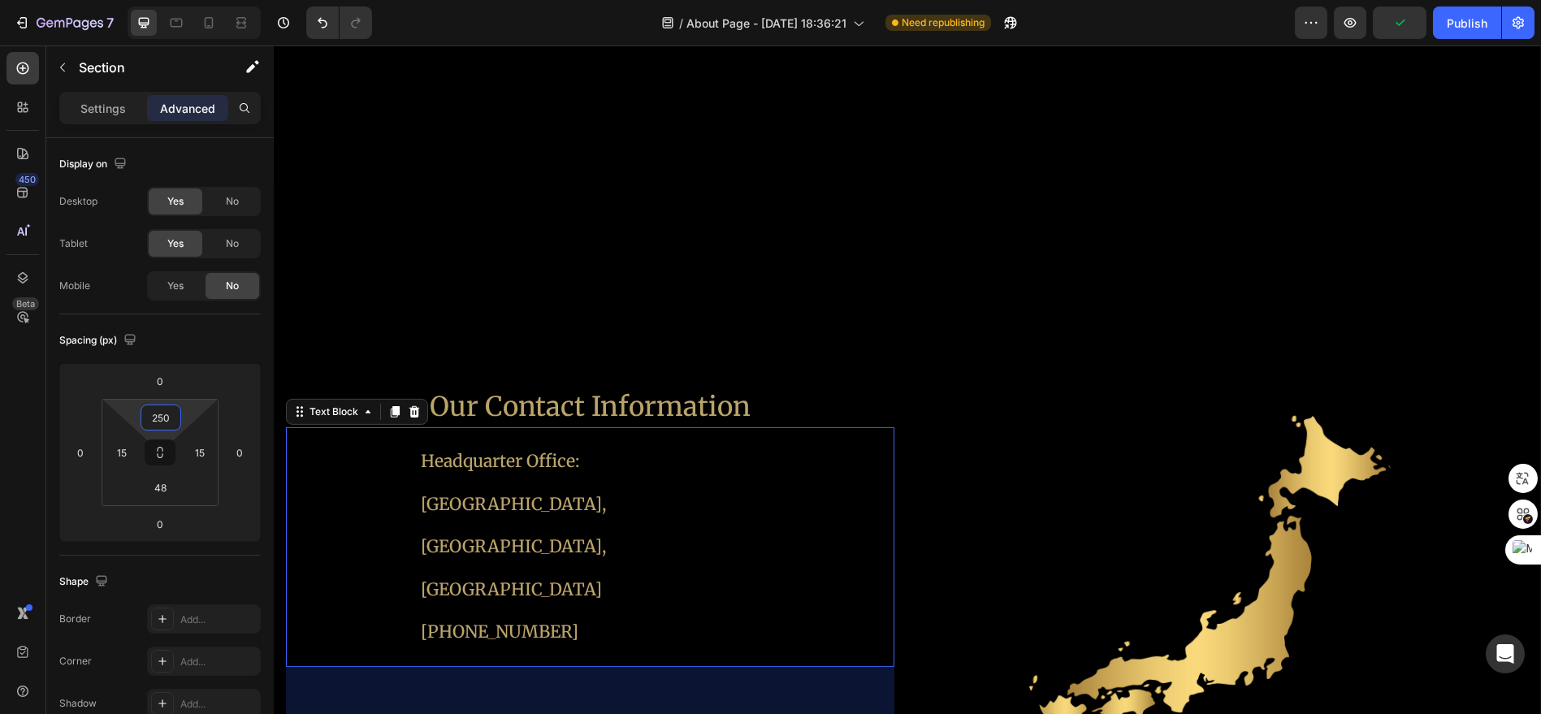
click at [819, 437] on div "Headquarter Office: [GEOGRAPHIC_DATA] [PHONE_NUMBER]" at bounding box center [590, 547] width 608 height 240
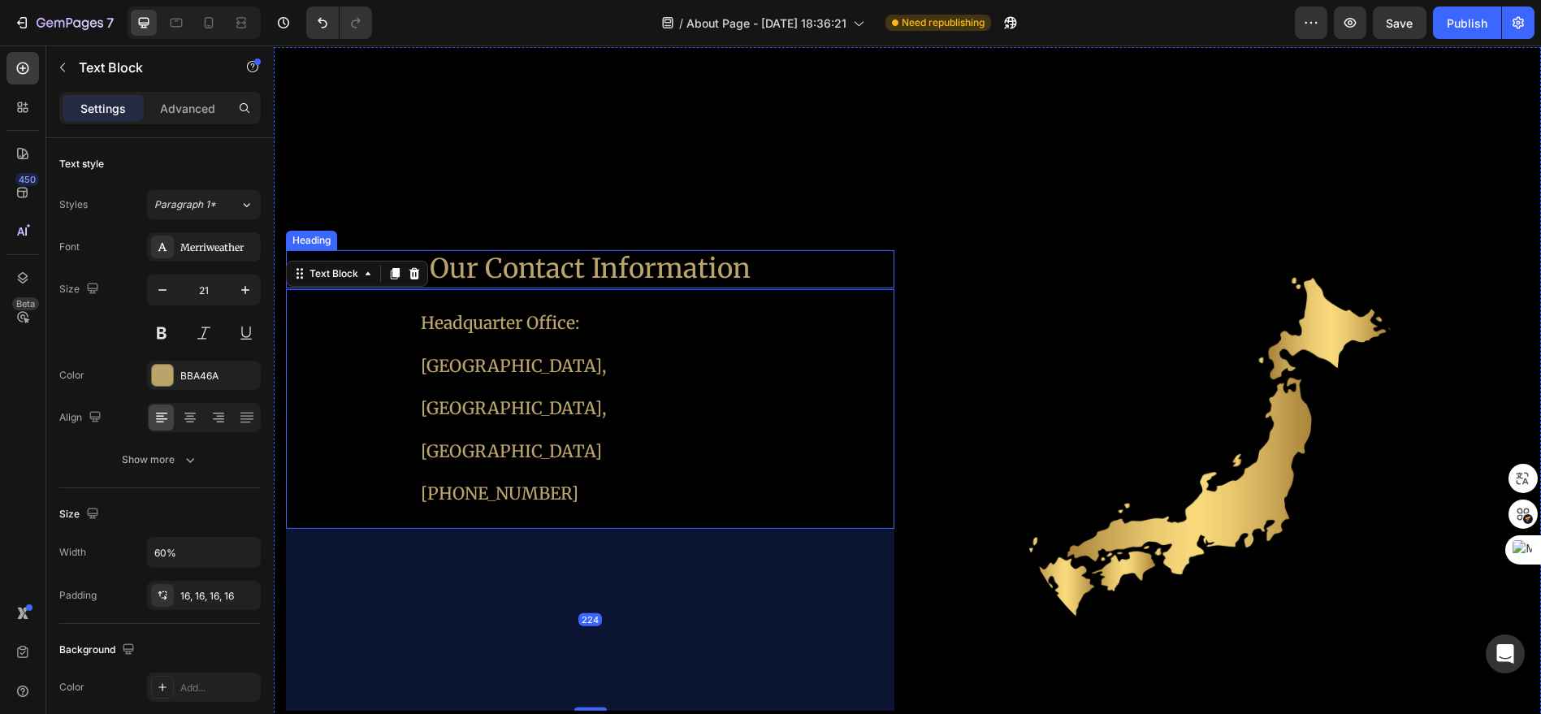
scroll to position [4990, 0]
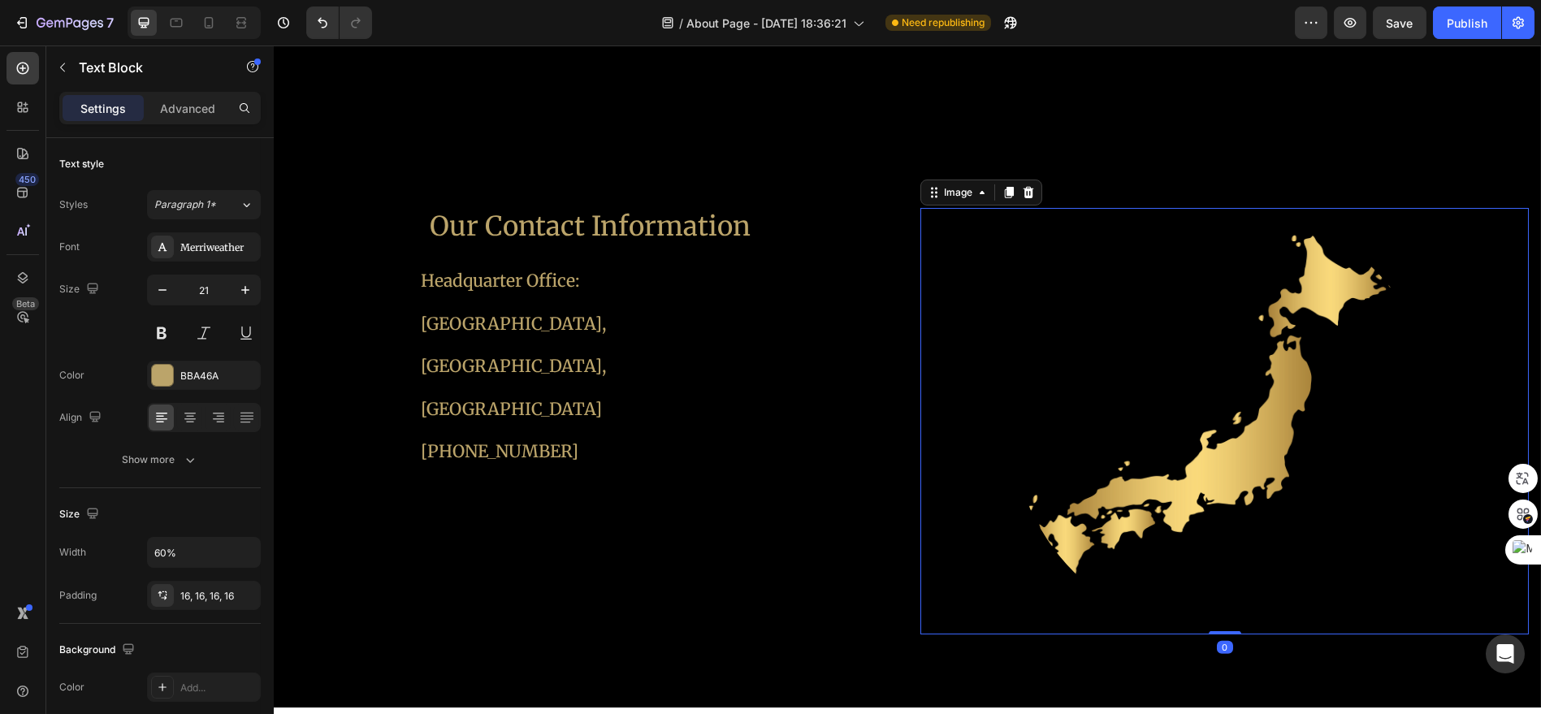
click at [955, 465] on div at bounding box center [1224, 421] width 608 height 426
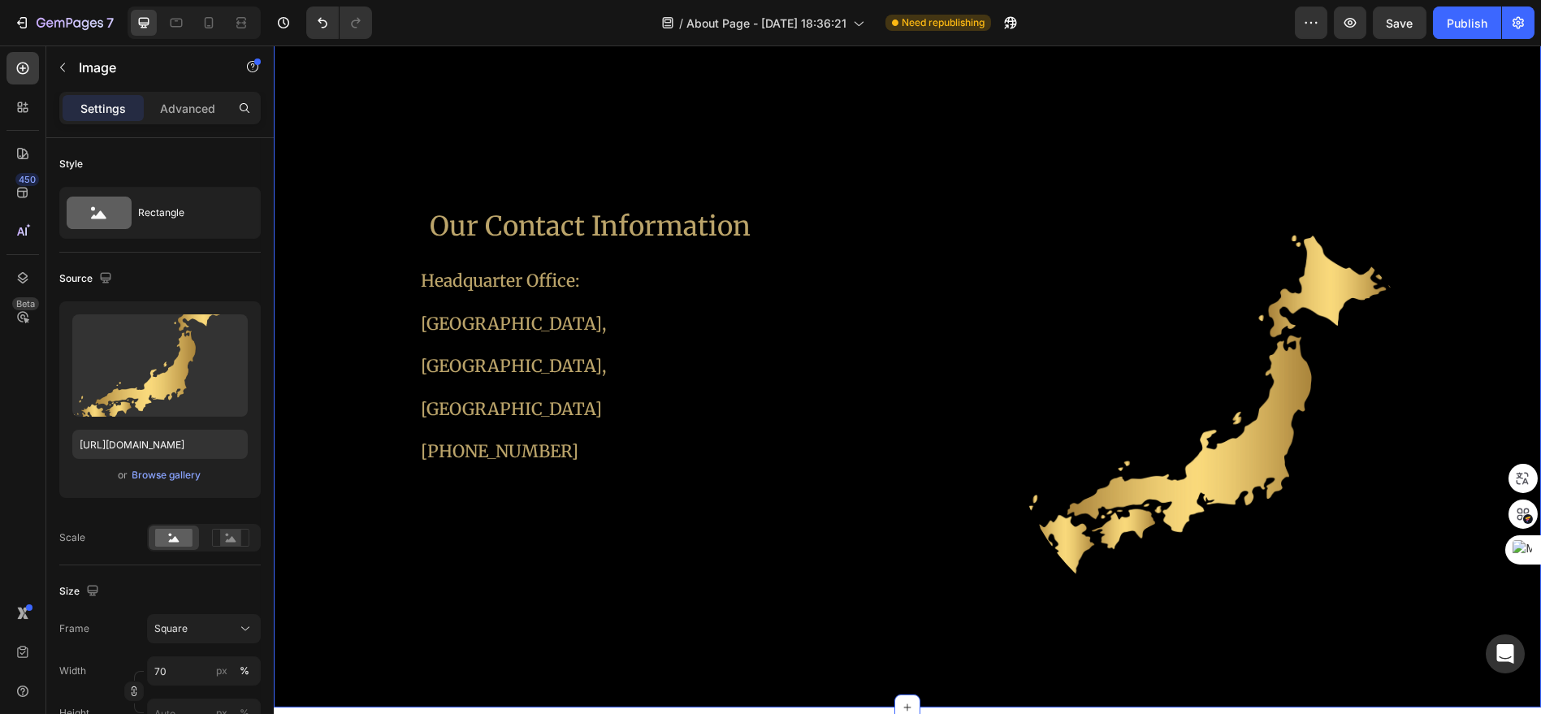
click at [905, 521] on div "Our Contact Information Heading Headquarter Office: [GEOGRAPHIC_DATA] [PHONE_NU…" at bounding box center [907, 356] width 1267 height 702
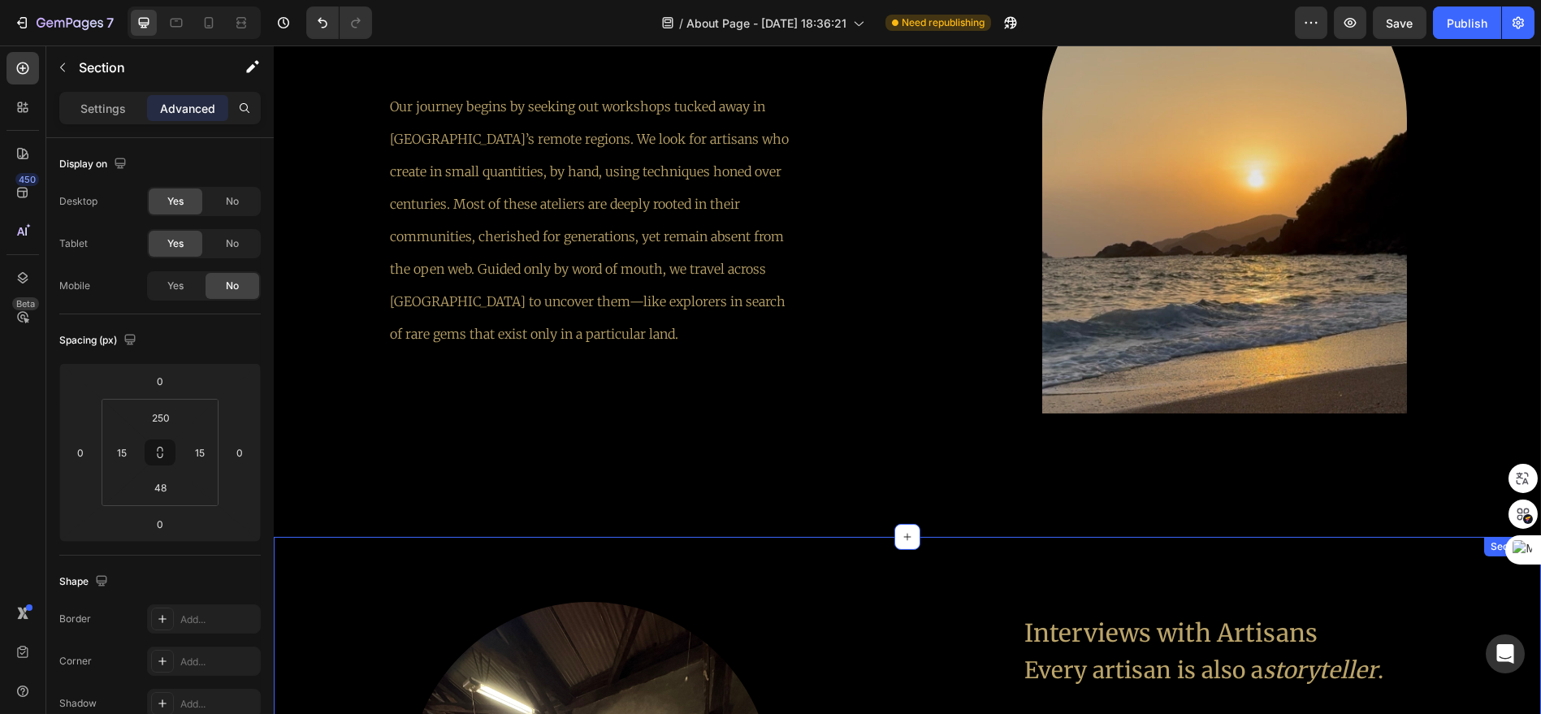
scroll to position [2198, 0]
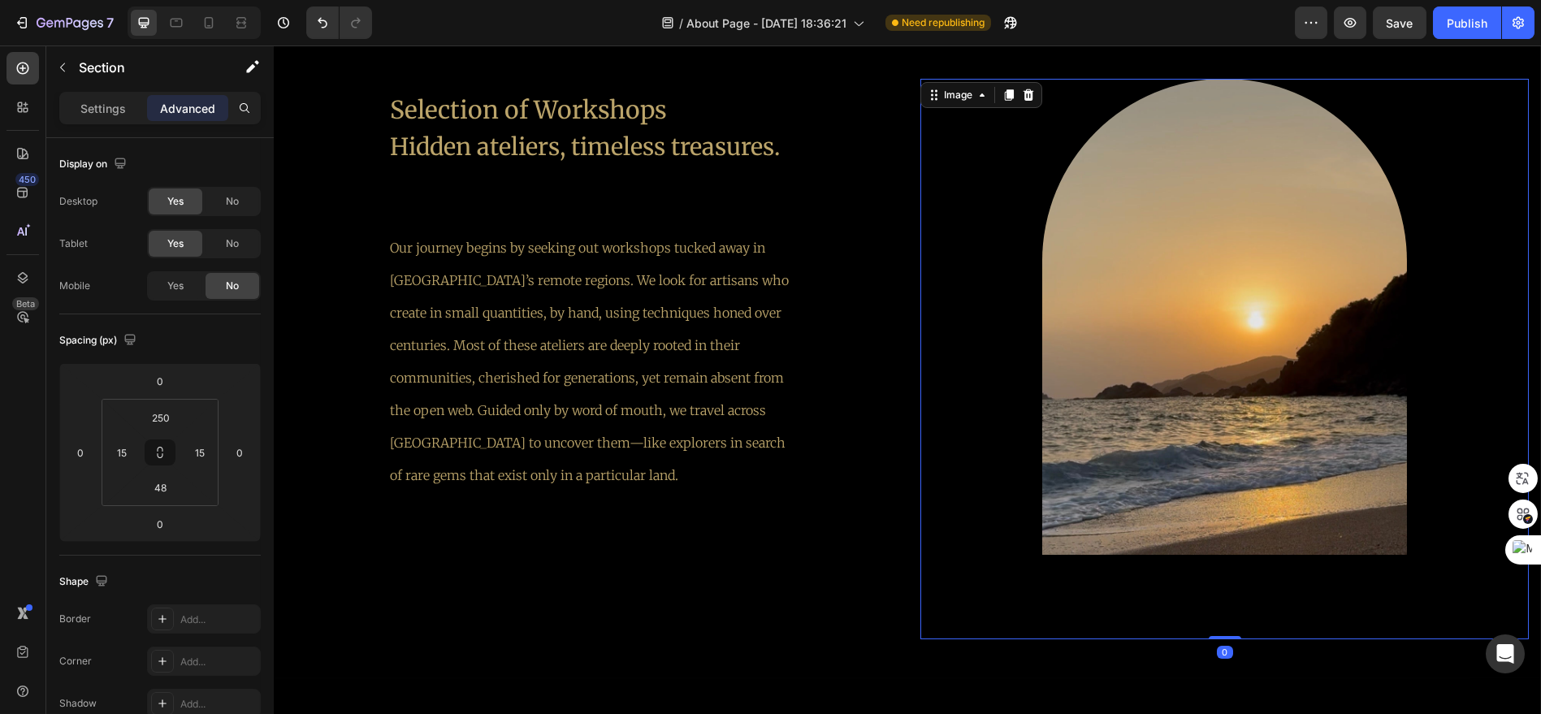
click at [940, 546] on div at bounding box center [1224, 359] width 608 height 561
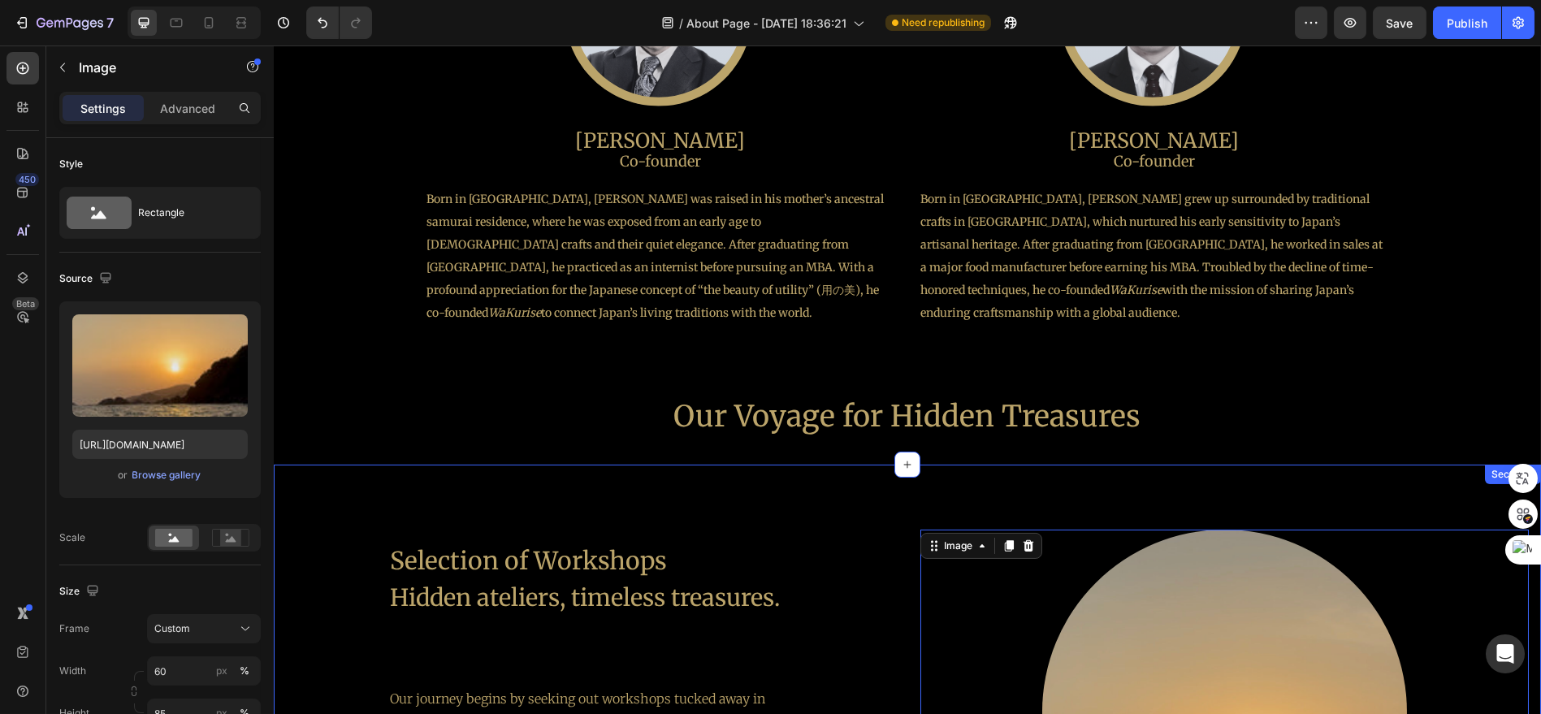
scroll to position [1657, 0]
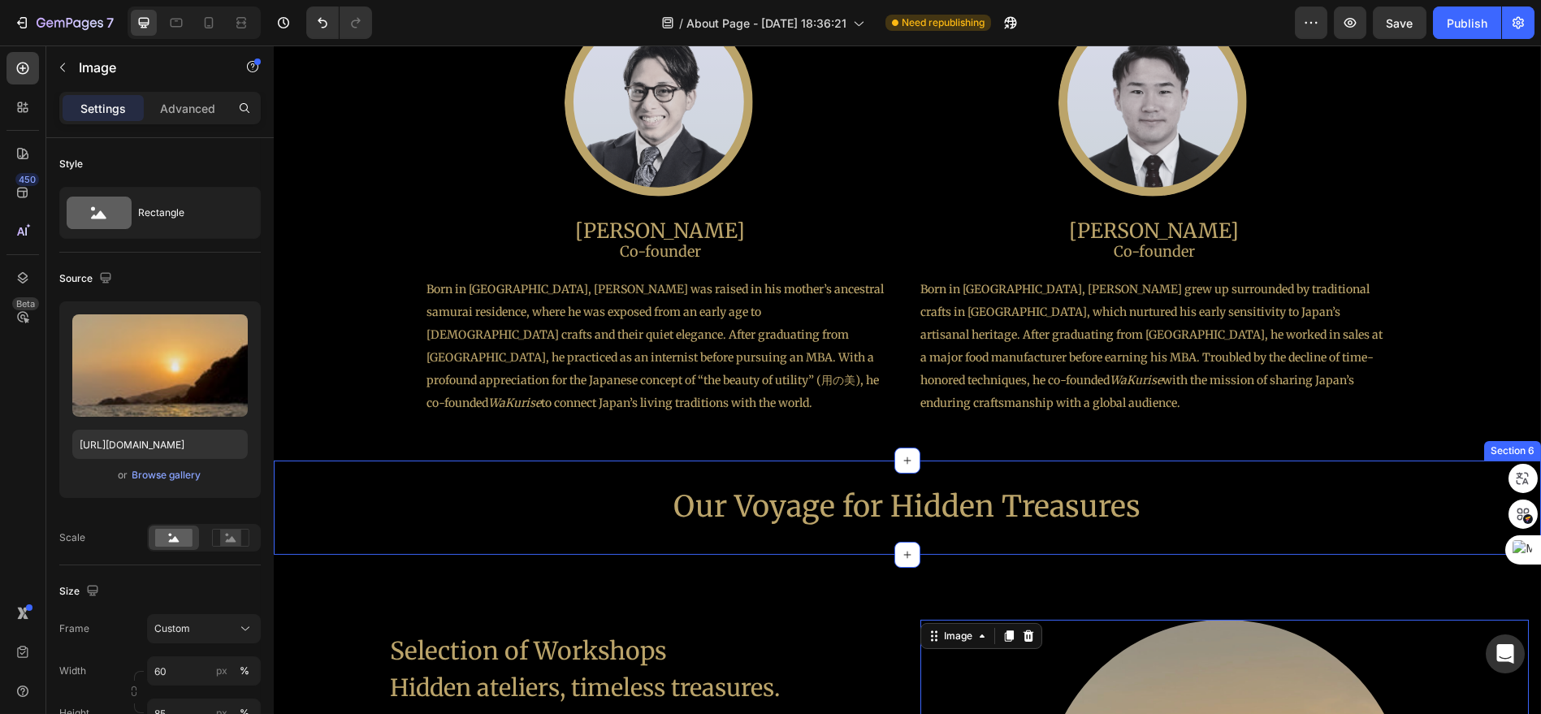
click at [916, 474] on div "Our Voyage for Hidden Treasures Heading Section 6" at bounding box center [907, 508] width 1267 height 94
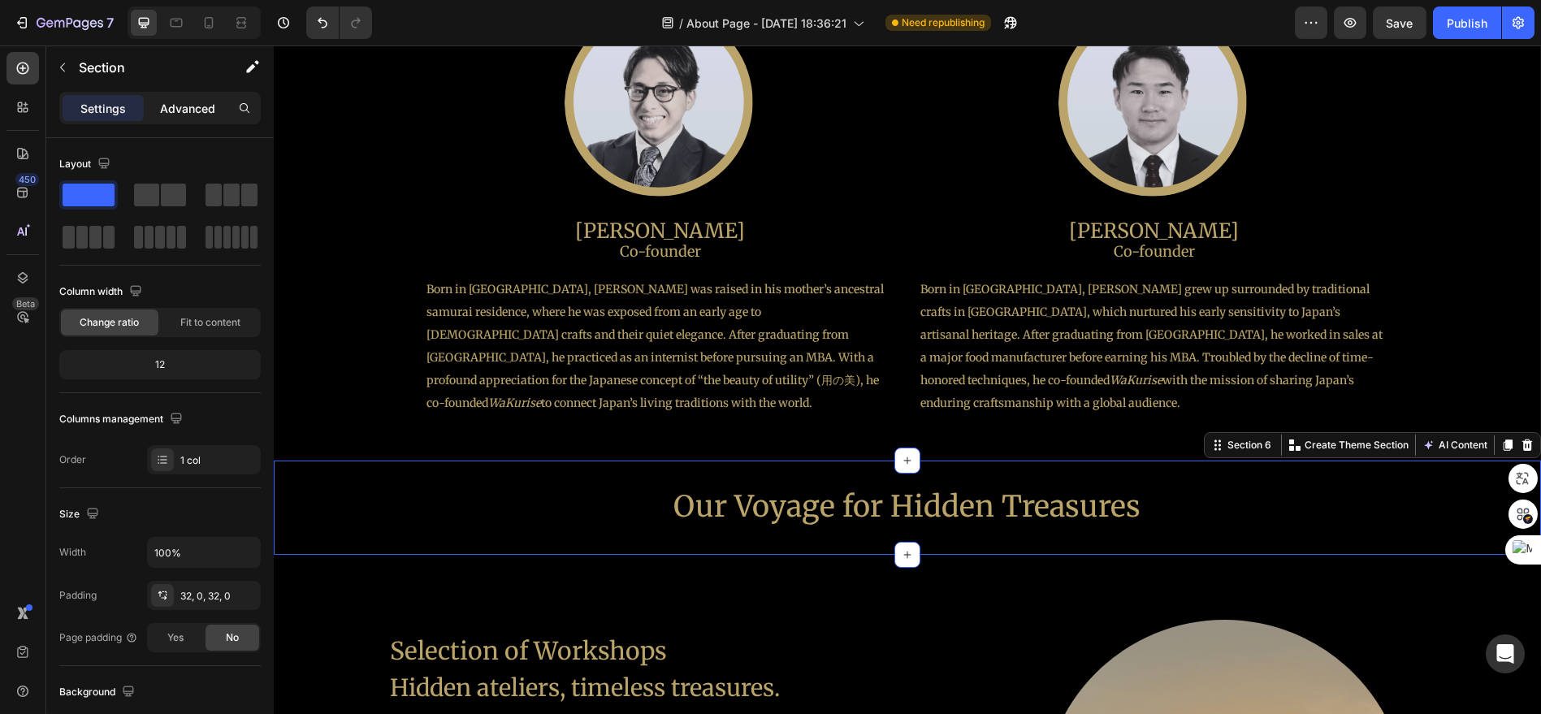
click at [175, 106] on p "Advanced" at bounding box center [187, 108] width 55 height 17
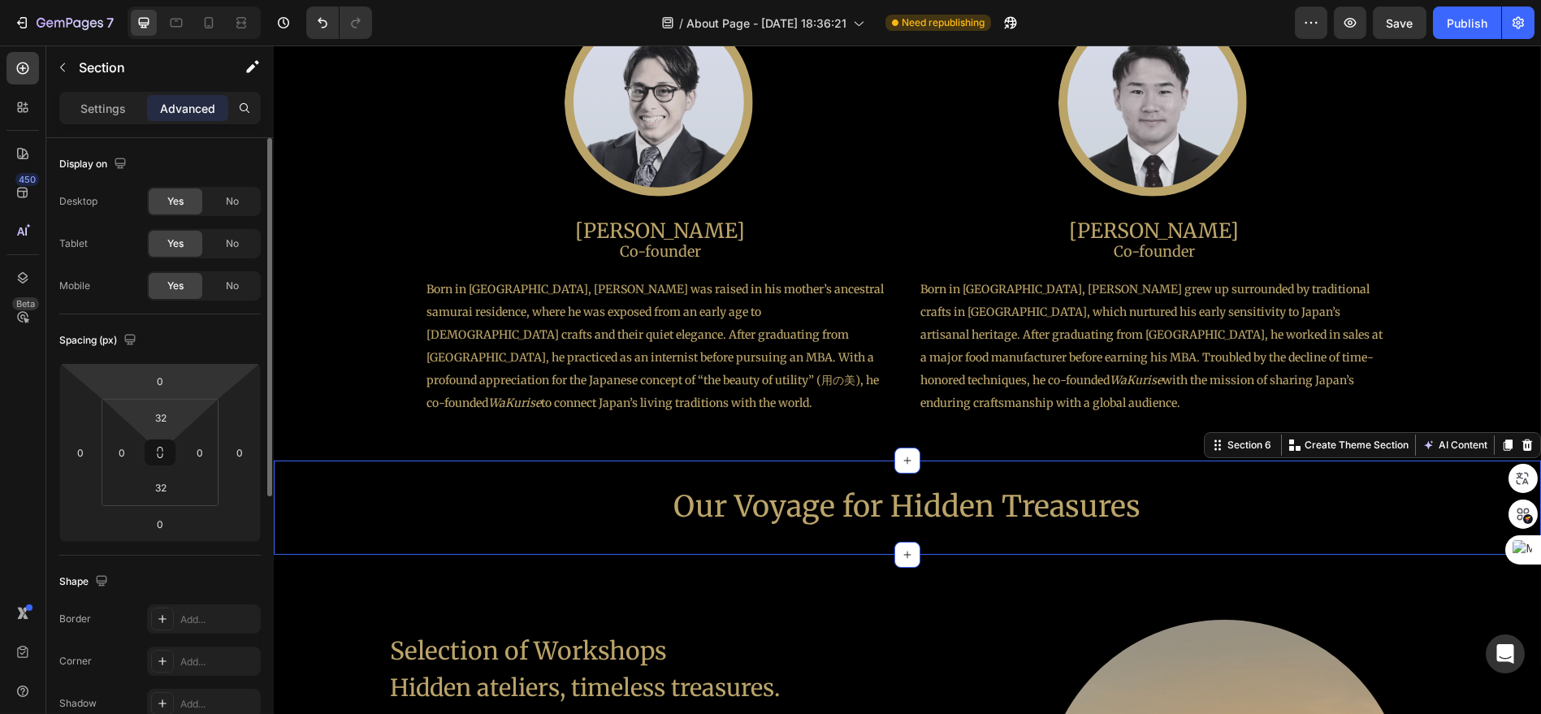
drag, startPoint x: 178, startPoint y: 420, endPoint x: 195, endPoint y: 418, distance: 17.1
click at [188, 396] on div "0 0 0 0 32 0 32 0" at bounding box center [159, 452] width 201 height 179
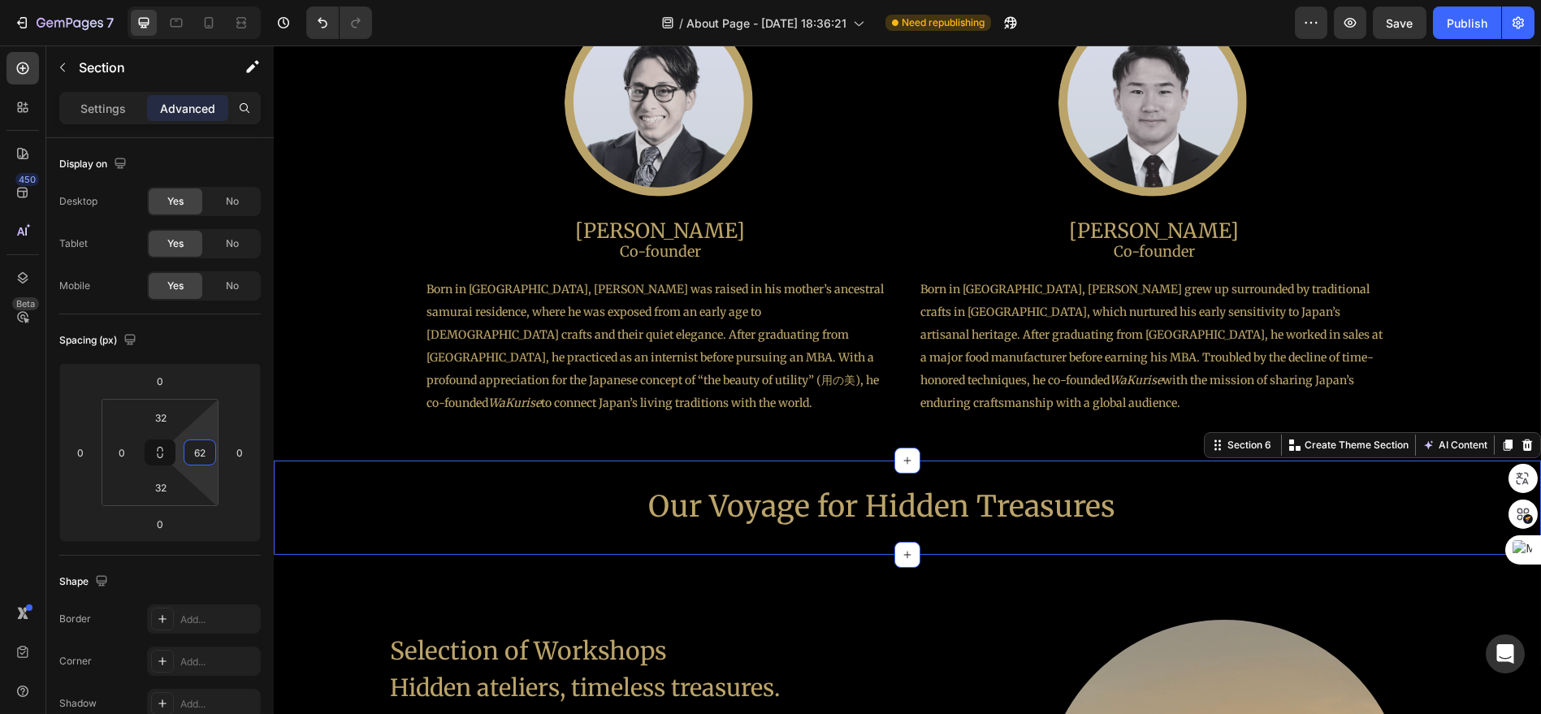
click at [200, 0] on html "7 Version history / About Page - [DATE] 18:36:21 Need republishing Preview Save…" at bounding box center [770, 0] width 1541 height 0
type input "0"
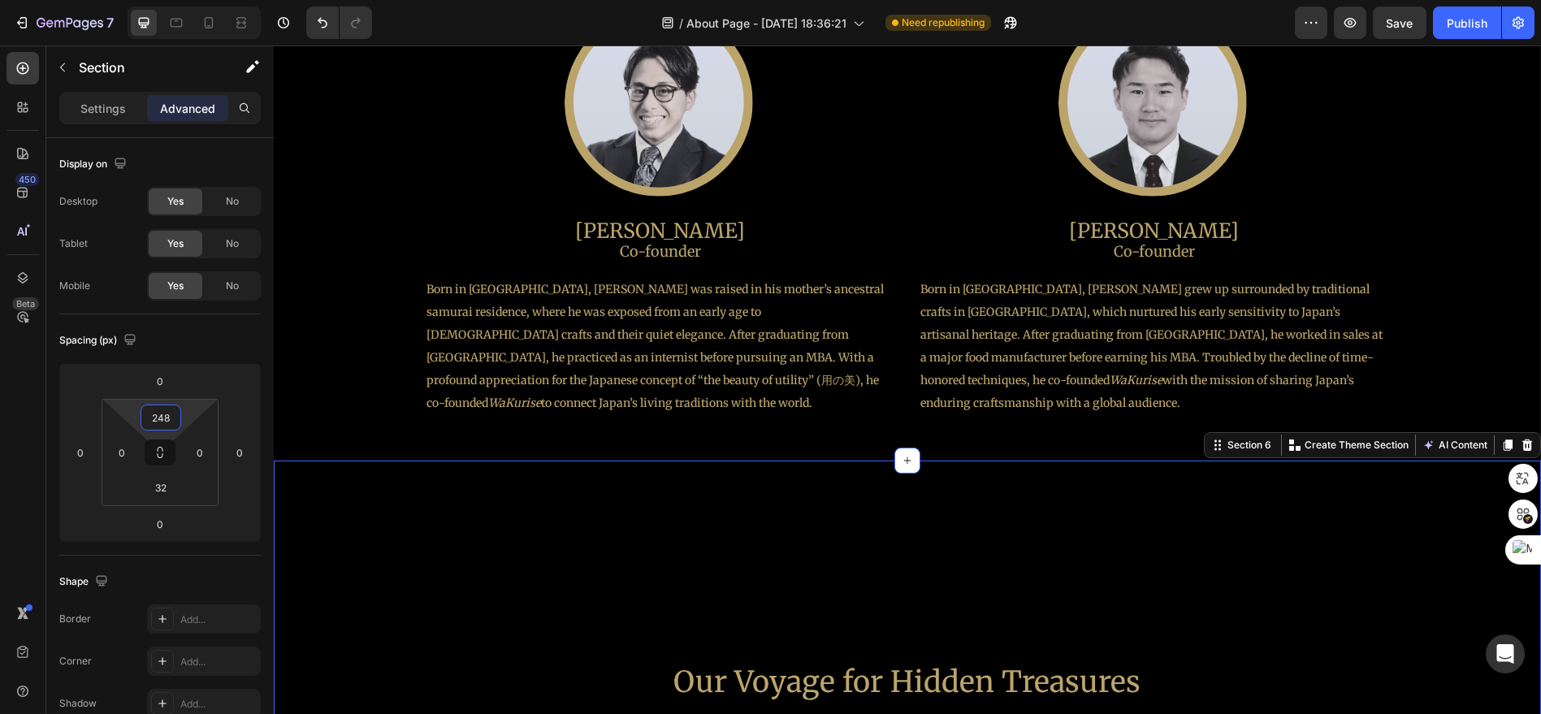
type input "250"
drag, startPoint x: 195, startPoint y: 416, endPoint x: 218, endPoint y: 304, distance: 114.4
click at [218, 0] on html "7 Version history / About Page - [DATE] 18:36:21 Need republishing Preview Save…" at bounding box center [770, 0] width 1541 height 0
click at [842, 602] on div "Our Voyage for Hidden Treasures Heading Section 6 Create Theme Section AI Conte…" at bounding box center [907, 596] width 1267 height 271
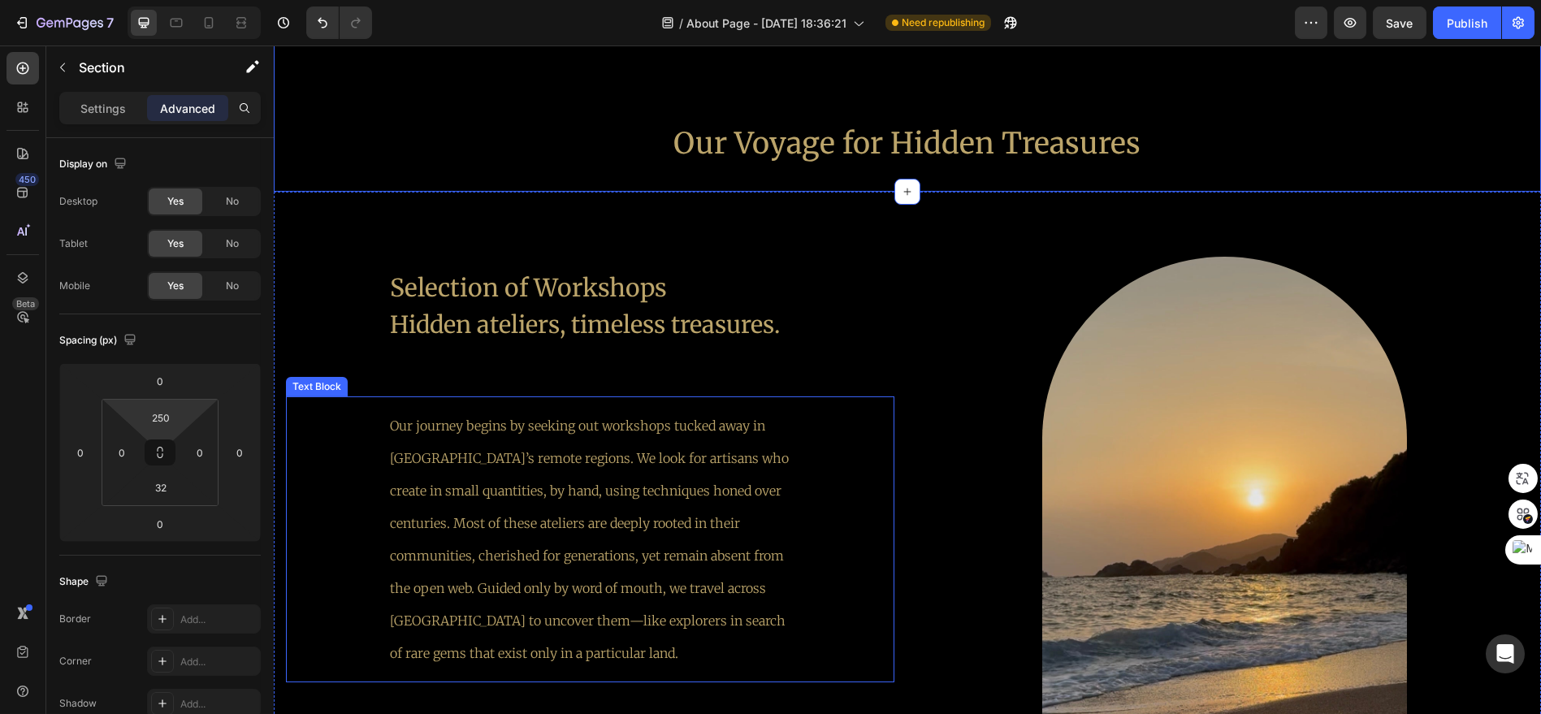
scroll to position [2198, 0]
click at [853, 591] on div "Our journey begins by seeking out workshops tucked away in [GEOGRAPHIC_DATA]’s …" at bounding box center [590, 539] width 608 height 286
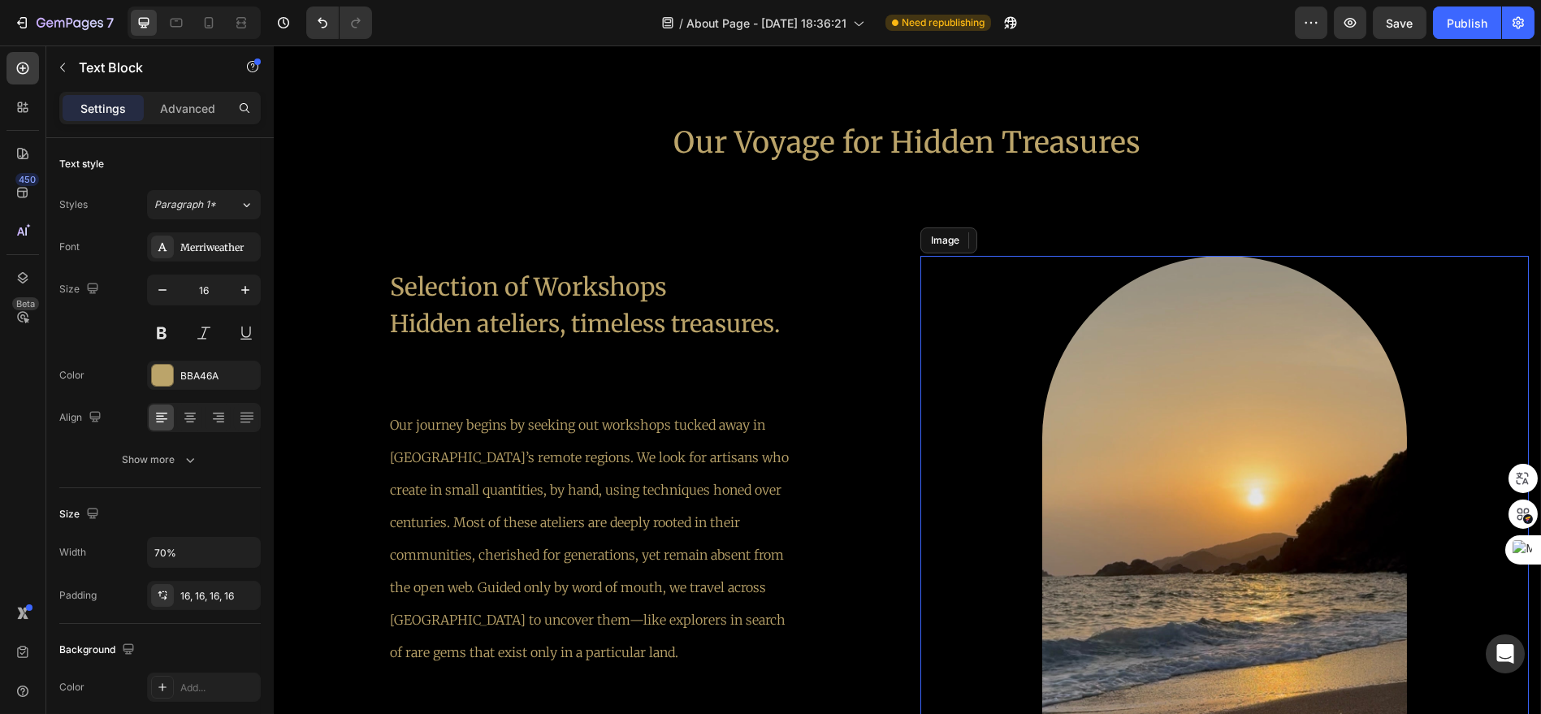
click at [973, 392] on div at bounding box center [1224, 536] width 608 height 561
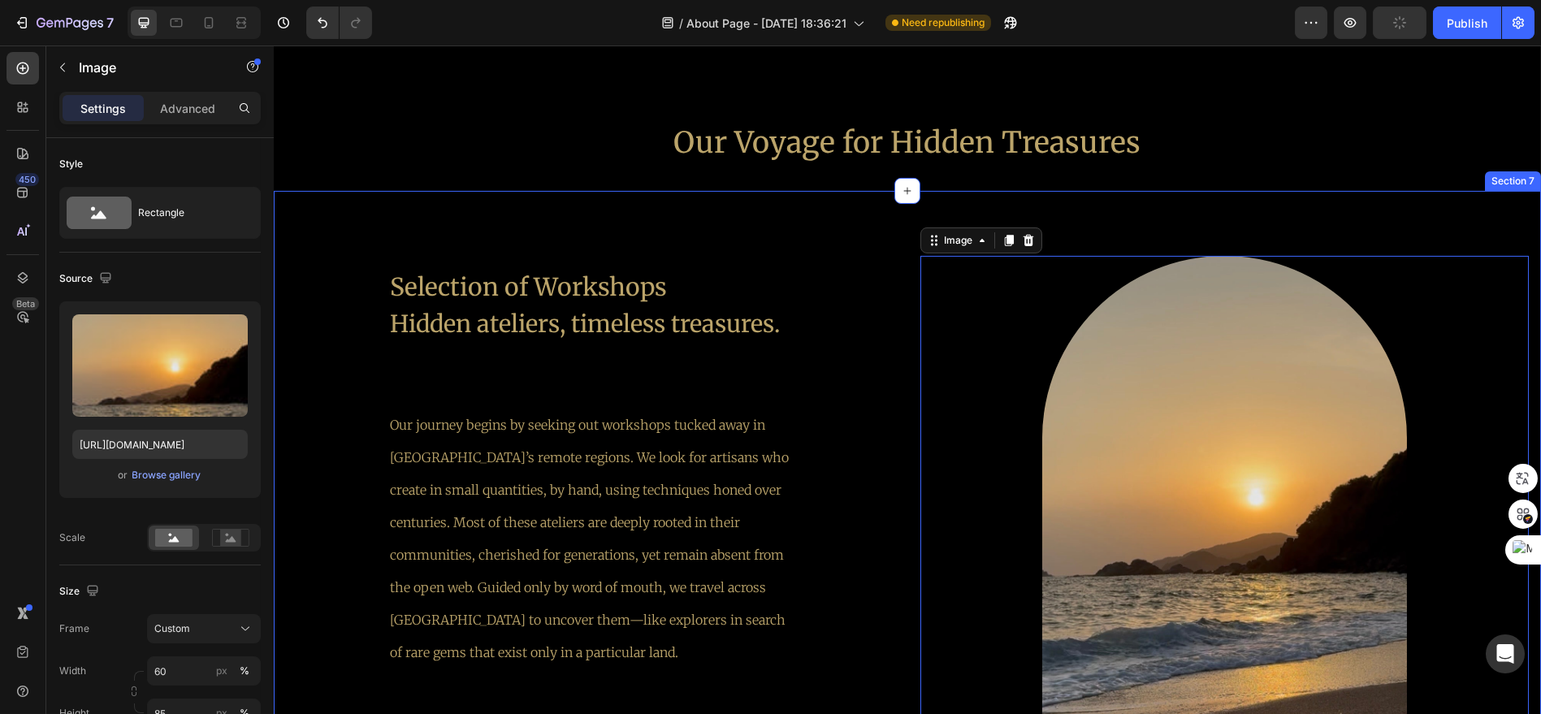
click at [905, 398] on div "Selection of Workshops Hidden ateliers, timeless treasures. Text Block Our jour…" at bounding box center [907, 523] width 1267 height 664
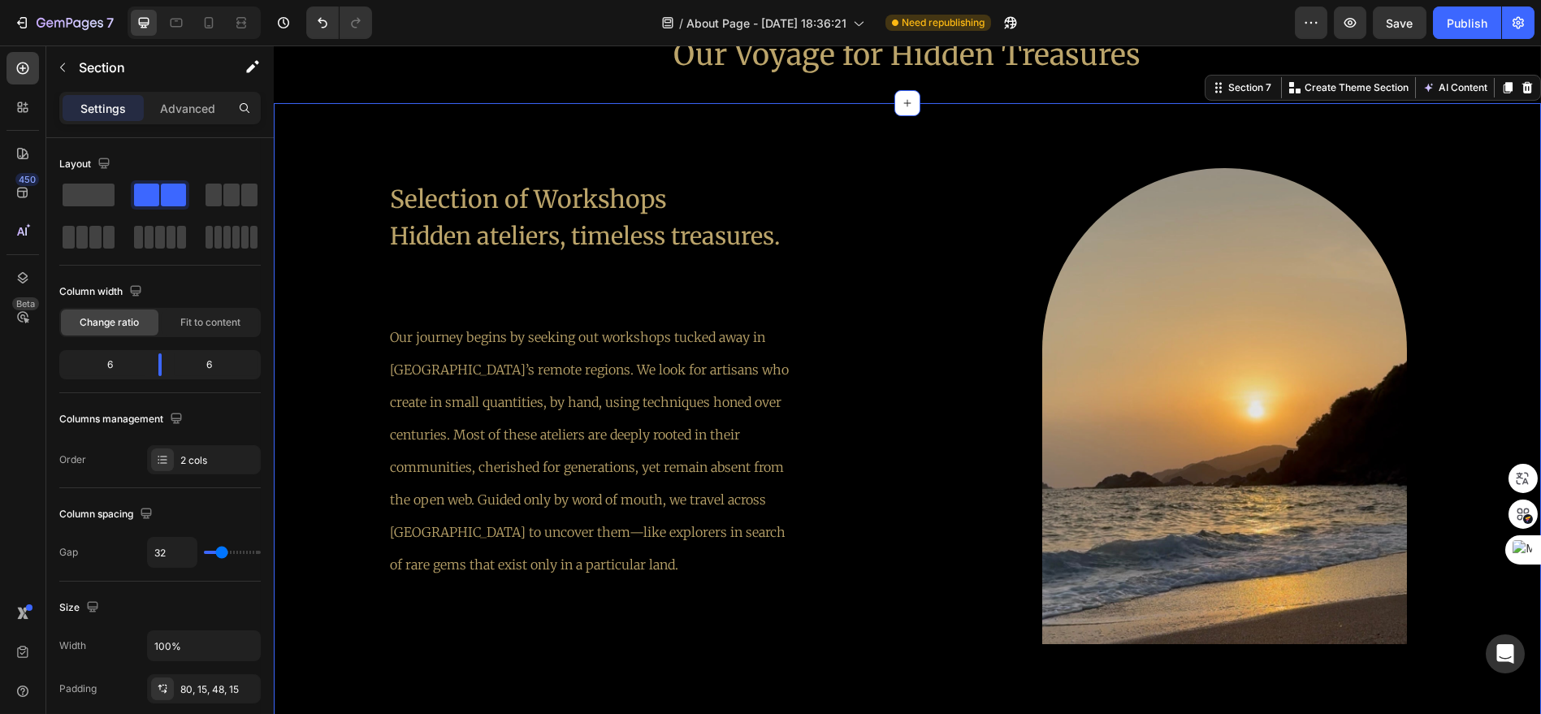
scroll to position [2288, 0]
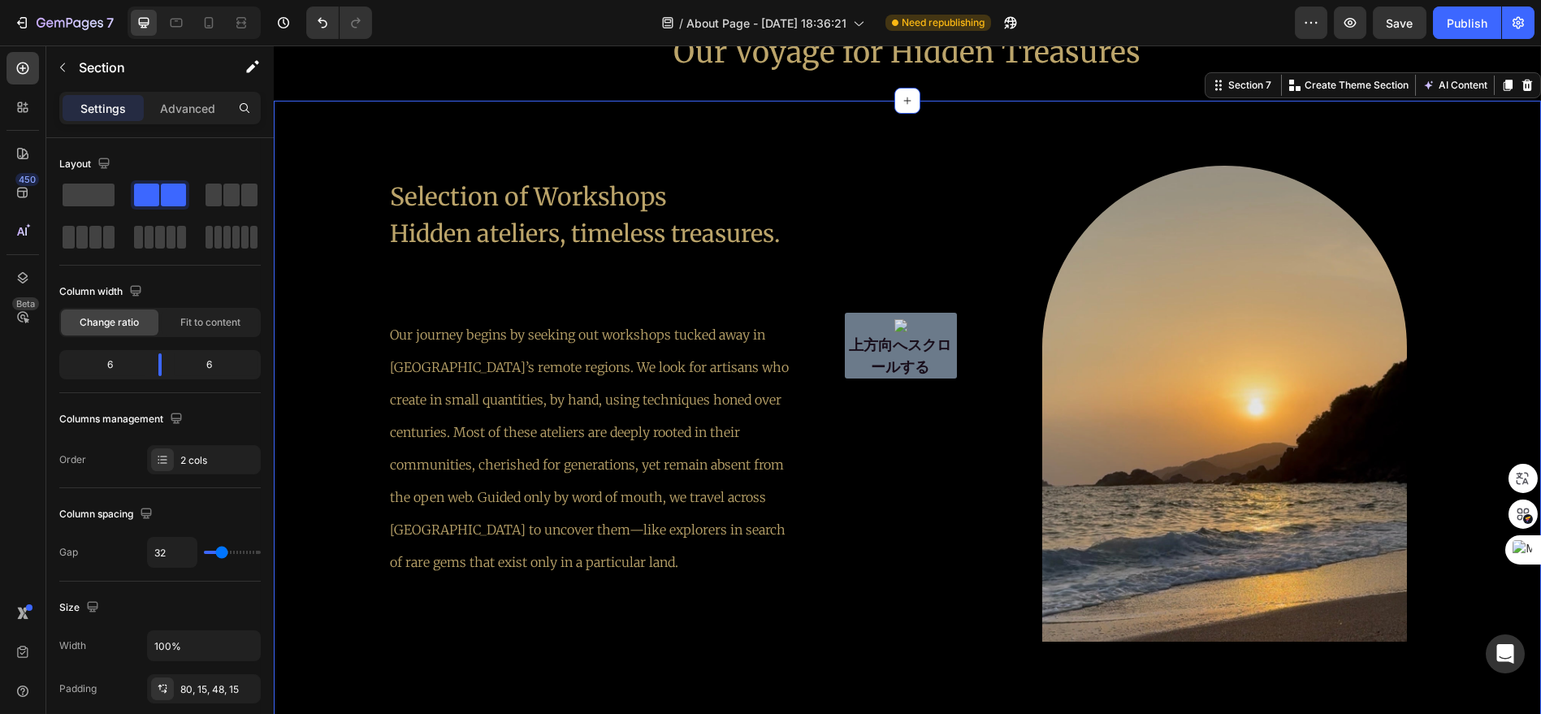
drag, startPoint x: 1356, startPoint y: 77, endPoint x: 1104, endPoint y: 254, distance: 307.9
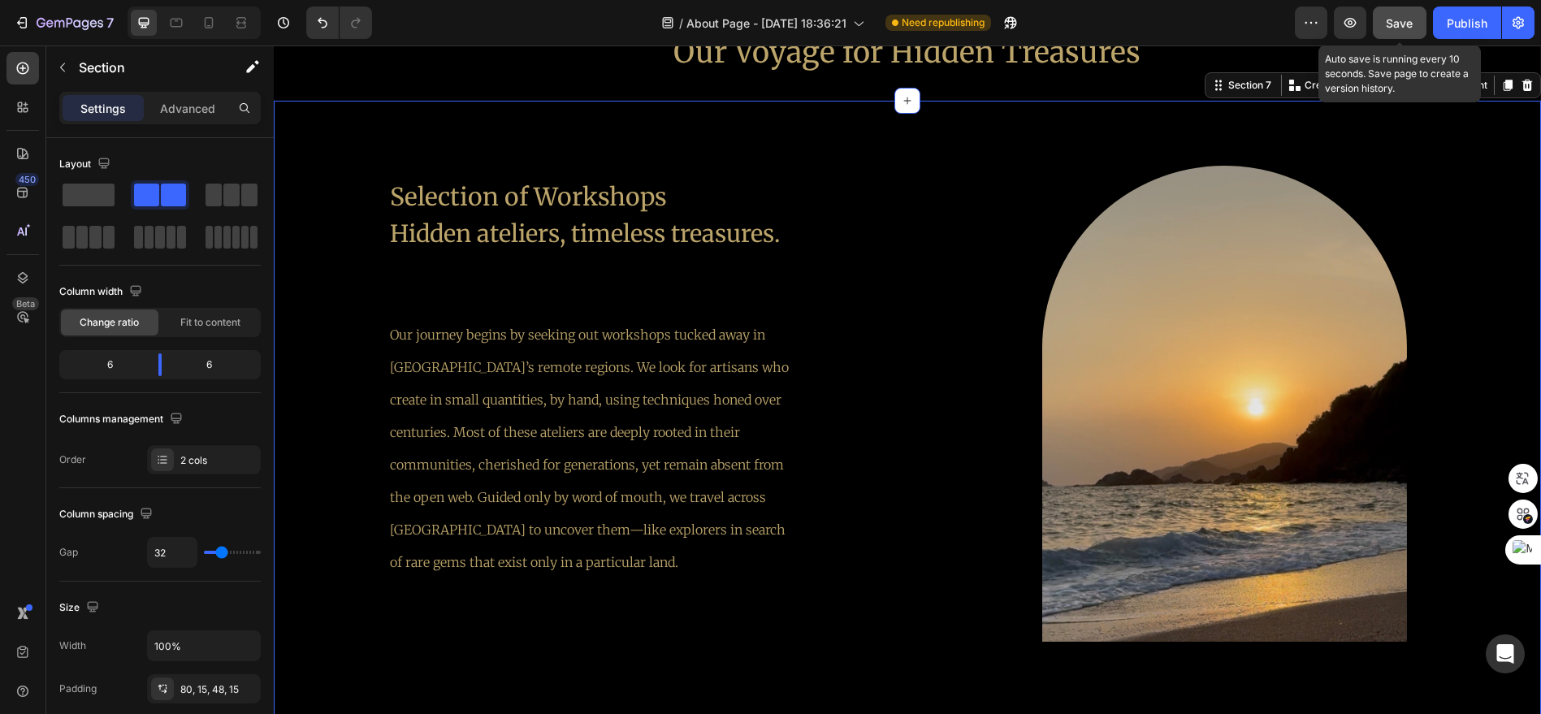
click at [1391, 22] on span "Save" at bounding box center [1400, 23] width 27 height 14
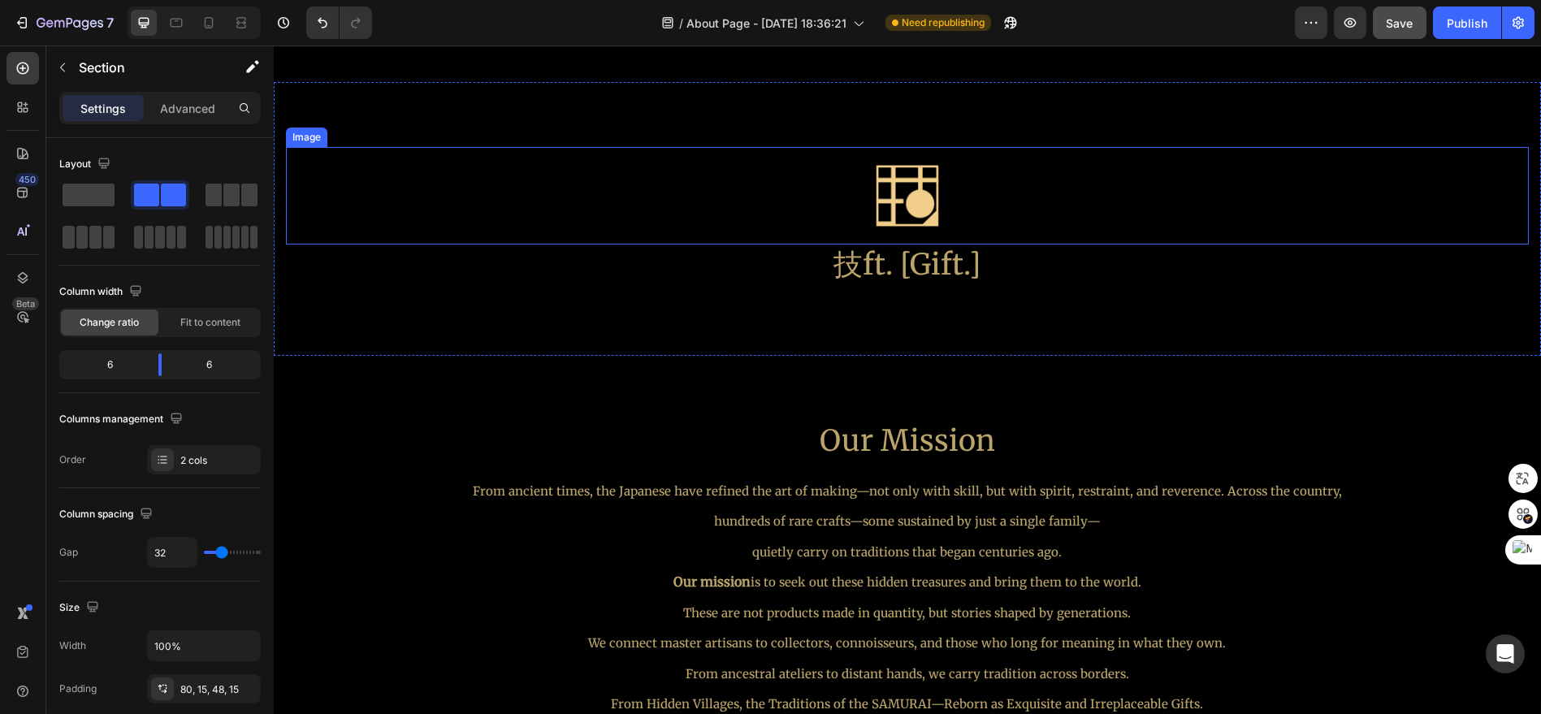
scroll to position [664, 0]
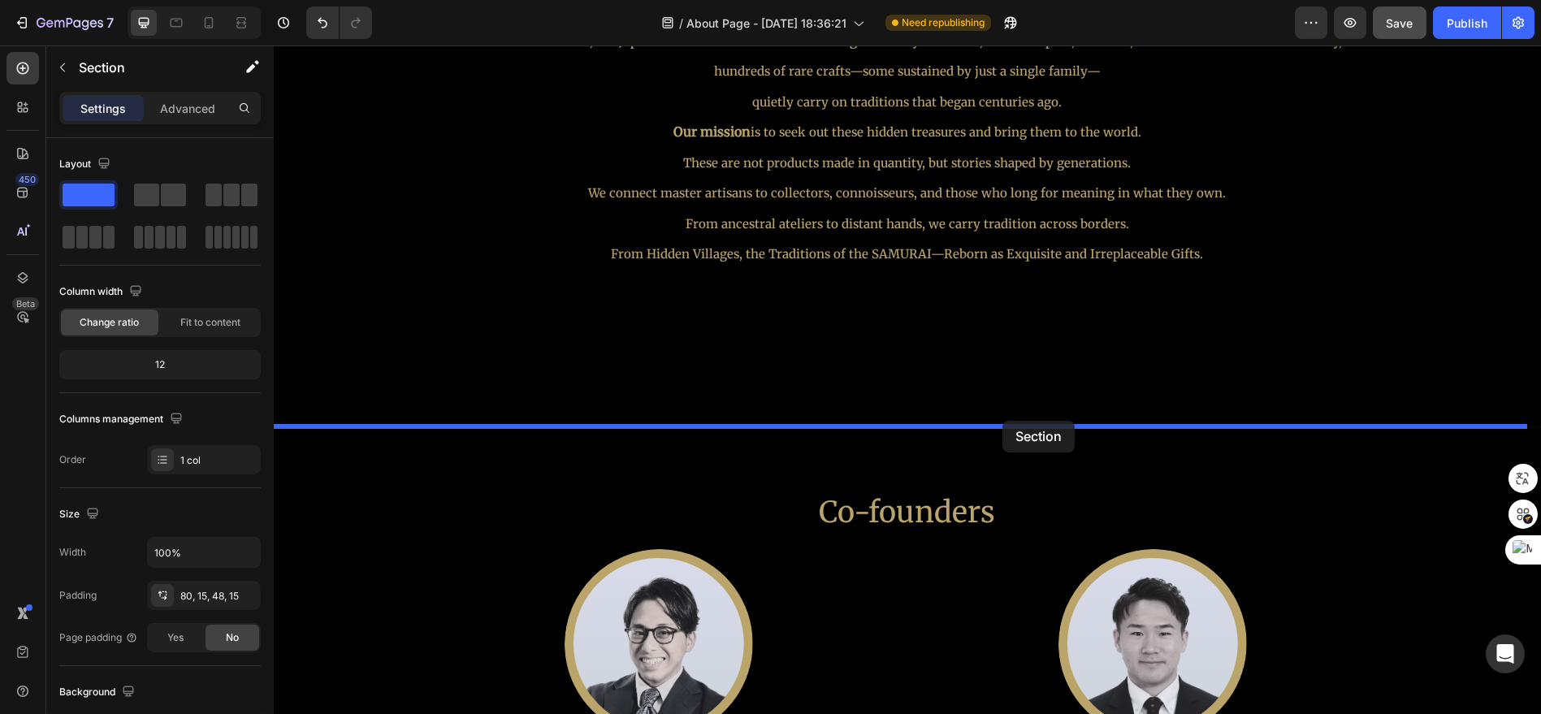
drag, startPoint x: 1014, startPoint y: 132, endPoint x: 1002, endPoint y: 421, distance: 289.4
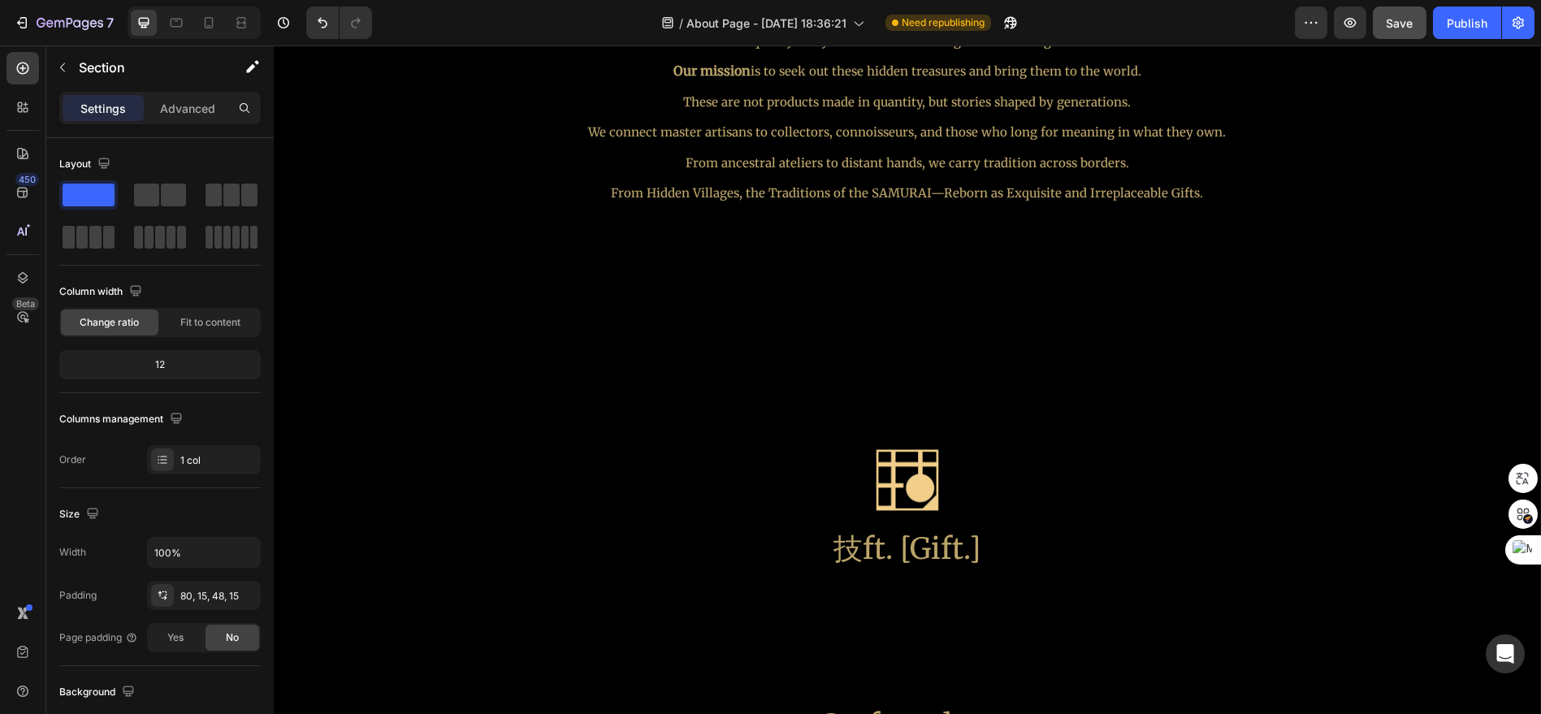
scroll to position [1083, 0]
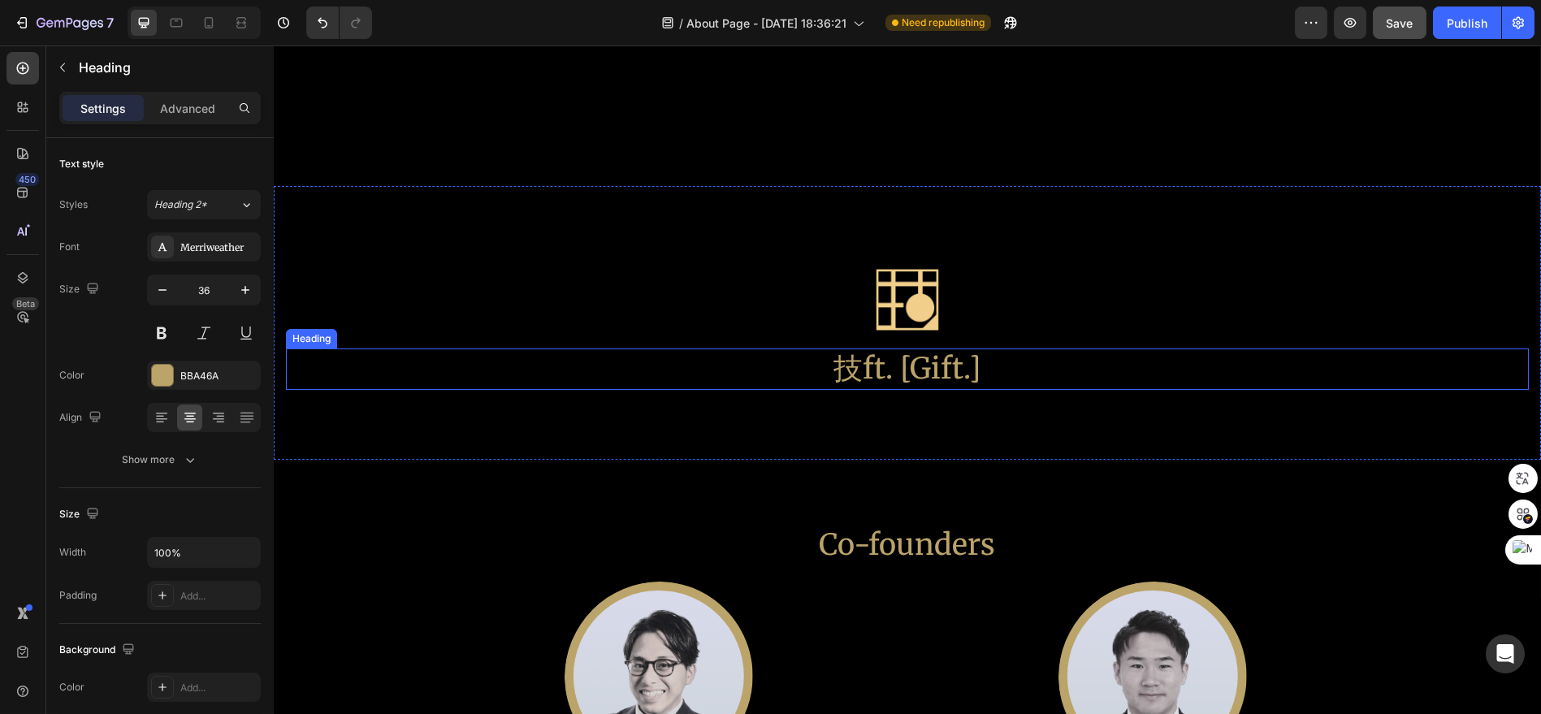
click at [981, 379] on h2 "技ft. [Gift.]" at bounding box center [907, 368] width 1243 height 41
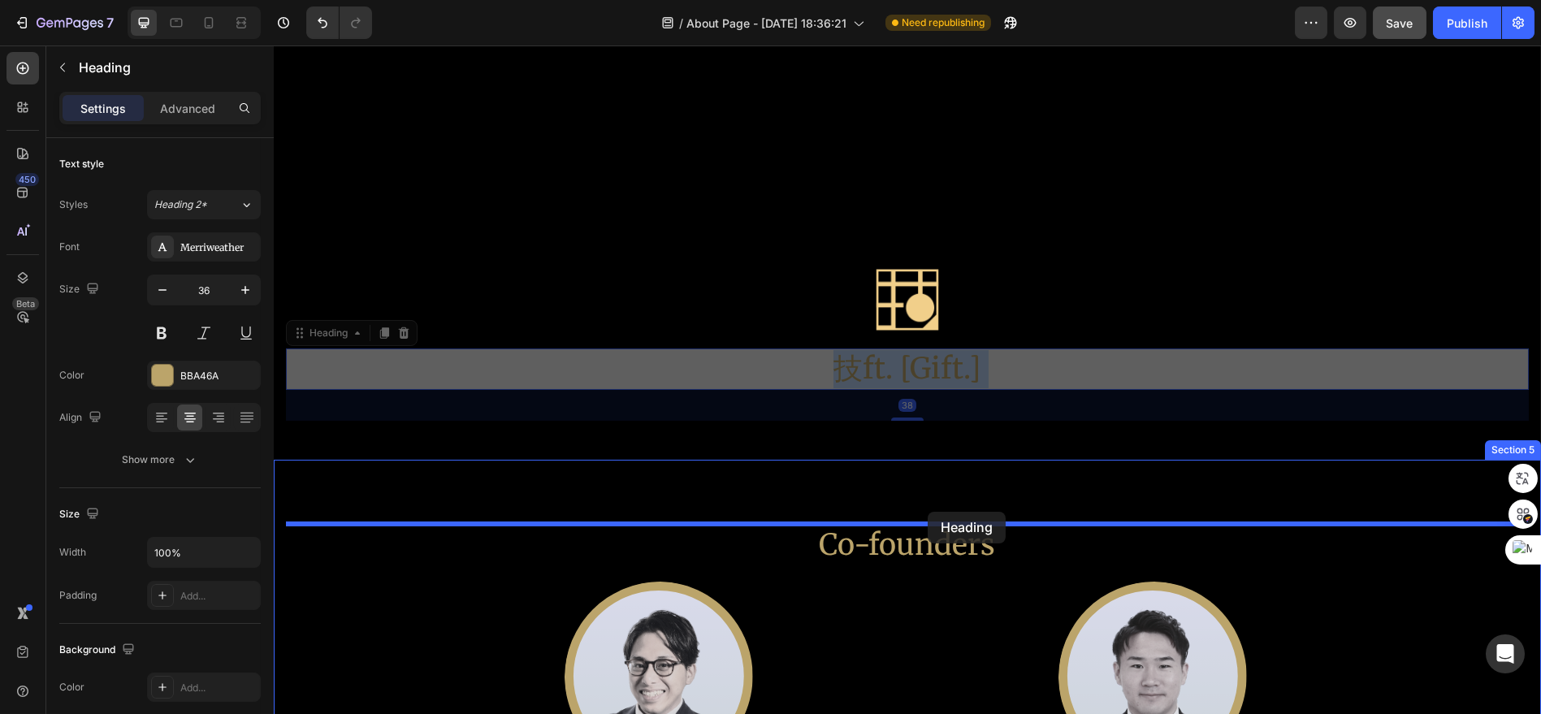
drag, startPoint x: 940, startPoint y: 371, endPoint x: 928, endPoint y: 512, distance: 141.1
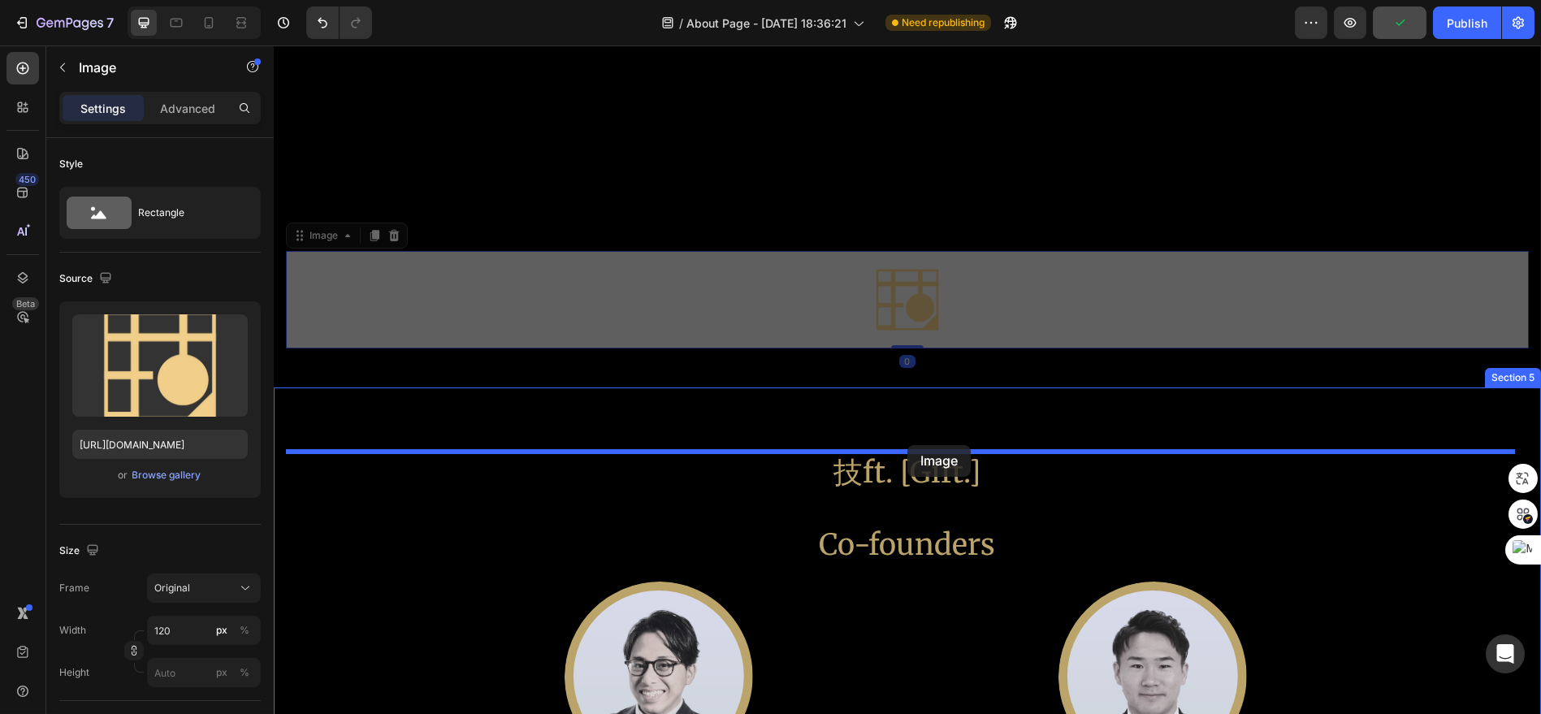
drag, startPoint x: 909, startPoint y: 315, endPoint x: 907, endPoint y: 446, distance: 130.8
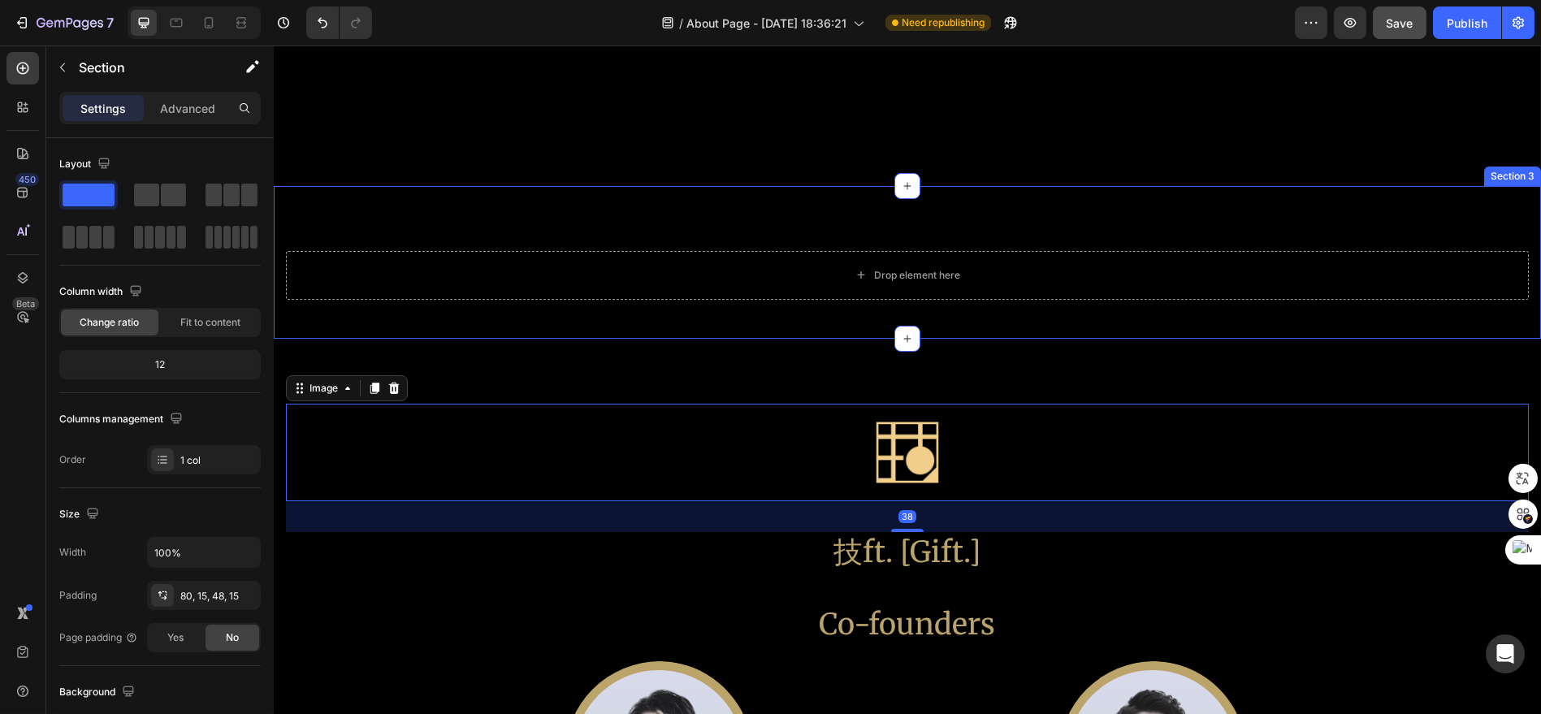
click at [971, 307] on div "Drop element here Section 3" at bounding box center [907, 262] width 1267 height 153
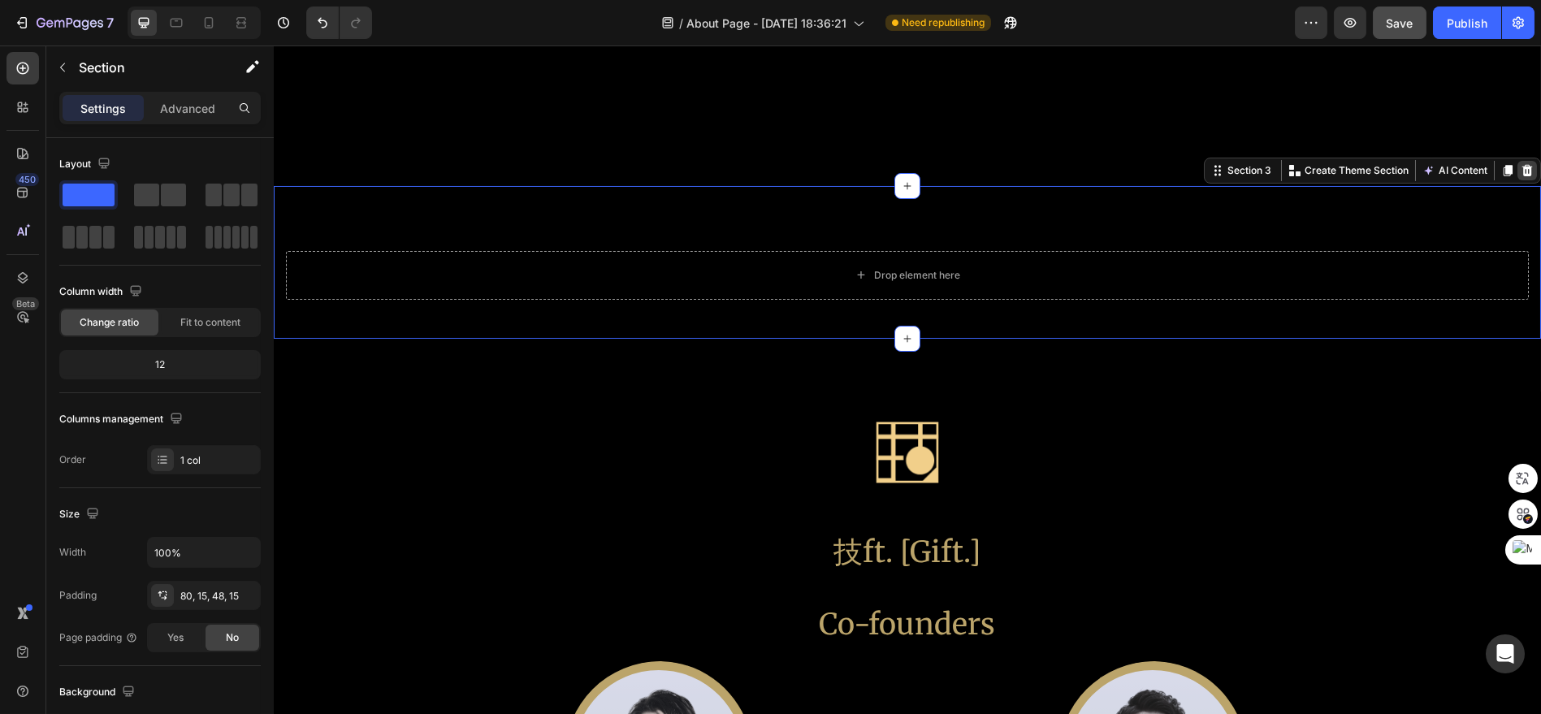
click at [1520, 166] on div at bounding box center [1526, 170] width 19 height 19
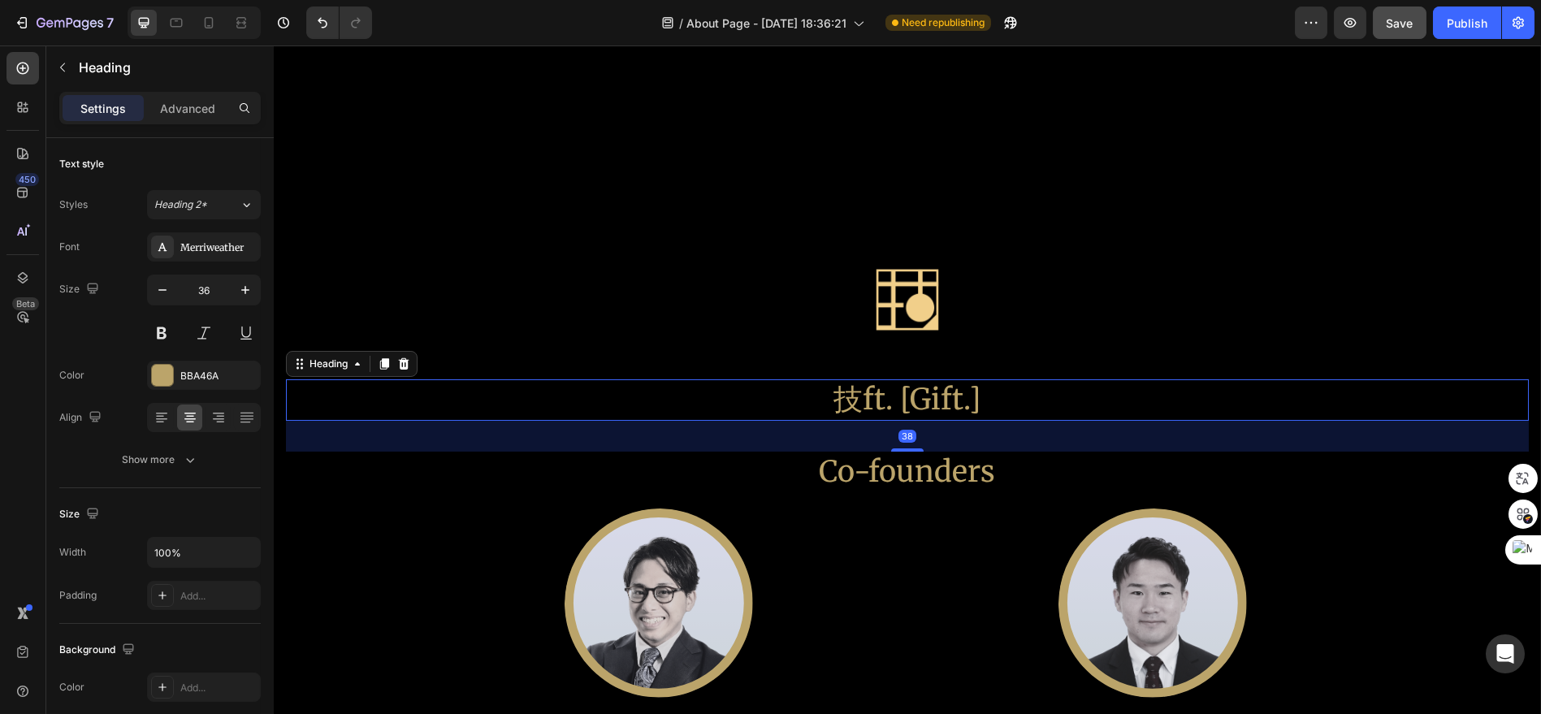
click at [954, 394] on h2 "技ft. [Gift.]" at bounding box center [907, 399] width 1243 height 41
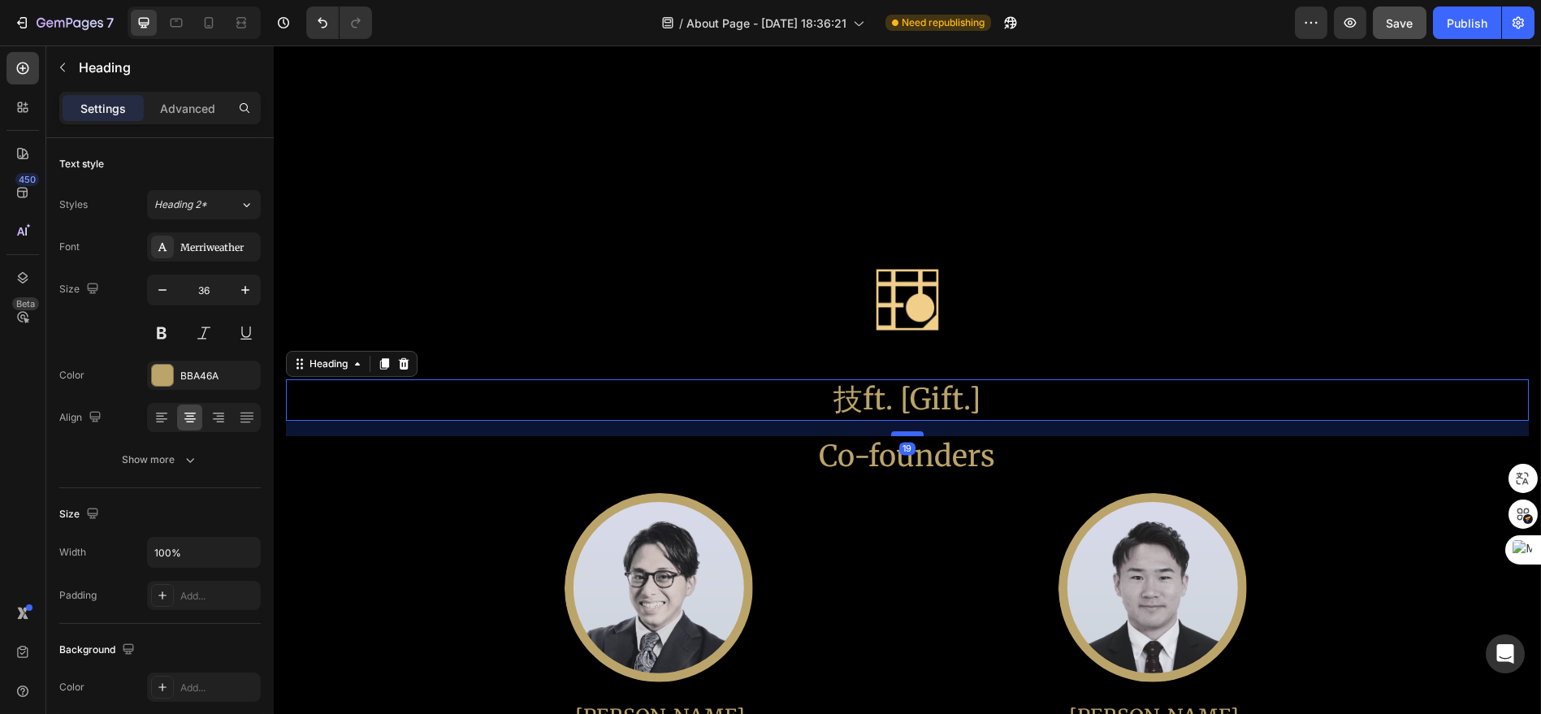
drag, startPoint x: 903, startPoint y: 448, endPoint x: 903, endPoint y: 428, distance: 20.3
click at [903, 431] on div at bounding box center [907, 433] width 32 height 5
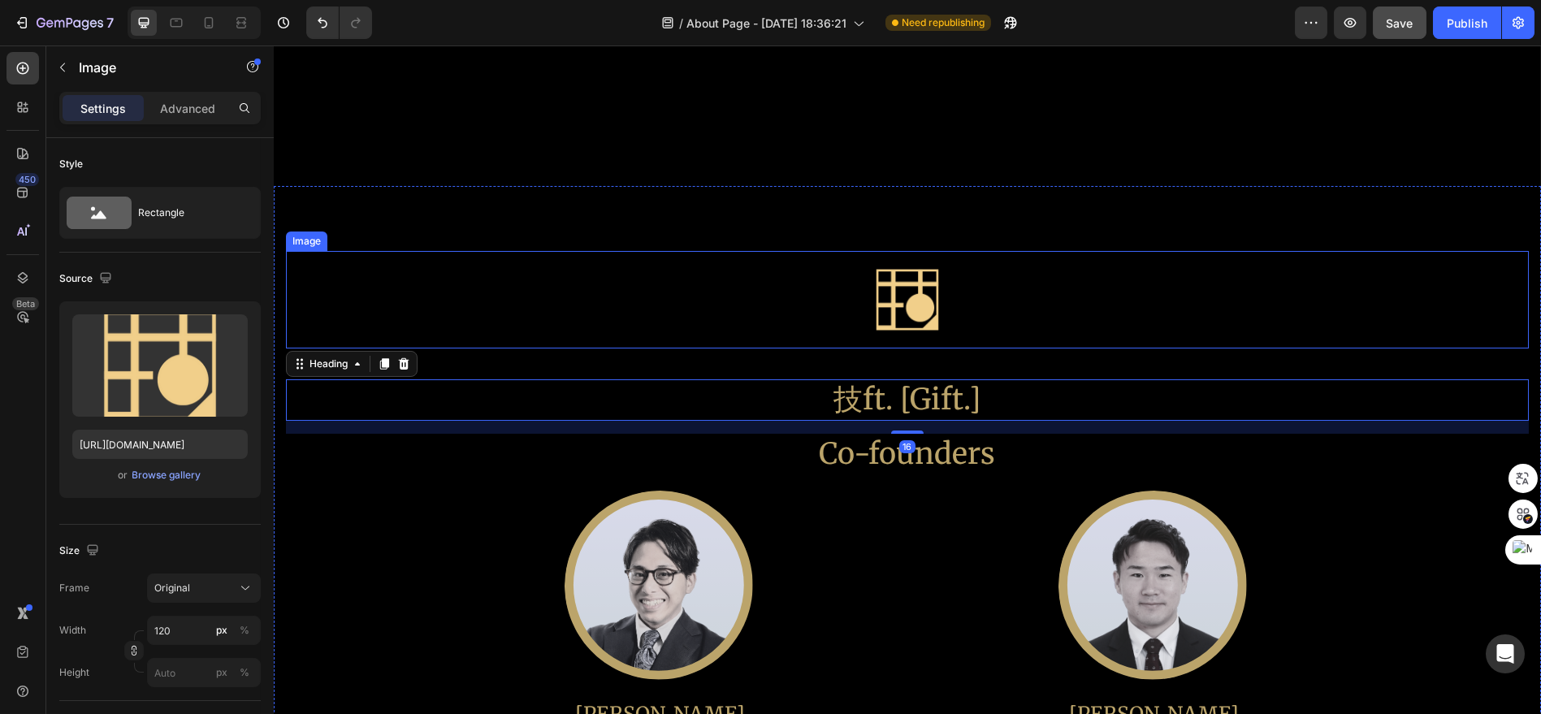
click at [914, 305] on img at bounding box center [907, 299] width 97 height 97
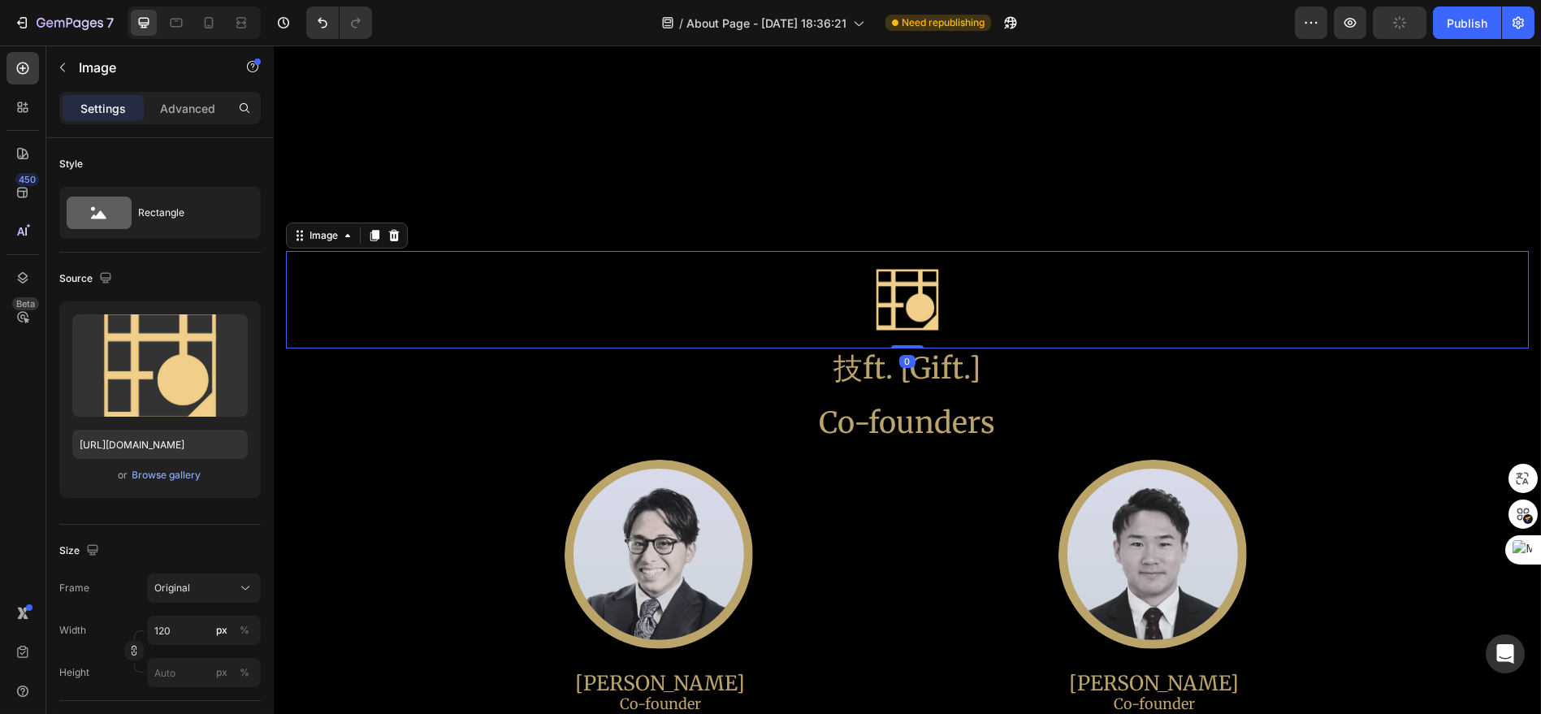
drag, startPoint x: 903, startPoint y: 376, endPoint x: 905, endPoint y: 334, distance: 42.3
click at [905, 334] on div "Image 0" at bounding box center [907, 299] width 1243 height 97
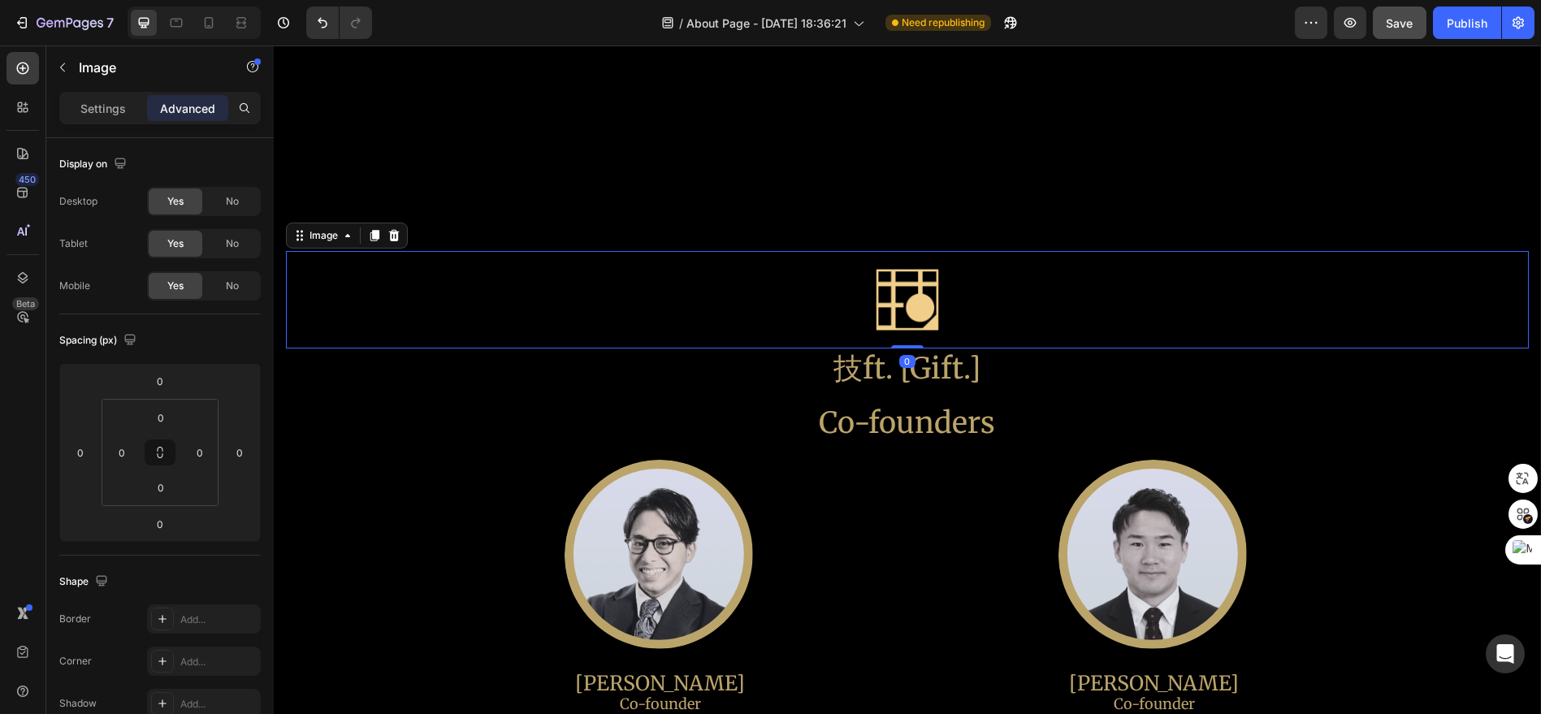
click at [907, 312] on img at bounding box center [907, 299] width 97 height 97
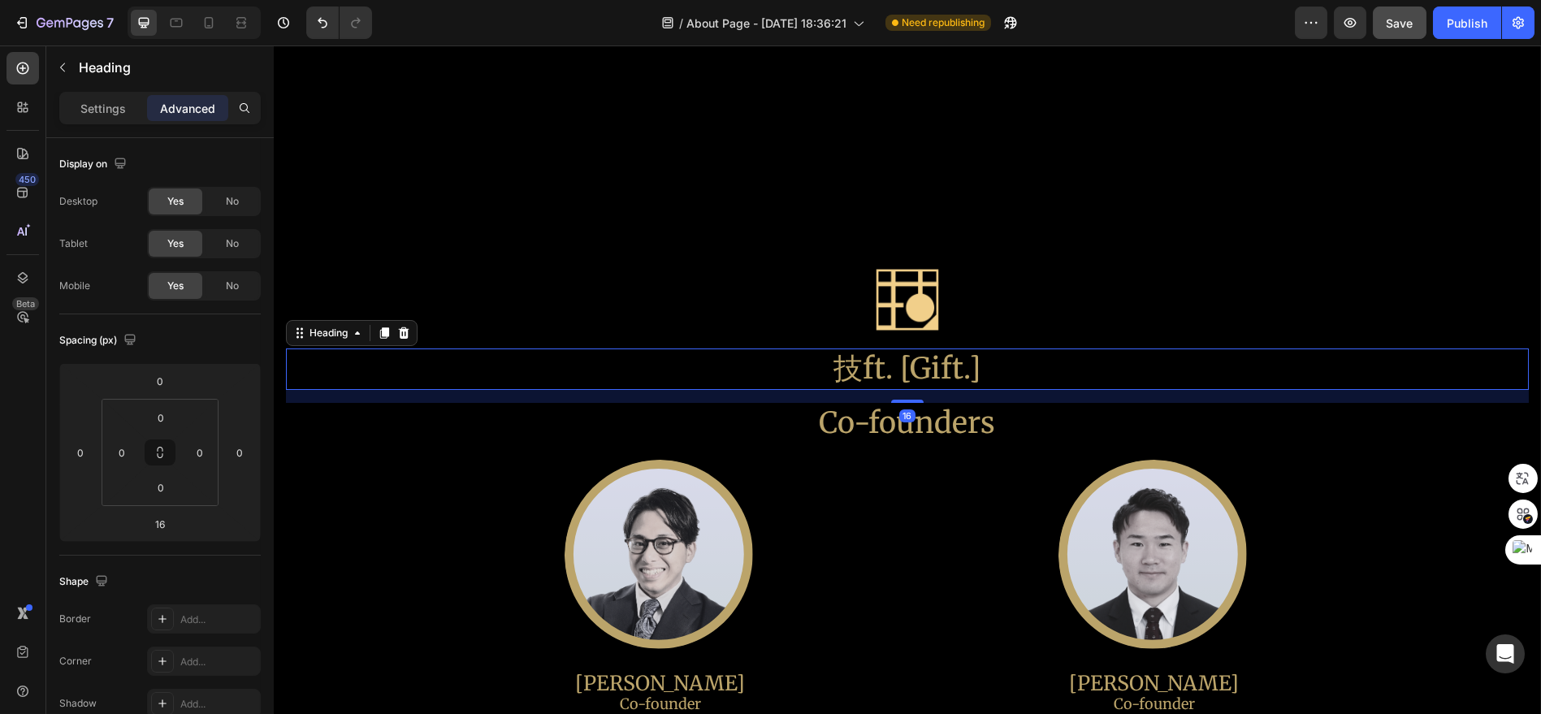
click at [925, 381] on h2 "技ft. [Gift.]" at bounding box center [907, 368] width 1243 height 41
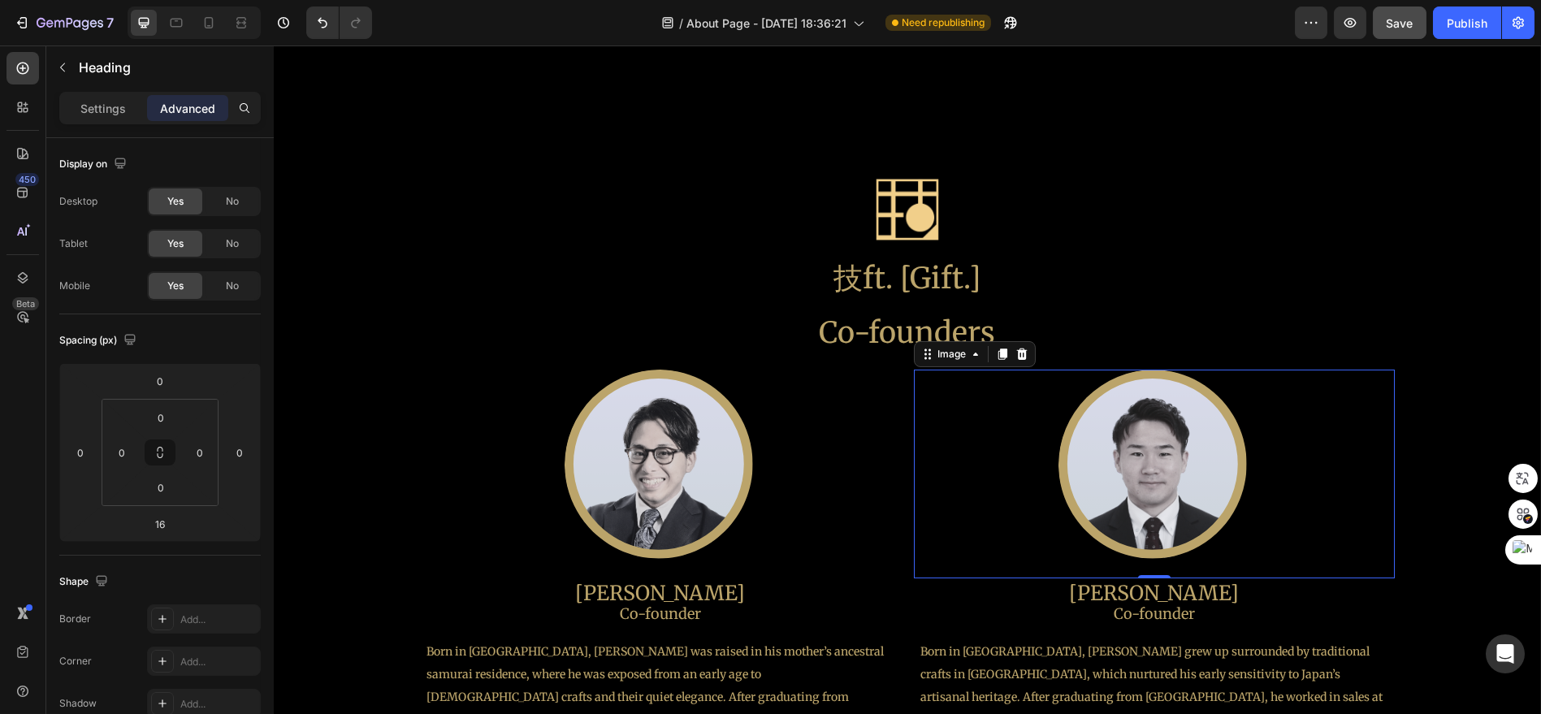
click at [946, 413] on div at bounding box center [1154, 466] width 481 height 193
